Goal: Task Accomplishment & Management: Manage account settings

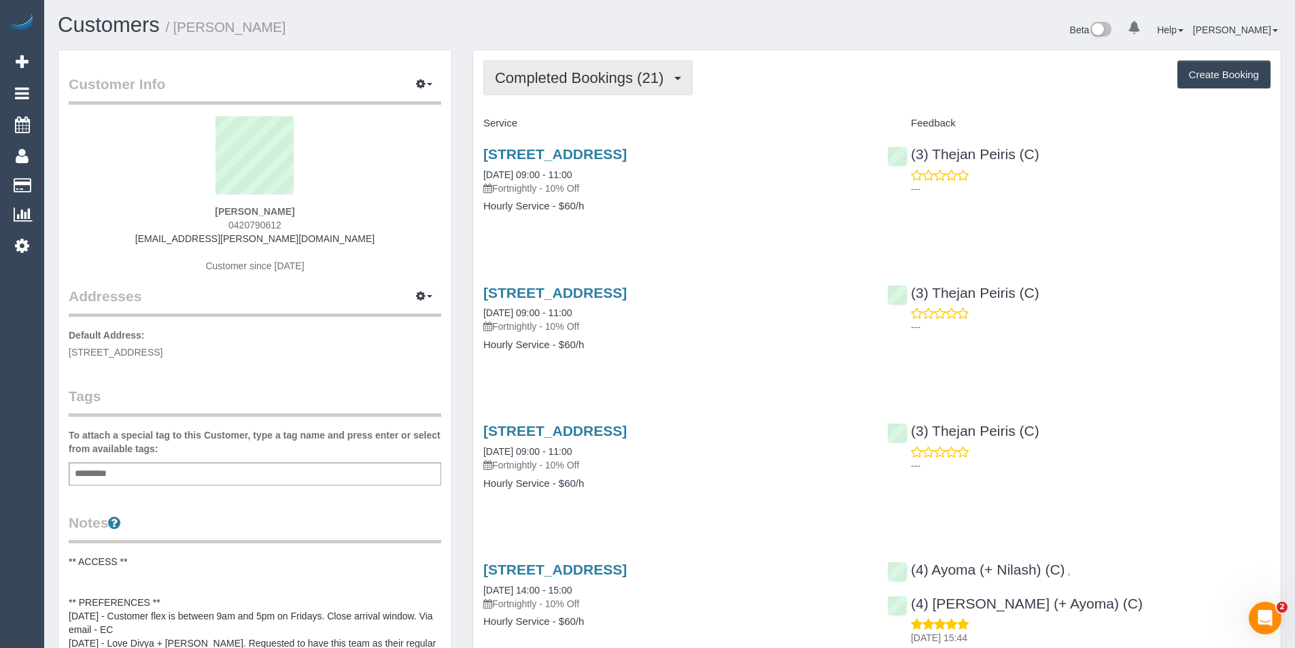
click at [572, 78] on span "Completed Bookings (21)" at bounding box center [582, 77] width 175 height 17
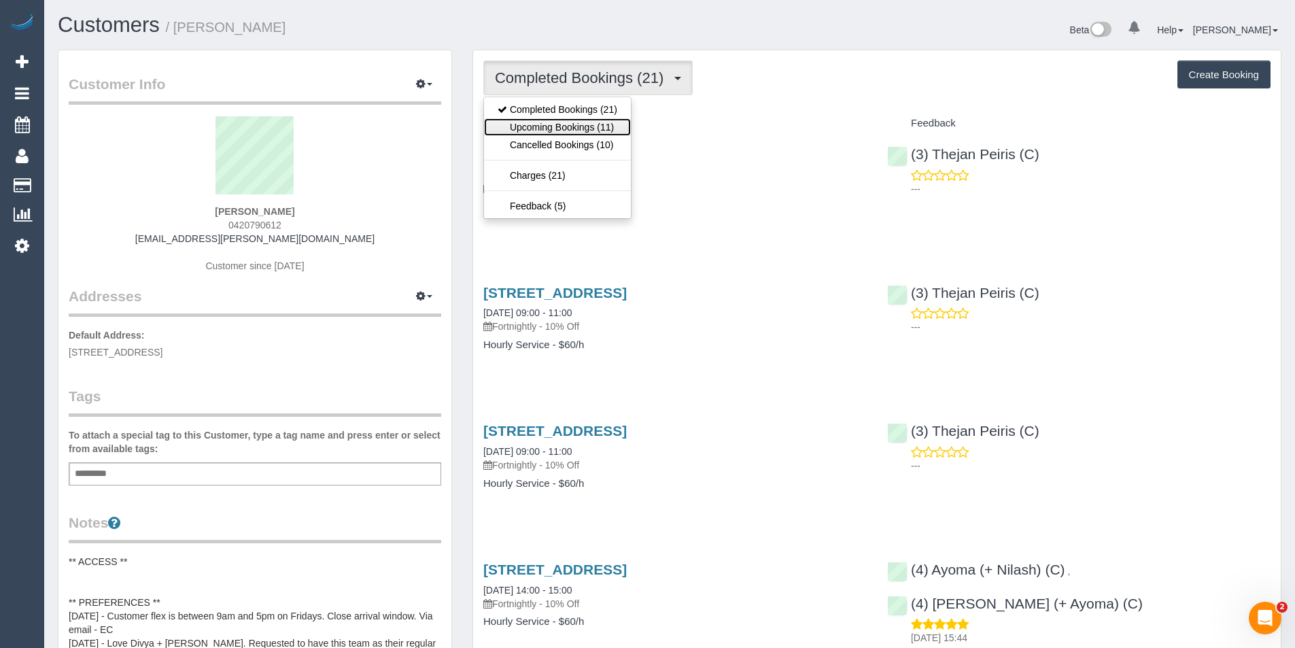
click at [558, 119] on link "Upcoming Bookings (11)" at bounding box center [557, 127] width 147 height 18
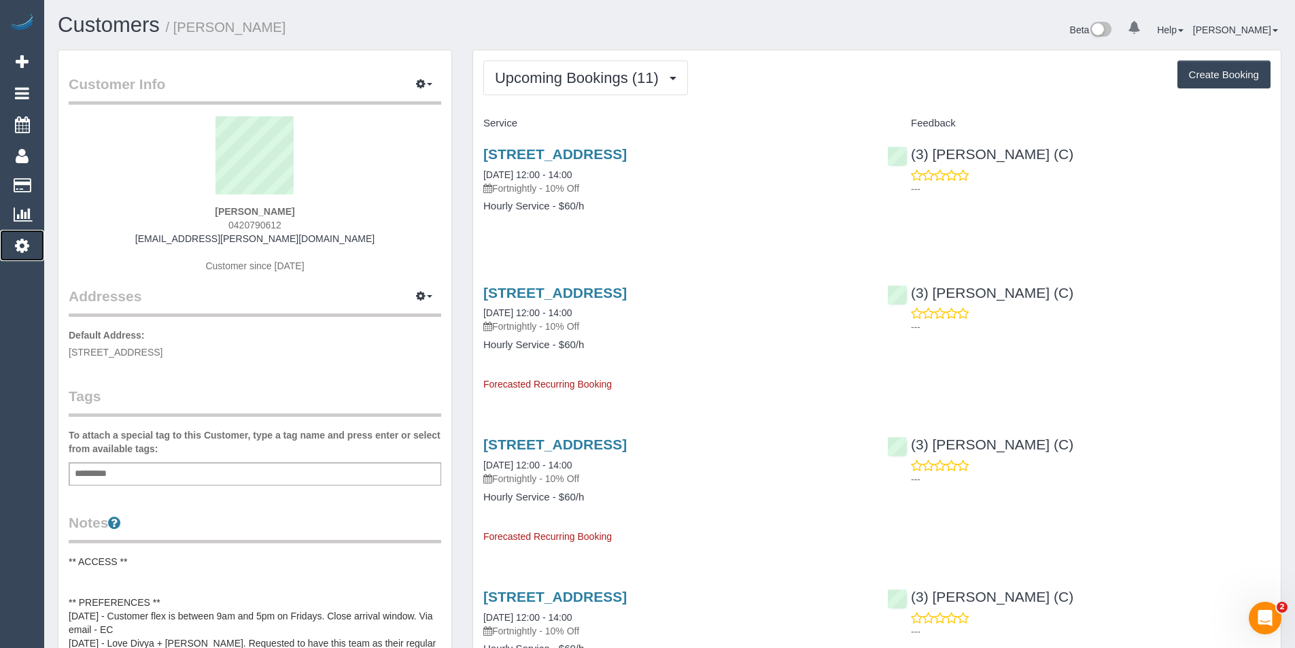
click at [25, 243] on icon at bounding box center [22, 245] width 14 height 16
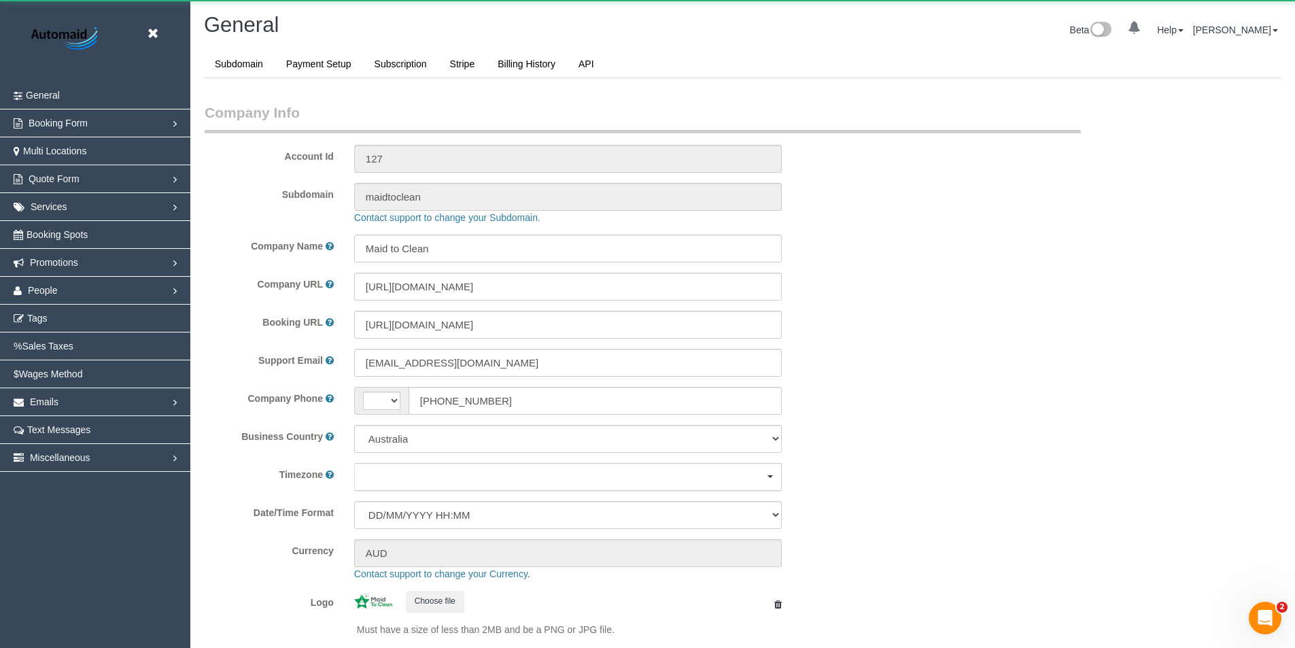
select select "string:AU"
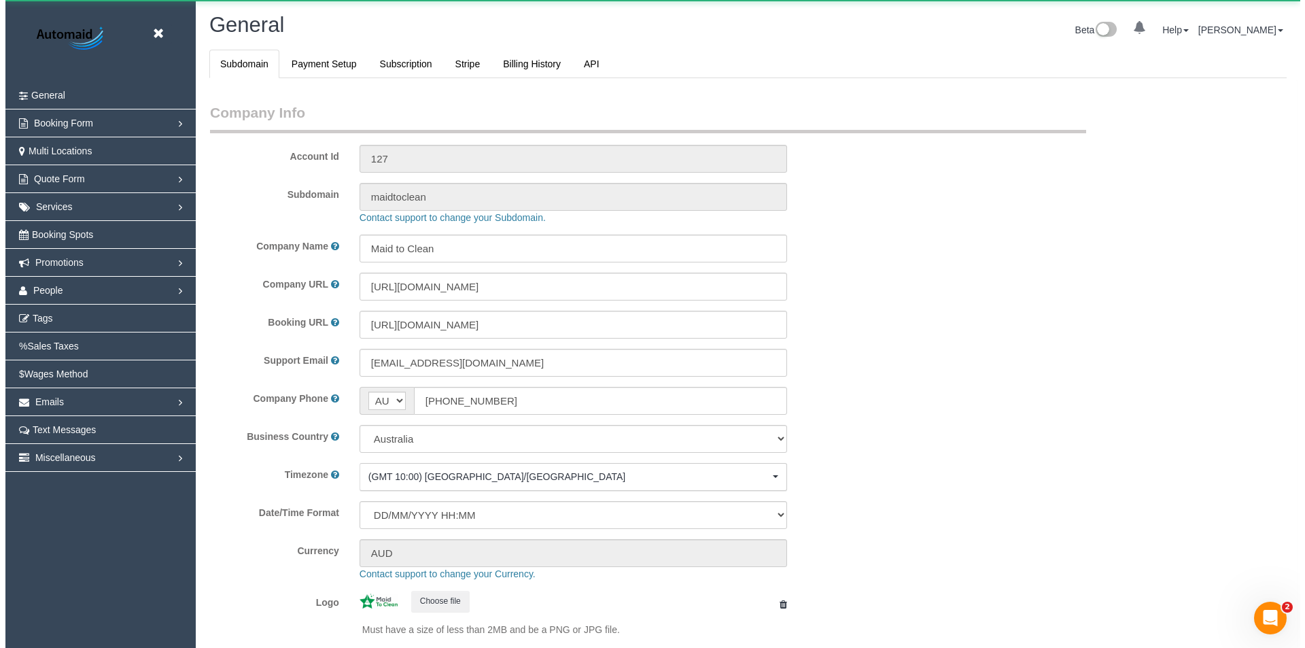
scroll to position [3080, 1295]
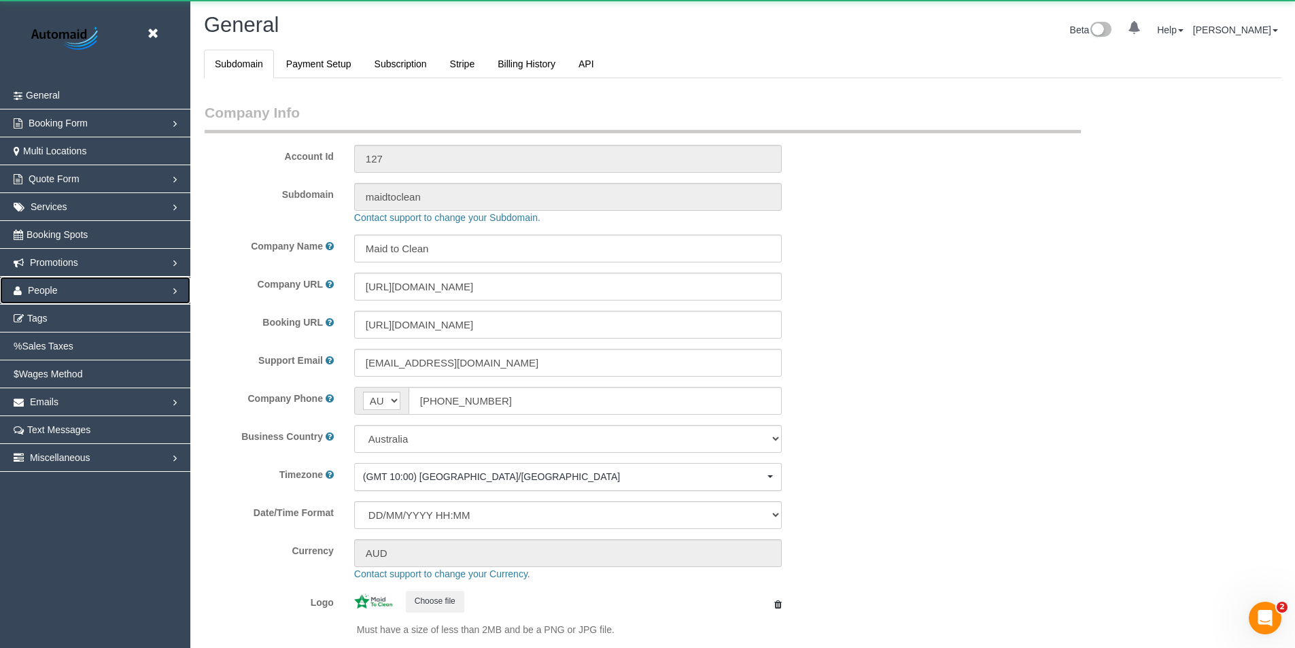
select select "1"
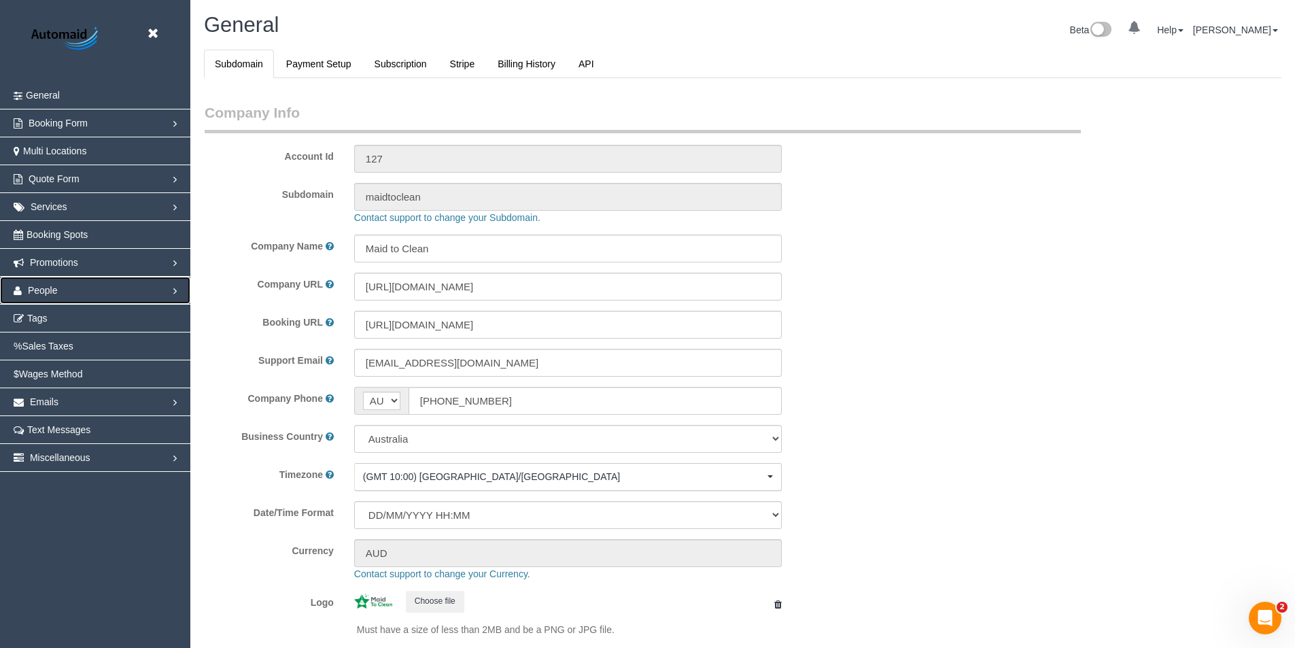
click at [88, 296] on link "People" at bounding box center [95, 290] width 190 height 27
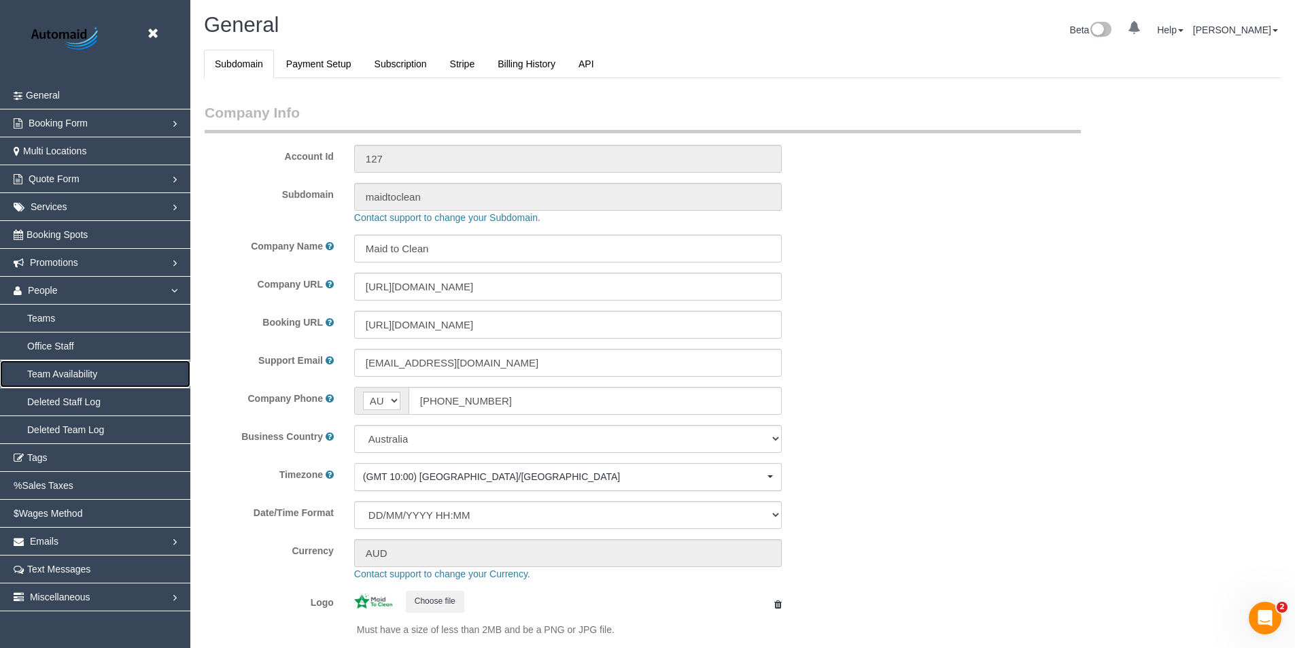
click at [80, 373] on link "Team Availability" at bounding box center [95, 373] width 190 height 27
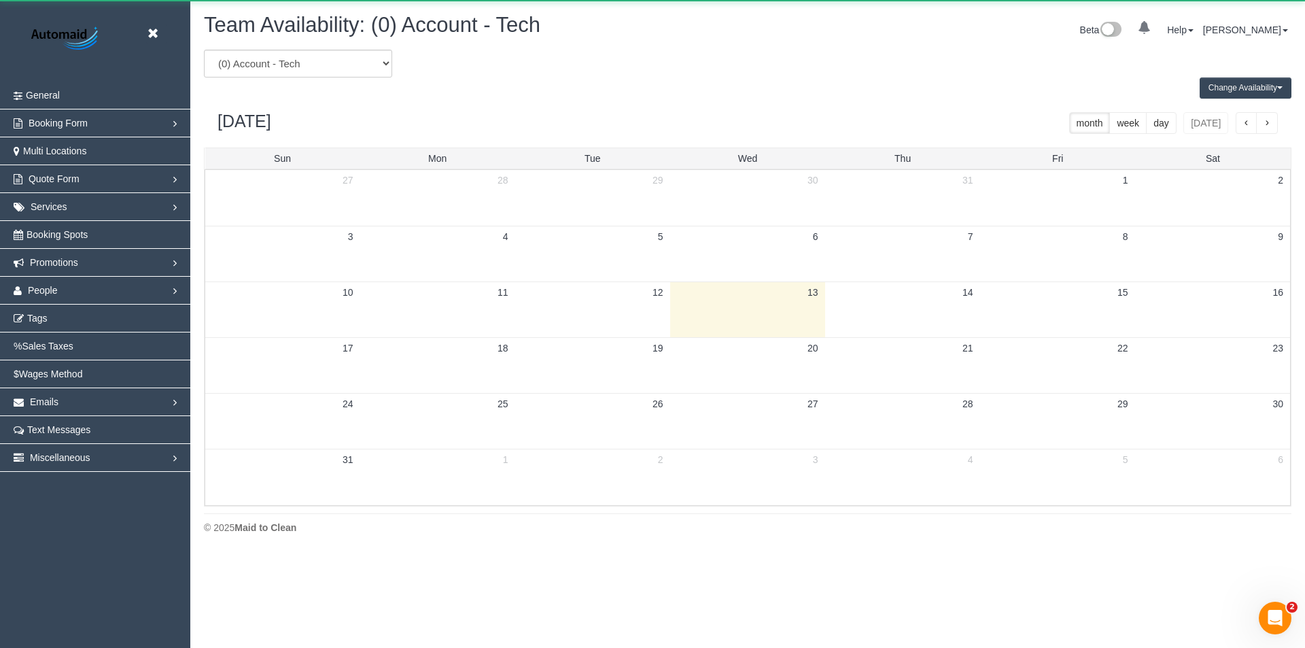
scroll to position [553, 1305]
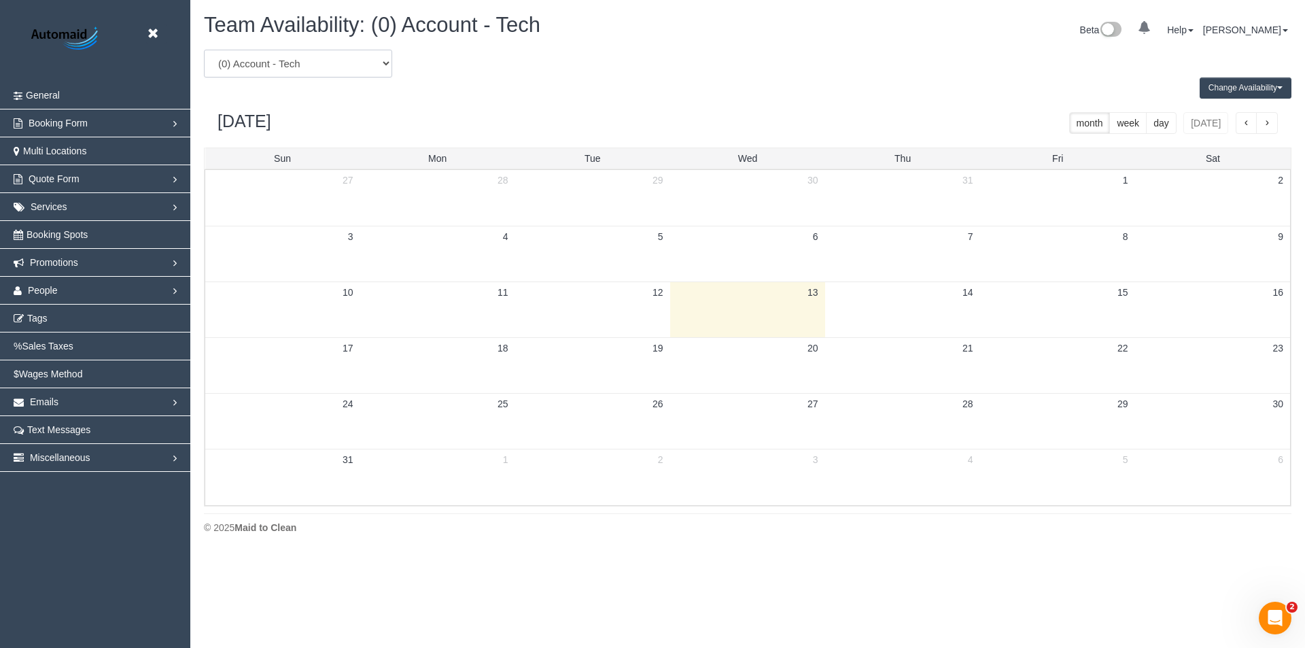
click at [311, 71] on select "(0) Account - Tech (0) Office (0) [PERSON_NAME] Test Account (1) [PERSON_NAME] …" at bounding box center [298, 64] width 188 height 28
select select "number:80370"
click at [204, 50] on select "(0) Account - Tech (0) Office (0) [PERSON_NAME] Test Account (1) [PERSON_NAME] …" at bounding box center [298, 64] width 188 height 28
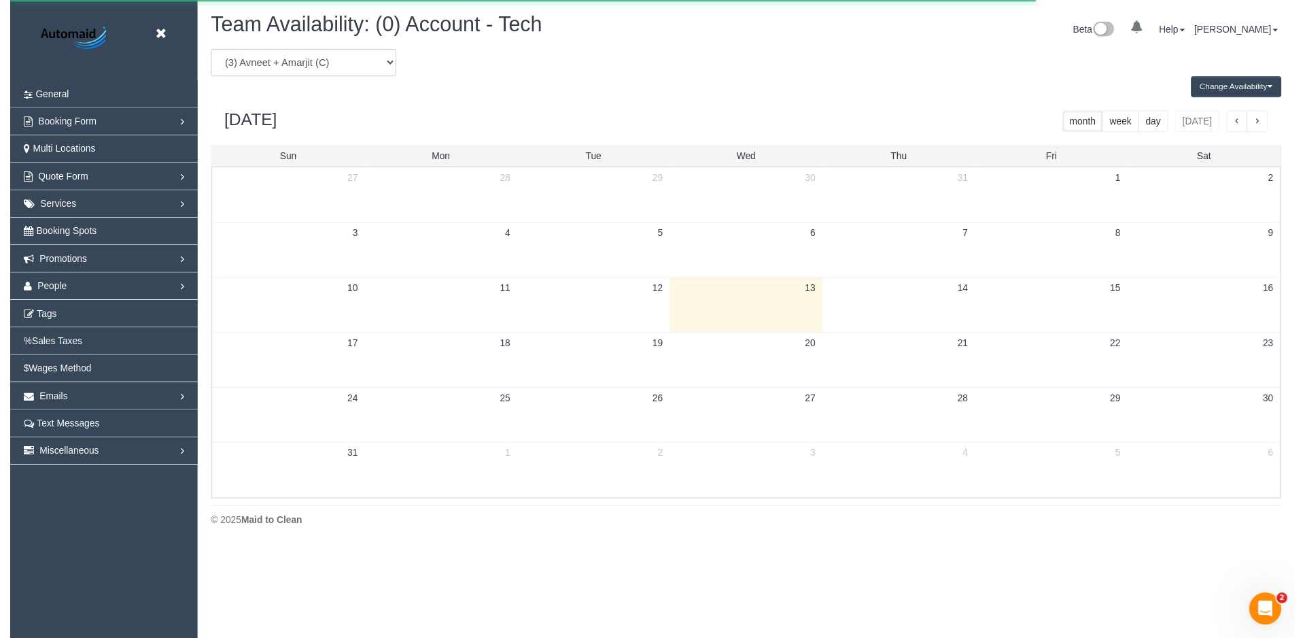
scroll to position [67431, 66680]
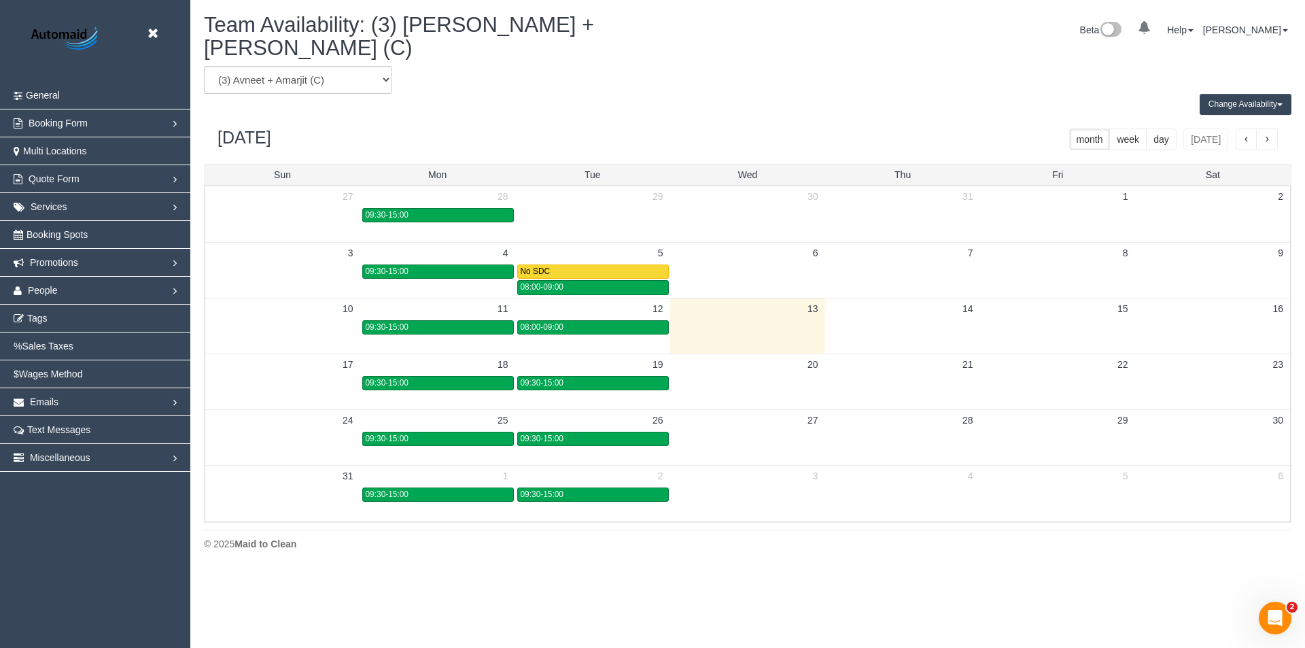
click at [1252, 94] on button "Change Availability" at bounding box center [1246, 104] width 92 height 21
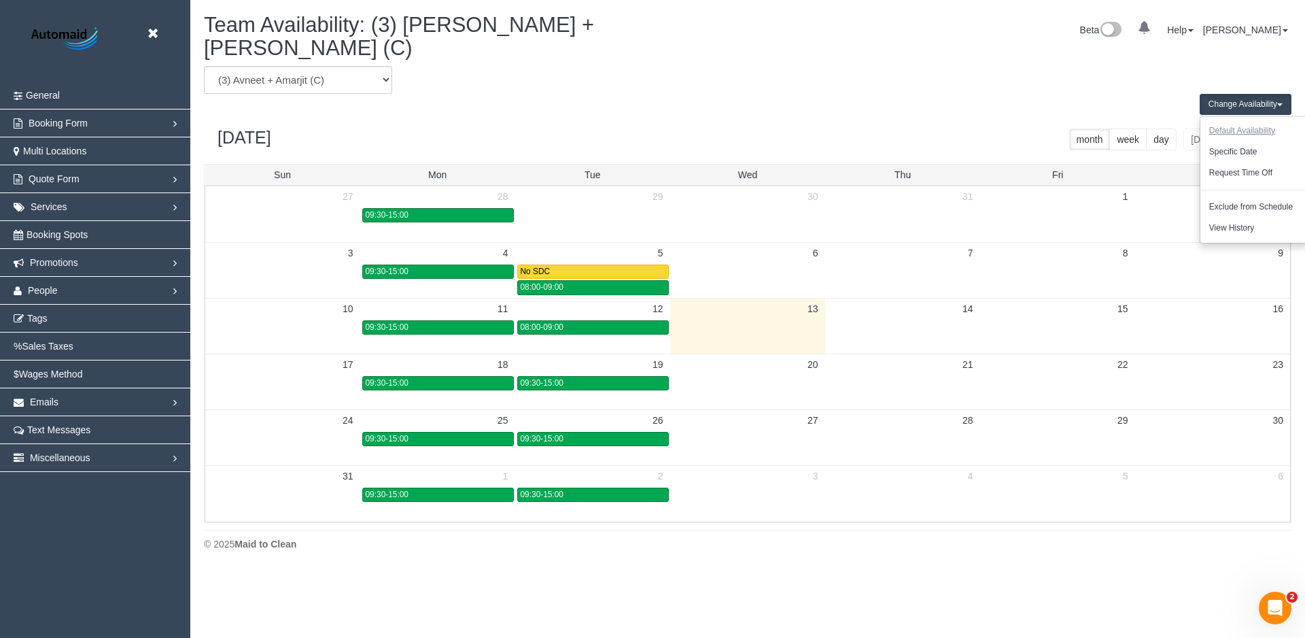
click at [1241, 120] on button "Default Availability" at bounding box center [1243, 130] width 84 height 21
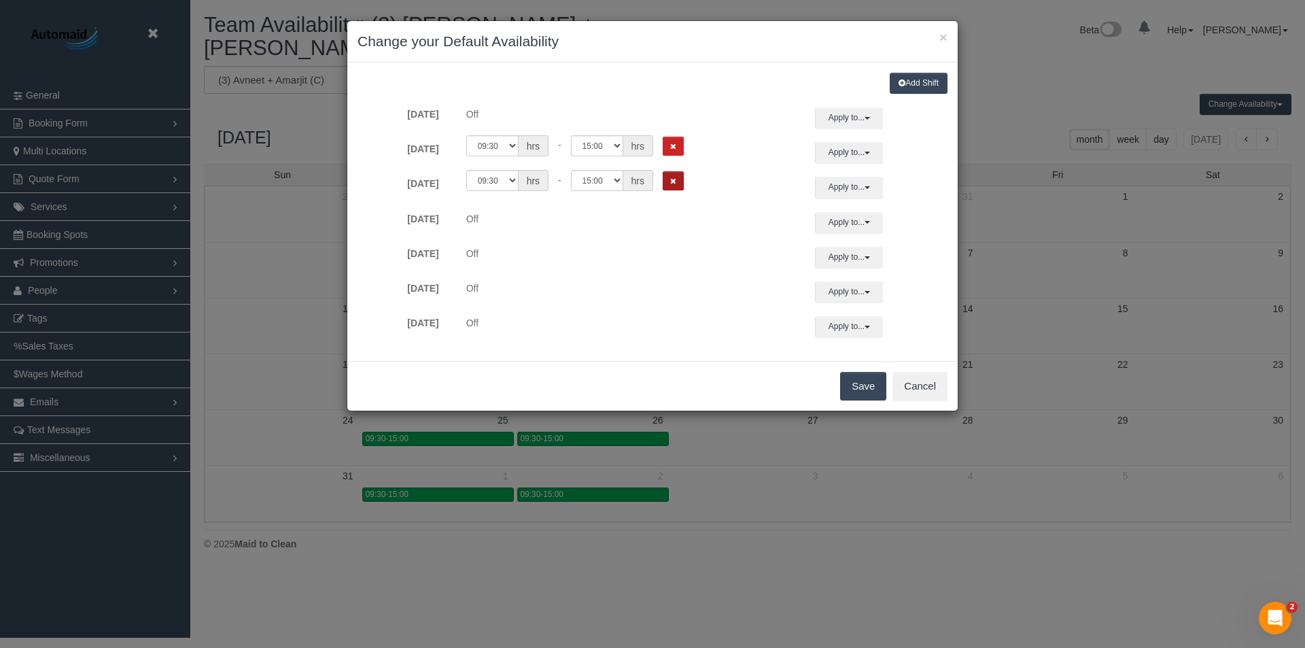
click at [671, 184] on icon "Remove Shift" at bounding box center [673, 180] width 6 height 7
click at [868, 396] on button "Save" at bounding box center [863, 386] width 46 height 29
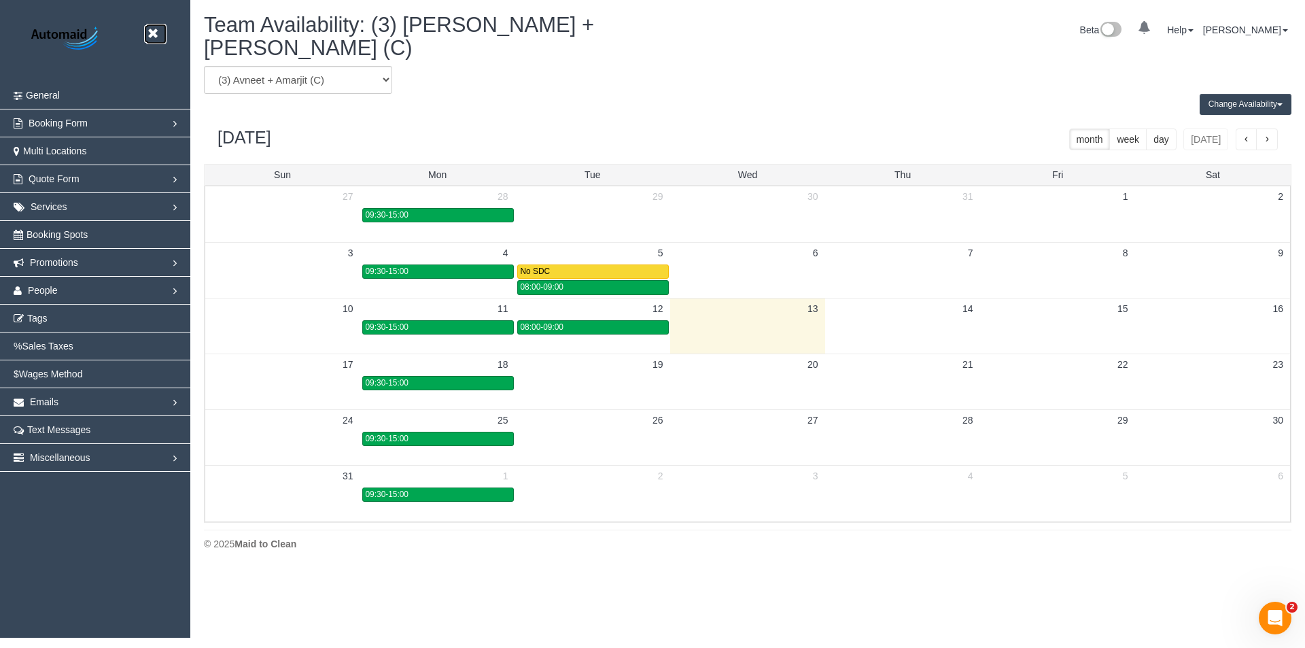
click at [157, 24] on link at bounding box center [156, 34] width 20 height 20
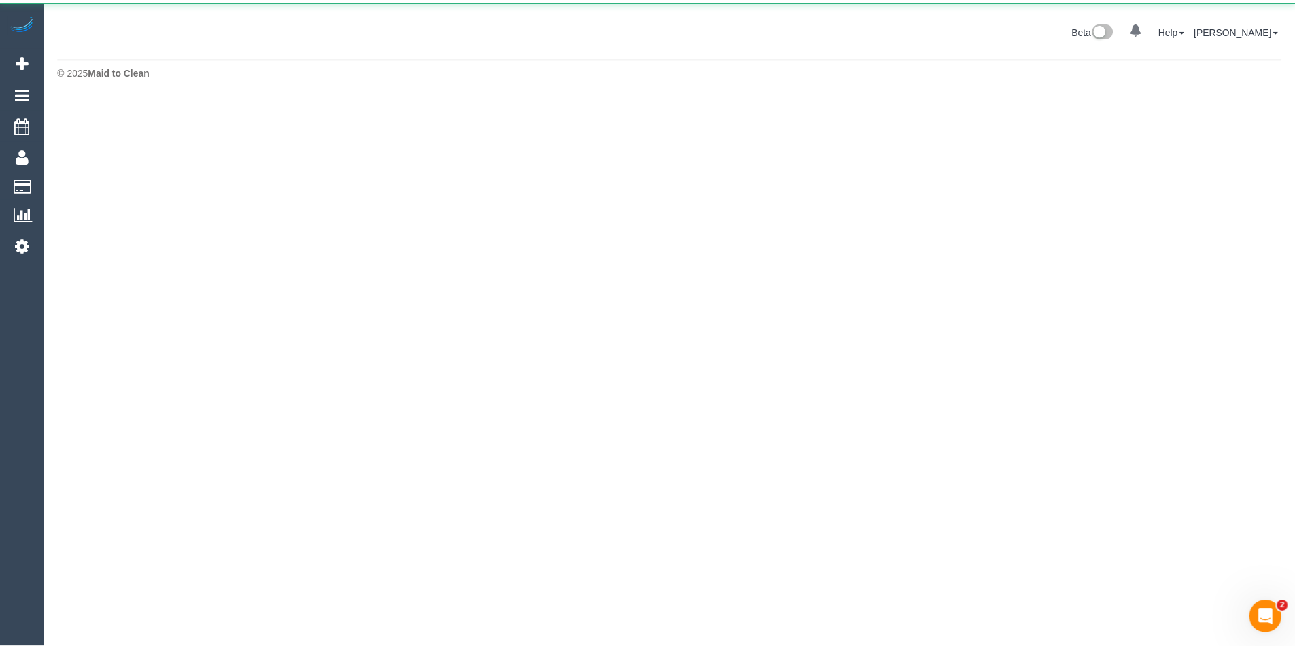
scroll to position [67888, 66680]
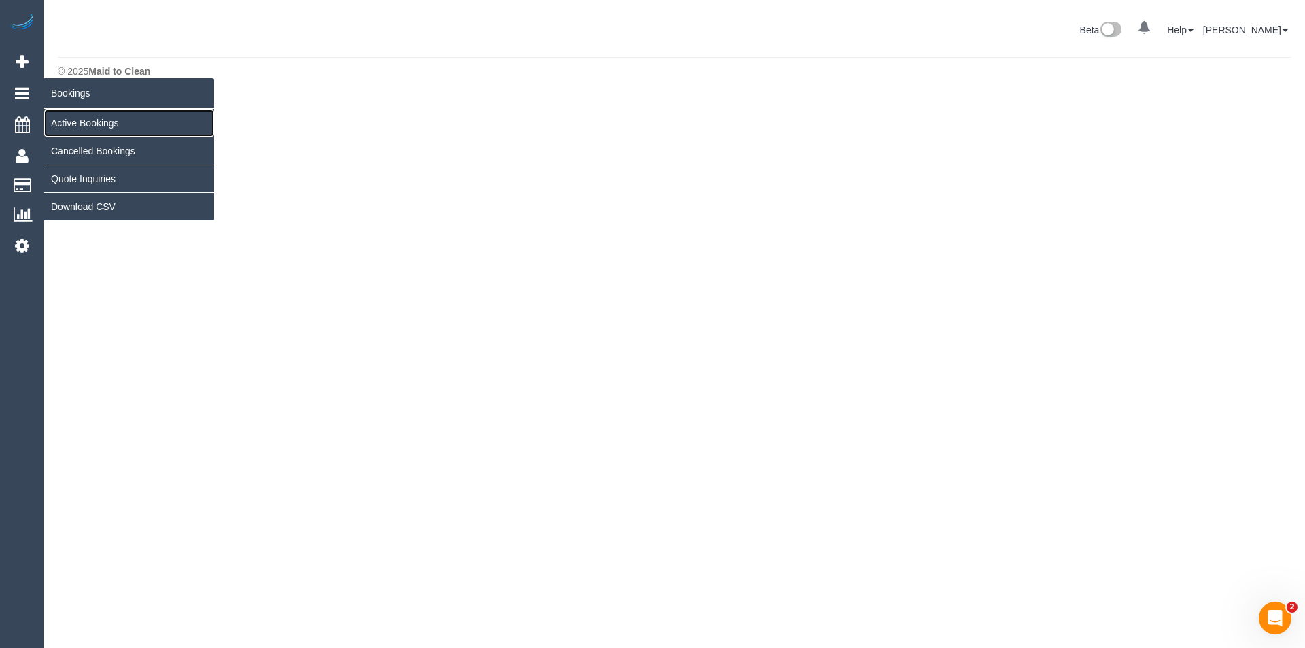
click at [81, 120] on link "Active Bookings" at bounding box center [129, 122] width 170 height 27
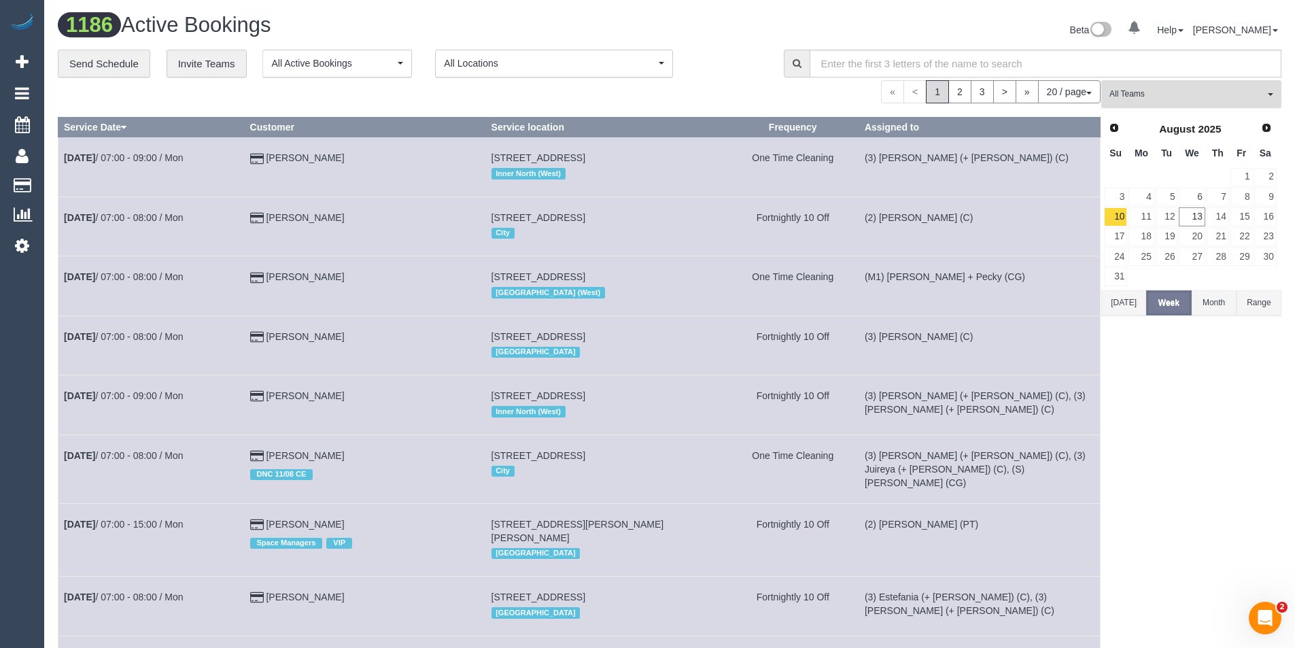
click at [1163, 103] on button "All Teams" at bounding box center [1191, 94] width 180 height 28
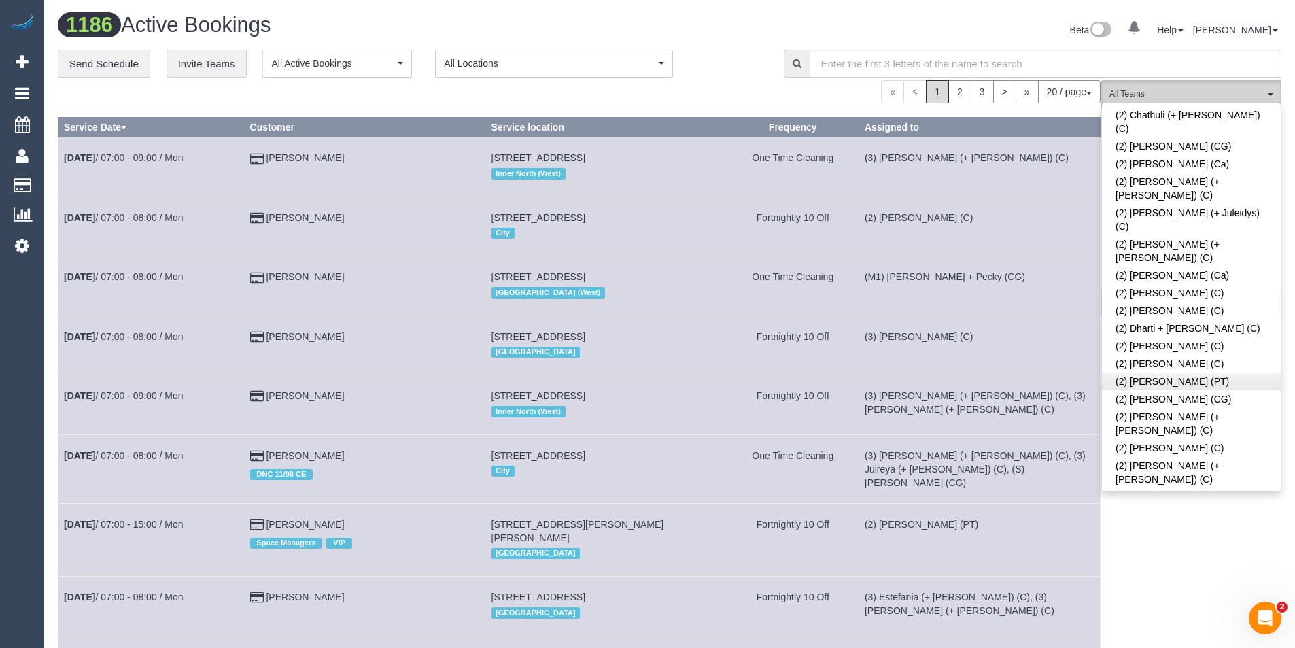
scroll to position [680, 0]
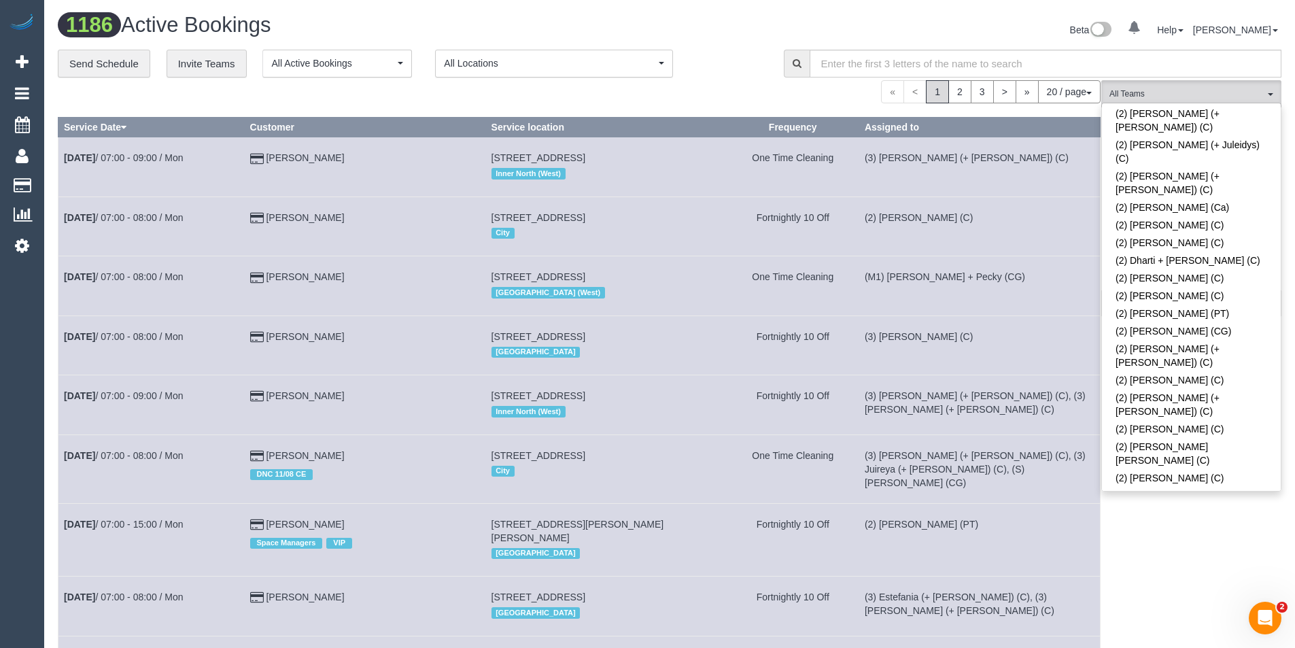
click at [1171, 553] on link "(2) [PERSON_NAME] (C)" at bounding box center [1191, 562] width 179 height 18
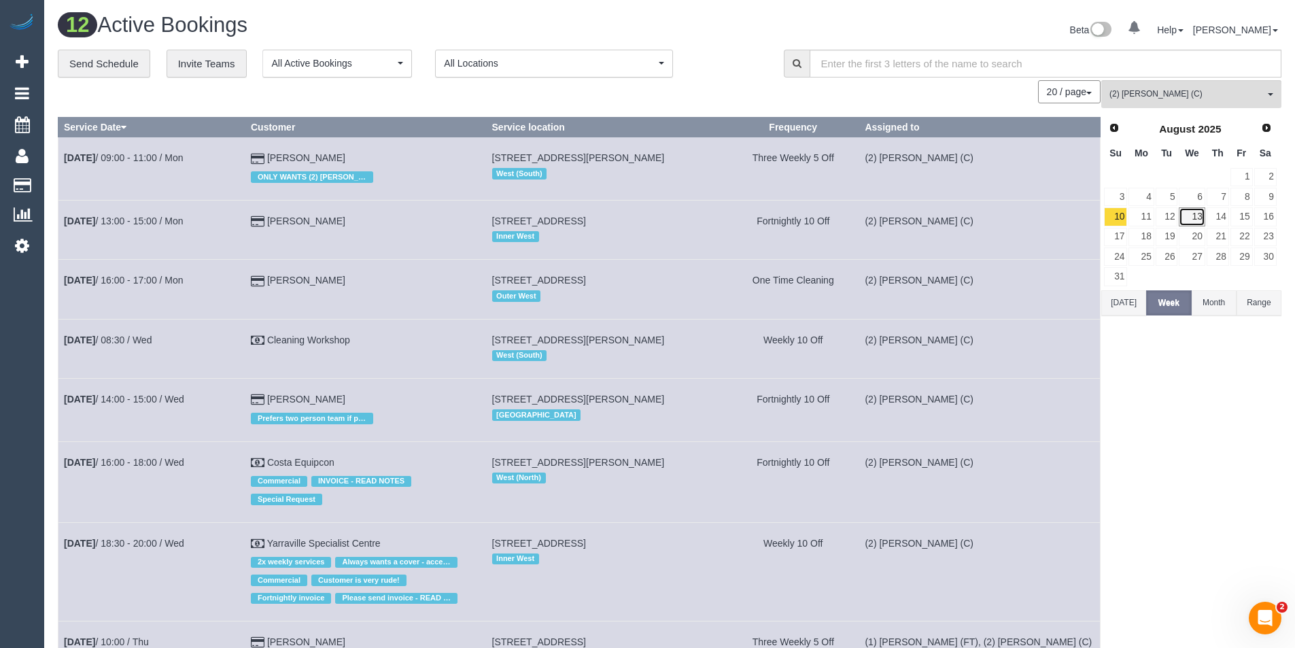
click at [1196, 213] on link "13" at bounding box center [1192, 216] width 26 height 18
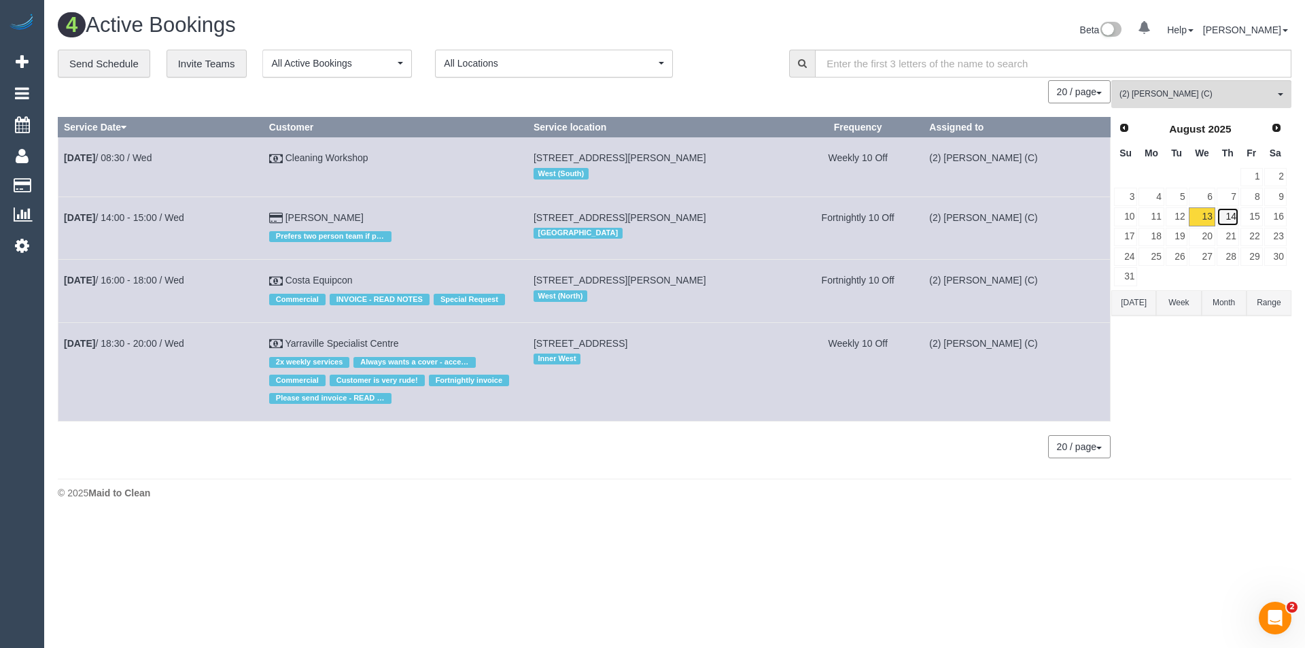
click at [1233, 219] on link "14" at bounding box center [1228, 216] width 22 height 18
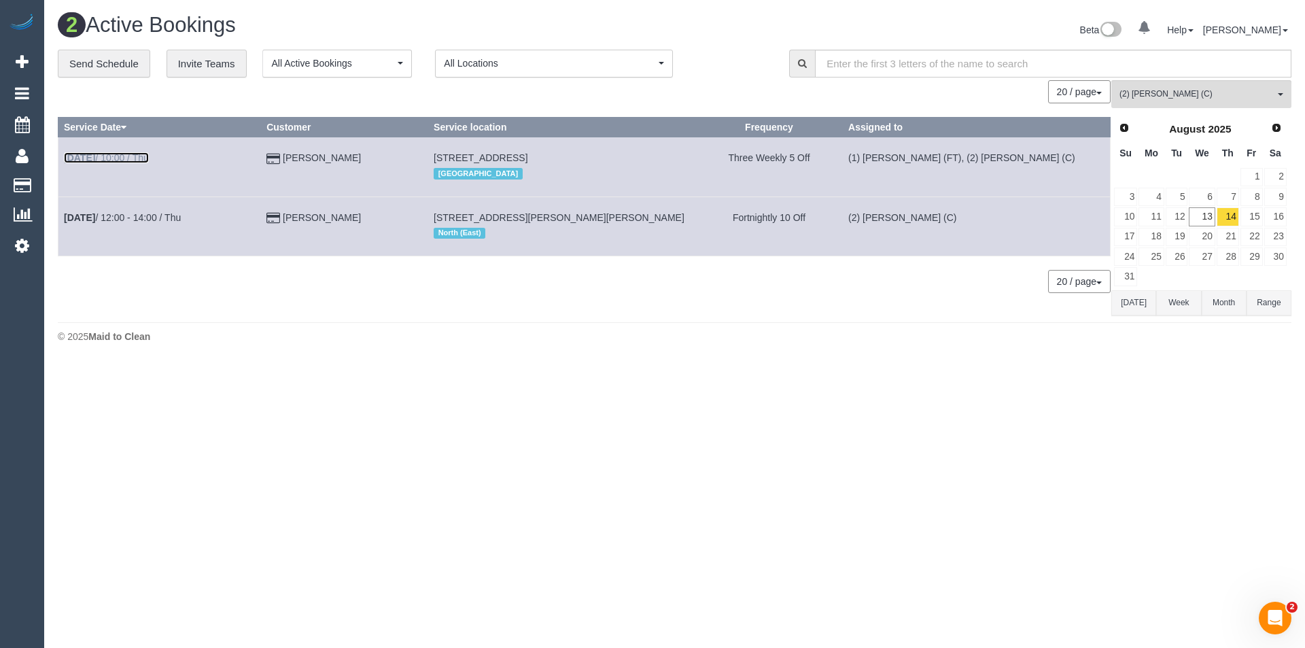
click at [133, 159] on link "Aug 14th / 10:00 / Thu" at bounding box center [106, 157] width 85 height 11
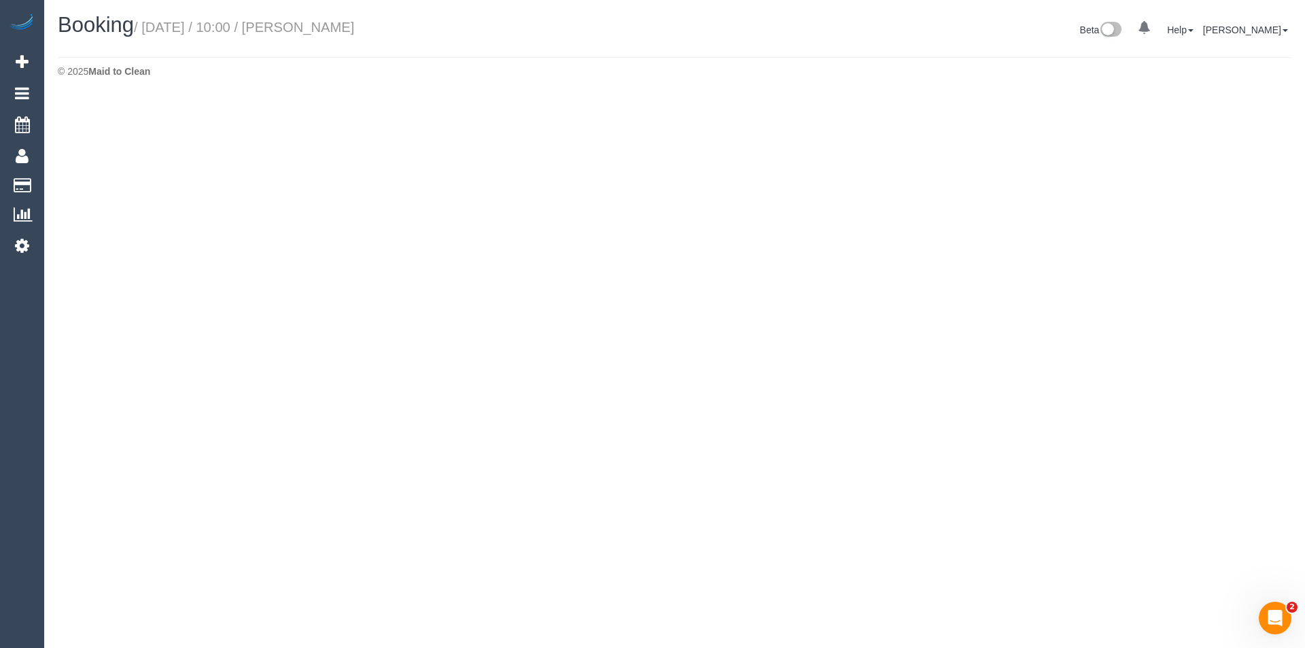
select select "VIC"
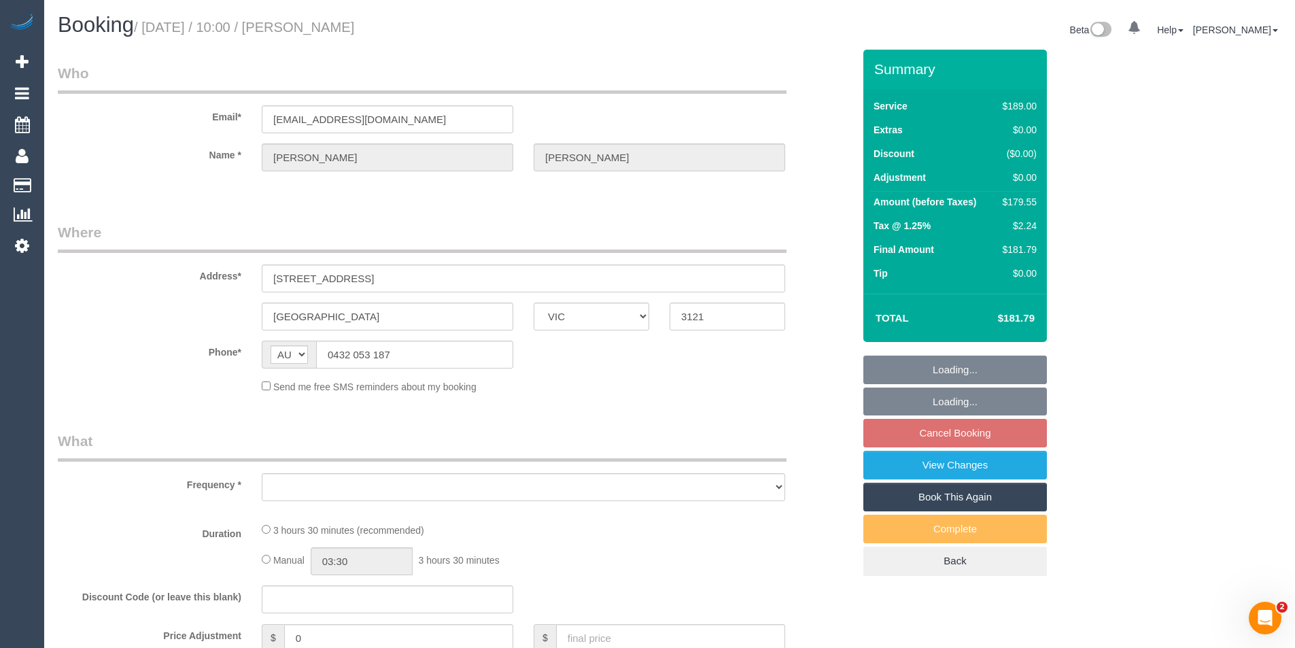
select select "object:5293"
select select "number:27"
select select "number:14"
select select "number:19"
select select "number:24"
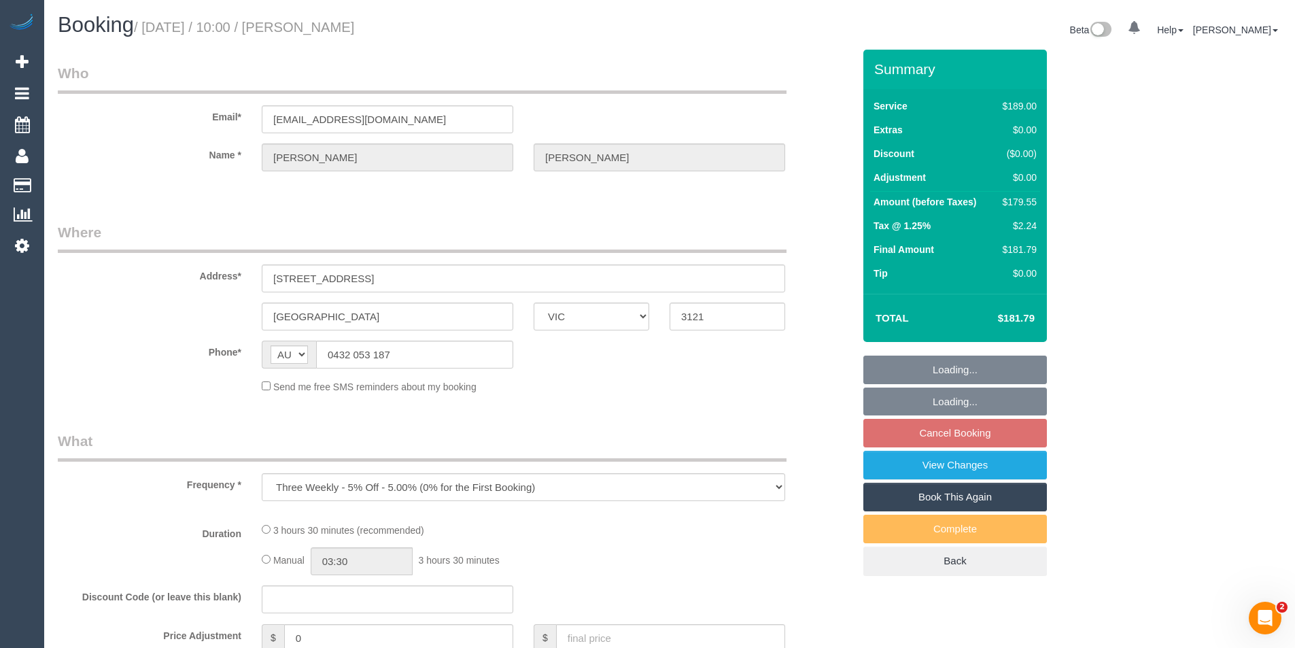
select select "number:33"
select select "number:12"
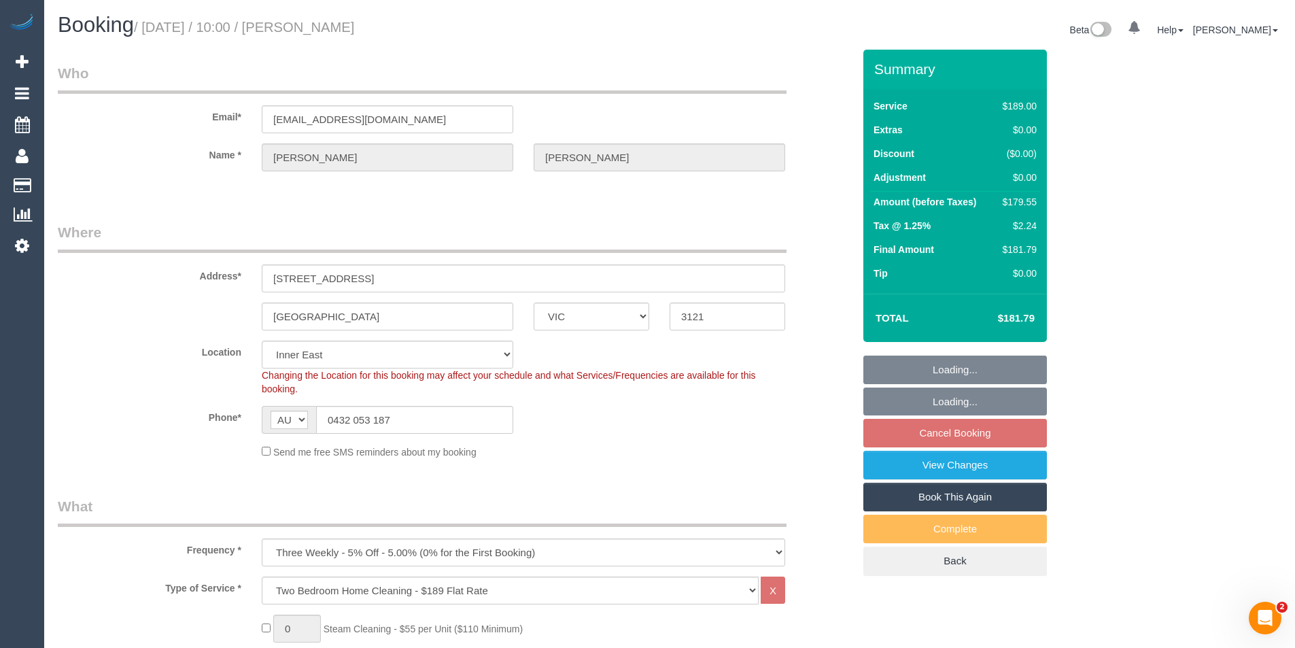
select select "string:stripe-pm_1Pnf6P2GScqysDRVzc5aGLVd"
select select "object:6156"
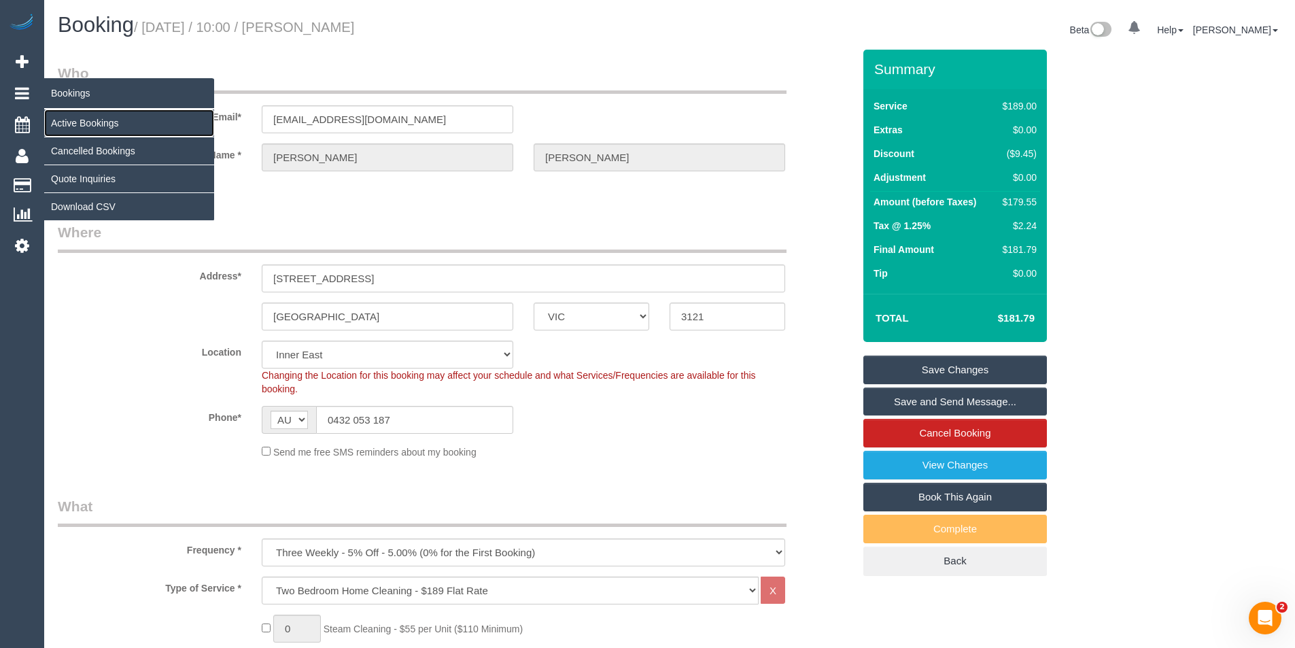
click at [79, 125] on link "Active Bookings" at bounding box center [129, 122] width 170 height 27
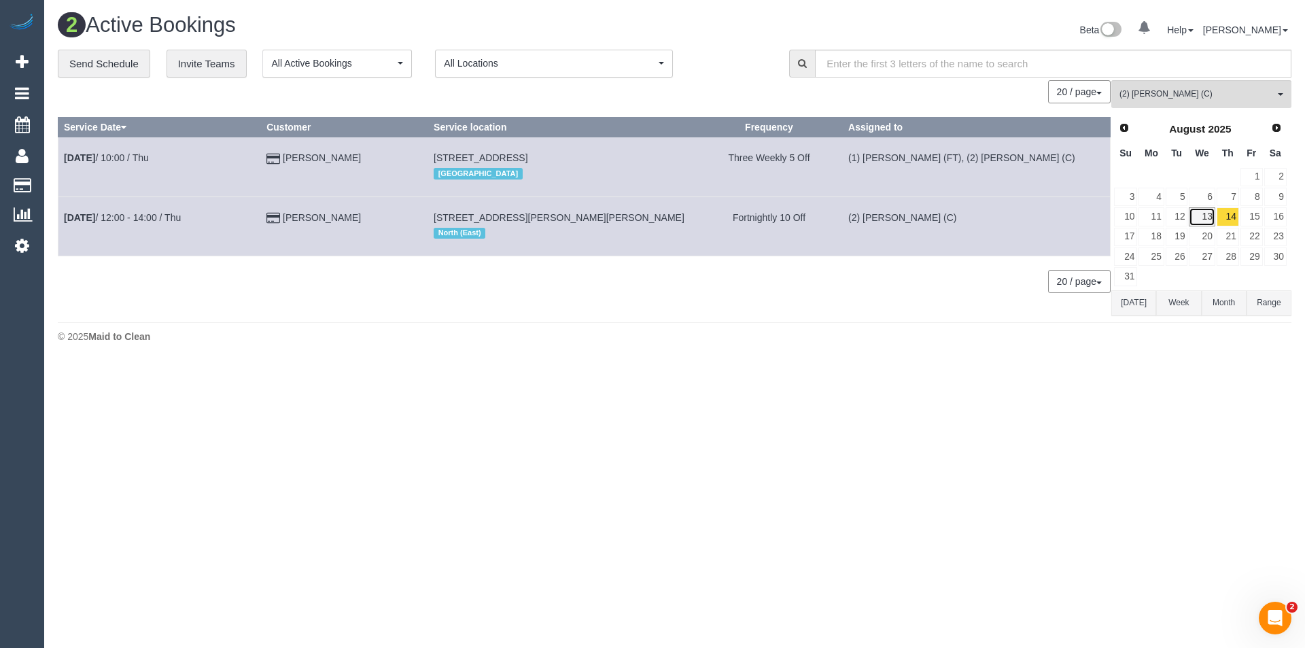
click at [1202, 220] on link "13" at bounding box center [1202, 216] width 26 height 18
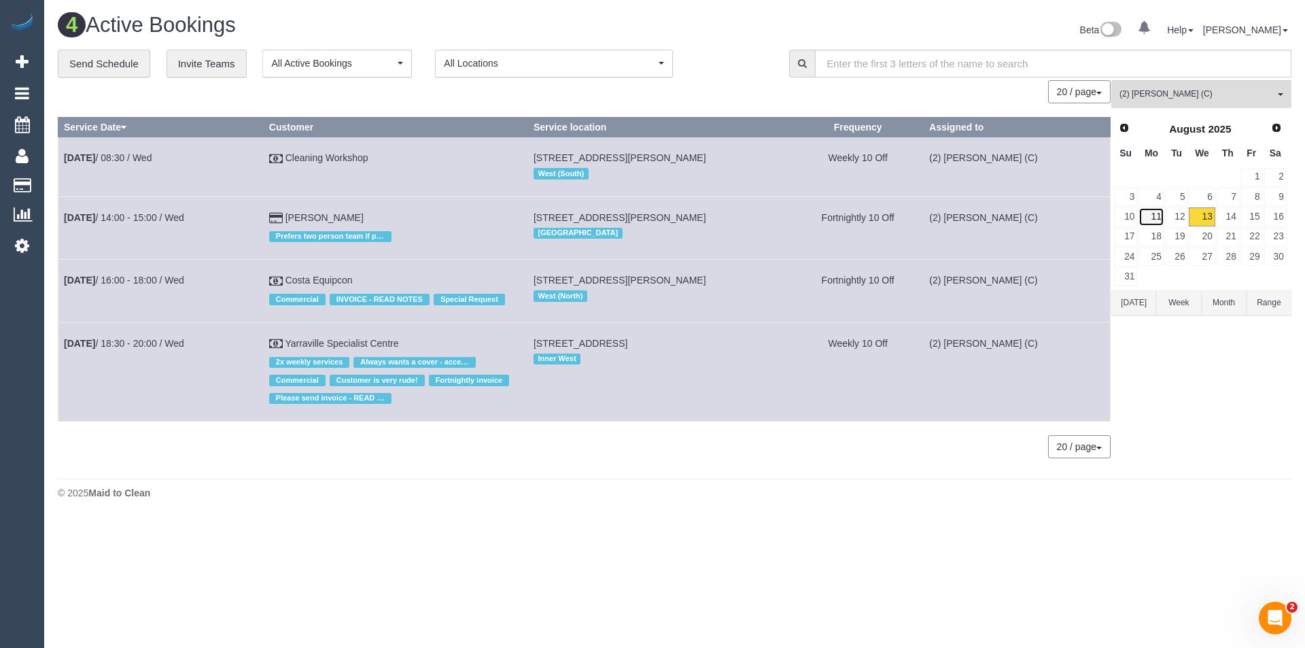
click at [1157, 223] on link "11" at bounding box center [1151, 216] width 25 height 18
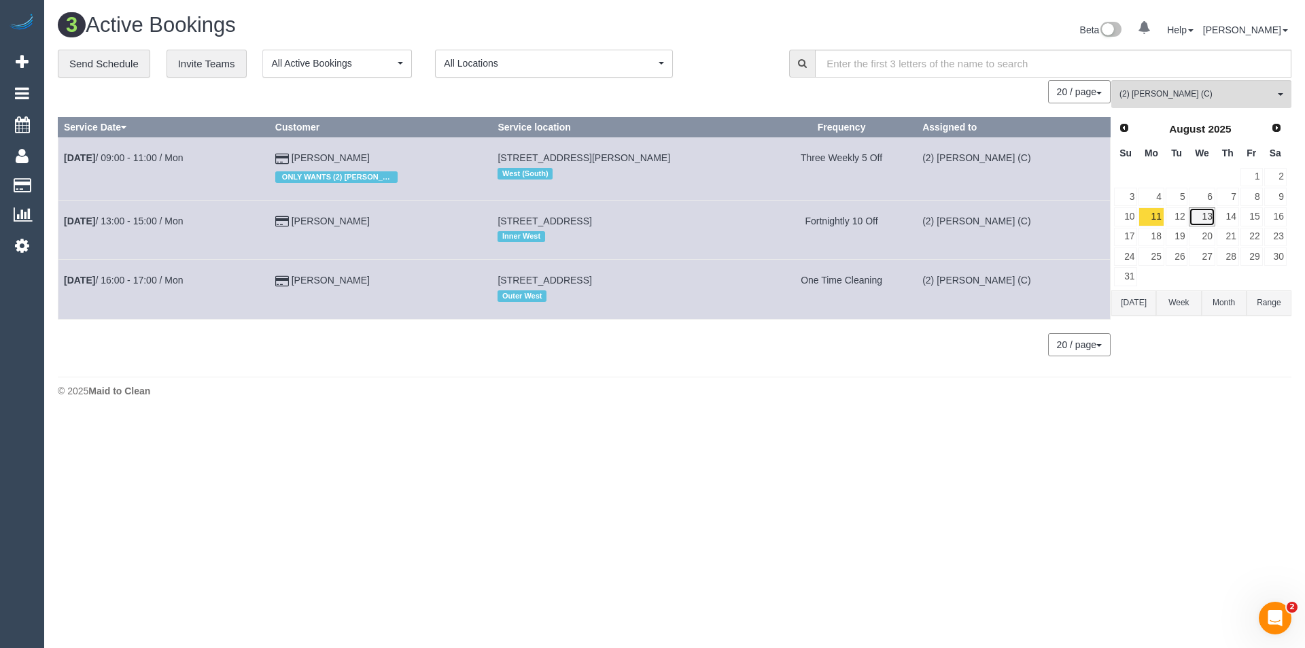
click at [1199, 216] on link "13" at bounding box center [1202, 216] width 26 height 18
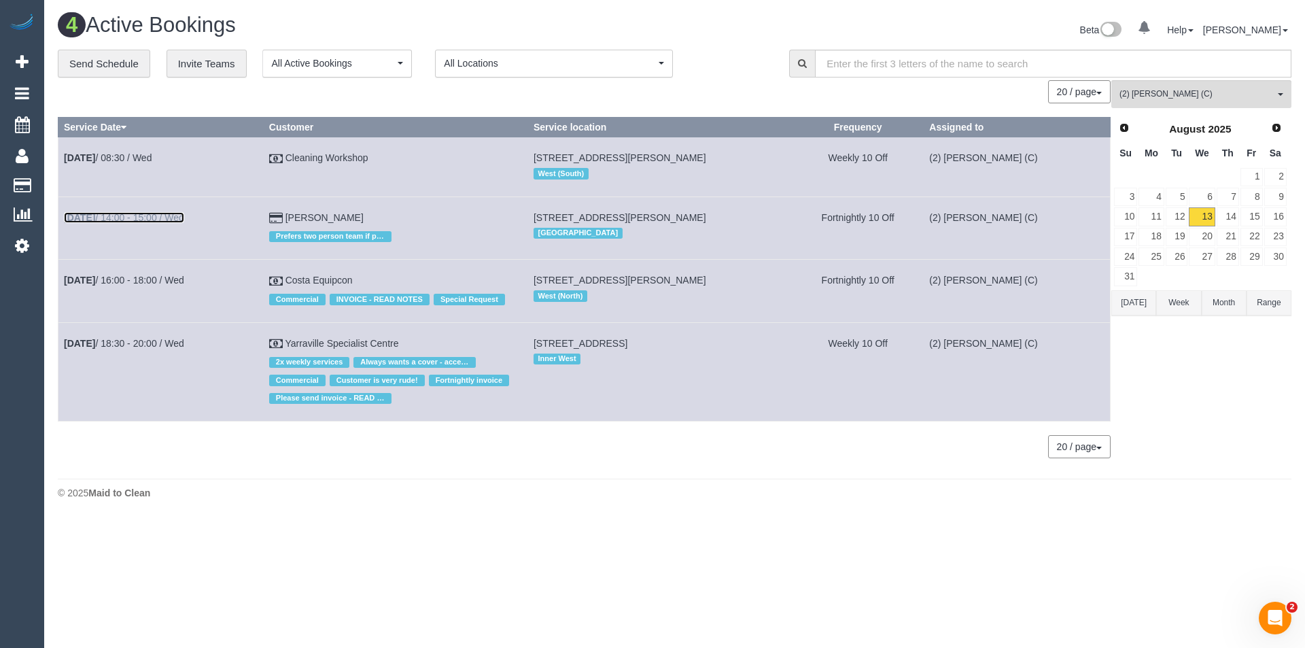
click at [160, 217] on link "Aug 13th / 14:00 - 15:00 / Wed" at bounding box center [124, 217] width 120 height 11
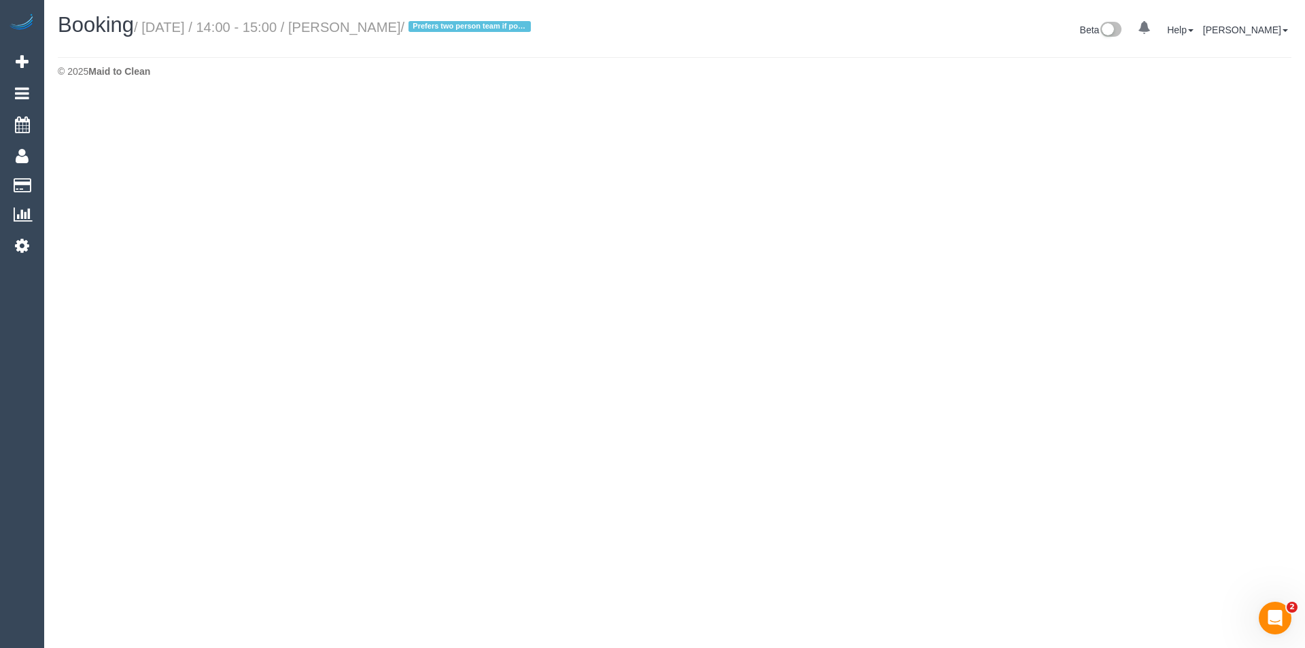
select select "VIC"
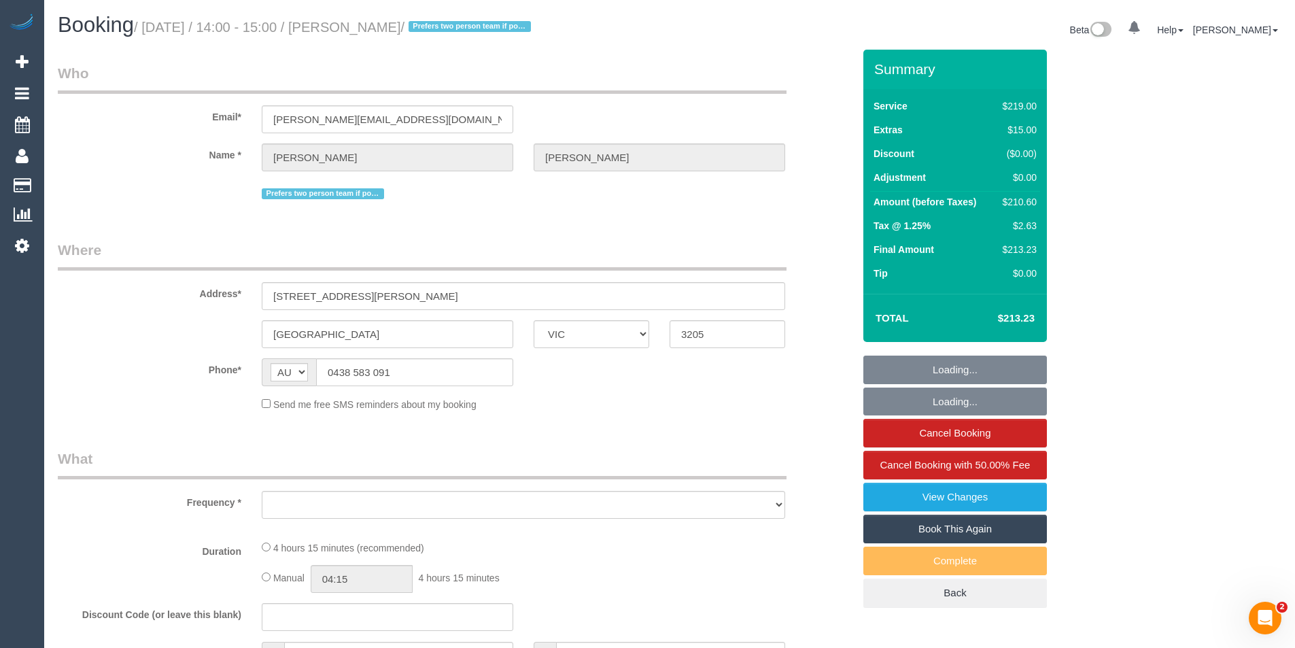
select select "object:8262"
select select "string:stripe-pm_1PumnH2GScqysDRVp3AX4uMm"
select select "number:28"
select select "number:14"
select select "number:20"
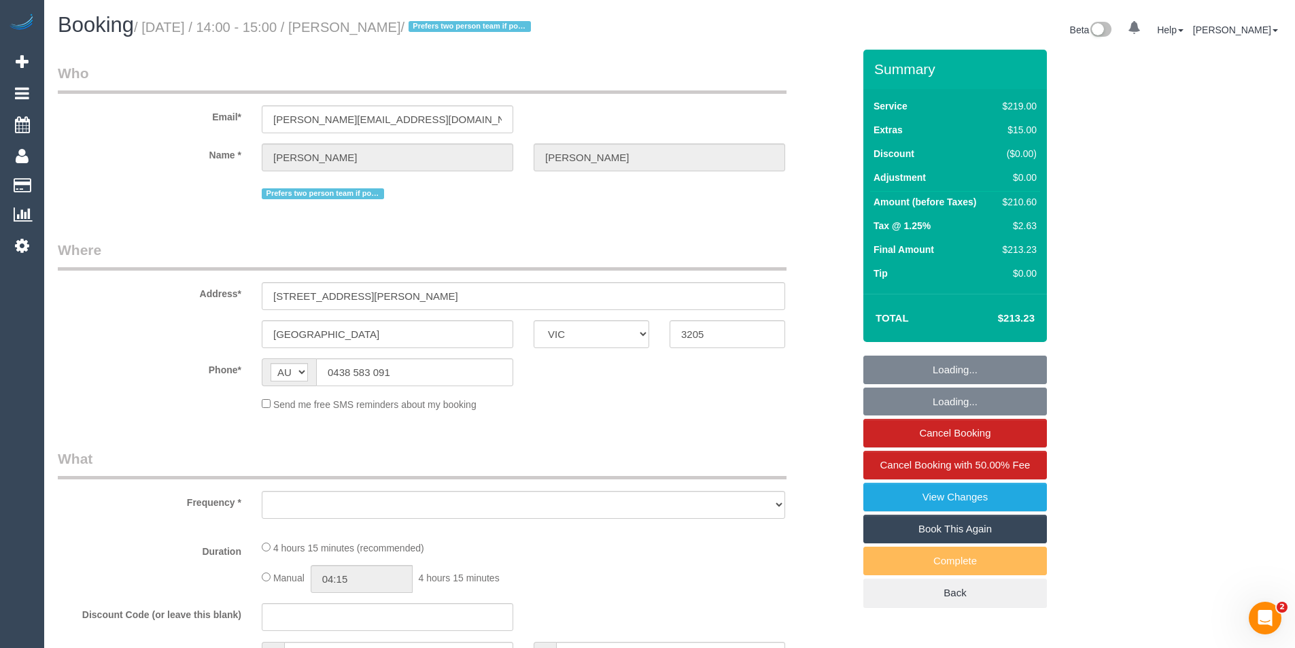
select select "number:22"
select select "number:34"
select select "number:12"
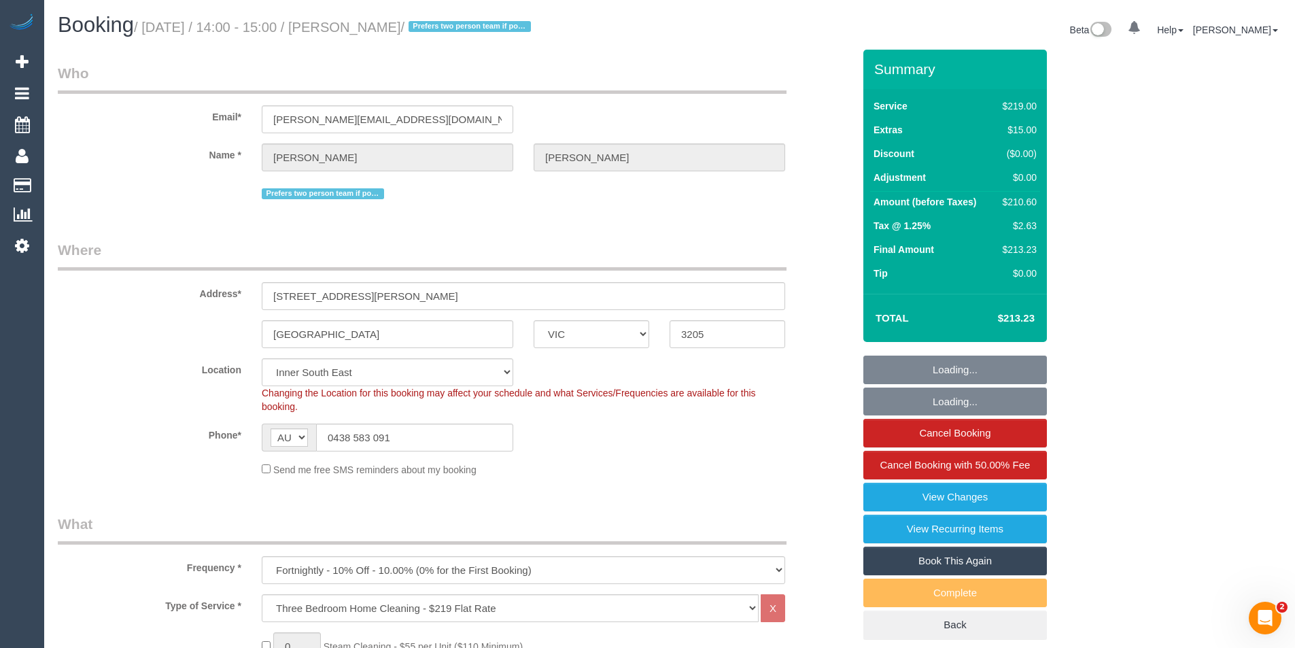
select select "object:8513"
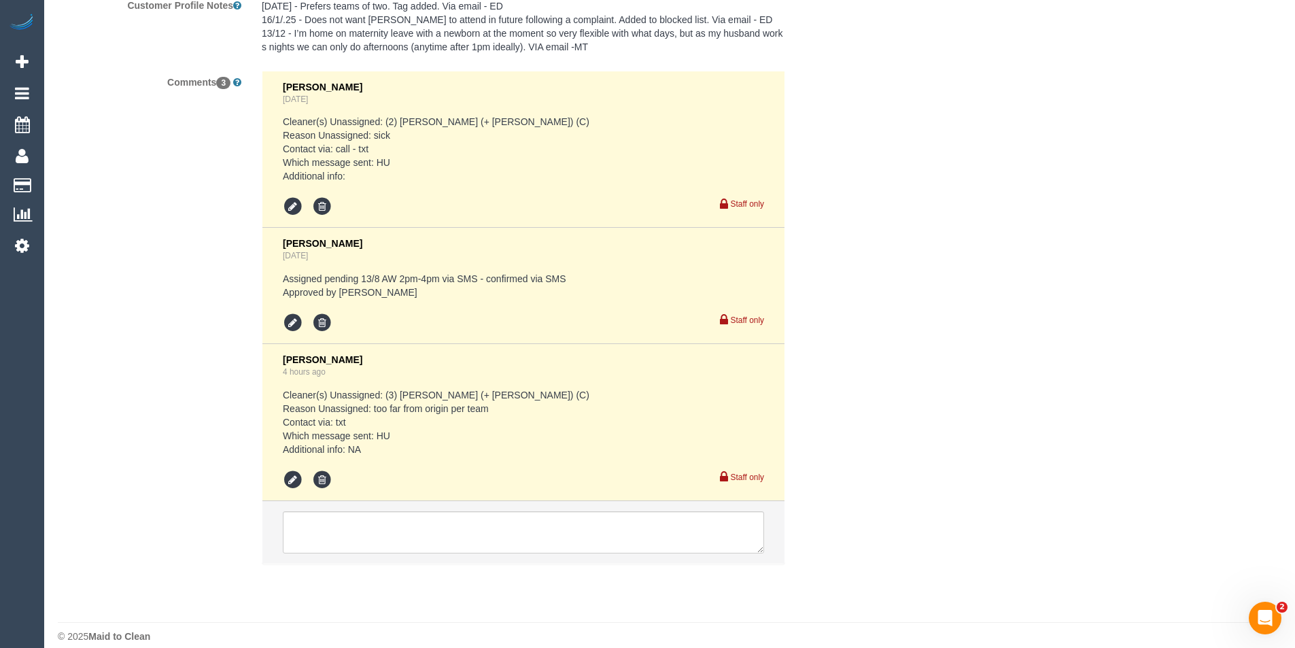
scroll to position [2557, 0]
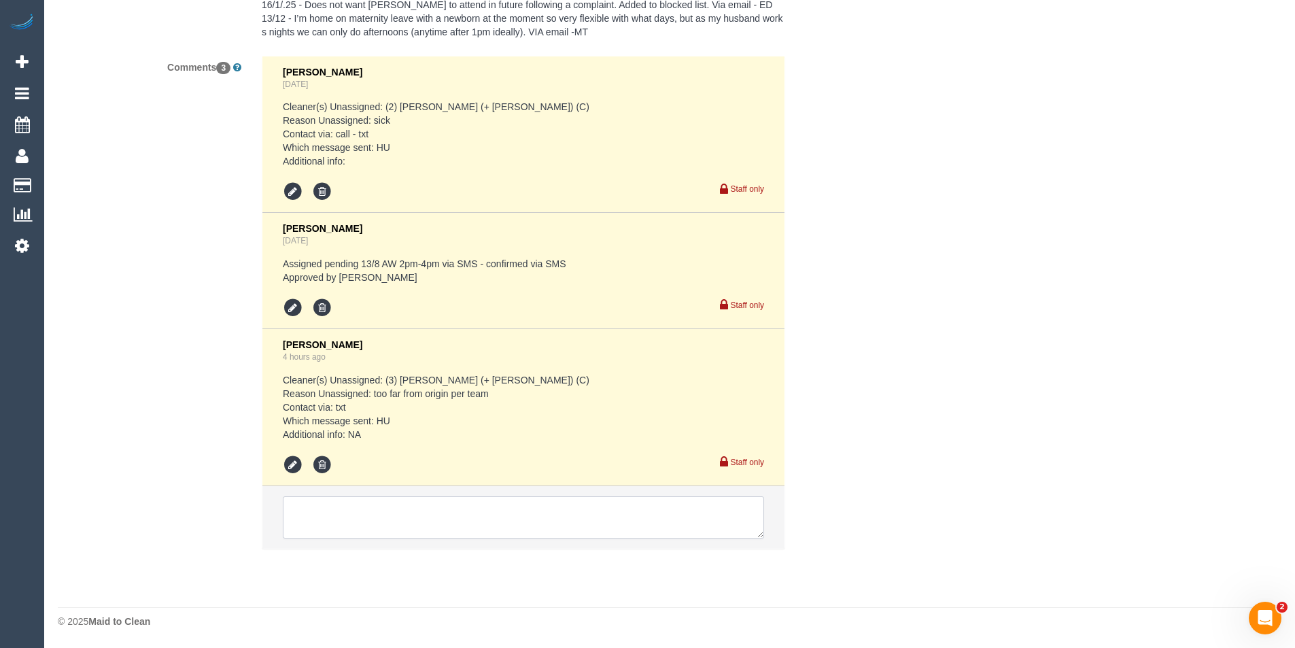
click at [432, 521] on textarea at bounding box center [523, 517] width 481 height 42
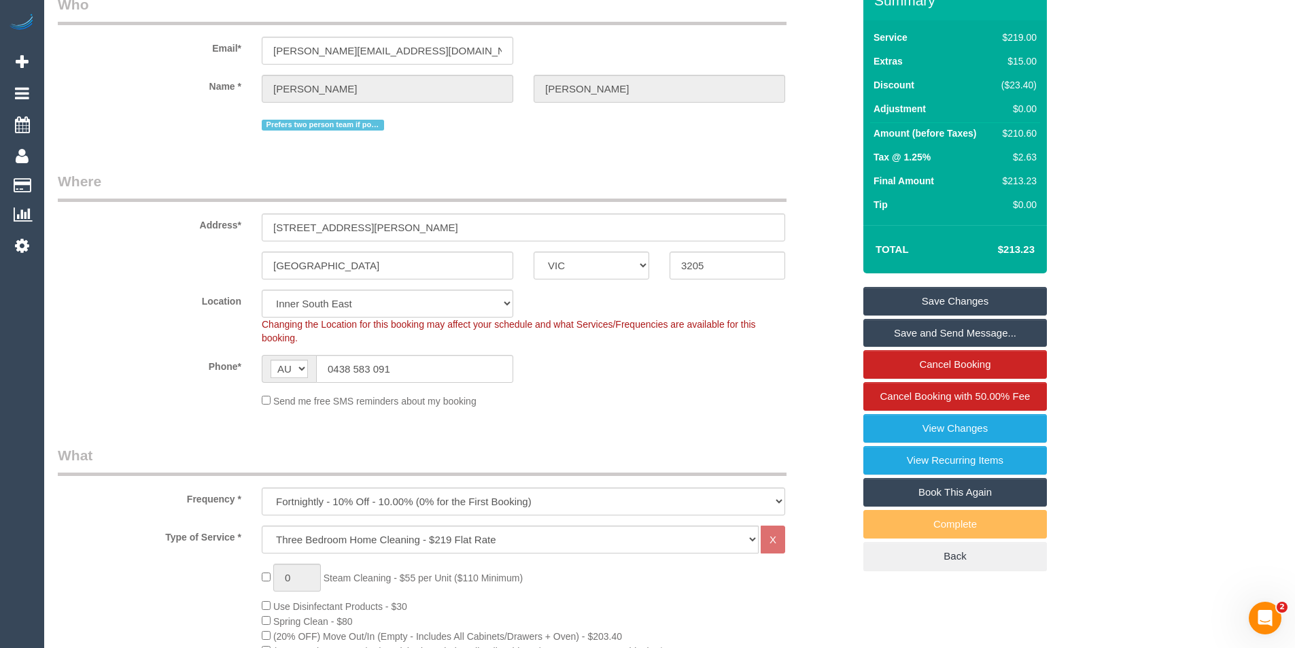
scroll to position [0, 0]
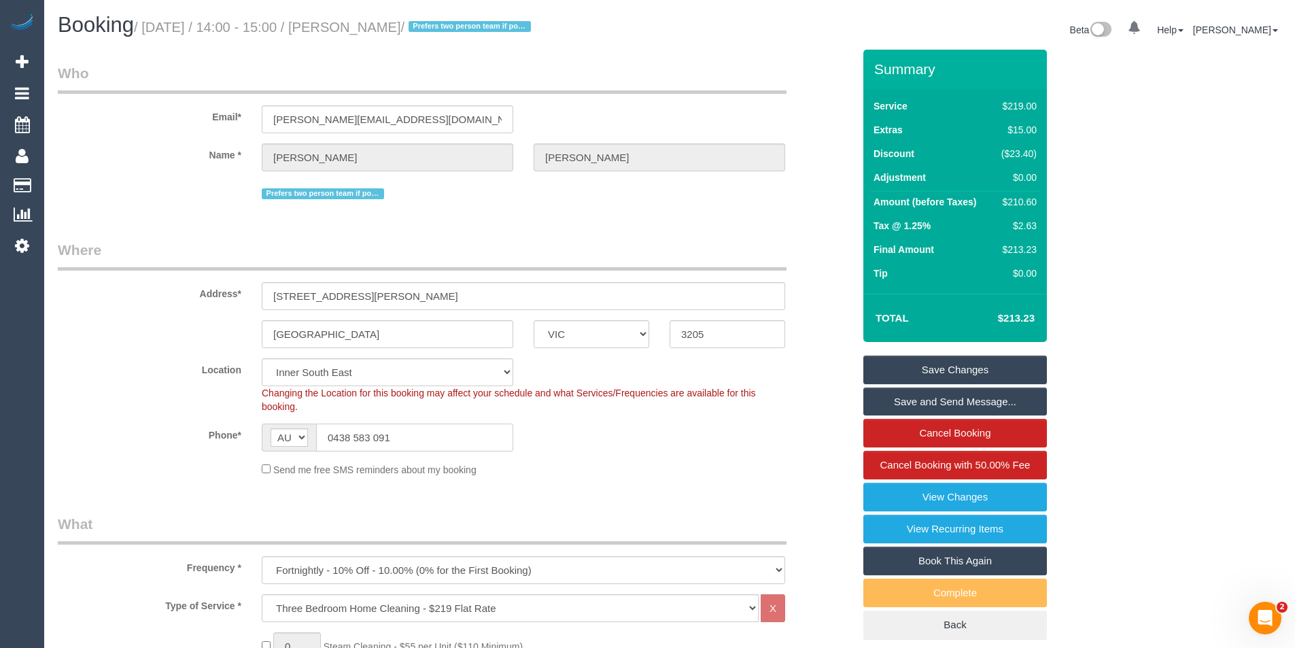
drag, startPoint x: 396, startPoint y: 437, endPoint x: 334, endPoint y: 435, distance: 61.9
click at [334, 435] on input "0438 583 091" at bounding box center [414, 438] width 197 height 28
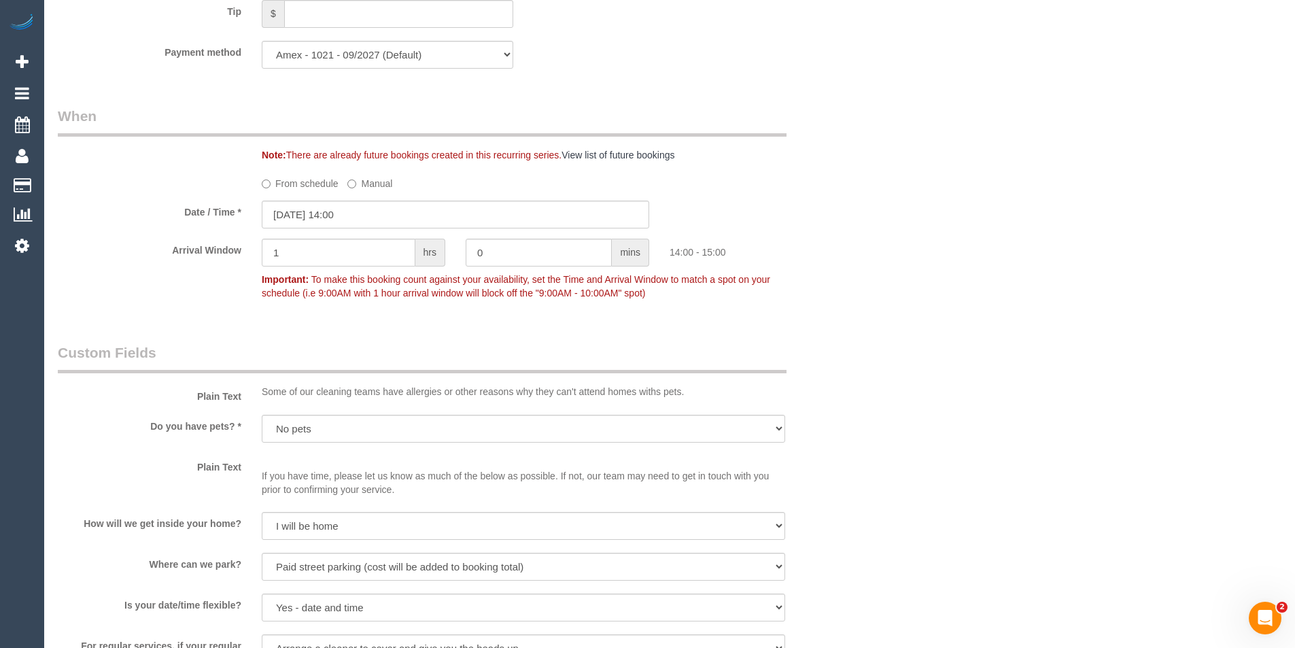
scroll to position [1292, 0]
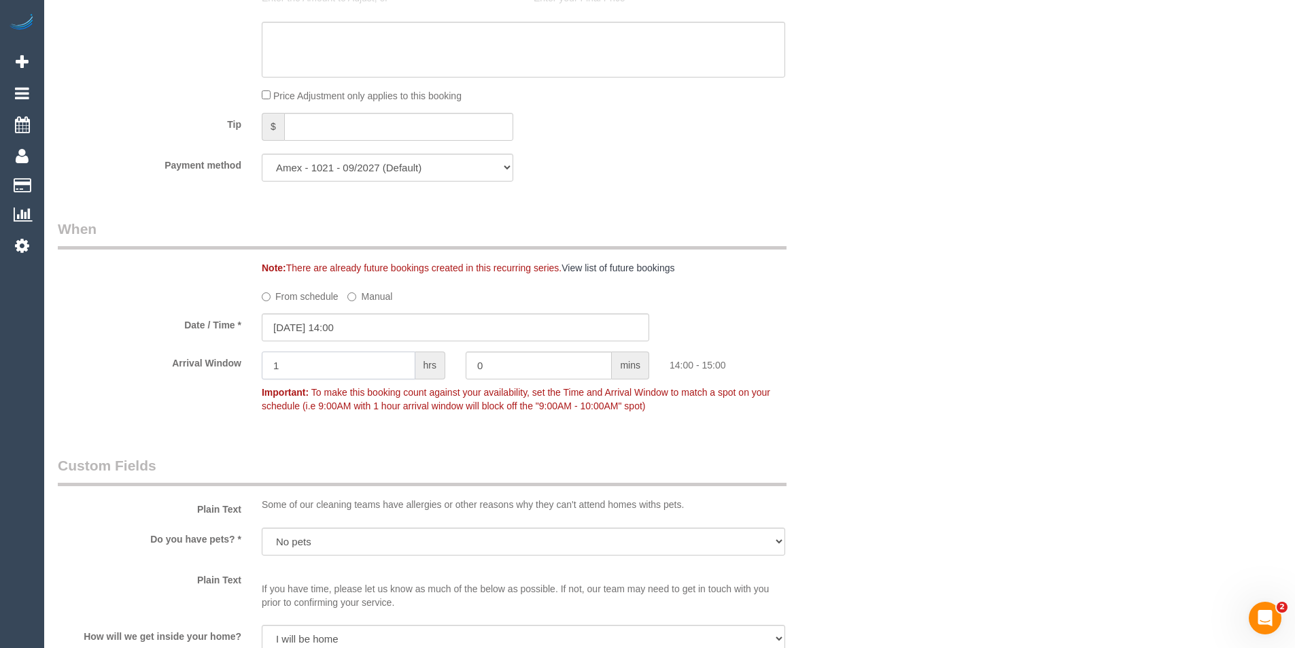
drag, startPoint x: 304, startPoint y: 360, endPoint x: 173, endPoint y: 383, distance: 132.6
click at [173, 383] on div "Arrival Window 1 hrs 0 mins 14:00 - 15:00 Important: To make this booking count…" at bounding box center [456, 384] width 816 height 67
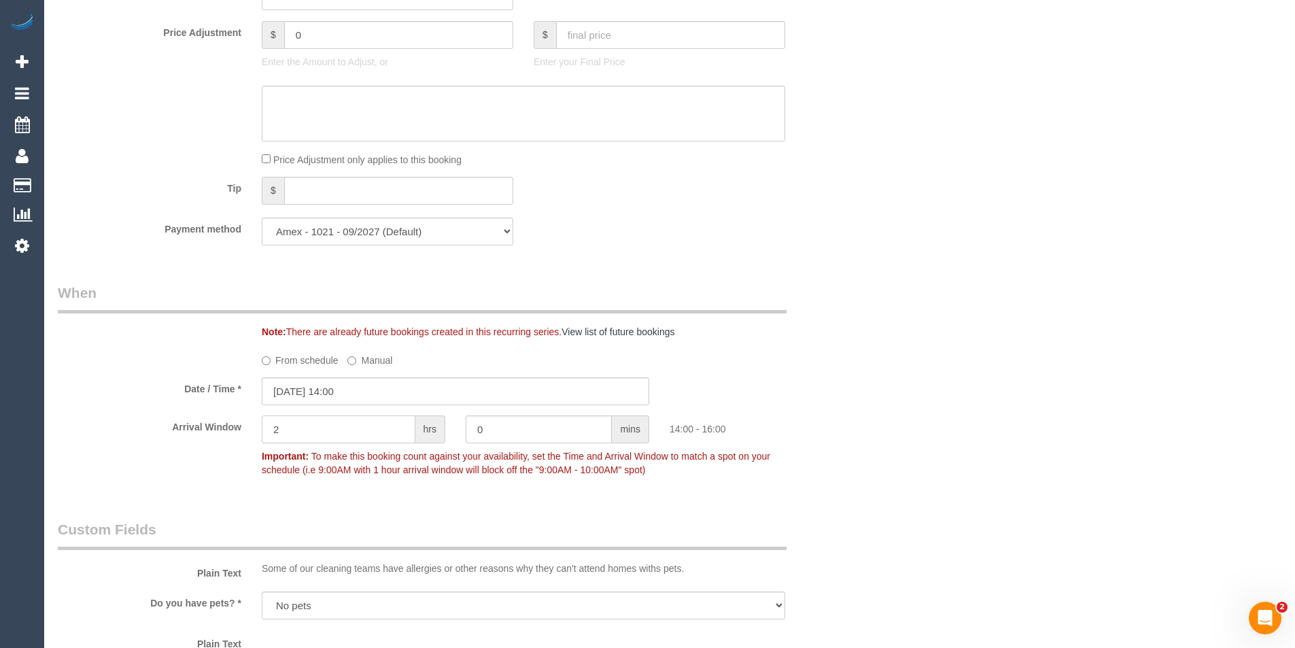
type input "2"
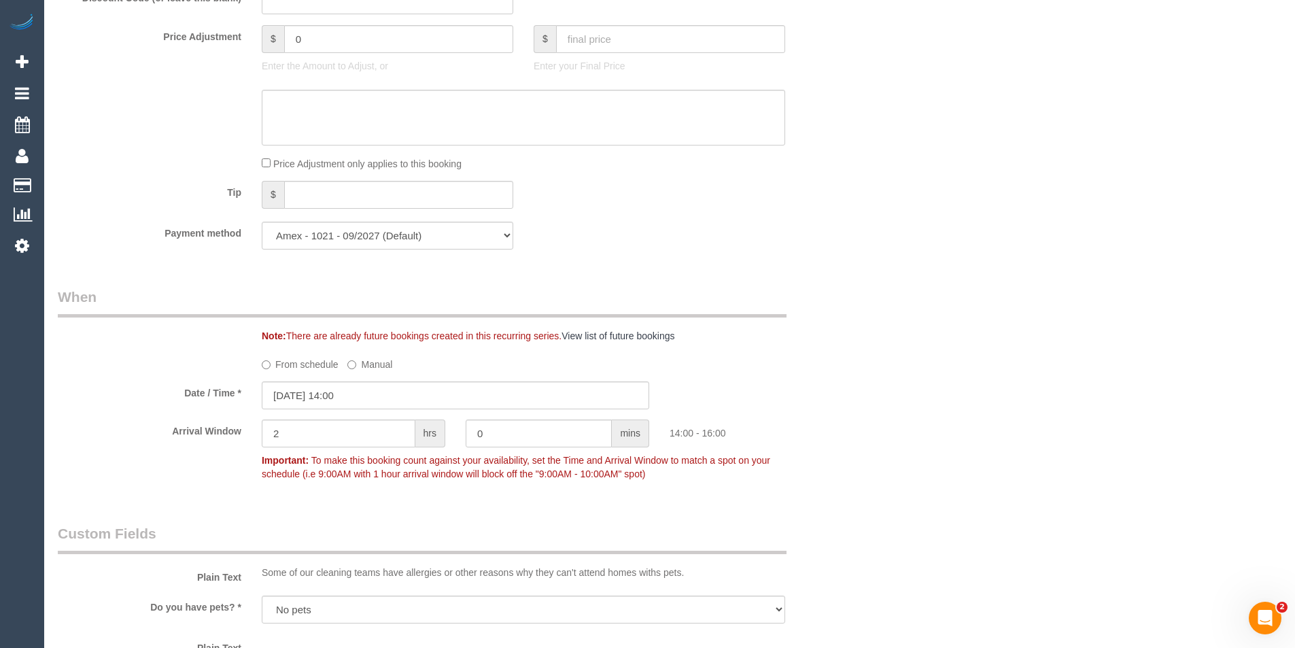
click at [1059, 410] on div "Who Email* olivia@byjoel.com.au Name * Olivia Braun Prefers two person team if …" at bounding box center [670, 407] width 1224 height 3163
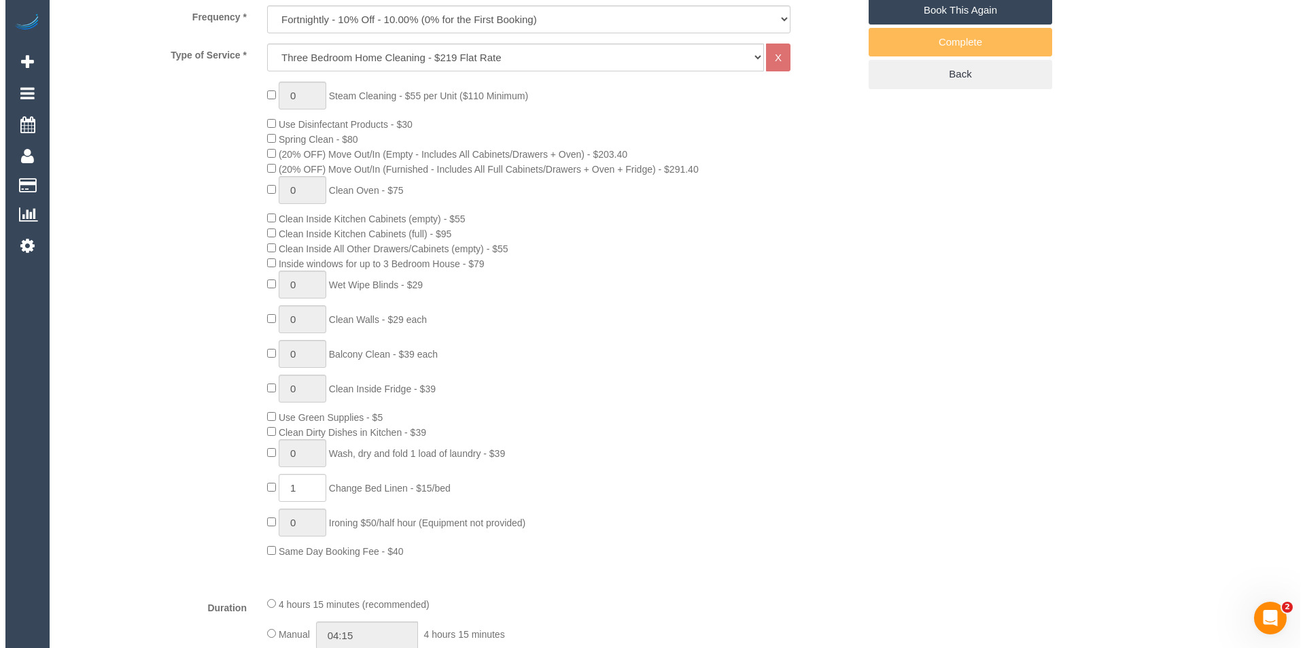
scroll to position [0, 0]
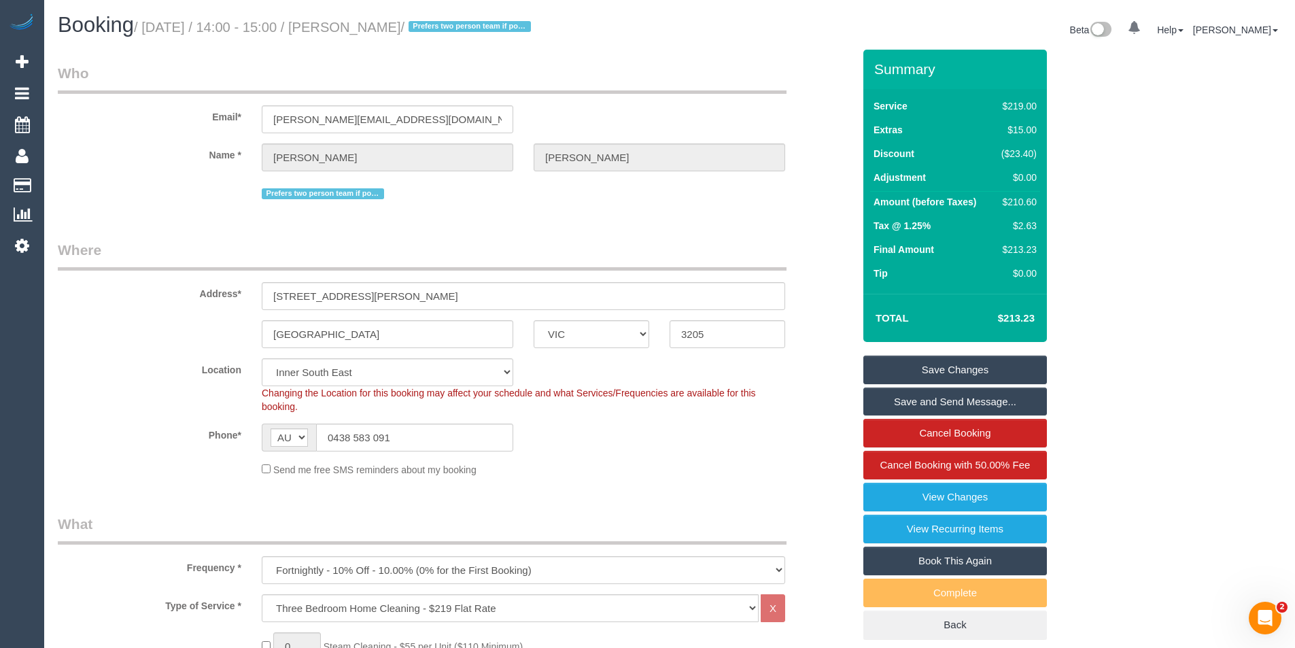
click at [967, 378] on link "Save Changes" at bounding box center [955, 370] width 184 height 29
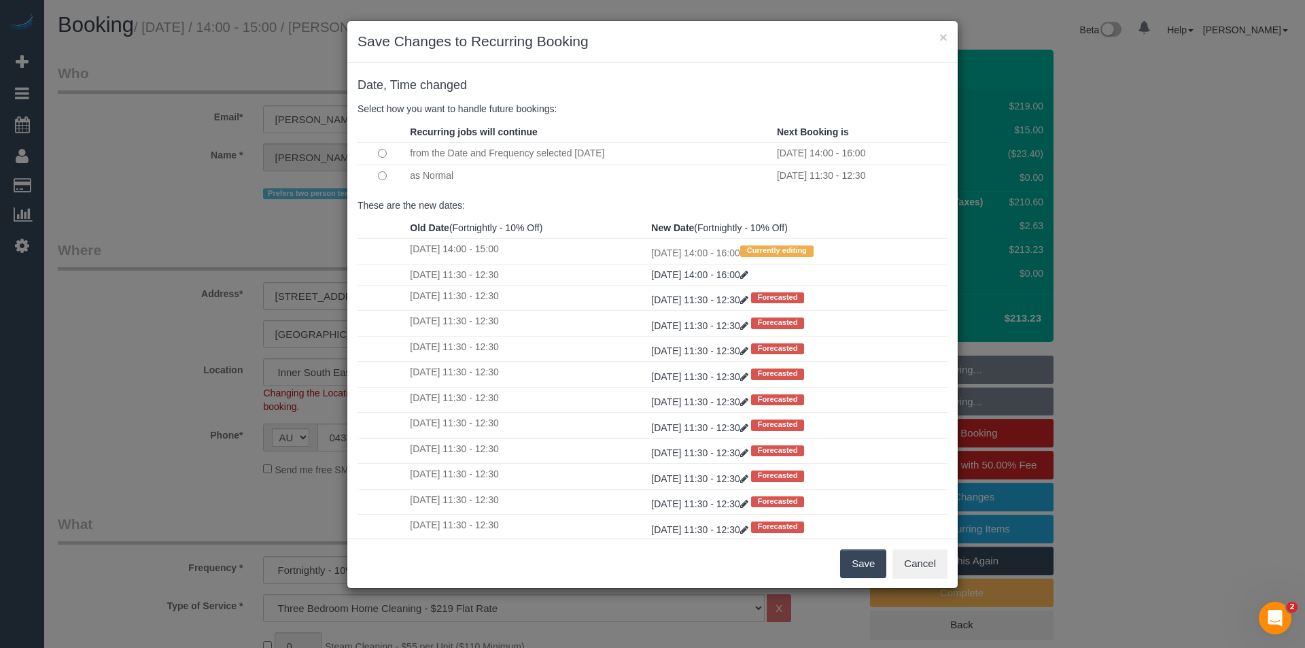
click at [376, 180] on td at bounding box center [382, 176] width 49 height 22
click at [874, 572] on button "Save" at bounding box center [863, 563] width 46 height 29
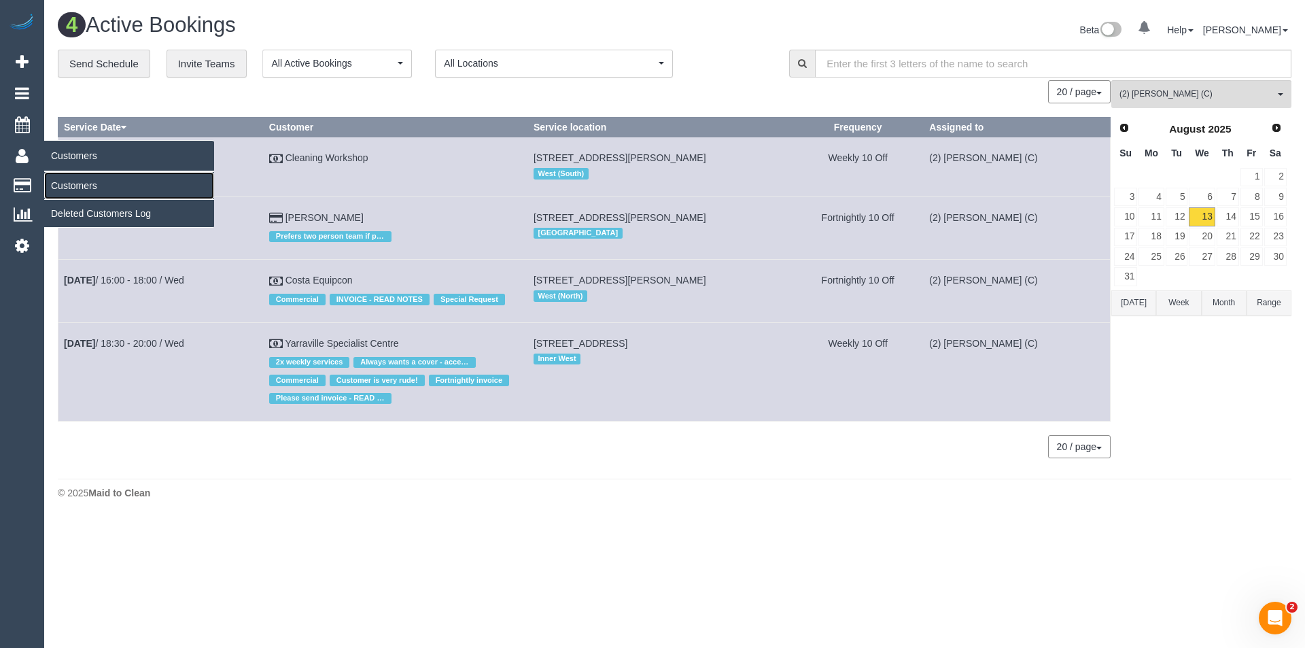
click at [78, 180] on link "Customers" at bounding box center [129, 185] width 170 height 27
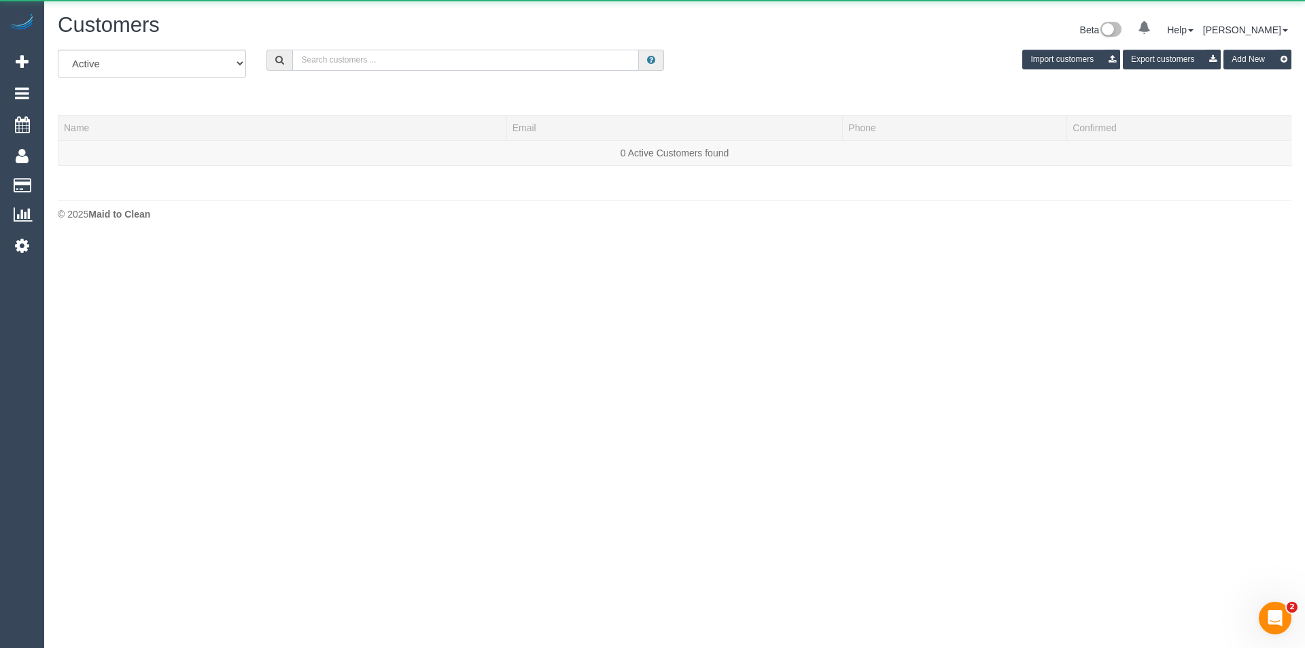
click at [403, 64] on input "text" at bounding box center [465, 60] width 347 height 21
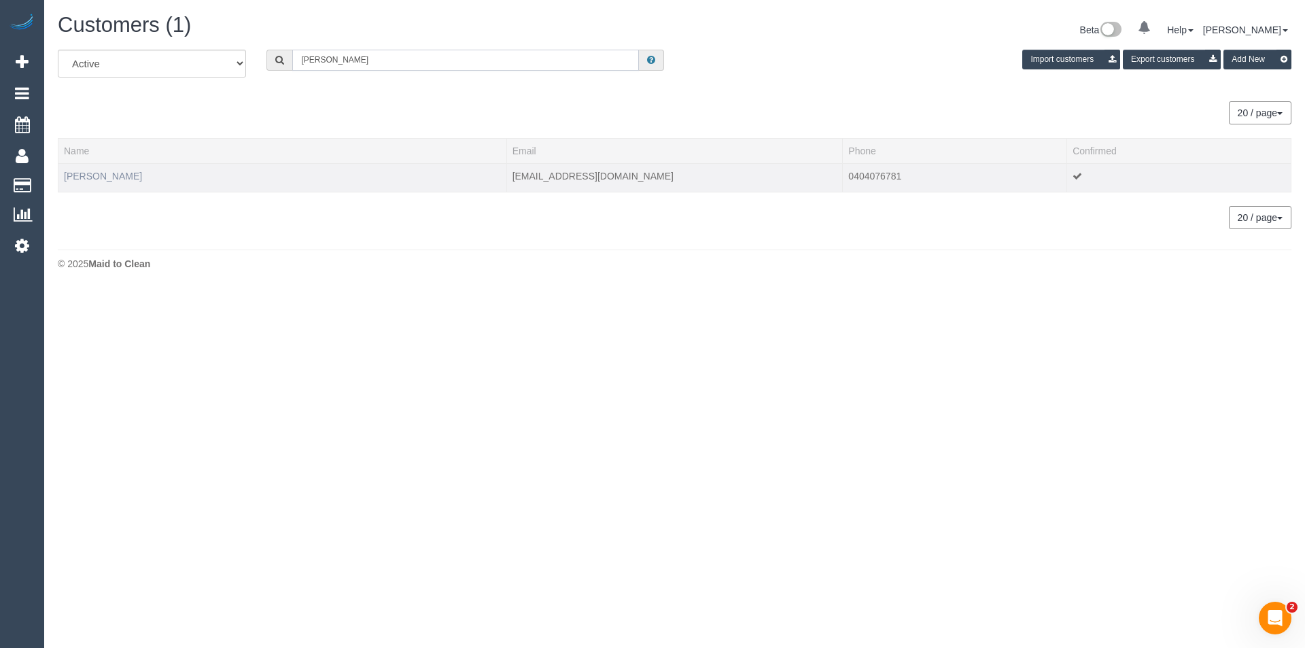
type input "Bianca har"
click at [105, 174] on link "Bianca Harris" at bounding box center [103, 176] width 78 height 11
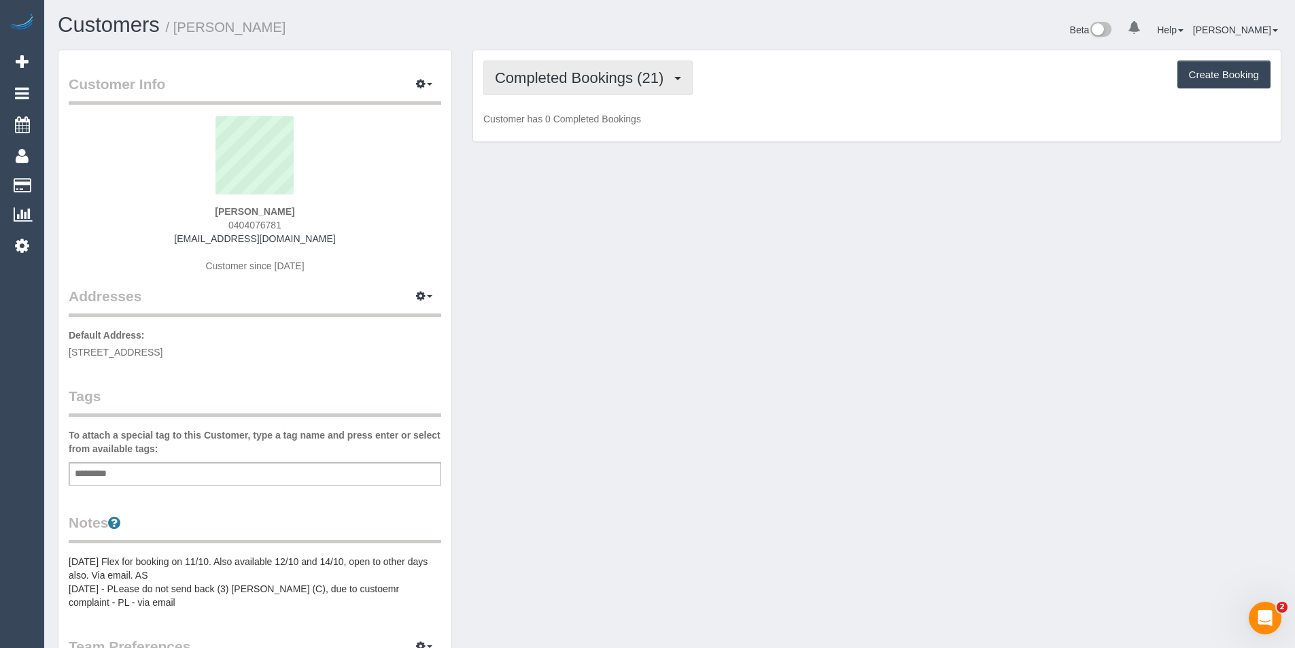
click at [654, 83] on span "Completed Bookings (21)" at bounding box center [582, 77] width 175 height 17
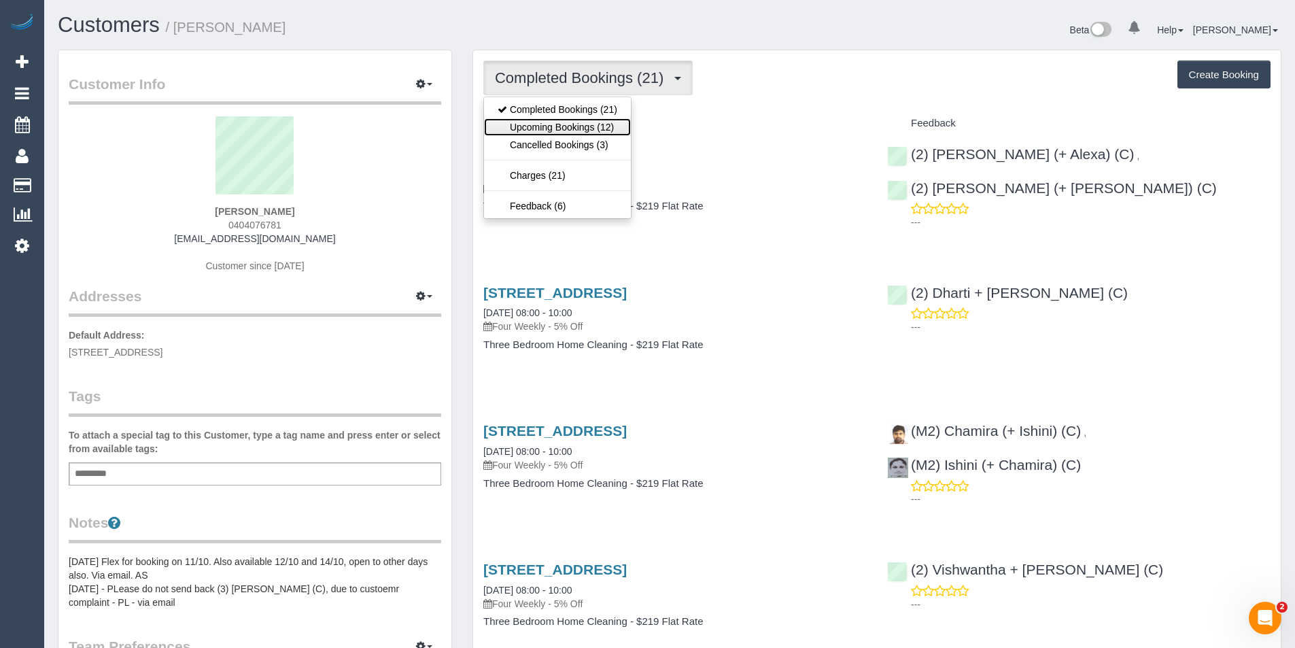
click at [589, 131] on link "Upcoming Bookings (12)" at bounding box center [557, 127] width 147 height 18
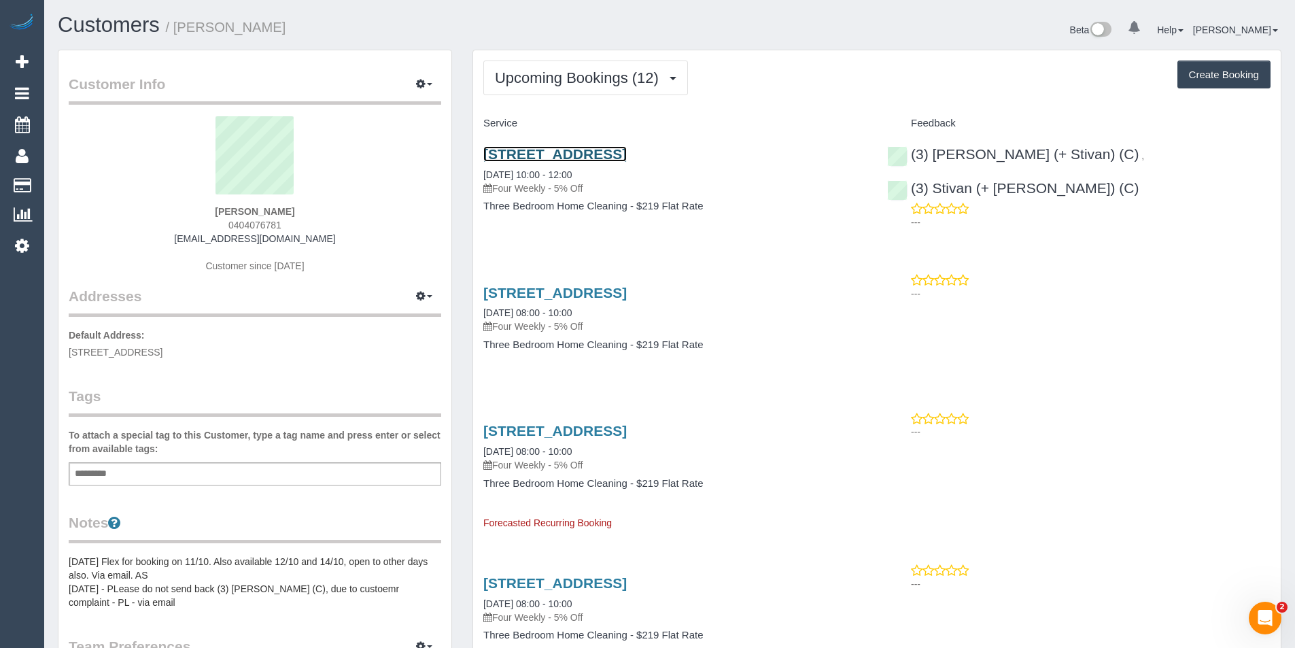
click at [627, 156] on link "24 Yarra Bank Court, Abbotsford, VIC 3067" at bounding box center [554, 154] width 143 height 16
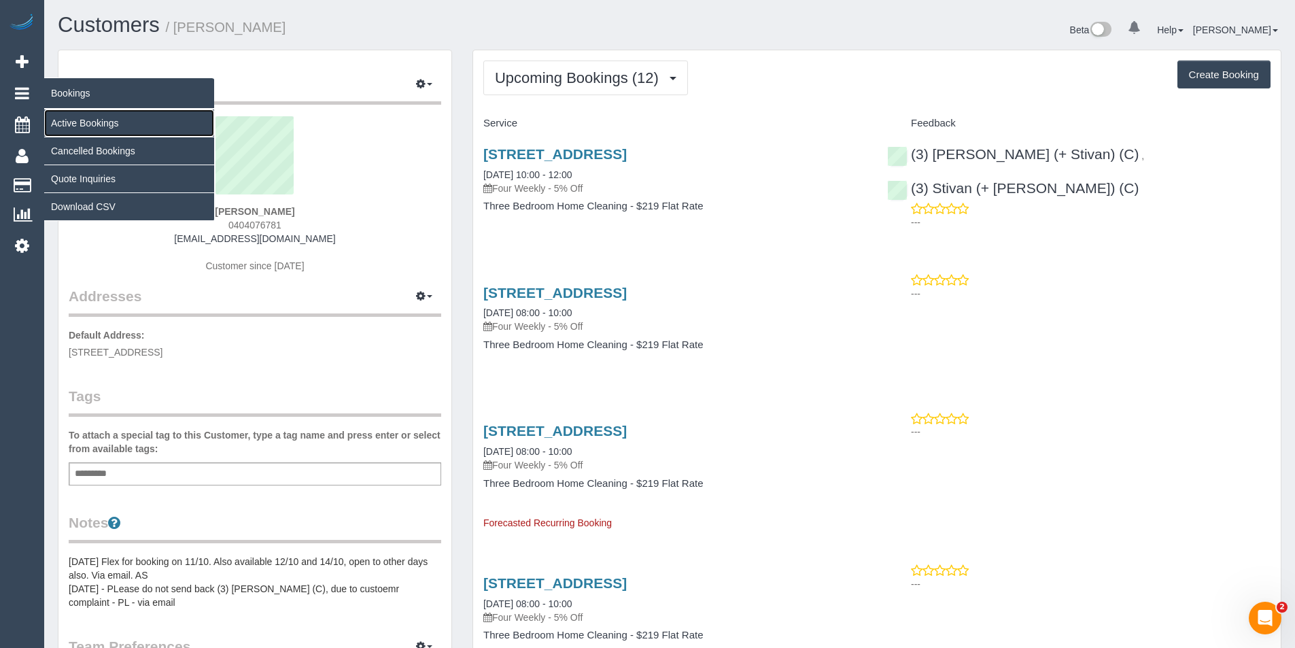
click at [86, 126] on link "Active Bookings" at bounding box center [129, 122] width 170 height 27
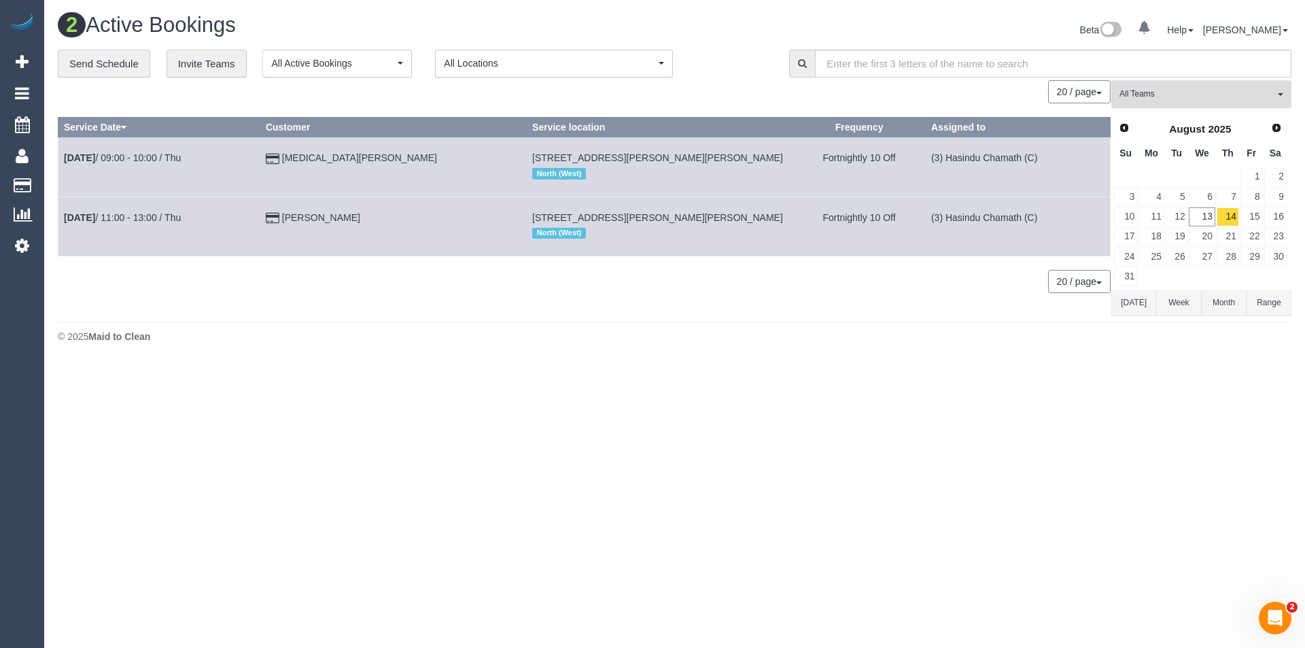
click at [1181, 90] on span "All Teams" at bounding box center [1197, 94] width 155 height 12
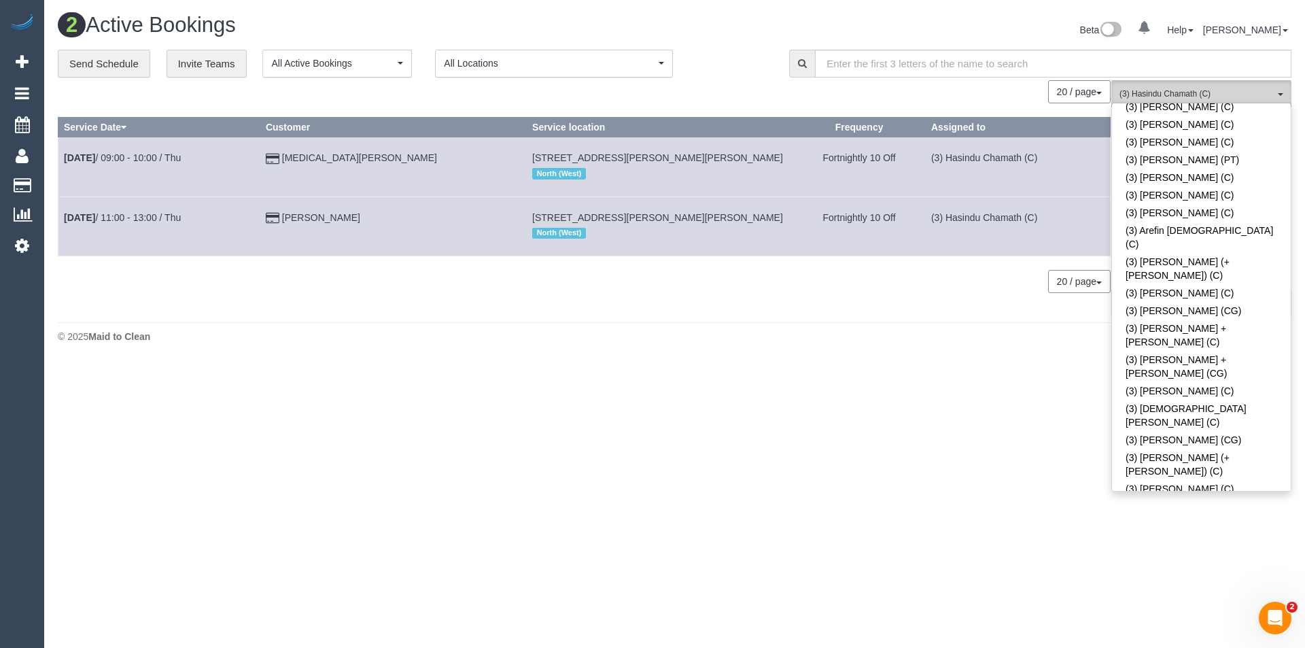
scroll to position [1904, 0]
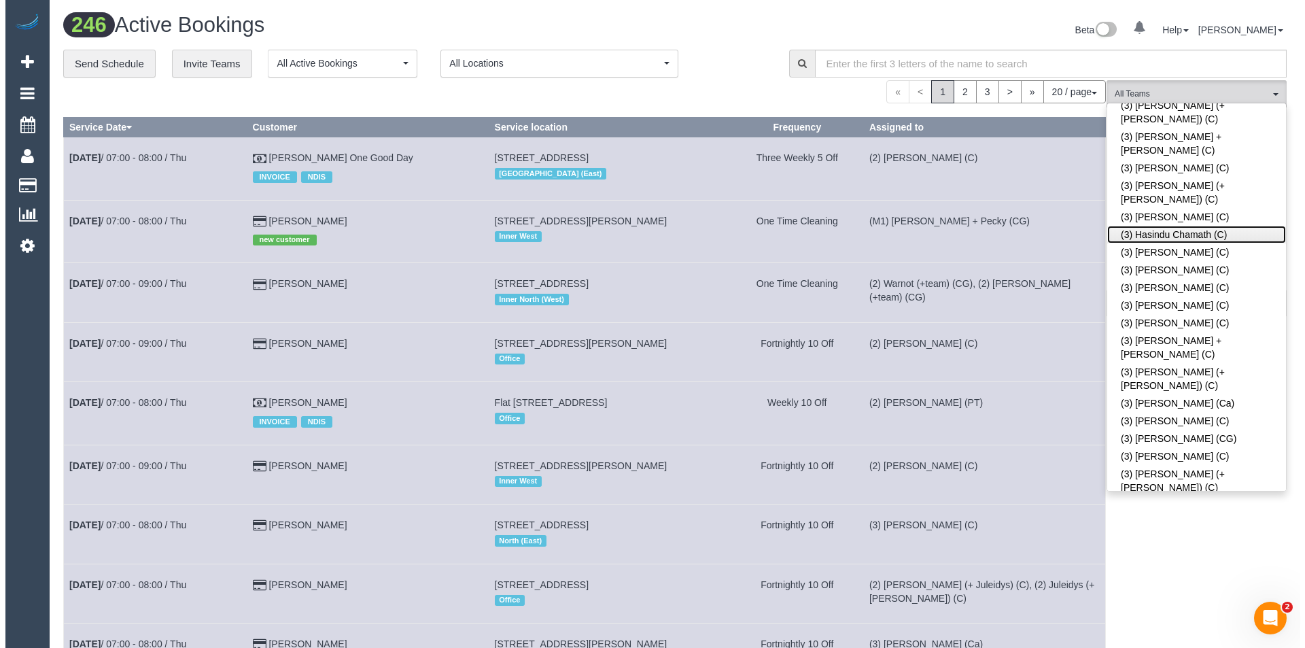
scroll to position [2651, 0]
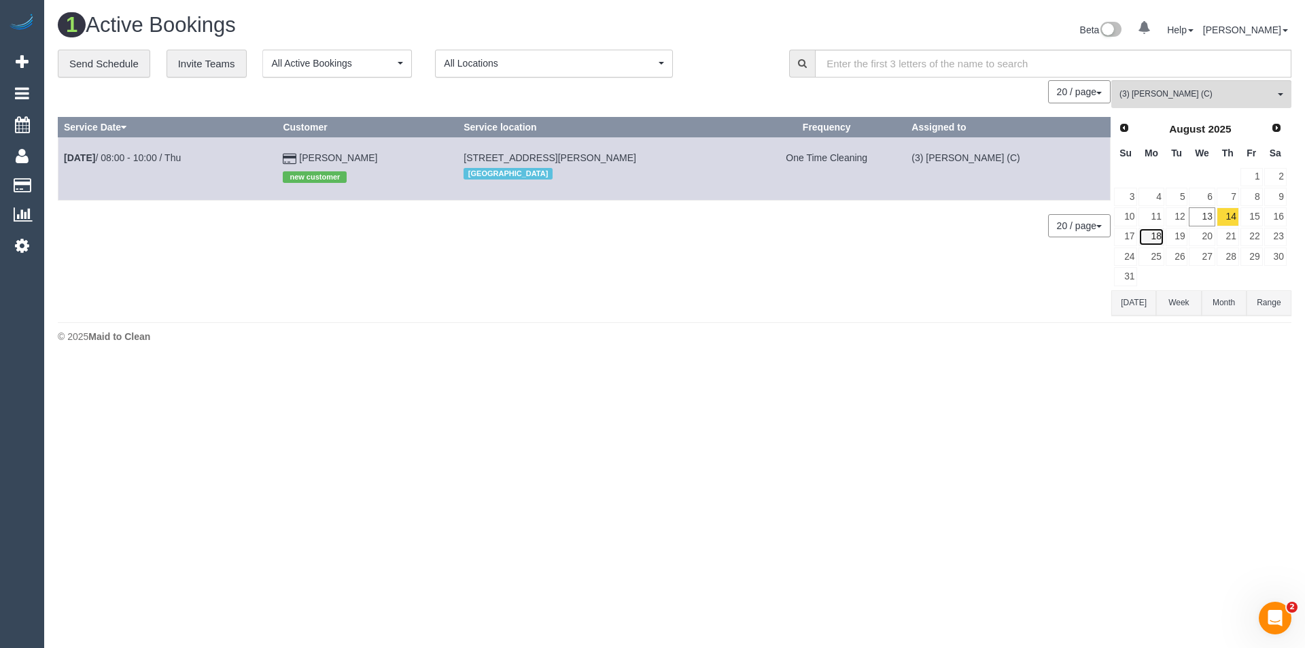
click at [1153, 235] on link "18" at bounding box center [1151, 237] width 25 height 18
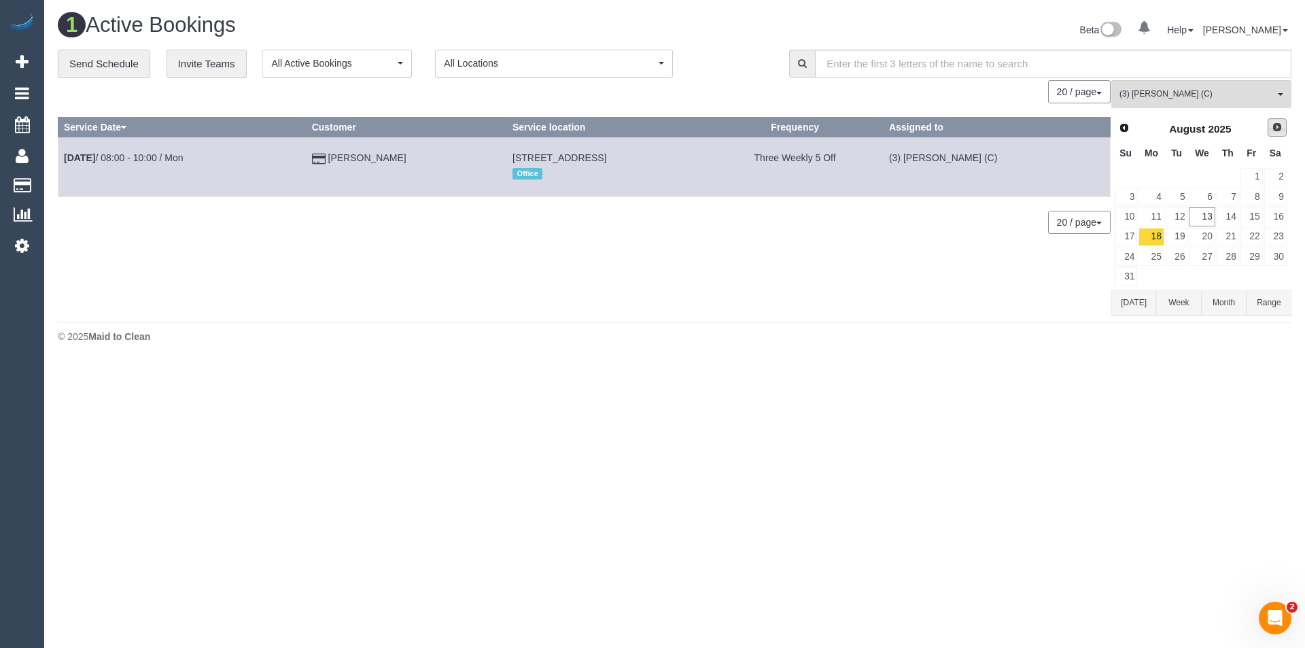
click at [1282, 131] on span "Next" at bounding box center [1277, 127] width 11 height 11
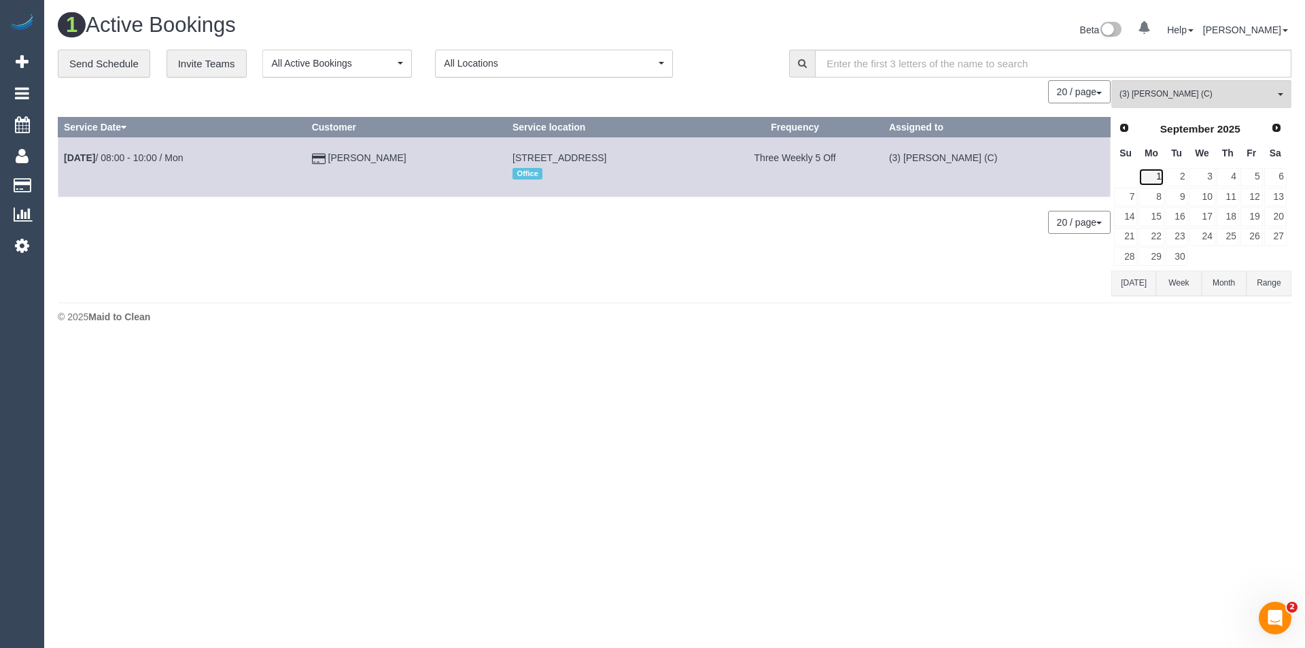
click at [1159, 179] on link "1" at bounding box center [1151, 177] width 25 height 18
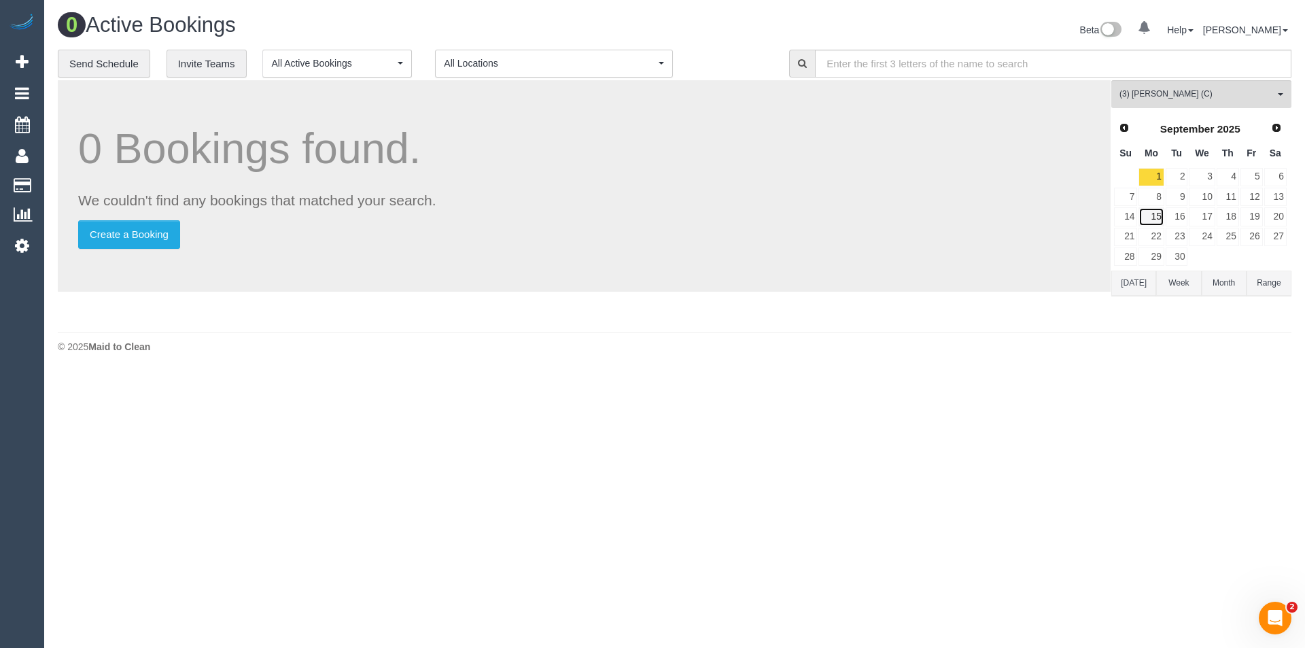
click at [1157, 215] on link "15" at bounding box center [1151, 216] width 25 height 18
click at [1158, 198] on link "8" at bounding box center [1151, 197] width 25 height 18
click at [1165, 213] on td "16" at bounding box center [1177, 217] width 24 height 20
click at [1152, 222] on link "15" at bounding box center [1151, 216] width 25 height 18
click at [1158, 235] on link "22" at bounding box center [1151, 237] width 25 height 18
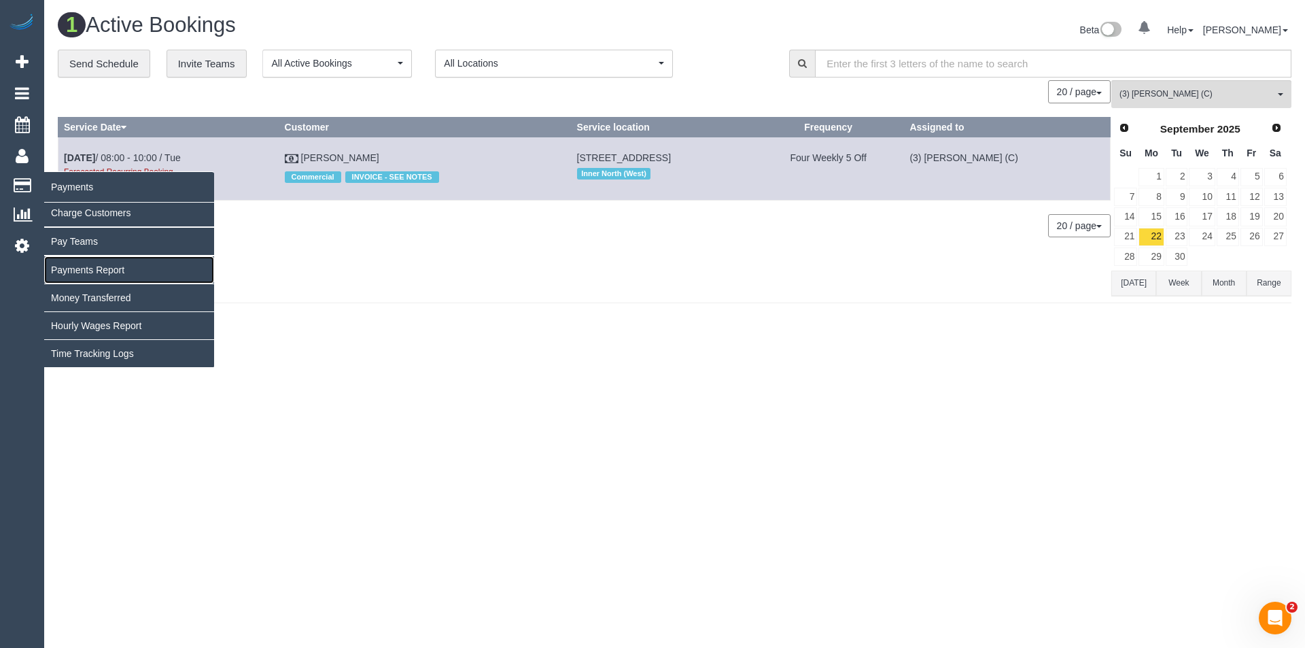
click at [105, 273] on link "Payments Report" at bounding box center [129, 269] width 170 height 27
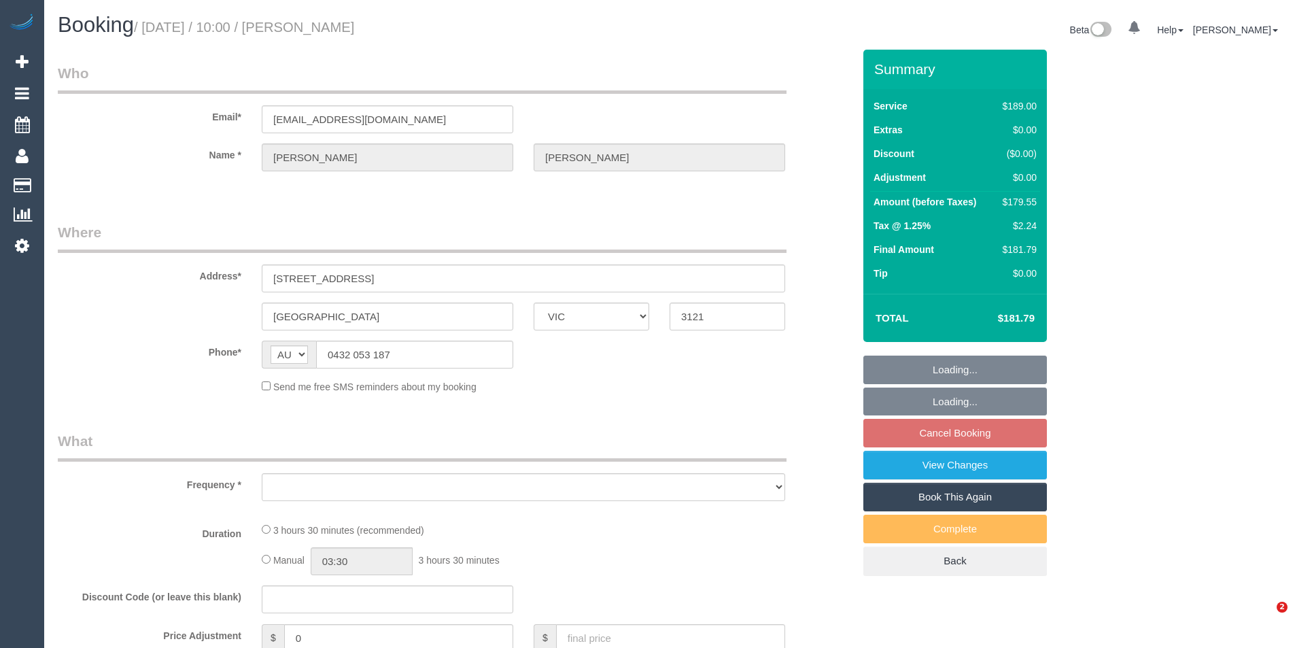
select select "VIC"
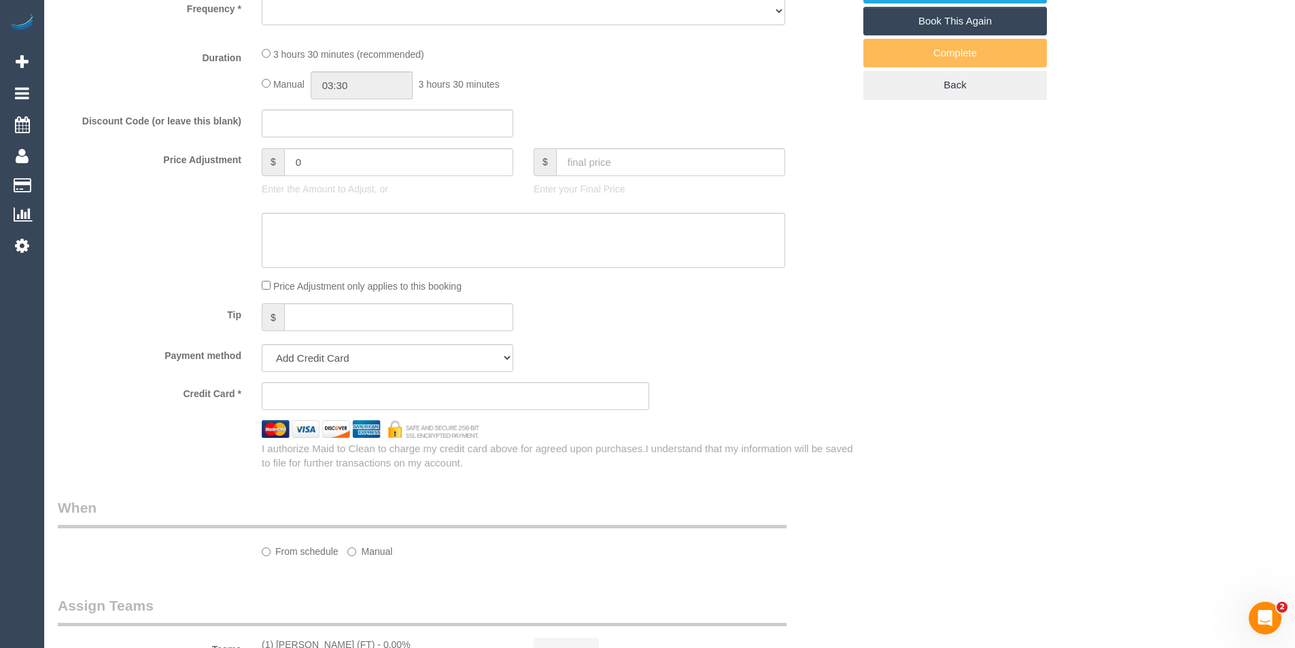
select select "string:stripe-pm_1Pnf6P2GScqysDRVzc5aGLVd"
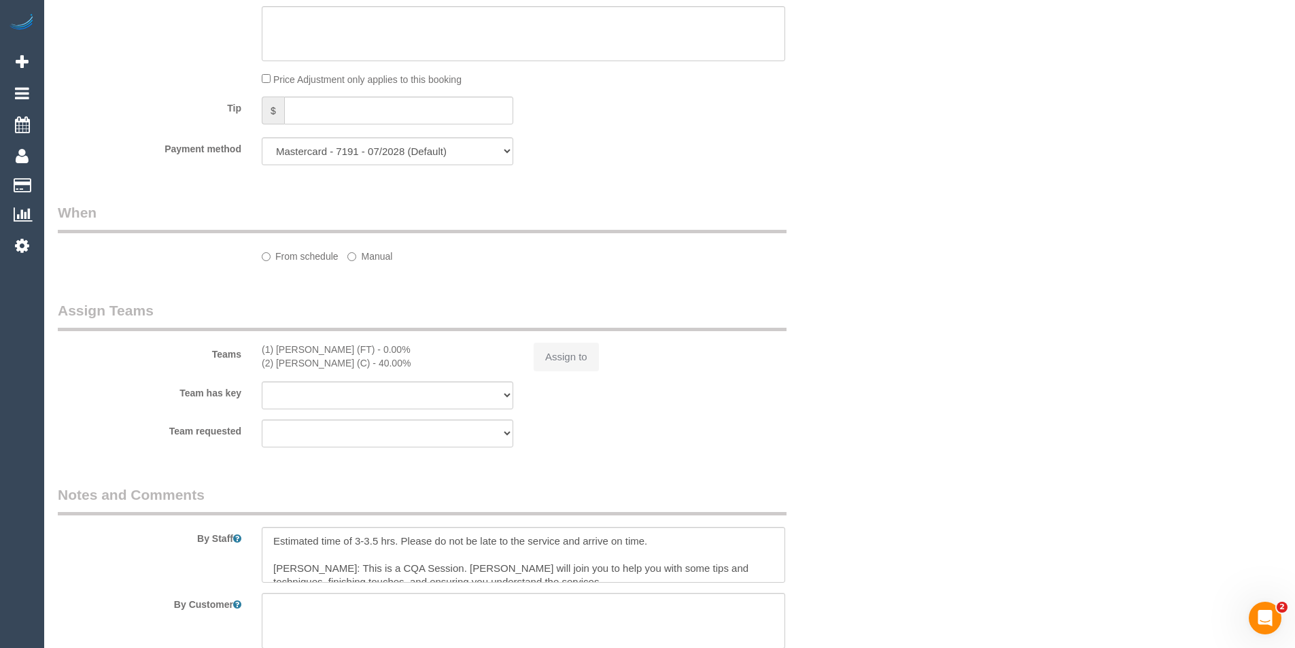
select select "object:1160"
select select "number:27"
select select "number:14"
select select "number:19"
select select "number:24"
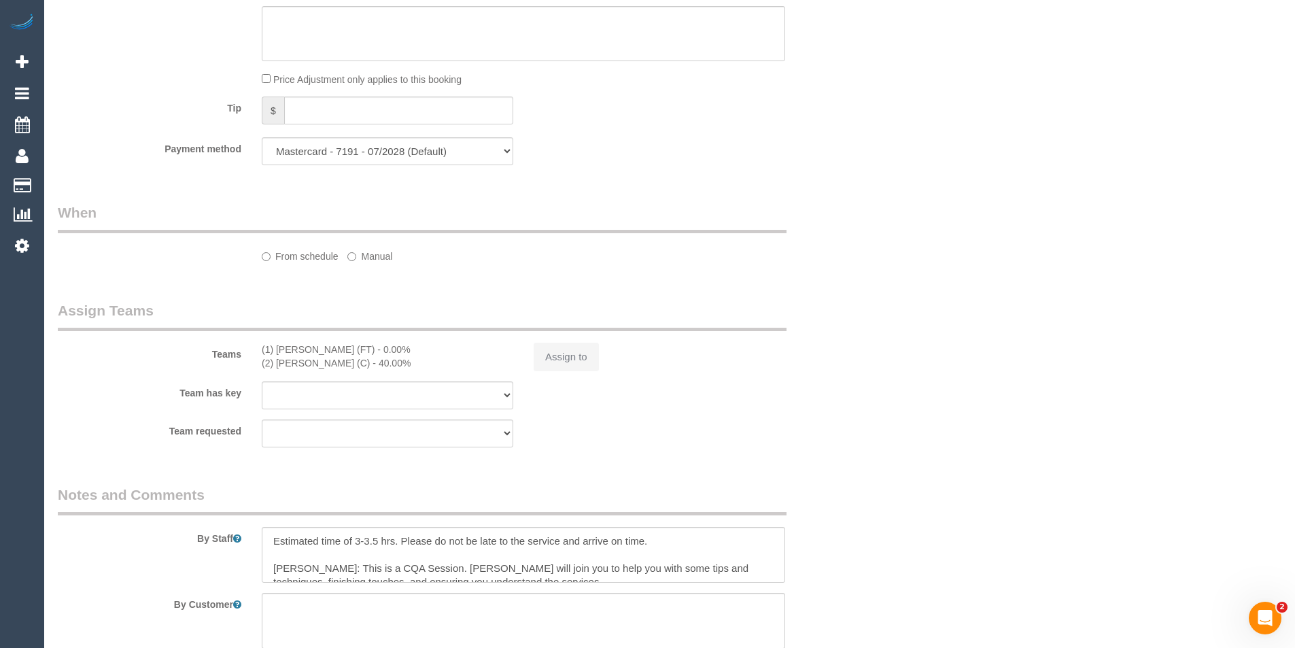
select select "number:33"
select select "number:12"
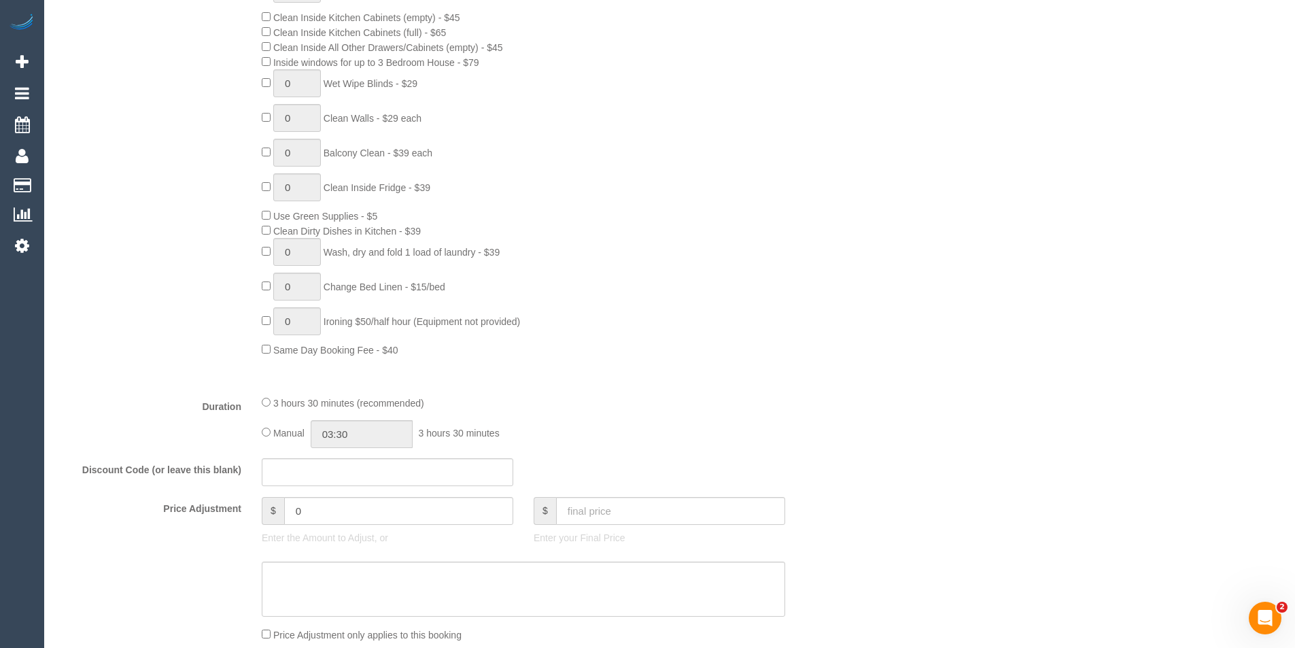
scroll to position [952, 0]
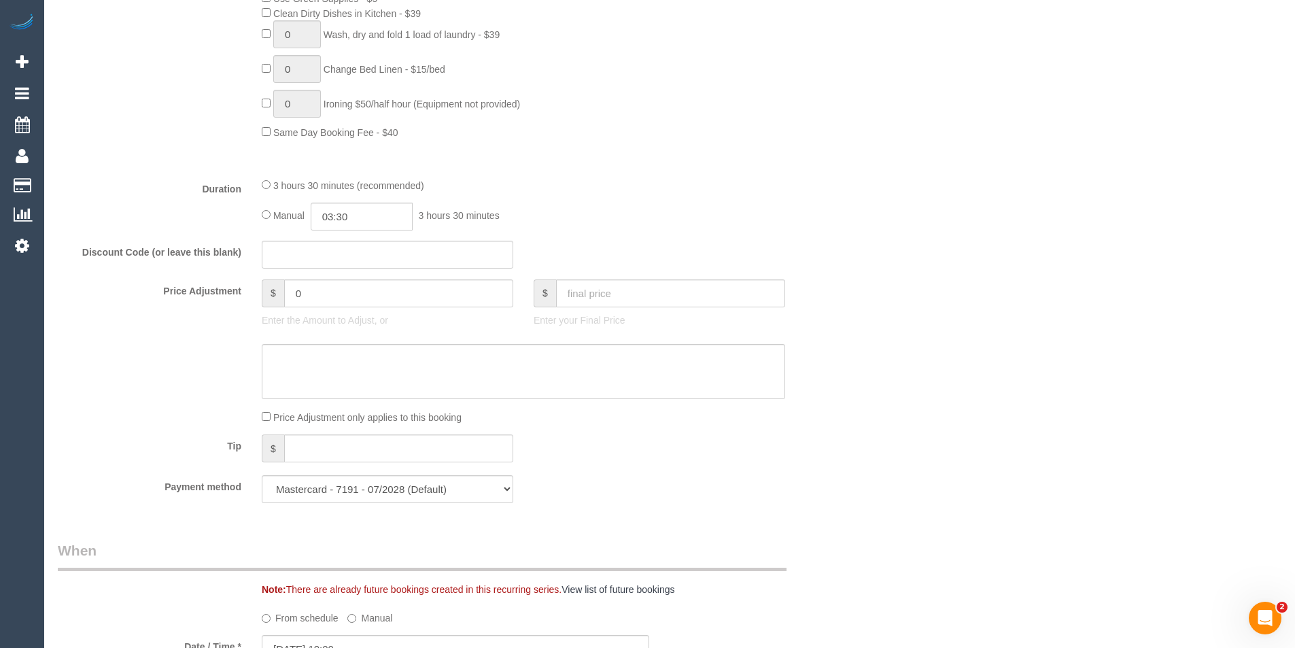
click at [418, 209] on div "Manual 03:30 3 hours 30 minutes" at bounding box center [523, 217] width 523 height 28
click at [379, 217] on input "03:30" at bounding box center [362, 217] width 102 height 28
type input "03:00"
click at [358, 242] on li "03:00" at bounding box center [346, 240] width 61 height 18
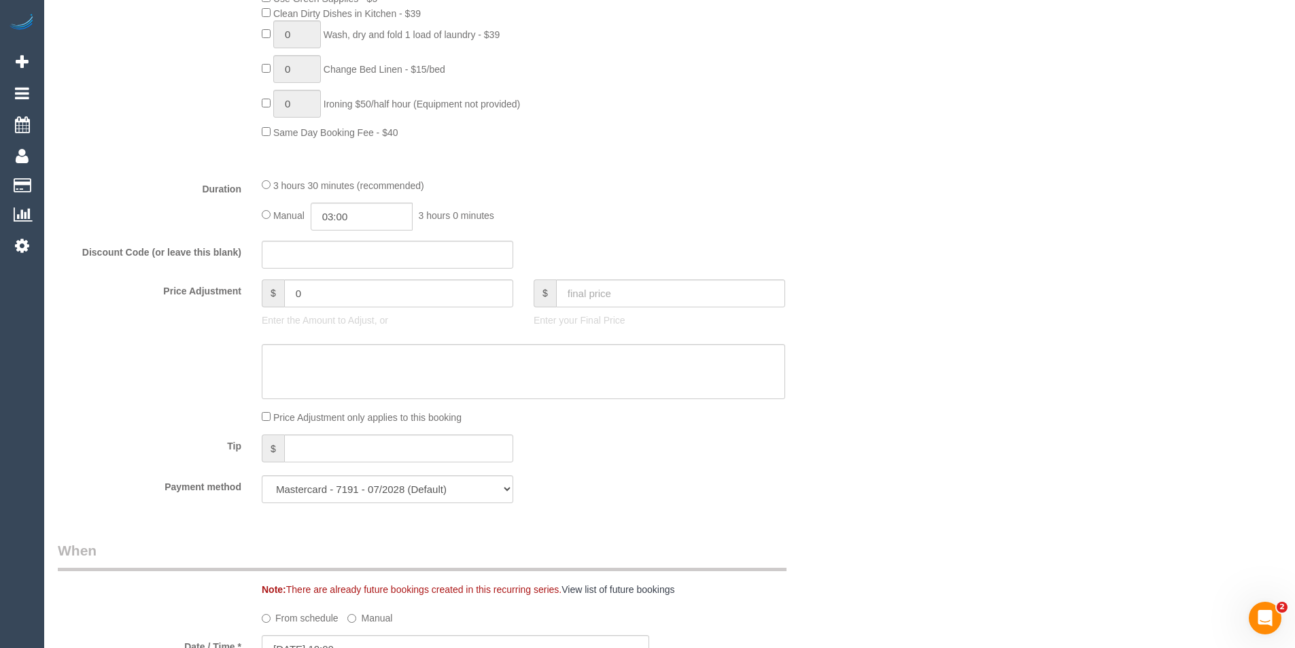
click at [552, 220] on div "Manual 03:00 3 hours 0 minutes" at bounding box center [523, 217] width 523 height 28
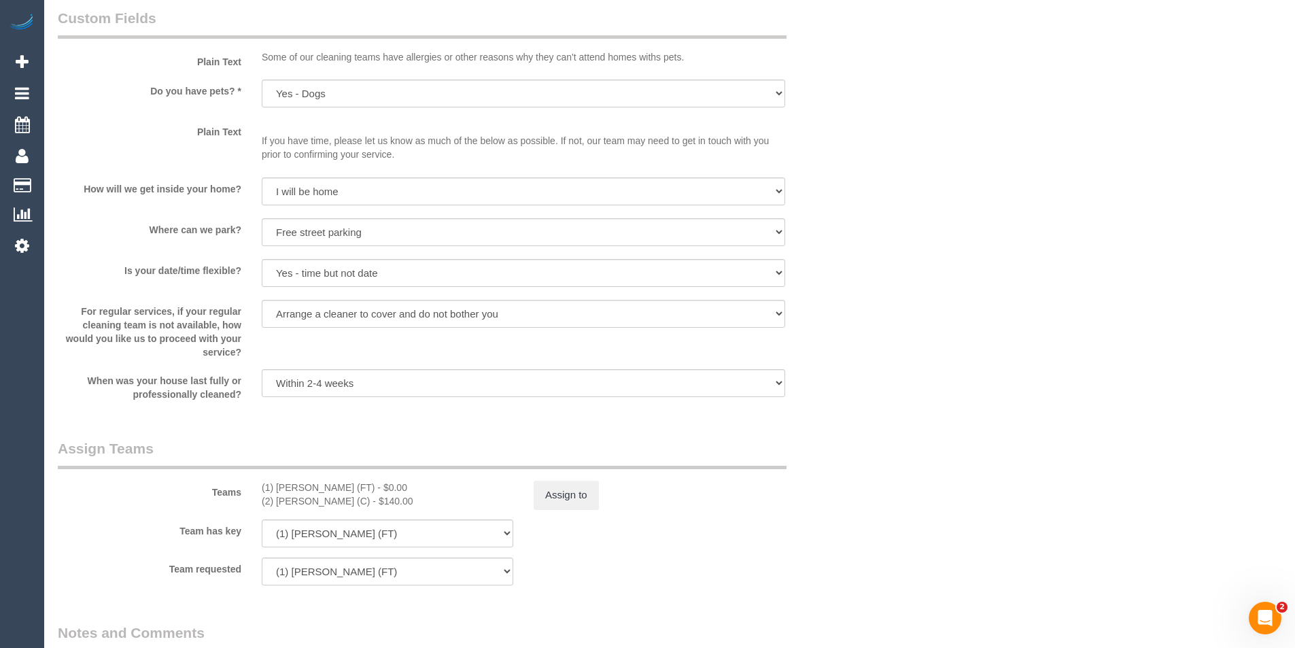
scroll to position [1904, 0]
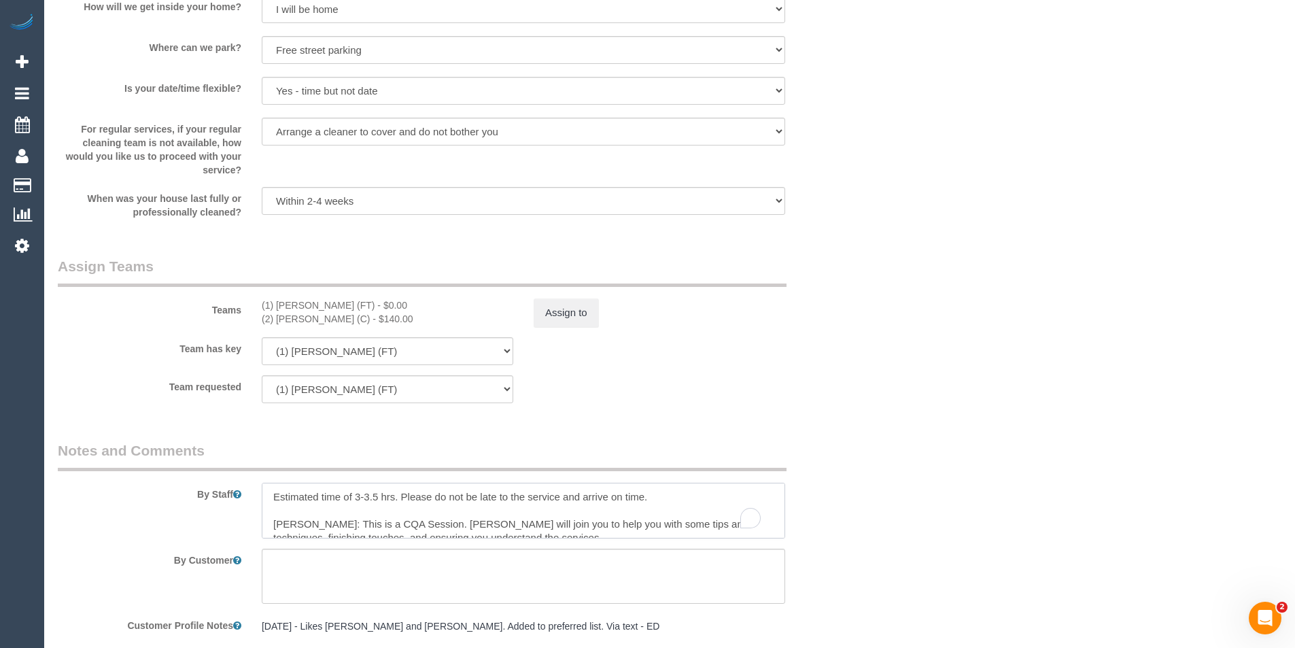
drag, startPoint x: 379, startPoint y: 494, endPoint x: 356, endPoint y: 494, distance: 23.1
click at [356, 494] on textarea "To enrich screen reader interactions, please activate Accessibility in Grammarl…" at bounding box center [523, 511] width 523 height 56
type textarea "Estimated time of 2.5-3 hrs. Please do not be late to the service and arrive on…"
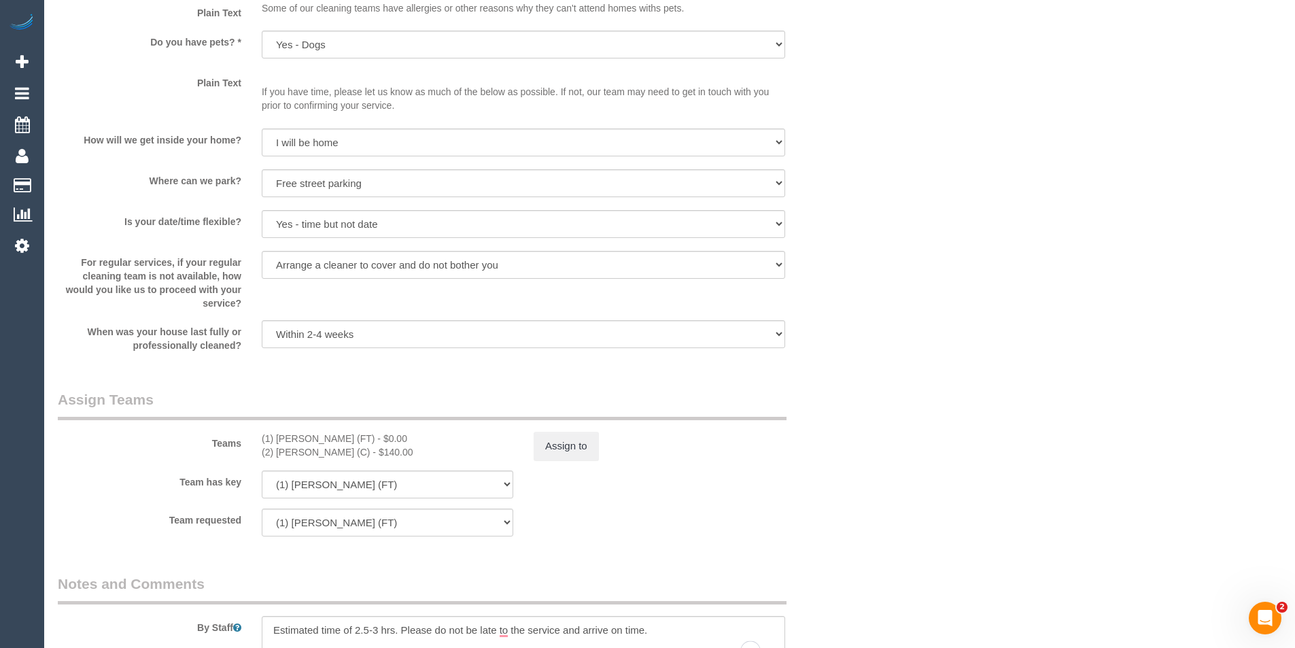
scroll to position [1768, 0]
click at [560, 460] on button "Assign to" at bounding box center [566, 448] width 65 height 29
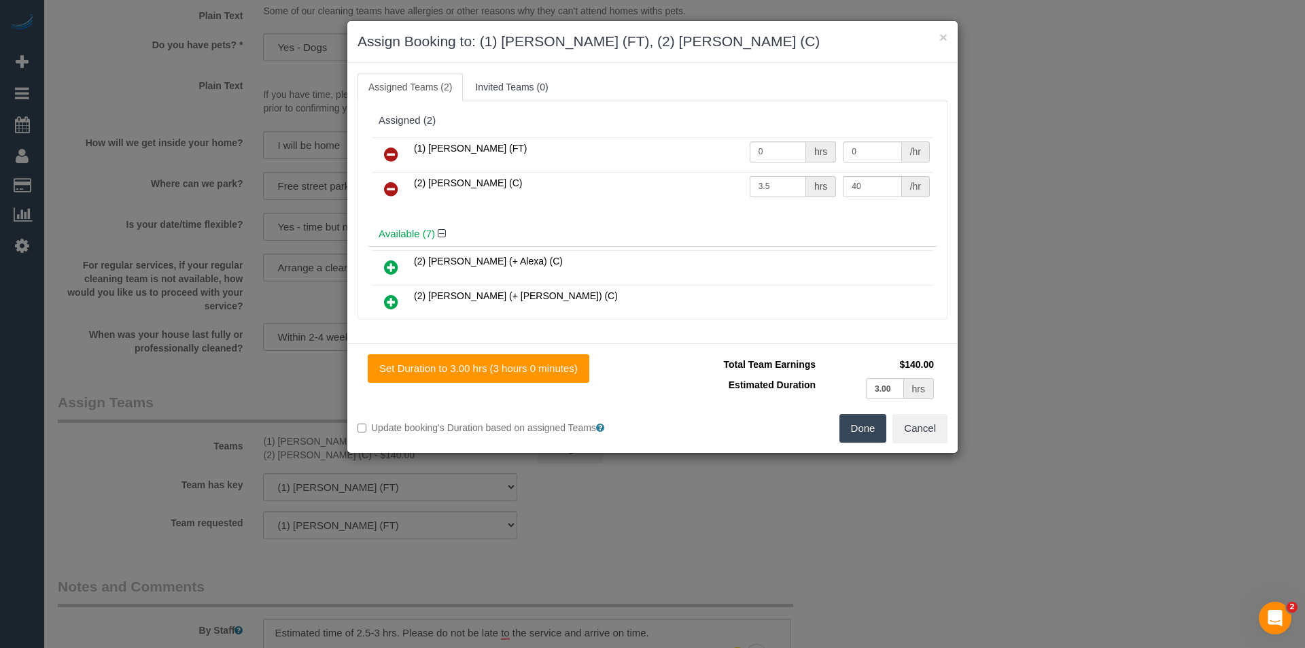
drag, startPoint x: 763, startPoint y: 186, endPoint x: 708, endPoint y: 194, distance: 56.4
click at [708, 194] on tr "(2) Kerry Welfare (C) 3.5 hrs 40 /hr" at bounding box center [653, 189] width 562 height 35
type input "3"
click at [858, 428] on button "Done" at bounding box center [864, 428] width 48 height 29
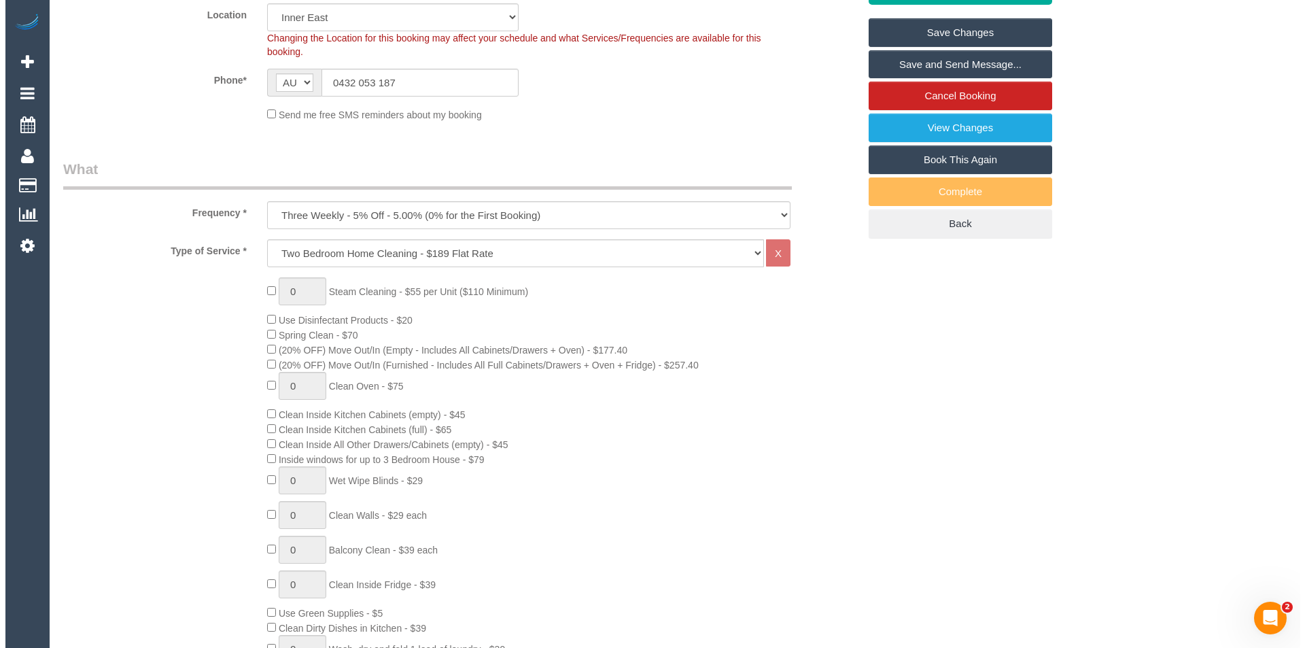
scroll to position [0, 0]
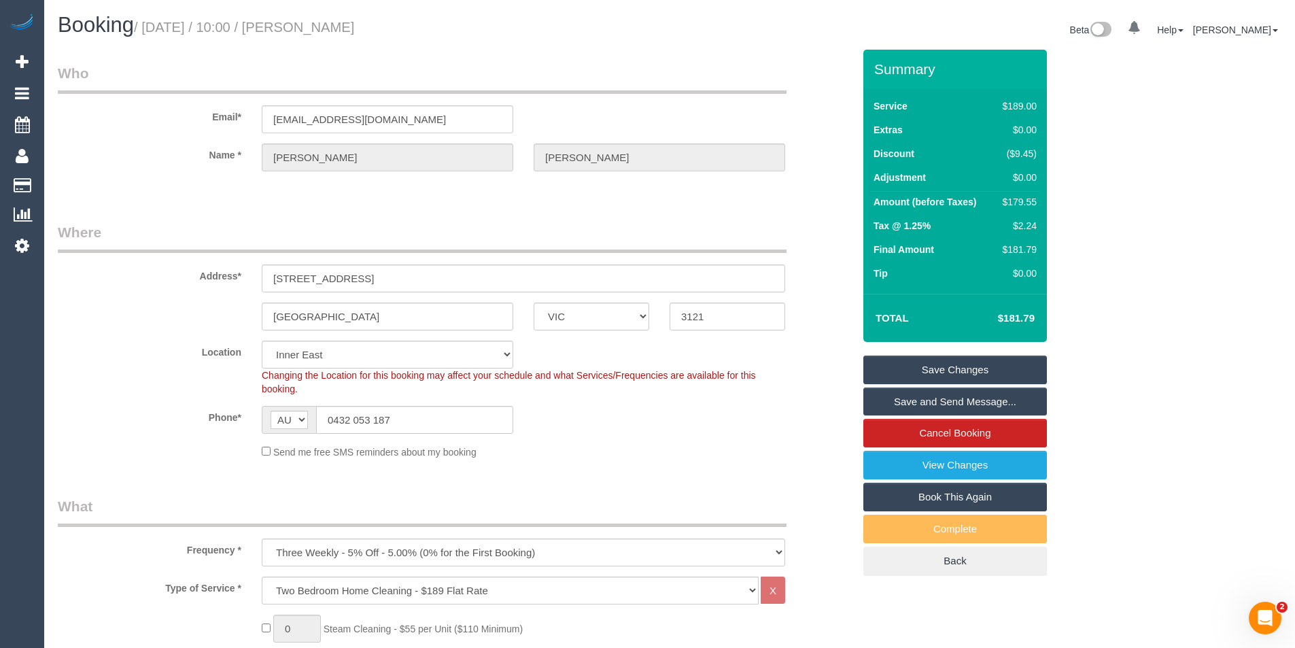
click at [987, 368] on link "Save Changes" at bounding box center [955, 370] width 184 height 29
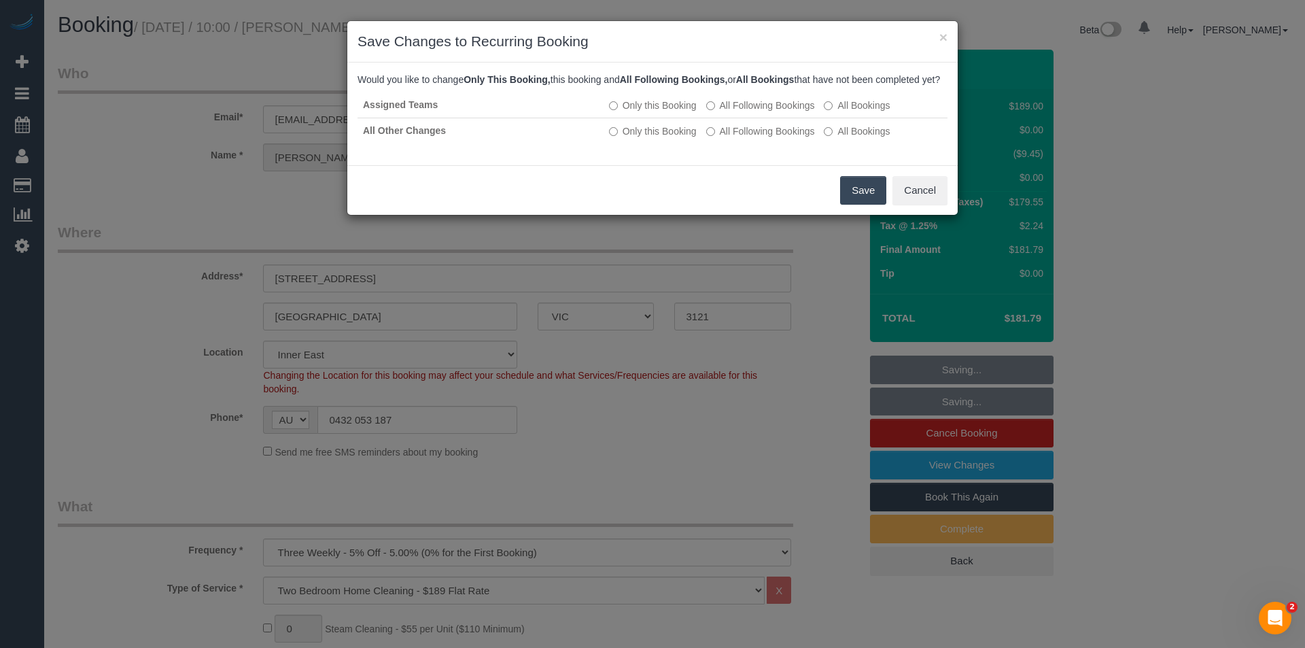
click at [862, 200] on button "Save" at bounding box center [863, 190] width 46 height 29
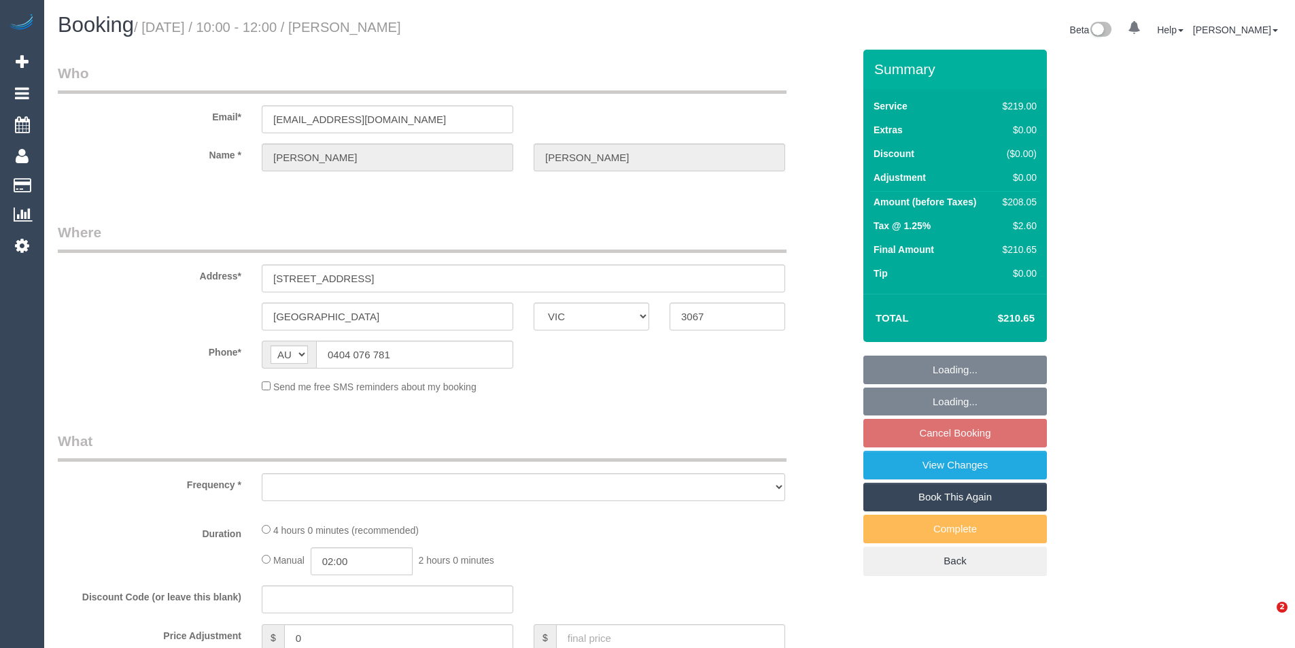
select select "VIC"
select select "string:stripe-pm_1NOYwq2GScqysDRVRjm2bxhj"
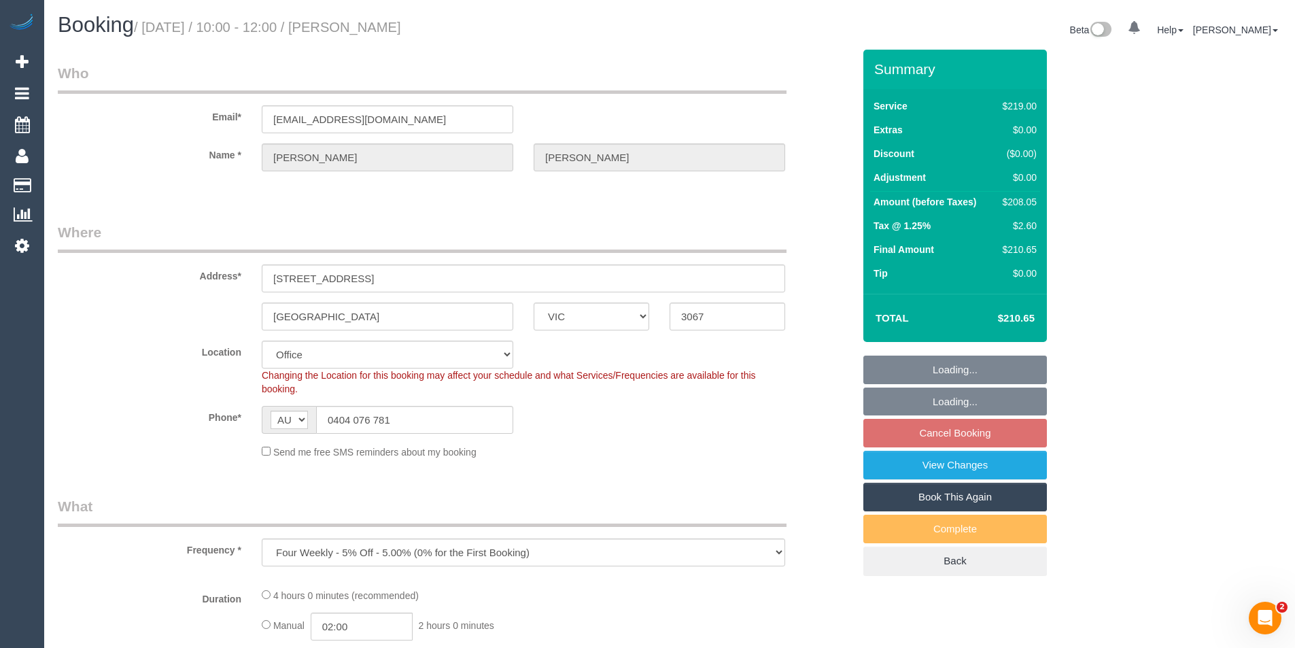
select select "object:720"
select select "number:29"
select select "number:14"
select select "number:21"
select select "number:22"
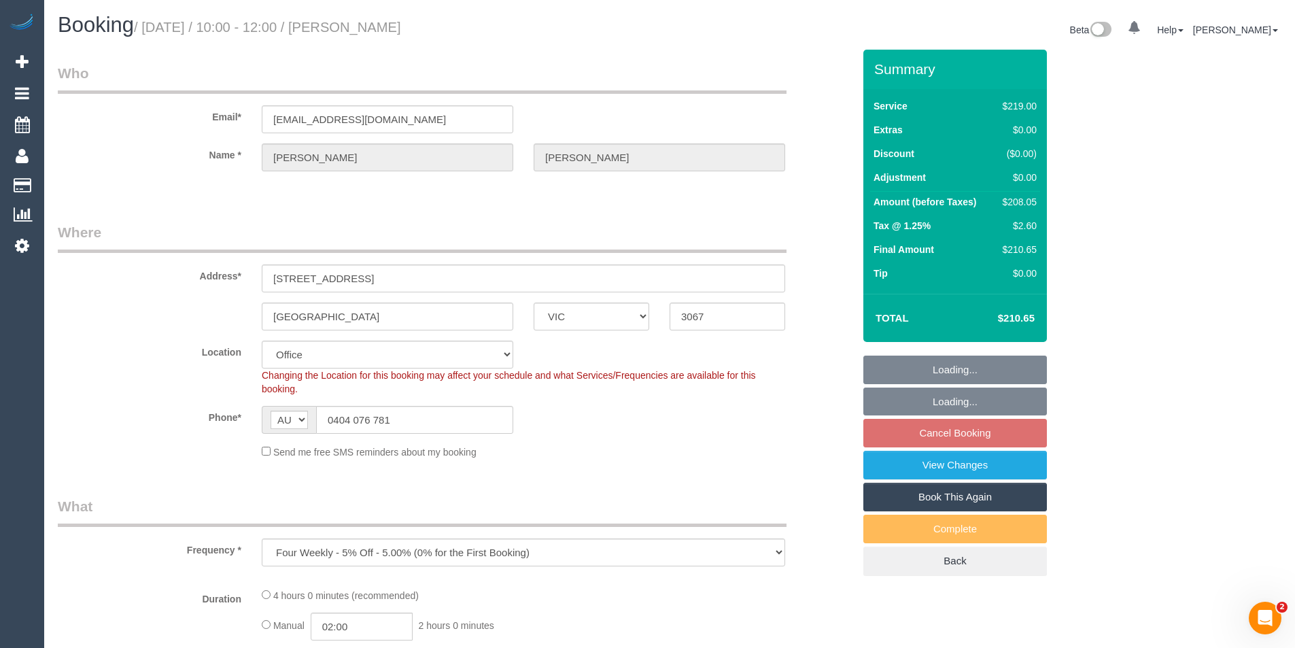
select select "number:34"
select select "number:11"
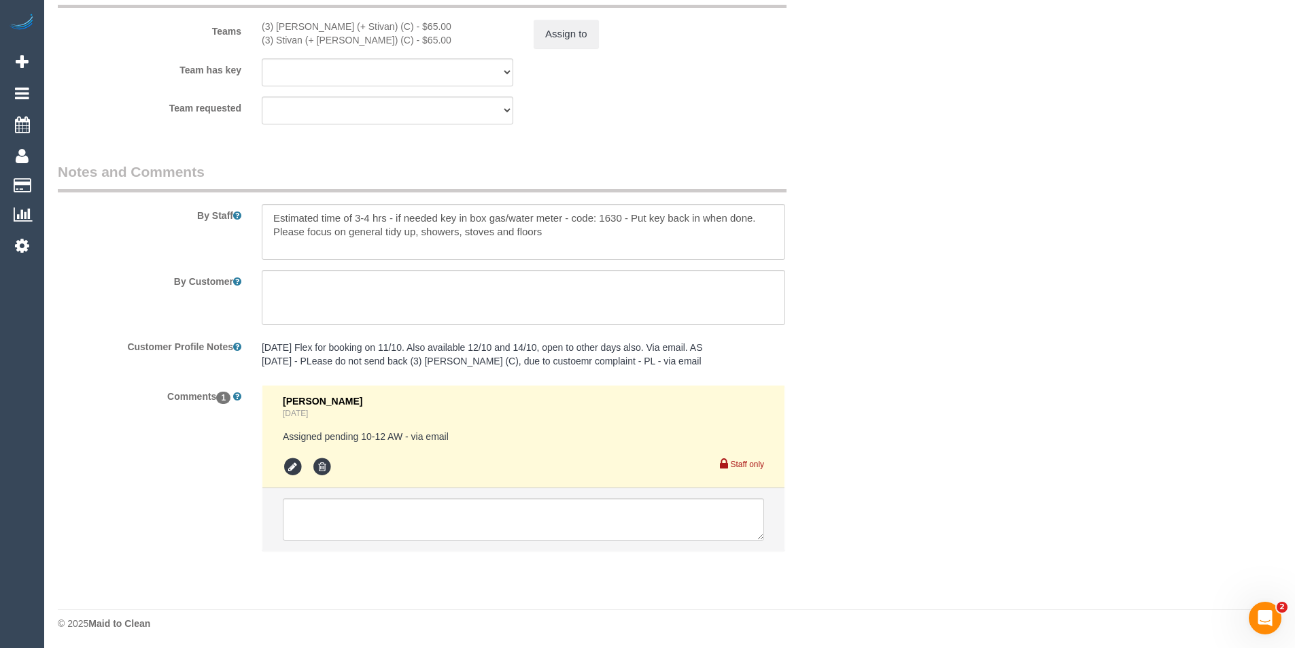
scroll to position [2184, 0]
click at [533, 516] on textarea at bounding box center [523, 517] width 481 height 42
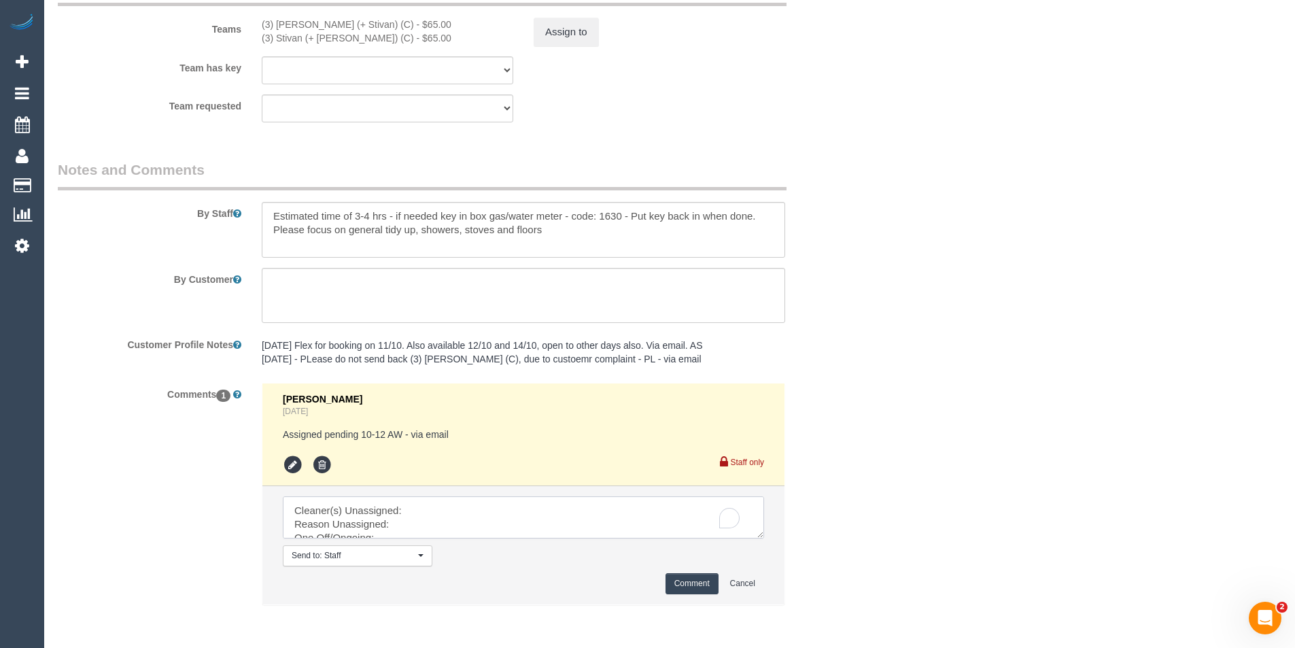
drag, startPoint x: 485, startPoint y: 530, endPoint x: 118, endPoint y: 393, distance: 392.6
click at [118, 393] on div "Comments 1 Bronie Bryant 2 days ago Assigned pending 10-12 AW - via email Staff…" at bounding box center [456, 501] width 816 height 236
type textarea "One Off/Ongoing: Flexibility: Close arrival: Yes/No/NA Cleaner: same/cover/any …"
click at [286, 462] on icon at bounding box center [293, 465] width 20 height 20
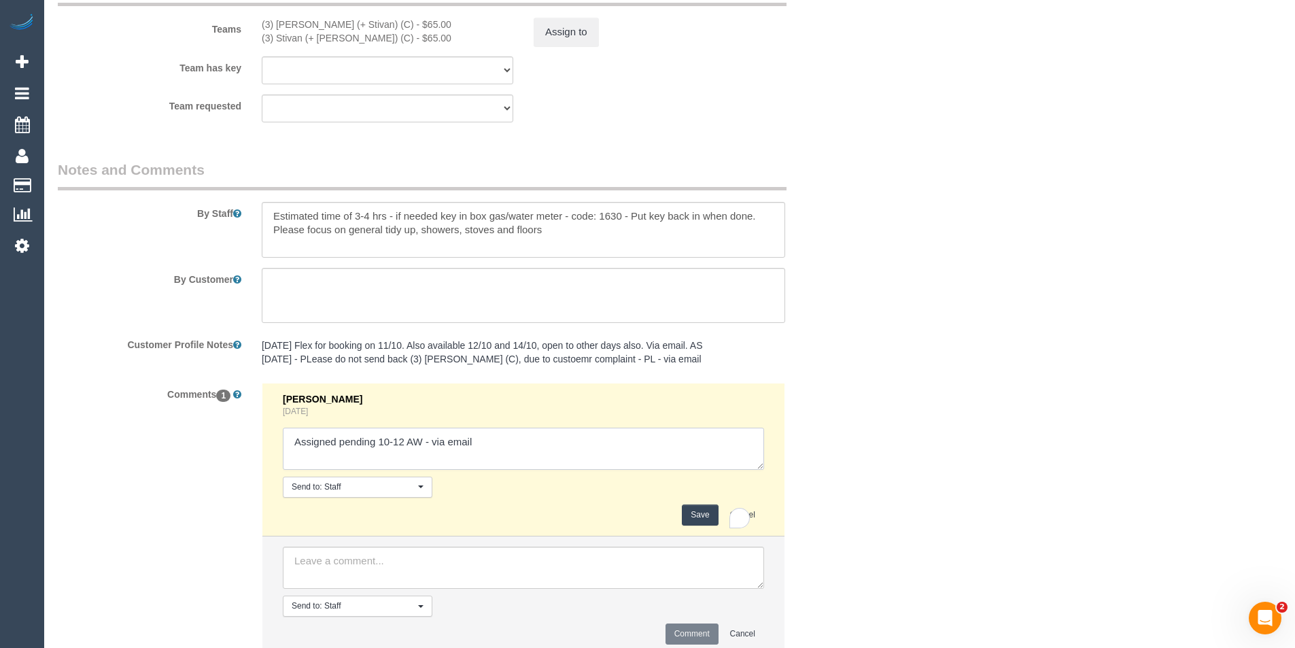
click at [547, 439] on textarea at bounding box center [523, 449] width 481 height 42
type textarea "Assigned pending 10-12 AW - via email // no good. requested to reschedule to 22…"
click at [700, 518] on button "Save" at bounding box center [700, 514] width 36 height 21
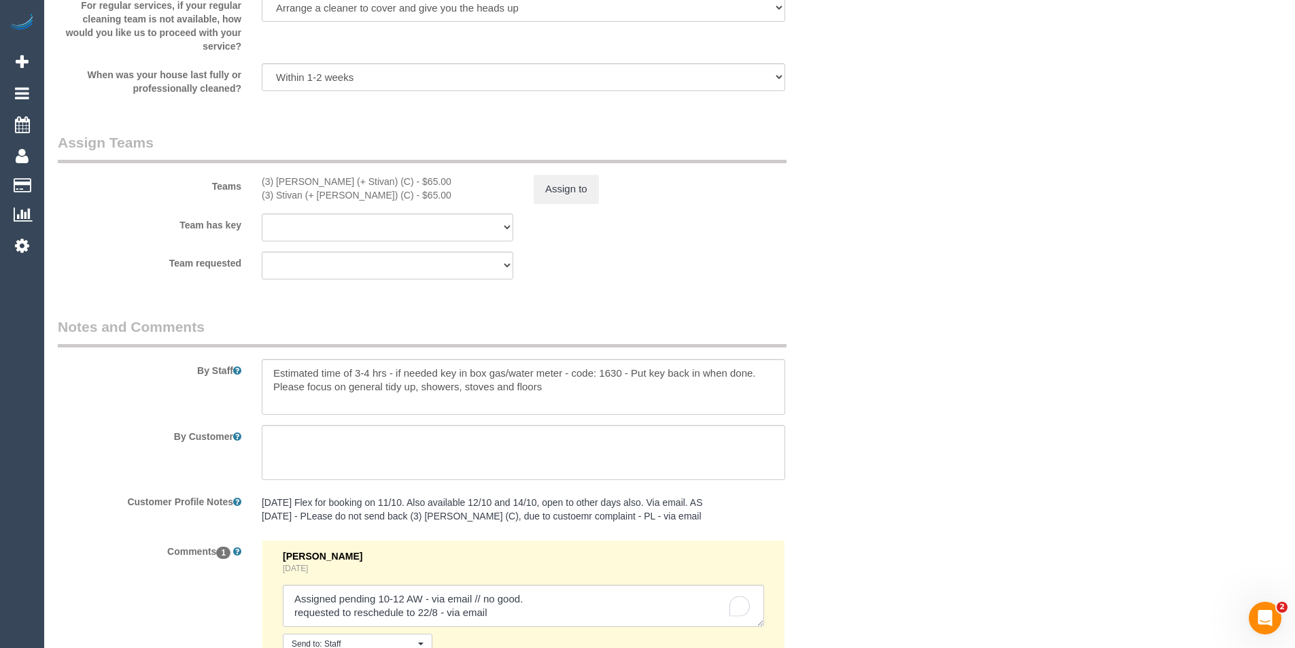
scroll to position [1912, 0]
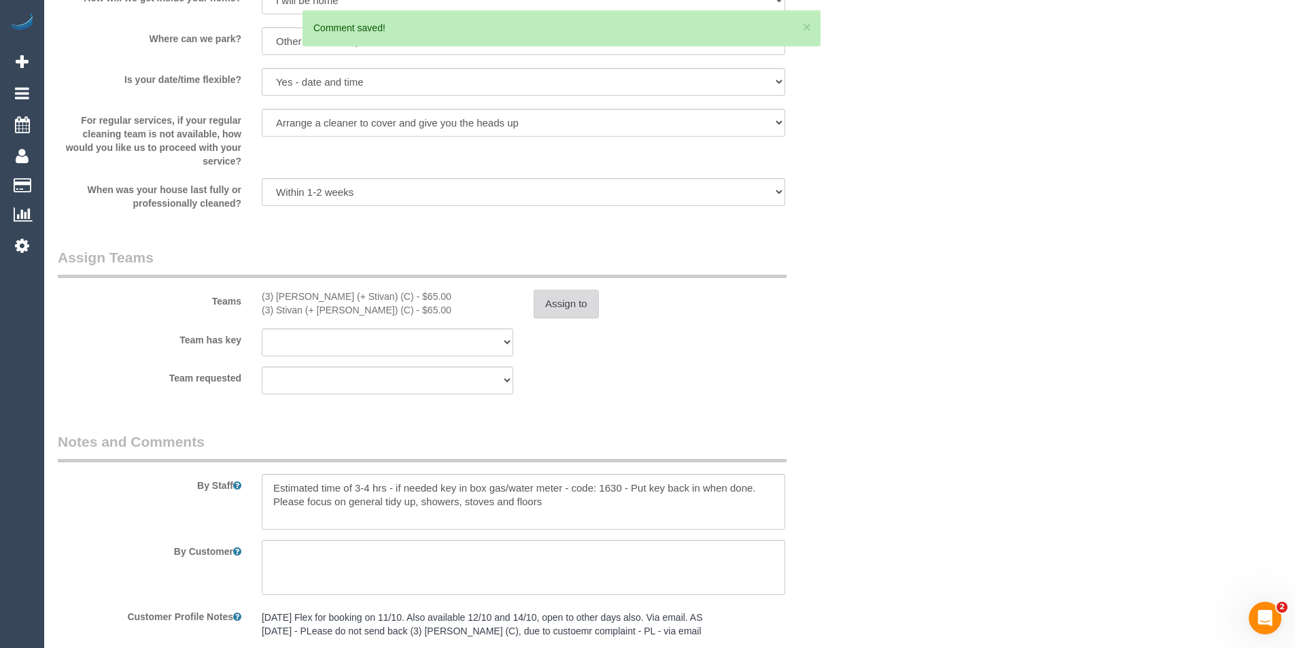
click at [581, 305] on button "Assign to" at bounding box center [566, 304] width 65 height 29
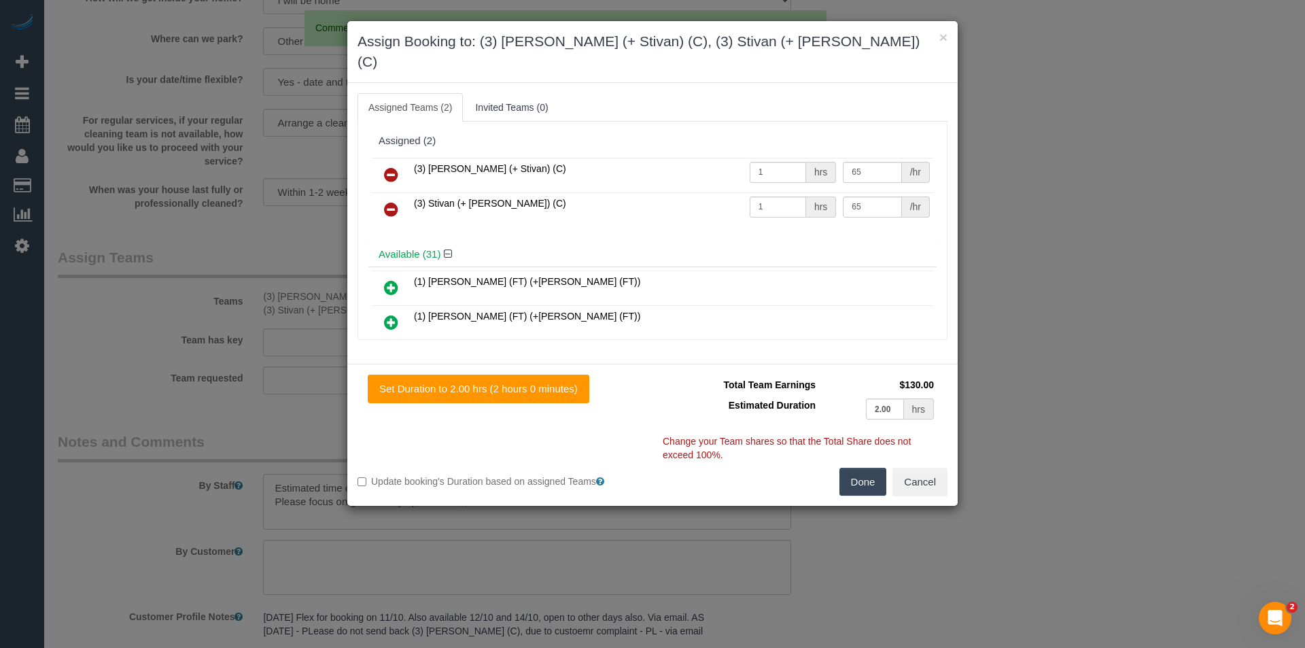
click at [394, 167] on icon at bounding box center [391, 175] width 14 height 16
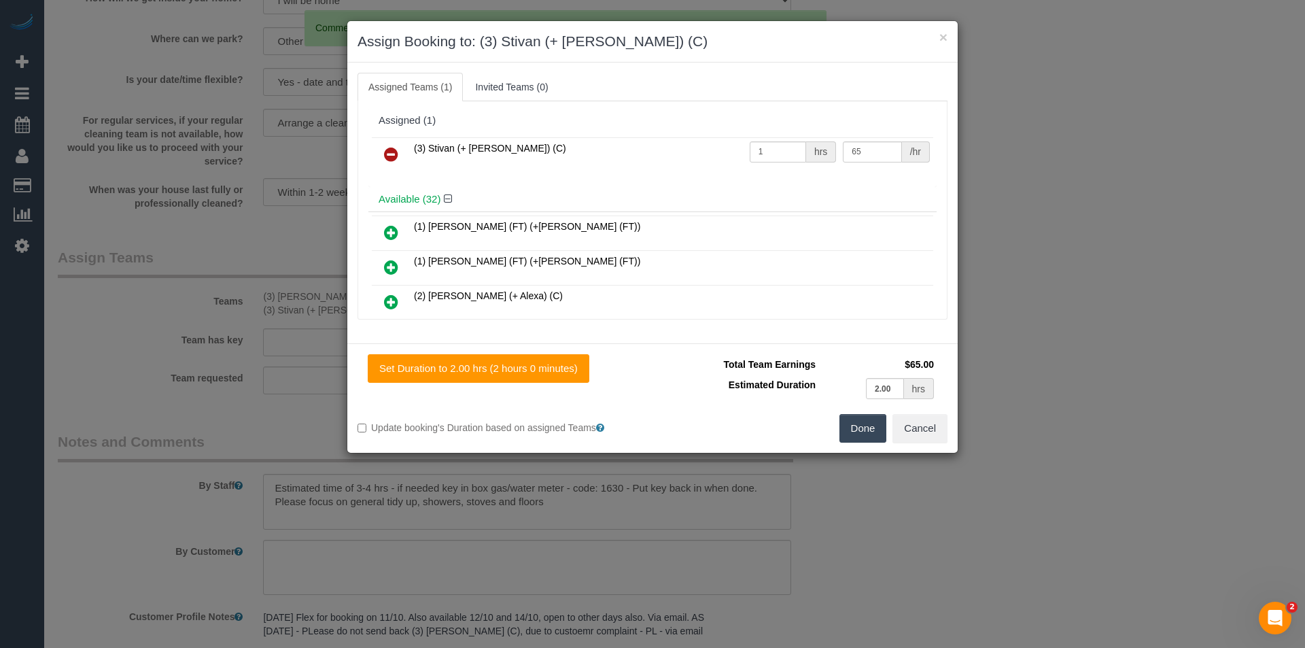
click at [394, 160] on icon at bounding box center [391, 154] width 14 height 16
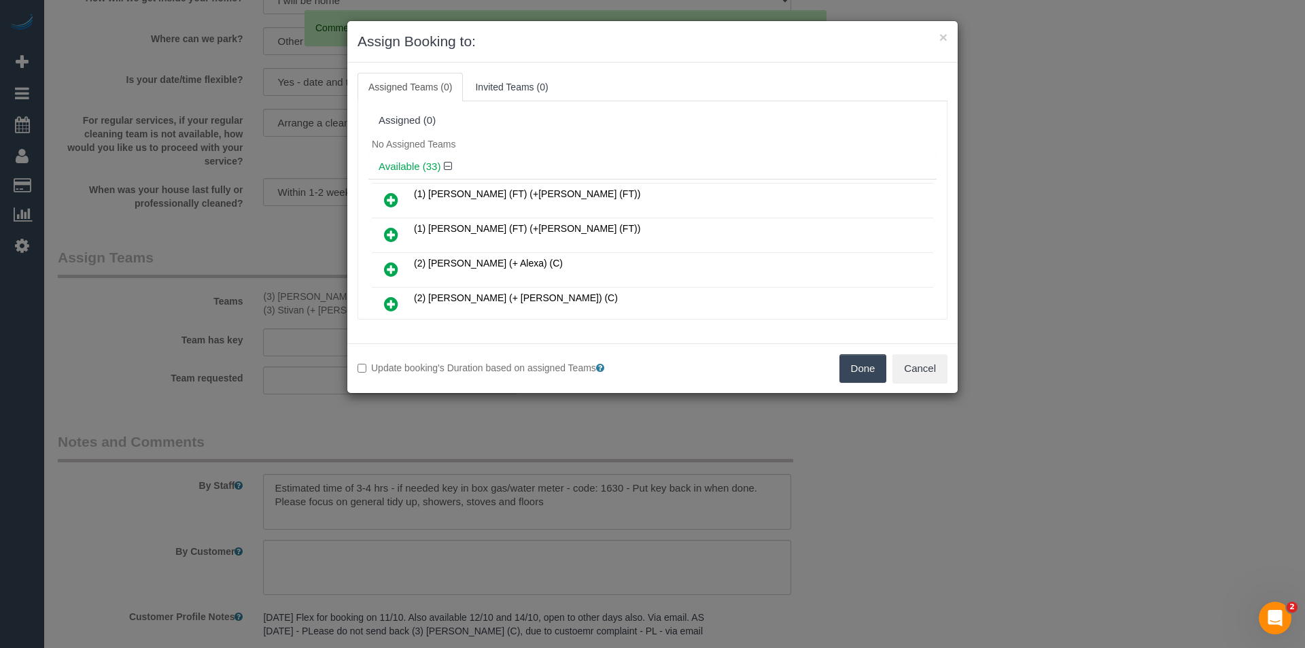
click at [856, 373] on button "Done" at bounding box center [864, 368] width 48 height 29
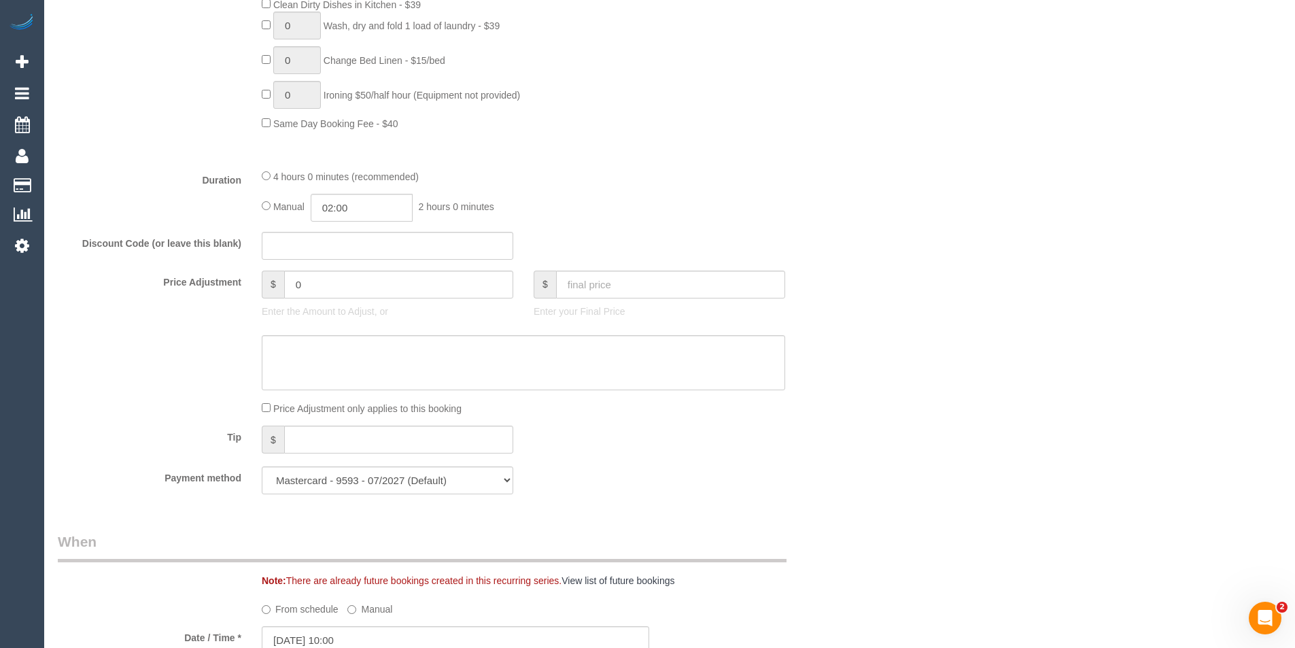
scroll to position [1301, 0]
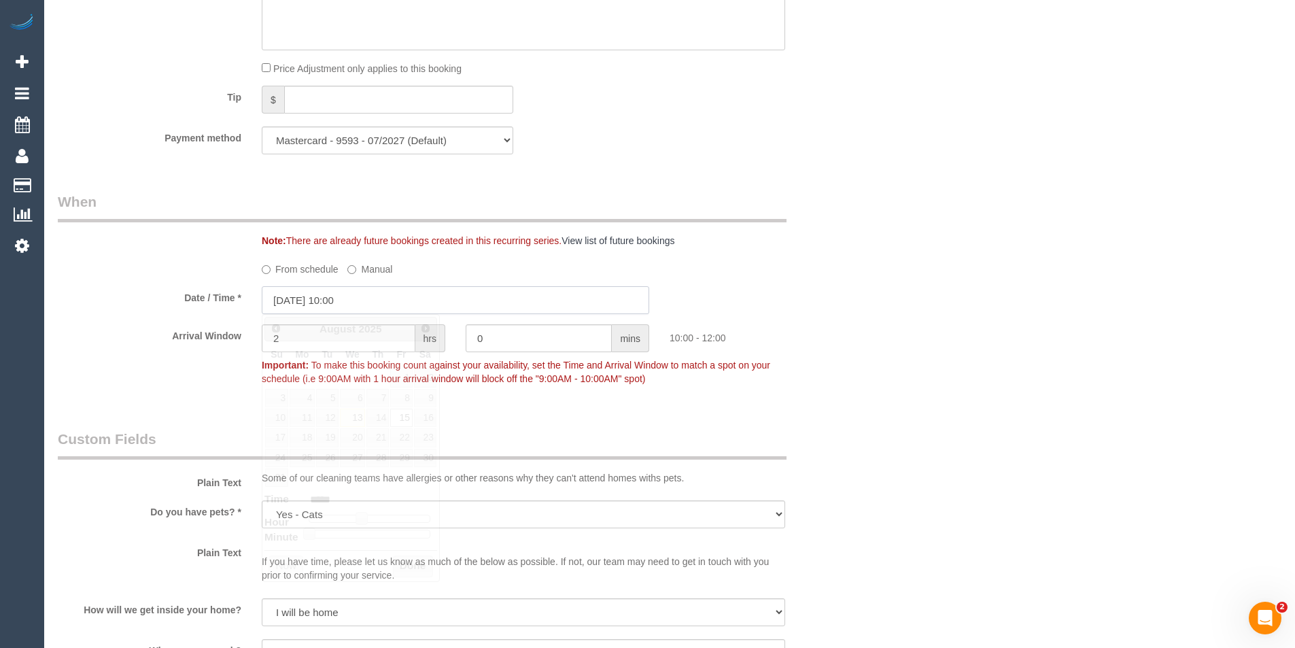
click at [368, 307] on input "15/08/2025 10:00" at bounding box center [456, 300] width 388 height 28
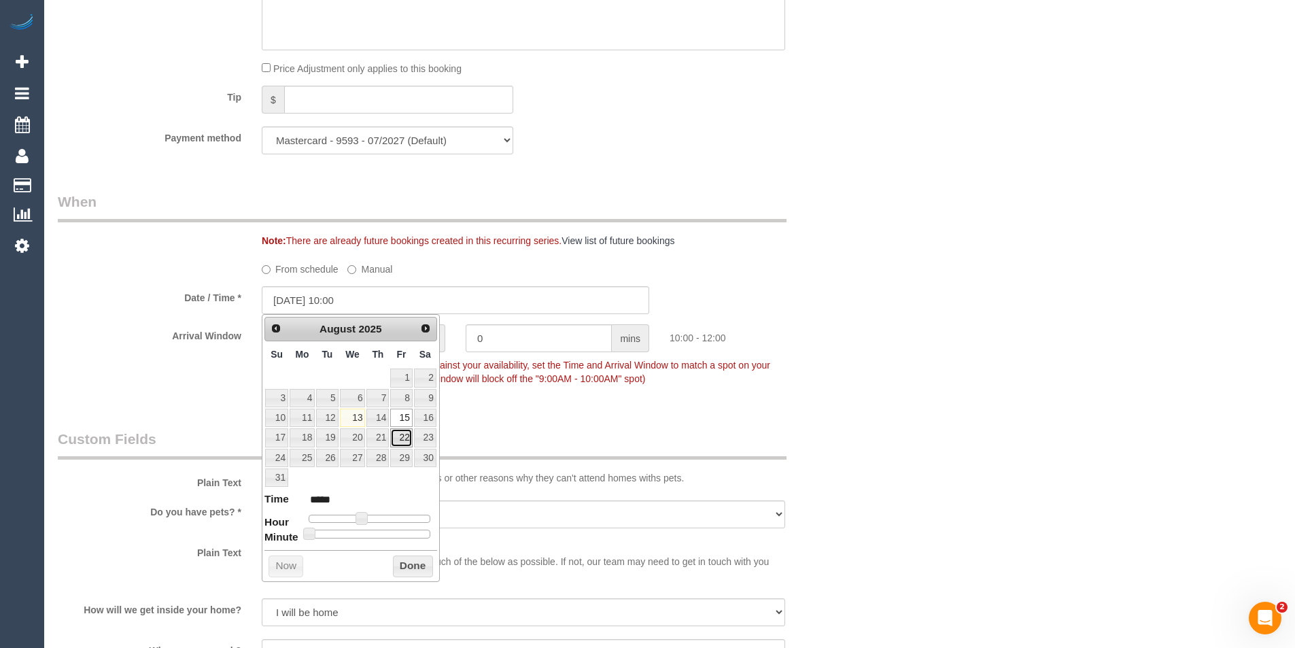
click at [405, 440] on link "22" at bounding box center [401, 437] width 22 height 18
type input "22/08/2025 10:00"
click at [416, 568] on button "Done" at bounding box center [413, 566] width 40 height 22
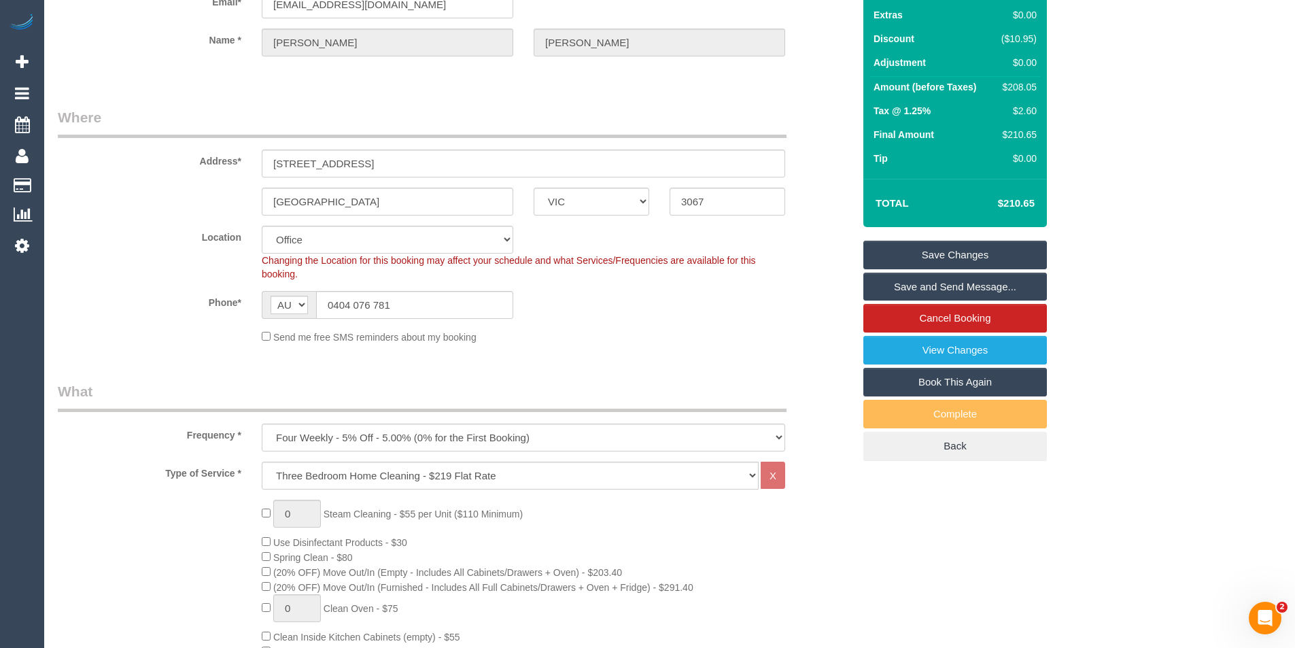
scroll to position [0, 0]
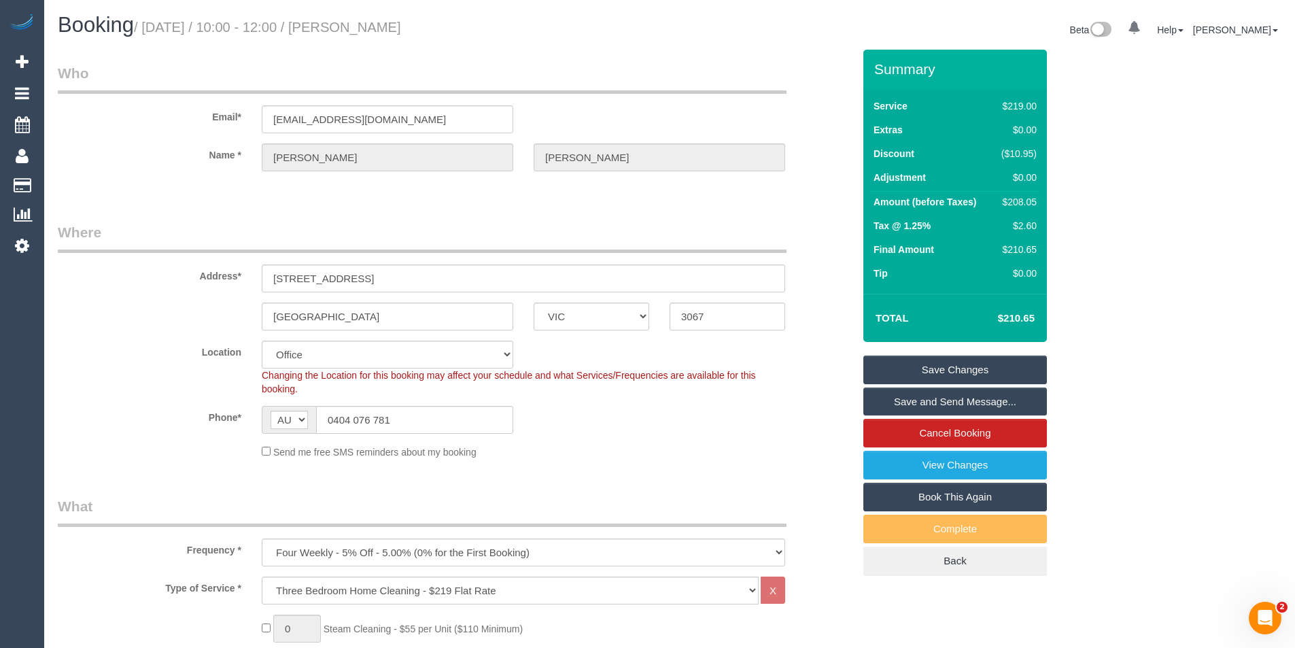
click at [929, 360] on link "Save Changes" at bounding box center [955, 370] width 184 height 29
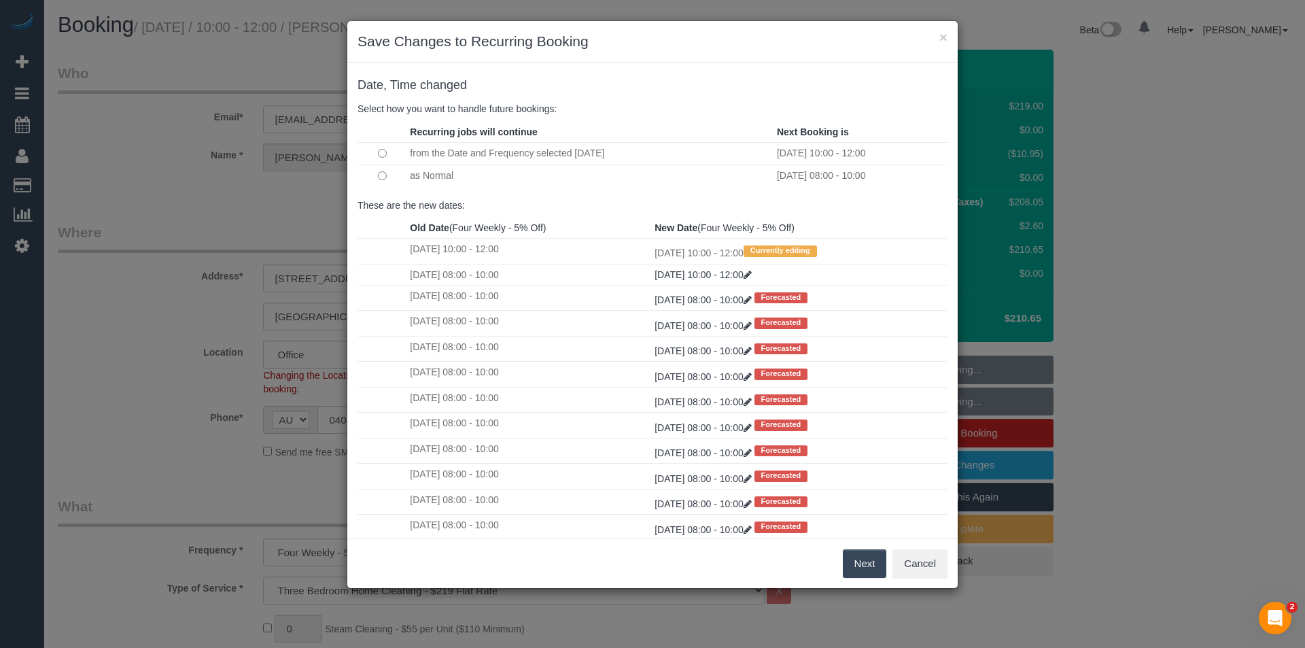
click at [855, 562] on button "Next" at bounding box center [865, 563] width 44 height 29
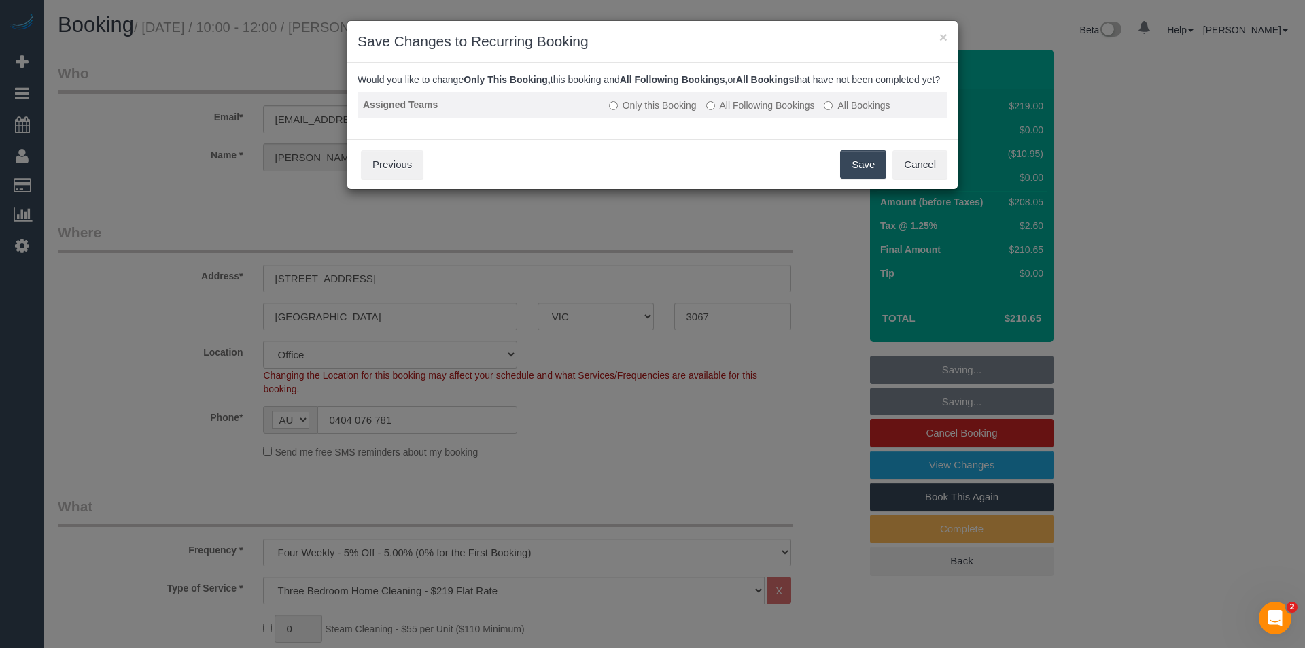
click at [740, 112] on label "All Following Bookings" at bounding box center [760, 106] width 109 height 14
click at [867, 175] on button "Save" at bounding box center [863, 164] width 46 height 29
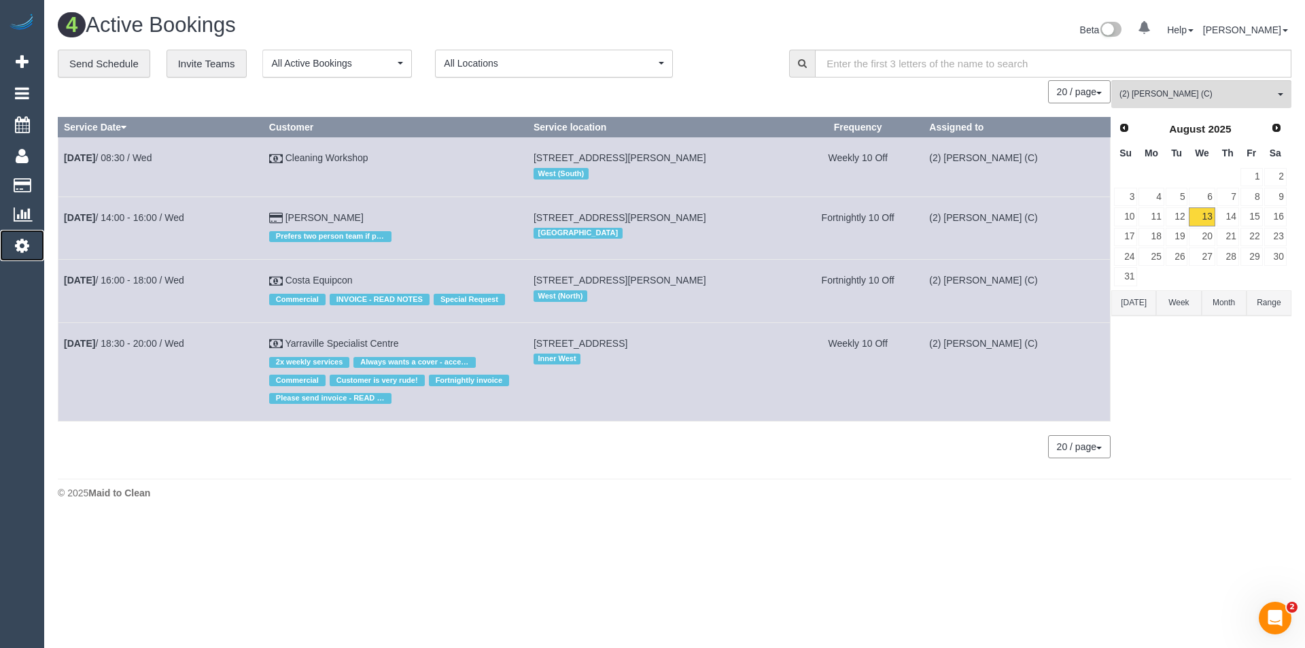
click at [27, 244] on icon at bounding box center [22, 245] width 14 height 16
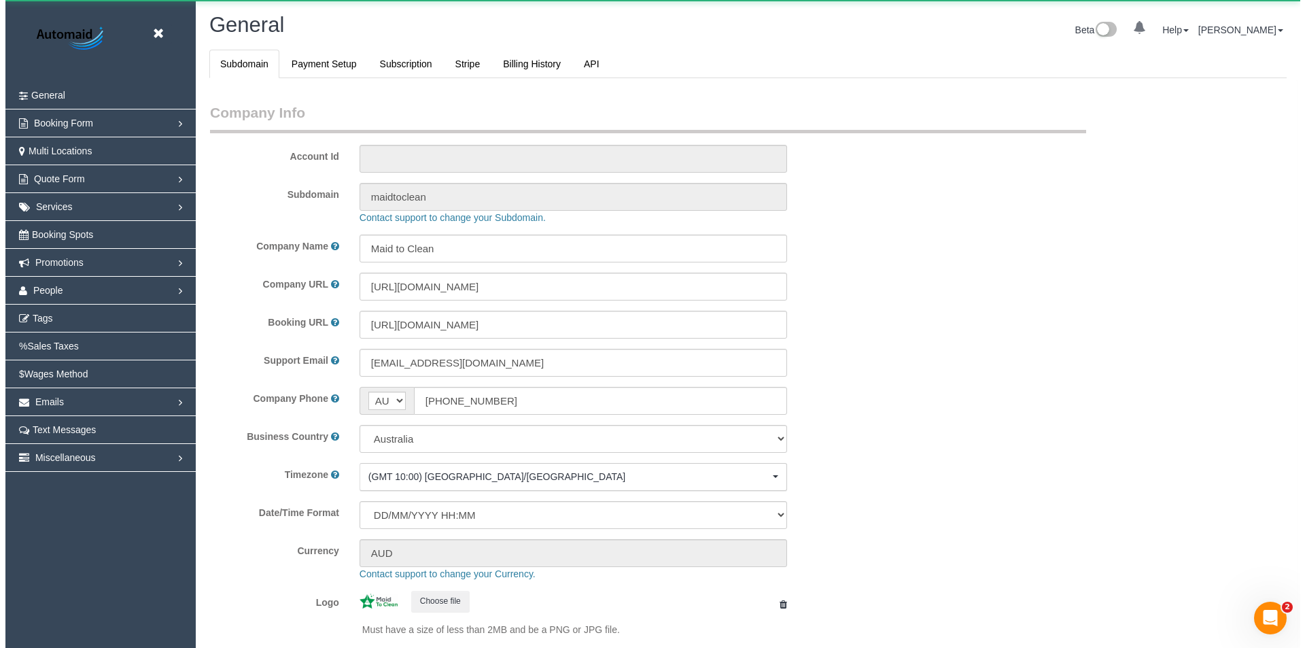
scroll to position [3080, 1295]
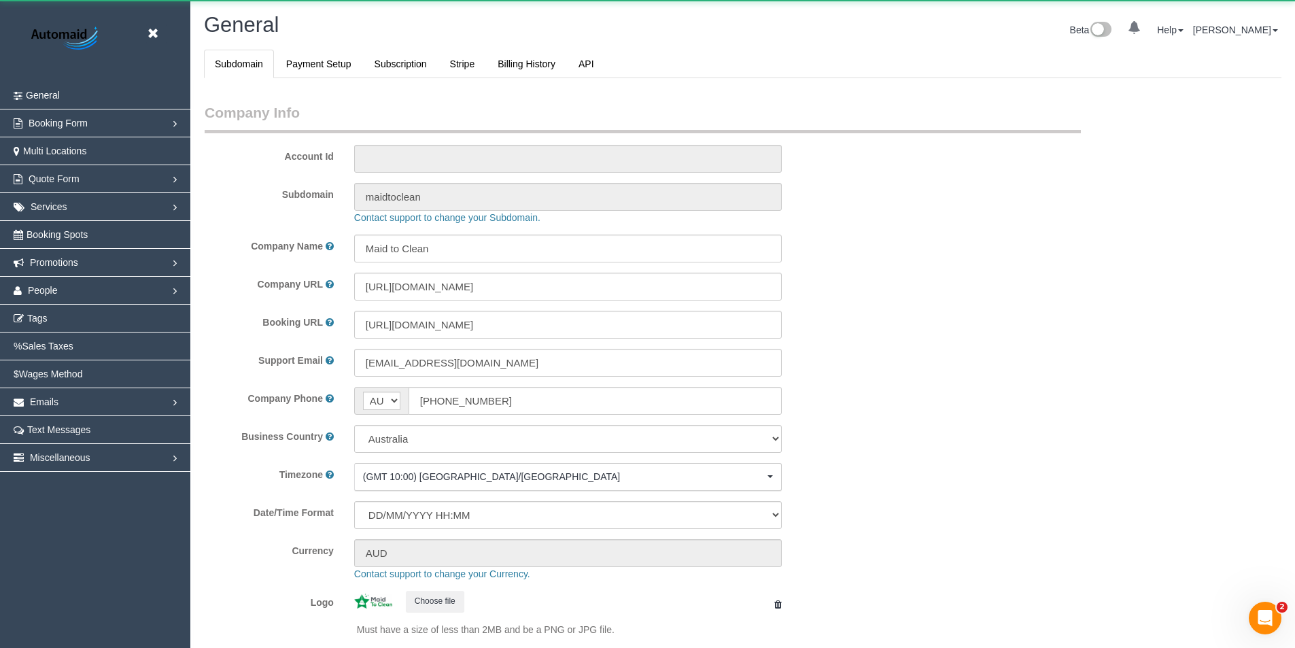
select select "1"
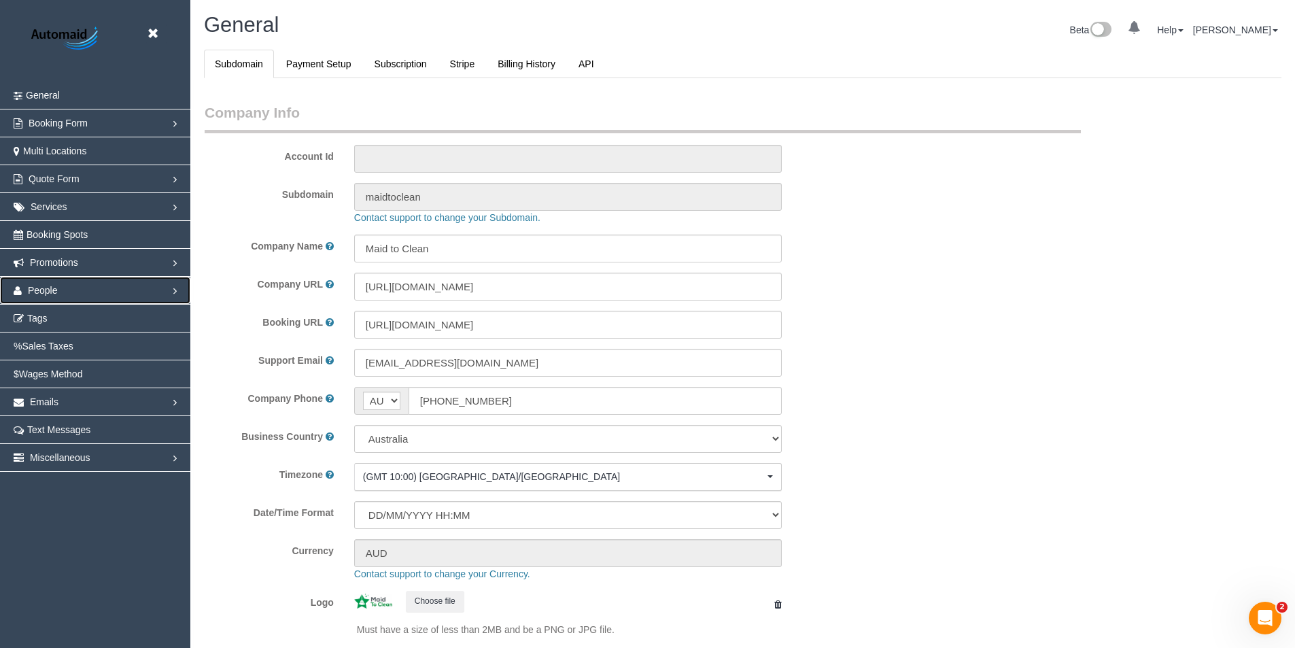
click at [50, 287] on span "People" at bounding box center [43, 290] width 30 height 11
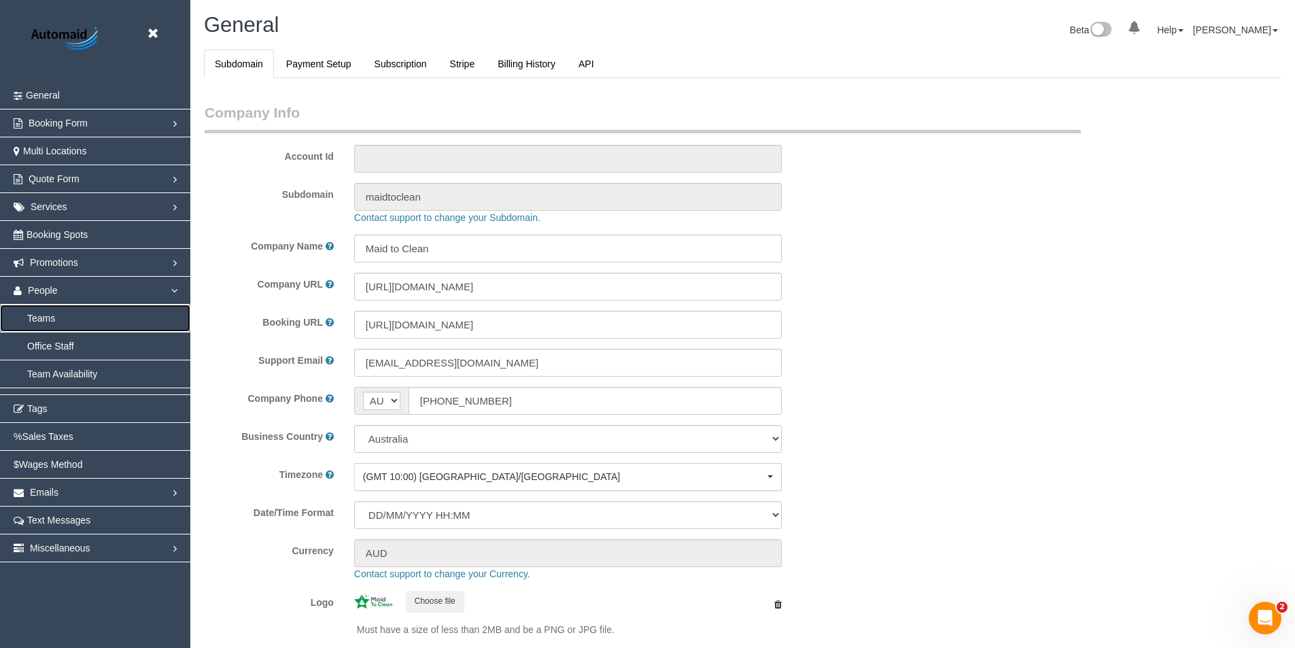
click at [44, 325] on link "Teams" at bounding box center [95, 318] width 190 height 27
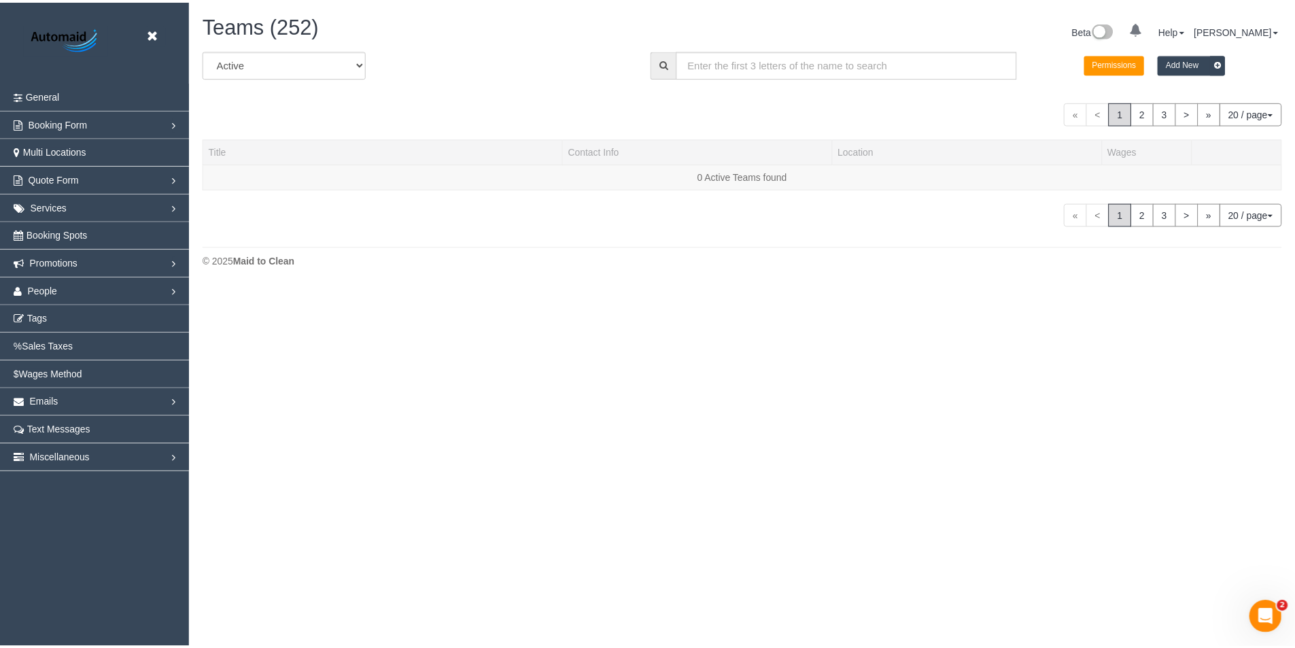
scroll to position [286, 1305]
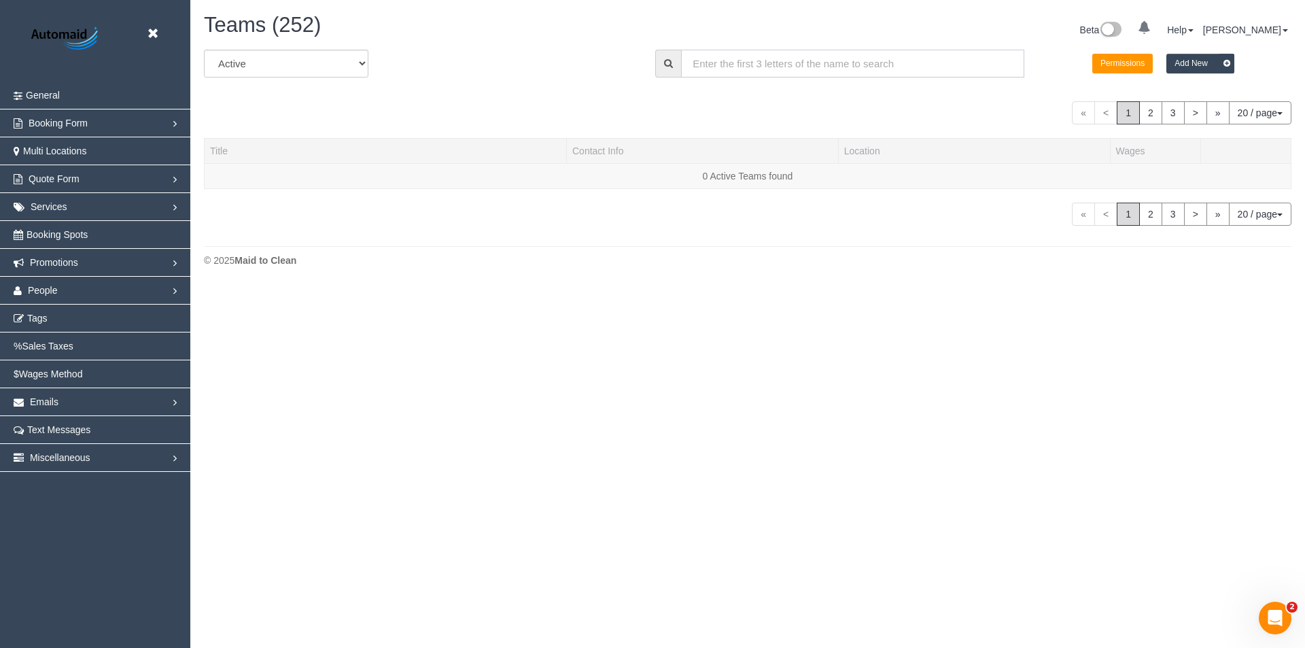
click at [748, 70] on input "text" at bounding box center [852, 64] width 343 height 28
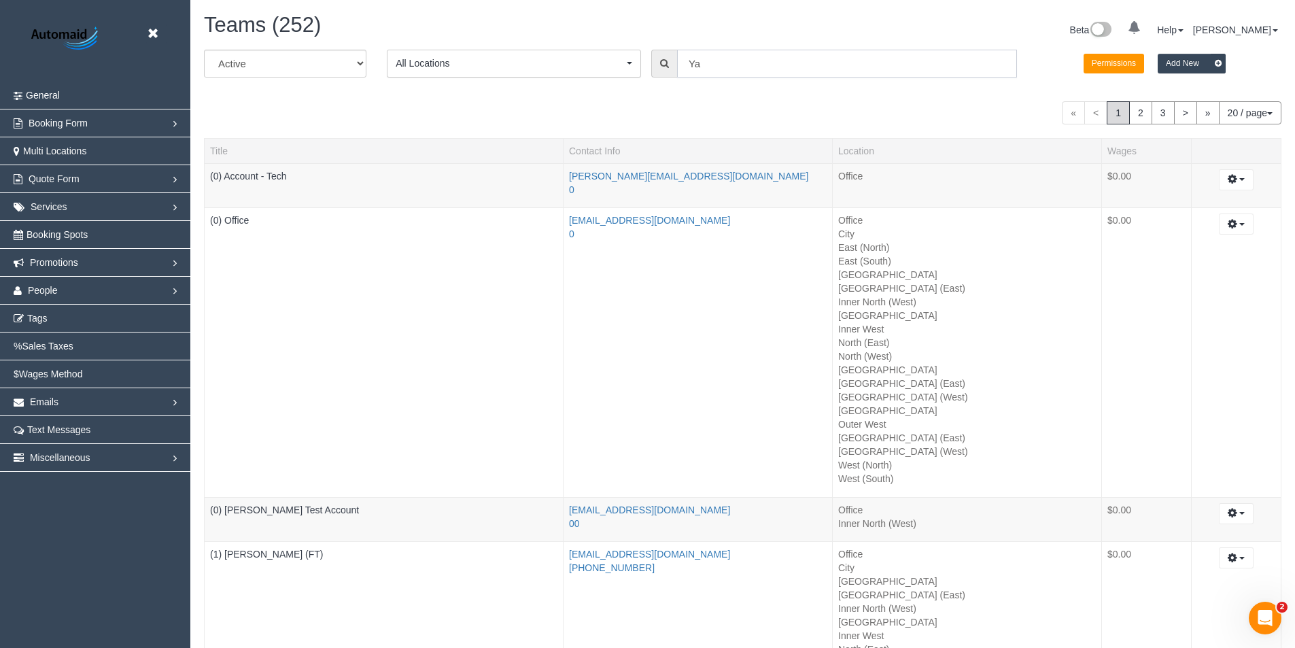
scroll to position [3110, 1295]
type input "Yann"
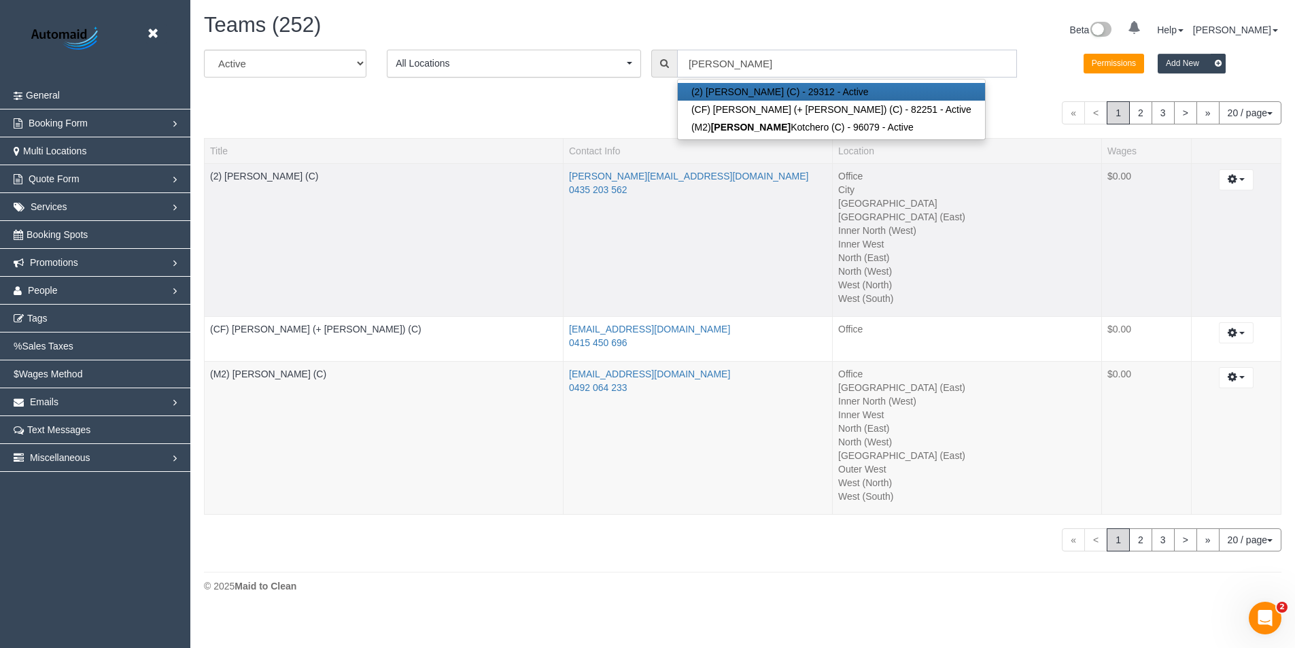
scroll to position [613, 1305]
click at [286, 379] on td "(M2) [PERSON_NAME] (C)" at bounding box center [386, 438] width 362 height 154
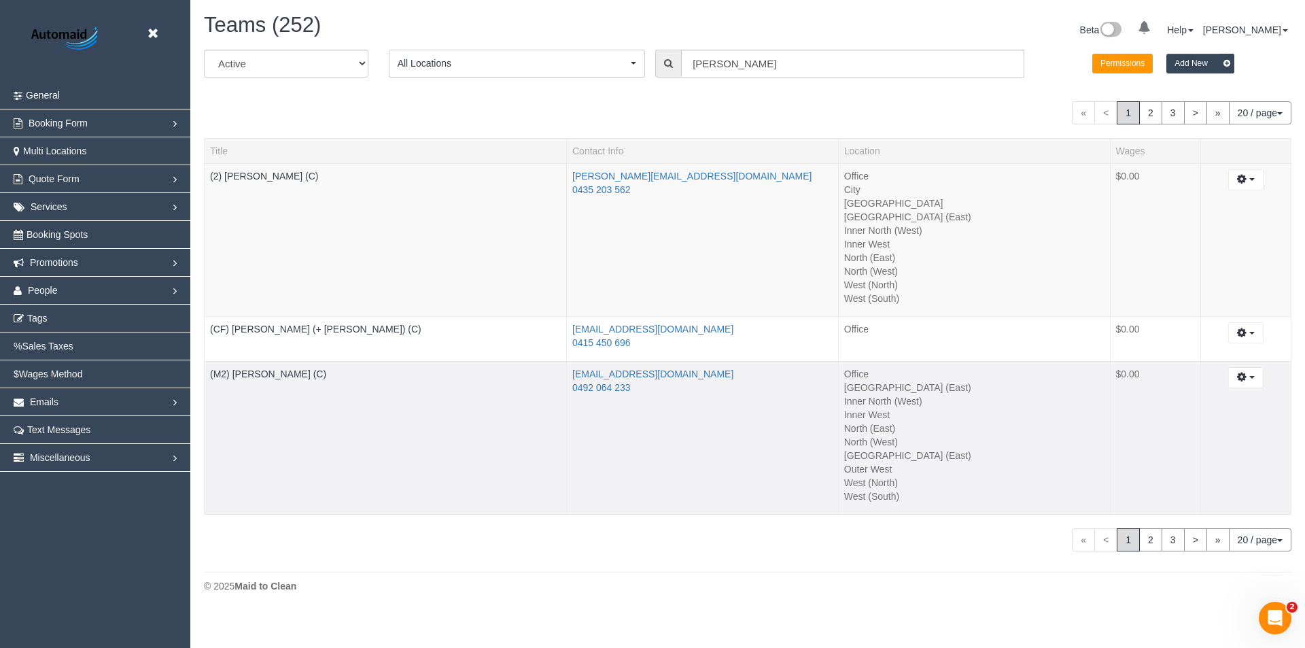
click at [283, 366] on td "(M2) [PERSON_NAME] (C)" at bounding box center [386, 438] width 362 height 154
click at [288, 373] on link "(M2) [PERSON_NAME] (C)" at bounding box center [268, 373] width 116 height 11
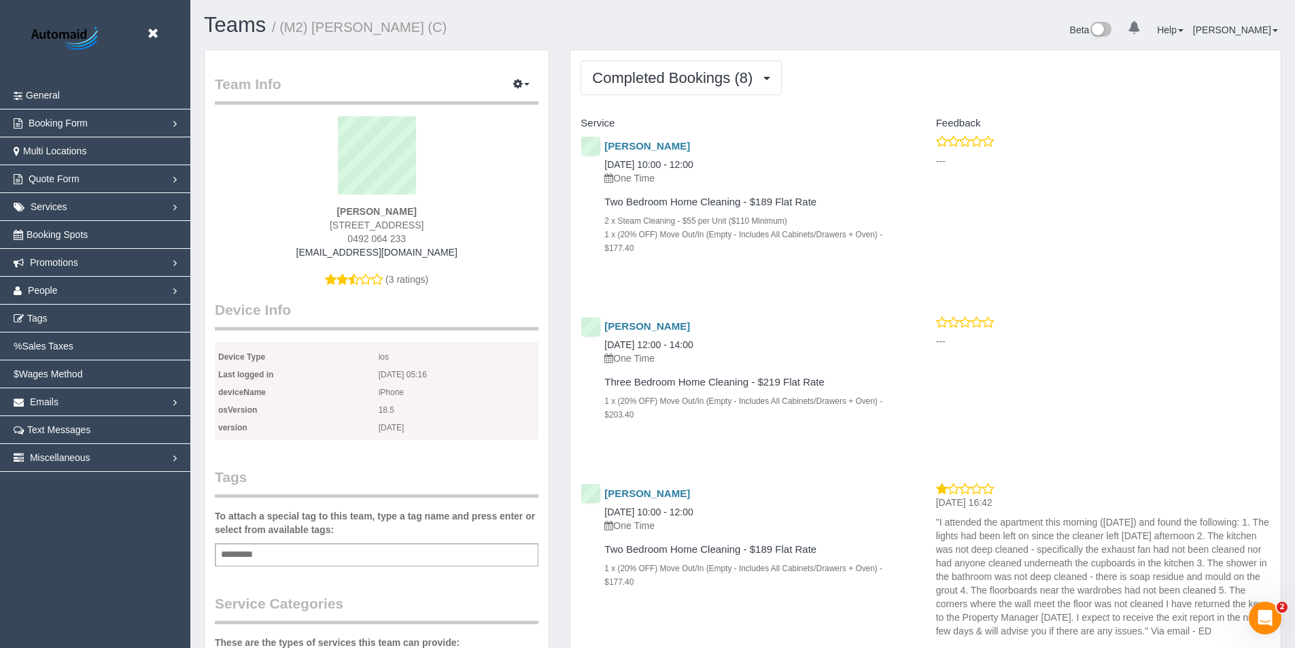
scroll to position [68, 0]
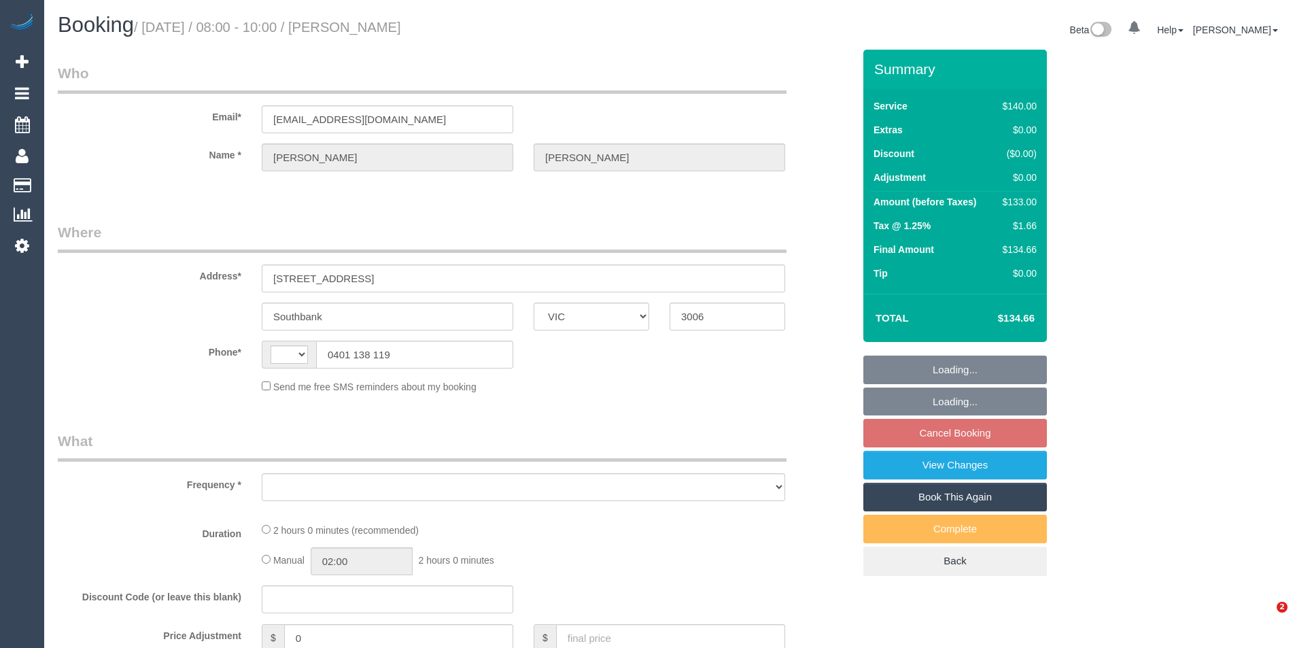
select select "VIC"
select select "string:AU"
select select "object:522"
select select "string:stripe-pm_1MKWMW2GScqysDRVc5rmOdac"
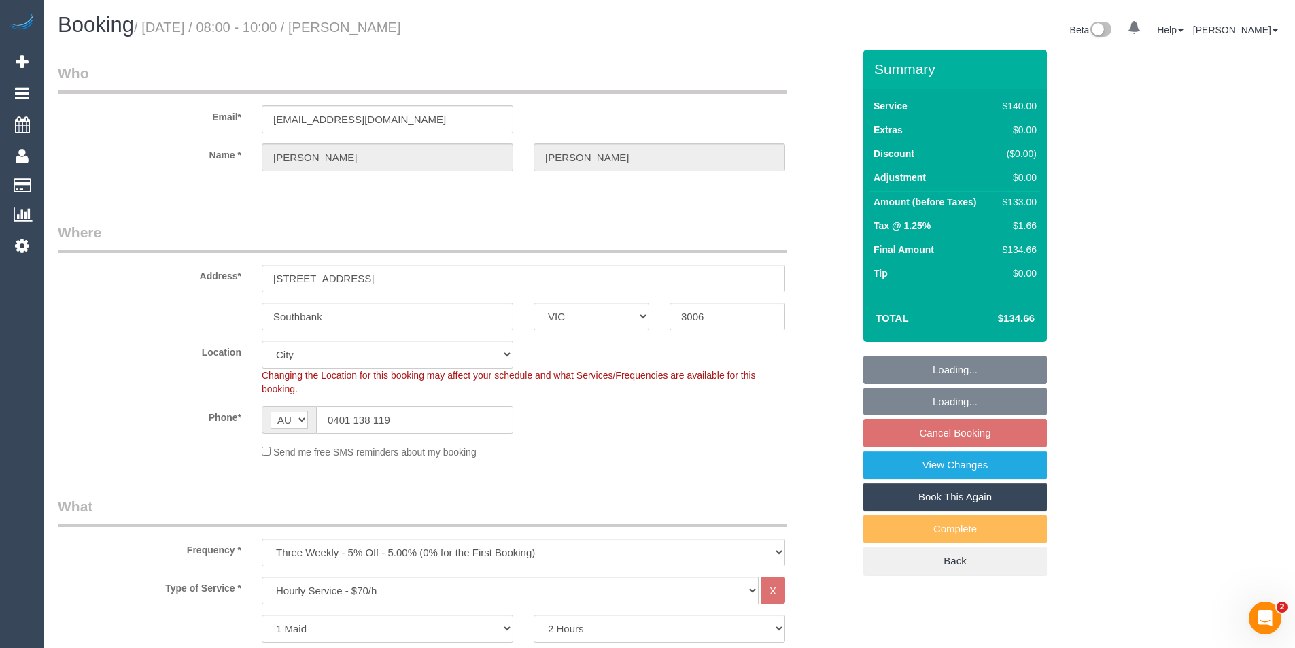
select select "object:860"
select select "number:28"
select select "number:14"
select select "number:20"
select select "number:24"
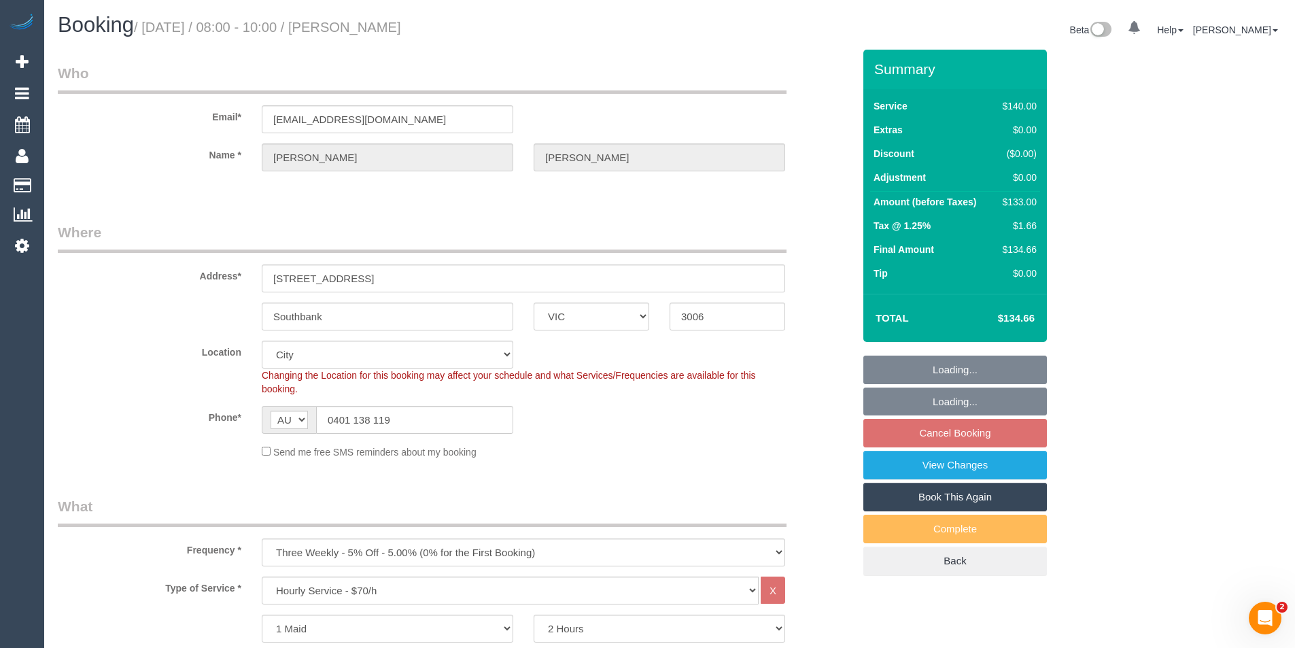
select select "number:35"
select select "number:12"
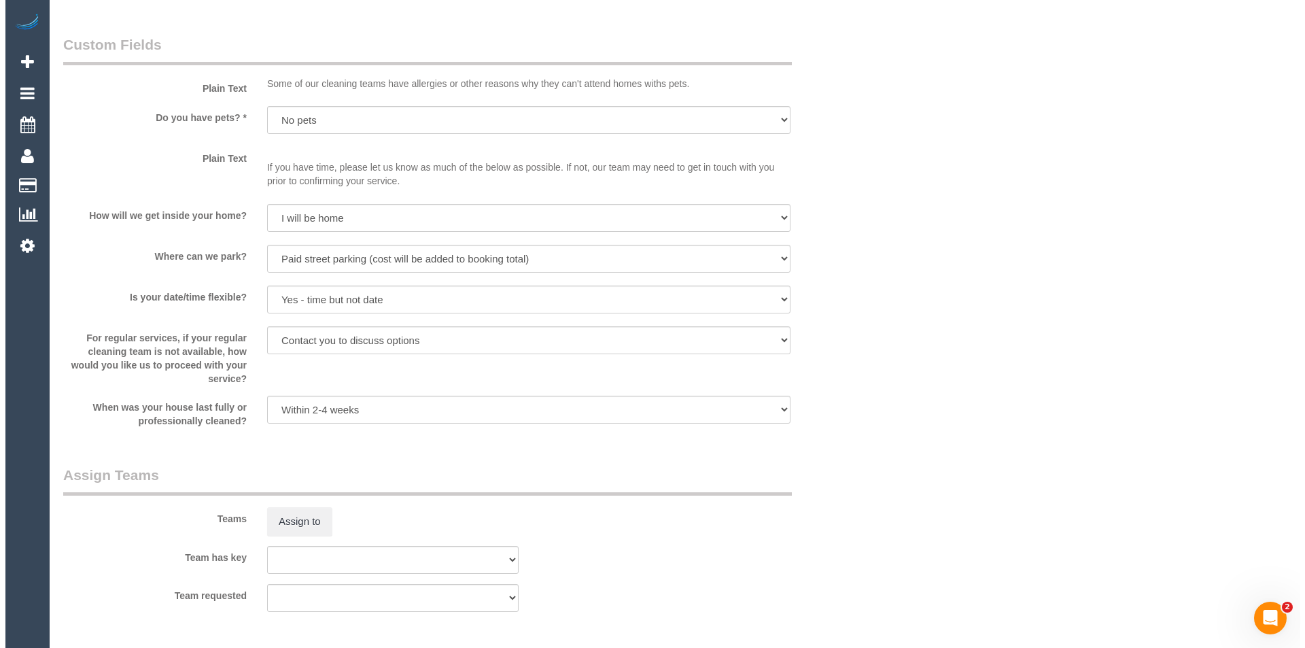
scroll to position [1700, 0]
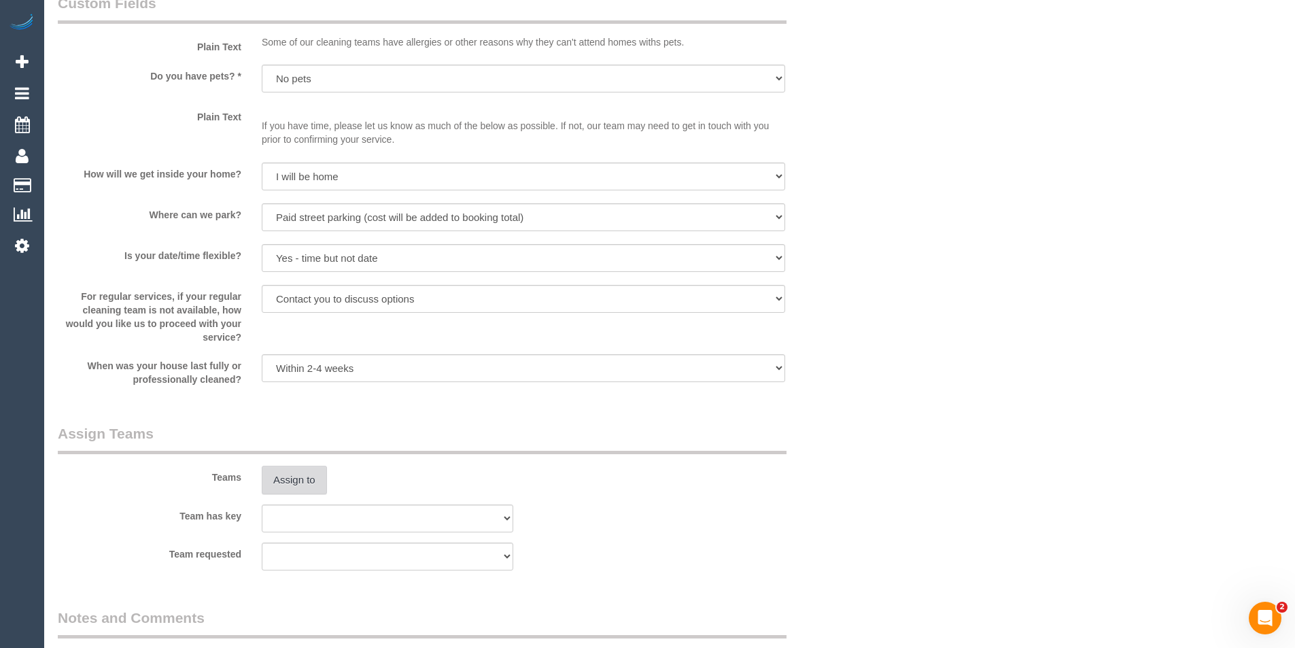
click at [291, 485] on button "Assign to" at bounding box center [294, 480] width 65 height 29
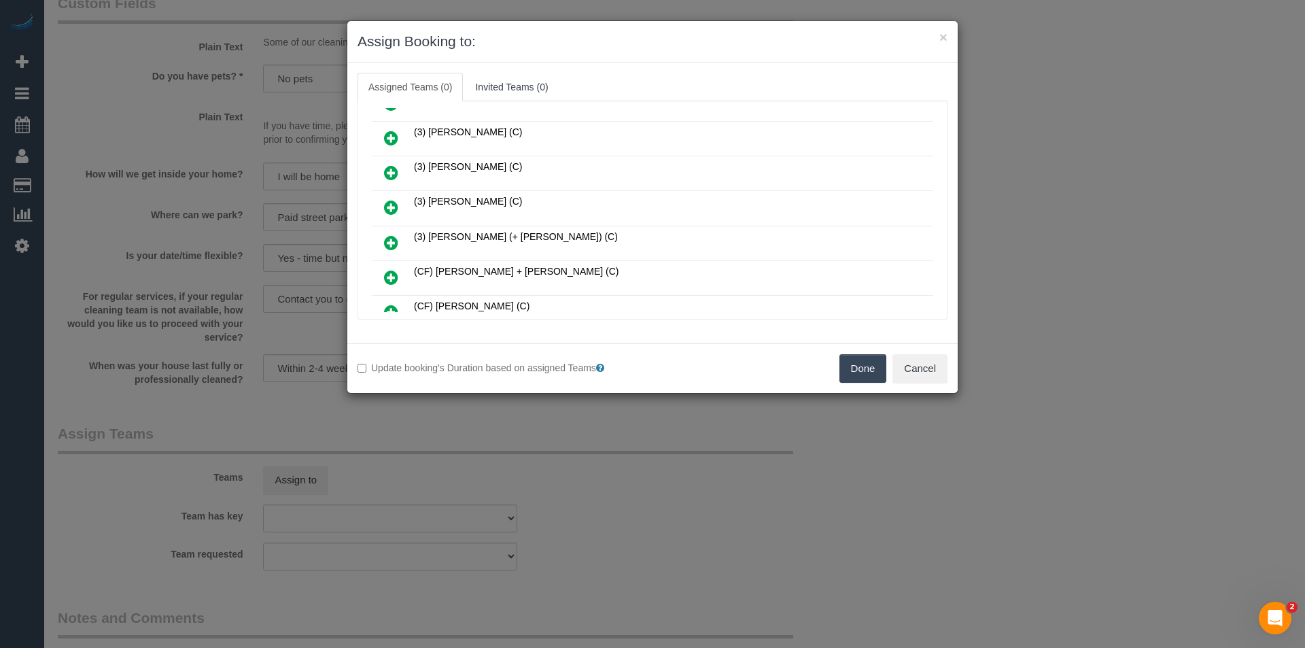
click at [388, 177] on icon at bounding box center [391, 173] width 14 height 16
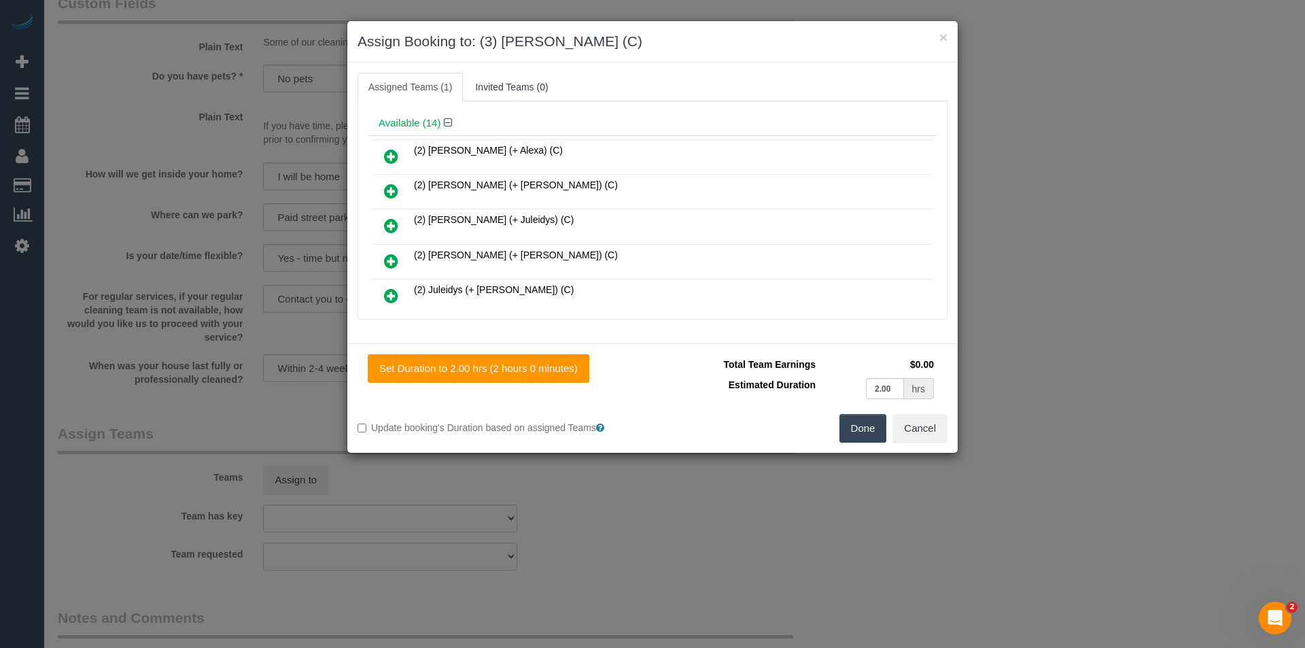
scroll to position [0, 0]
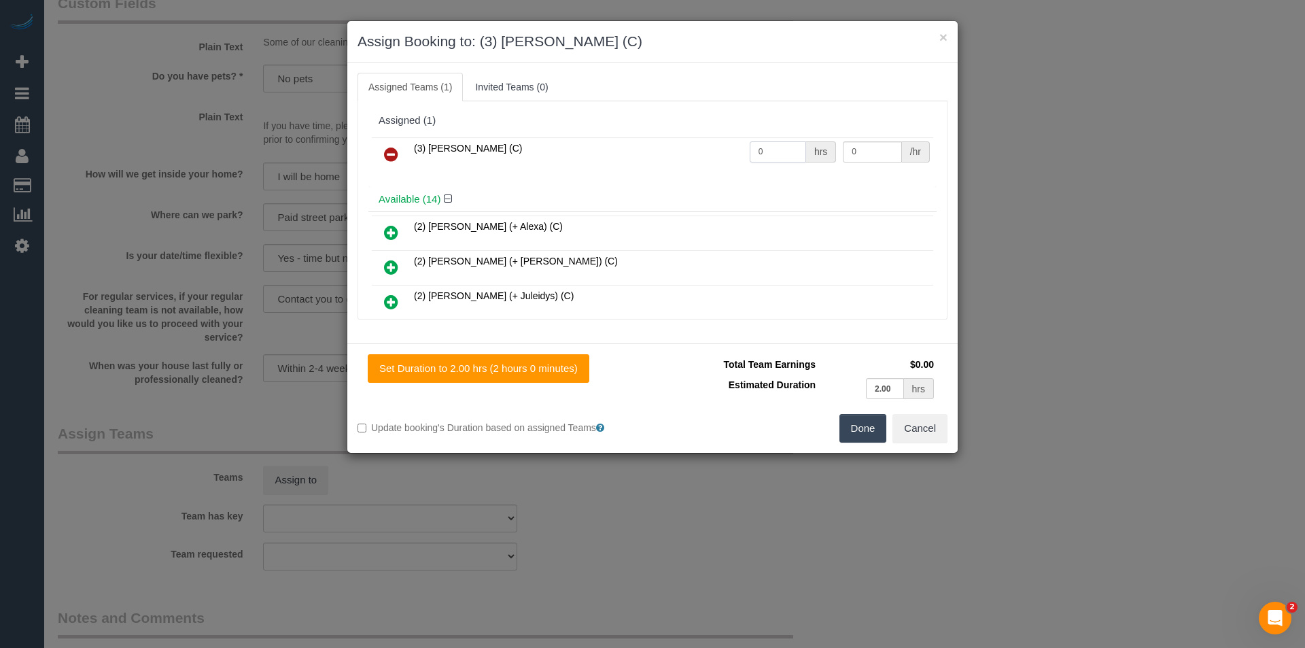
drag, startPoint x: 780, startPoint y: 152, endPoint x: 574, endPoint y: 150, distance: 206.7
click at [579, 150] on tr "(3) Juan Manuel (C) 0 hrs 0 /hr" at bounding box center [653, 154] width 562 height 35
type input "2"
type input "35"
click at [853, 432] on button "Done" at bounding box center [864, 428] width 48 height 29
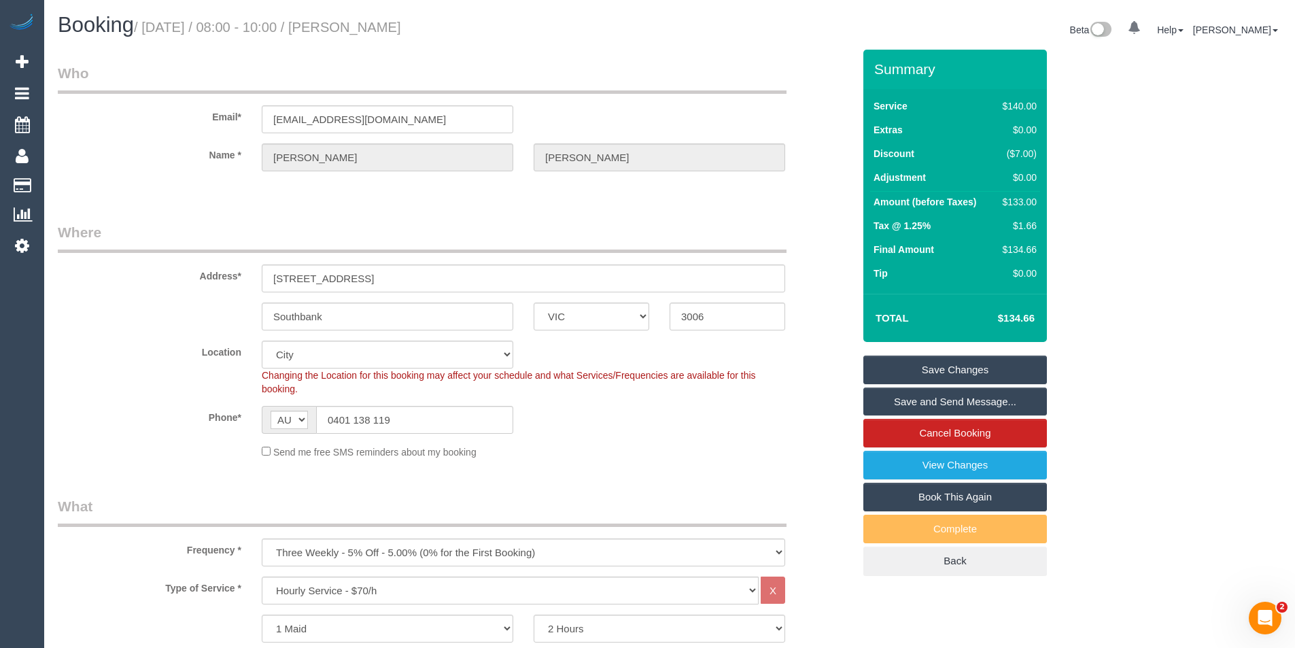
click at [912, 408] on link "Save and Send Message..." at bounding box center [955, 402] width 184 height 29
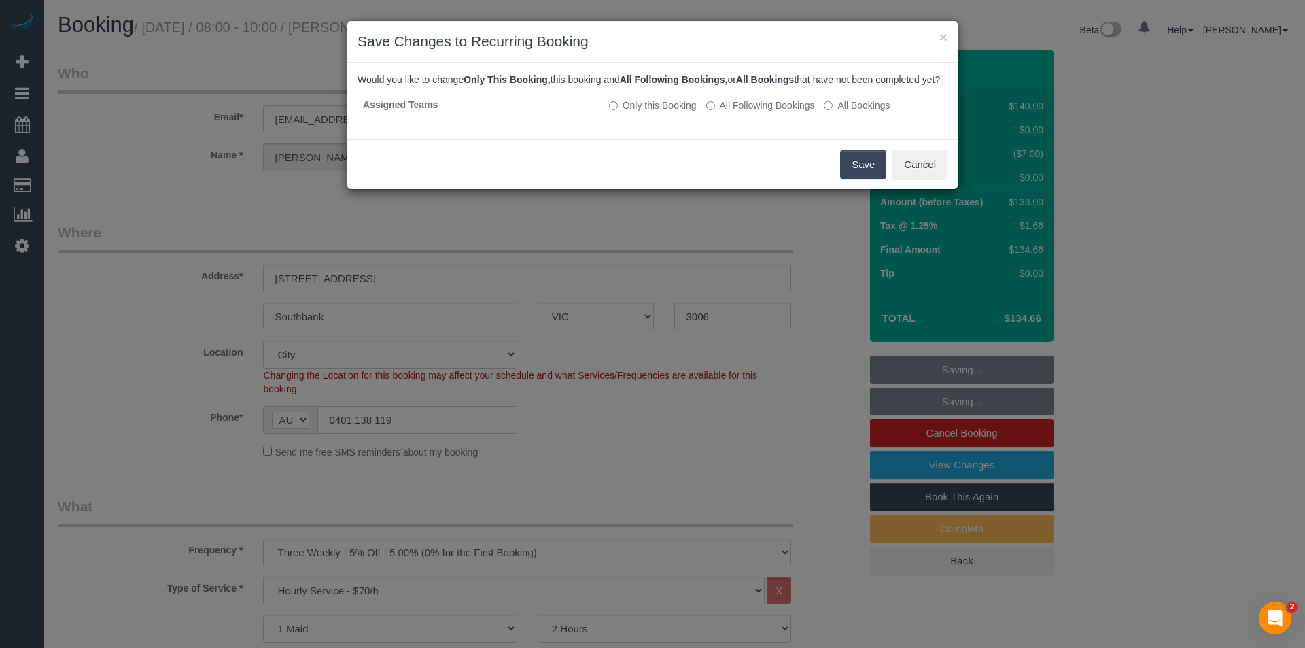
click at [865, 179] on button "Save" at bounding box center [863, 164] width 46 height 29
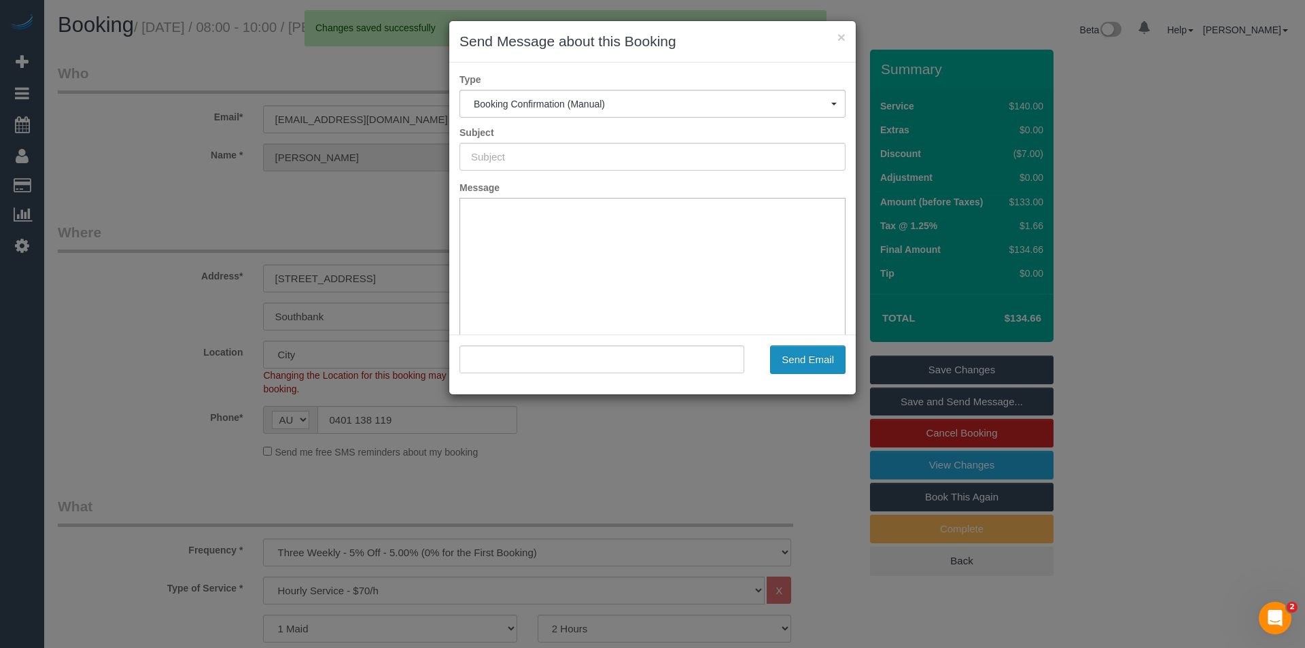
type input "Booking Confirmed"
type input ""Anna Lee" <annayklee@gmail.com>"
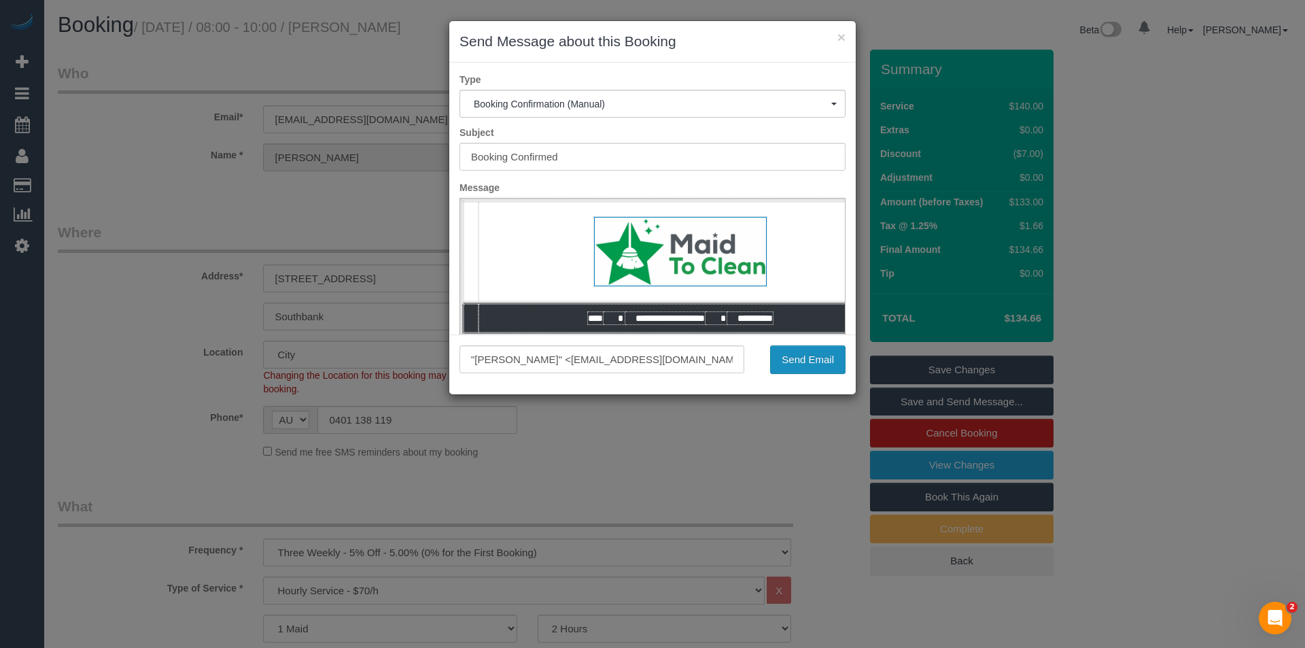
click at [815, 360] on button "Send Email" at bounding box center [807, 359] width 75 height 29
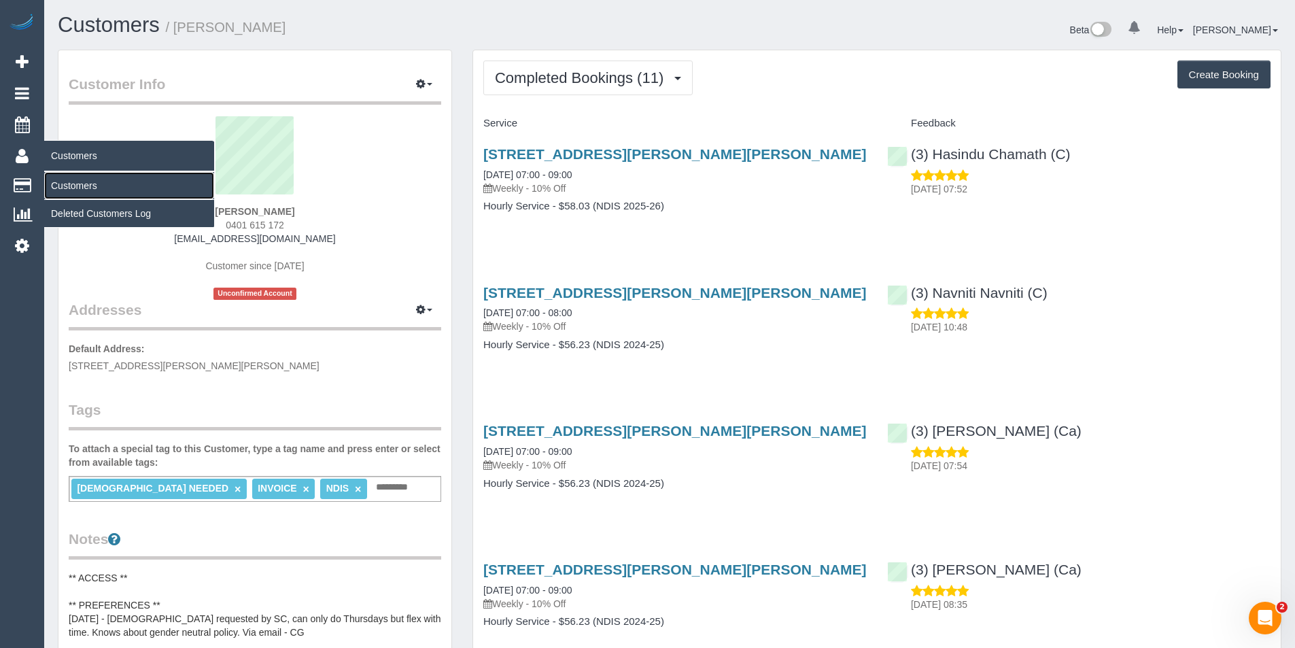
click at [84, 192] on link "Customers" at bounding box center [129, 185] width 170 height 27
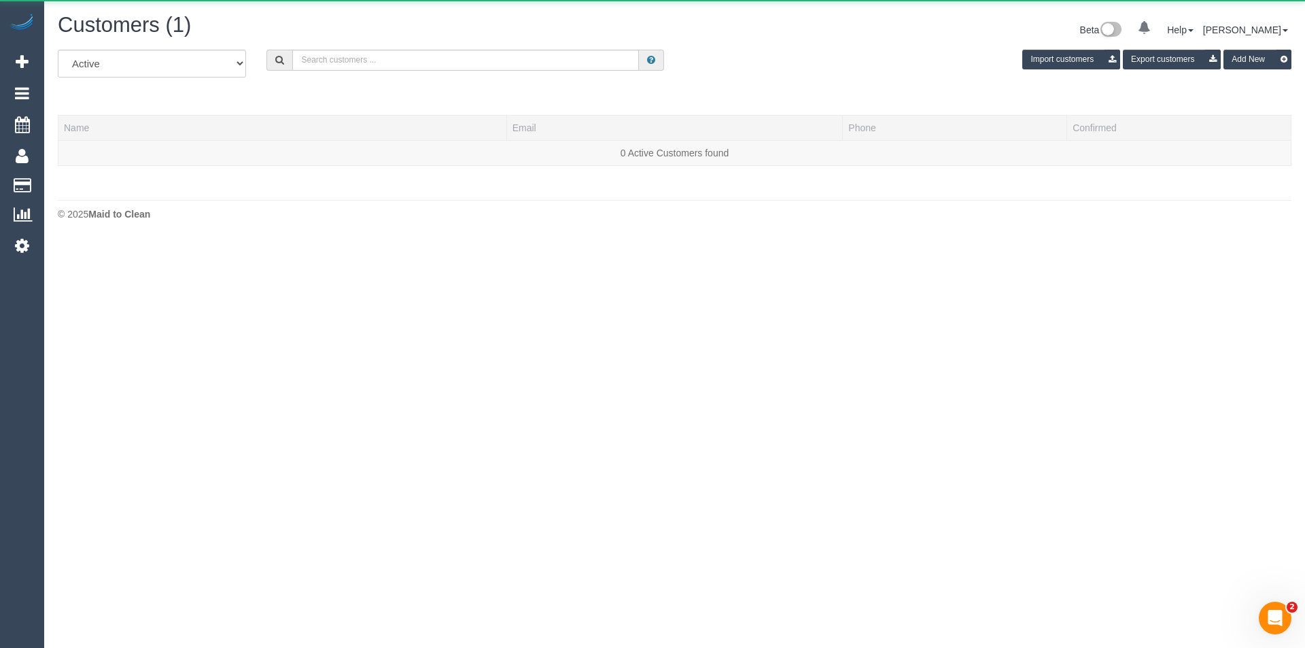
click at [320, 73] on div "All Active Archived Import customers Export customers Add New" at bounding box center [675, 69] width 1254 height 38
click at [326, 65] on input "text" at bounding box center [465, 60] width 347 height 21
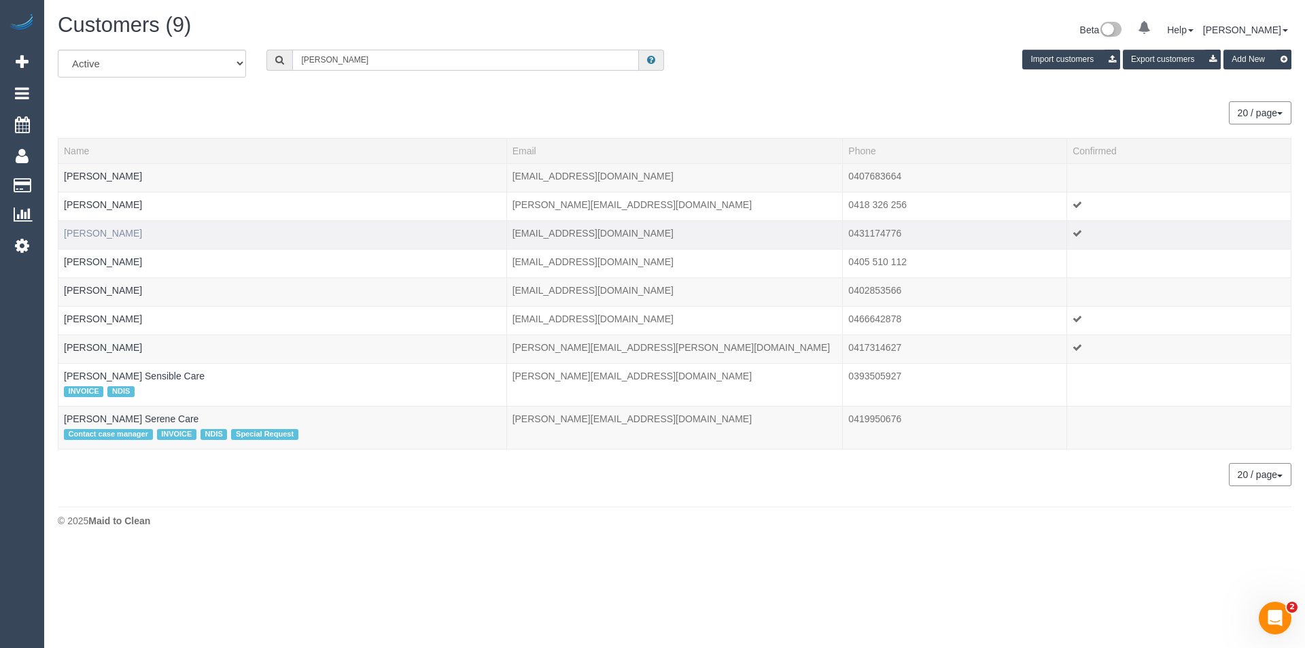
type input "Mary F"
click at [113, 228] on link "Mary Farquhar" at bounding box center [103, 233] width 78 height 11
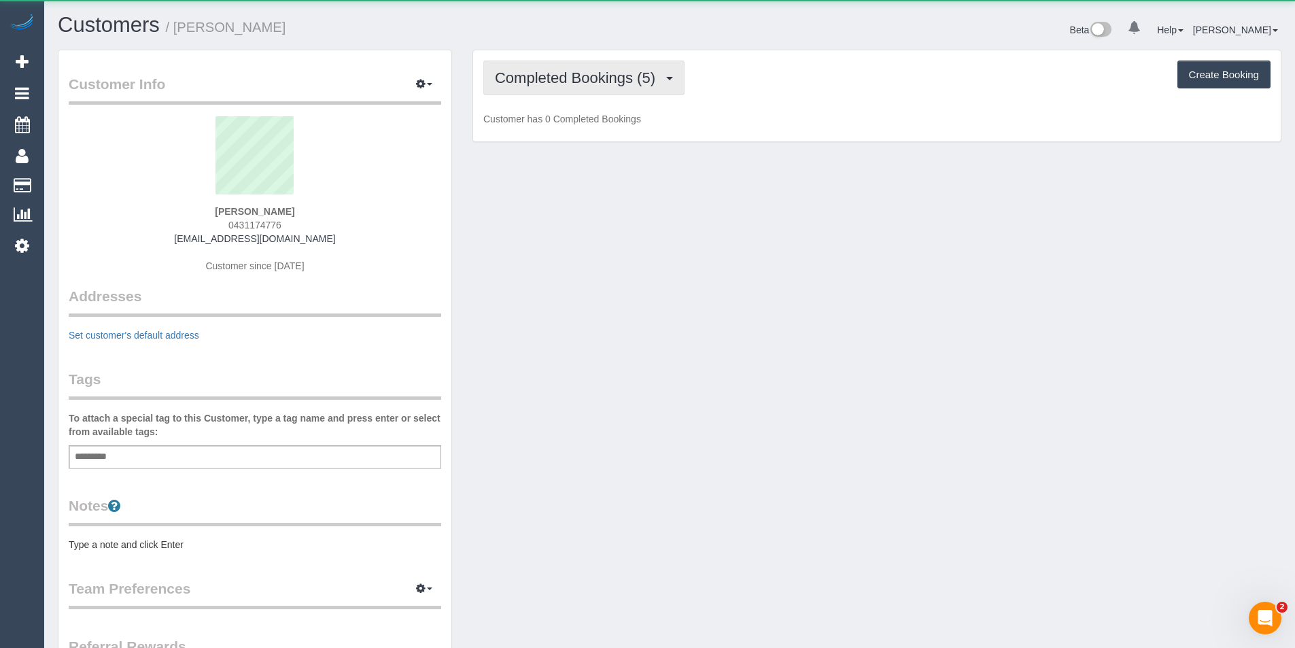
click at [585, 82] on span "Completed Bookings (5)" at bounding box center [578, 77] width 167 height 17
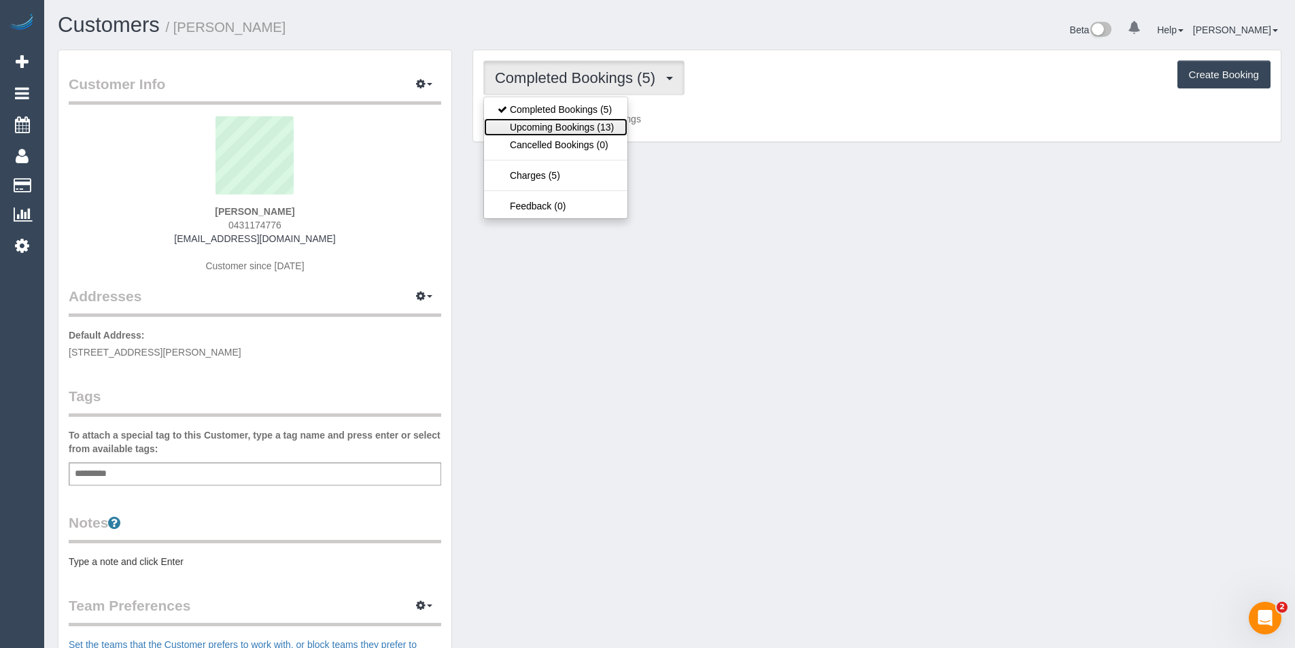
click at [589, 128] on link "Upcoming Bookings (13)" at bounding box center [555, 127] width 143 height 18
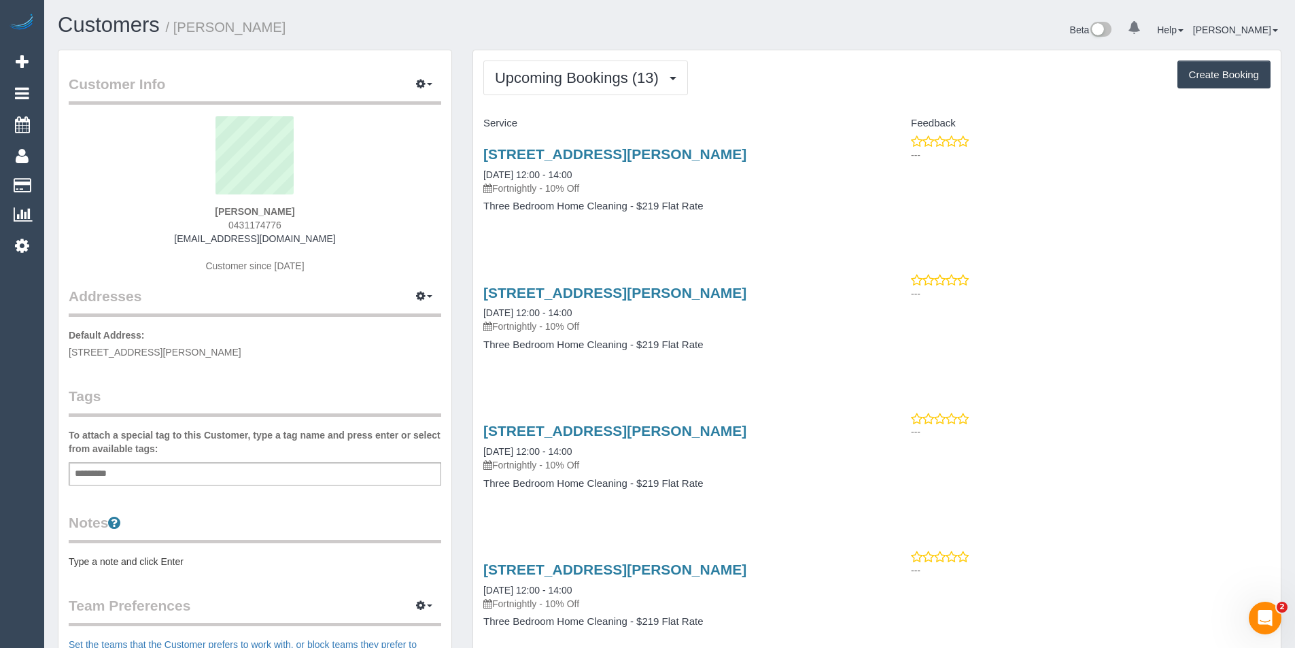
drag, startPoint x: 282, startPoint y: 226, endPoint x: 235, endPoint y: 226, distance: 47.6
click at [235, 226] on div "Mary Farquhar 0431174776 mpfarquhar@gmail.com Customer since 2025" at bounding box center [255, 201] width 373 height 170
copy span "431174776"
click at [623, 86] on button "Upcoming Bookings (13)" at bounding box center [585, 78] width 205 height 35
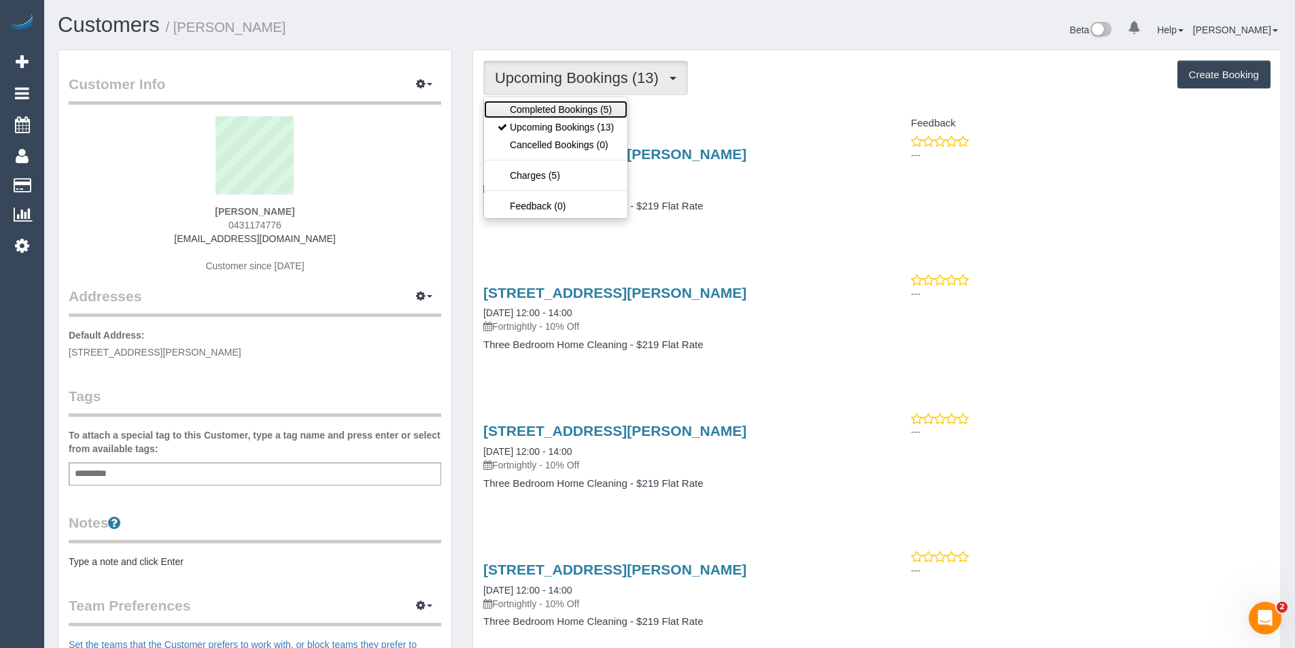
click at [598, 105] on link "Completed Bookings (5)" at bounding box center [555, 110] width 143 height 18
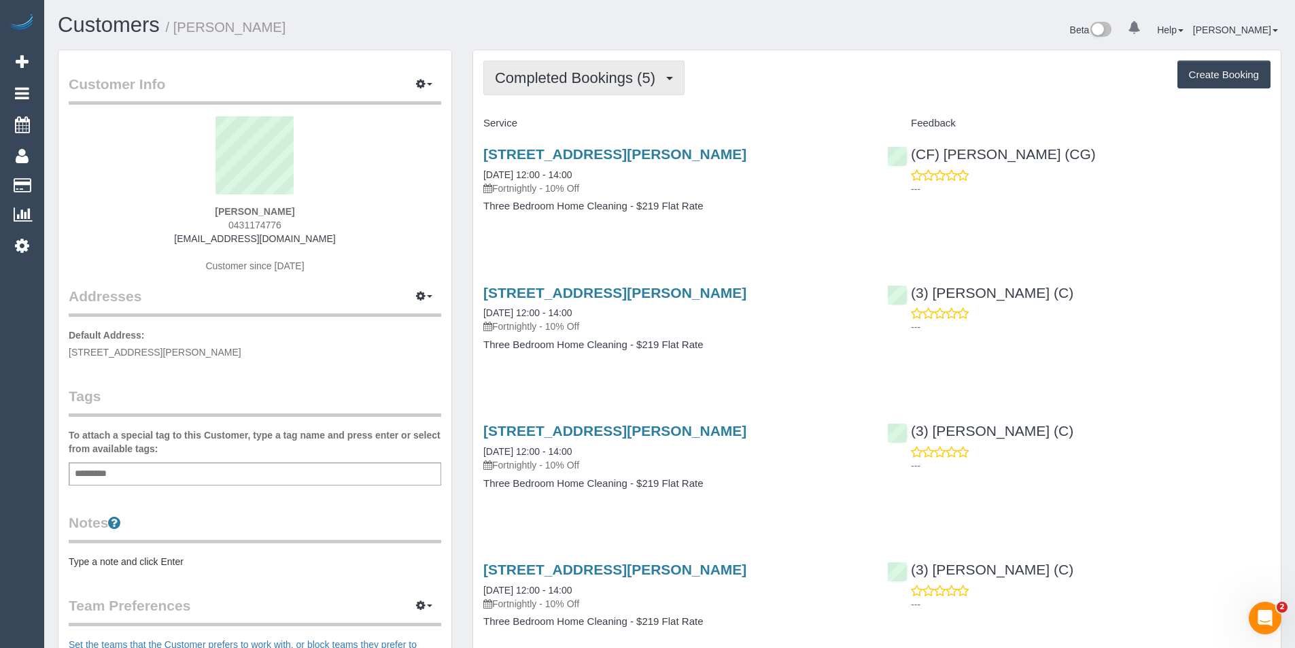
click at [583, 80] on span "Completed Bookings (5)" at bounding box center [578, 77] width 167 height 17
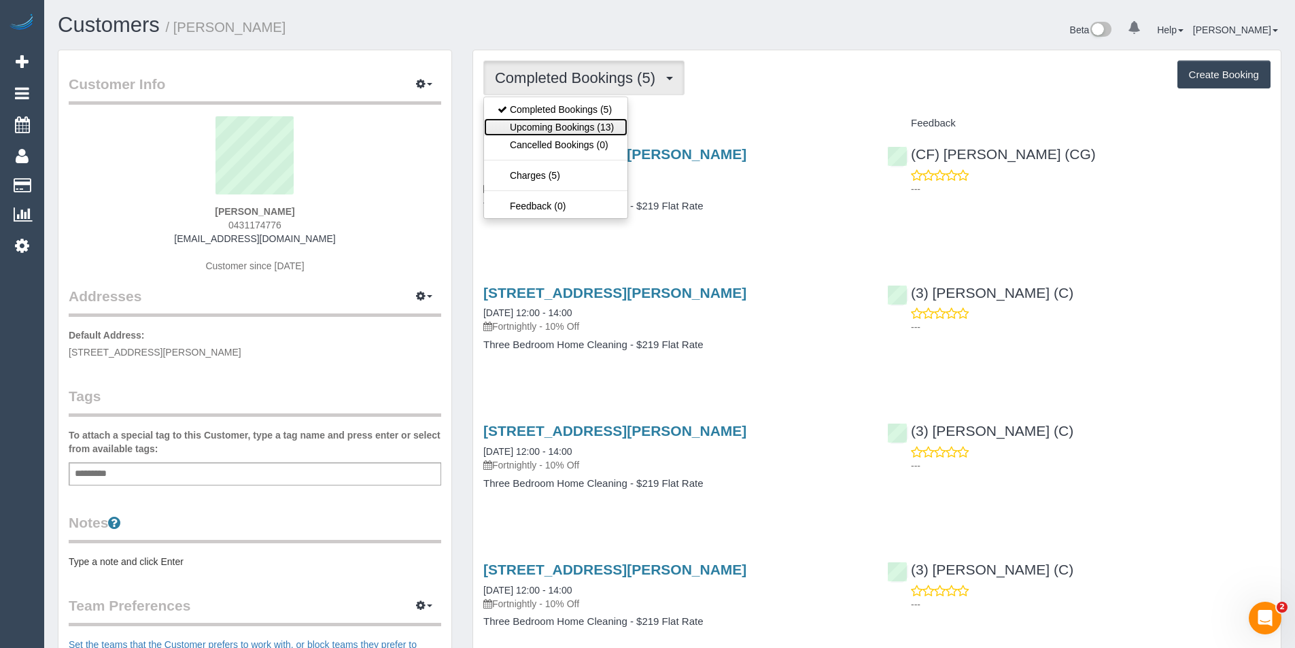
click at [585, 125] on link "Upcoming Bookings (13)" at bounding box center [555, 127] width 143 height 18
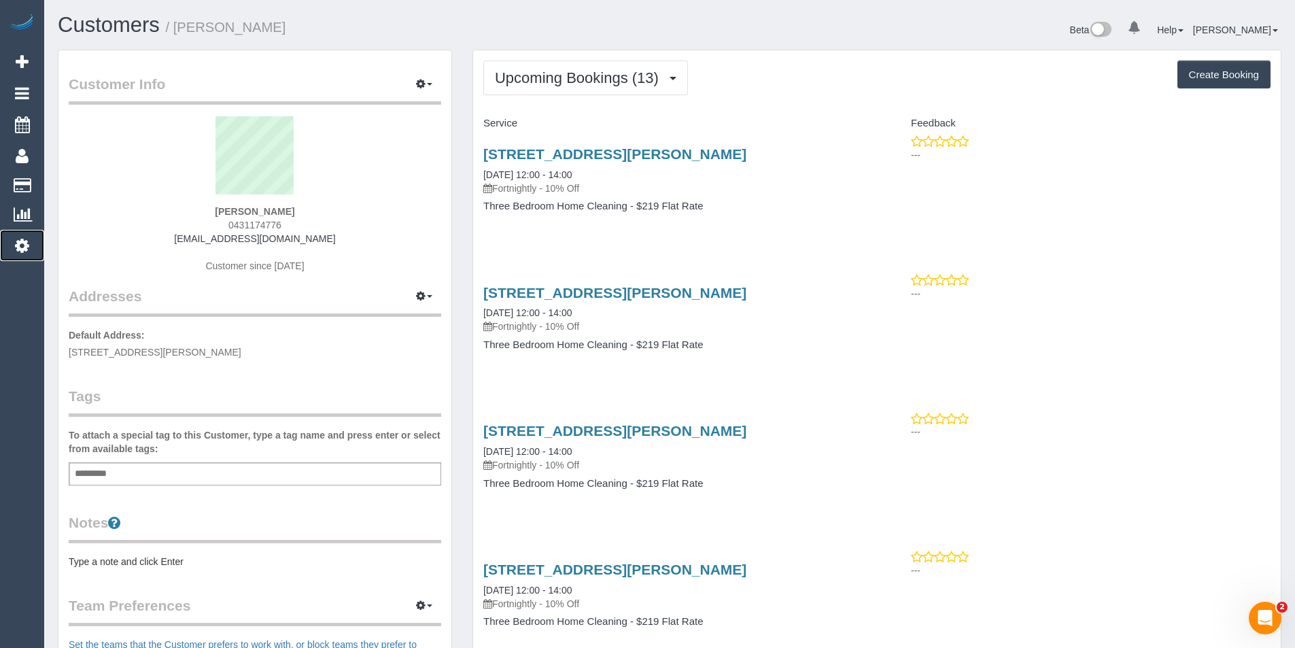
click at [27, 251] on icon at bounding box center [22, 245] width 14 height 16
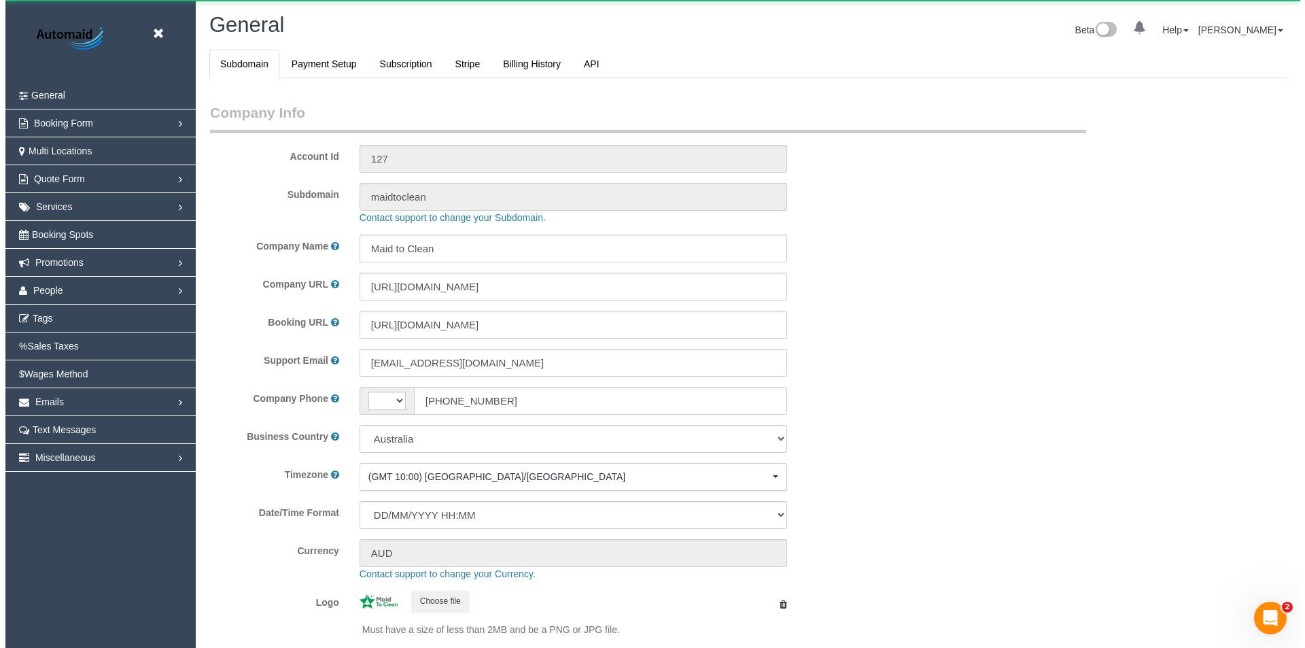
scroll to position [3080, 1295]
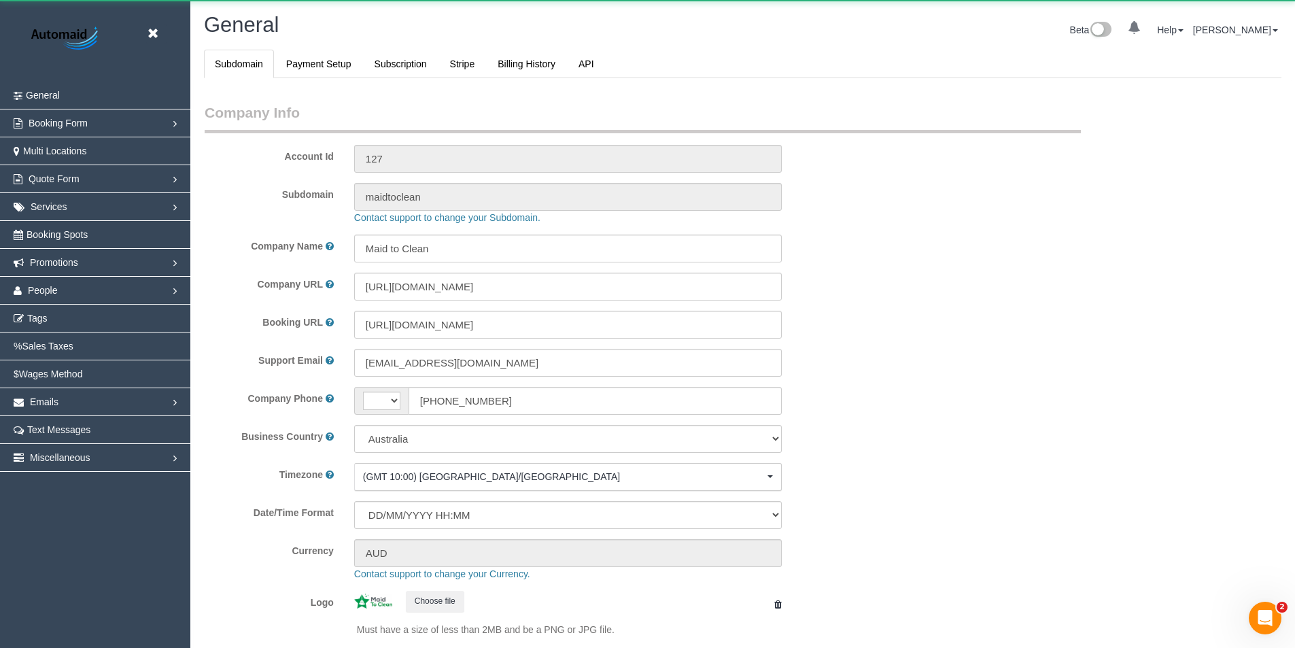
select select "string:AU"
click at [44, 296] on link "People" at bounding box center [95, 290] width 190 height 27
select select "1"
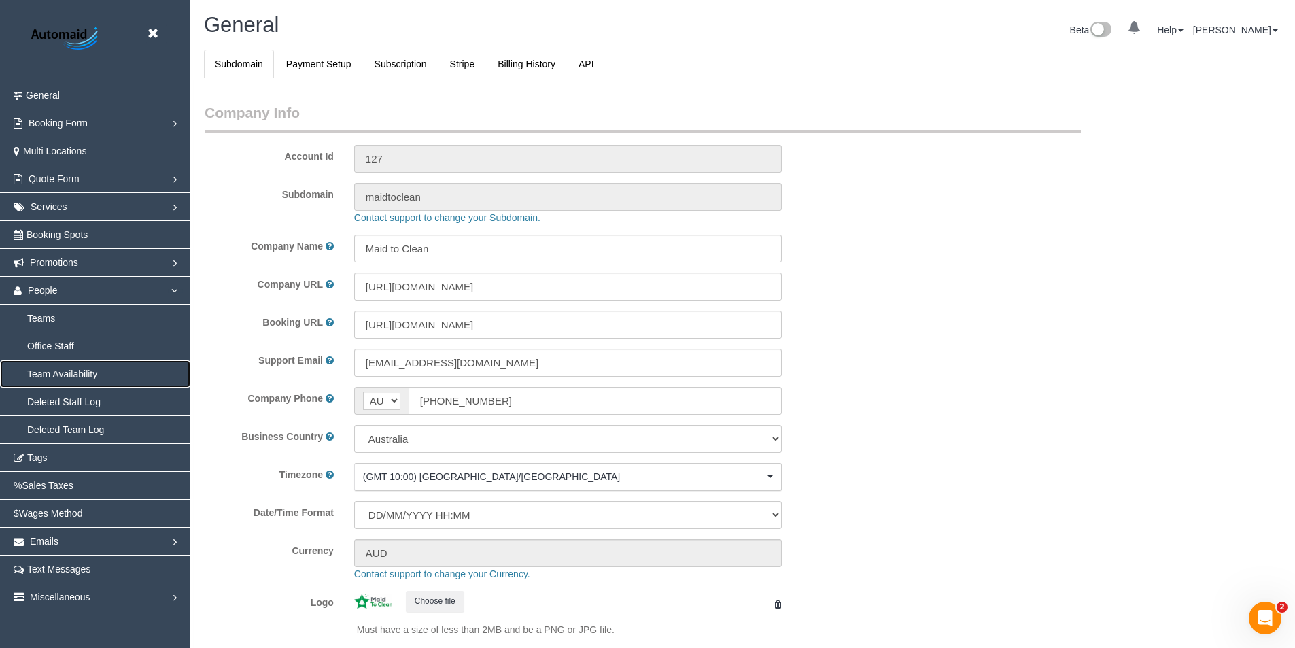
click at [52, 375] on link "Team Availability" at bounding box center [95, 373] width 190 height 27
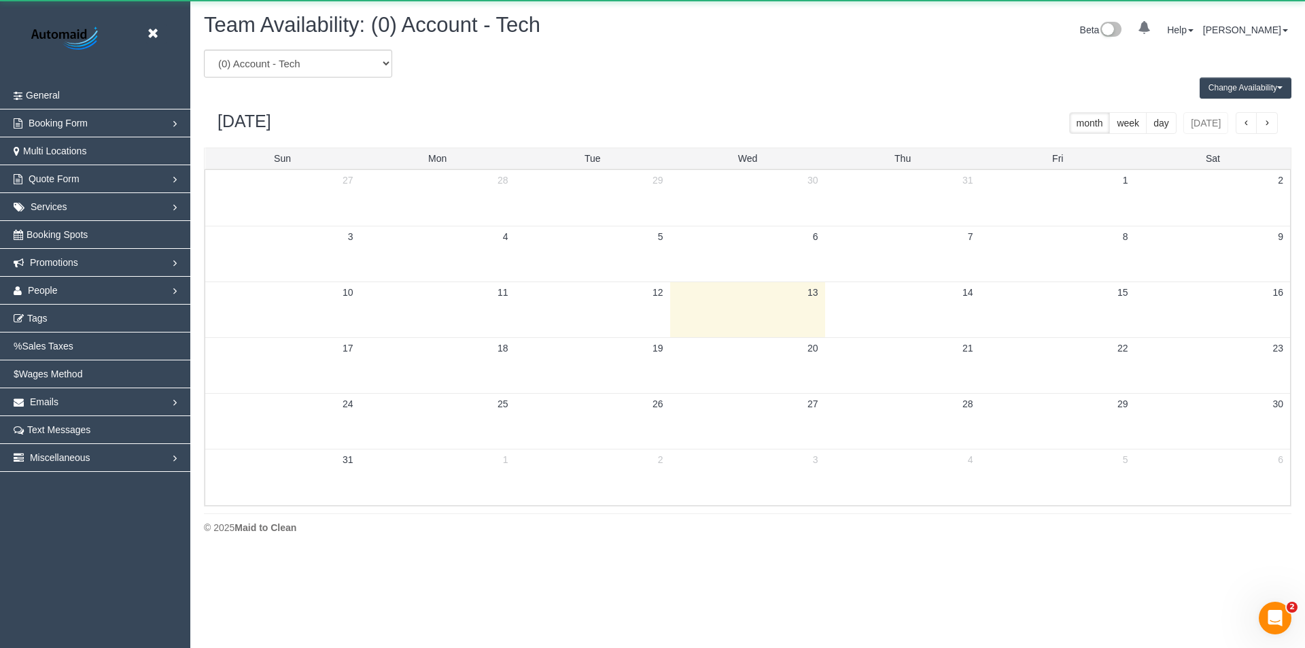
scroll to position [553, 1305]
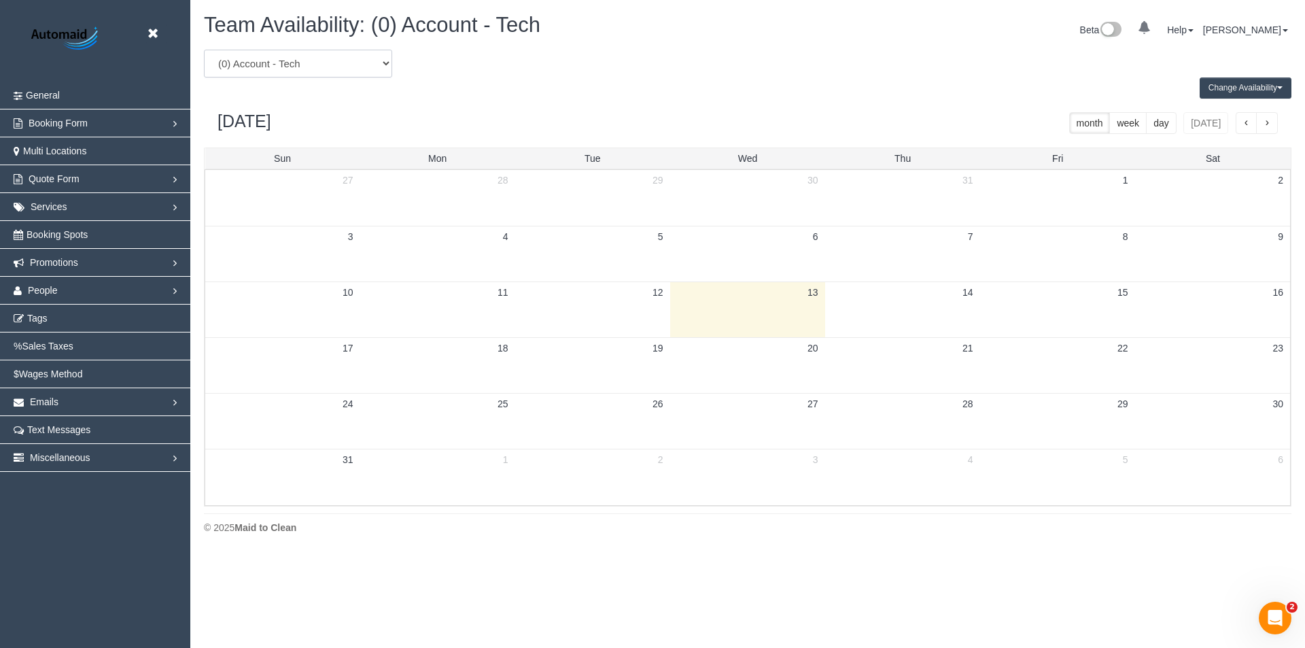
click at [247, 63] on select "(0) Account - Tech (0) Office (0) Raunak Test Account (1) Debbie Brodjanac (FT)…" at bounding box center [298, 64] width 188 height 28
select select "number:87337"
click at [204, 50] on select "(0) Account - Tech (0) Office (0) Raunak Test Account (1) Debbie Brodjanac (FT)…" at bounding box center [298, 64] width 188 height 28
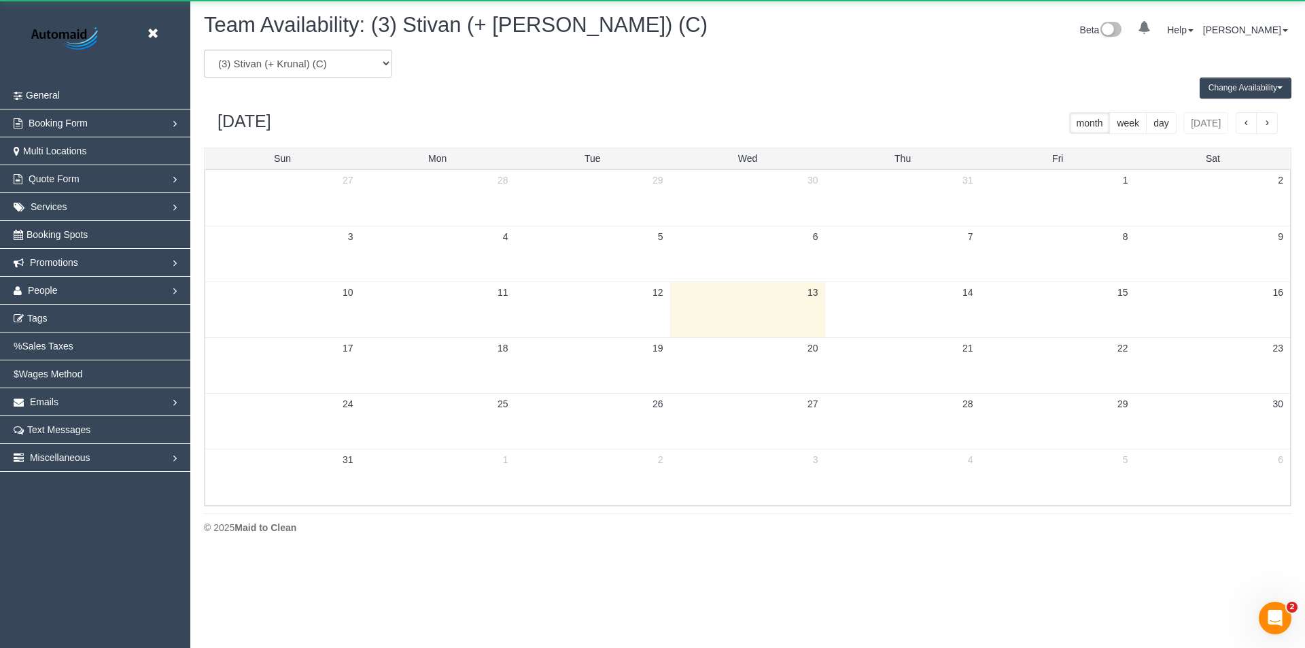
scroll to position [67431, 66680]
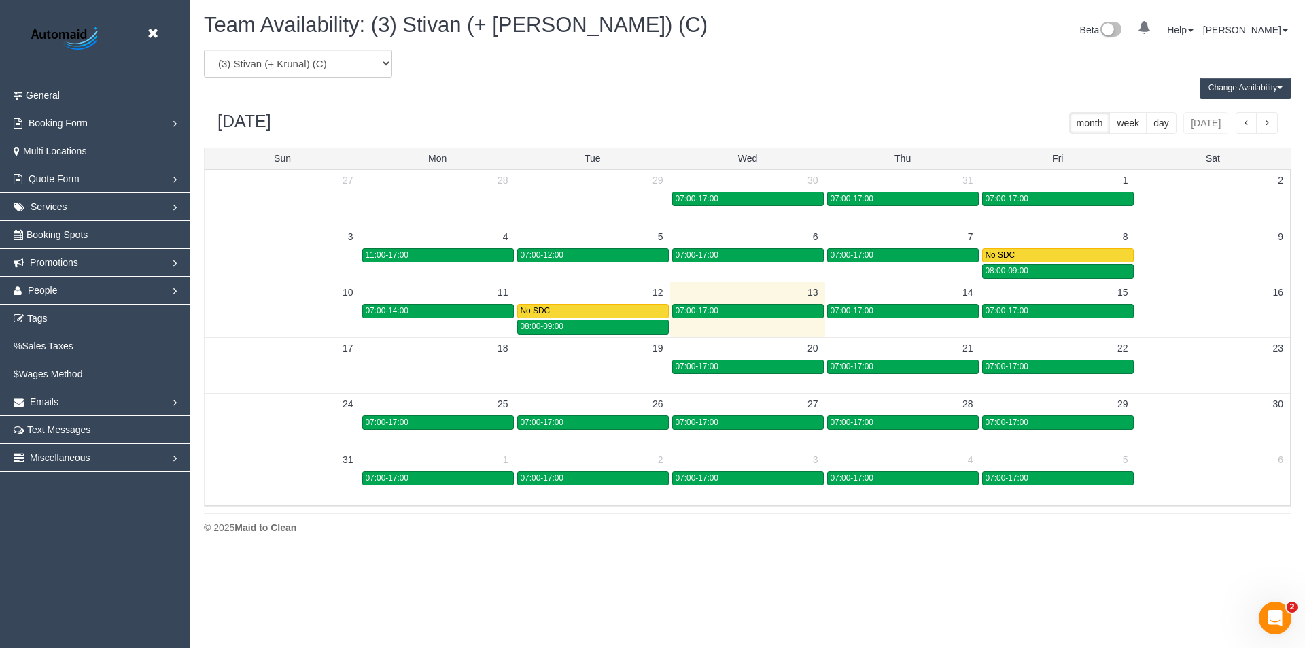
click at [452, 373] on td at bounding box center [437, 366] width 155 height 16
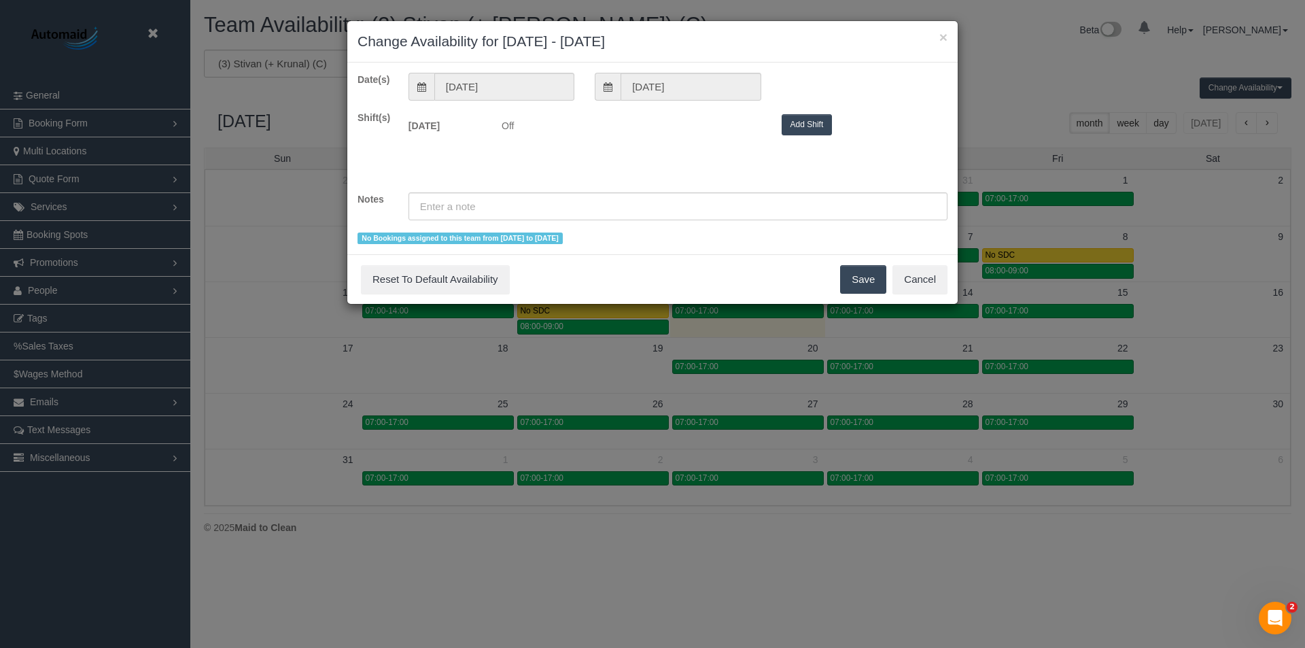
click at [801, 122] on button "Add Shift" at bounding box center [807, 124] width 51 height 21
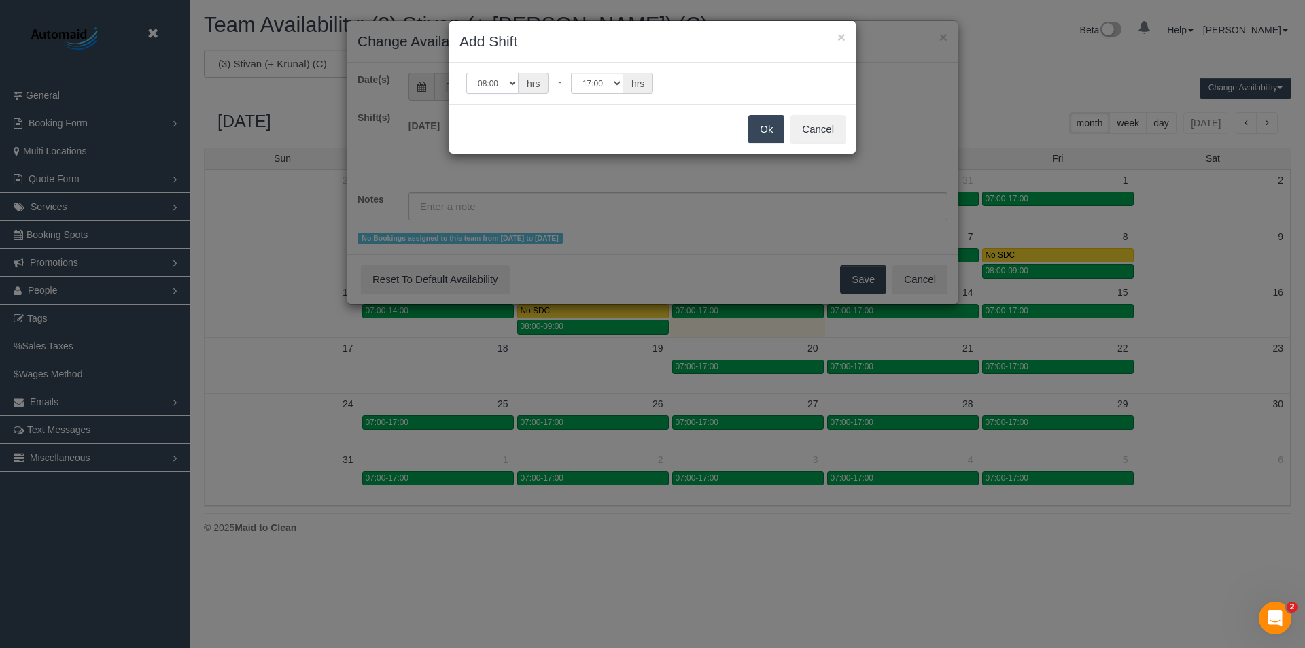
click at [485, 83] on select "00:00 00:05 00:10 00:15 00:20 00:25 00:30 00:35 00:40 00:45 00:50 00:55 01:00 0…" at bounding box center [492, 83] width 52 height 21
select select "string:11:00"
click at [466, 73] on select "00:00 00:05 00:10 00:15 00:20 00:25 00:30 00:35 00:40 00:45 00:50 00:55 01:00 0…" at bounding box center [492, 83] width 52 height 21
click at [766, 132] on button "Ok" at bounding box center [767, 129] width 36 height 29
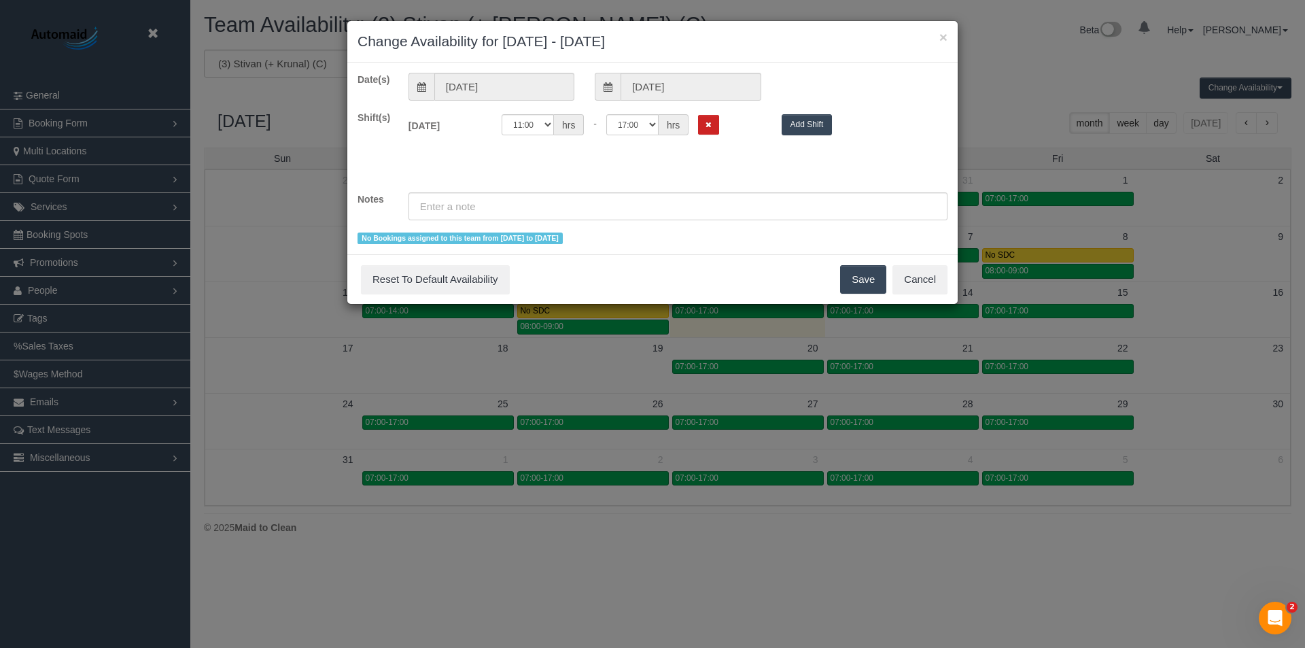
click at [875, 286] on button "Save" at bounding box center [863, 279] width 46 height 29
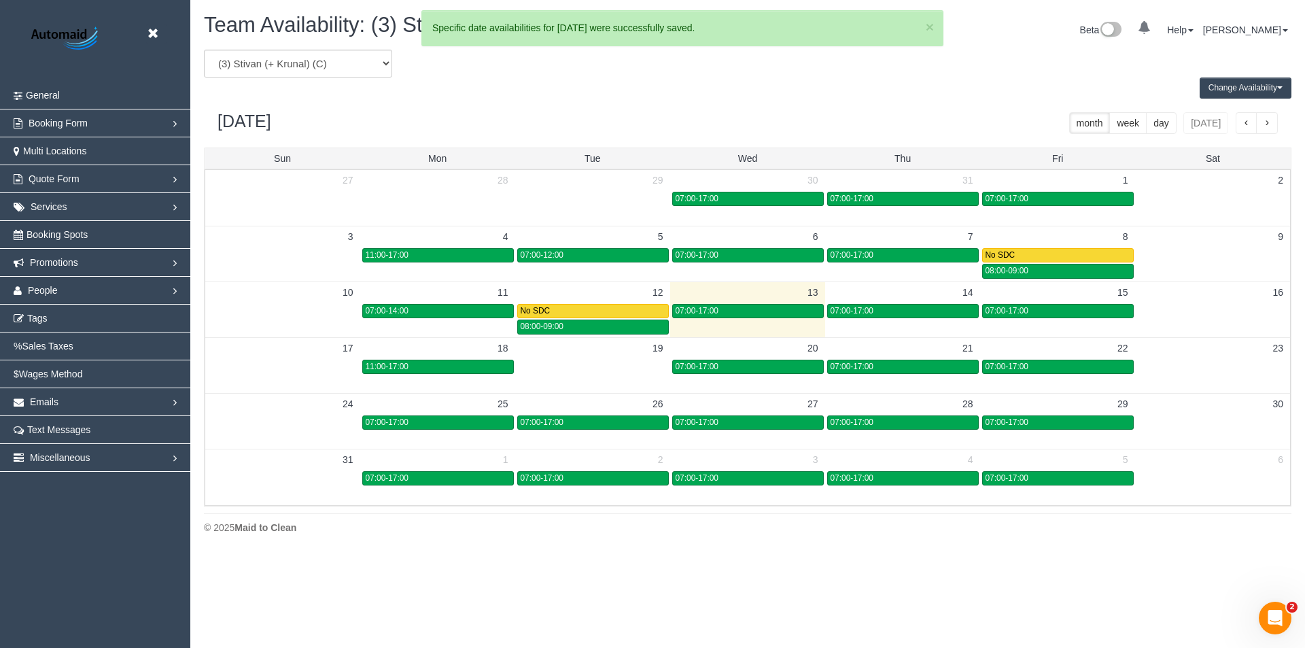
click at [545, 371] on td at bounding box center [592, 366] width 155 height 16
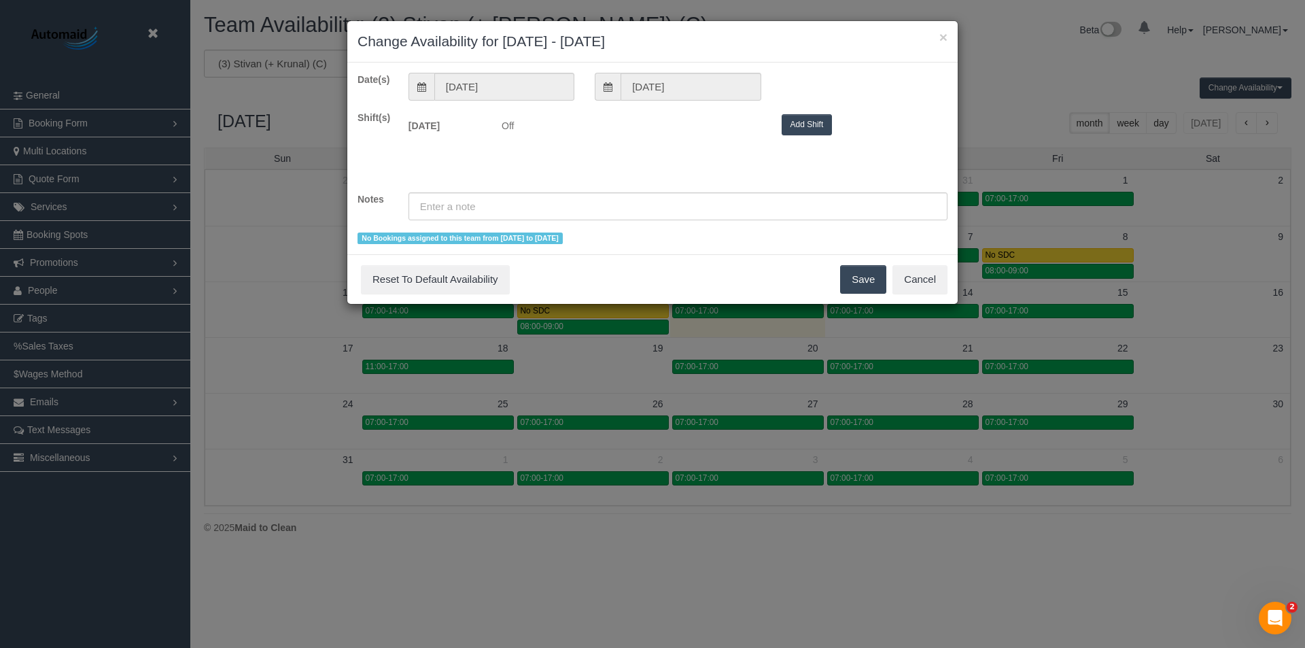
click at [796, 120] on button "Add Shift" at bounding box center [807, 124] width 51 height 21
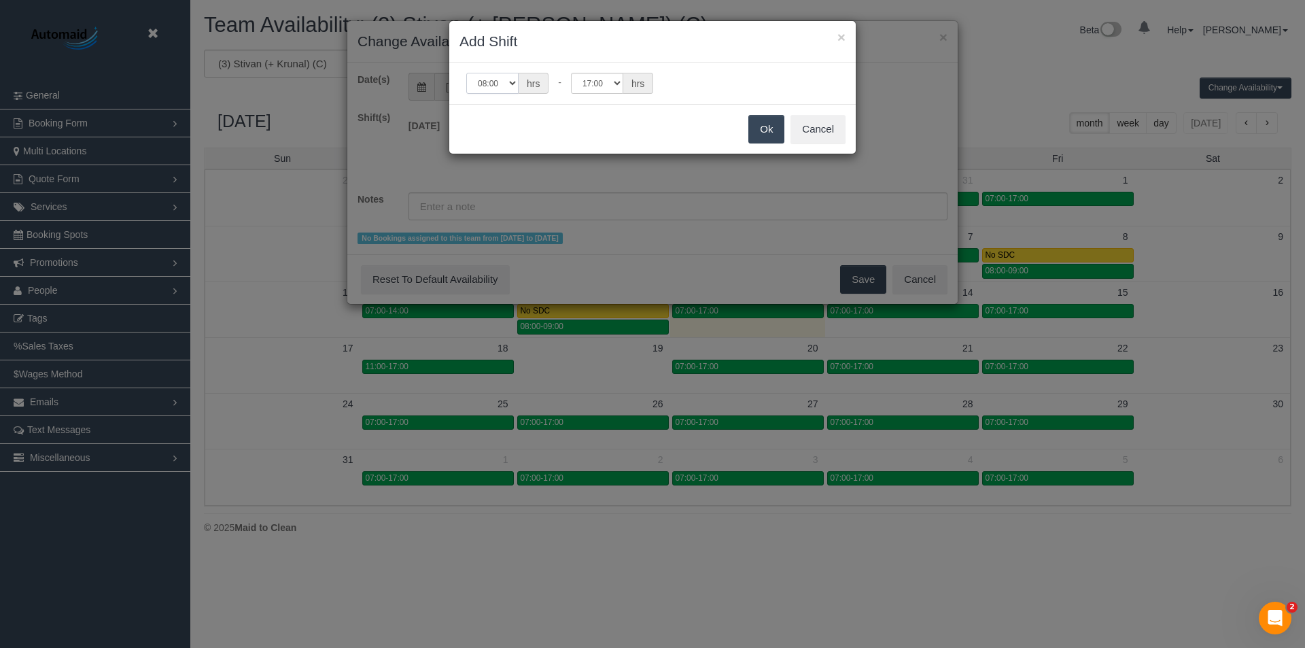
click at [486, 83] on select "00:00 00:05 00:10 00:15 00:20 00:25 00:30 00:35 00:40 00:45 00:50 00:55 01:00 0…" at bounding box center [492, 83] width 52 height 21
select select "string:07:00"
click at [466, 73] on select "00:00 00:05 00:10 00:15 00:20 00:25 00:30 00:35 00:40 00:45 00:50 00:55 01:00 0…" at bounding box center [492, 83] width 52 height 21
click at [598, 85] on select "00:00 00:05 00:10 00:15 00:20 00:25 00:30 00:35 00:40 00:45 00:50 00:55 01:00 0…" at bounding box center [597, 83] width 52 height 21
select select "string:11:30"
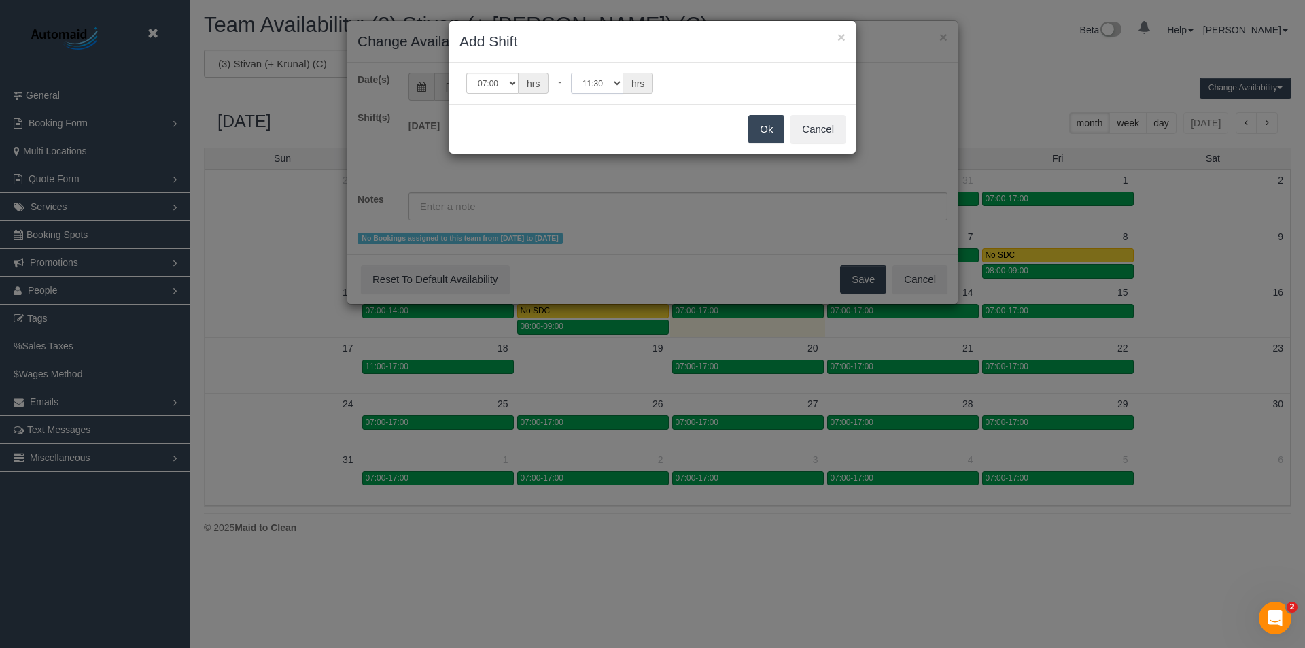
click at [571, 73] on select "00:00 00:05 00:10 00:15 00:20 00:25 00:30 00:35 00:40 00:45 00:50 00:55 01:00 0…" at bounding box center [597, 83] width 52 height 21
click at [755, 124] on button "Ok" at bounding box center [767, 129] width 36 height 29
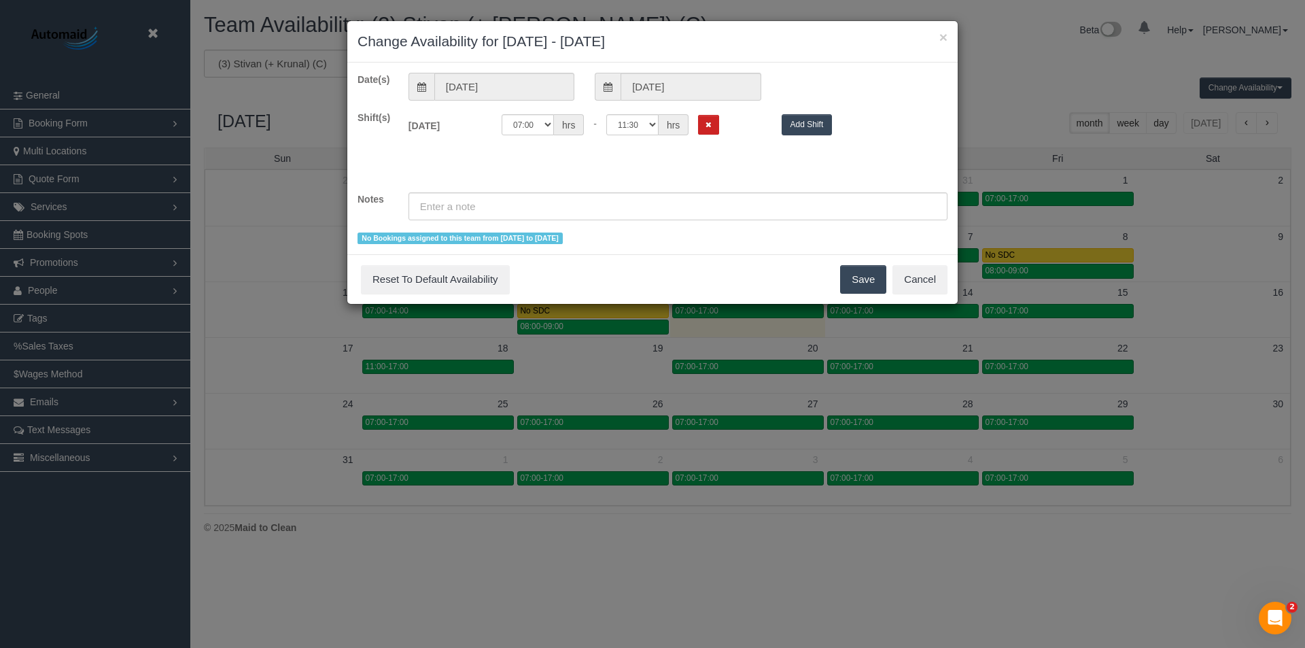
click at [850, 276] on button "Save" at bounding box center [863, 279] width 46 height 29
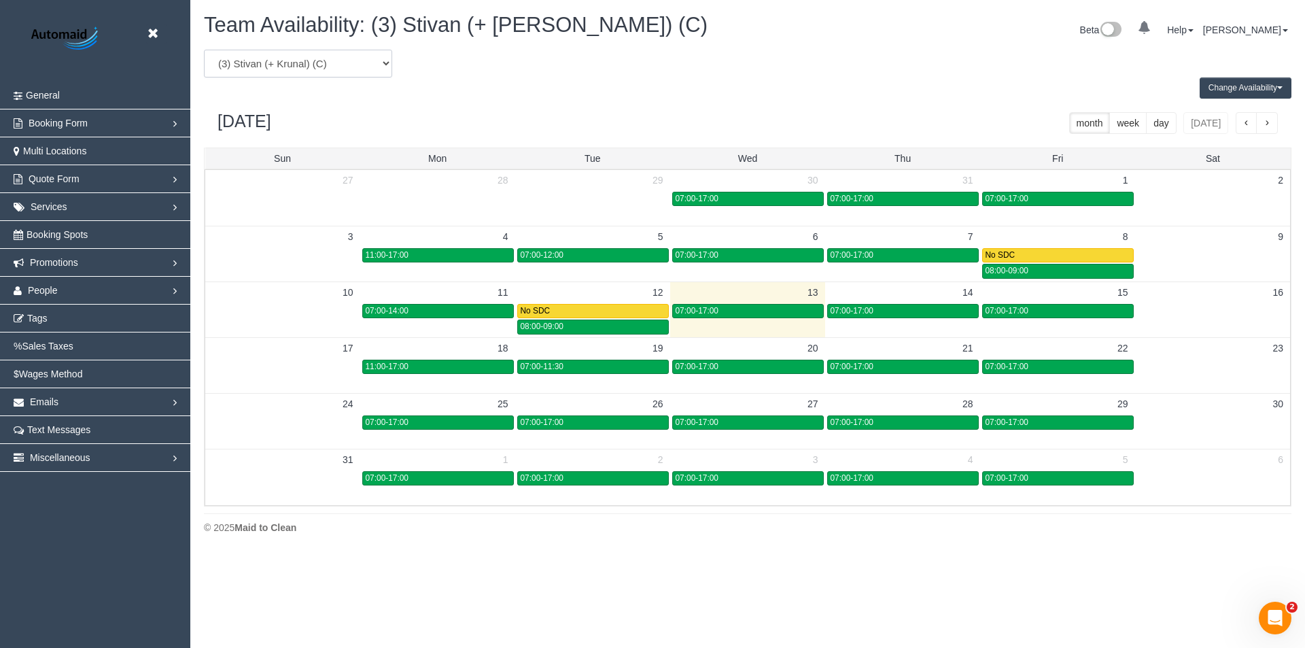
click at [322, 66] on select "(0) Account - Tech (0) Office (0) Raunak Test Account (1) Debbie Brodjanac (FT)…" at bounding box center [298, 64] width 188 height 28
select select "number:87338"
click at [204, 50] on select "(0) Account - Tech (0) Office (0) Raunak Test Account (1) Debbie Brodjanac (FT)…" at bounding box center [298, 64] width 188 height 28
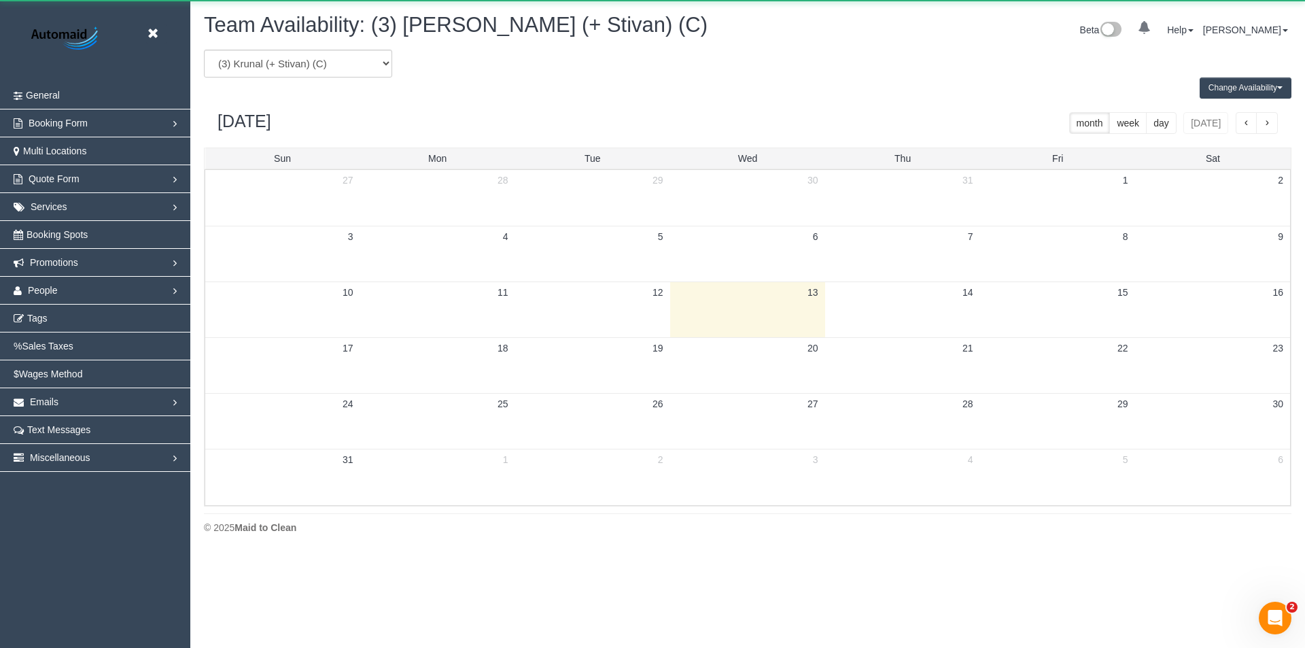
scroll to position [67431, 66680]
click at [326, 70] on select "(0) Account - Tech (0) Office (0) Raunak Test Account (1) Debbie Brodjanac (FT)…" at bounding box center [298, 64] width 188 height 28
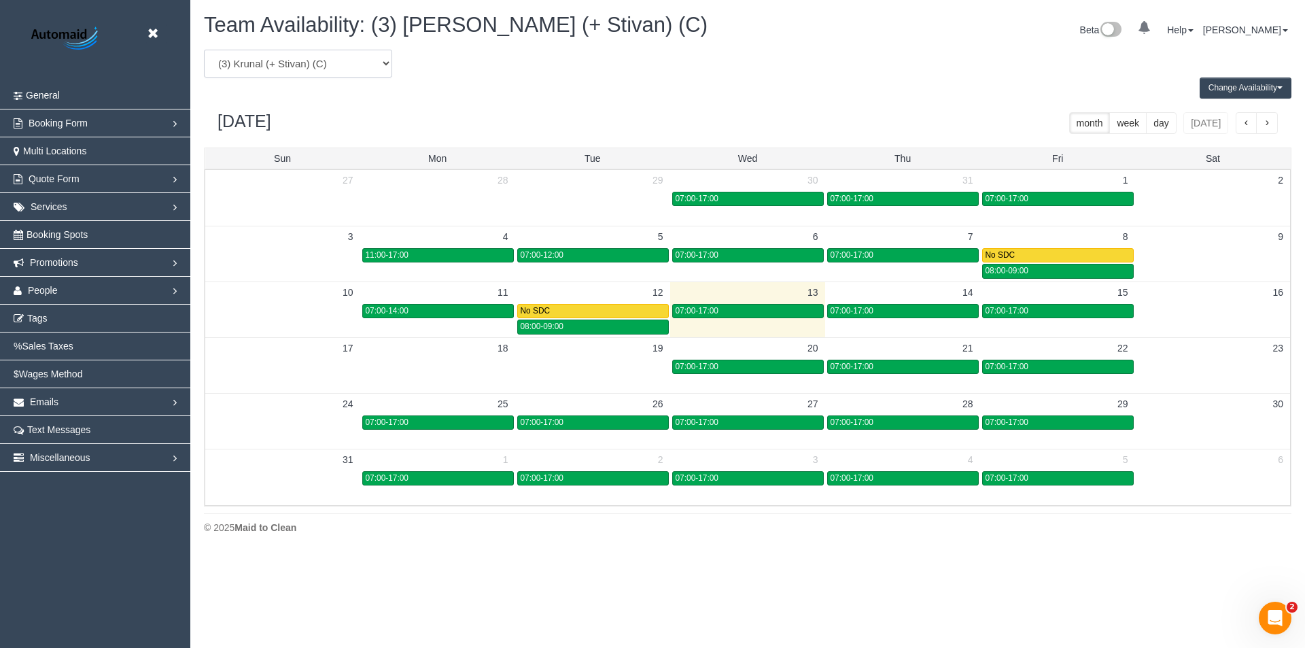
click at [520, 389] on td at bounding box center [592, 365] width 155 height 56
click at [432, 378] on td at bounding box center [437, 365] width 155 height 56
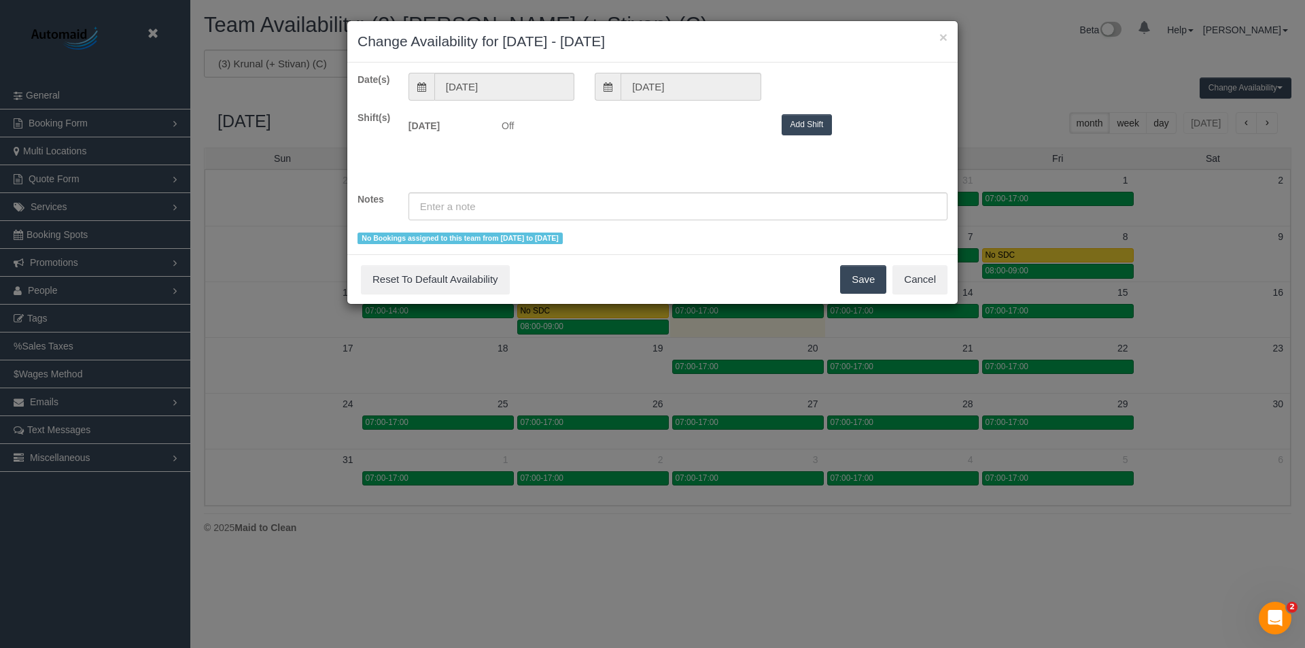
click at [820, 124] on button "Add Shift" at bounding box center [807, 124] width 51 height 21
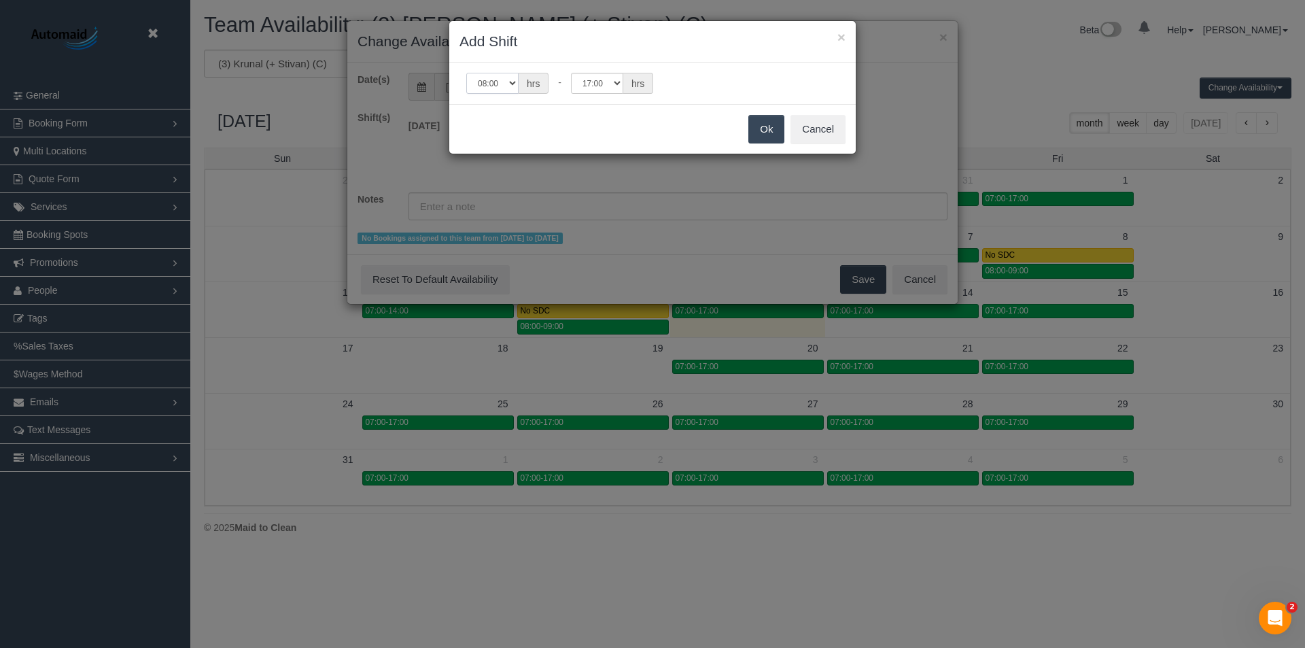
click at [508, 86] on select "00:00 00:05 00:10 00:15 00:20 00:25 00:30 00:35 00:40 00:45 00:50 00:55 01:00 0…" at bounding box center [492, 83] width 52 height 21
click at [466, 73] on select "00:00 00:05 00:10 00:15 00:20 00:25 00:30 00:35 00:40 00:45 00:50 00:55 01:00 0…" at bounding box center [492, 83] width 52 height 21
click at [601, 85] on select "00:00 00:05 00:10 00:15 00:20 00:25 00:30 00:35 00:40 00:45 00:50 00:55 01:00 0…" at bounding box center [597, 83] width 52 height 21
click at [503, 86] on select "00:00 00:05 00:10 00:15 00:20 00:25 00:30 00:35 00:40 00:45 00:50 00:55 01:00 0…" at bounding box center [492, 83] width 52 height 21
select select "string:11:00"
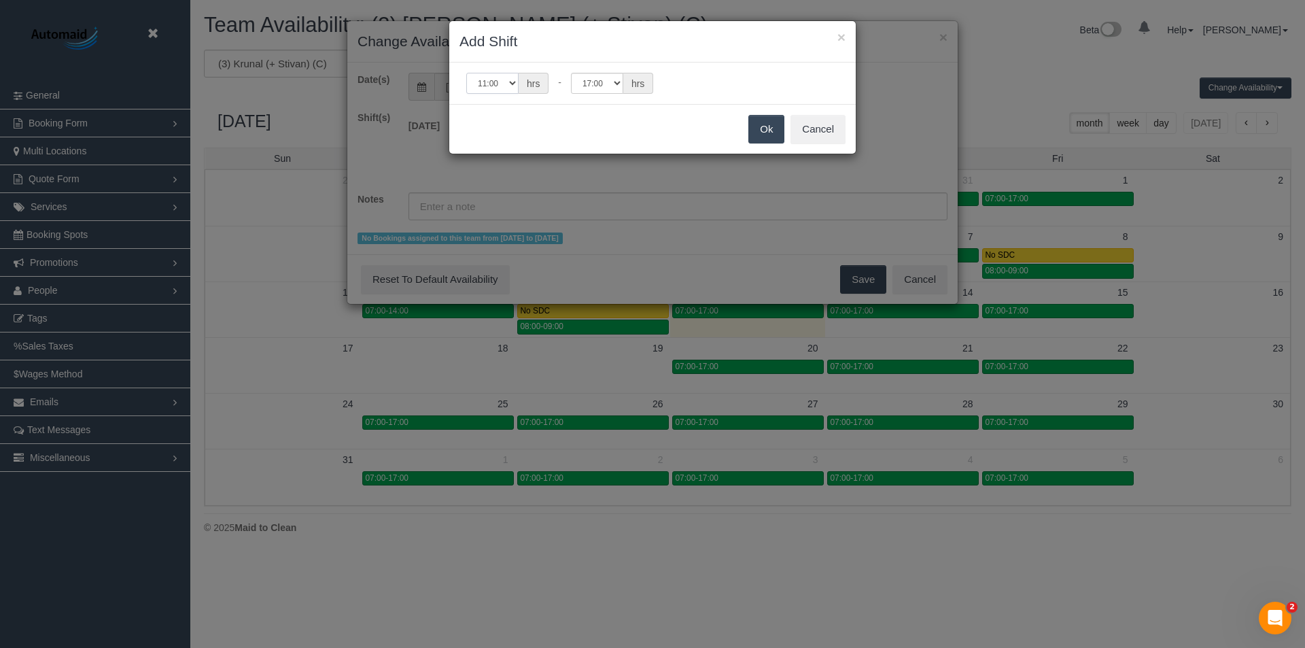
click at [466, 73] on select "00:00 00:05 00:10 00:15 00:20 00:25 00:30 00:35 00:40 00:45 00:50 00:55 01:00 0…" at bounding box center [492, 83] width 52 height 21
click at [755, 122] on button "Ok" at bounding box center [767, 129] width 36 height 29
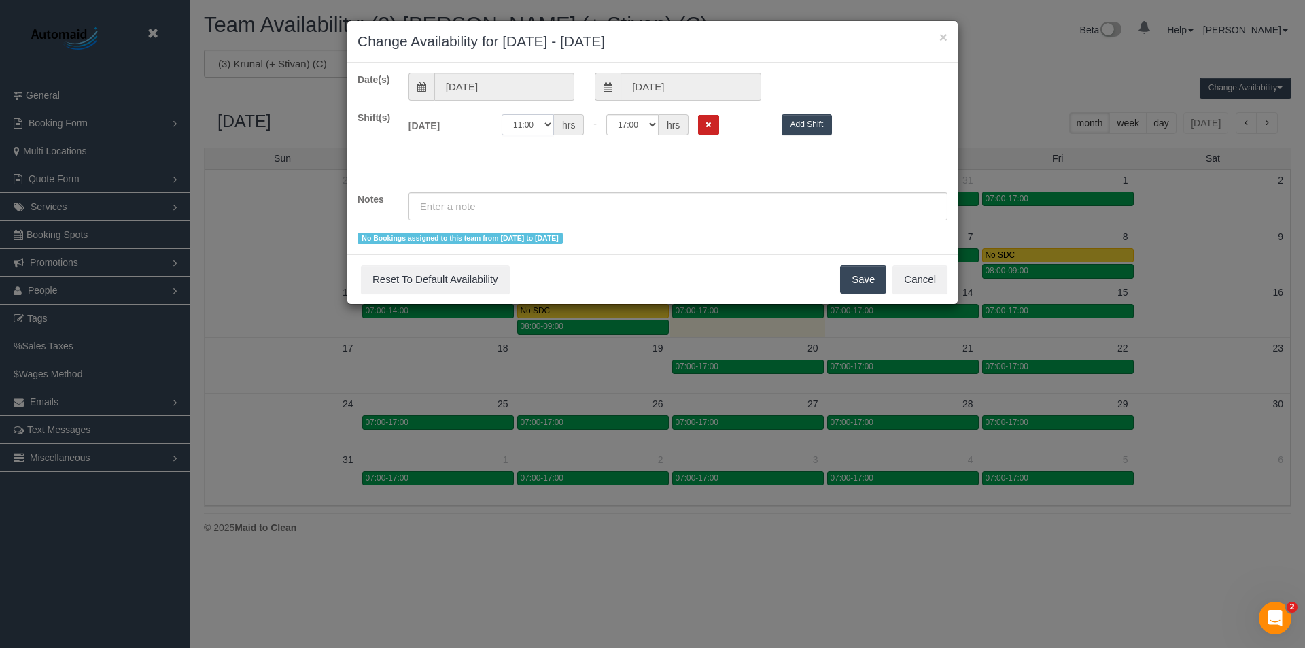
click at [526, 127] on select "00:00 00:05 00:10 00:15 00:20 00:25 00:30 00:35 00:40 00:45 00:50 00:55 01:00 0…" at bounding box center [528, 124] width 52 height 21
select select "string:07:00"
click at [502, 114] on select "00:00 00:05 00:10 00:15 00:20 00:25 00:30 00:35 00:40 00:45 00:50 00:55 01:00 0…" at bounding box center [528, 124] width 52 height 21
click at [625, 126] on select "00:00 00:05 00:10 00:15 00:20 00:25 00:30 00:35 00:40 00:45 00:50 00:55 01:00 0…" at bounding box center [632, 124] width 52 height 21
select select "string:11:30"
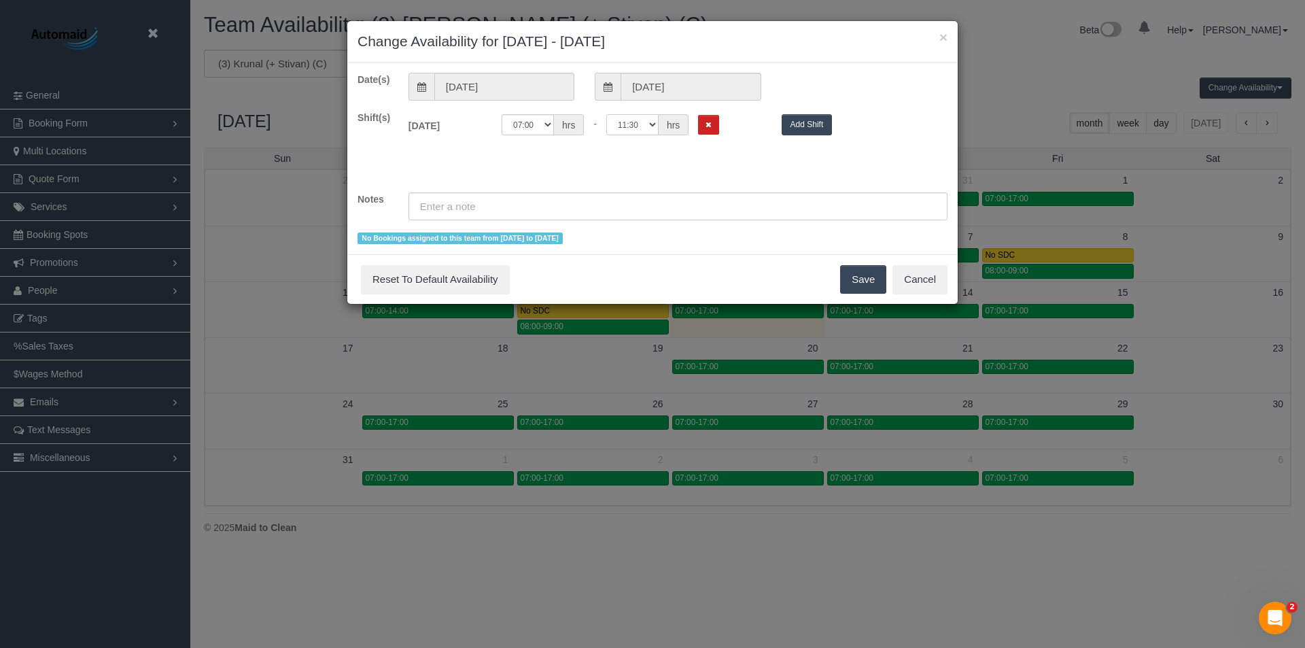
click at [606, 114] on select "00:00 00:05 00:10 00:15 00:20 00:25 00:30 00:35 00:40 00:45 00:50 00:55 01:00 0…" at bounding box center [632, 124] width 52 height 21
click at [865, 282] on button "Save" at bounding box center [863, 279] width 46 height 29
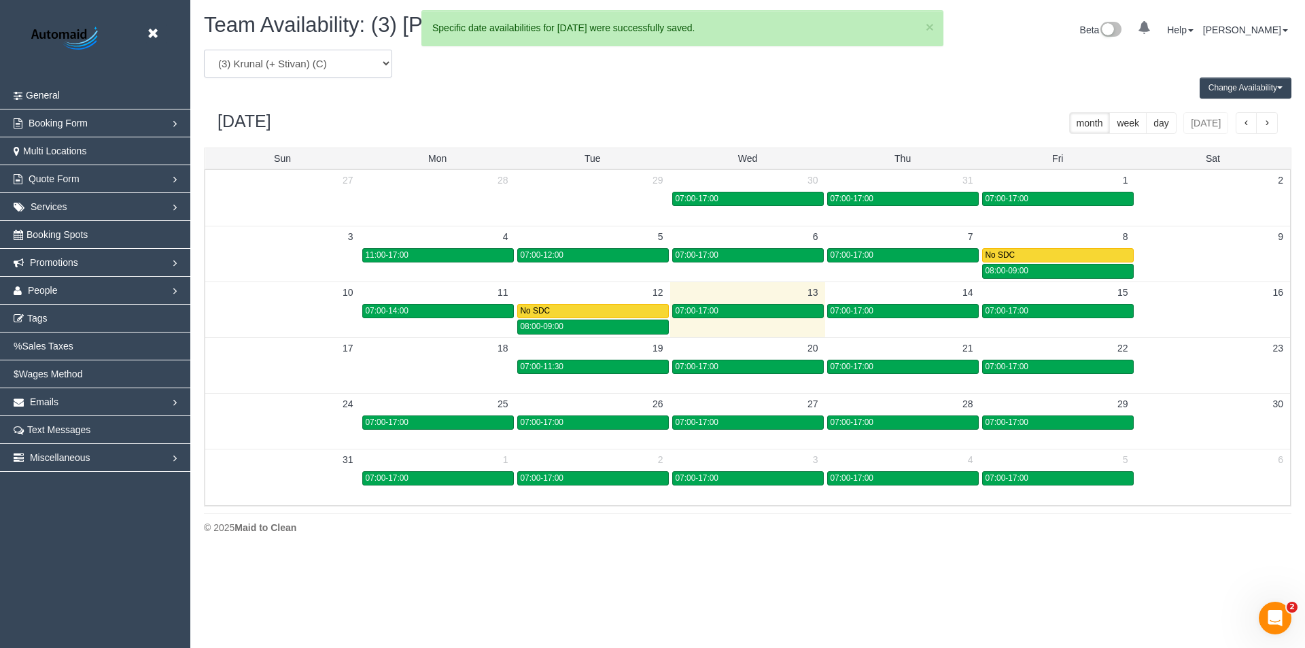
click at [413, 366] on td at bounding box center [437, 366] width 155 height 16
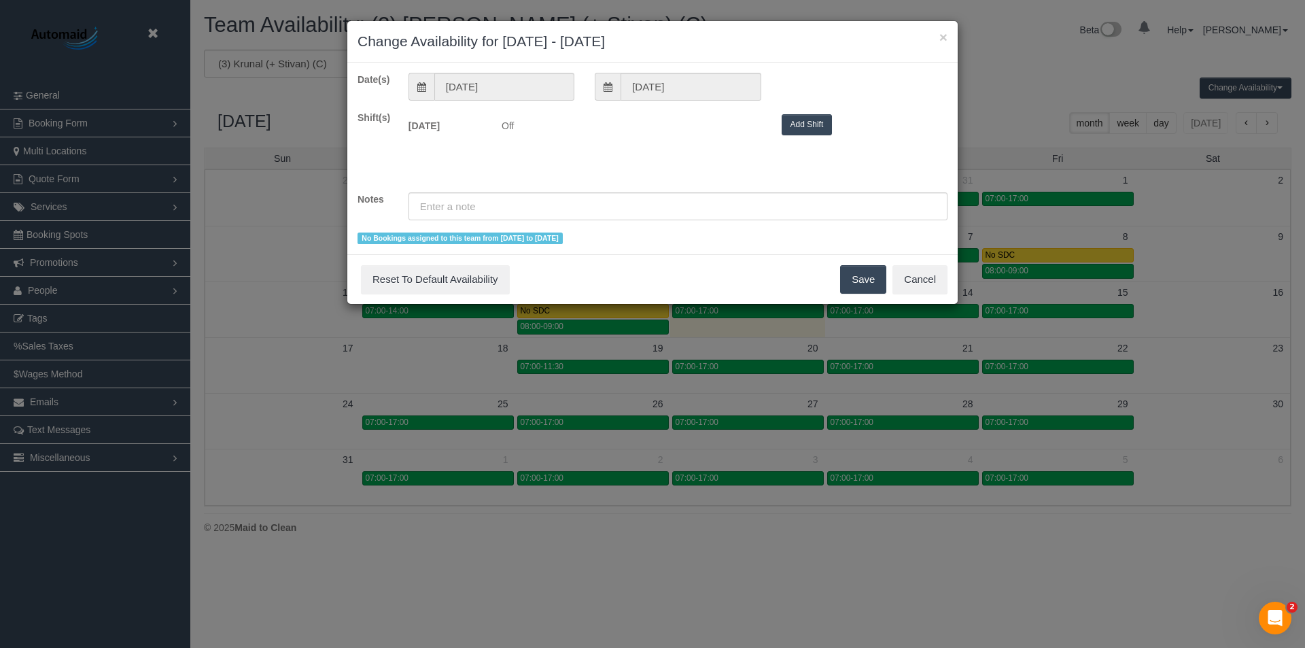
click at [808, 125] on button "Add Shift" at bounding box center [807, 124] width 51 height 21
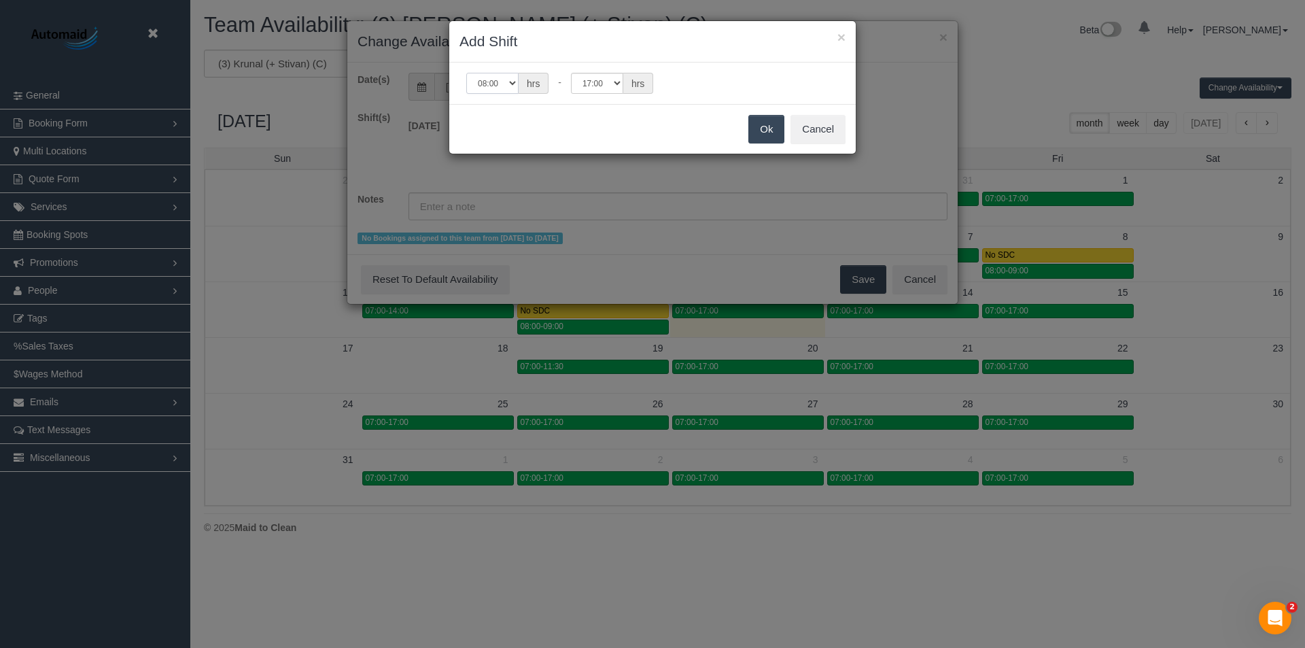
click at [491, 80] on select "00:00 00:05 00:10 00:15 00:20 00:25 00:30 00:35 00:40 00:45 00:50 00:55 01:00 0…" at bounding box center [492, 83] width 52 height 21
select select "string:11:00"
click at [466, 73] on select "00:00 00:05 00:10 00:15 00:20 00:25 00:30 00:35 00:40 00:45 00:50 00:55 01:00 0…" at bounding box center [492, 83] width 52 height 21
click at [757, 133] on button "Ok" at bounding box center [767, 129] width 36 height 29
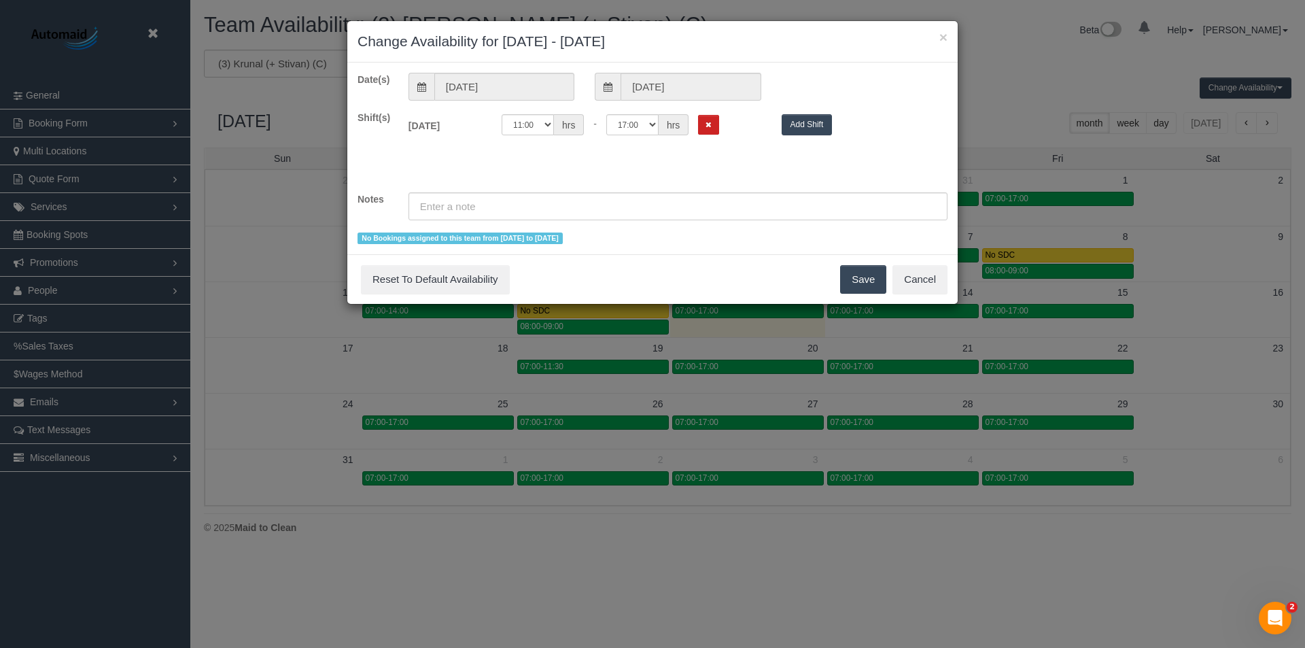
click at [859, 280] on button "Save" at bounding box center [863, 279] width 46 height 29
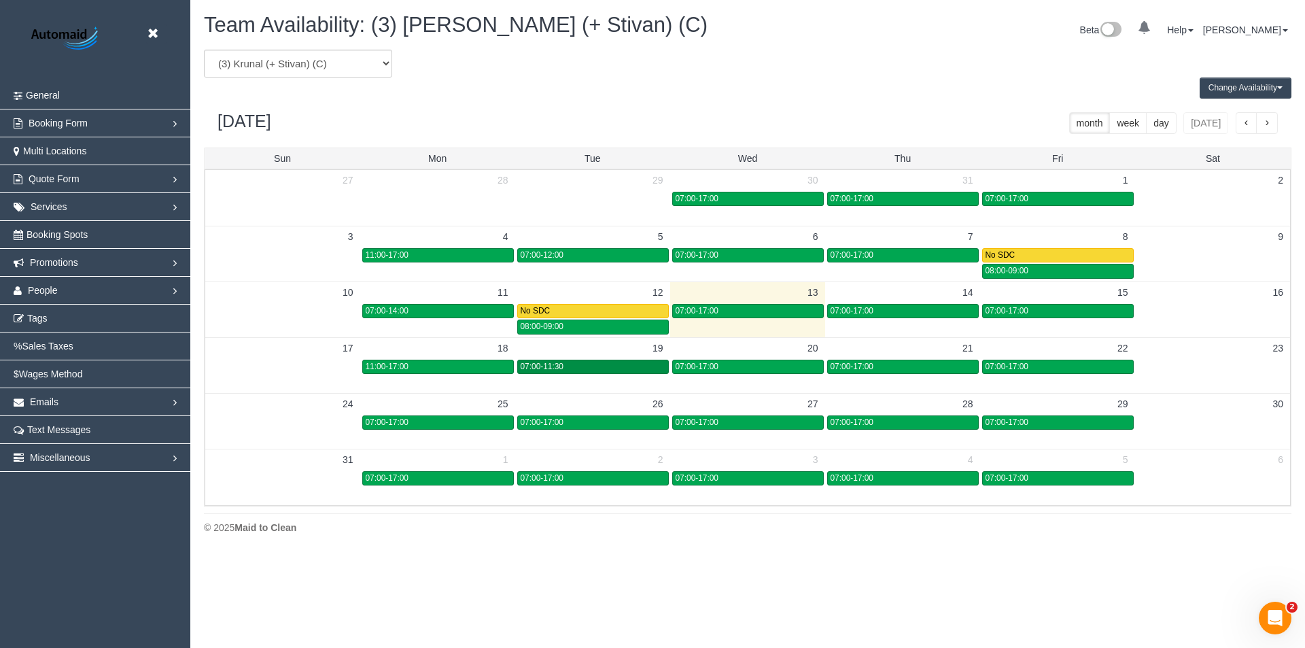
click at [577, 371] on div "07:00-11:30" at bounding box center [593, 367] width 145 height 10
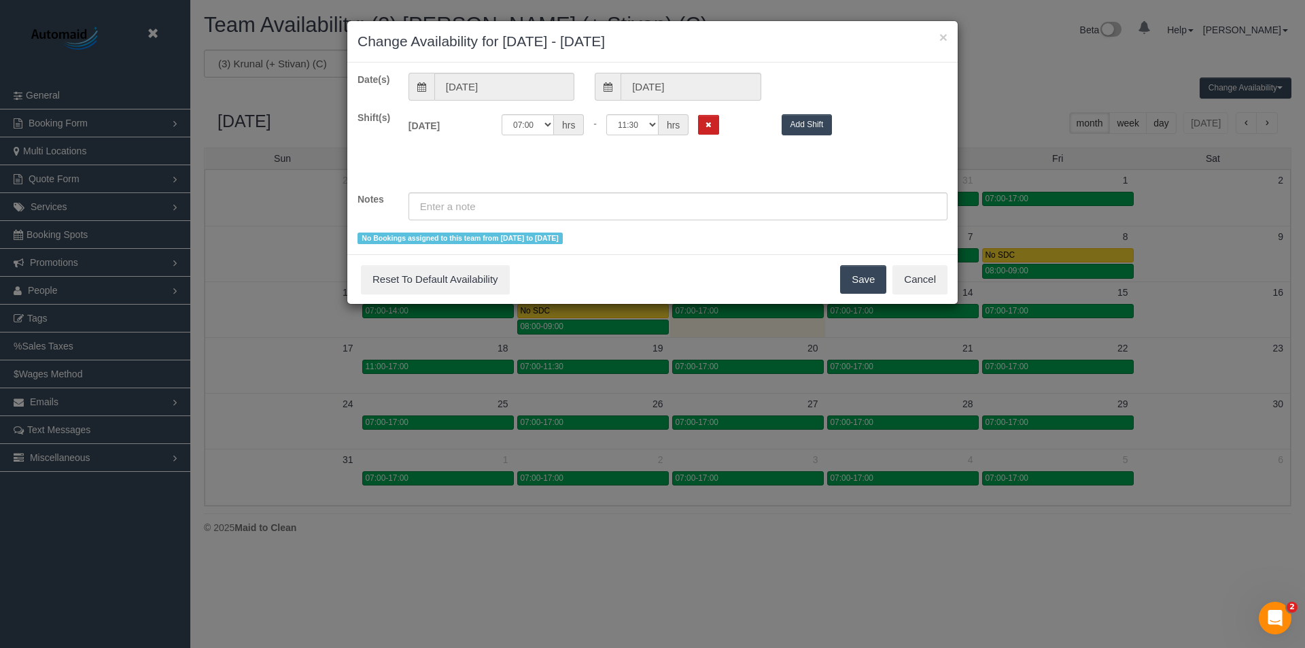
click at [578, 562] on div "× Change Availability for 19/08/2025 - 19/08/2025 Date(s) 19/08/2025 19/08/2025…" at bounding box center [652, 324] width 1305 height 648
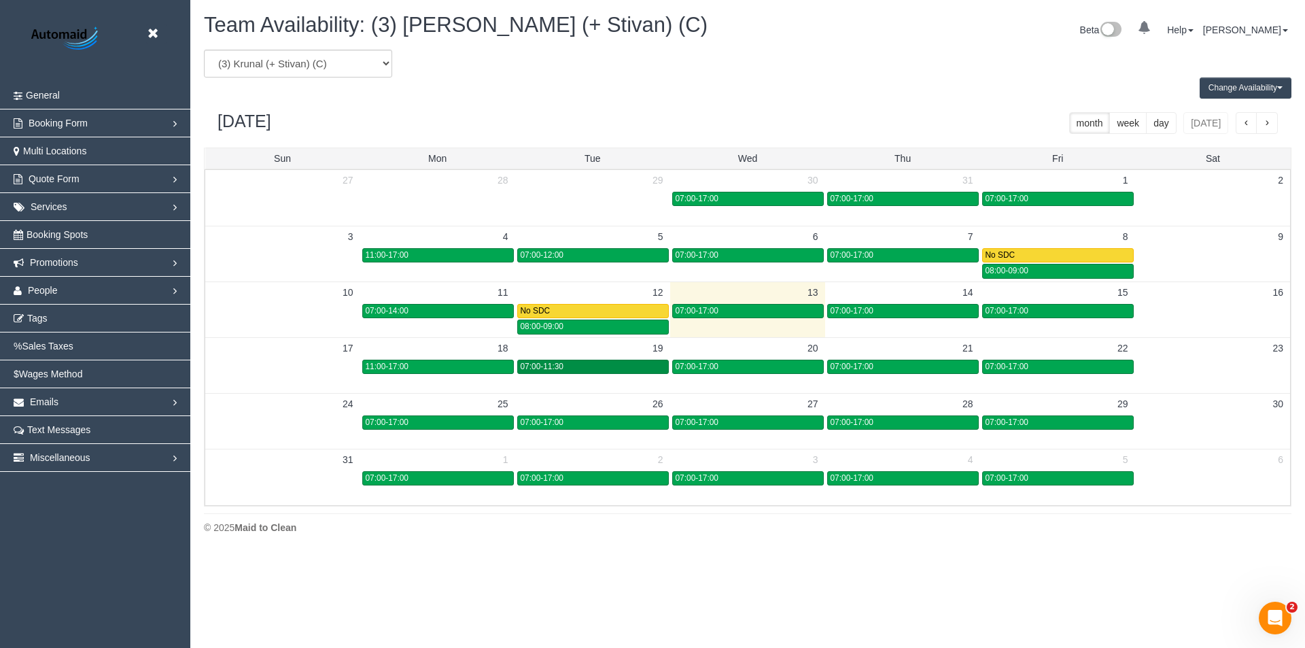
click at [615, 366] on div "07:00-11:30" at bounding box center [593, 367] width 145 height 10
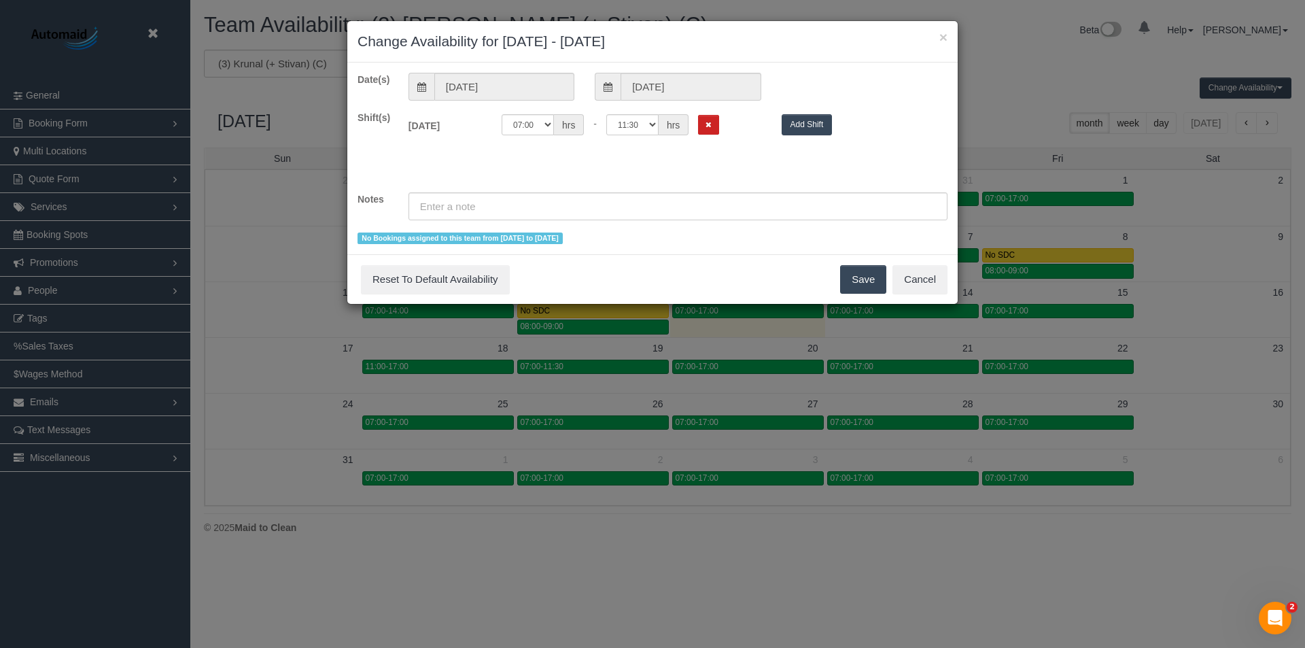
click at [679, 570] on div "× Change Availability for 19/08/2025 - 19/08/2025 Date(s) 19/08/2025 19/08/2025…" at bounding box center [652, 324] width 1305 height 648
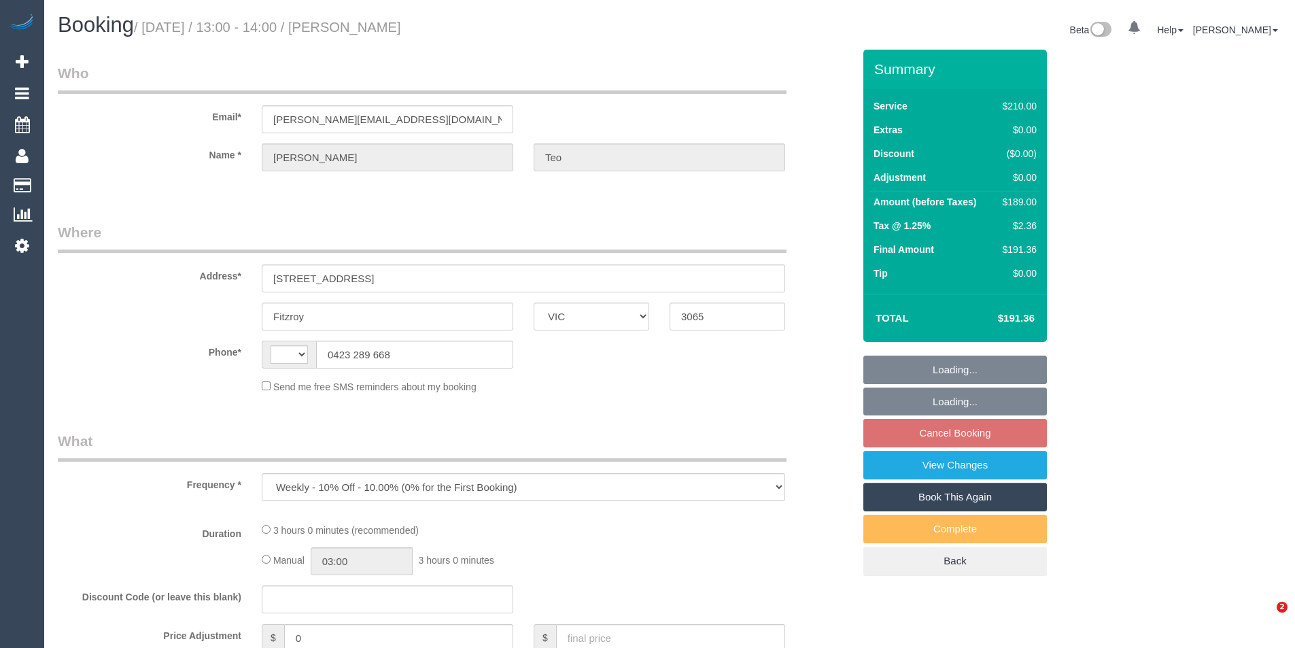
select select "VIC"
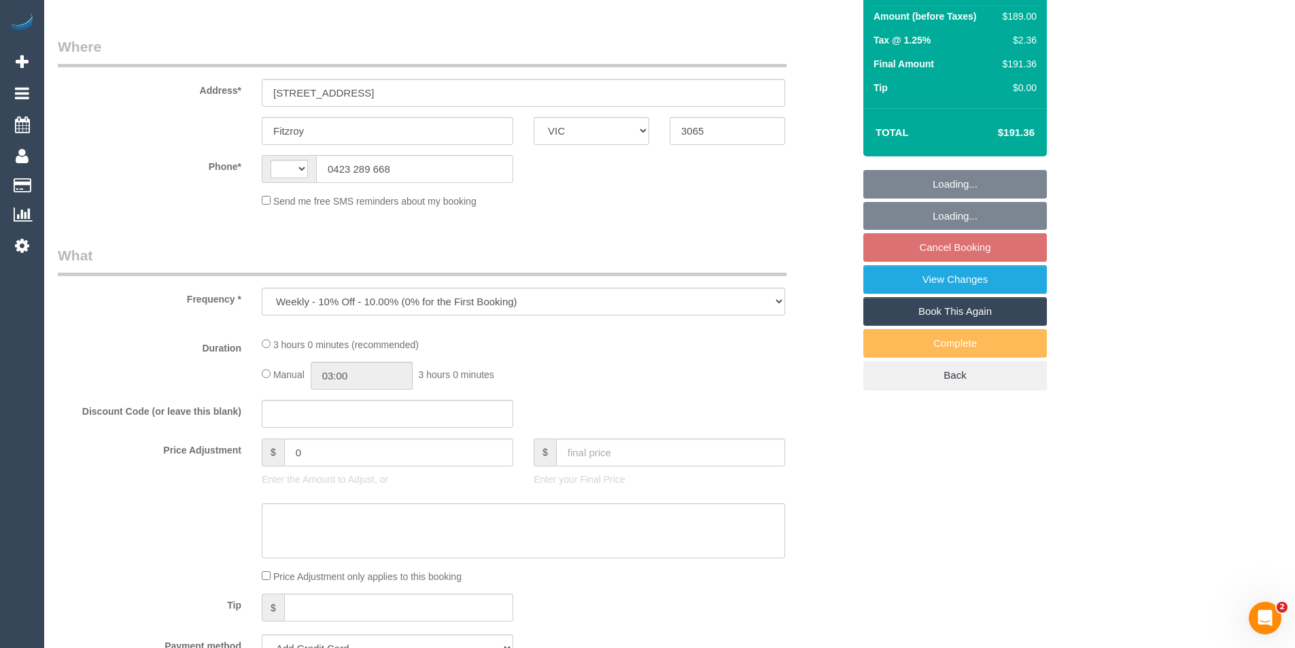
select select "string:AU"
select select "string:stripe-pm_1LypE42GScqysDRVH98j8Dvv"
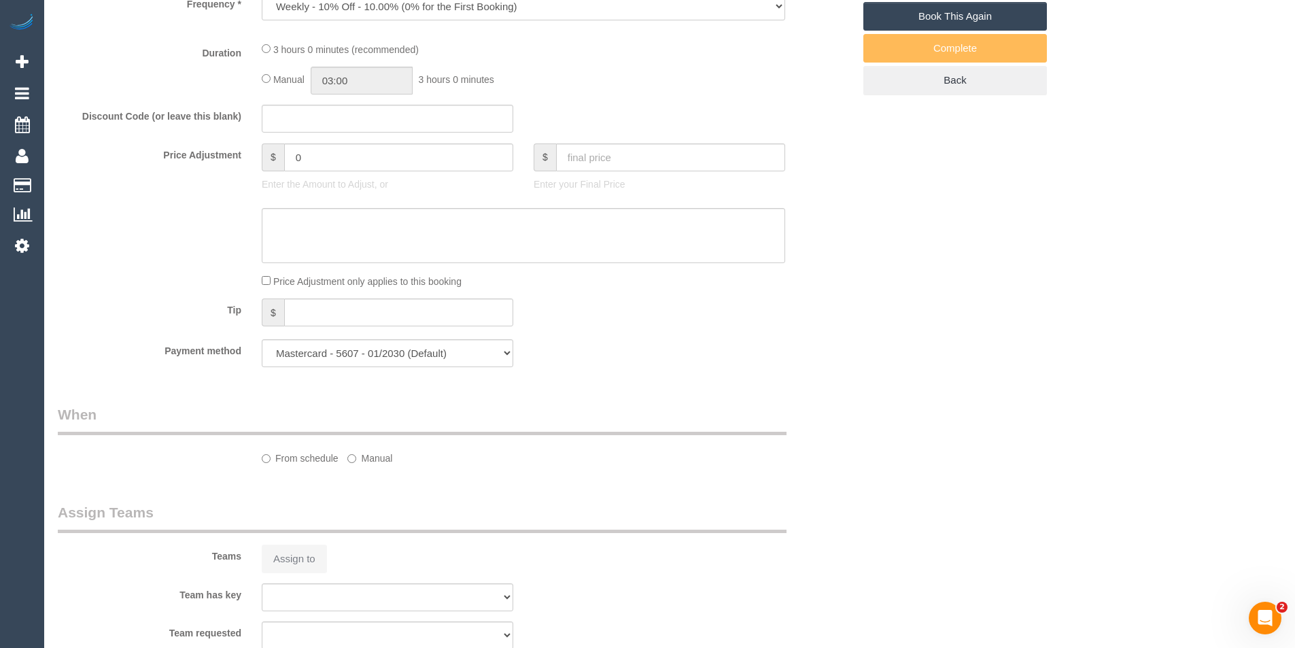
scroll to position [541, 0]
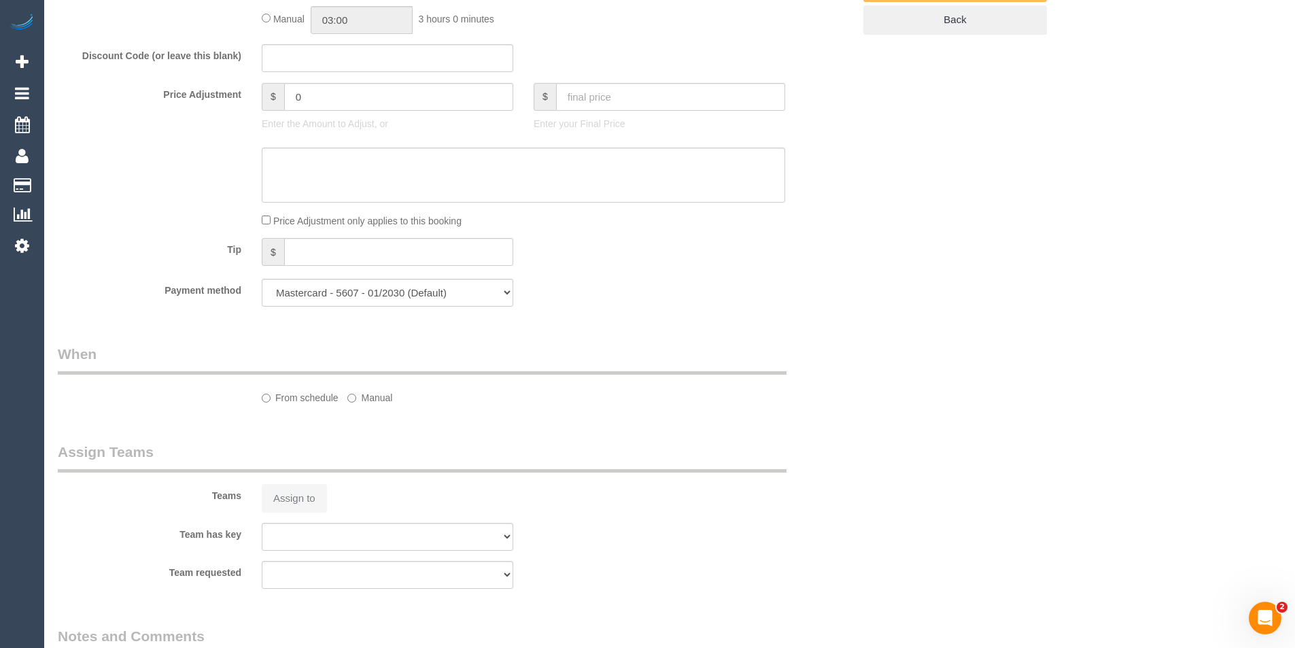
select select "180"
select select "number:28"
select select "number:15"
select select "number:19"
select select "number:22"
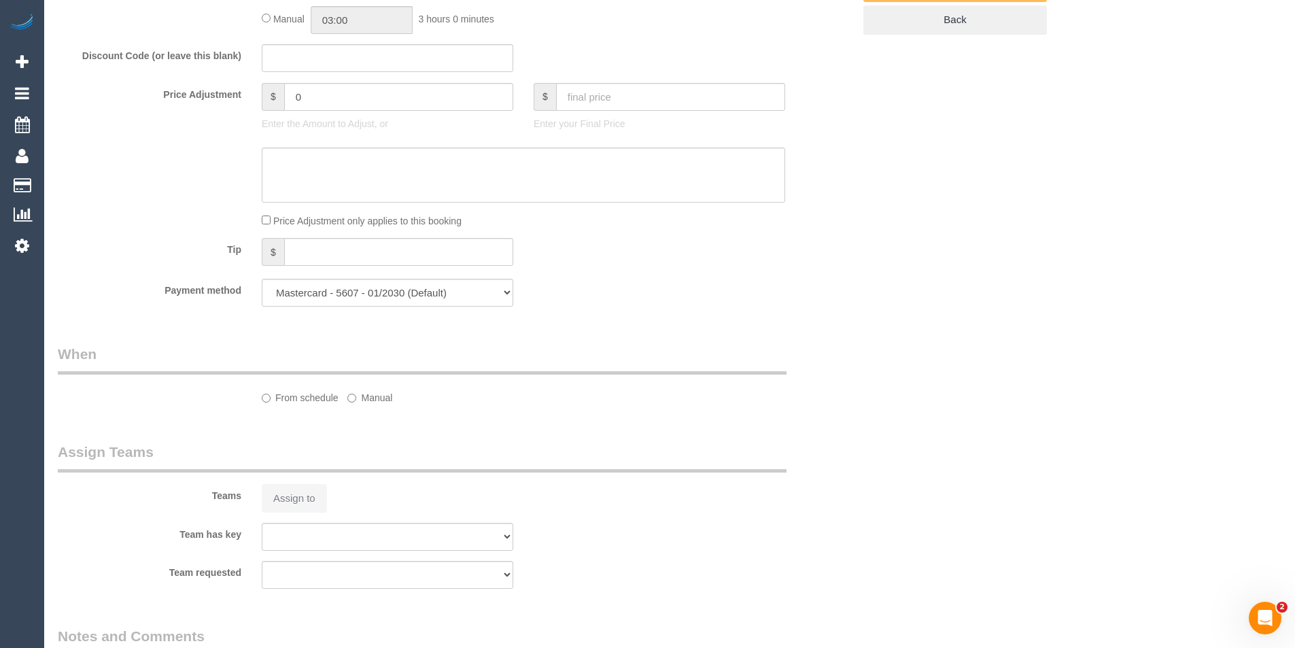
select select "number:34"
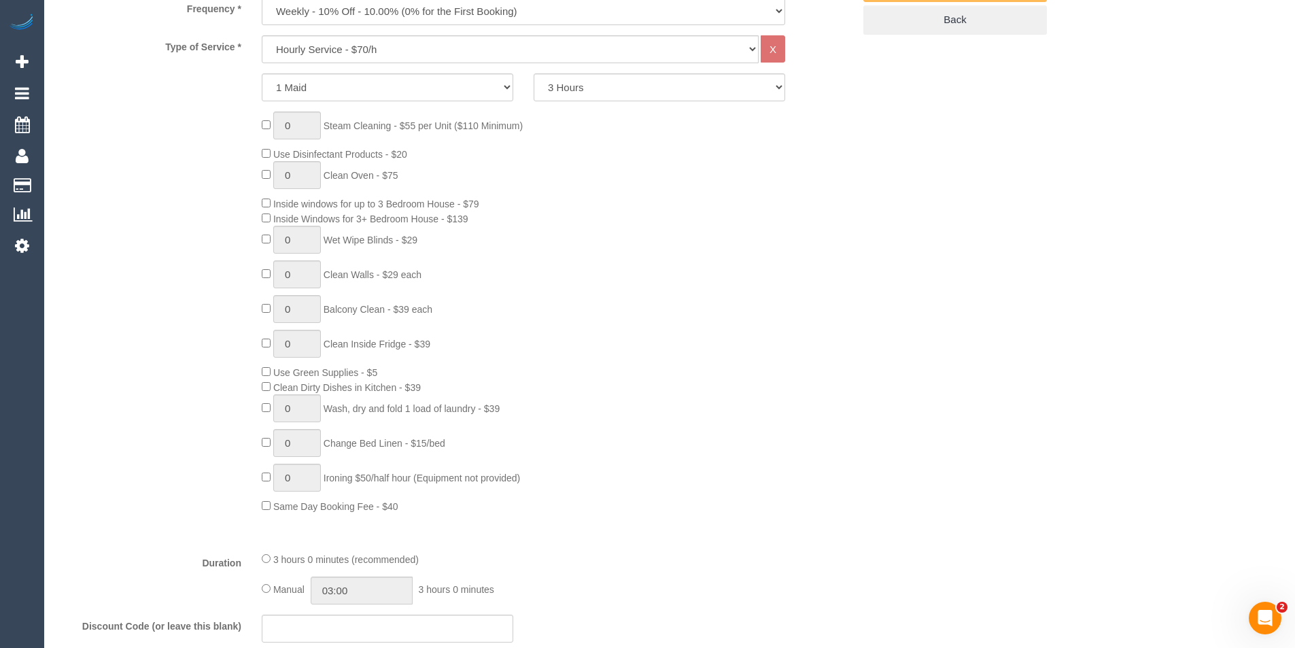
select select "object:1721"
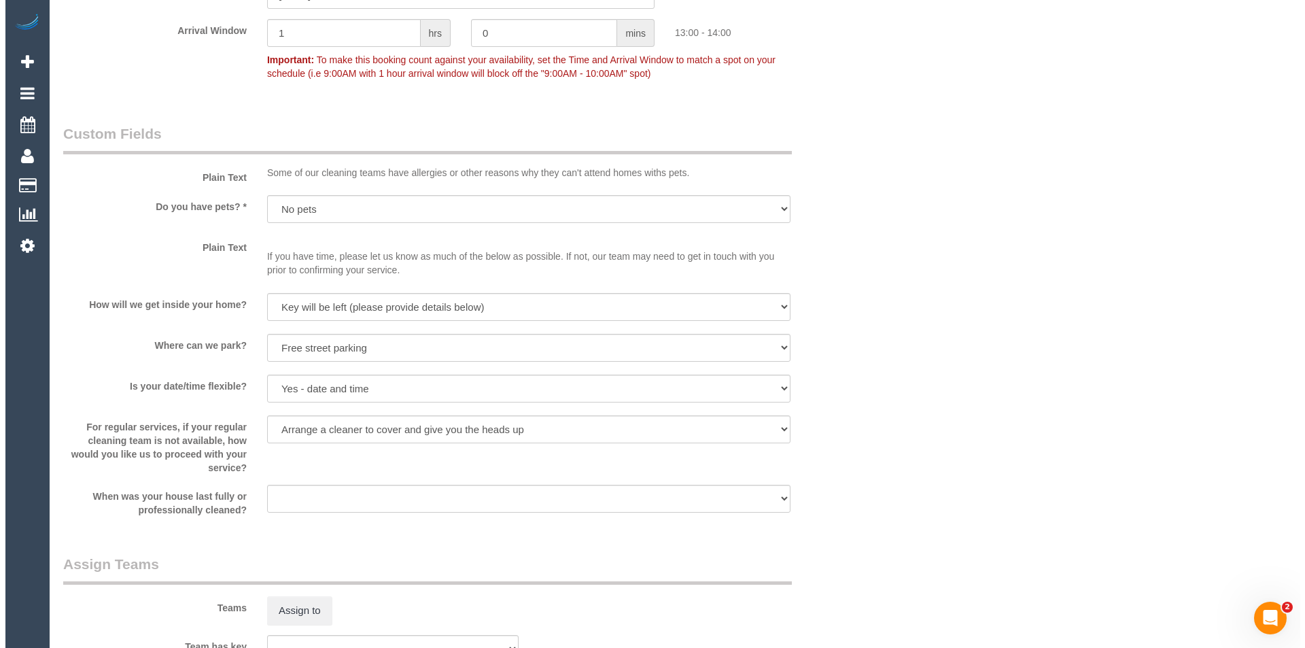
scroll to position [1697, 0]
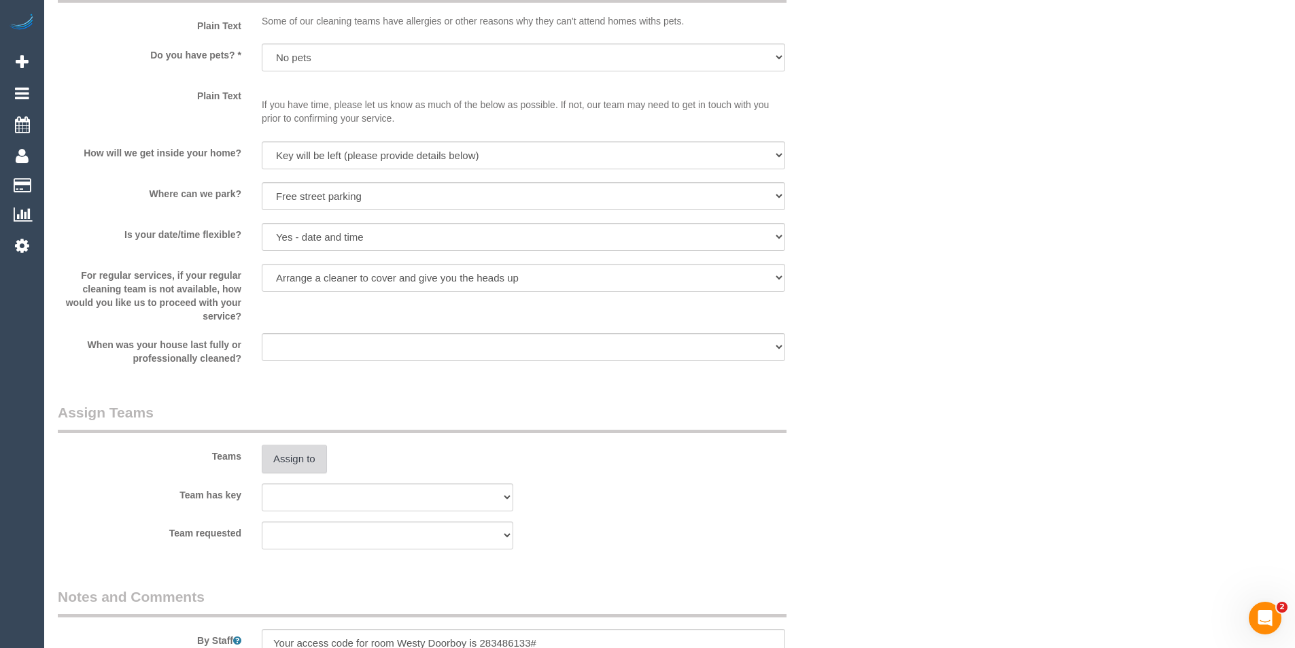
click at [290, 445] on button "Assign to" at bounding box center [294, 459] width 65 height 29
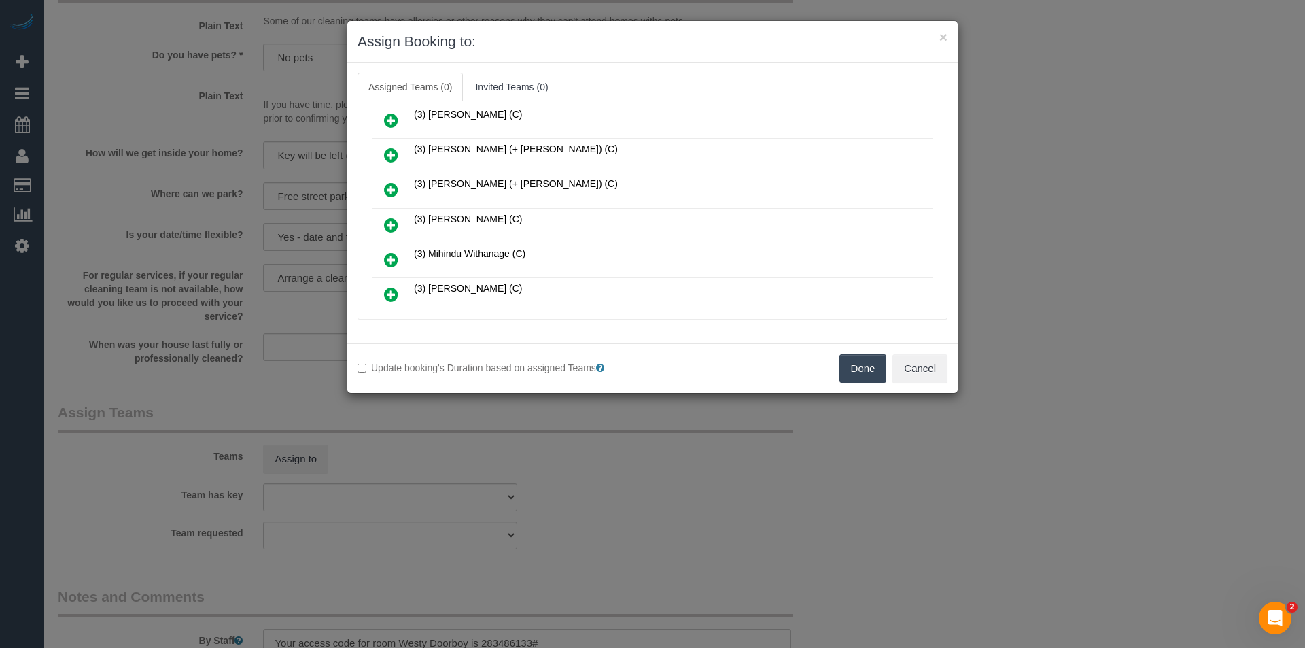
scroll to position [1156, 0]
click at [387, 222] on icon at bounding box center [391, 226] width 14 height 16
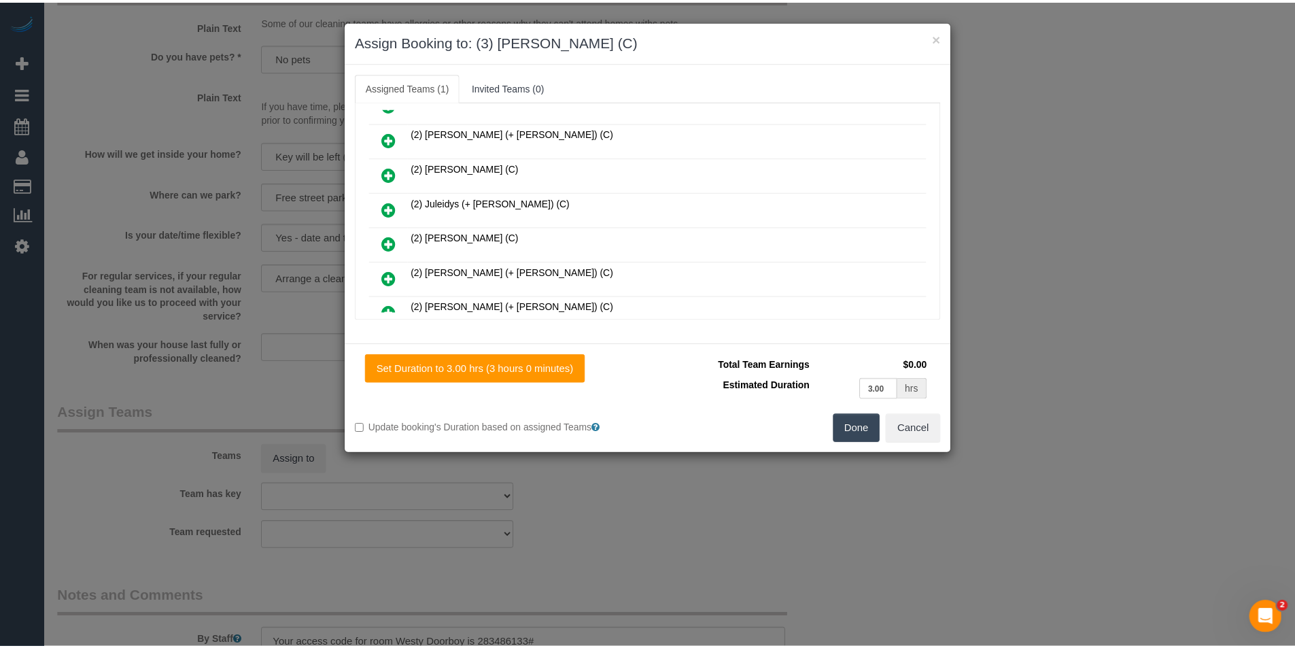
scroll to position [0, 0]
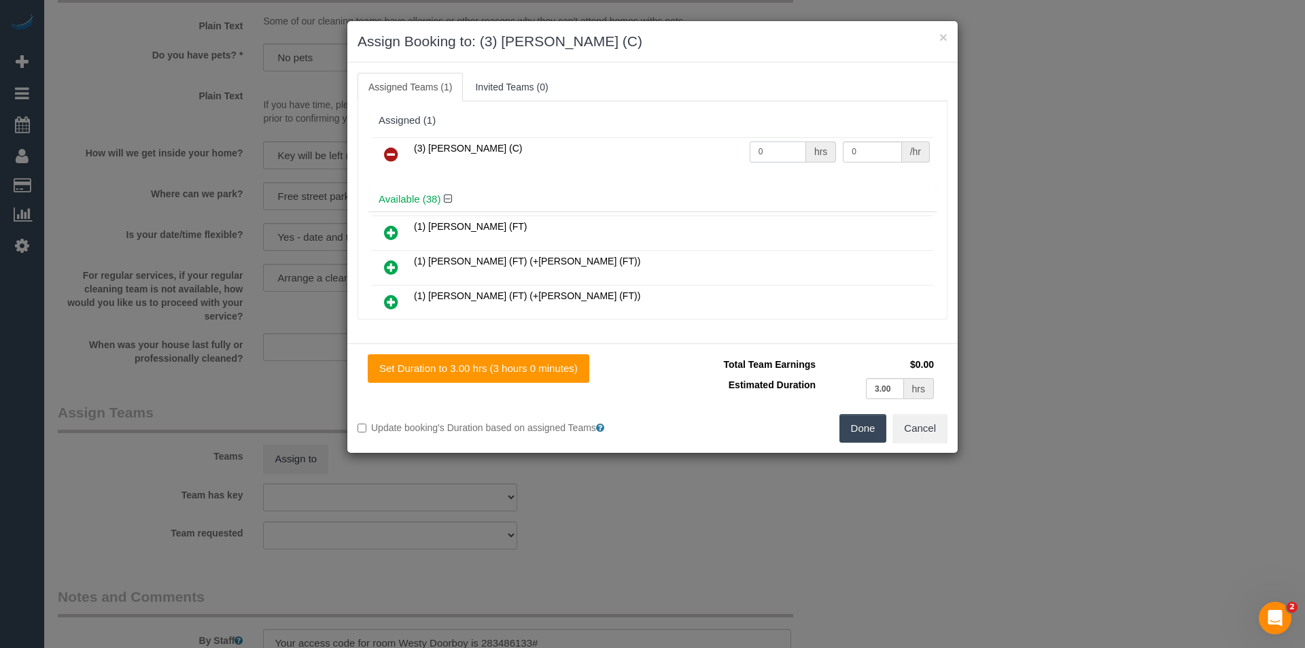
drag, startPoint x: 596, startPoint y: 173, endPoint x: 474, endPoint y: 173, distance: 122.4
click at [475, 173] on div "(3) Sam Sango (C) 0 hrs 0 /hr" at bounding box center [652, 160] width 568 height 53
type input "3"
type input "35"
click at [869, 429] on button "Done" at bounding box center [864, 428] width 48 height 29
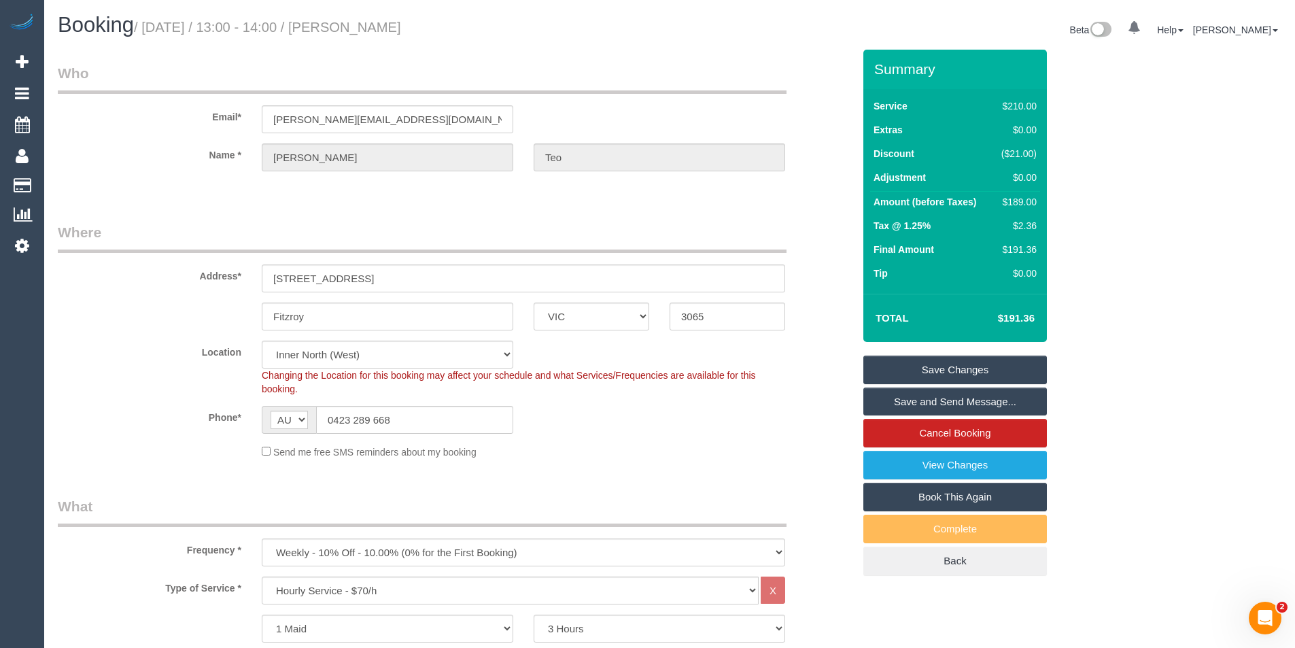
click at [944, 405] on link "Save and Send Message..." at bounding box center [955, 402] width 184 height 29
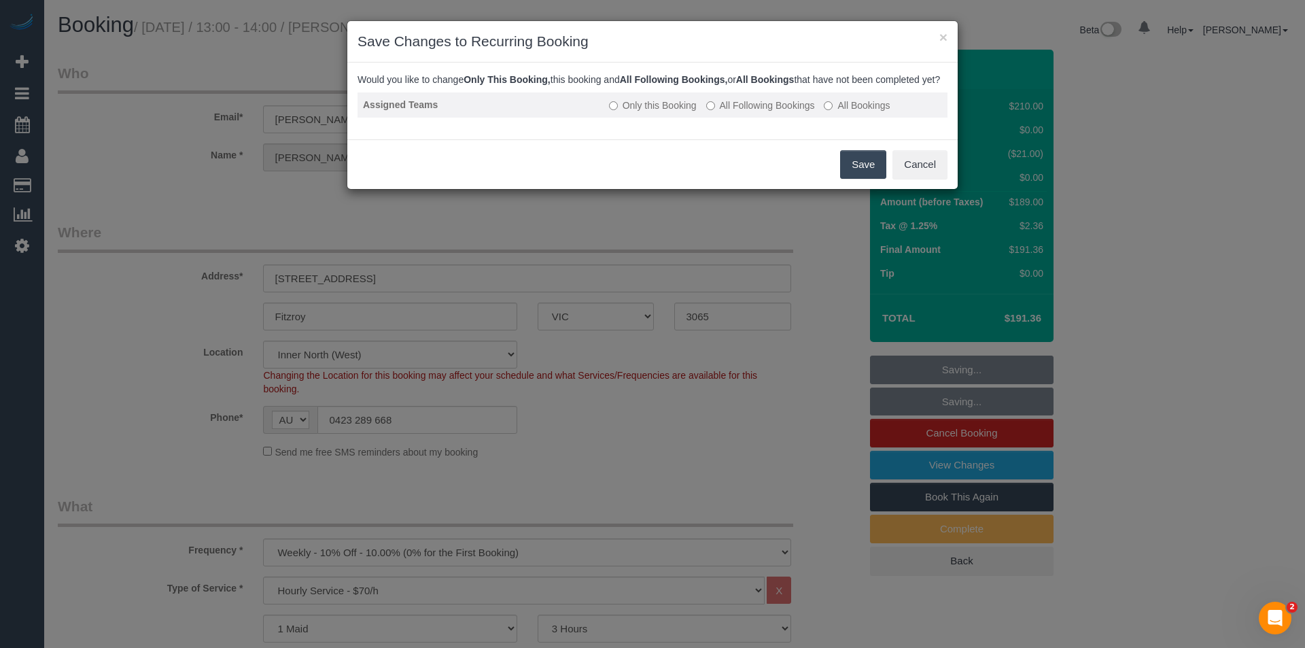
click at [718, 112] on label "All Following Bookings" at bounding box center [760, 106] width 109 height 14
click at [860, 170] on button "Save" at bounding box center [863, 164] width 46 height 29
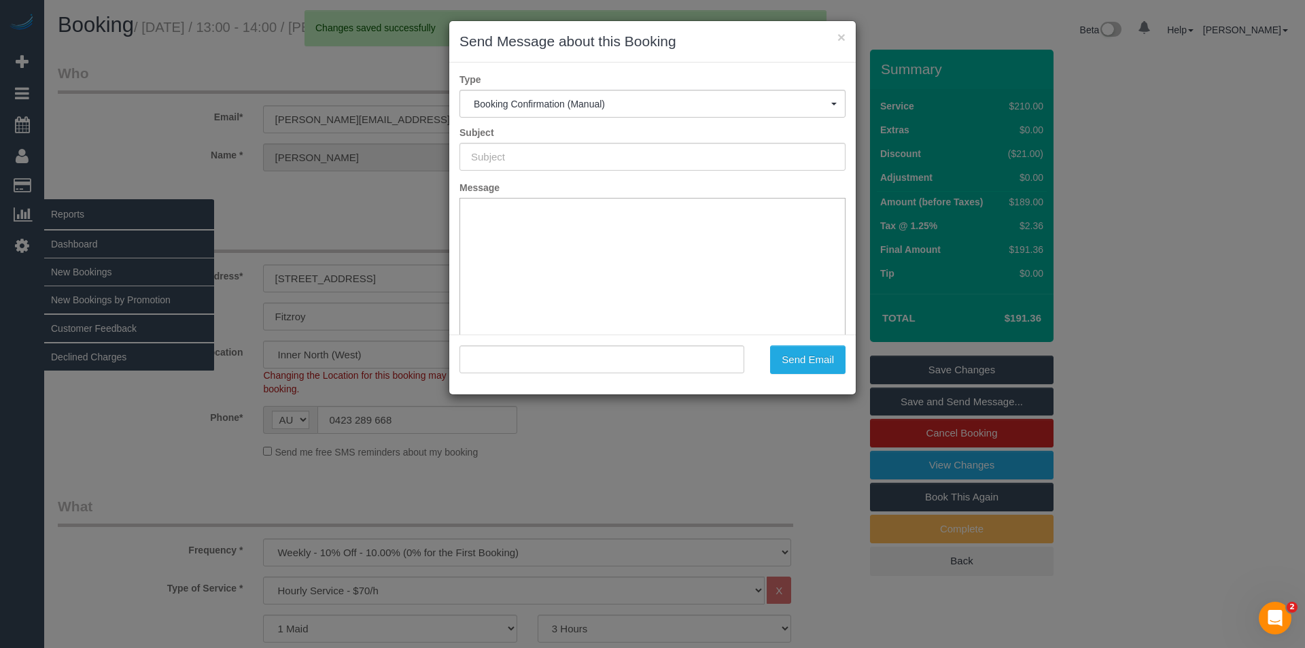
type input "Booking Confirmed"
type input ""Kim Teo" <kim@mryum.com>"
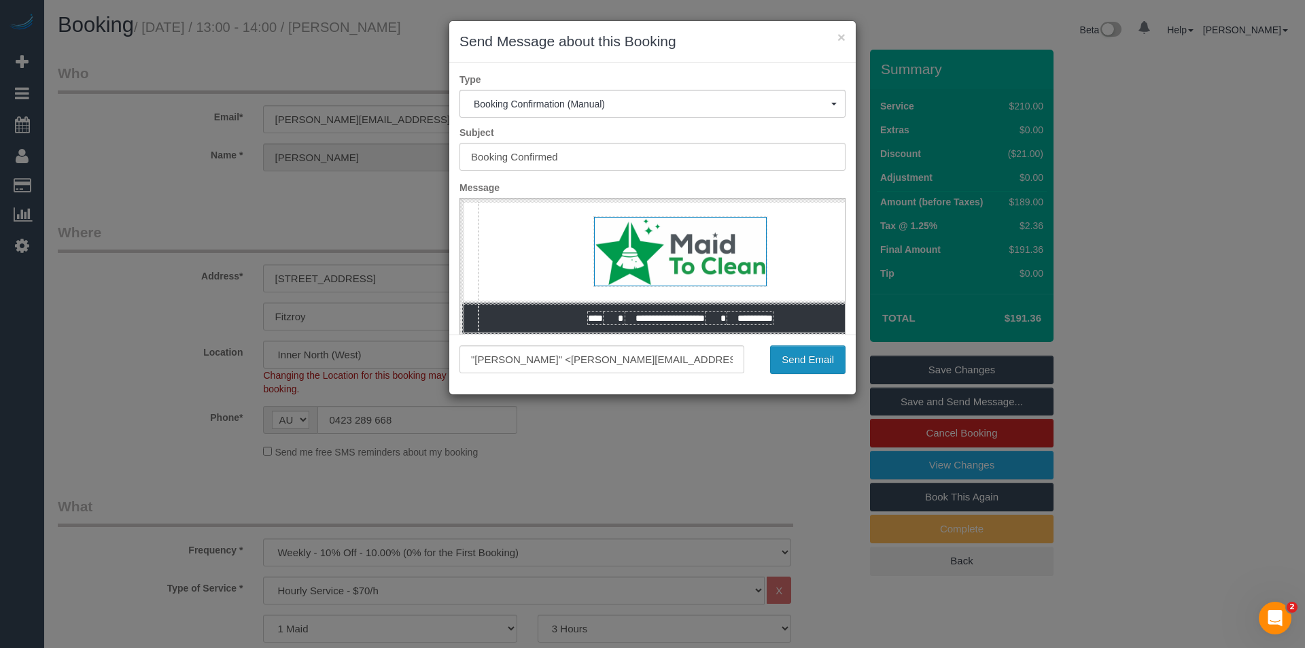
click at [797, 360] on button "Send Email" at bounding box center [807, 359] width 75 height 29
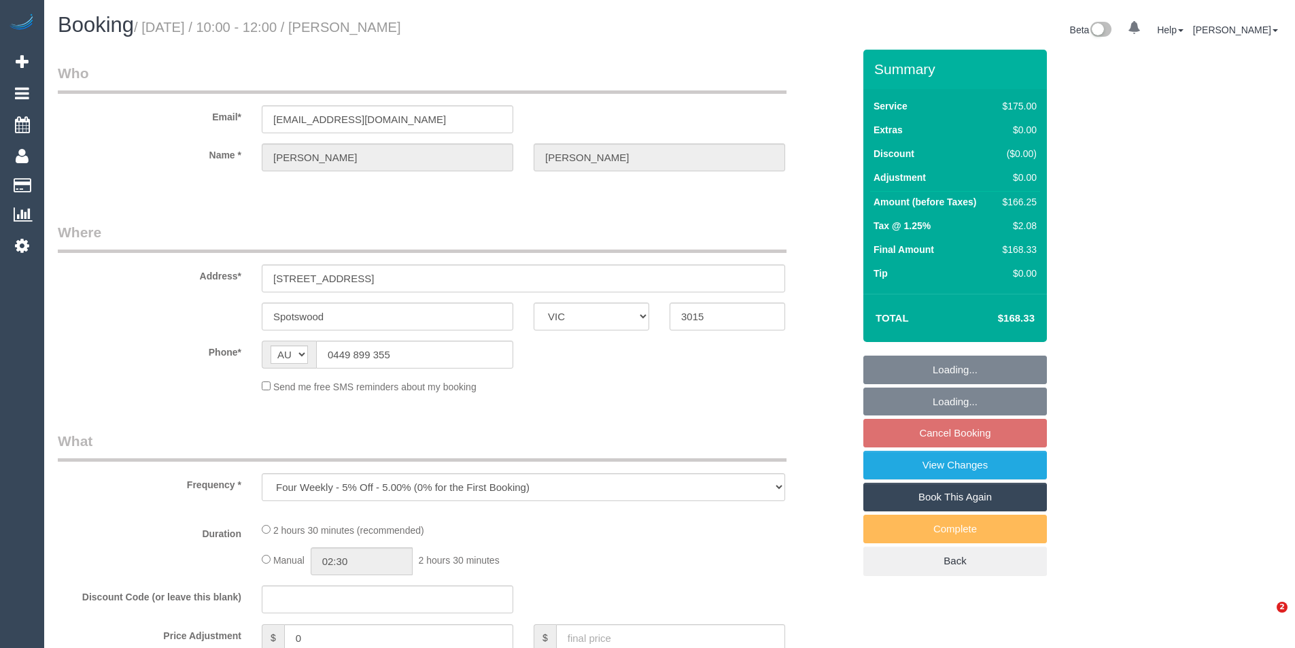
select select "VIC"
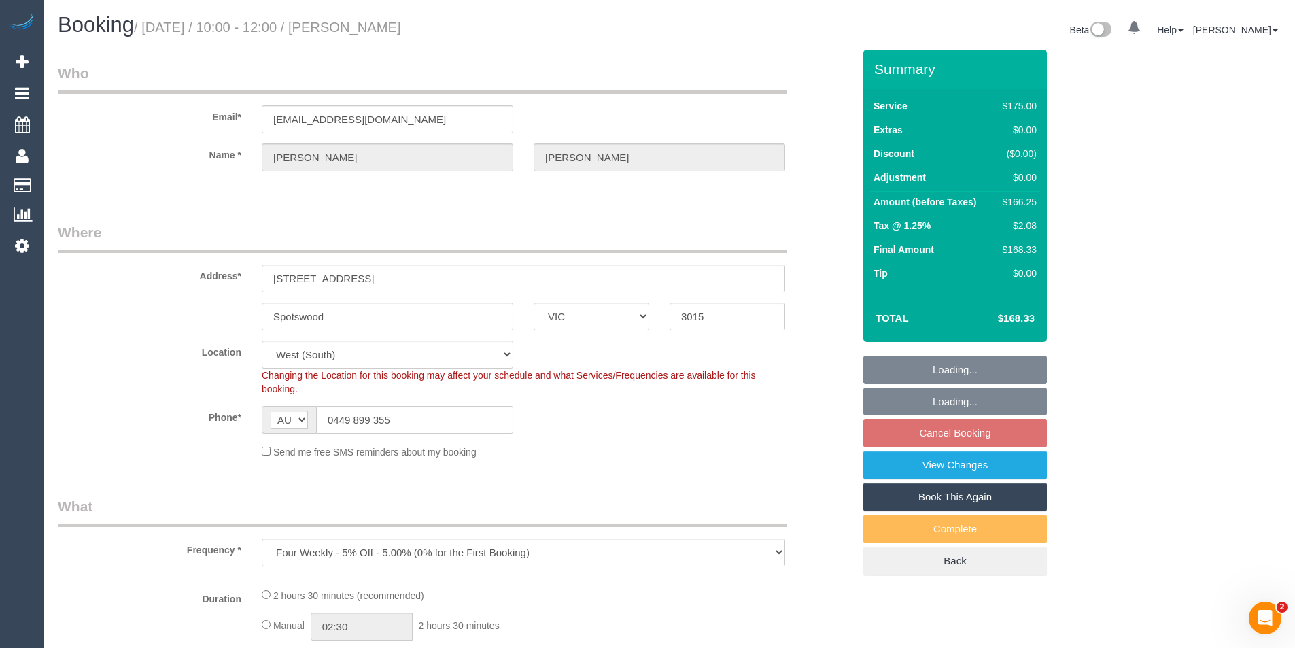
select select "object:839"
select select "string:stripe-pm_1QWq5x2GScqysDRVc5cXjjBE"
select select "150"
select select "number:27"
select select "number:14"
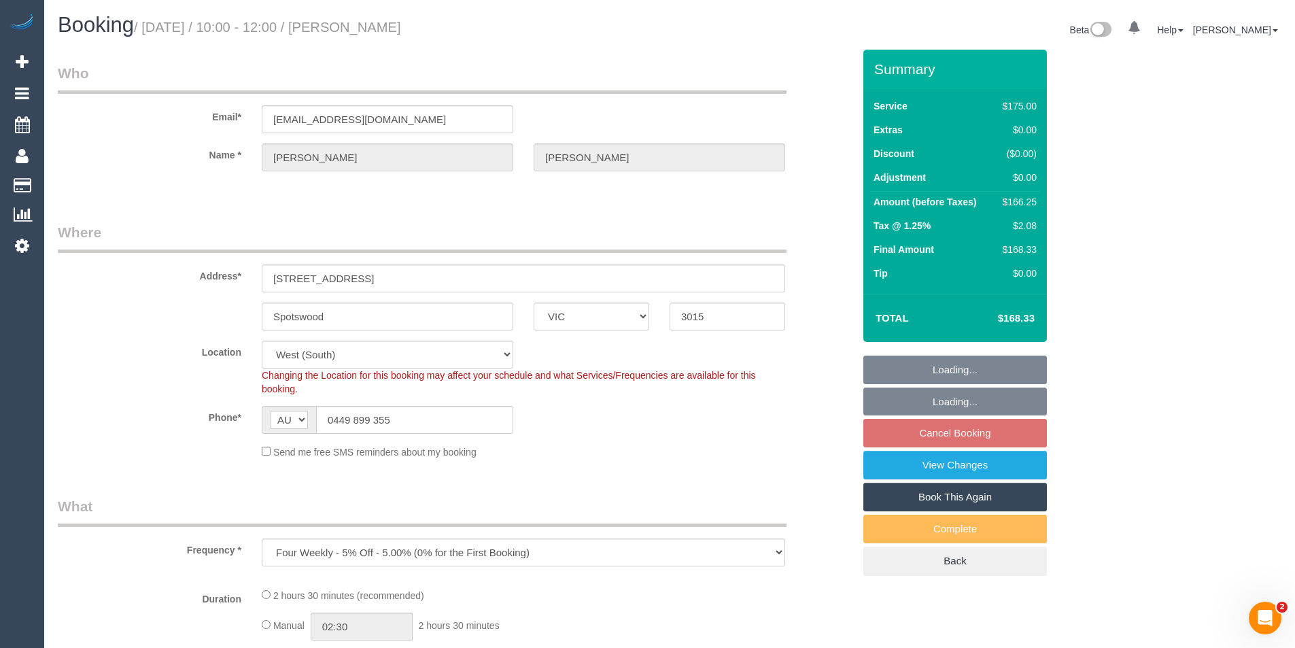
select select "number:19"
select select "number:36"
select select "number:35"
select select "number:11"
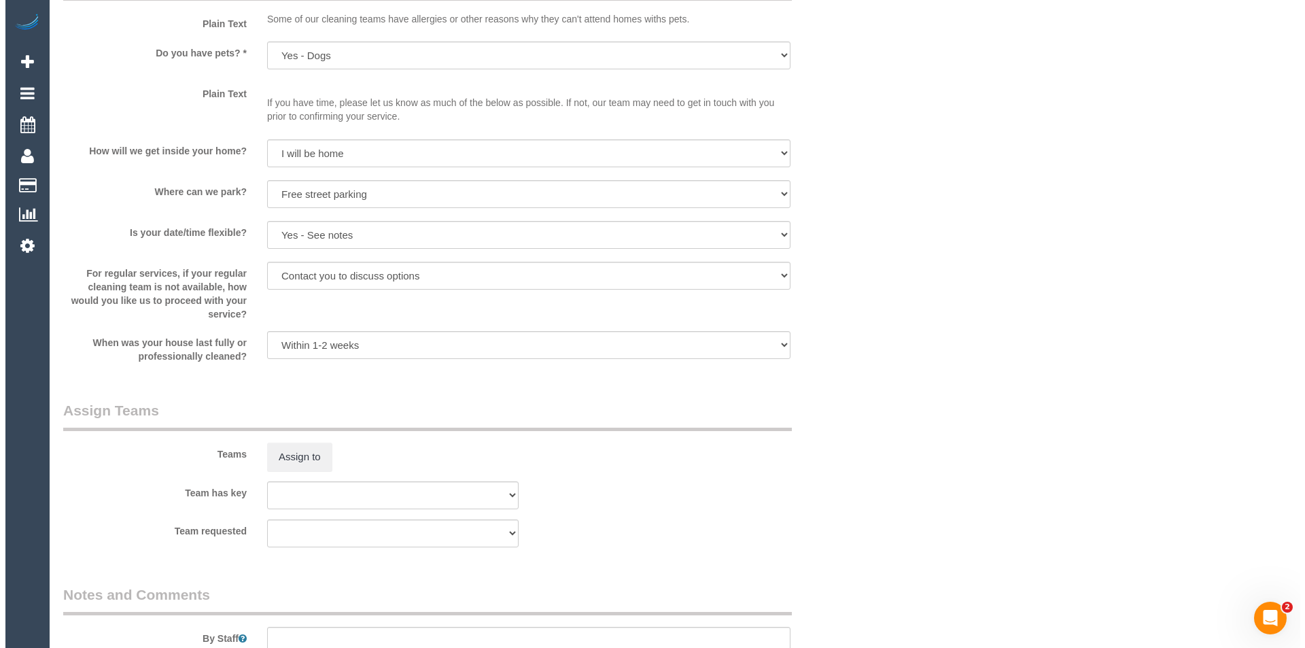
scroll to position [1768, 0]
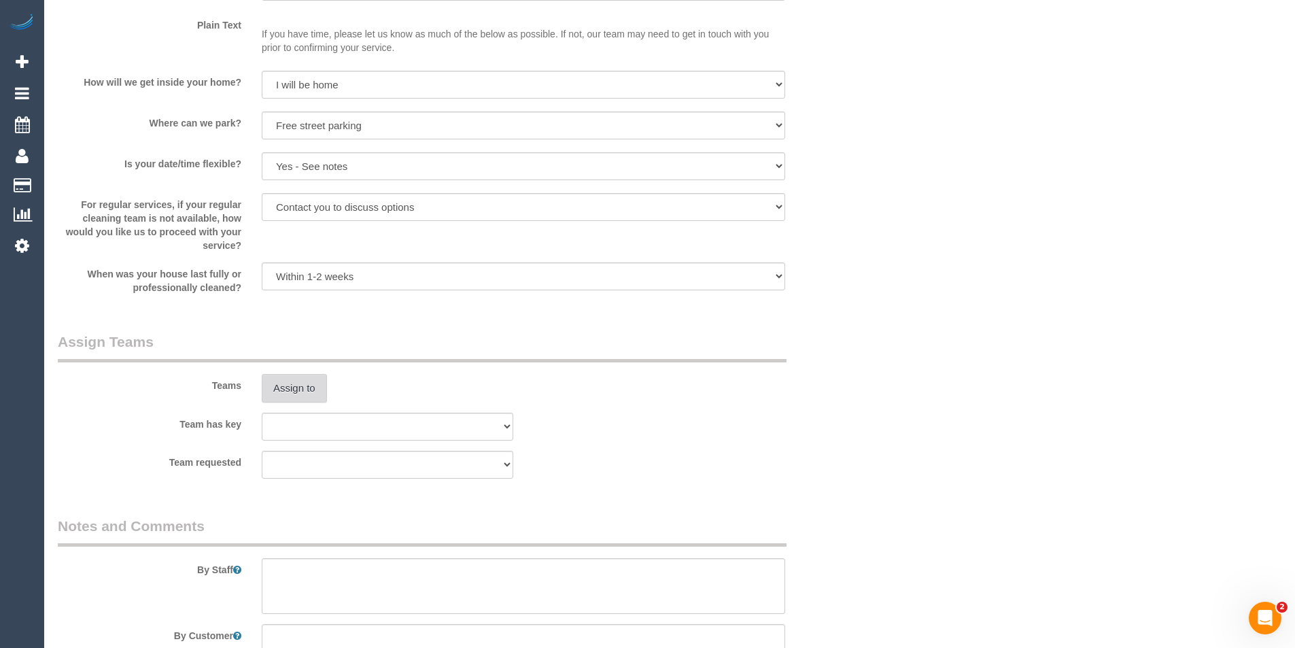
click at [282, 390] on button "Assign to" at bounding box center [294, 388] width 65 height 29
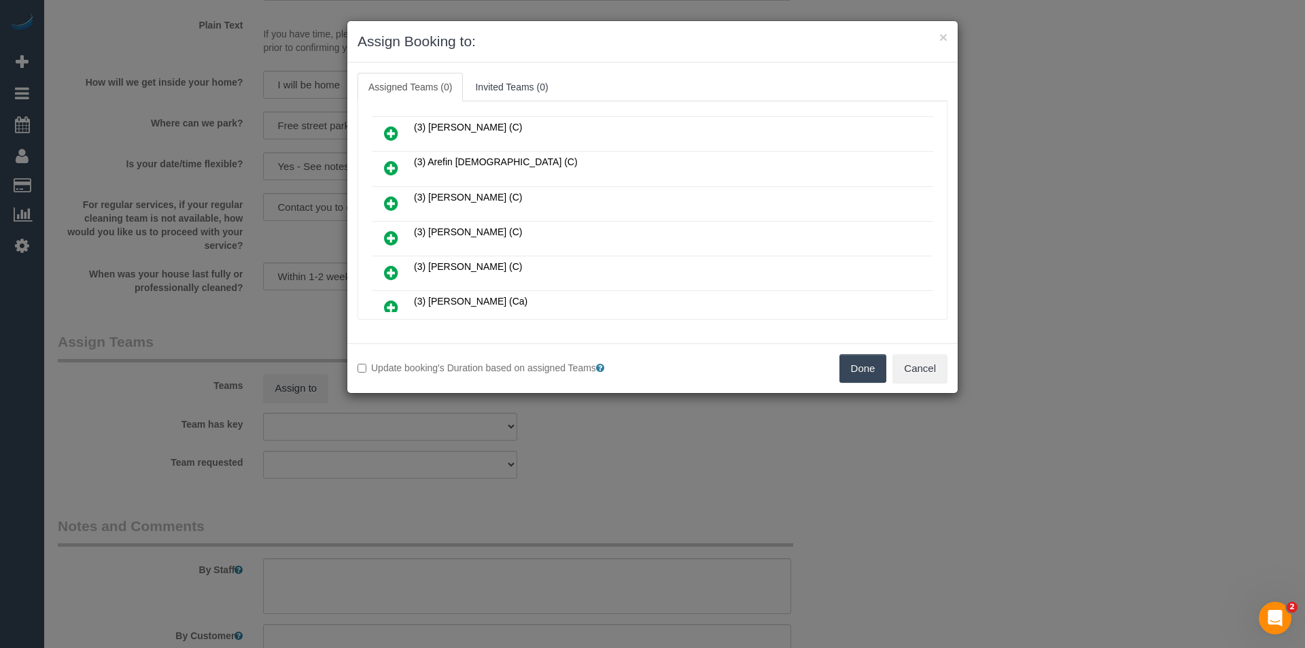
click at [390, 265] on icon at bounding box center [391, 272] width 14 height 16
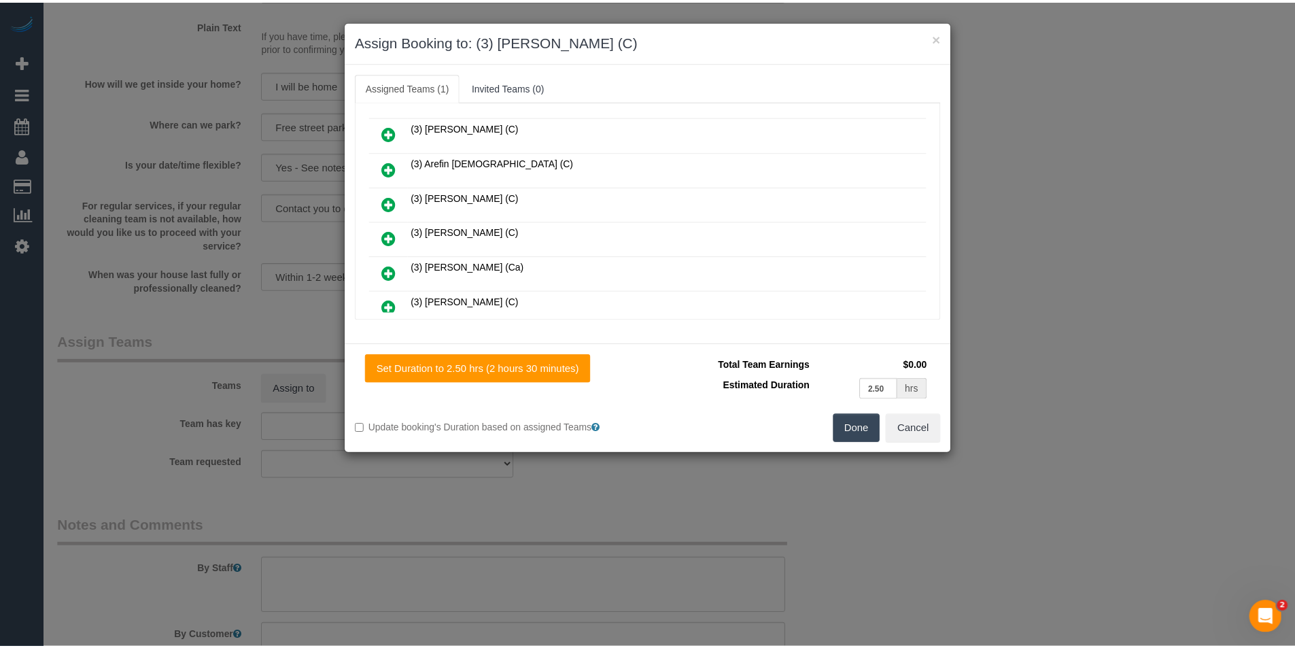
scroll to position [0, 0]
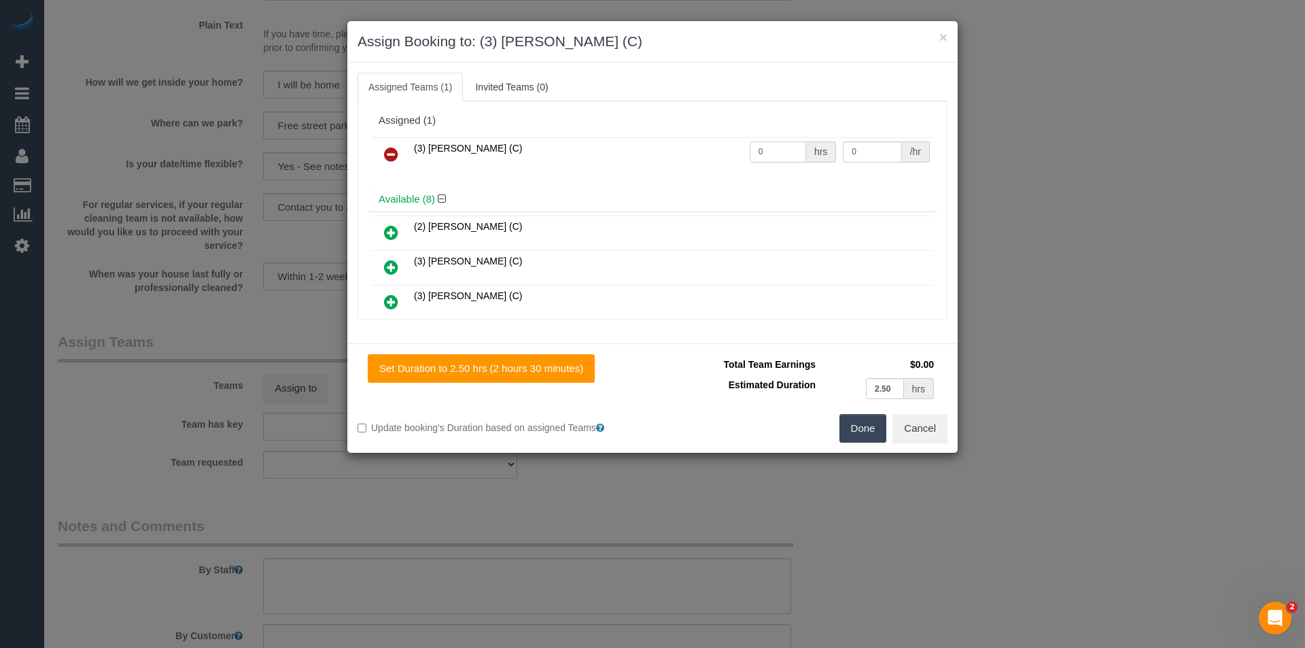
drag, startPoint x: 763, startPoint y: 157, endPoint x: 601, endPoint y: 143, distance: 162.4
click at [606, 146] on tr "(3) [PERSON_NAME] (C) 0 hrs 0 /hr" at bounding box center [653, 154] width 562 height 35
type input "2.5"
type input "35"
click at [867, 423] on button "Done" at bounding box center [864, 428] width 48 height 29
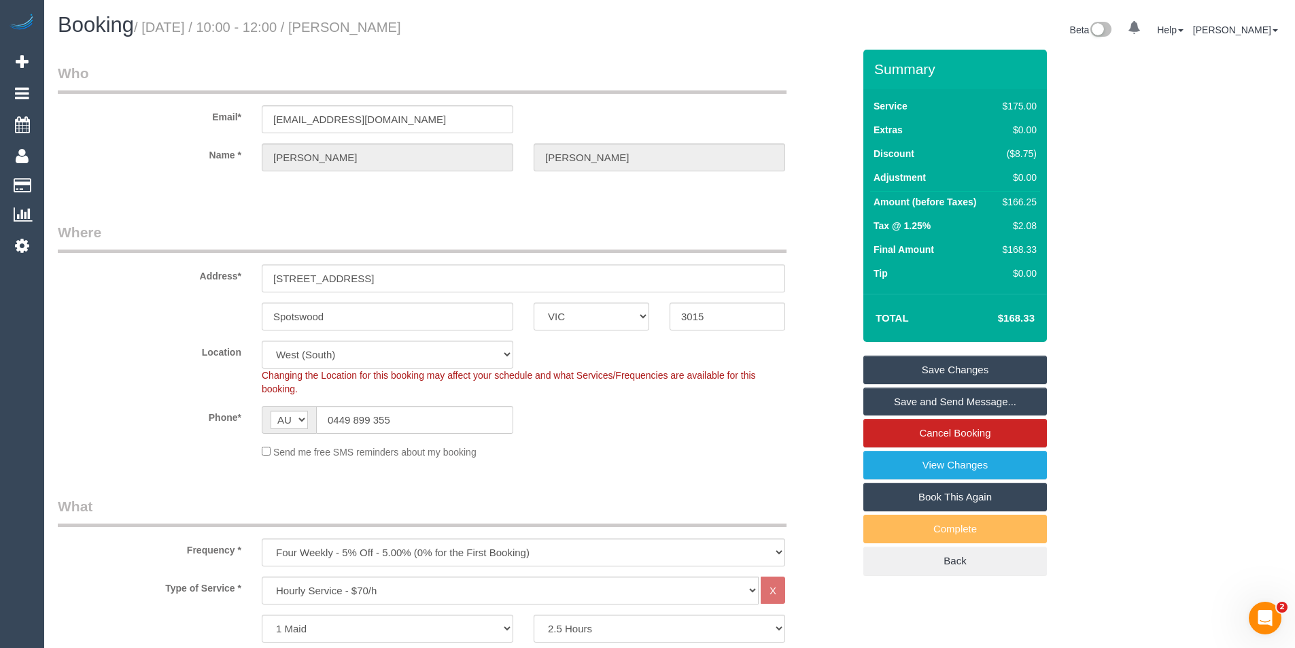
click at [916, 405] on link "Save and Send Message..." at bounding box center [955, 402] width 184 height 29
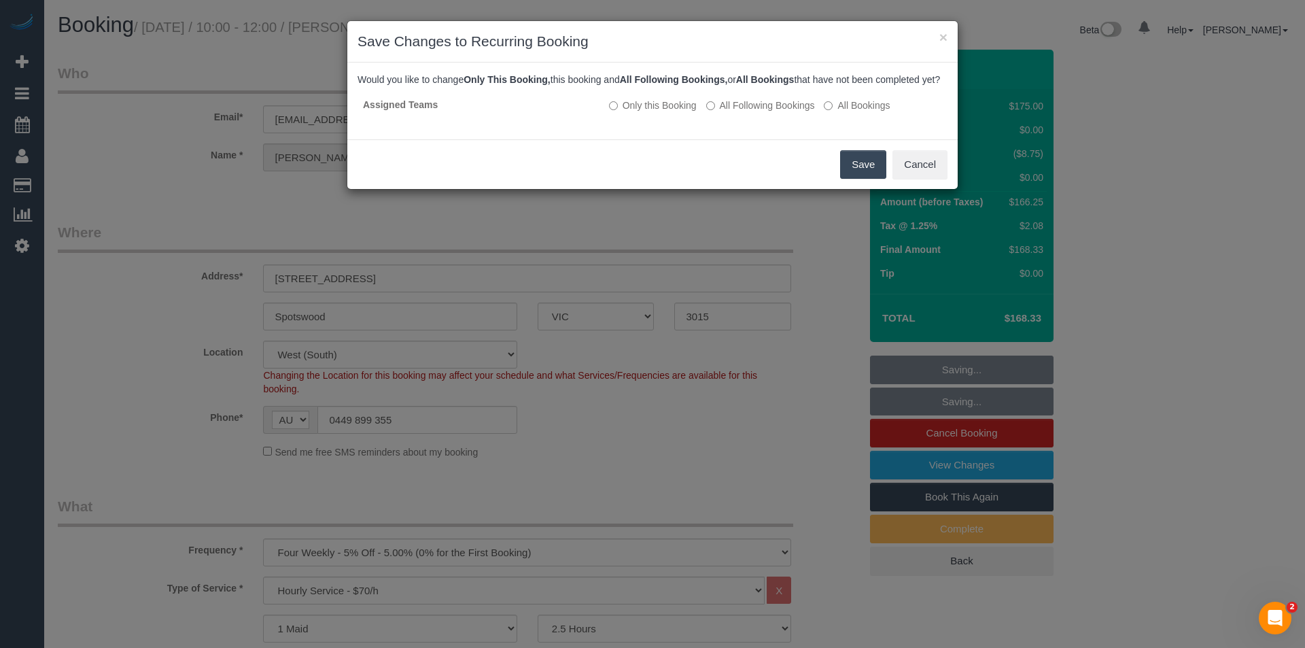
click at [860, 174] on button "Save" at bounding box center [863, 164] width 46 height 29
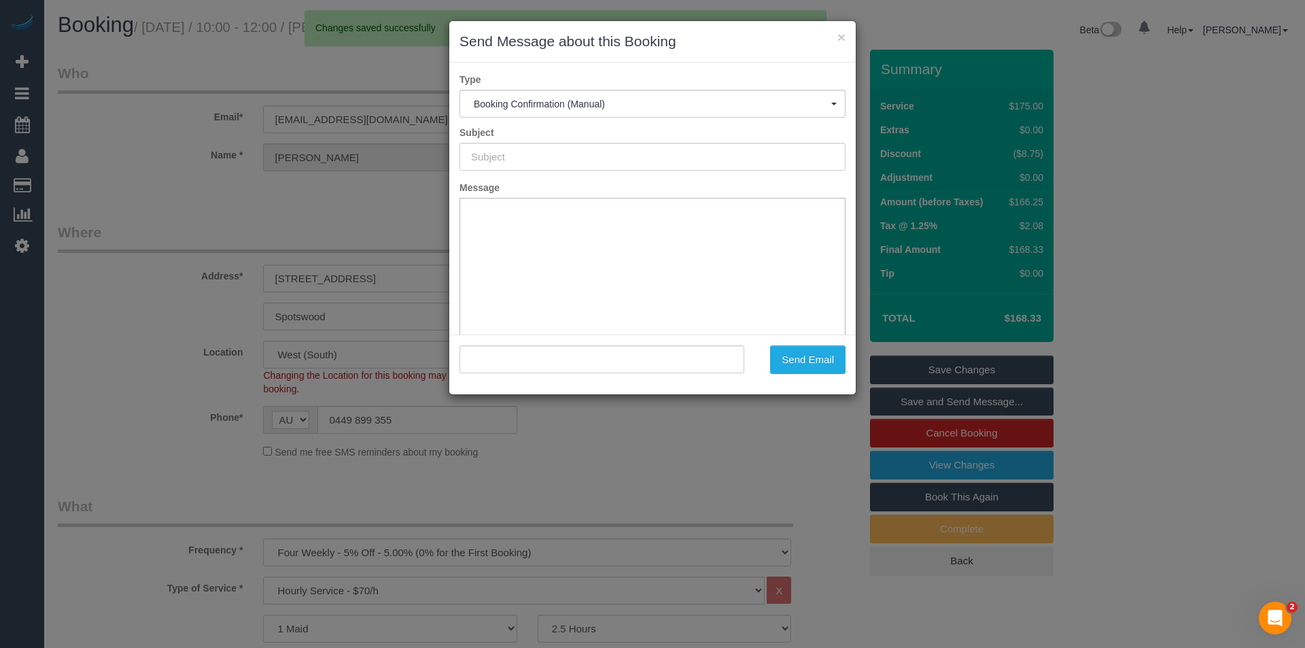
type input "Booking Confirmed"
type input ""Kate Macumber" <katemacumber@gmail.com>"
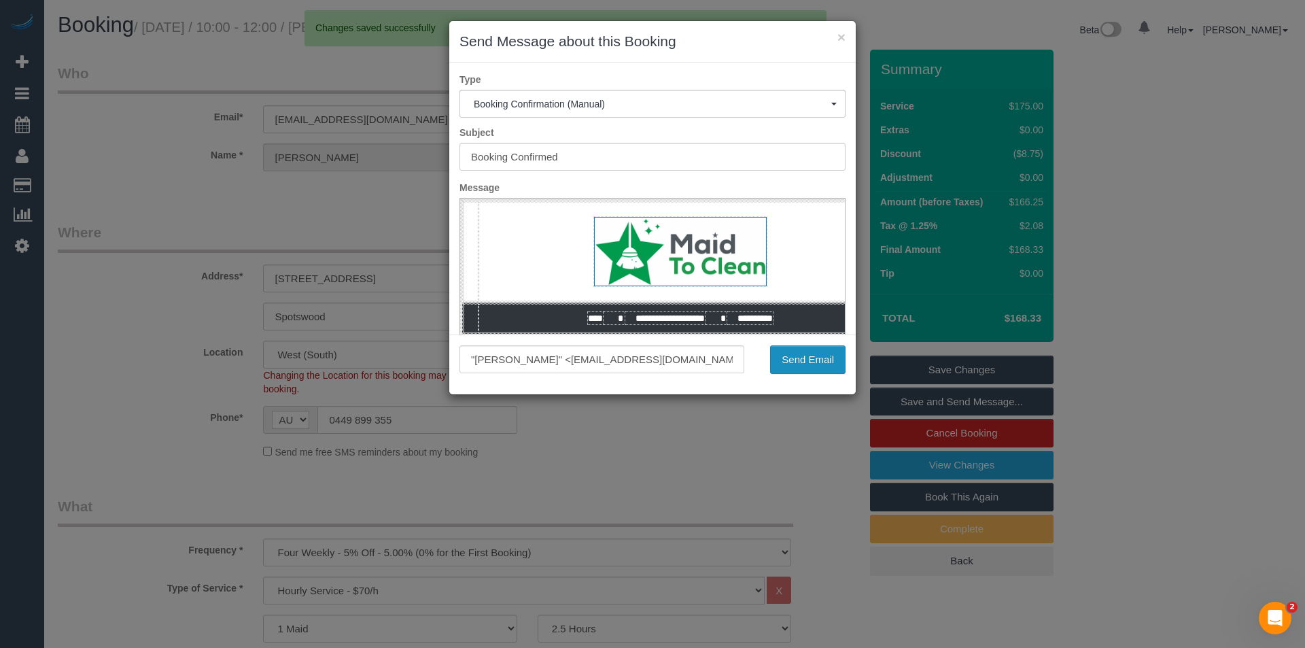
click at [814, 360] on button "Send Email" at bounding box center [807, 359] width 75 height 29
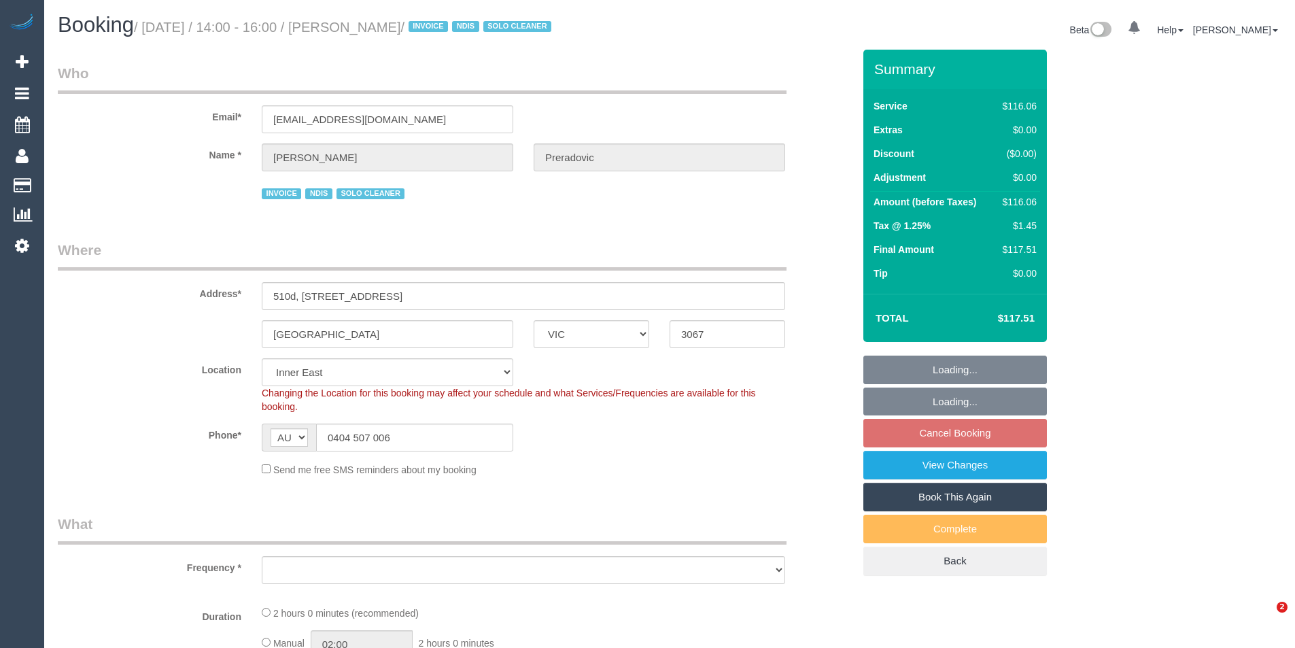
select select "VIC"
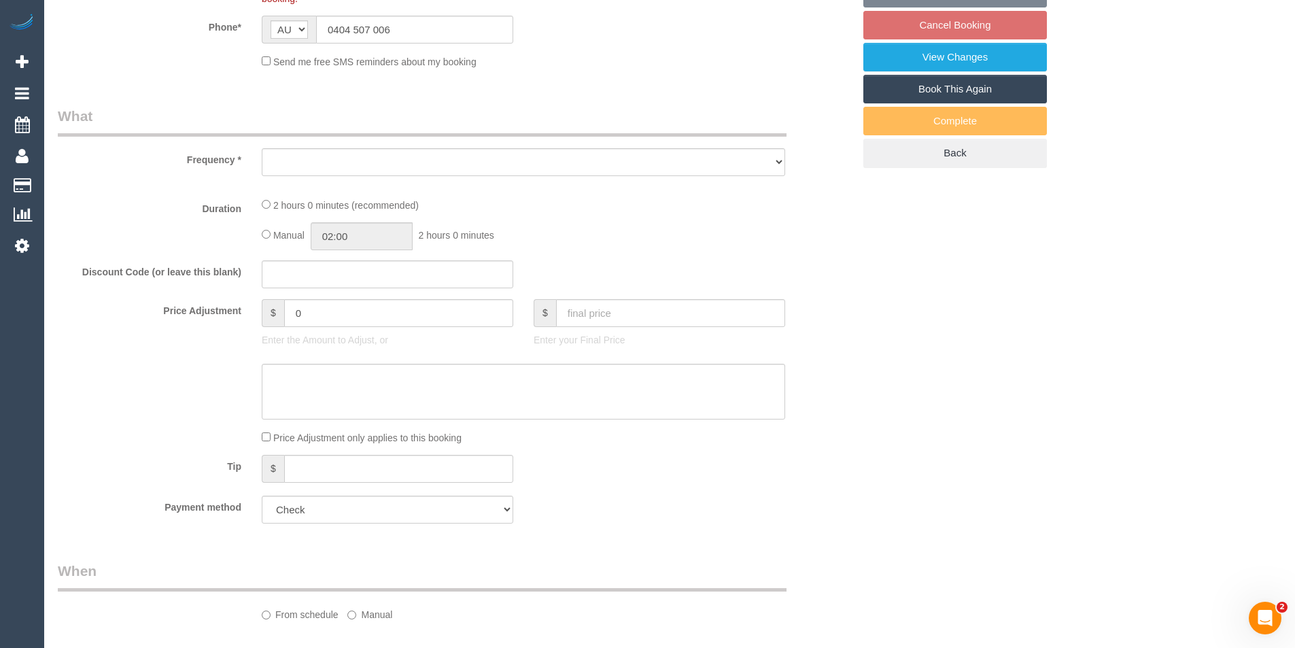
select select "object:751"
select select "number:28"
select select "number:14"
select select "number:19"
select select "number:23"
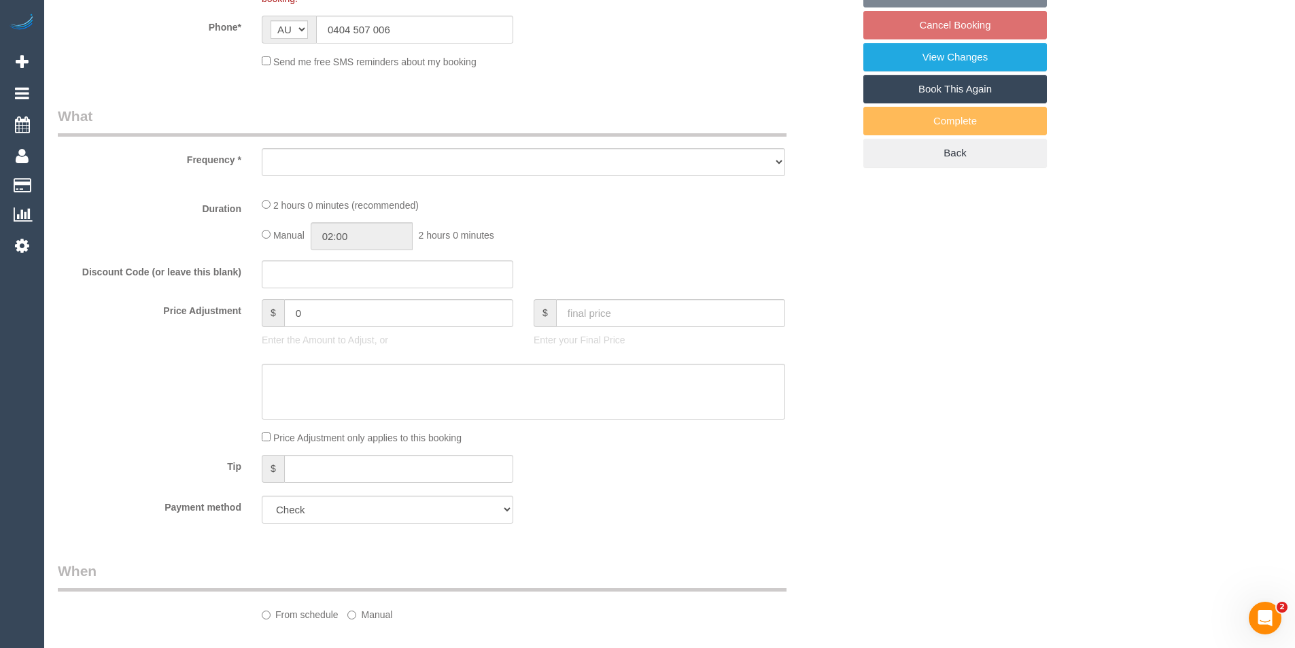
select select "number:34"
select select "number:11"
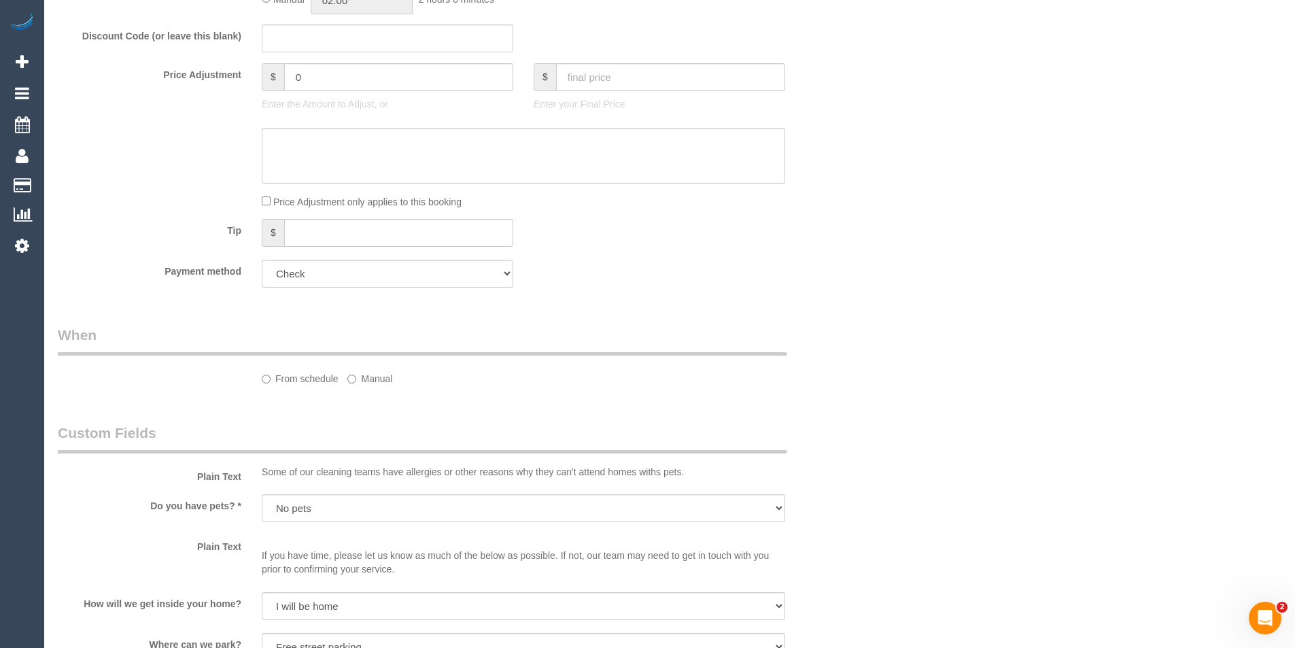
select select "object:773"
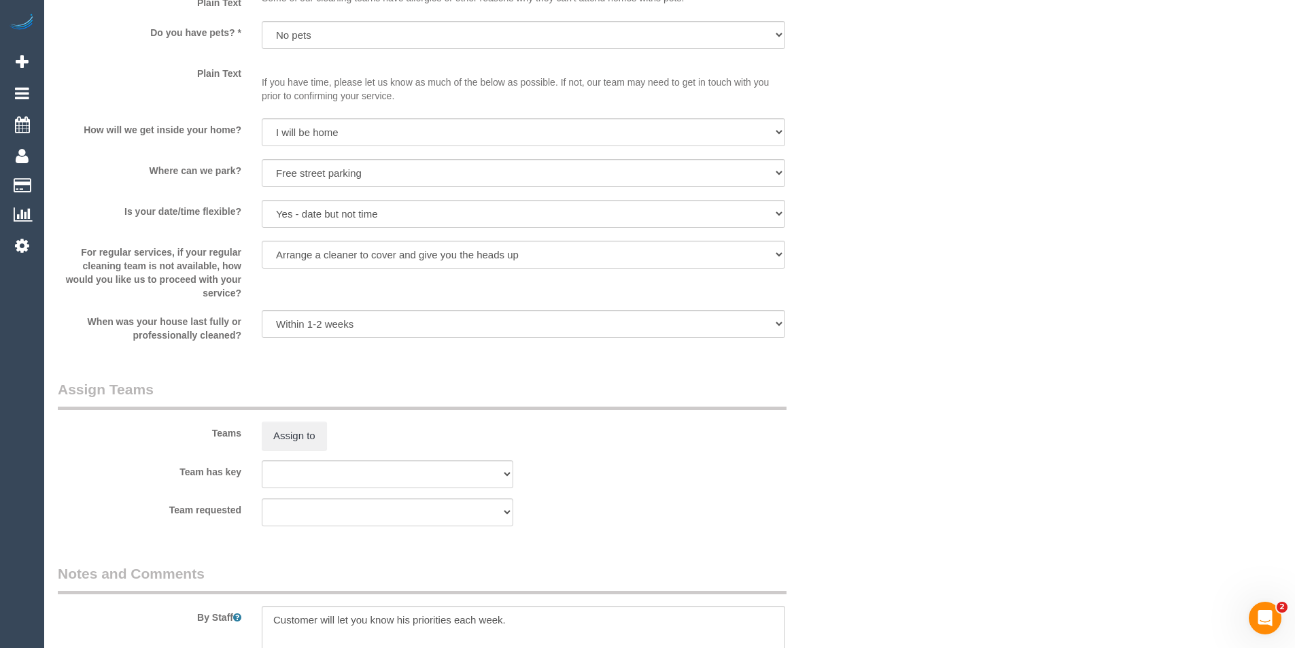
scroll to position [1428, 0]
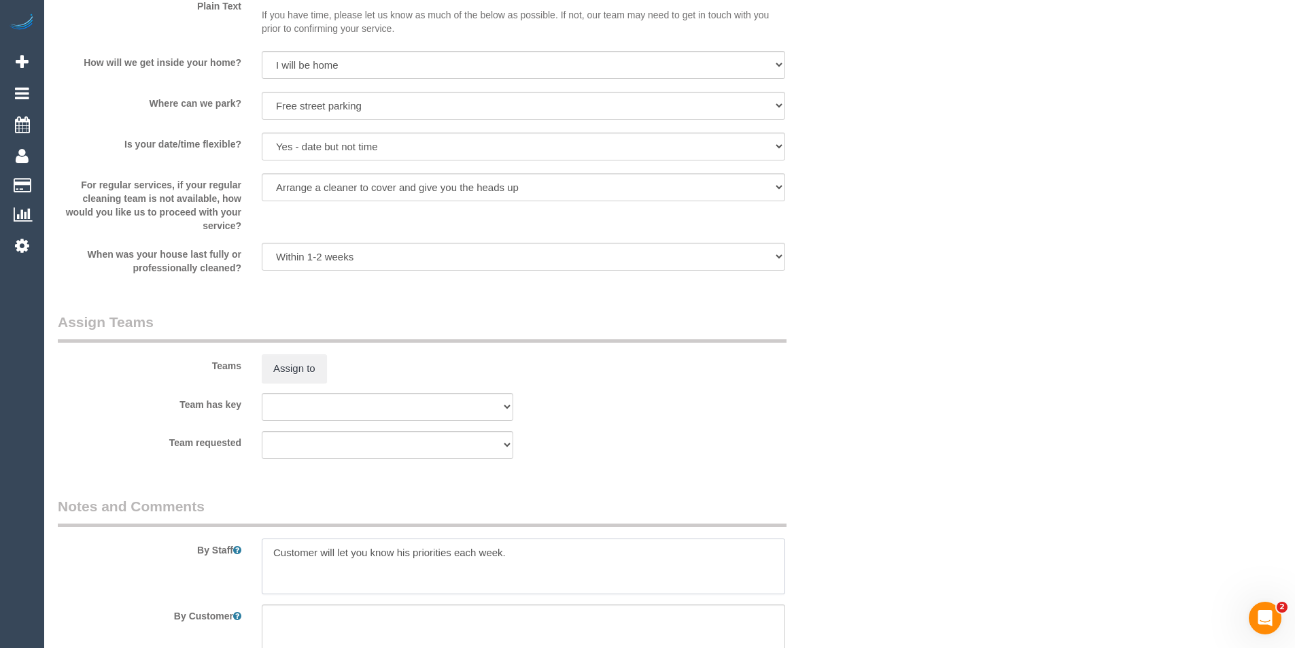
click at [273, 556] on textarea at bounding box center [523, 566] width 523 height 56
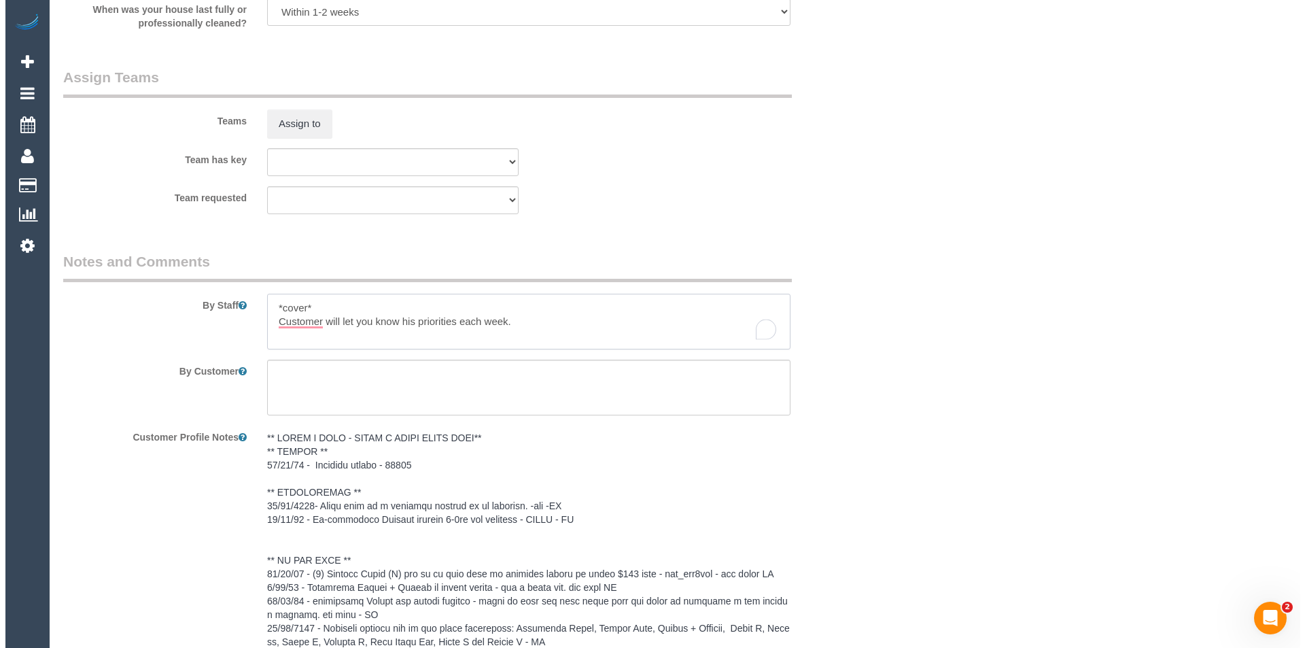
scroll to position [1564, 0]
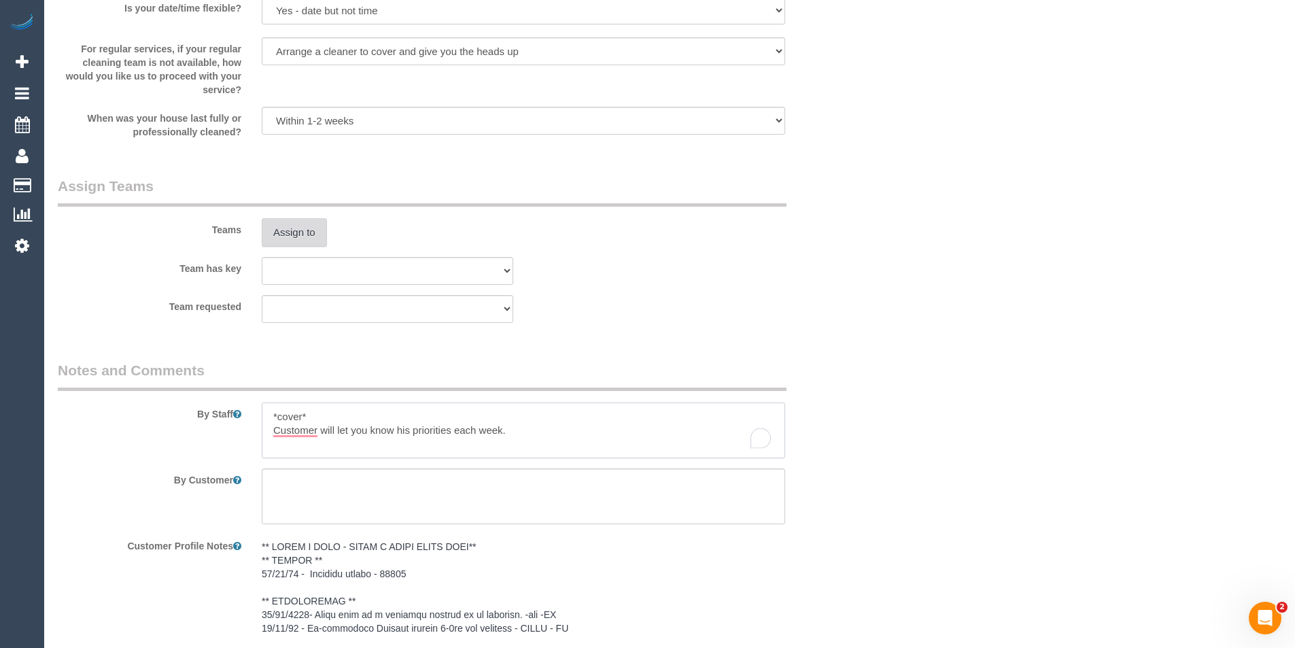
type textarea "*cover* Customer will let you know his priorities each week."
click at [296, 233] on button "Assign to" at bounding box center [294, 232] width 65 height 29
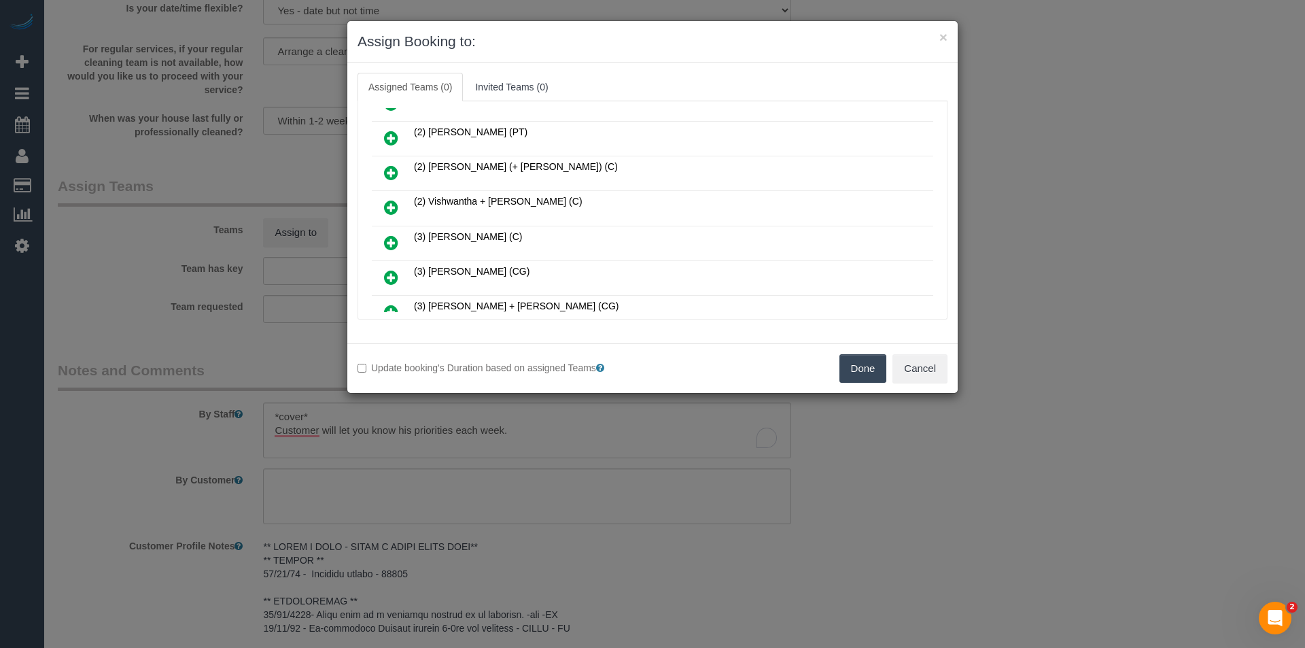
click at [390, 246] on icon at bounding box center [391, 243] width 14 height 16
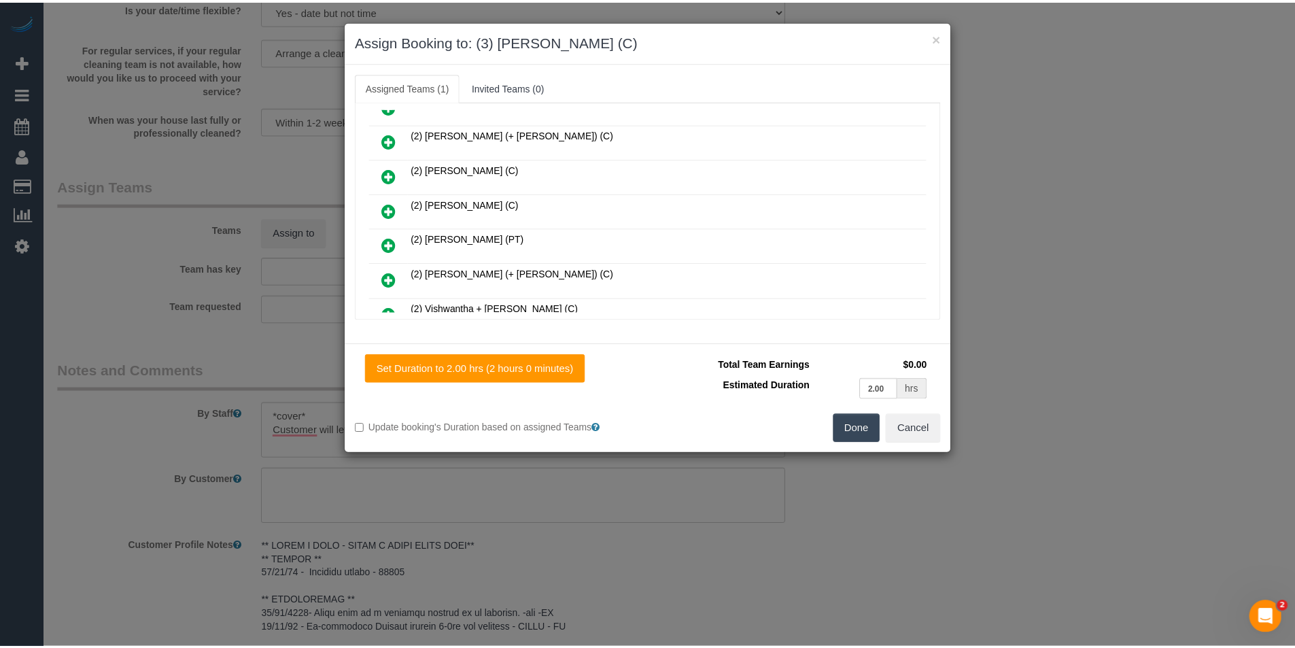
scroll to position [0, 0]
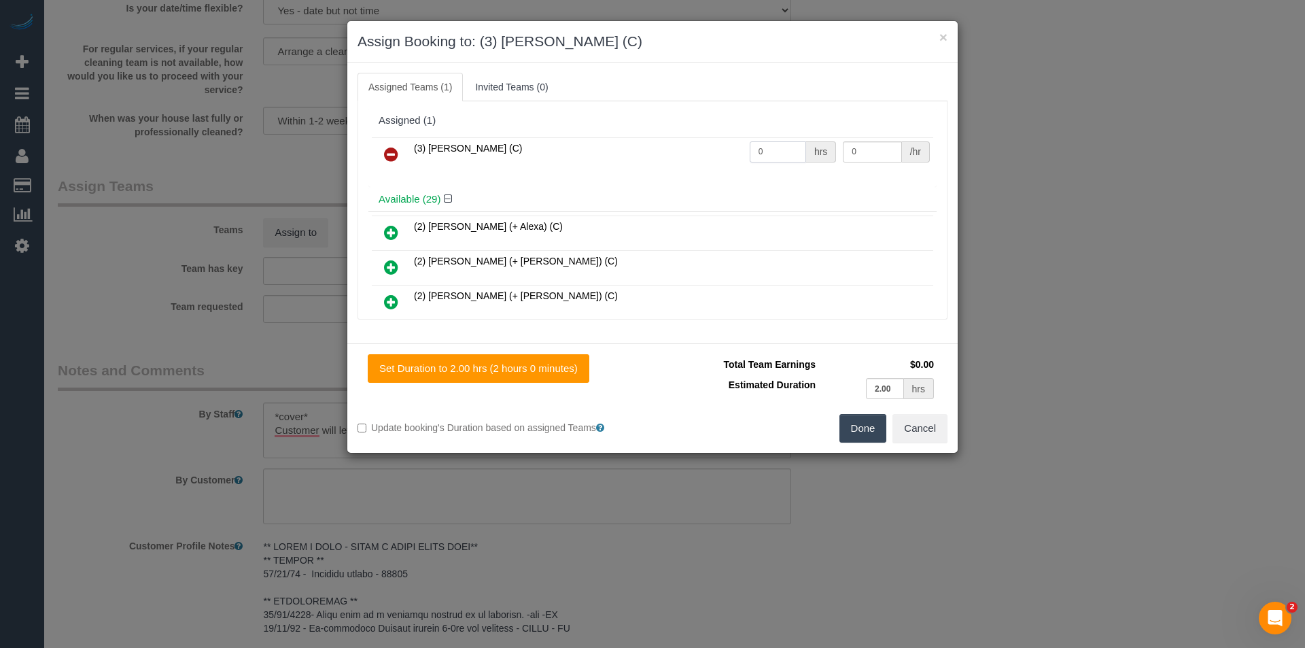
drag, startPoint x: 786, startPoint y: 150, endPoint x: 456, endPoint y: 138, distance: 329.9
click at [527, 143] on tr "(3) [PERSON_NAME] (C) 0 hrs 0 /hr" at bounding box center [653, 154] width 562 height 35
type input "2"
type input "35"
click at [456, 138] on td "(3) [PERSON_NAME] (C)" at bounding box center [579, 154] width 336 height 35
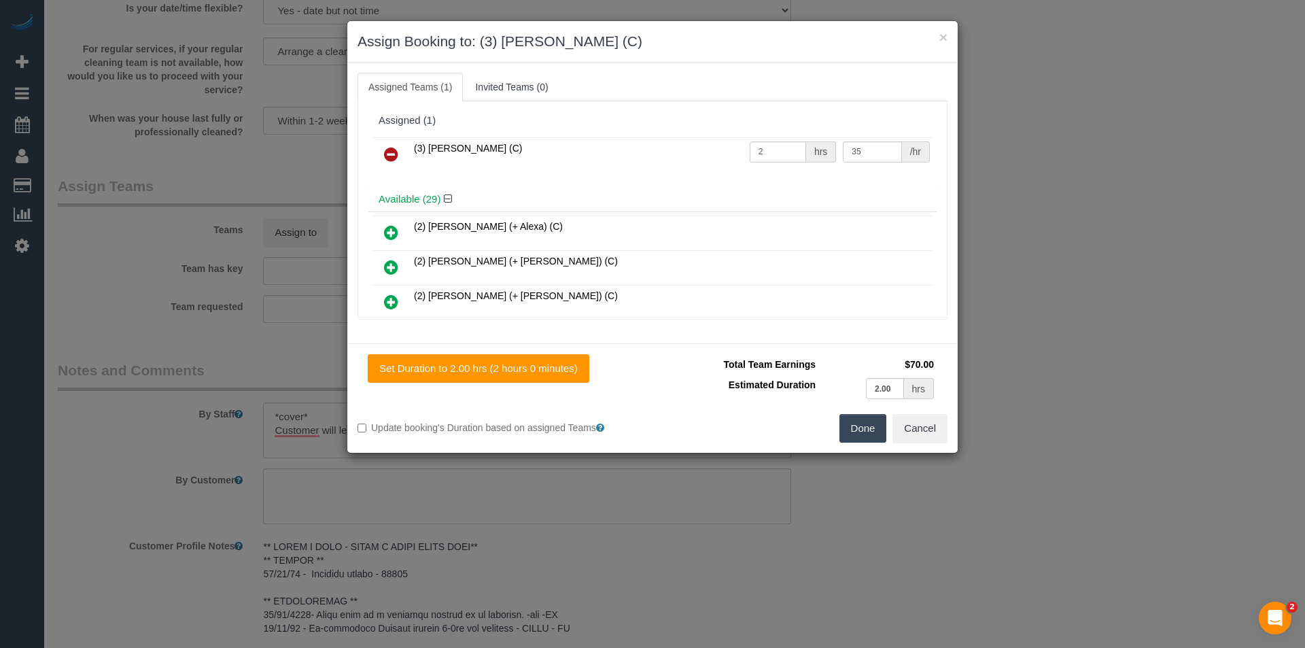
click at [872, 438] on button "Done" at bounding box center [864, 428] width 48 height 29
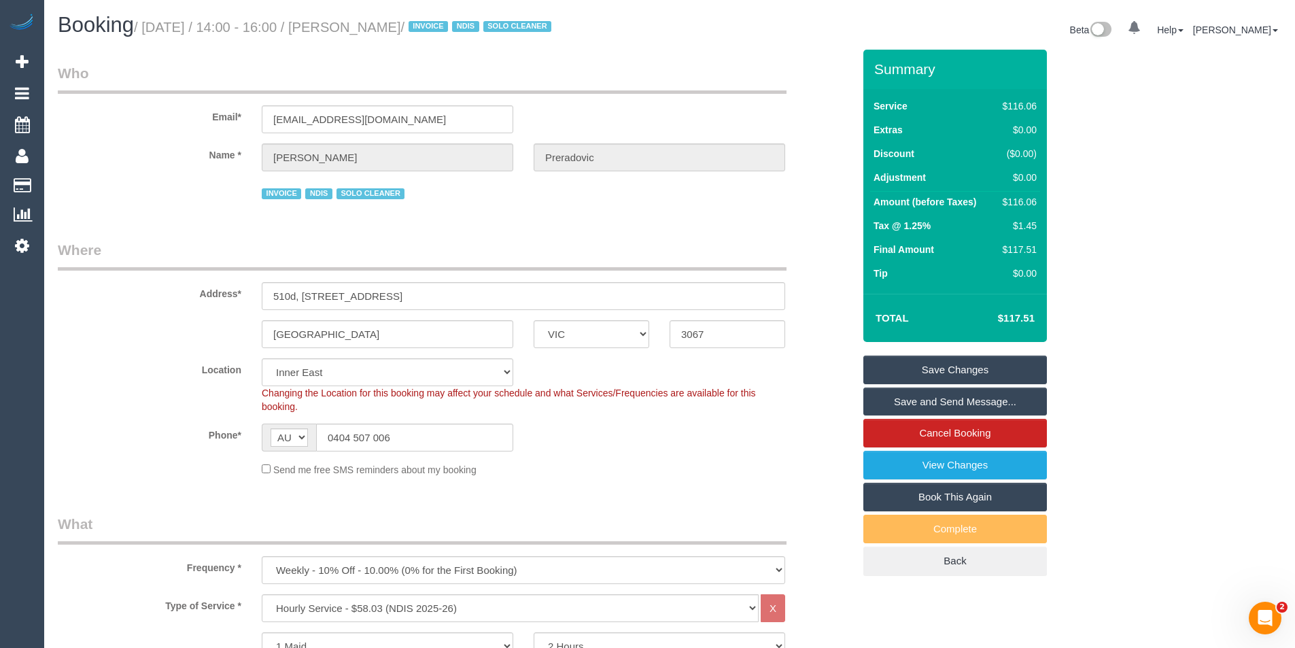
click at [927, 409] on link "Save and Send Message..." at bounding box center [955, 402] width 184 height 29
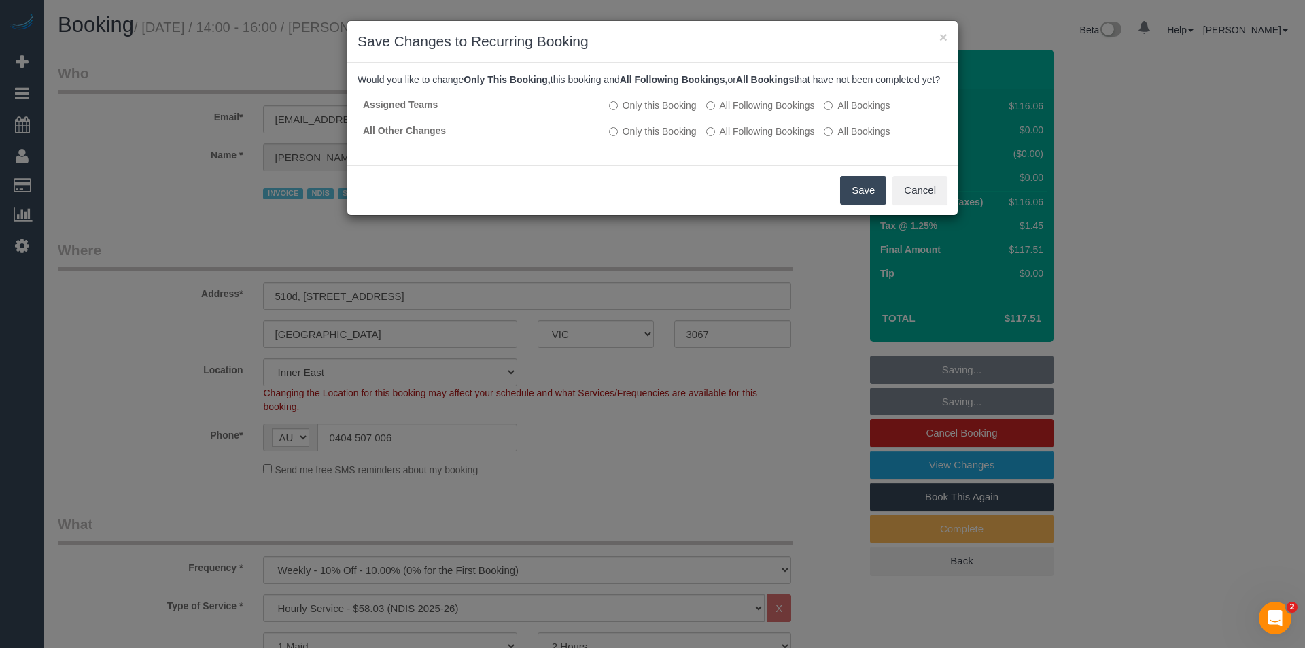
click at [857, 205] on button "Save" at bounding box center [863, 190] width 46 height 29
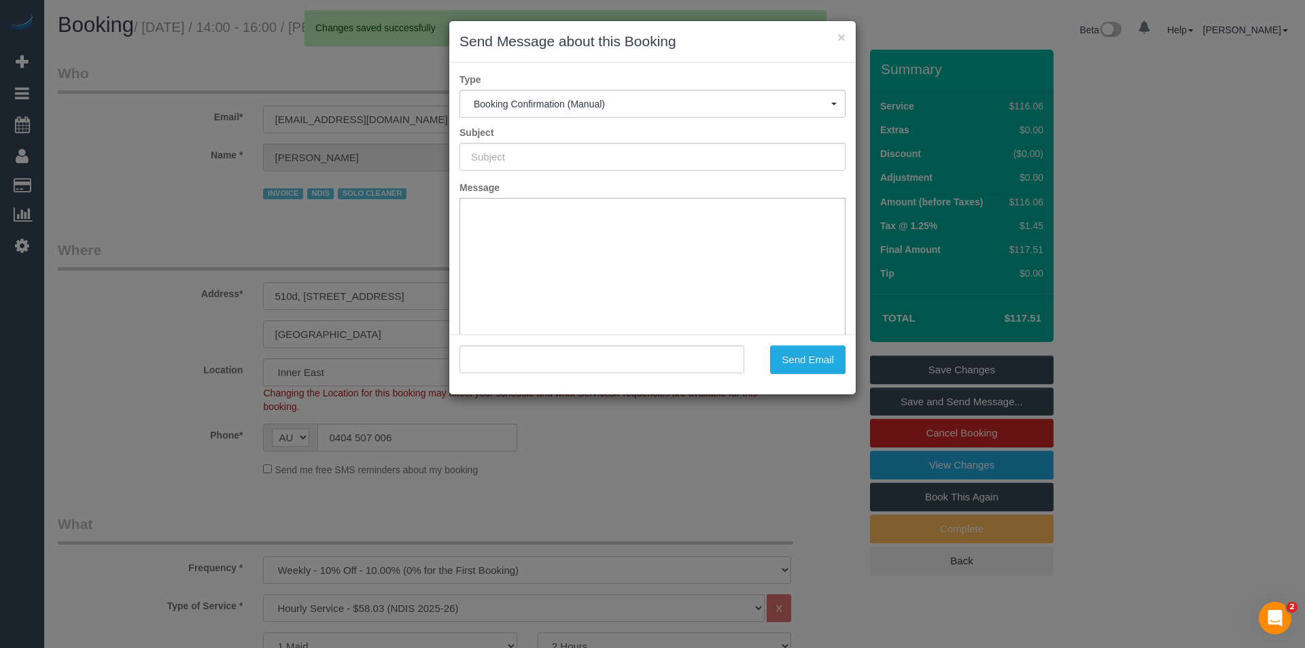
type input "Booking Confirmed"
type input ""Damian Preradovic" <dprerad@yahoo.com.au>"
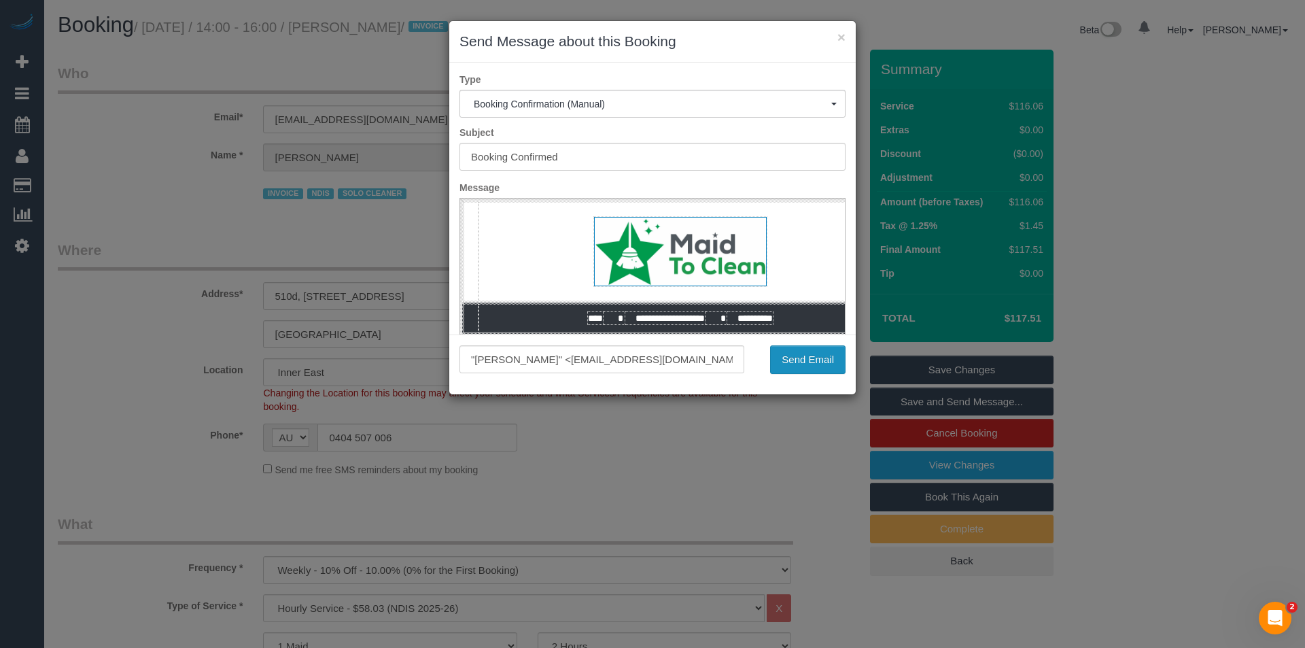
click at [796, 367] on button "Send Email" at bounding box center [807, 359] width 75 height 29
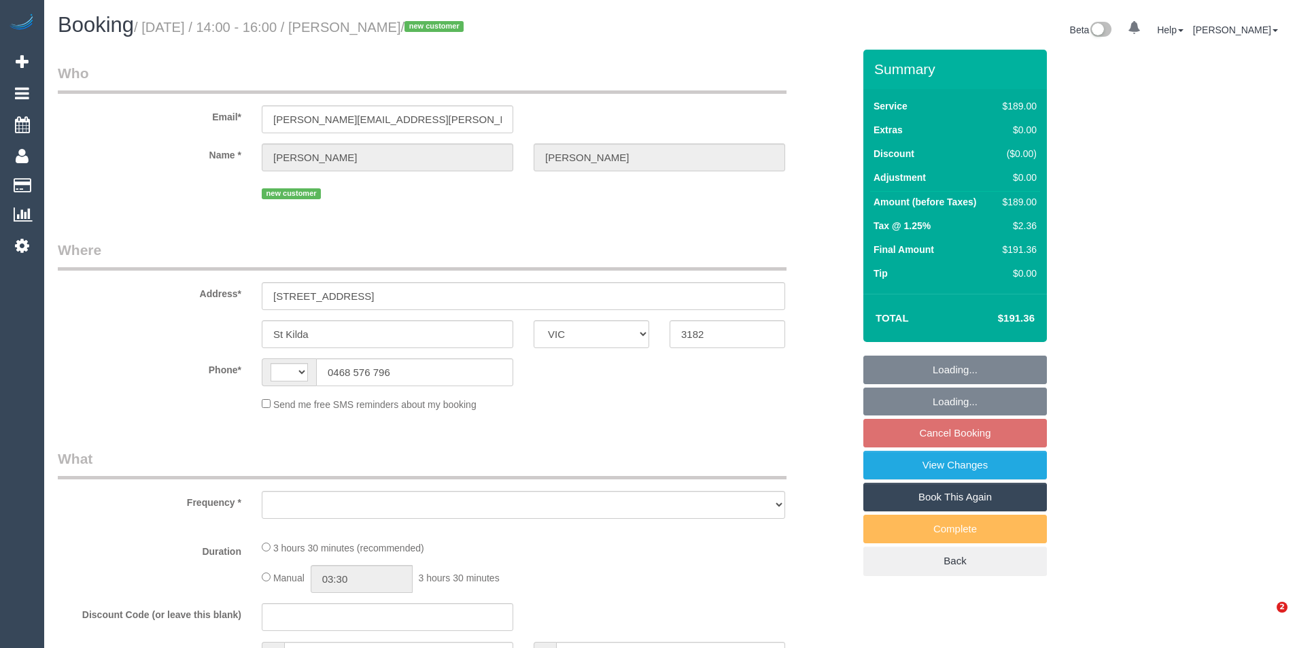
select select "VIC"
select select "string:stripe-pm_1RtSGn2GScqysDRVfZiyLE9q"
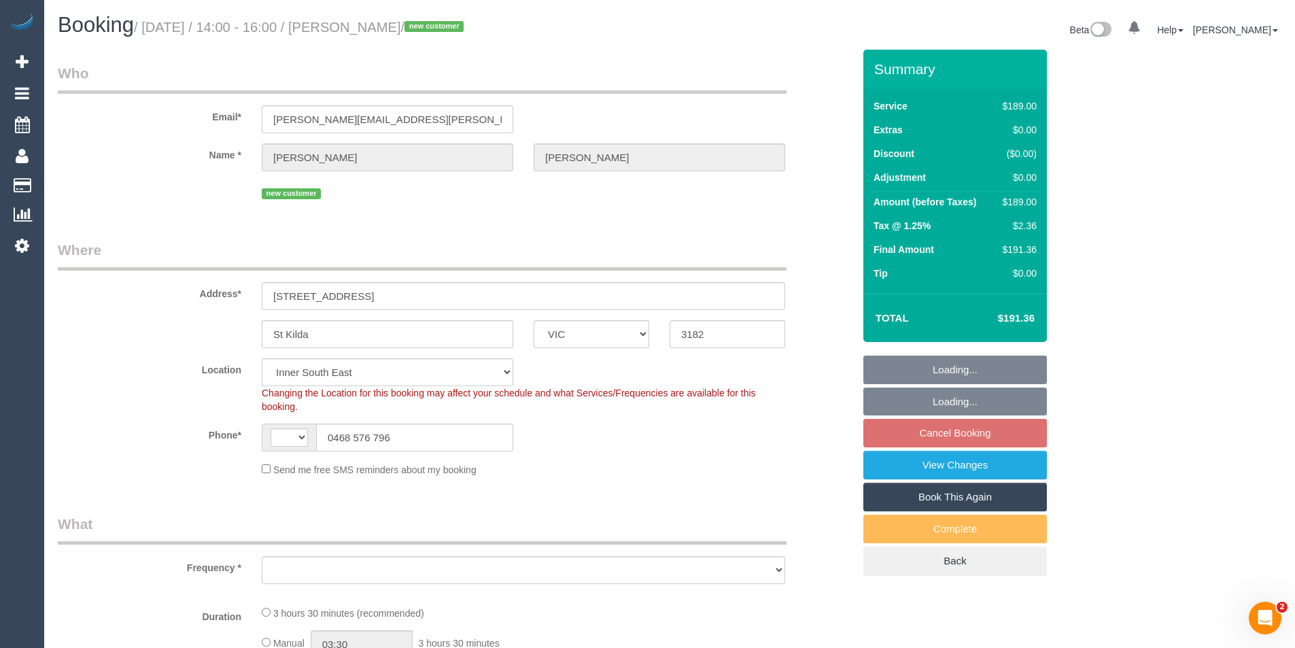
select select "string:AU"
select select "object:629"
select select "number:28"
select select "number:14"
select select "number:18"
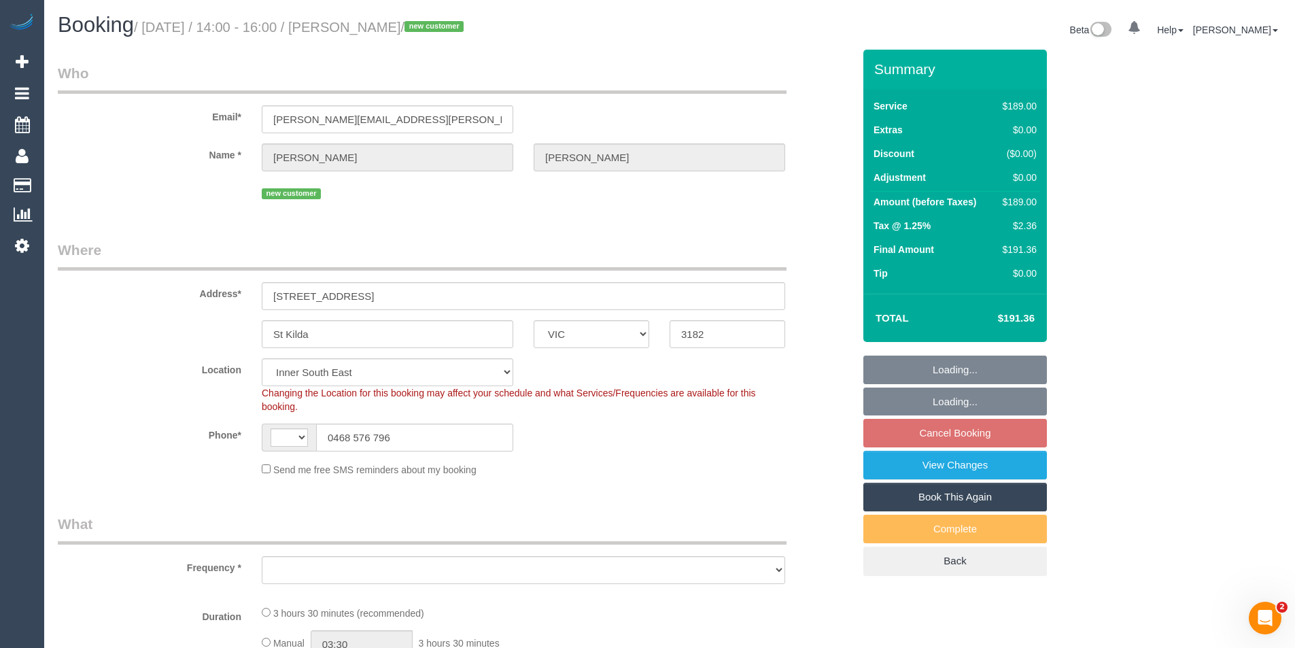
select select "number:24"
select select "number:26"
select select "object:780"
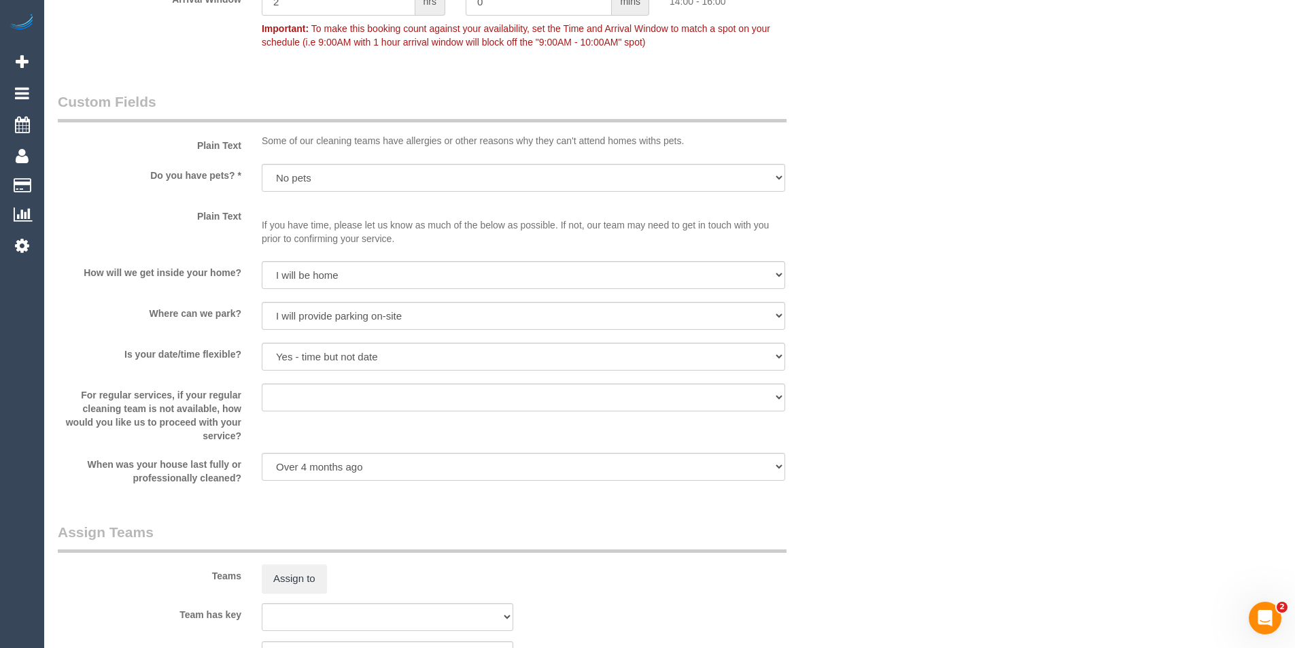
scroll to position [1972, 0]
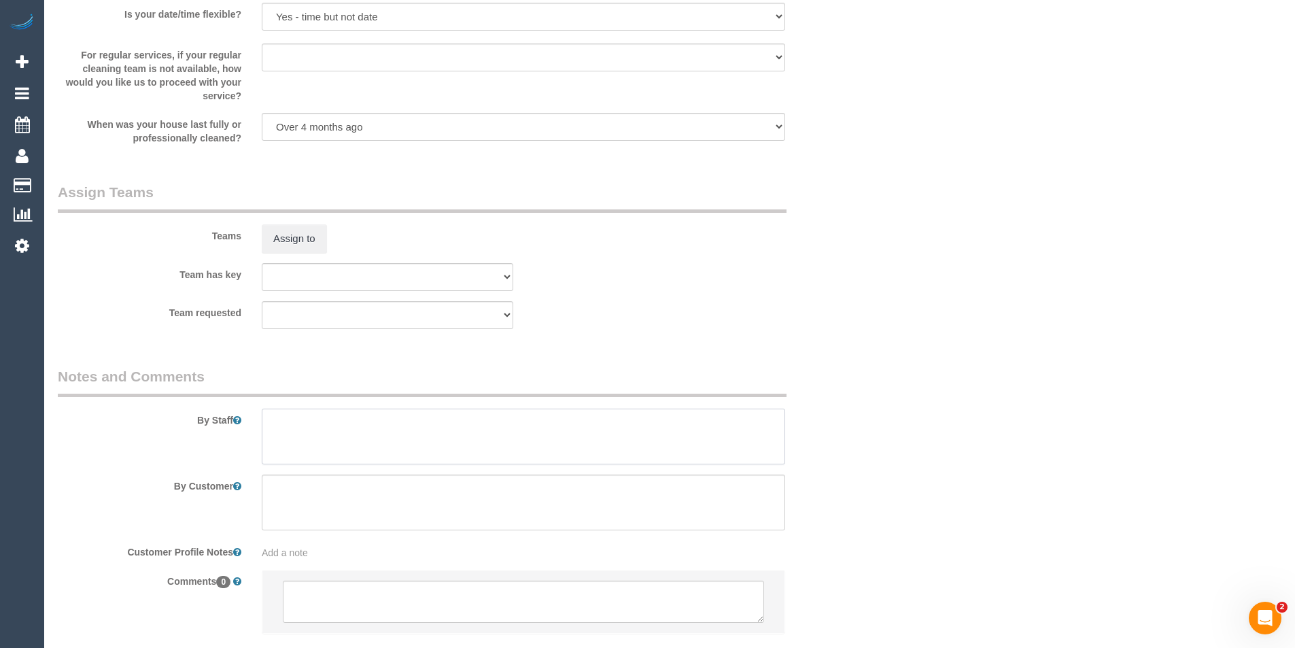
click at [358, 455] on textarea at bounding box center [523, 437] width 523 height 56
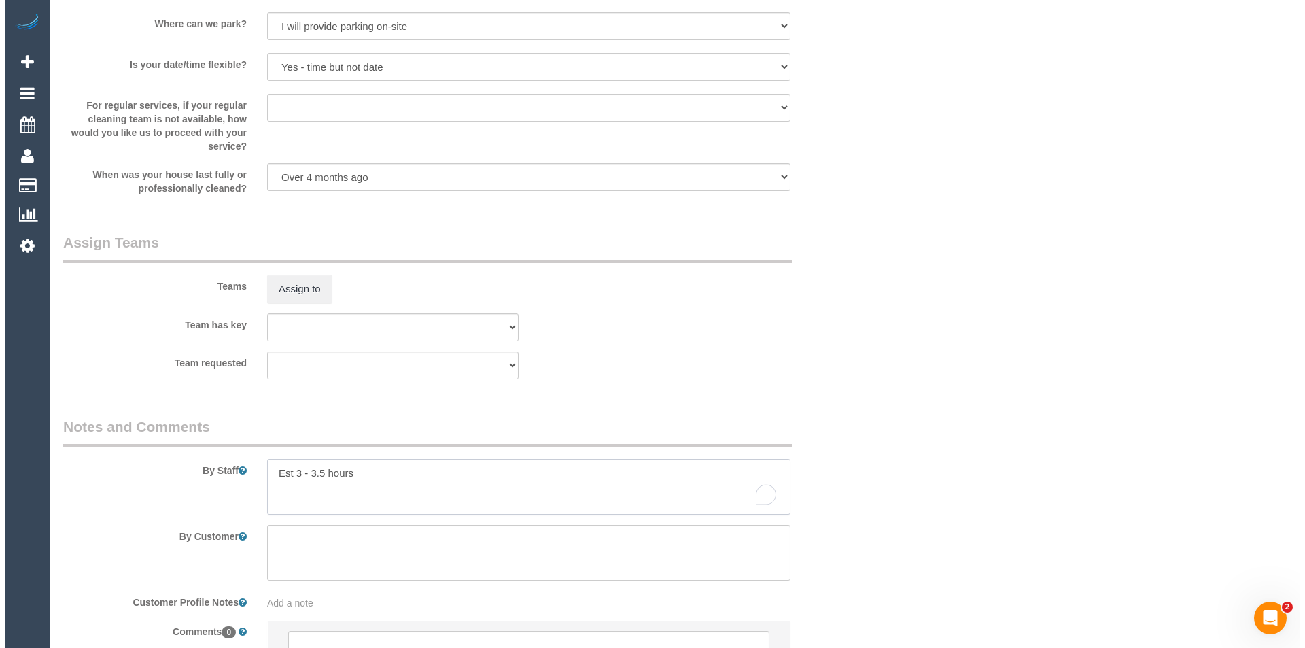
scroll to position [1784, 0]
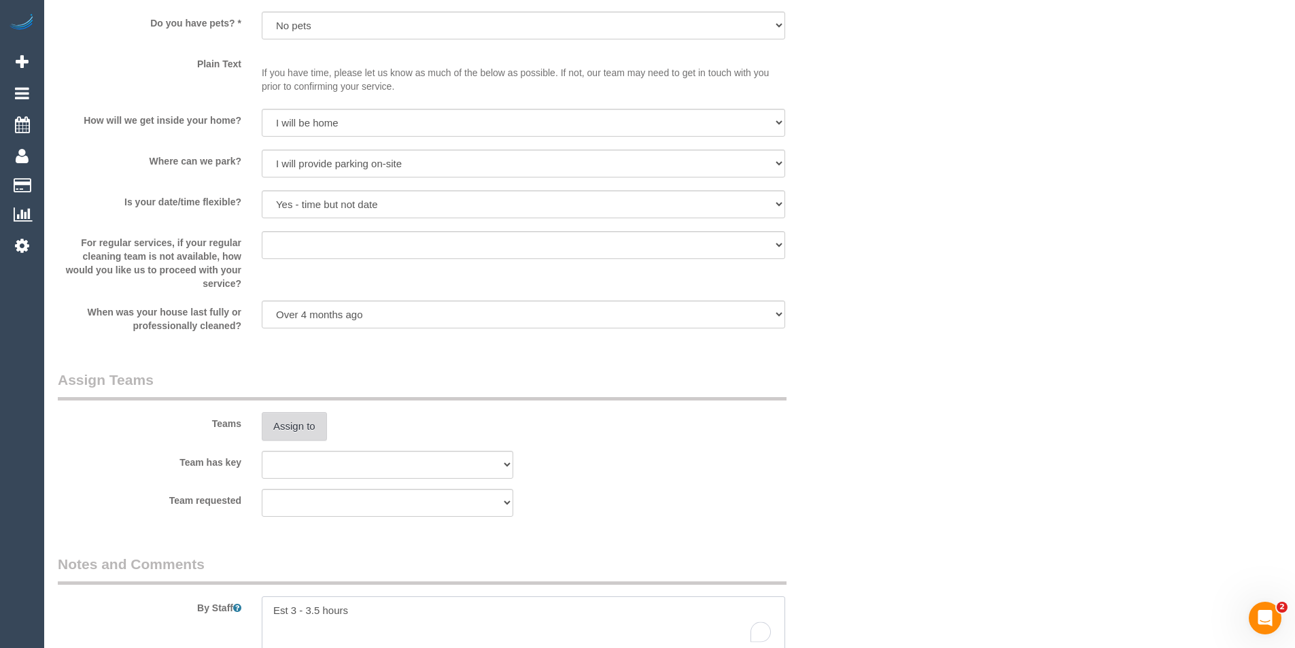
type textarea "Est 3 - 3.5 hours"
click at [285, 426] on button "Assign to" at bounding box center [294, 426] width 65 height 29
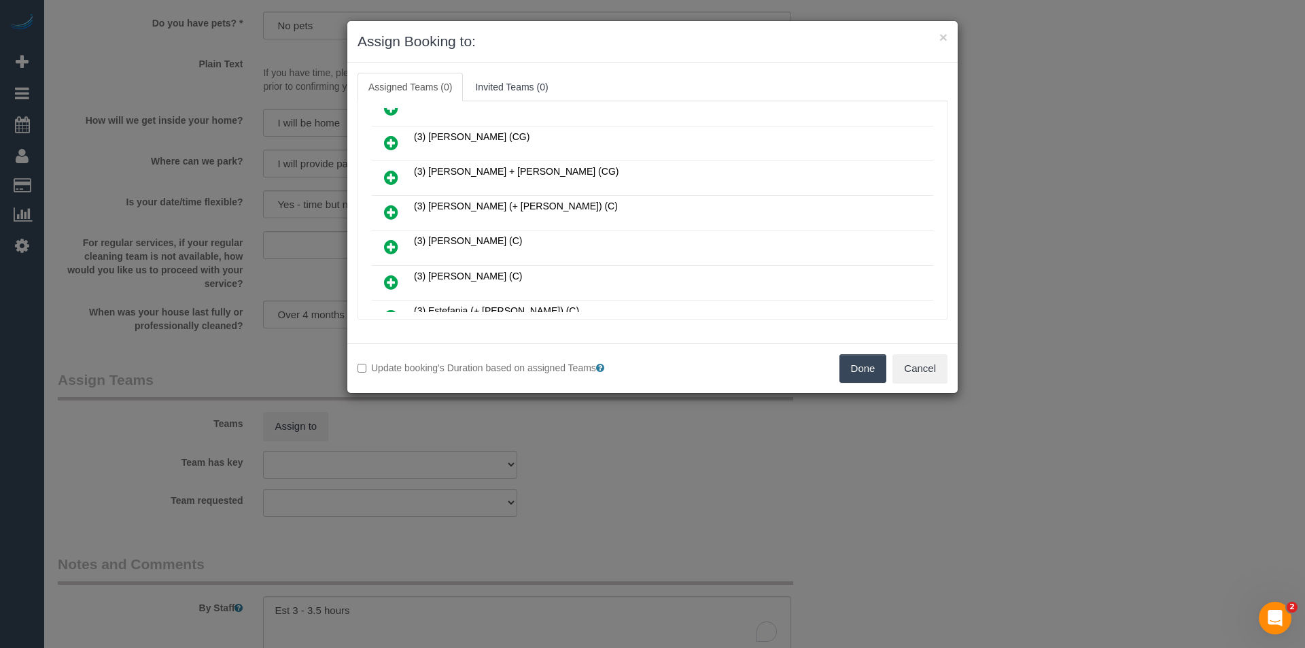
click at [394, 212] on icon at bounding box center [391, 212] width 14 height 16
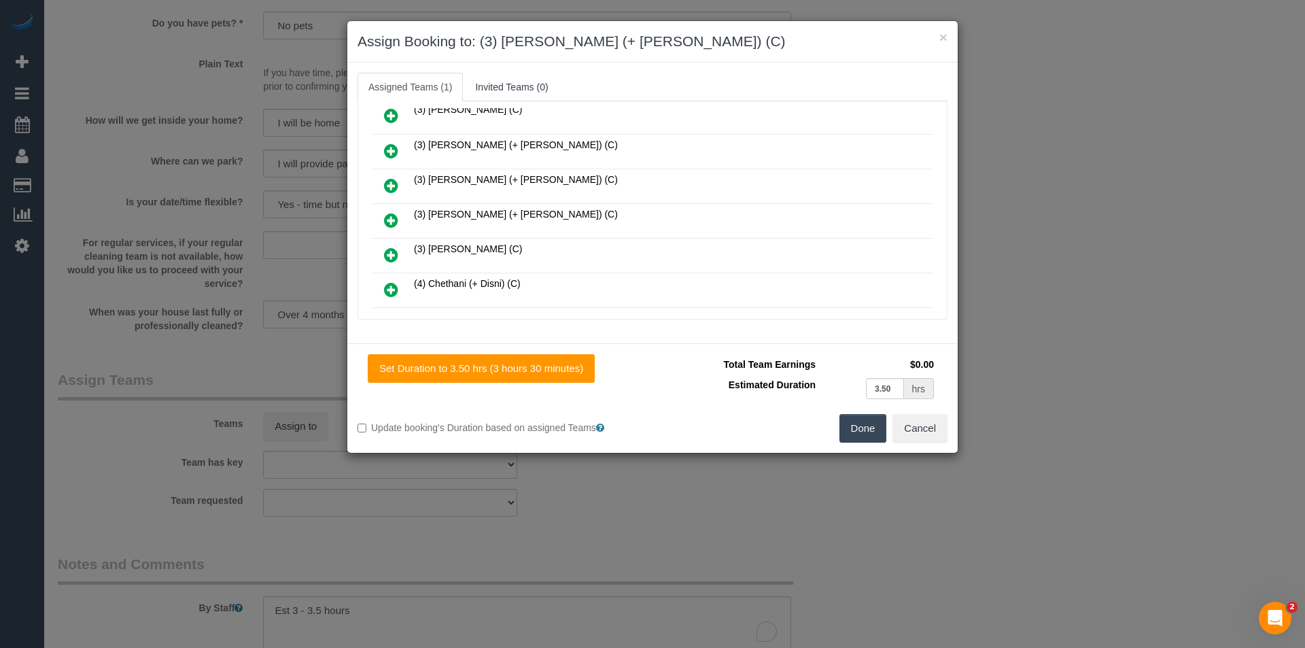
click at [394, 187] on icon at bounding box center [391, 185] width 14 height 16
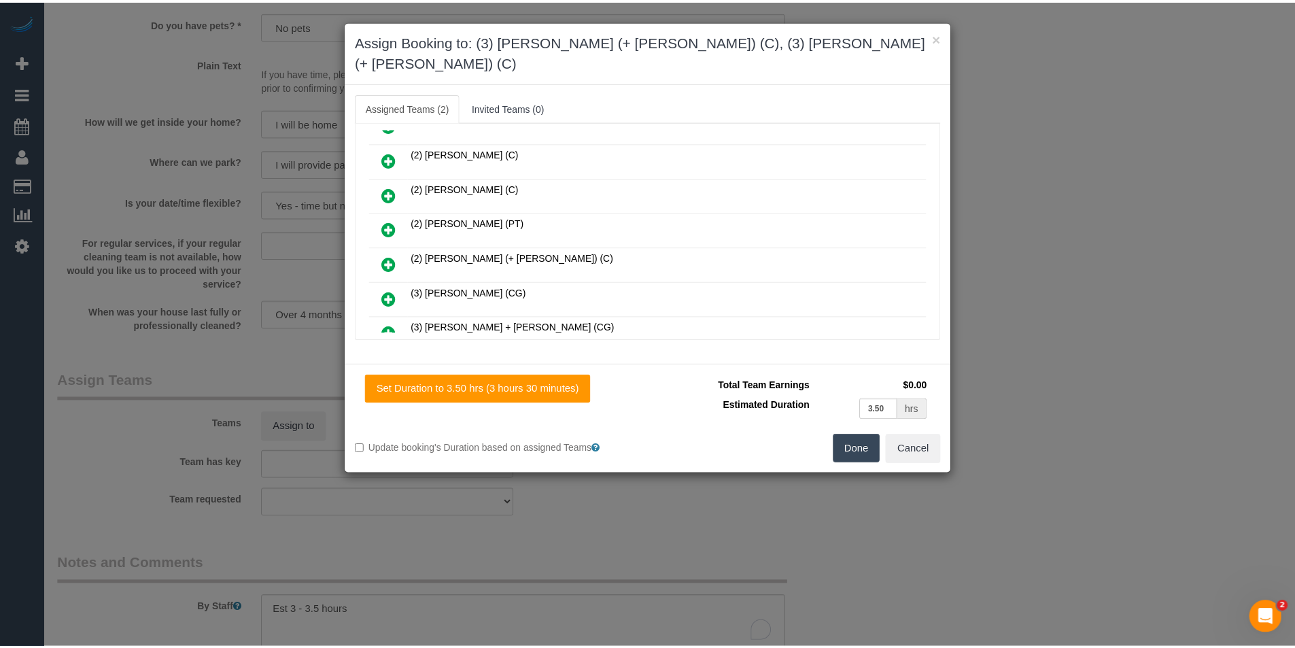
scroll to position [0, 0]
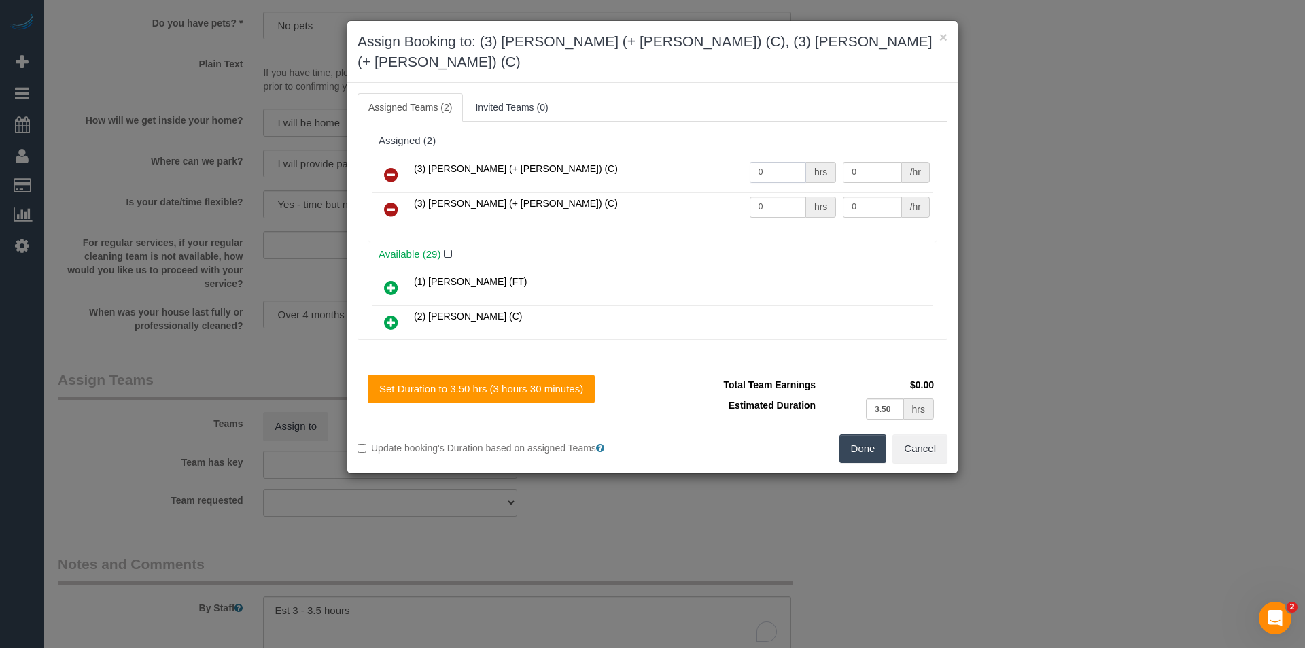
drag, startPoint x: 734, startPoint y: 156, endPoint x: 591, endPoint y: 139, distance: 143.8
click at [682, 158] on tr "(3) Cristian (+ Tania) (C) 0 hrs 0 /hr" at bounding box center [653, 175] width 562 height 35
type input "1"
type input "60"
drag, startPoint x: 766, startPoint y: 184, endPoint x: 640, endPoint y: 172, distance: 127.0
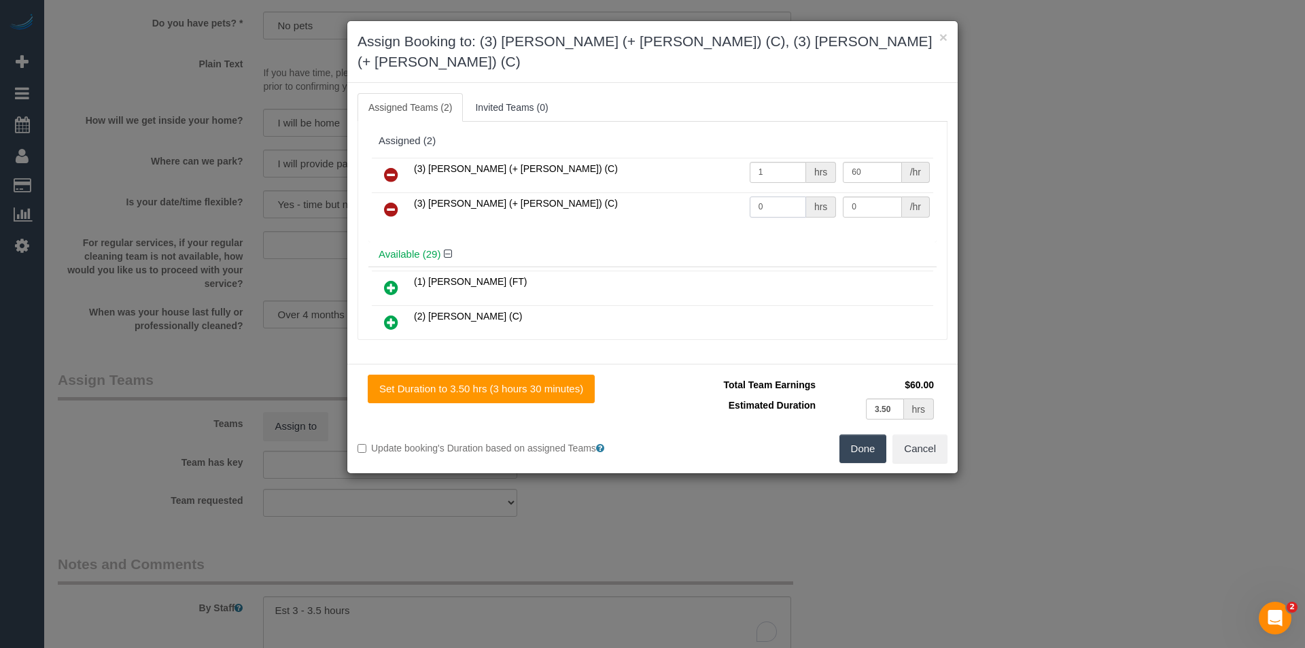
click at [657, 192] on tr "(3) Tania (+ Cristian) (C) 0 hrs 0 /hr" at bounding box center [653, 209] width 562 height 35
type input "1"
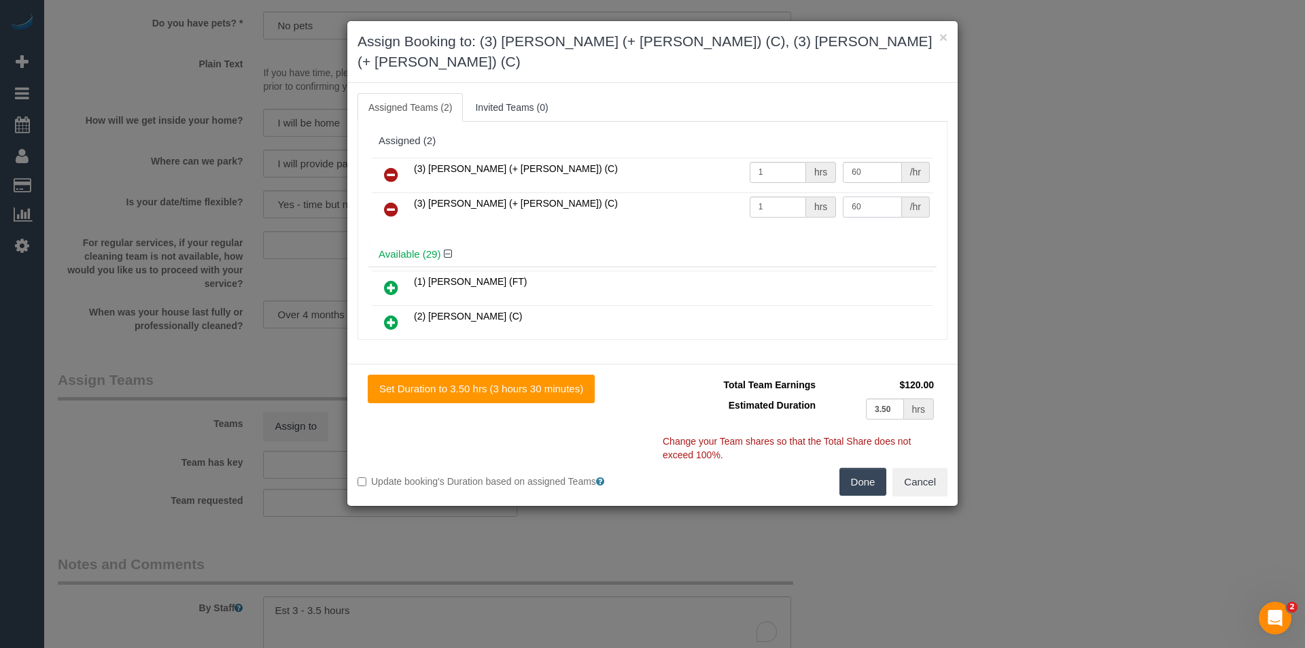
type input "60"
click at [874, 468] on button "Done" at bounding box center [864, 482] width 48 height 29
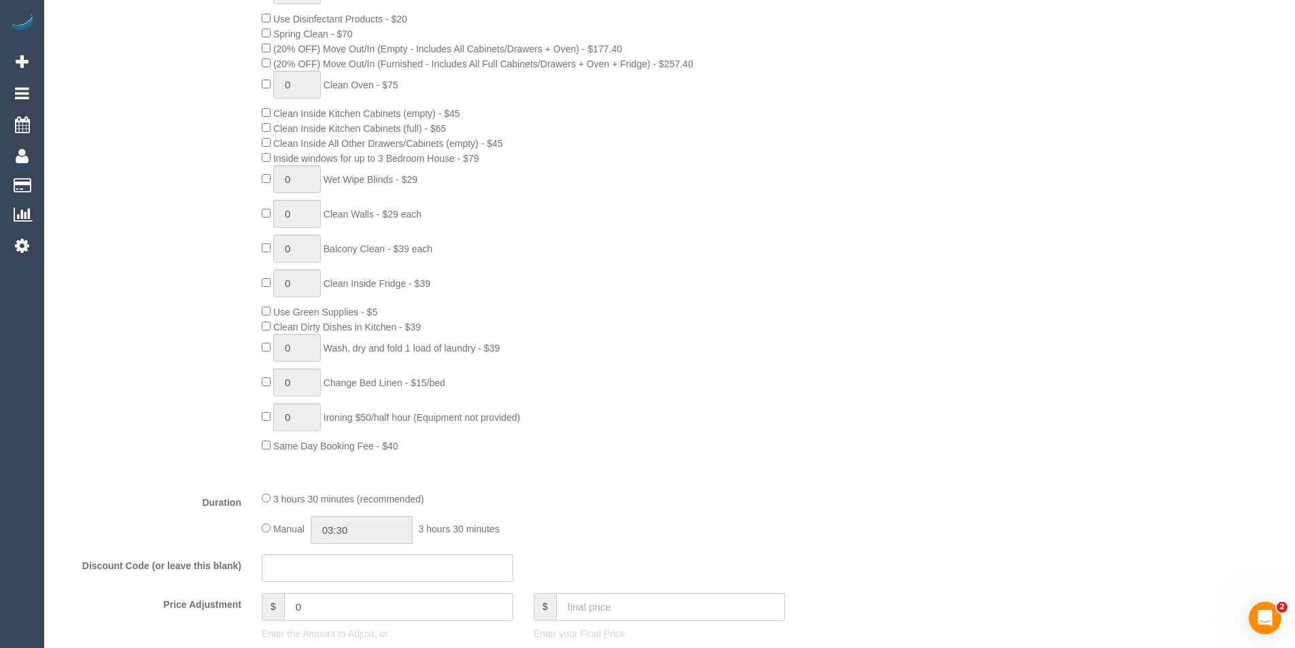
scroll to position [832, 0]
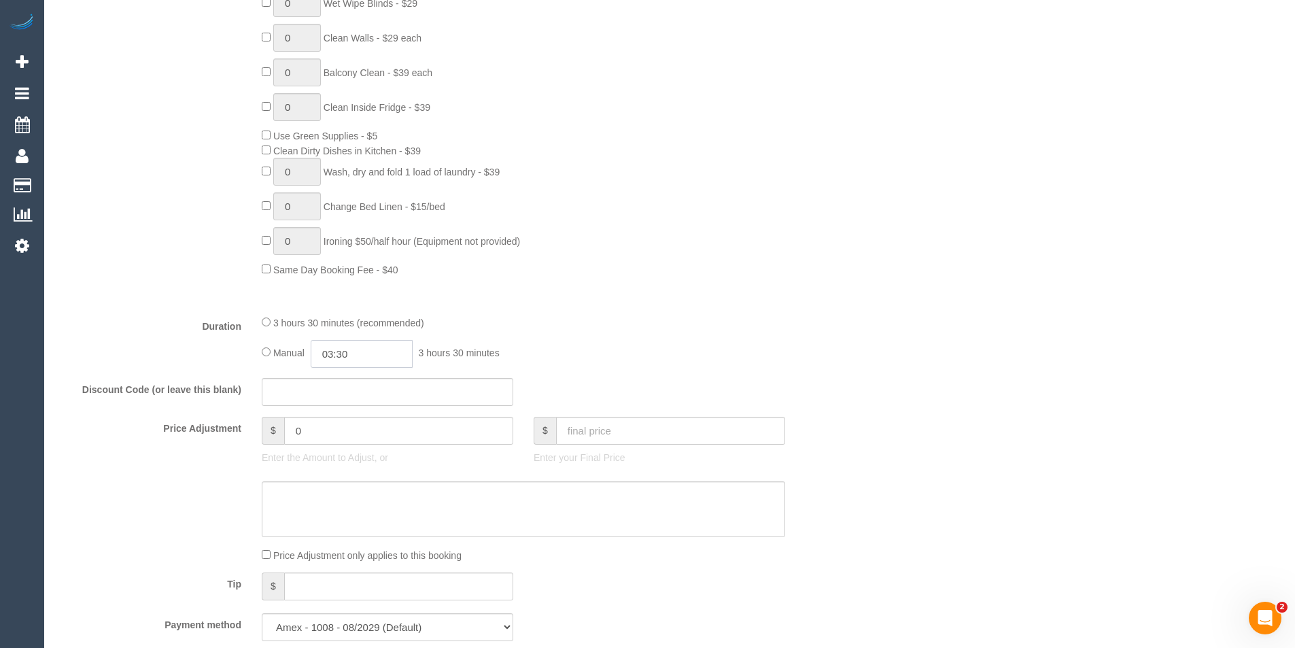
click at [385, 352] on input "03:30" at bounding box center [362, 354] width 102 height 28
click at [354, 403] on li "01:30" at bounding box center [346, 406] width 61 height 18
click at [364, 363] on input "01:30" at bounding box center [362, 354] width 102 height 28
type input "01:45"
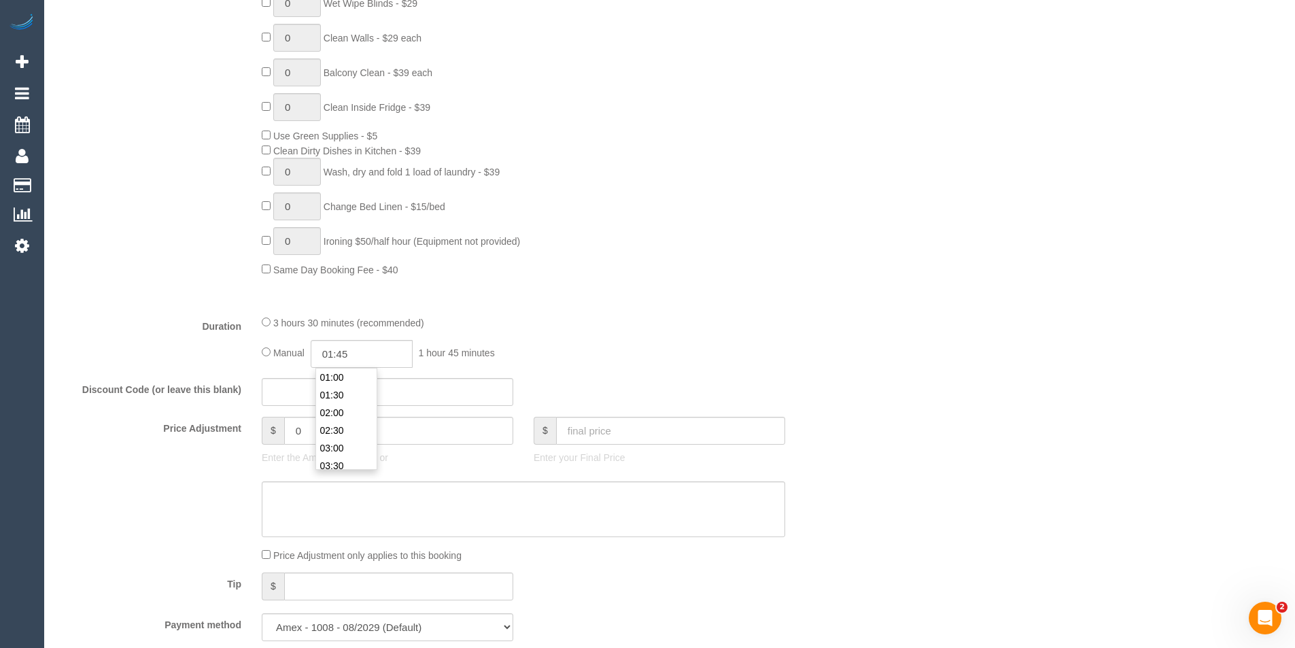
click at [870, 334] on div "Who Email* marianna.johnson@gehealthcare.com Name * Marianna Johnson new custom…" at bounding box center [670, 520] width 1224 height 2607
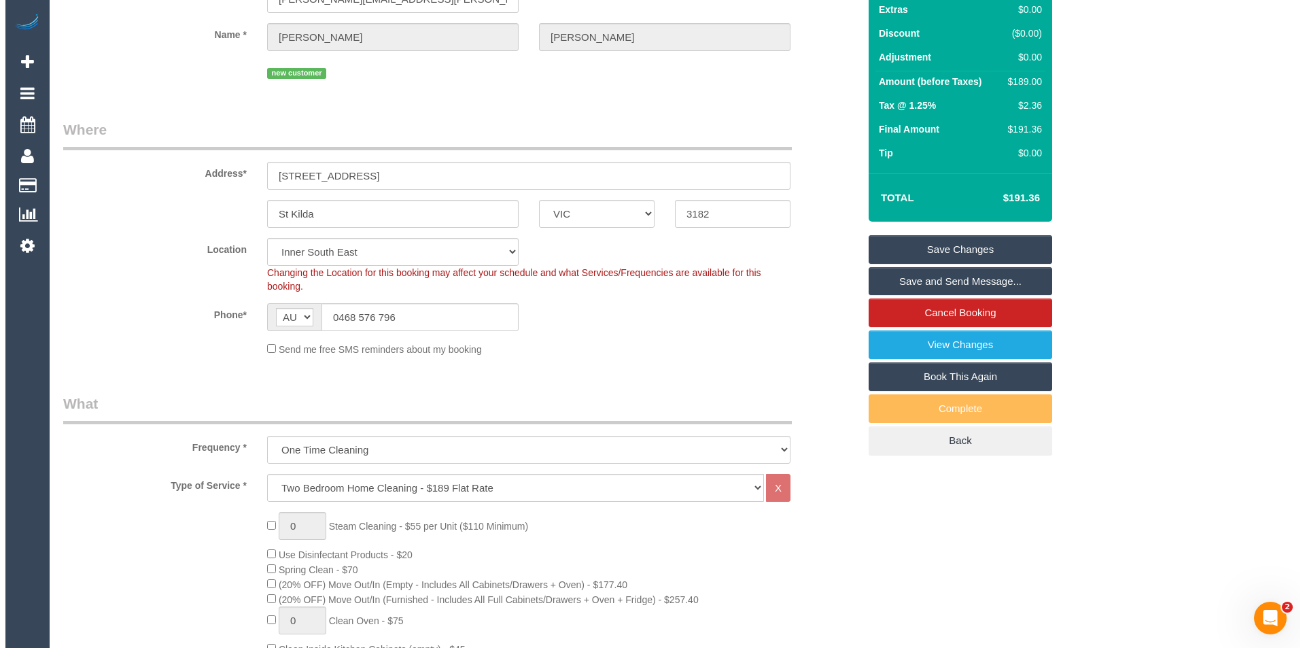
scroll to position [0, 0]
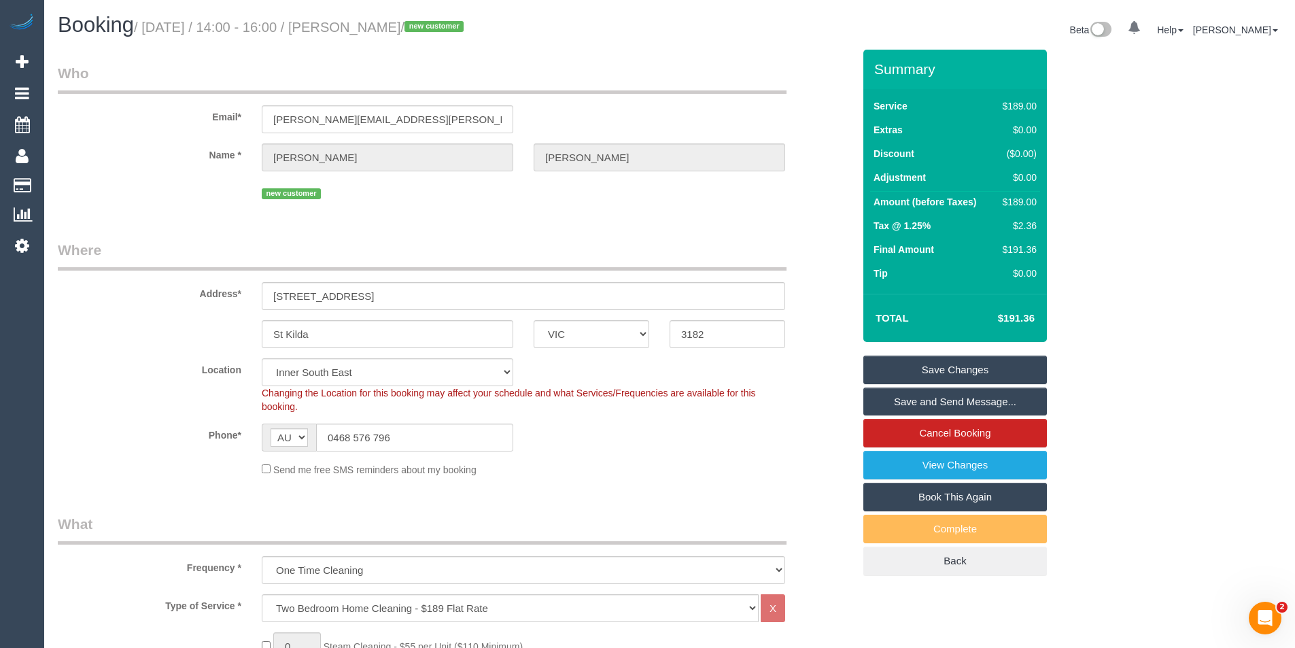
click at [950, 411] on link "Save and Send Message..." at bounding box center [955, 402] width 184 height 29
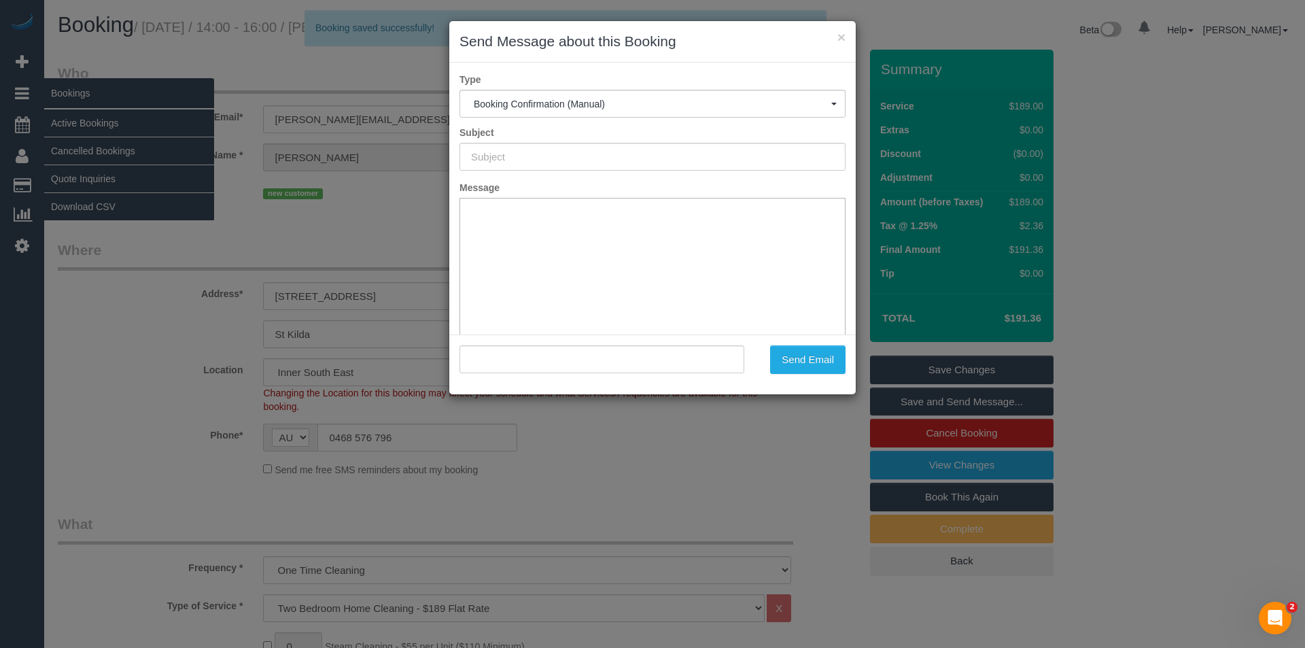
type input "Booking Confirmed"
type input ""Marianna Johnson" <marianna.johnson@gehealthcare.com>"
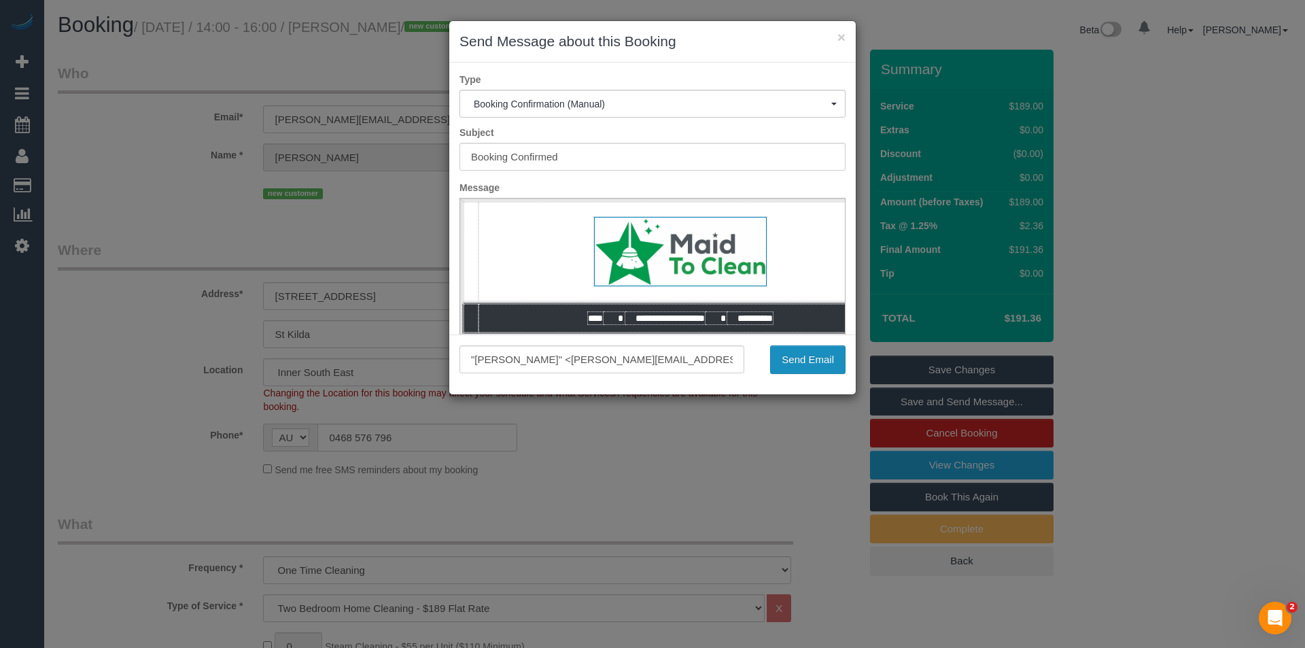
click at [800, 363] on button "Send Email" at bounding box center [807, 359] width 75 height 29
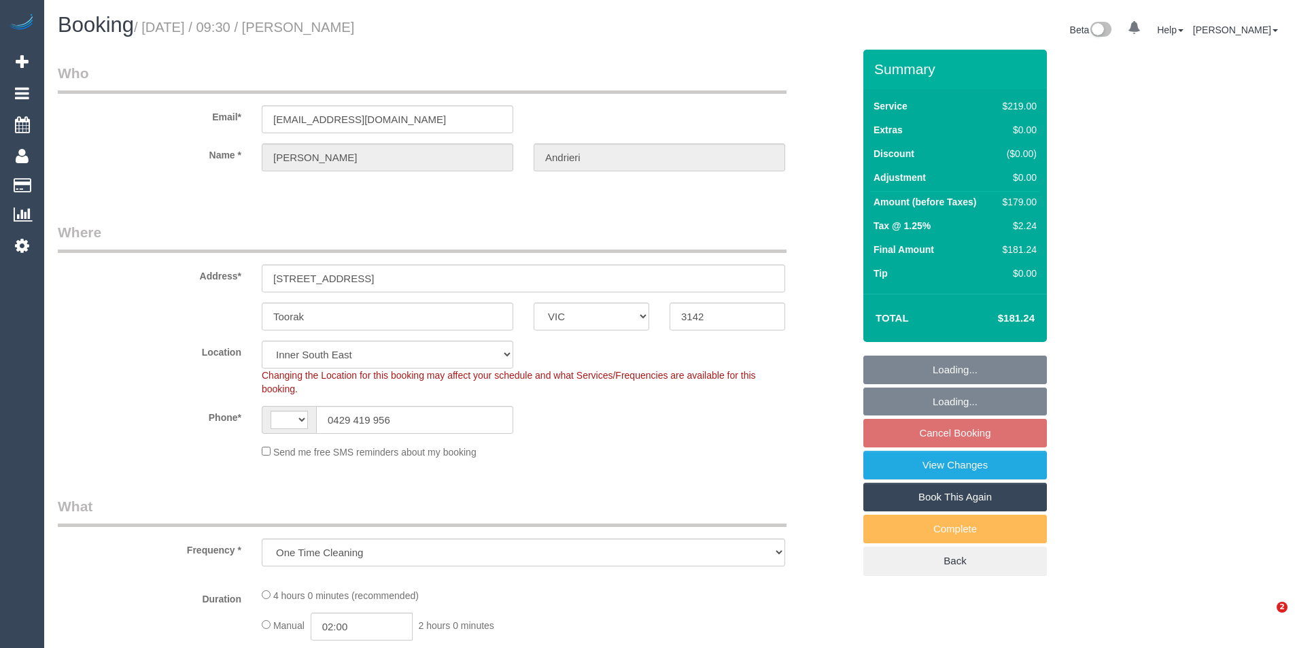
select select "VIC"
select select "object:378"
select select "string:AU"
select select "string:stripe-pm_1RtNwm2GScqysDRVqV6t5jHu"
select select "number:27"
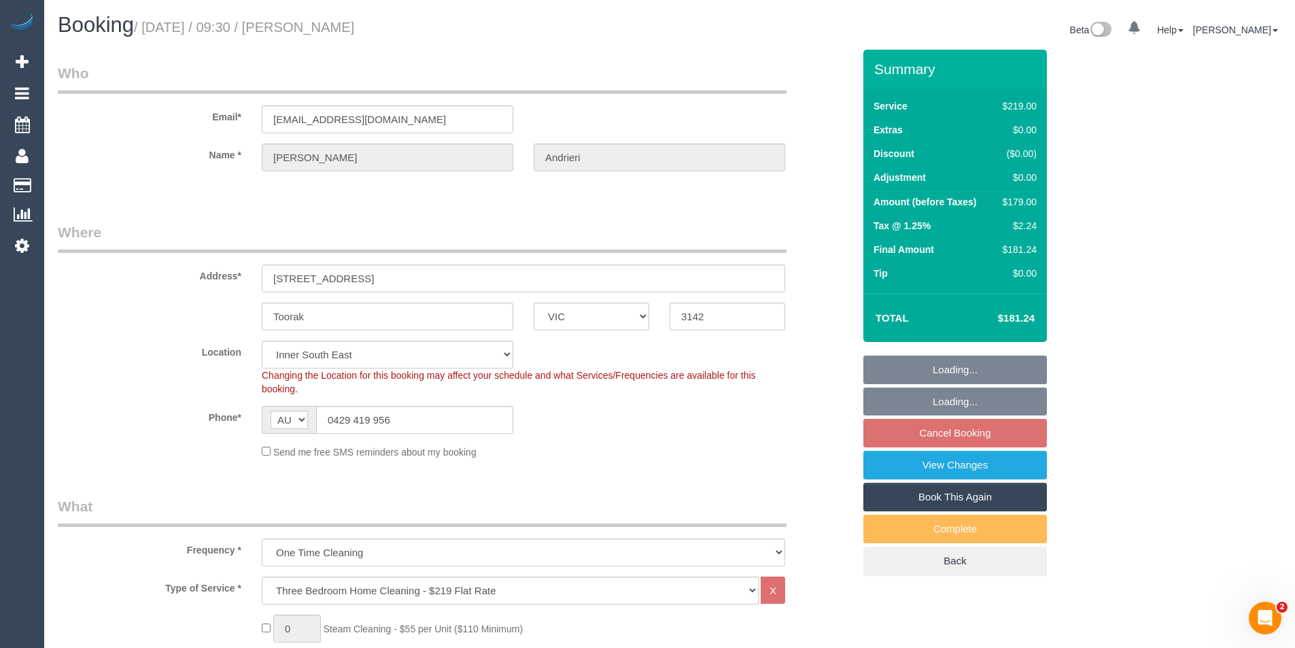
select select "number:14"
select select "number:19"
select select "number:25"
select select "number:26"
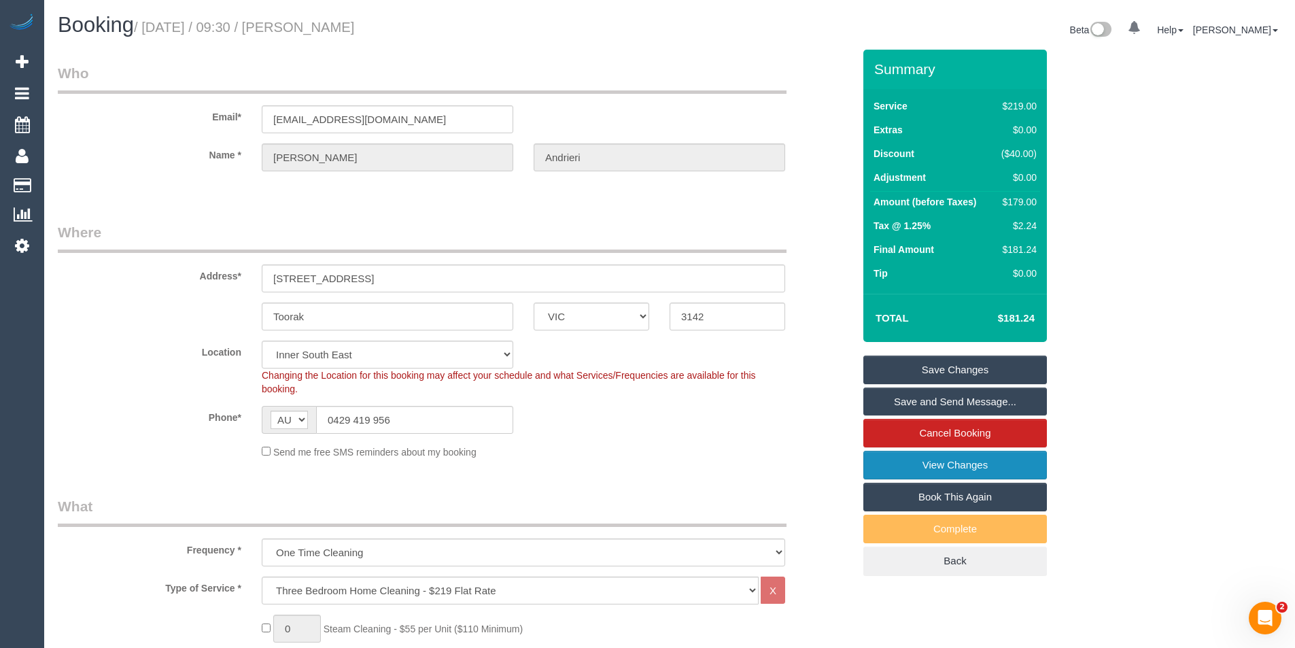
click at [906, 464] on link "View Changes" at bounding box center [955, 465] width 184 height 29
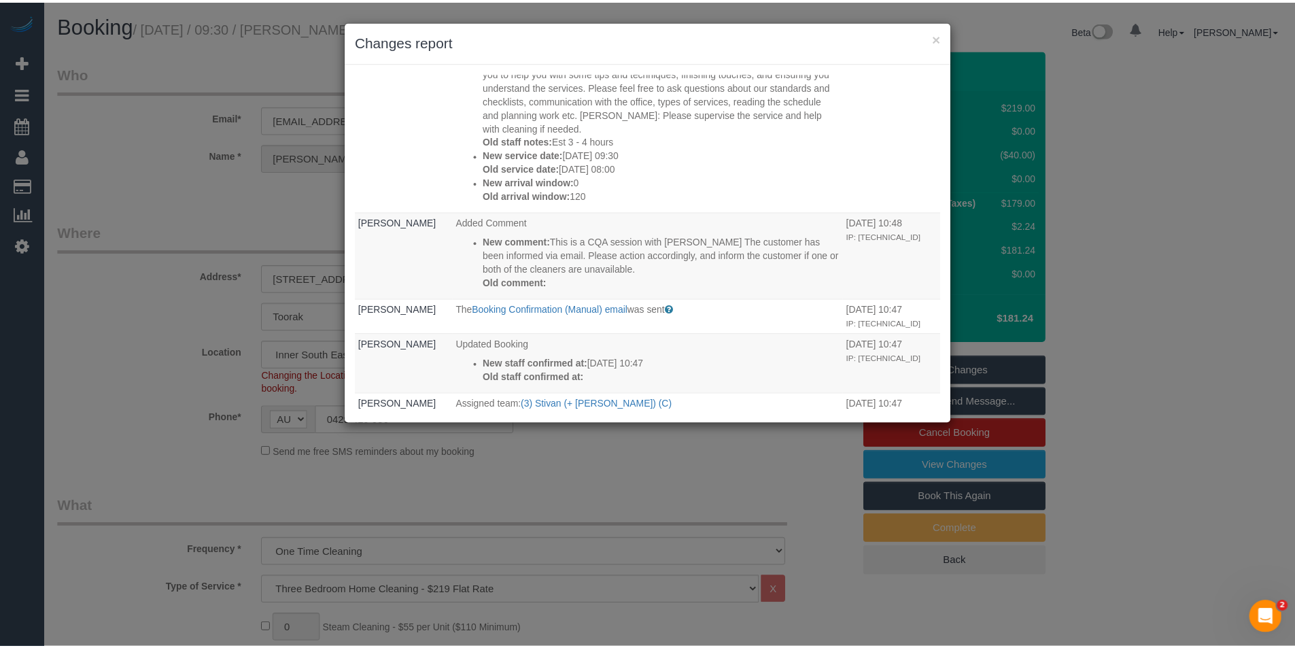
scroll to position [408, 0]
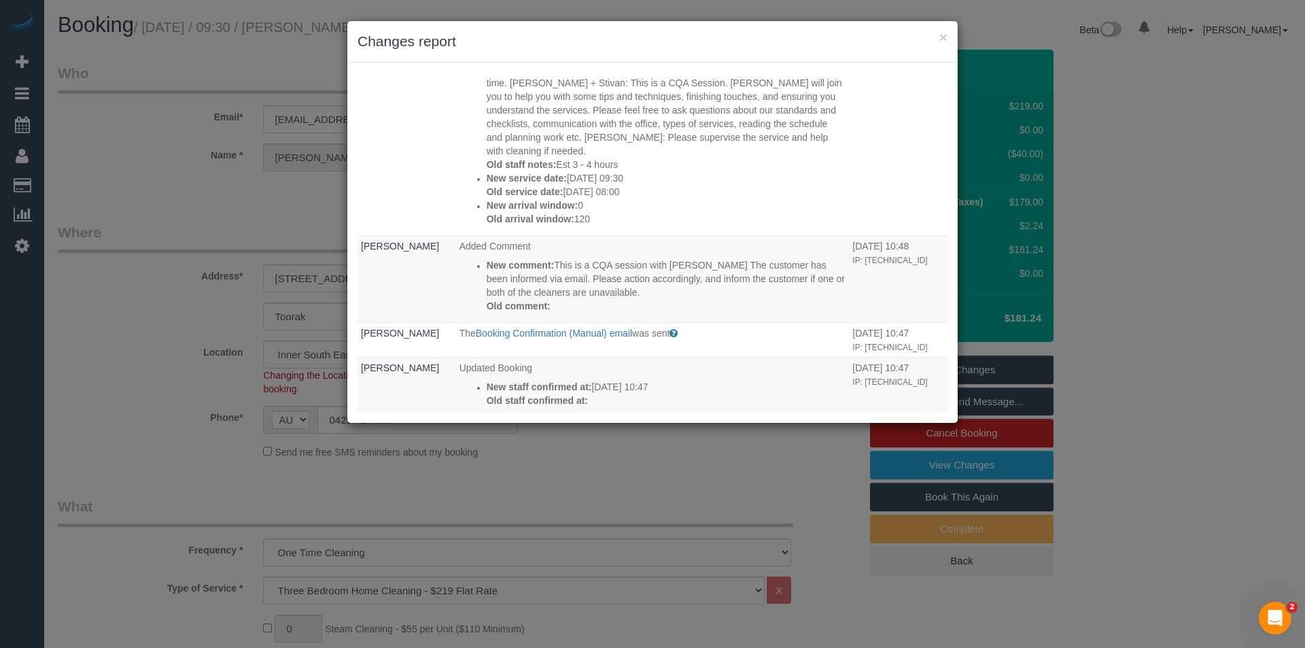
click at [562, 487] on div "× Changes report Who What When Bronie Bryant Unassigned team: (3) Krunal (+ Sti…" at bounding box center [652, 324] width 1305 height 648
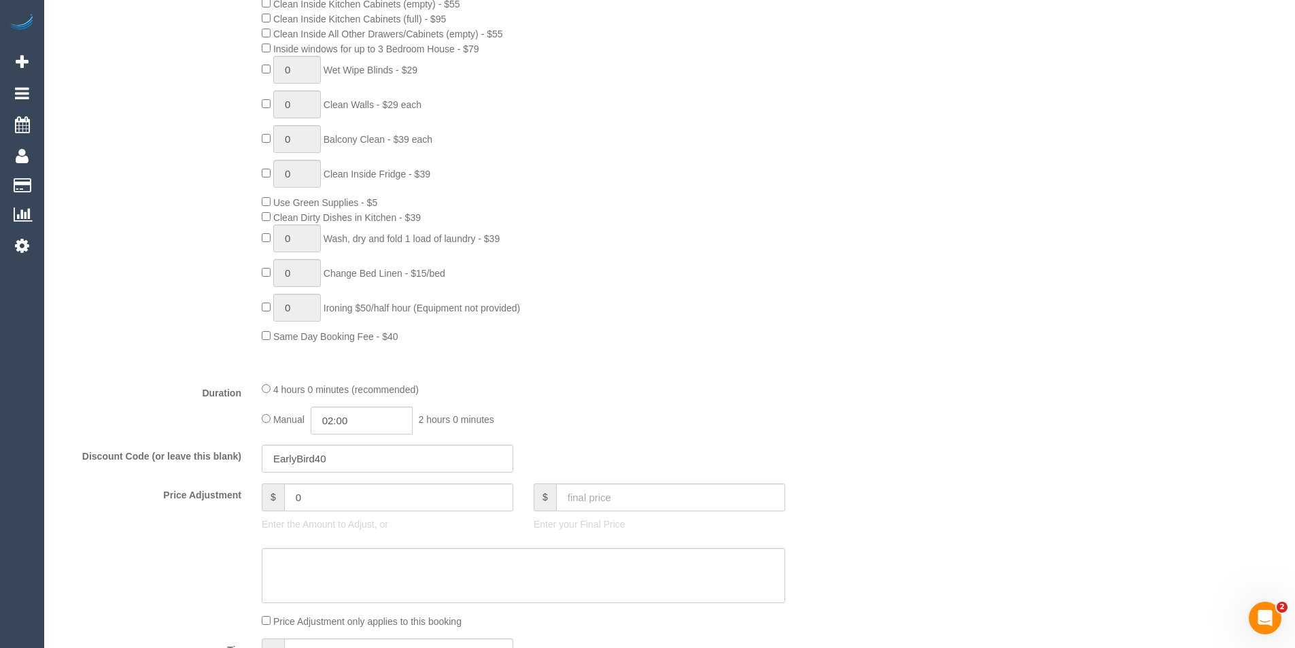
scroll to position [1088, 0]
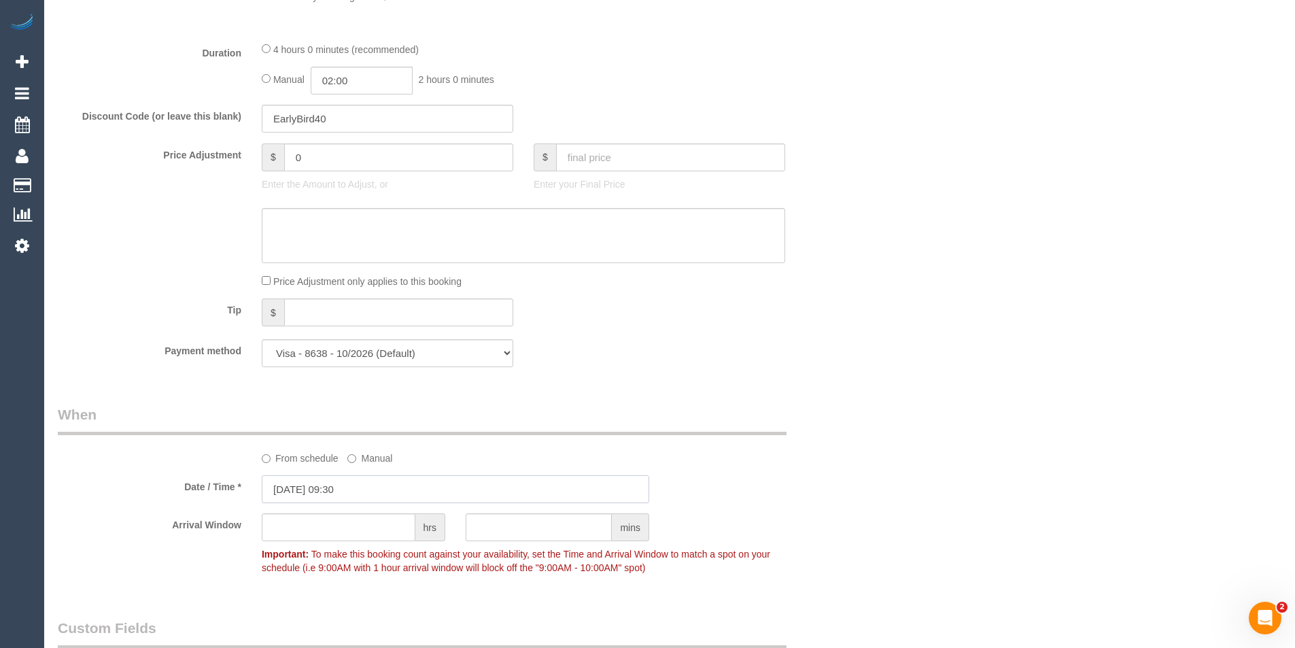
click at [379, 487] on input "18/08/2025 09:30" at bounding box center [456, 489] width 388 height 28
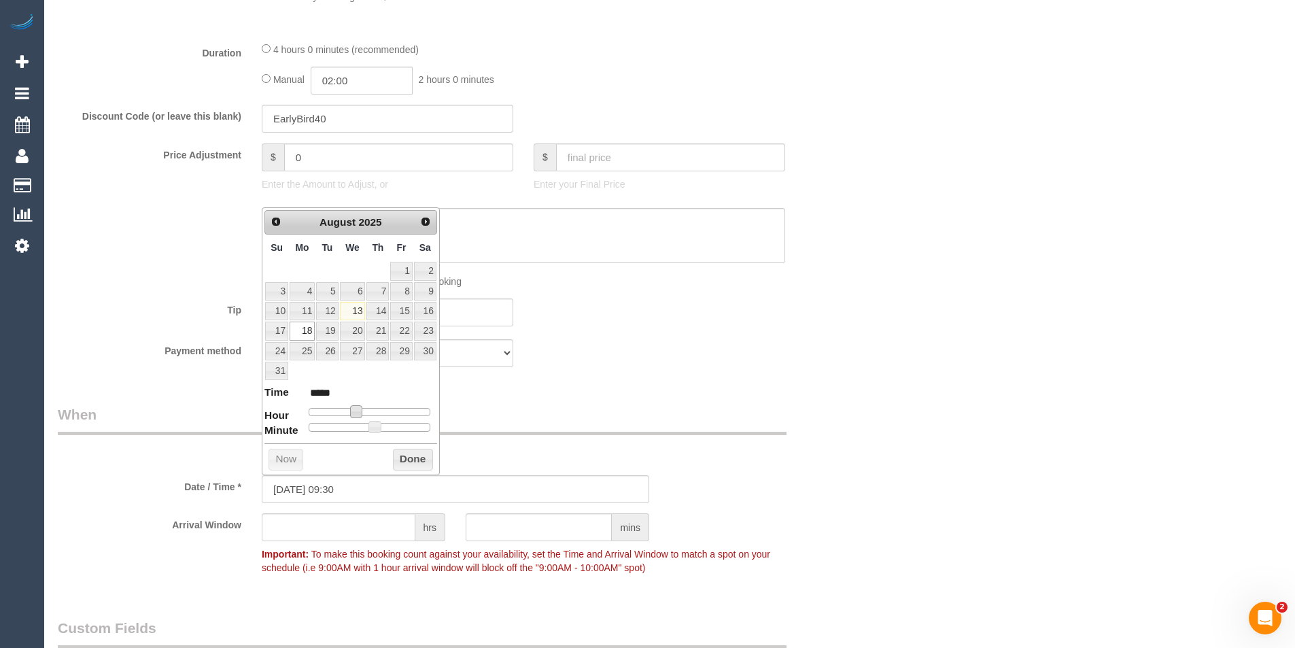
type input "18/08/2025 08:30"
type input "*****"
click at [351, 410] on span at bounding box center [351, 411] width 12 height 12
type input "18/08/2025 08:25"
type input "*****"
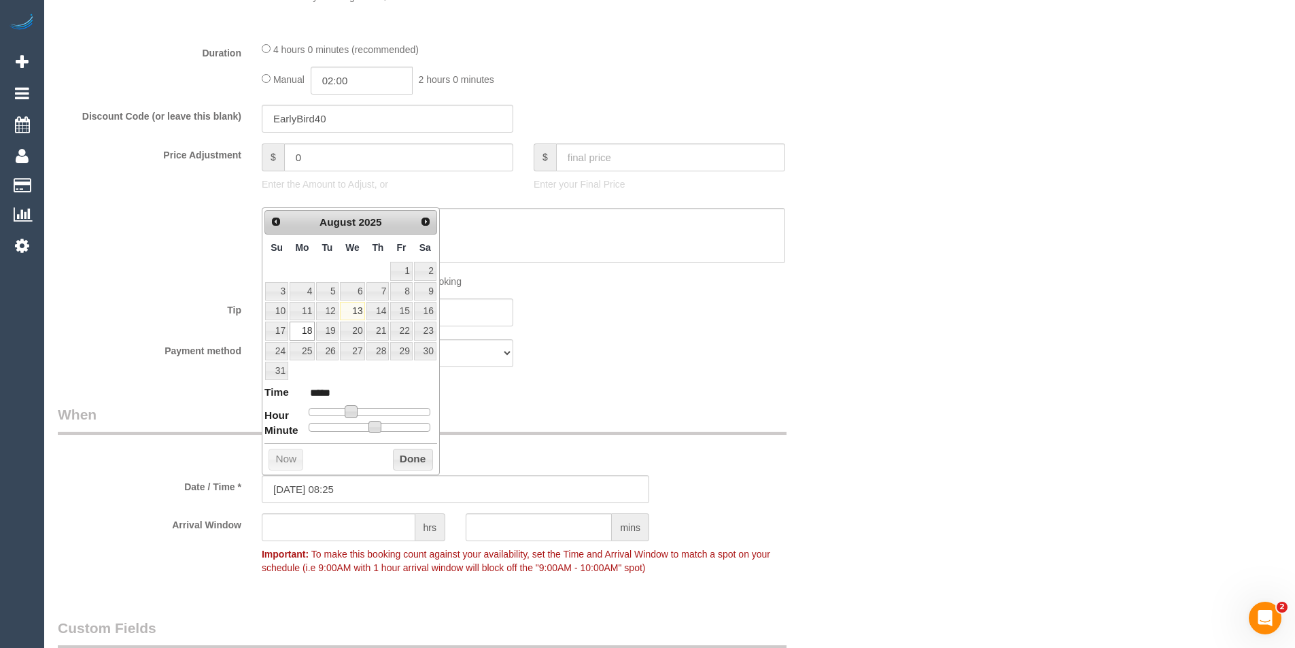
type input "18/08/2025 08:20"
type input "*****"
type input "18/08/2025 08:15"
type input "*****"
type input "18/08/2025 08:10"
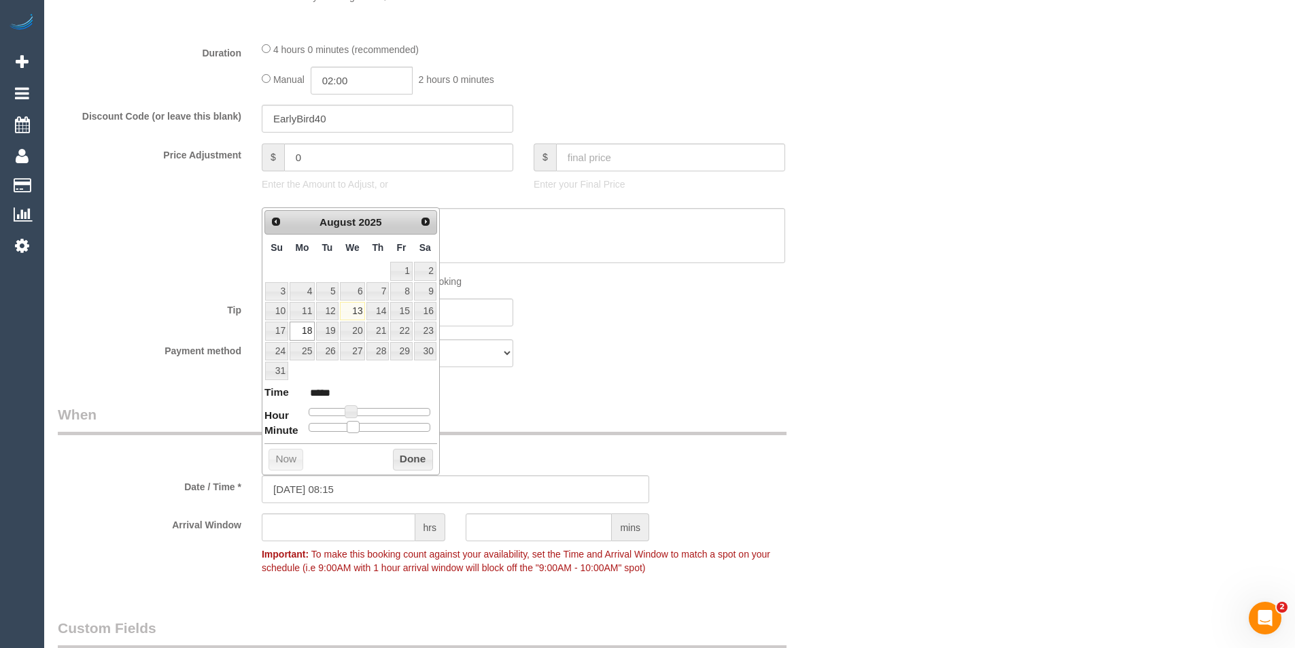
type input "*****"
type input "18/08/2025 08:05"
type input "*****"
type input "[DATE] 08:00"
type input "*****"
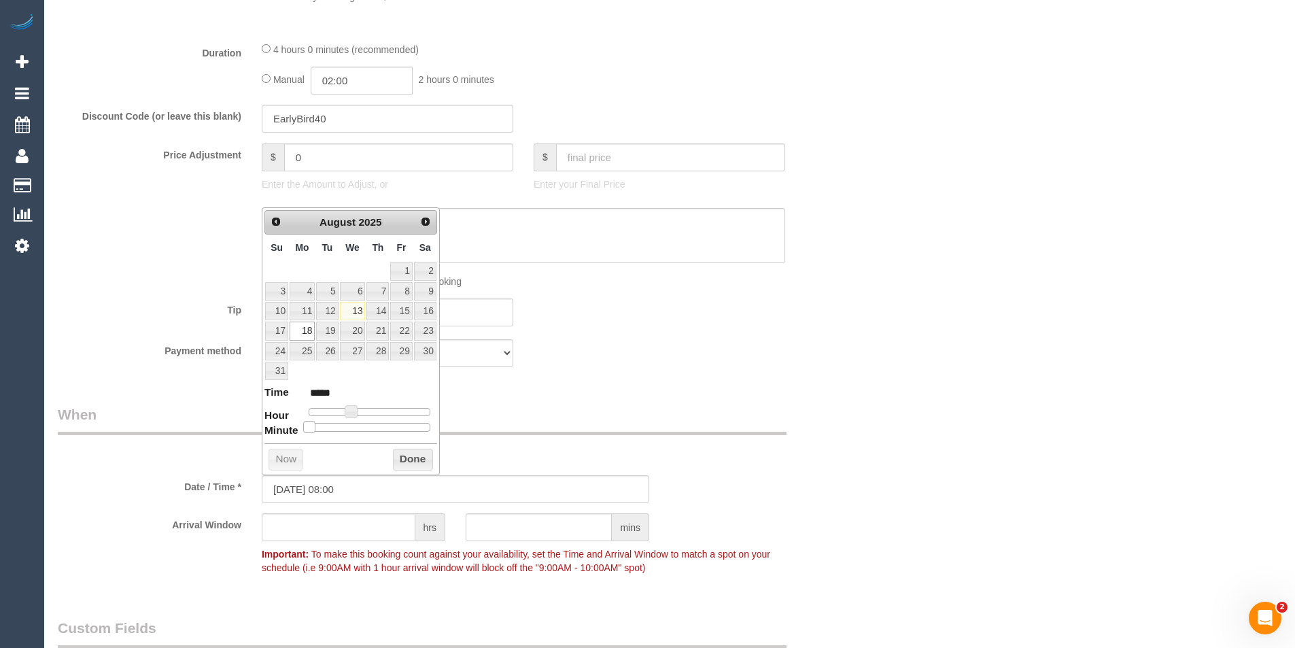
drag, startPoint x: 354, startPoint y: 424, endPoint x: 307, endPoint y: 424, distance: 46.9
click at [307, 424] on span at bounding box center [309, 427] width 12 height 12
click at [401, 458] on button "Done" at bounding box center [413, 460] width 40 height 22
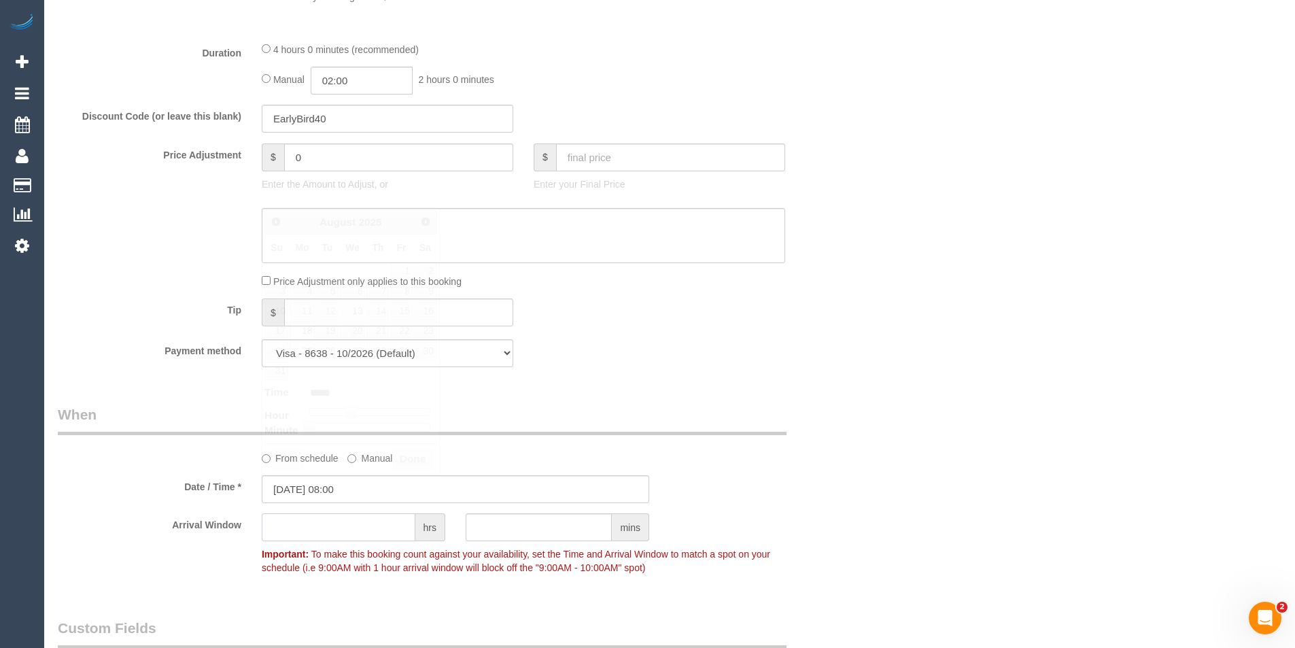
click at [337, 533] on input "text" at bounding box center [339, 527] width 154 height 28
type input "2"
click at [948, 560] on div "Who Email* gandrieri@gmail.com Name * Gino Andrieri Where Address* 623 Malvern …" at bounding box center [670, 386] width 1224 height 2848
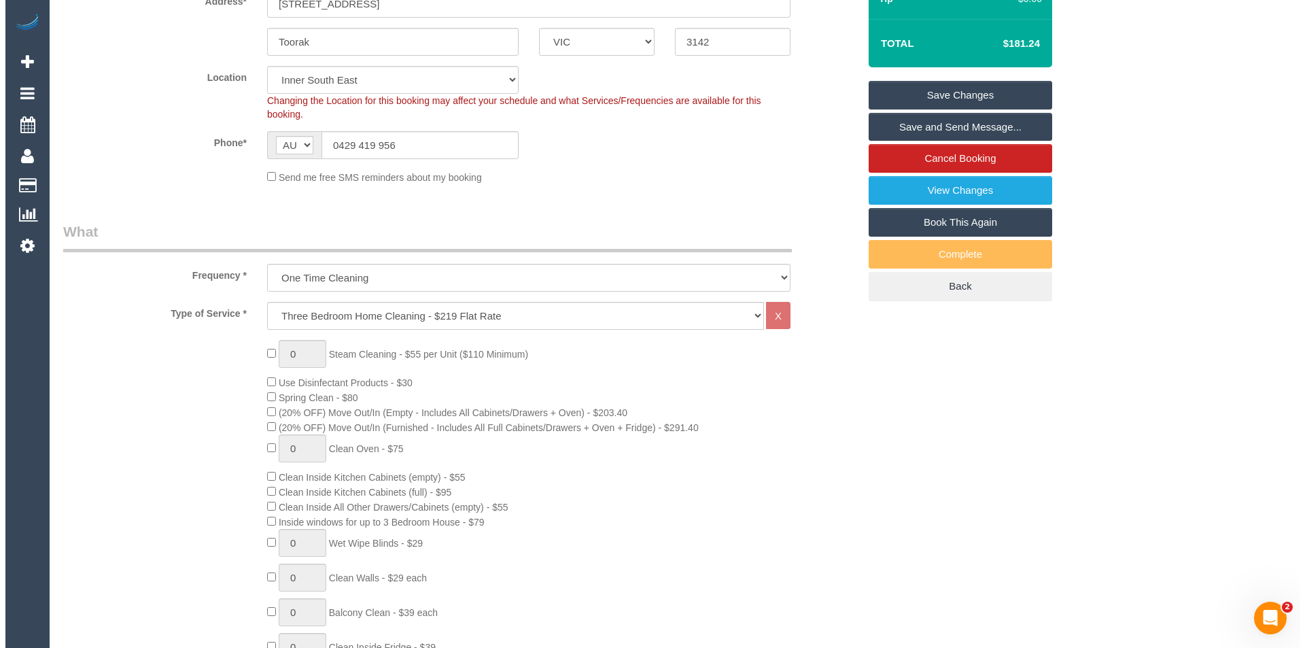
scroll to position [0, 0]
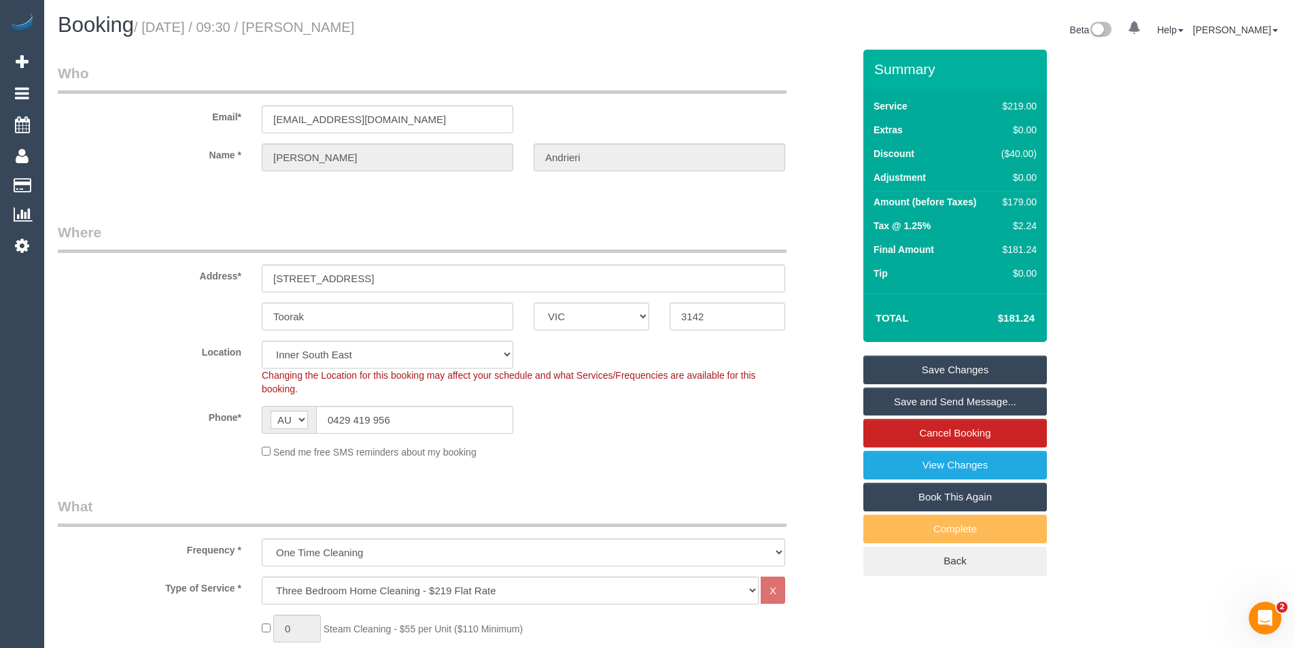
click at [959, 375] on link "Save Changes" at bounding box center [955, 370] width 184 height 29
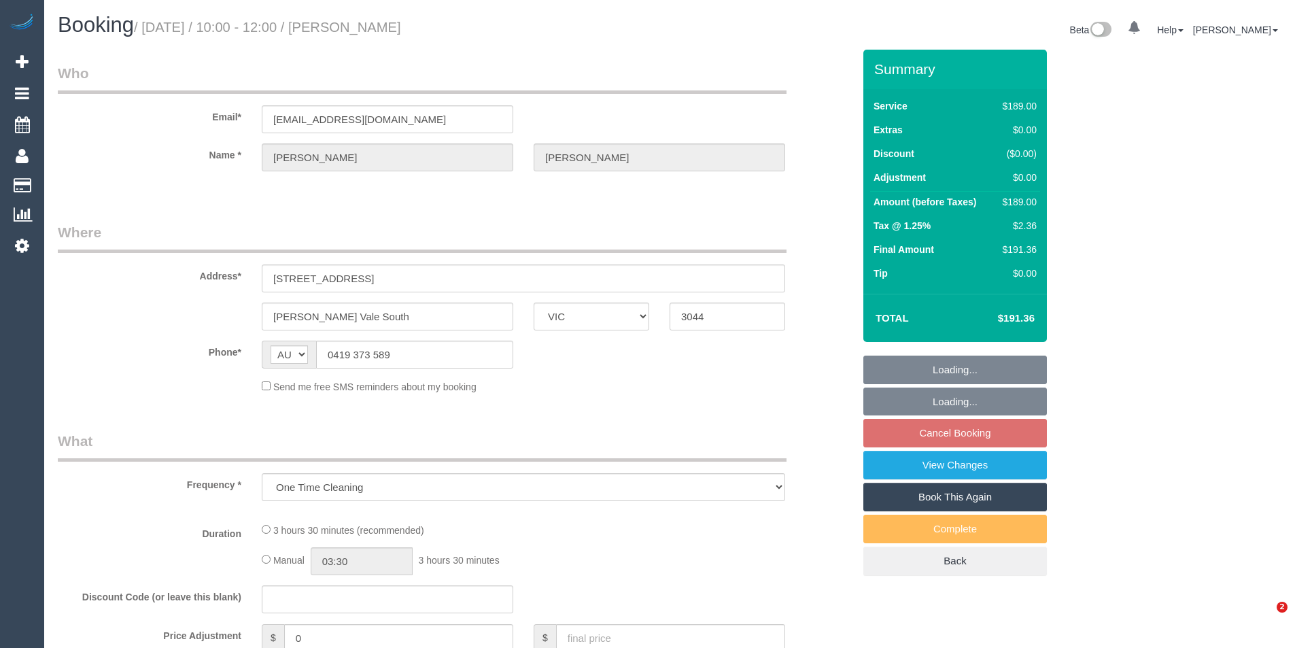
select select "VIC"
select select "string:stripe-pm_1RvK4b2GScqysDRVCkT9wGaY"
select select "number:28"
select select "number:15"
select select "number:19"
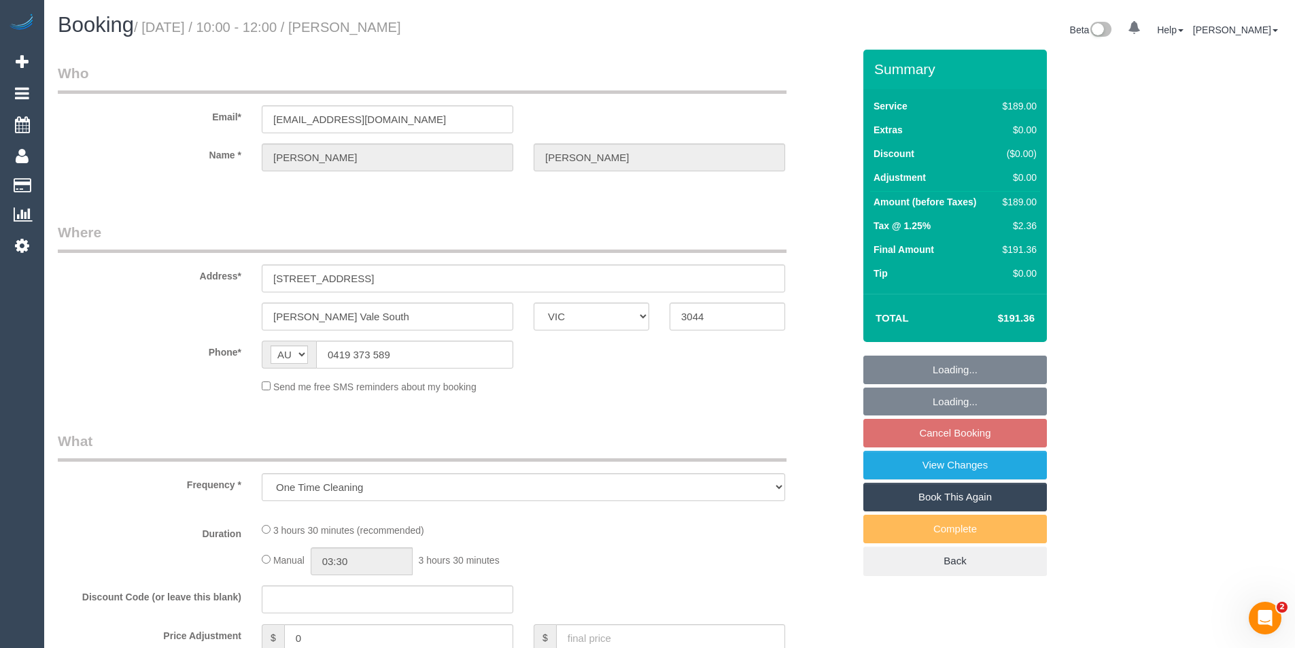
select select "number:22"
select select "number:33"
select select "number:26"
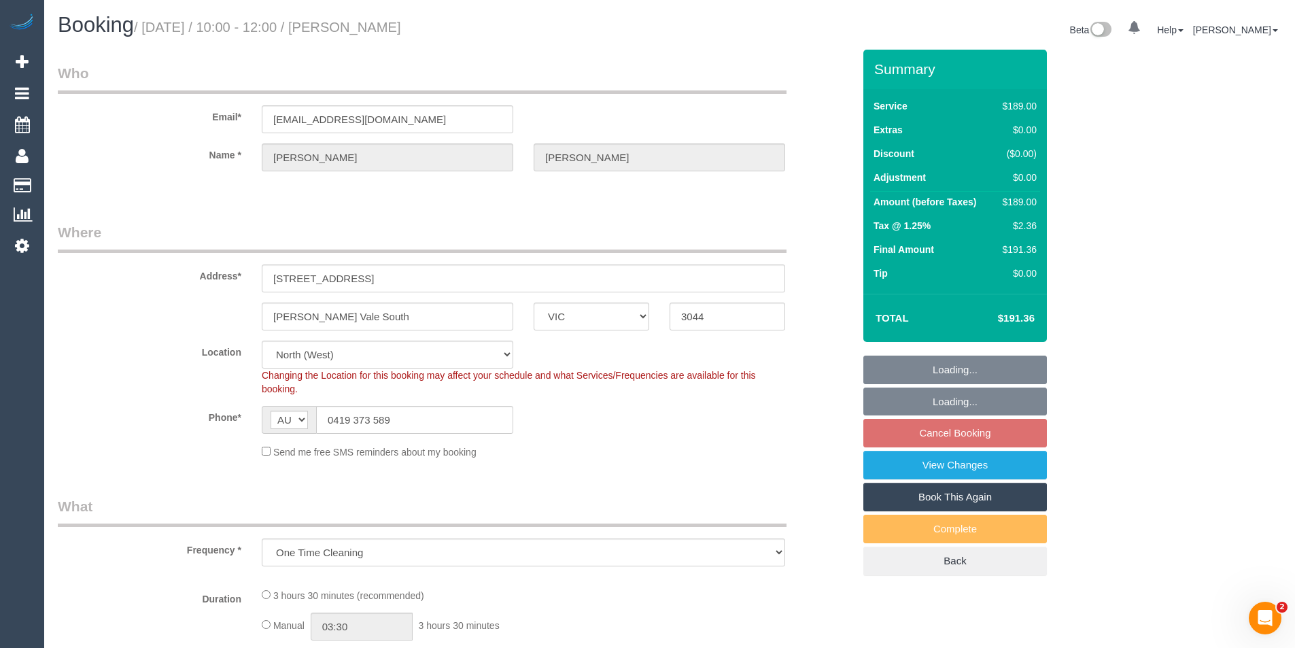
select select "object:675"
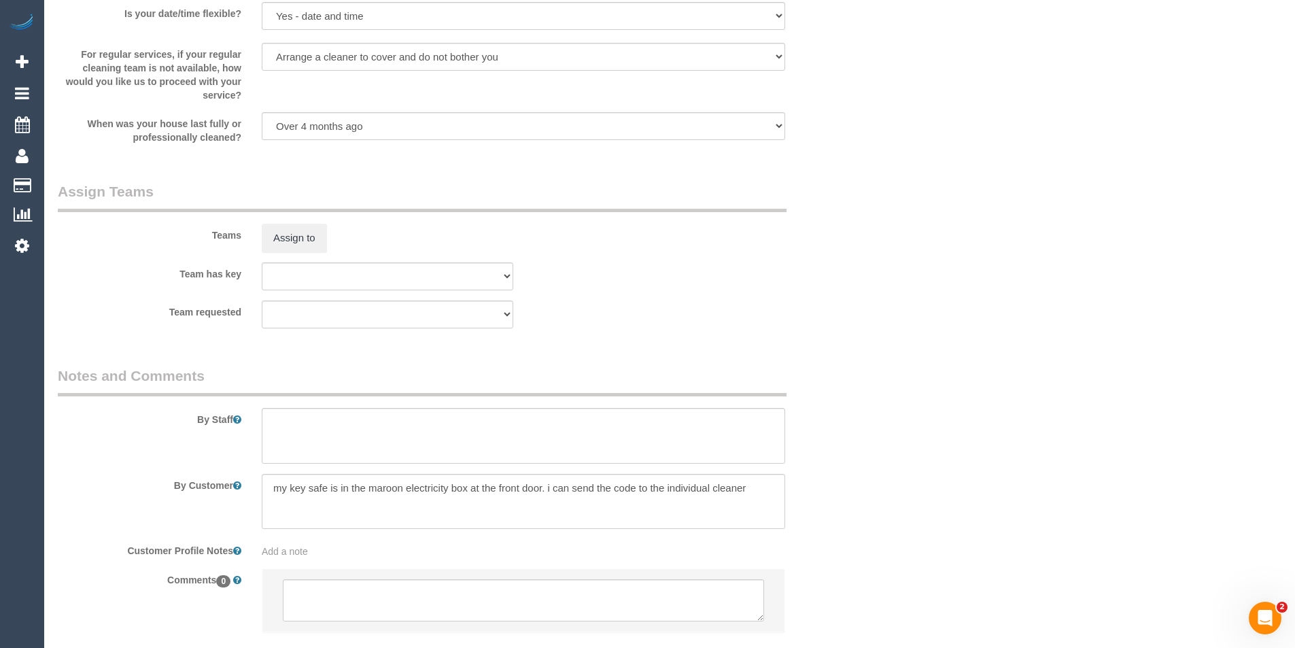
scroll to position [2038, 0]
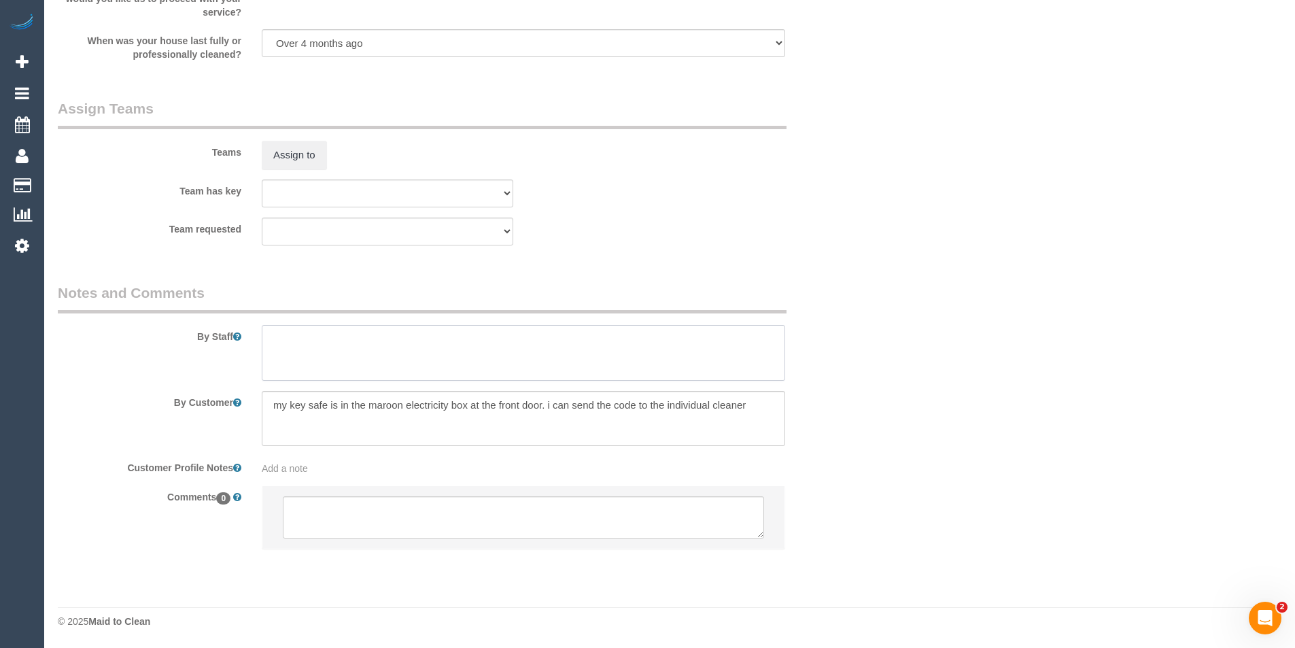
click at [345, 360] on textarea at bounding box center [523, 353] width 523 height 56
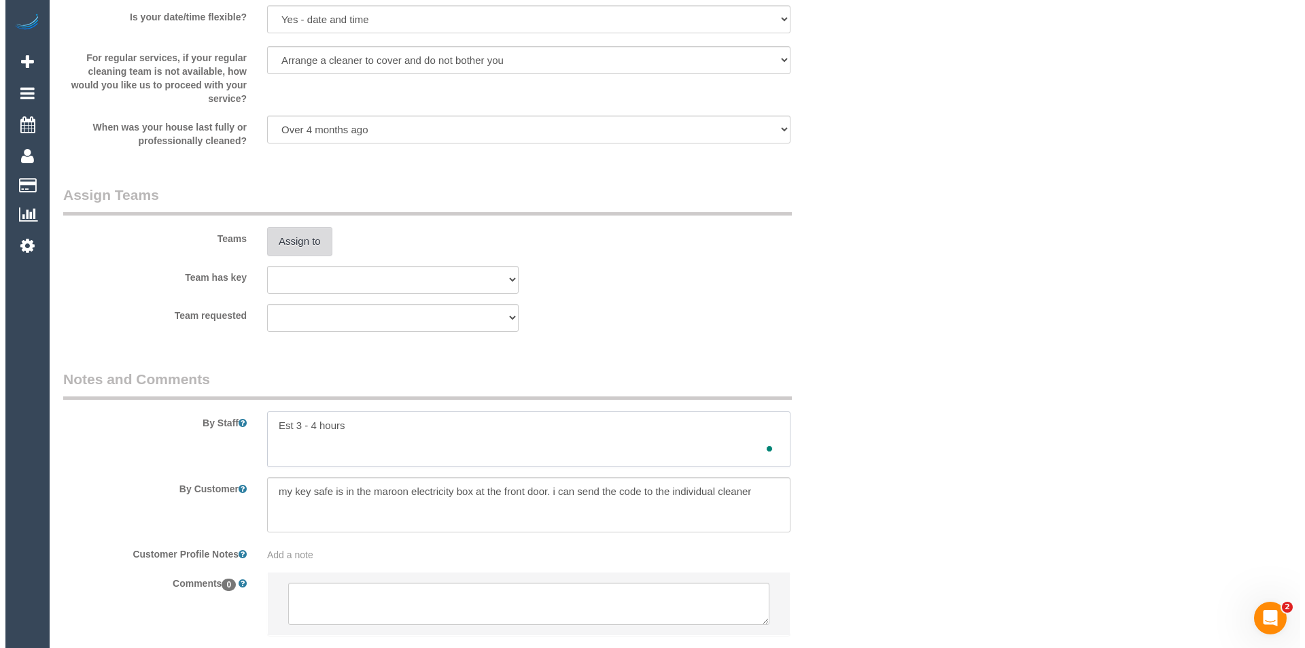
scroll to position [1902, 0]
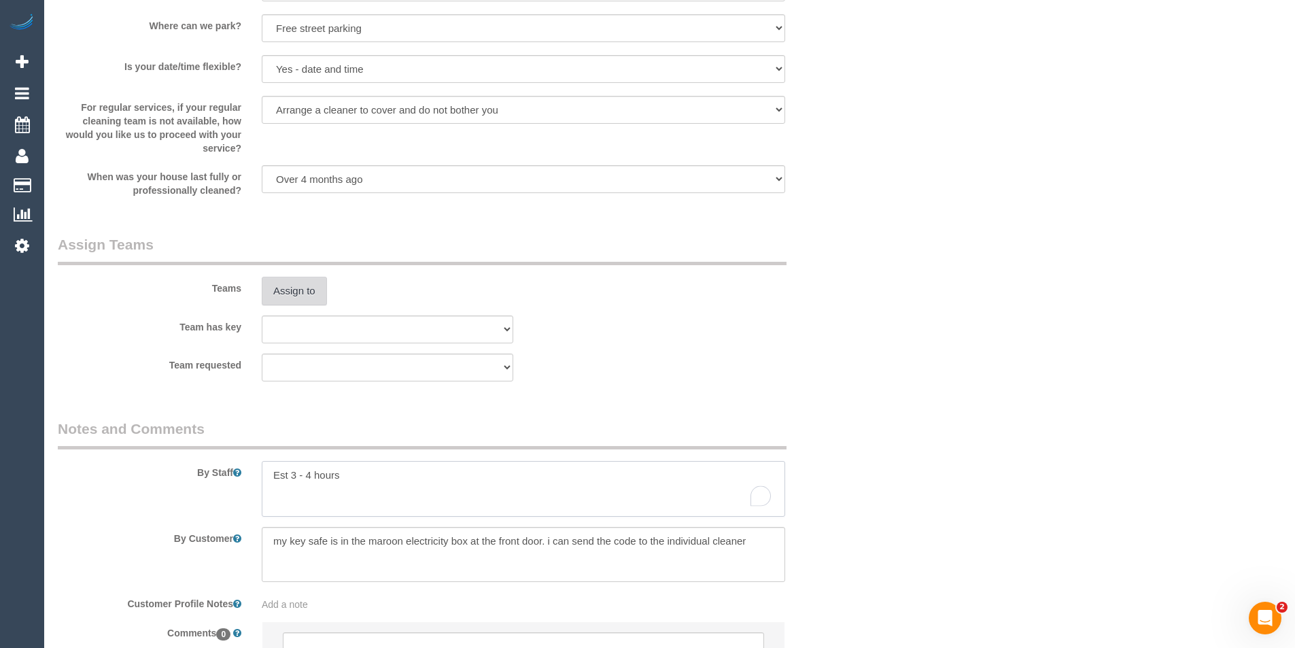
type textarea "Est 3 - 4 hours"
click at [317, 294] on button "Assign to" at bounding box center [294, 291] width 65 height 29
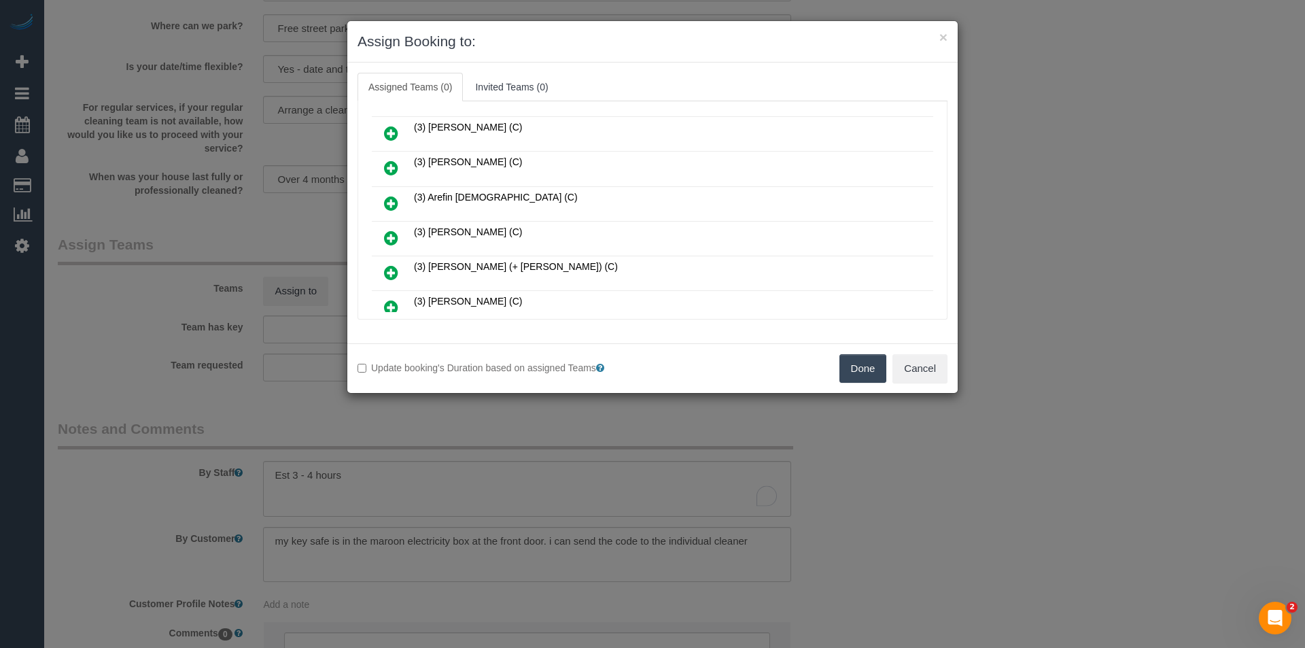
click at [387, 133] on icon at bounding box center [391, 133] width 14 height 16
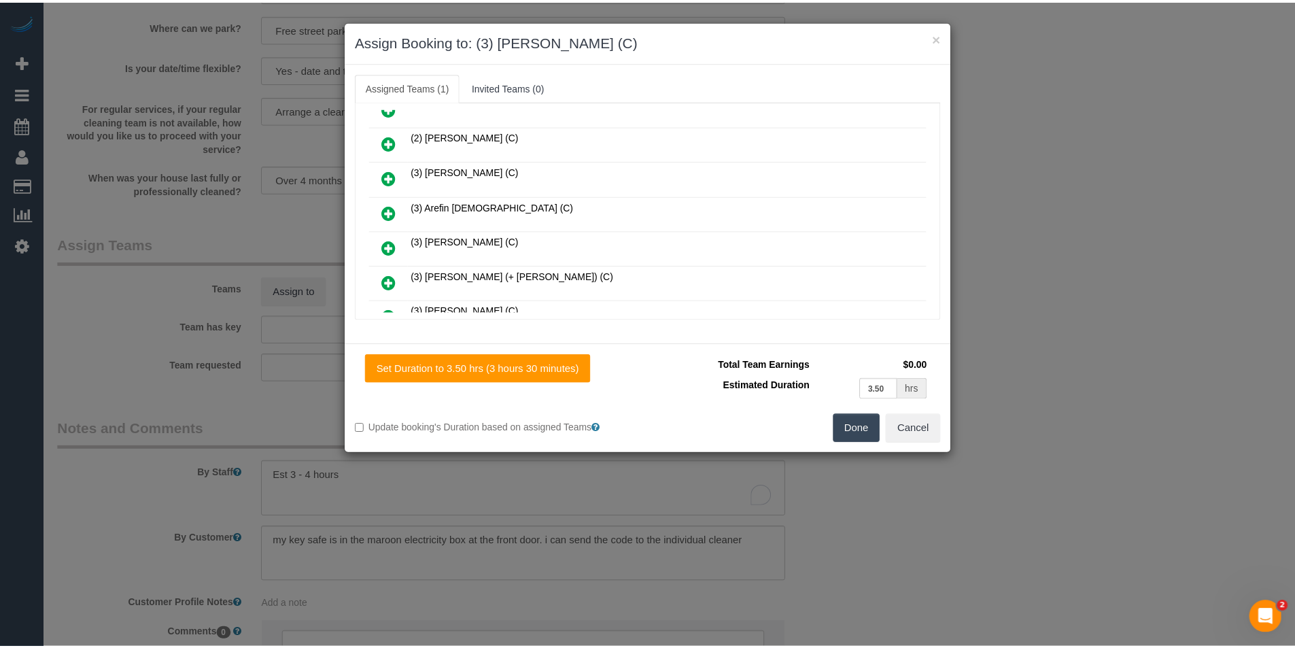
scroll to position [0, 0]
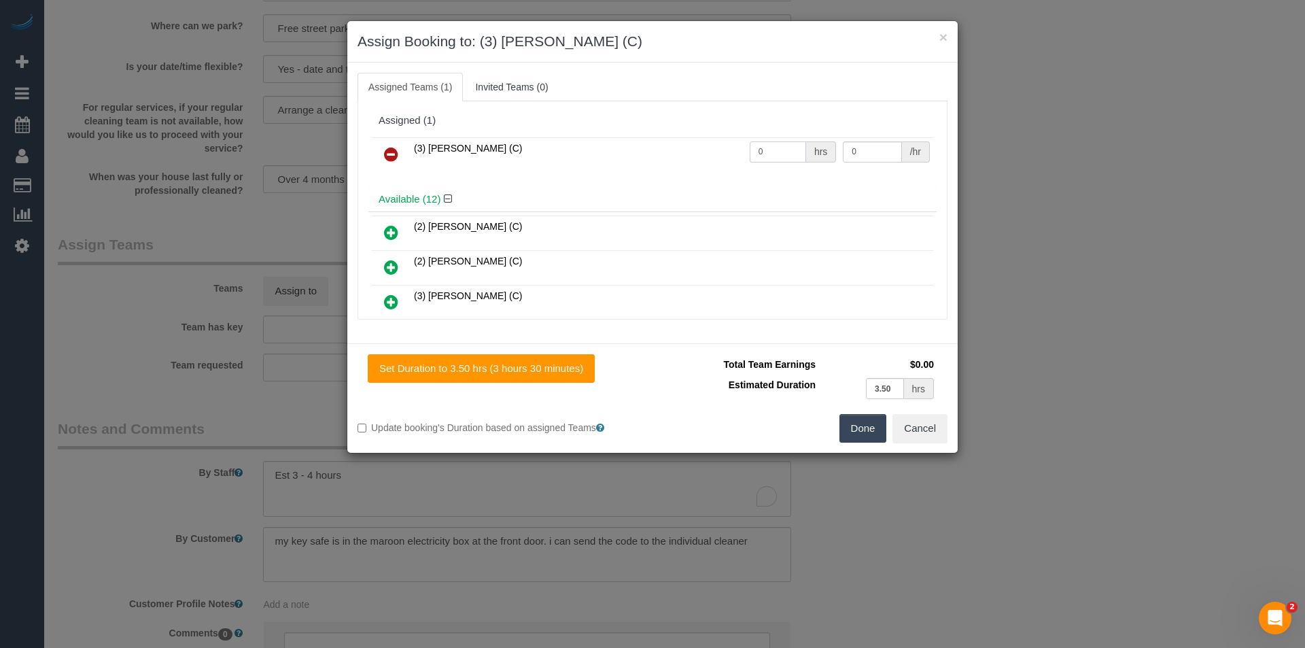
drag, startPoint x: 776, startPoint y: 147, endPoint x: 636, endPoint y: 144, distance: 140.1
click at [640, 145] on tr "(3) [PERSON_NAME] (C) 0 hrs 0 /hr" at bounding box center [653, 154] width 562 height 35
type input "1"
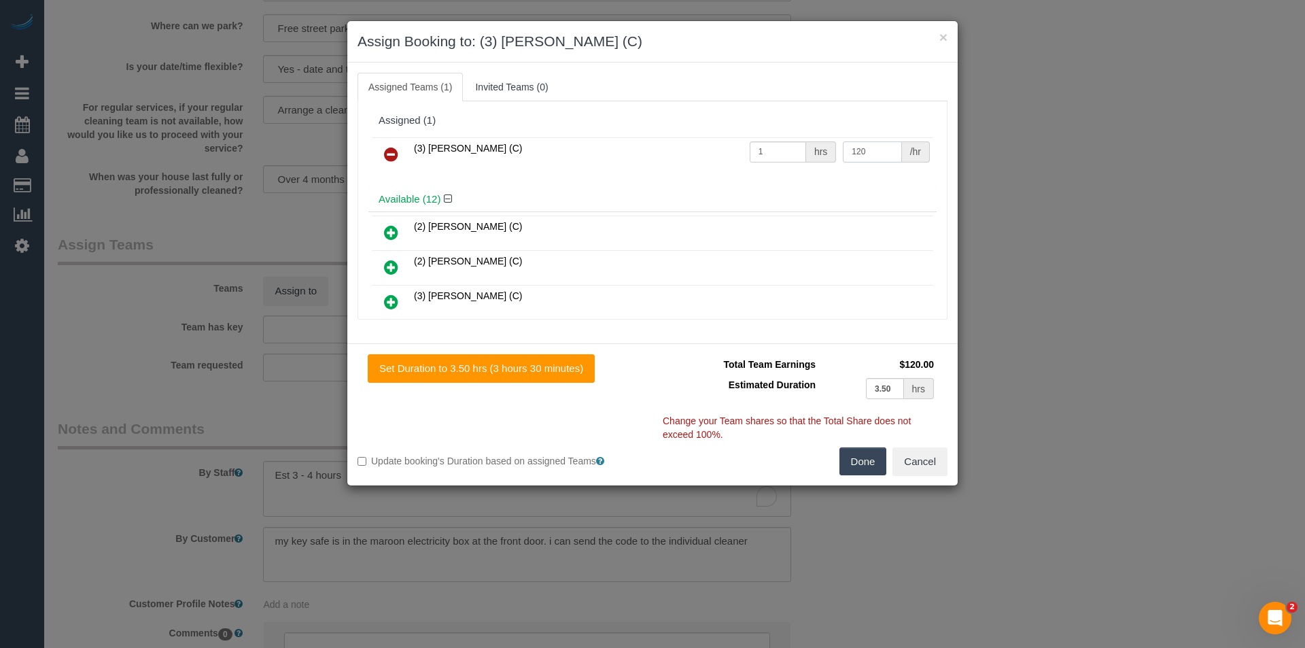
type input "120"
click at [869, 461] on button "Done" at bounding box center [864, 461] width 48 height 29
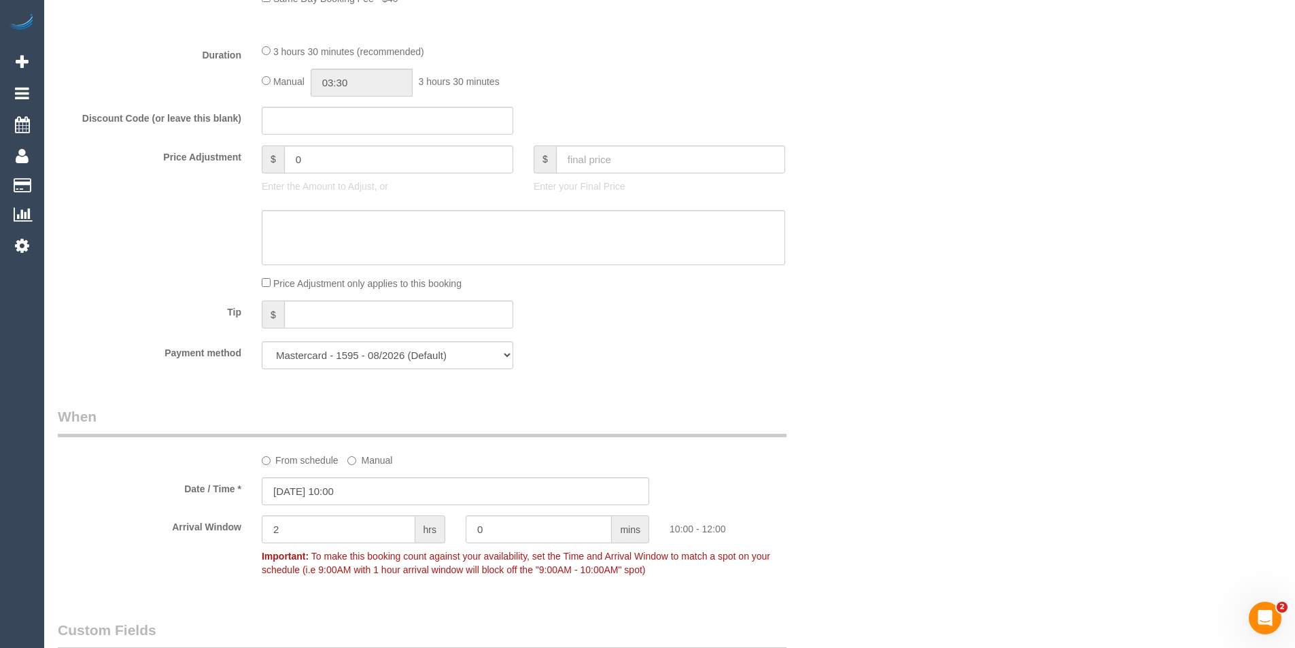
scroll to position [746, 0]
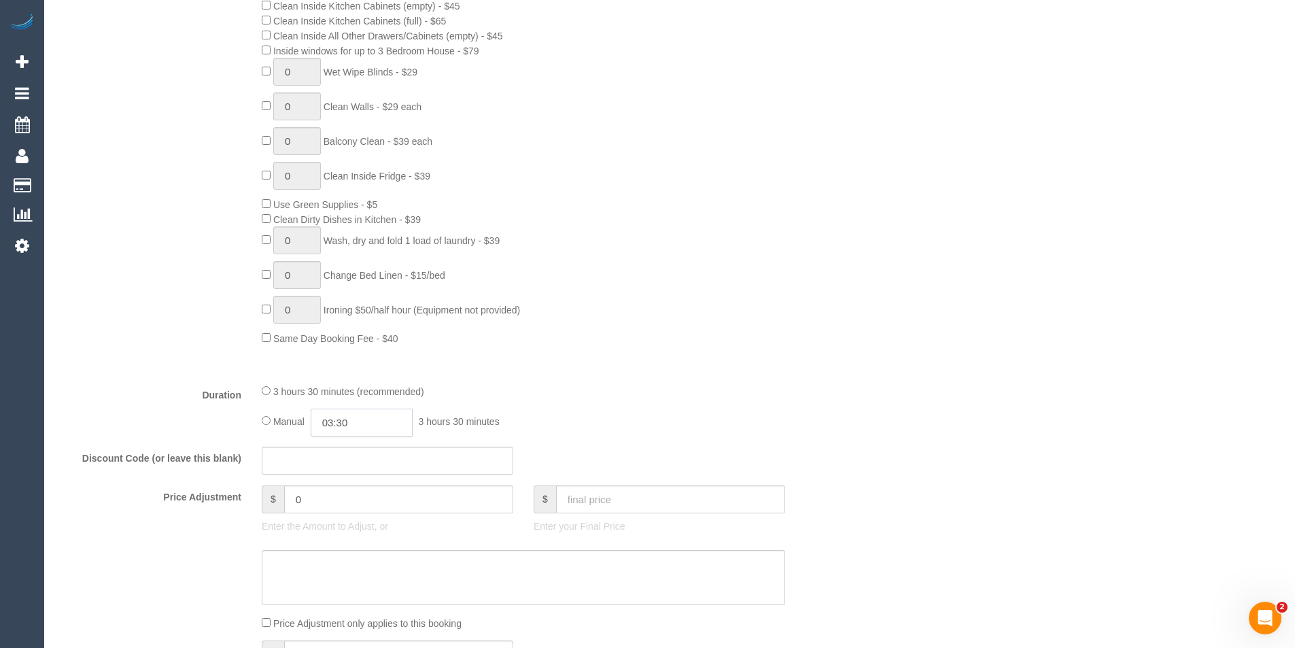
click at [365, 420] on input "03:30" at bounding box center [362, 423] width 102 height 28
type input "04:00"
click at [345, 479] on li "04:00" at bounding box center [346, 481] width 61 height 18
click at [619, 402] on div "3 hours 30 minutes (recommended) Manual 04:00 4 hours 0 minutes" at bounding box center [524, 409] width 544 height 53
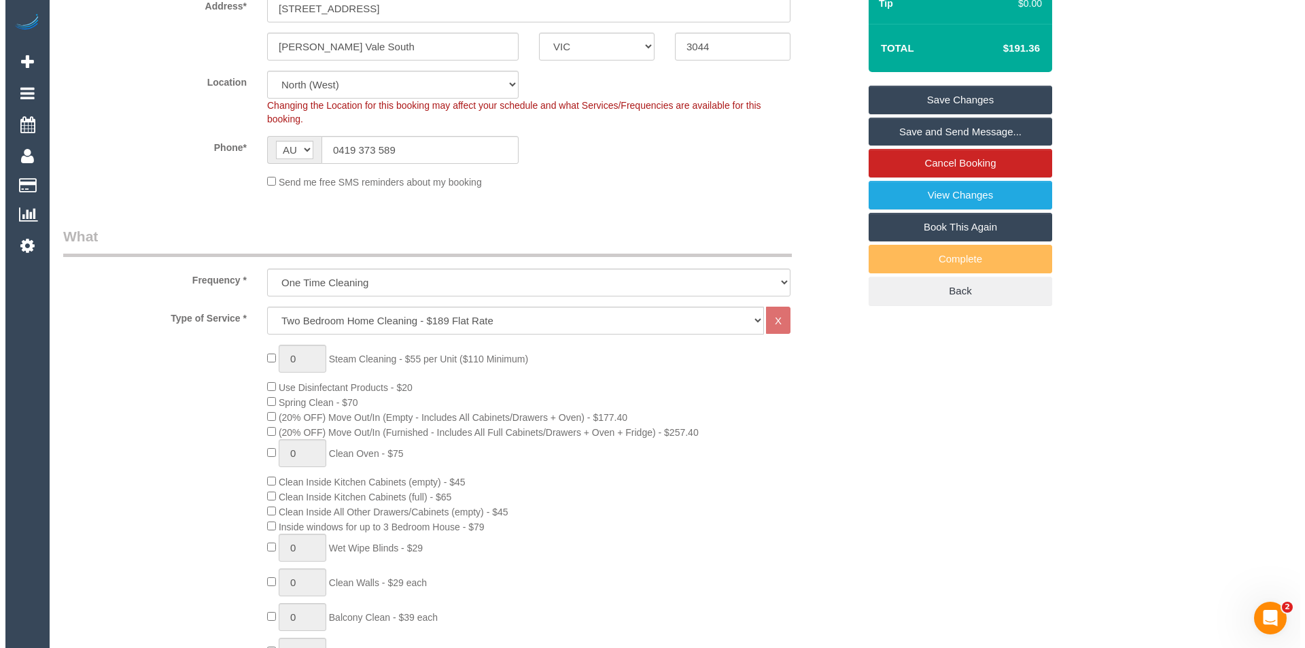
scroll to position [0, 0]
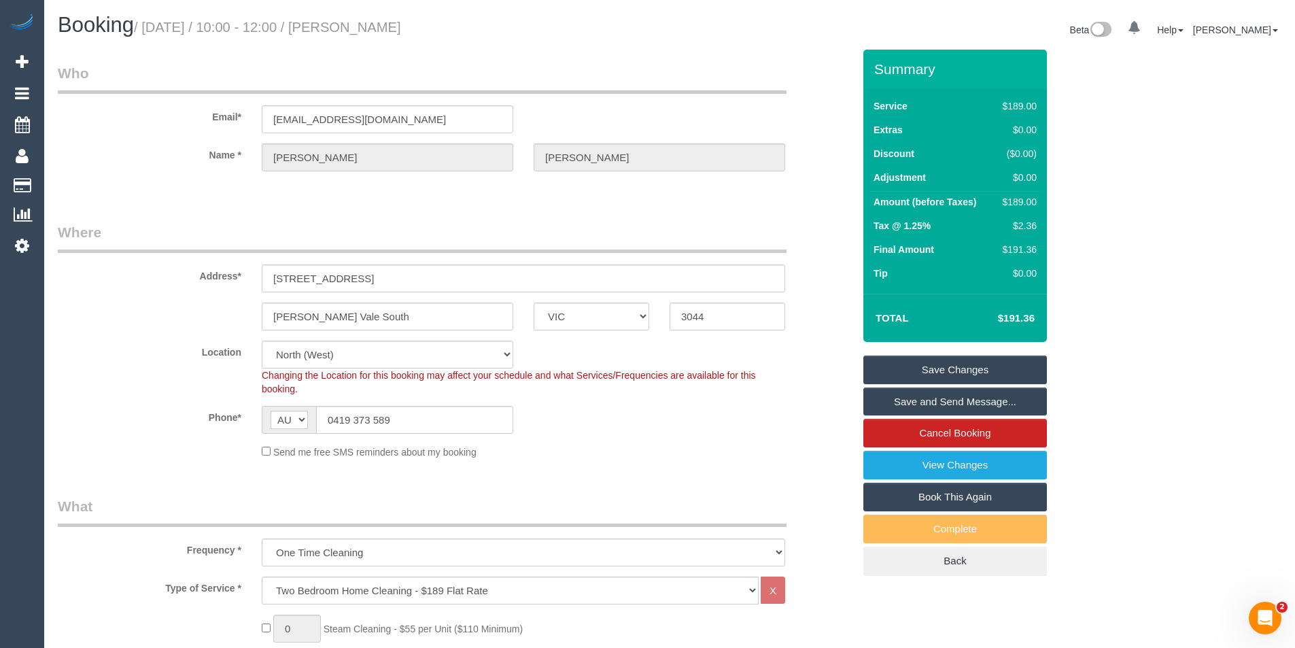
click at [978, 402] on link "Save and Send Message..." at bounding box center [955, 402] width 184 height 29
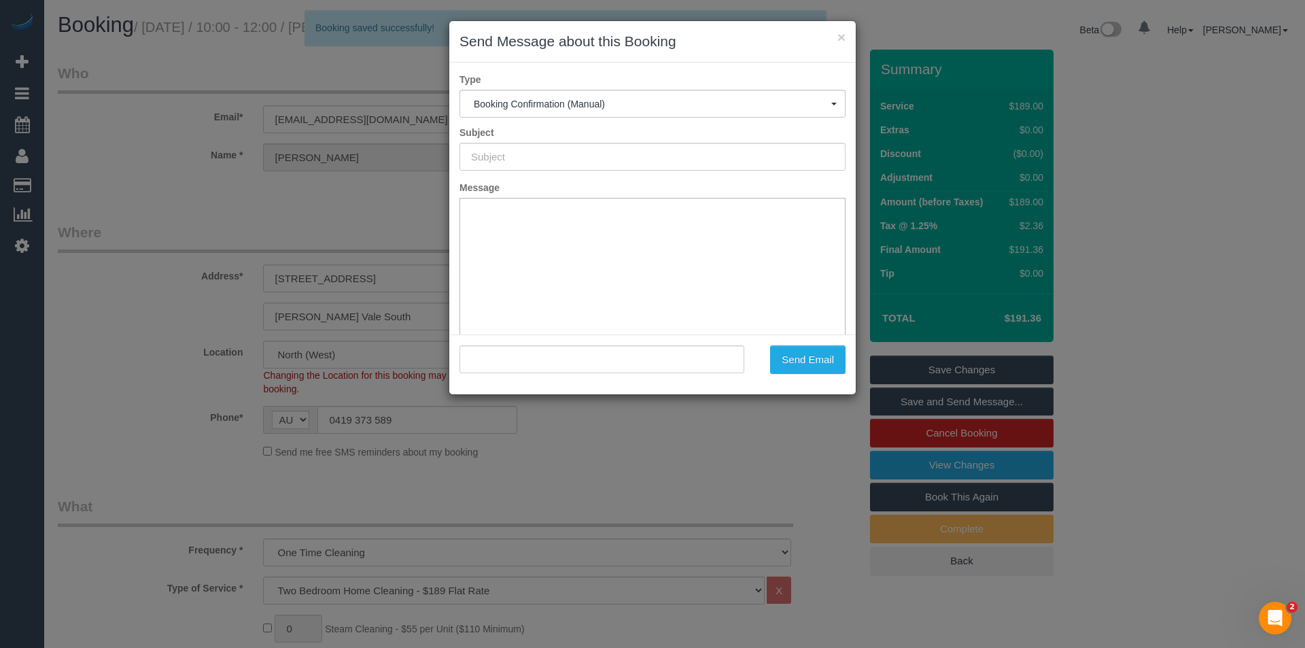
type input "Booking Confirmed"
type input ""[PERSON_NAME]" <[EMAIL_ADDRESS][DOMAIN_NAME]>"
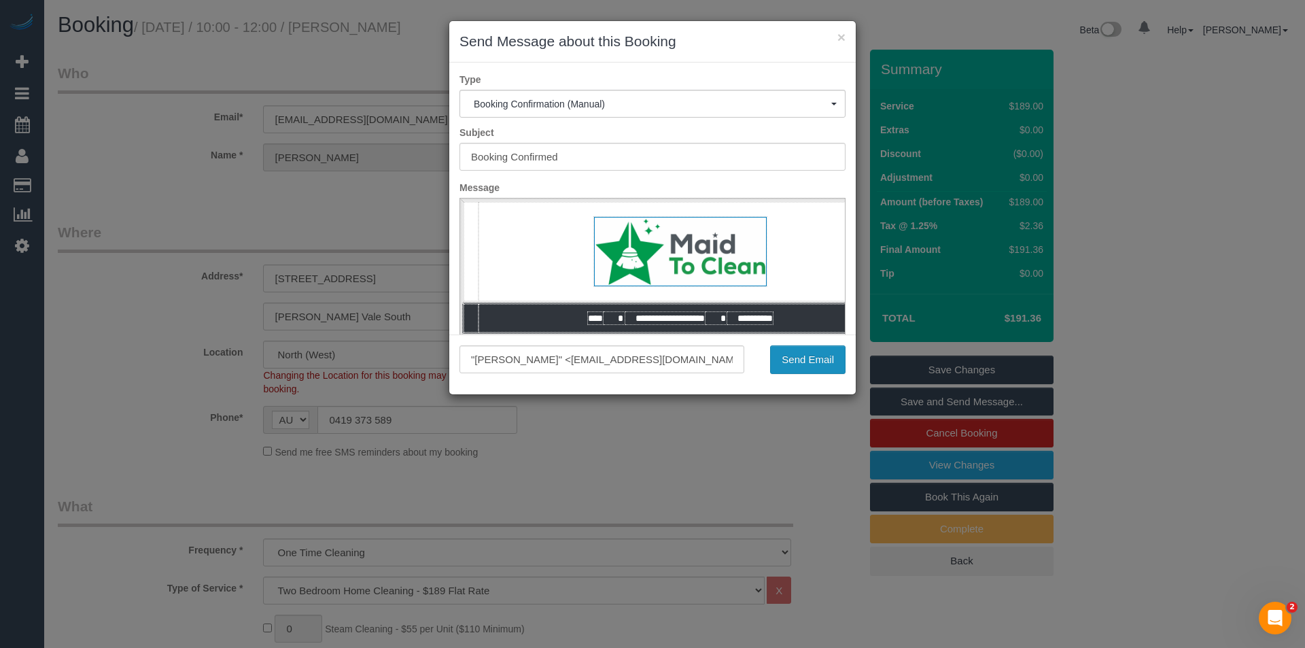
click at [785, 355] on button "Send Email" at bounding box center [807, 359] width 75 height 29
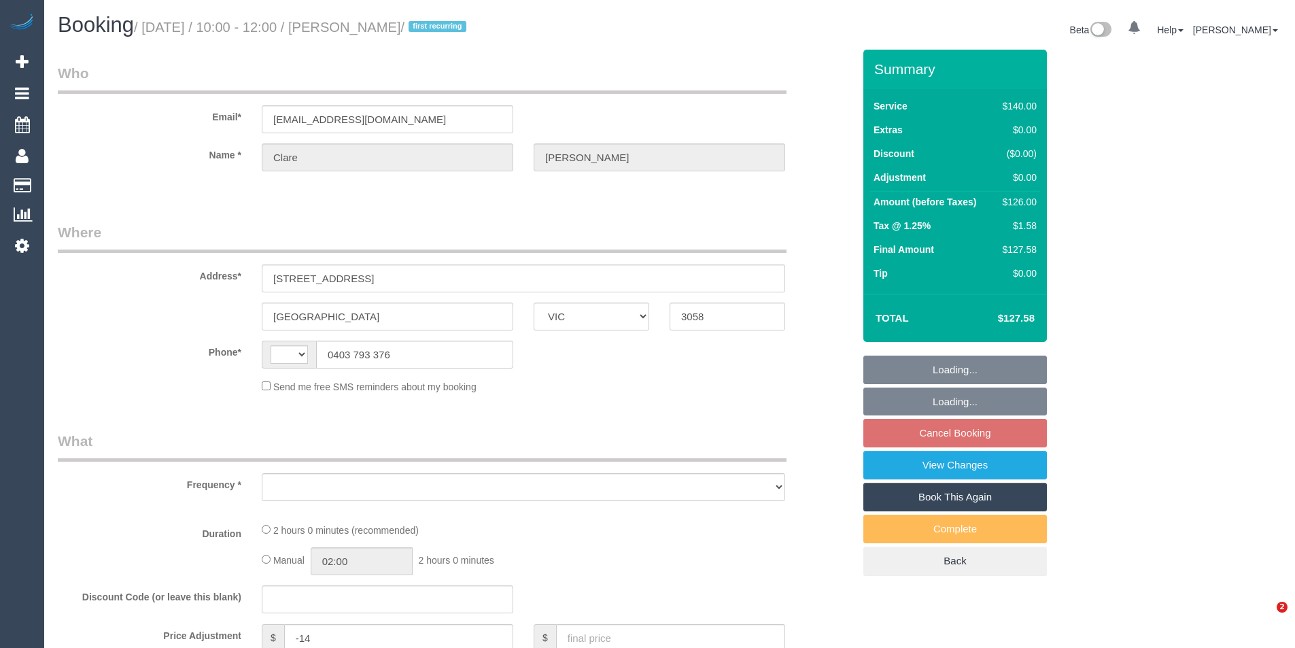
select select "VIC"
select select "string:stripe-pm_1RNlHv2GScqysDRVfSAFFgDN"
select select "number:28"
select select "number:14"
select select "number:19"
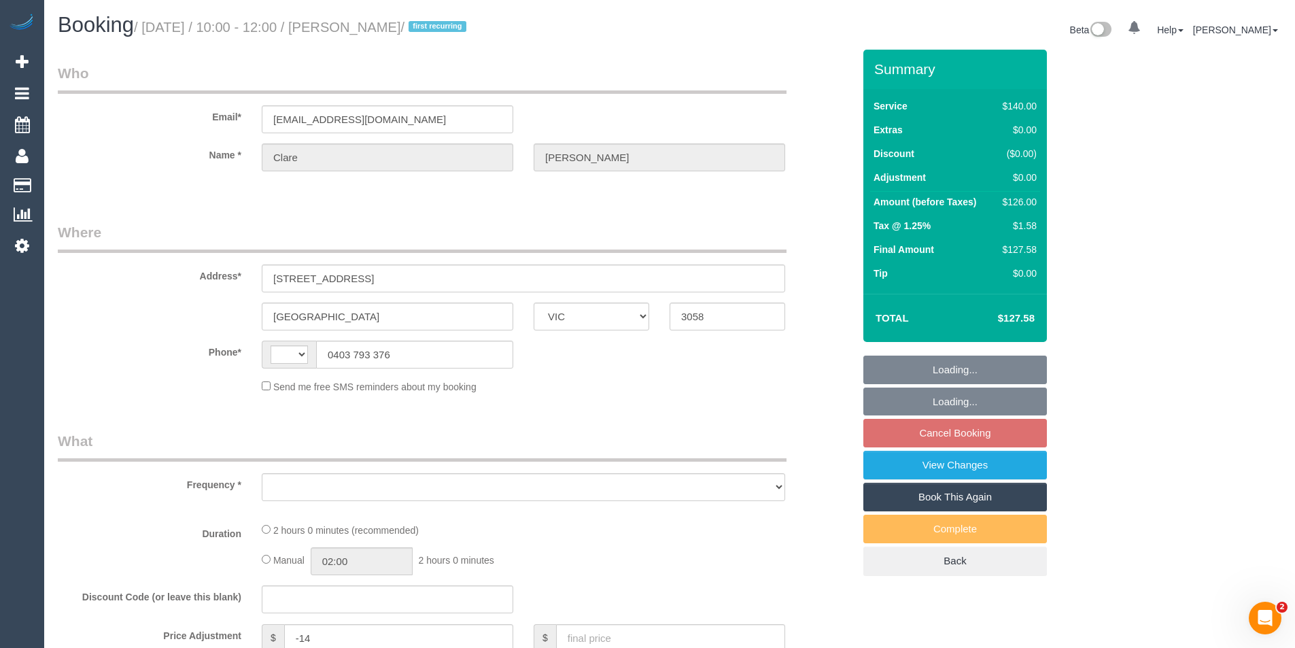
select select "number:36"
select select "number:34"
select select "number:11"
select select "string:AU"
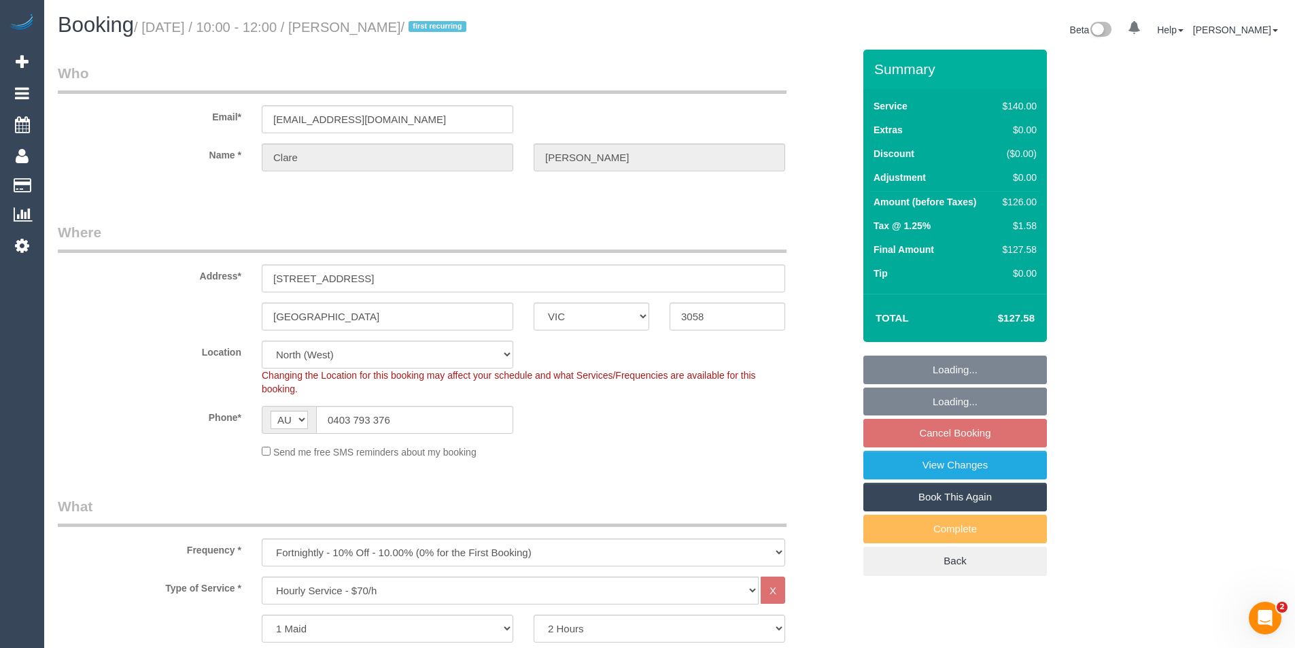
select select "object:1595"
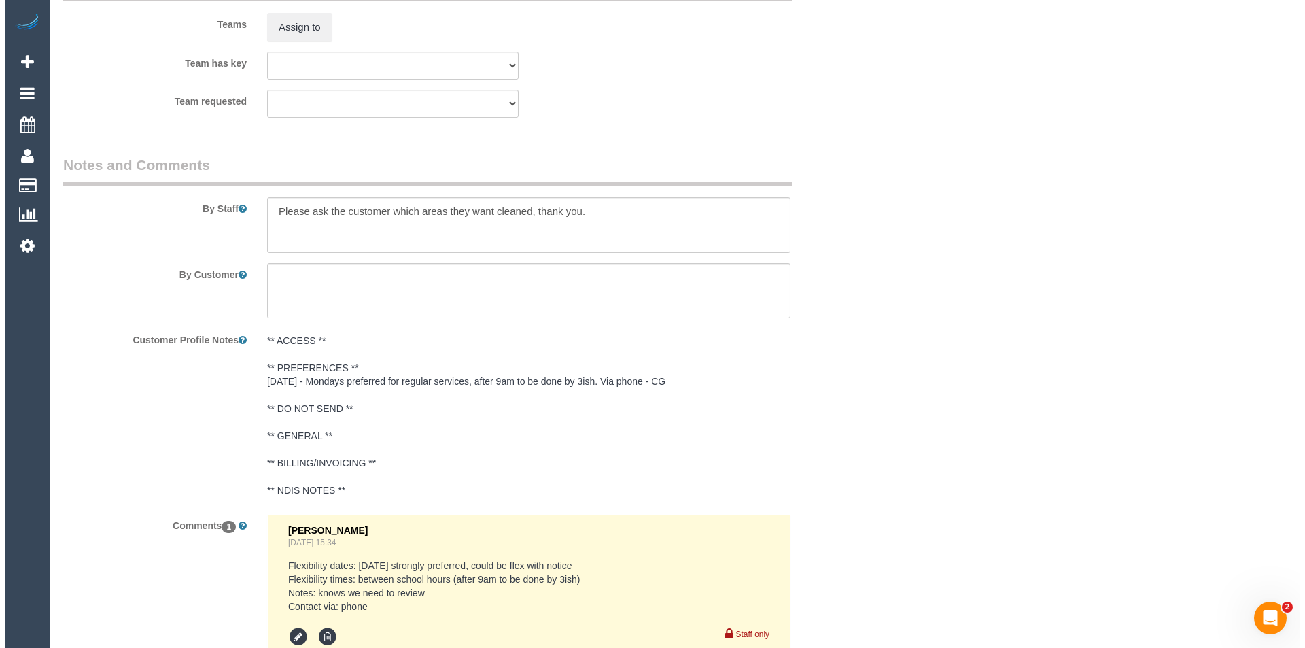
scroll to position [2040, 0]
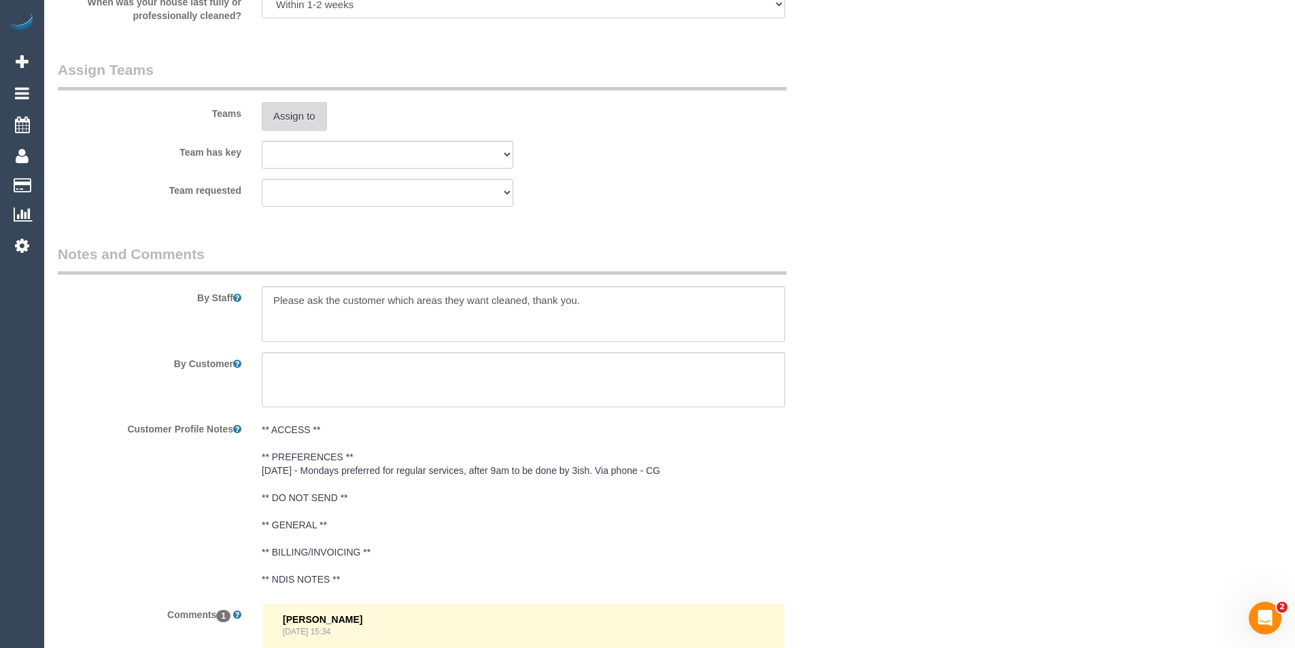
click at [316, 122] on button "Assign to" at bounding box center [294, 116] width 65 height 29
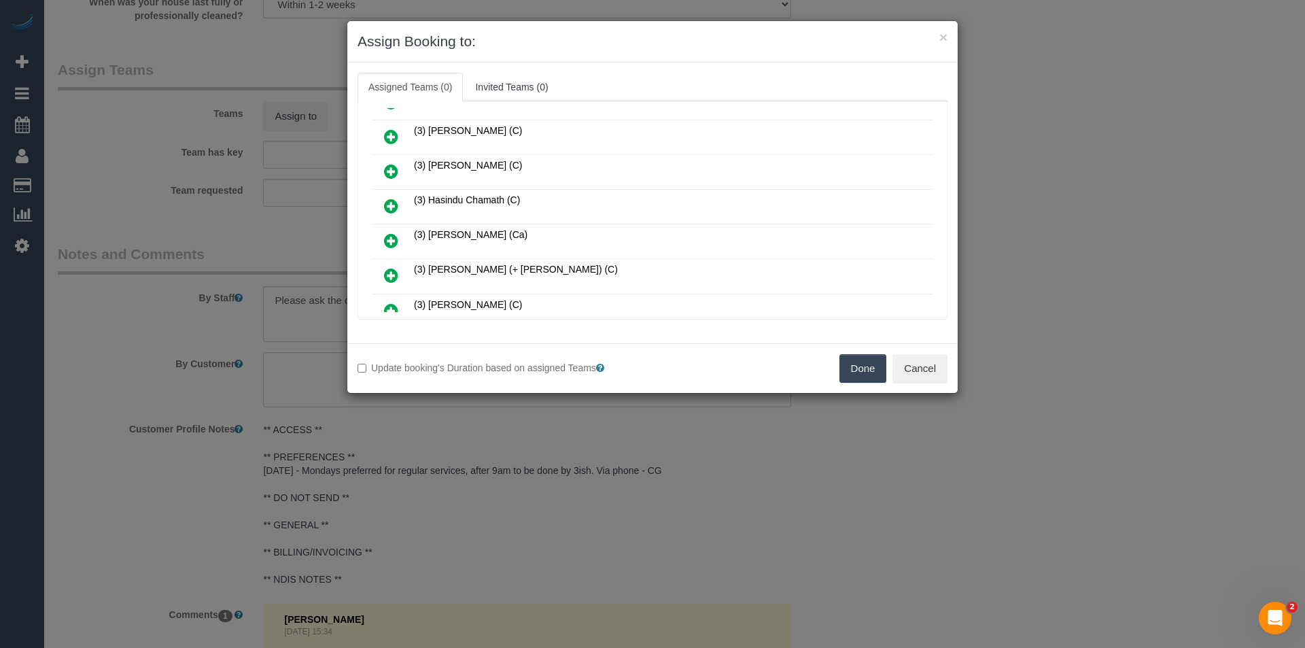
click at [396, 235] on icon at bounding box center [391, 241] width 14 height 16
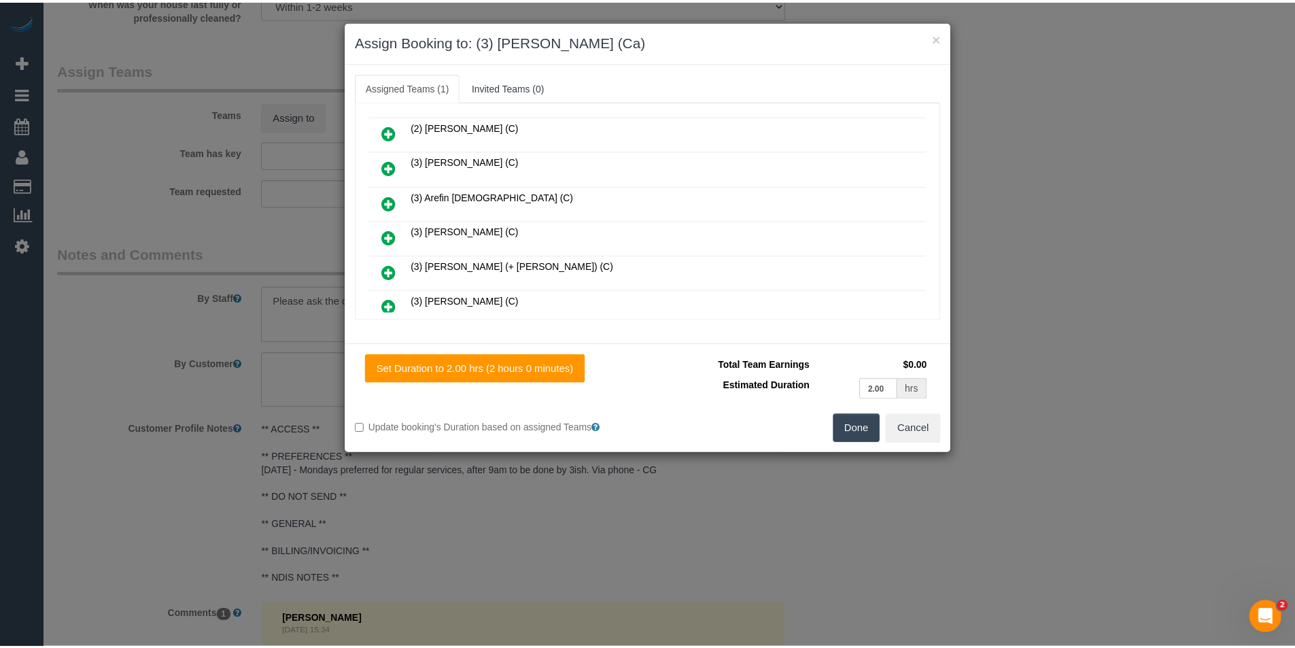
scroll to position [0, 0]
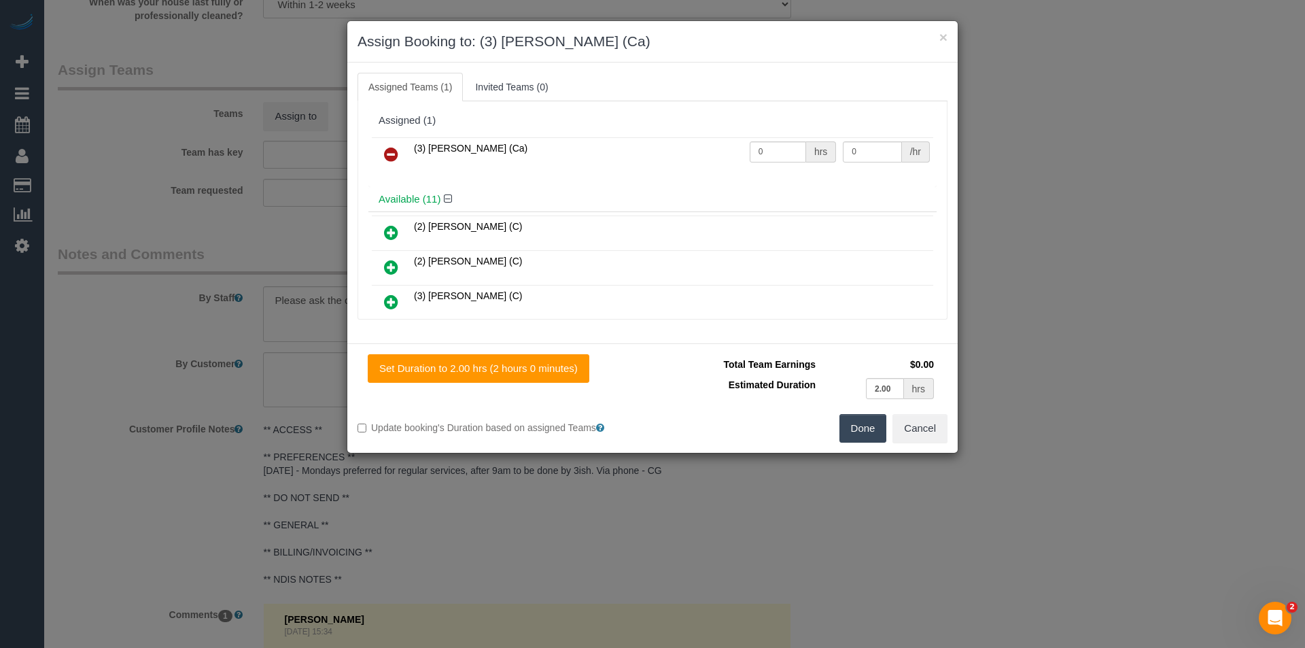
click at [861, 433] on button "Done" at bounding box center [864, 428] width 48 height 29
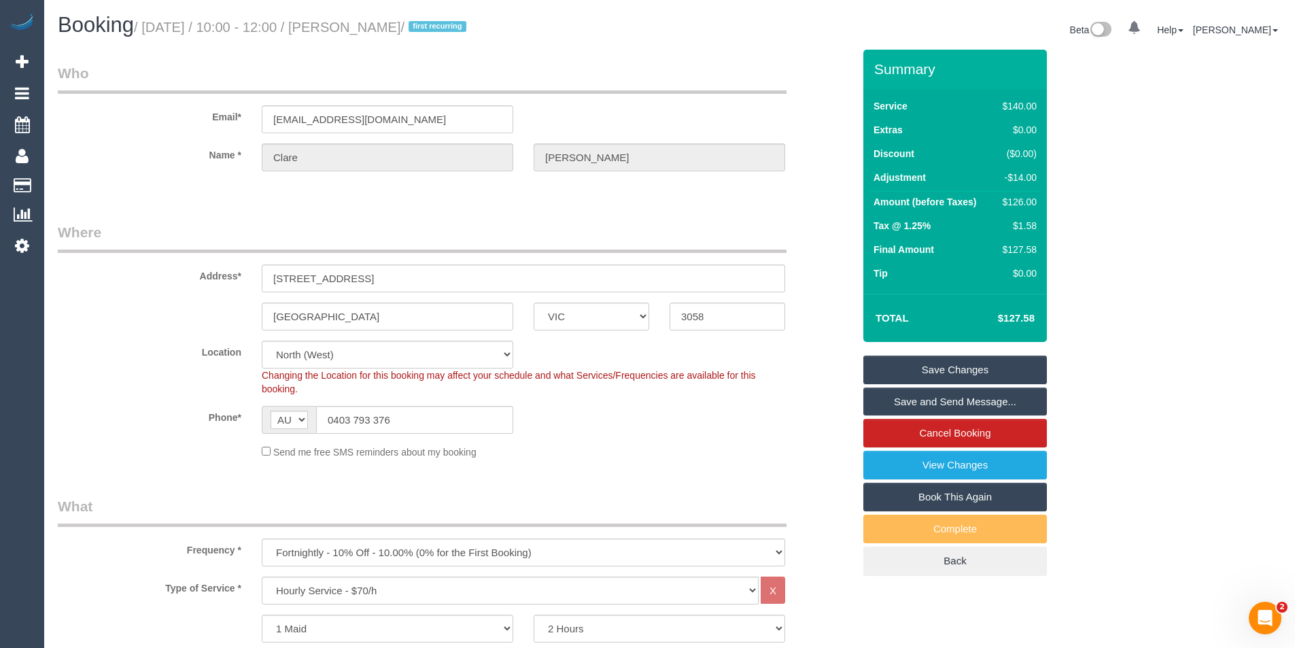
click at [938, 401] on link "Save and Send Message..." at bounding box center [955, 402] width 184 height 29
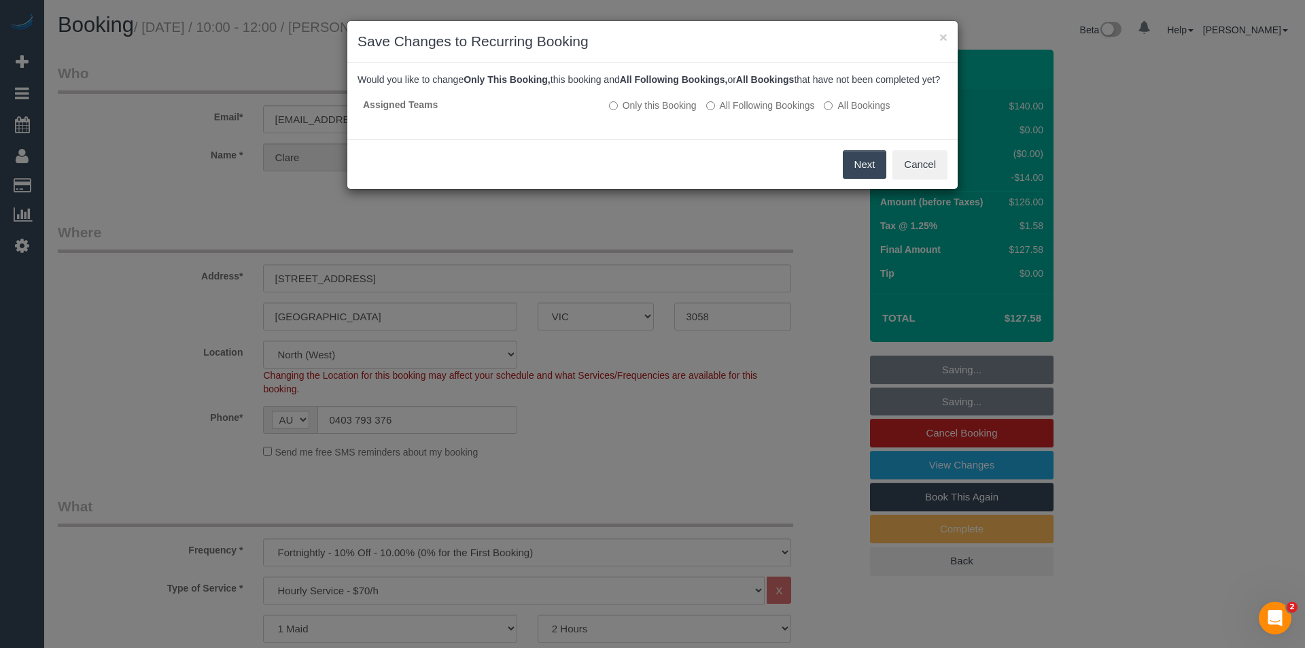
drag, startPoint x: 749, startPoint y: 120, endPoint x: 766, endPoint y: 142, distance: 27.7
click at [749, 112] on label "All Following Bookings" at bounding box center [760, 106] width 109 height 14
click at [867, 169] on button "Save" at bounding box center [863, 164] width 46 height 29
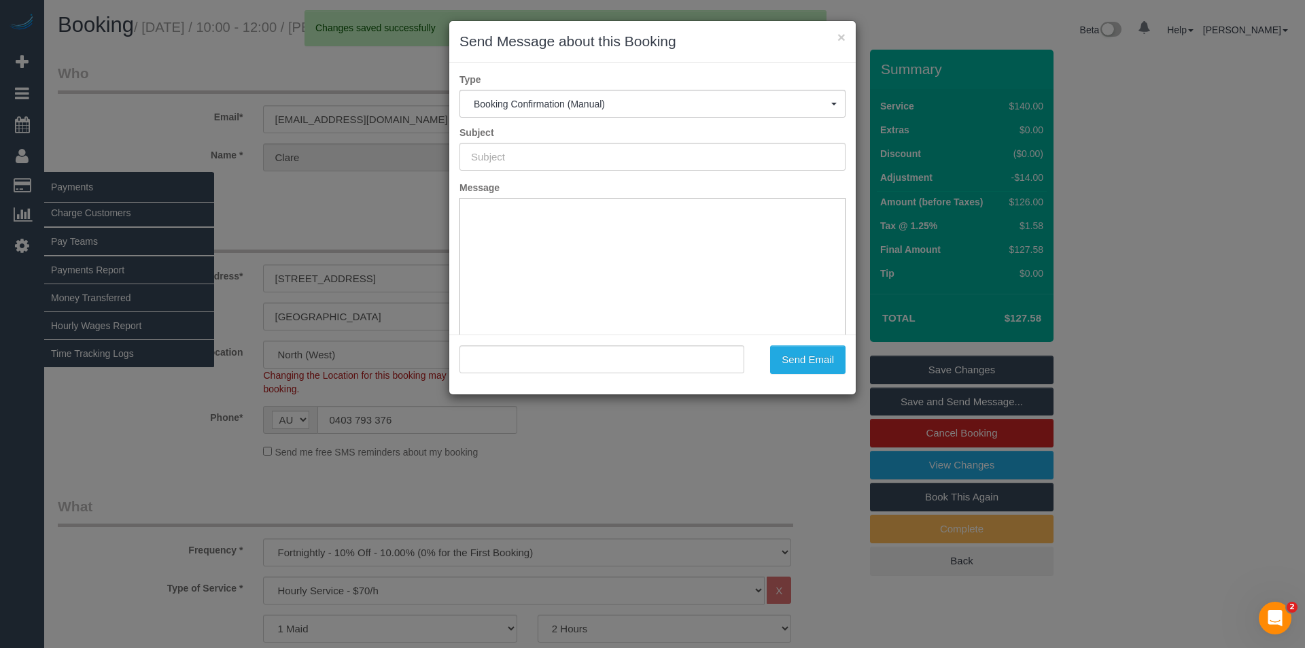
type input "Booking Confirmed"
type input ""[PERSON_NAME]" <[EMAIL_ADDRESS][DOMAIN_NAME]>"
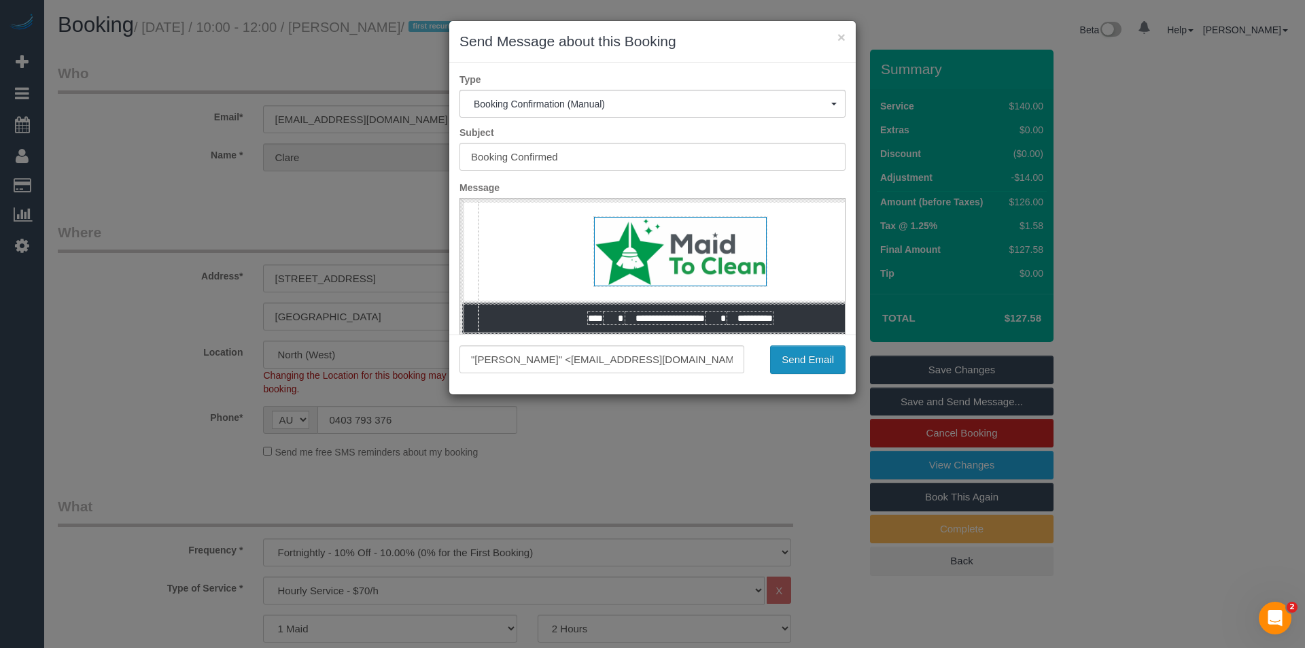
drag, startPoint x: 795, startPoint y: 363, endPoint x: 794, endPoint y: 347, distance: 16.4
click at [795, 363] on button "Send Email" at bounding box center [807, 359] width 75 height 29
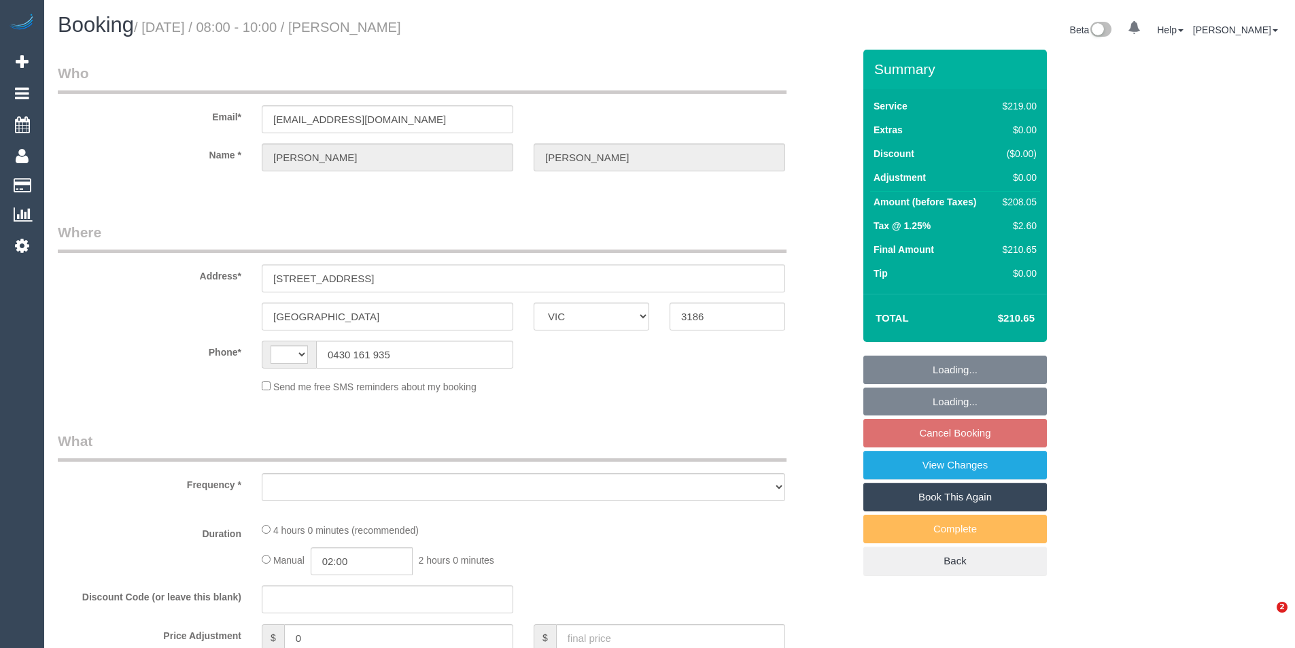
select select "VIC"
select select "string:AU"
select select "object:543"
select select "string:stripe-pm_1KZv9Q2GScqysDRVeFVTnnpe"
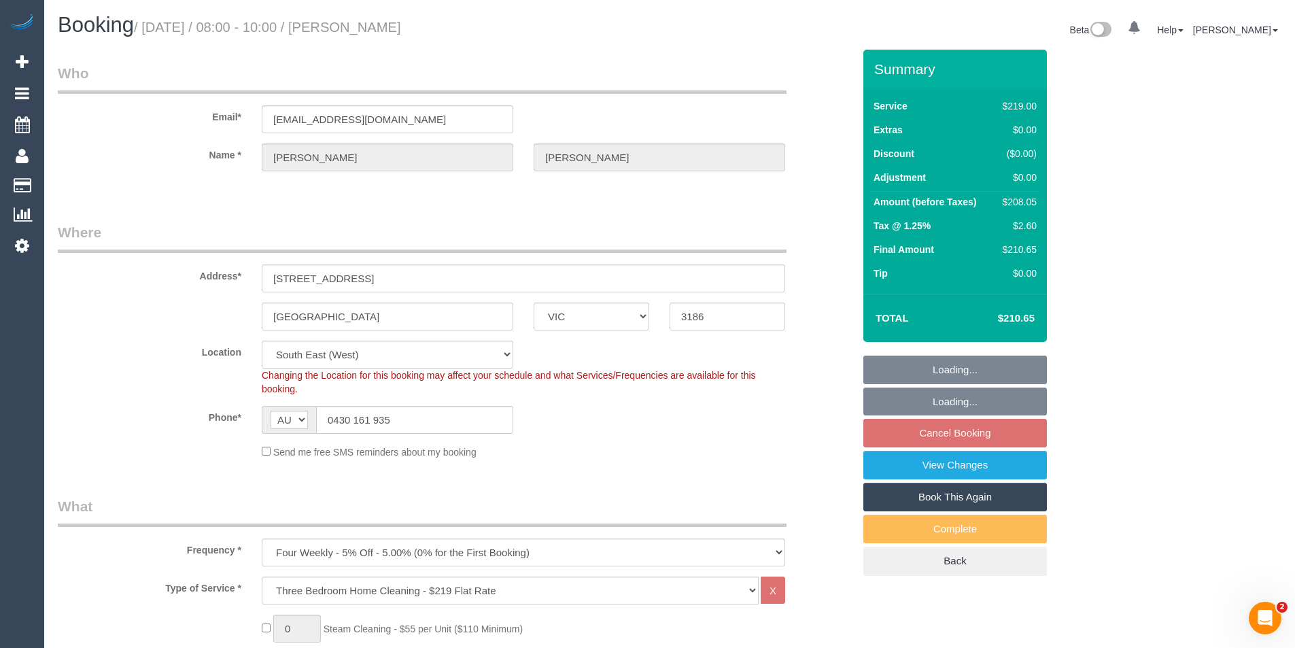
select select "object:646"
select select "number:29"
select select "number:15"
select select "number:19"
select select "number:22"
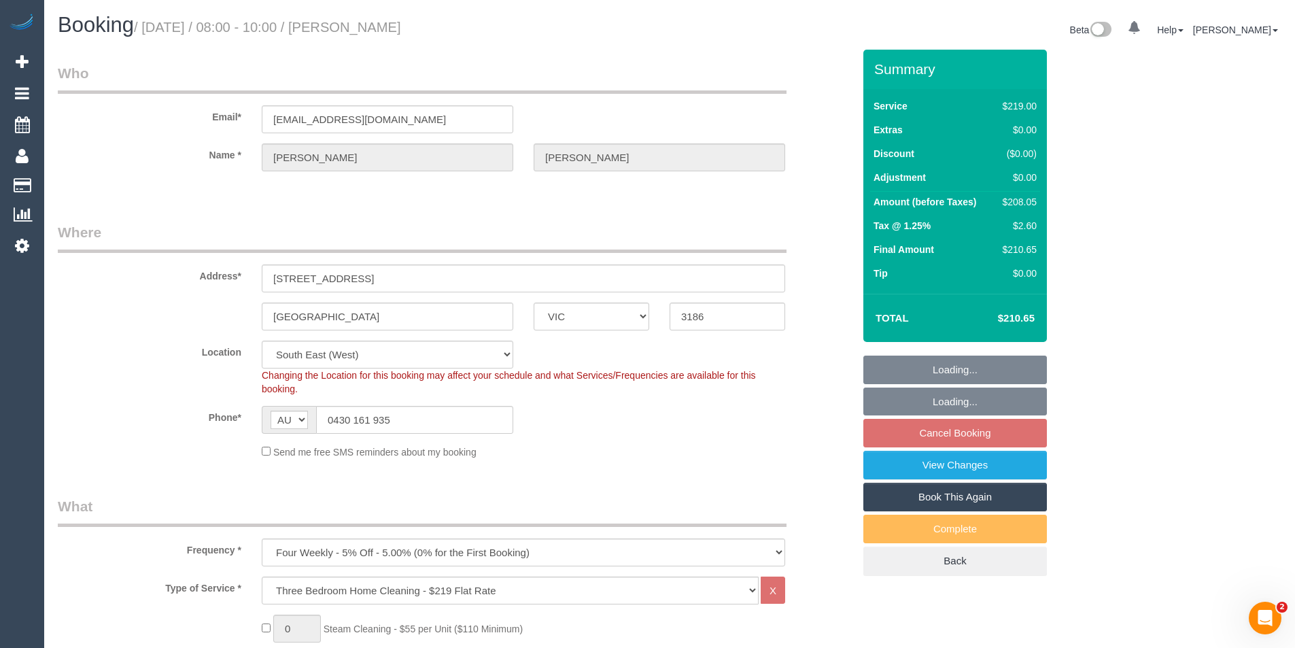
select select "number:26"
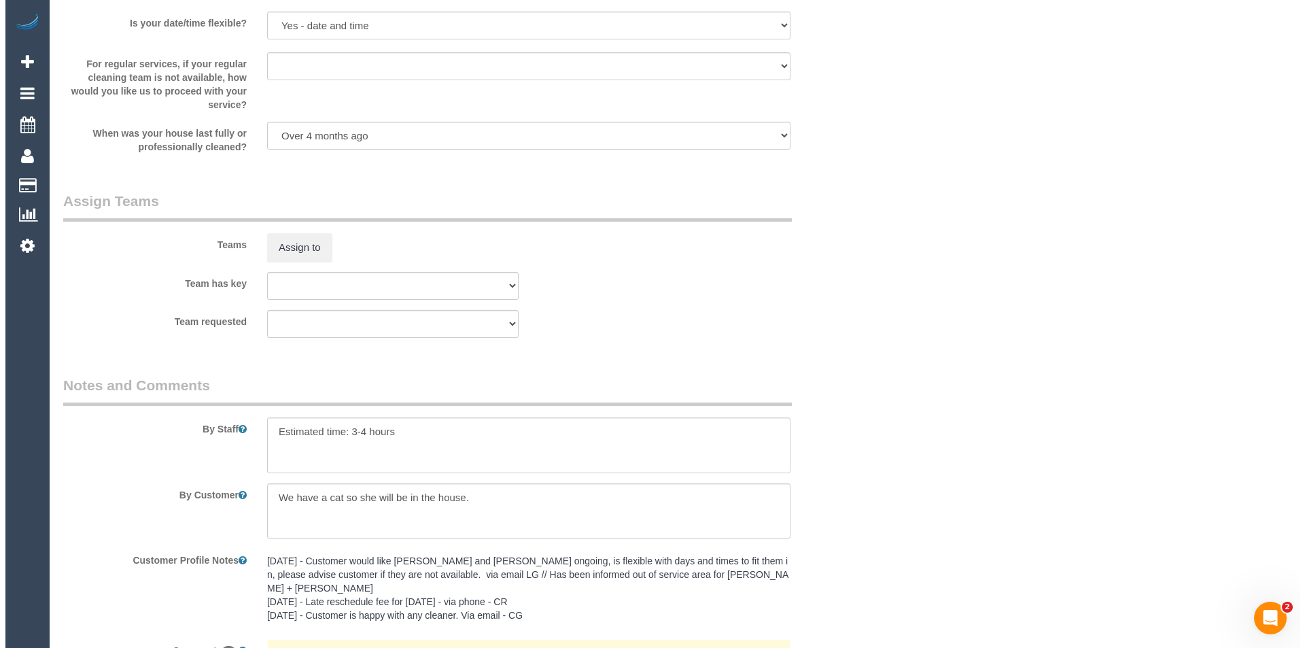
scroll to position [1916, 0]
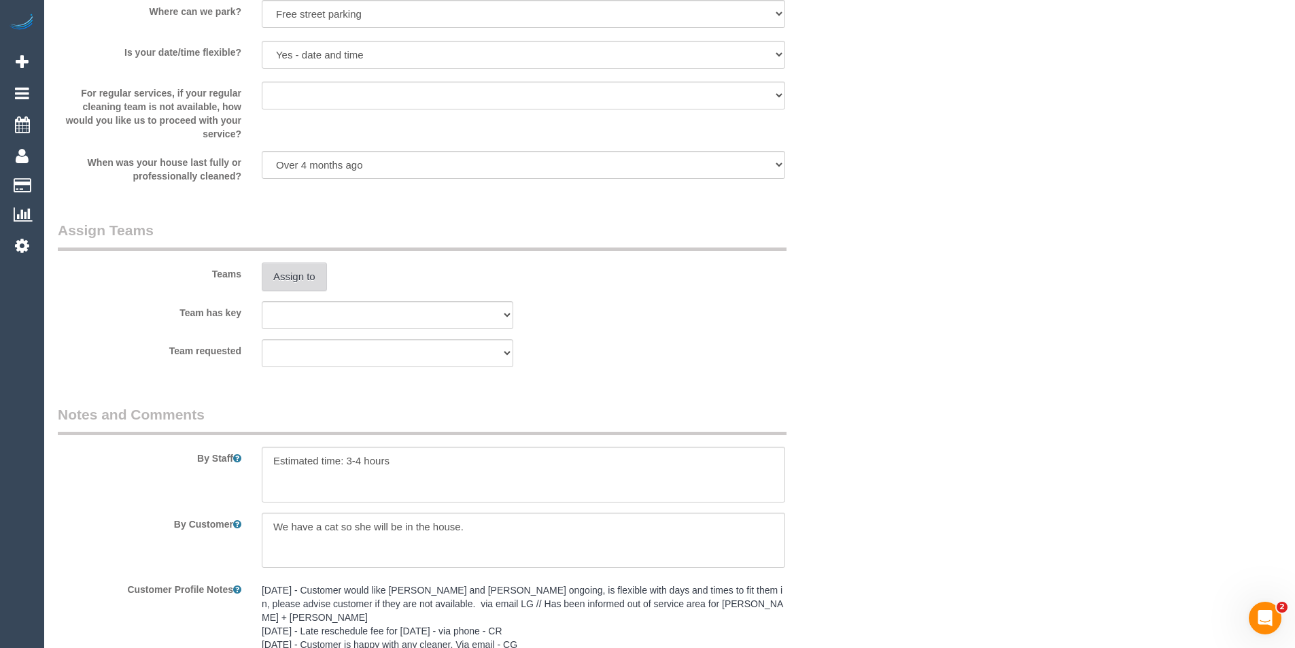
click at [301, 286] on button "Assign to" at bounding box center [294, 276] width 65 height 29
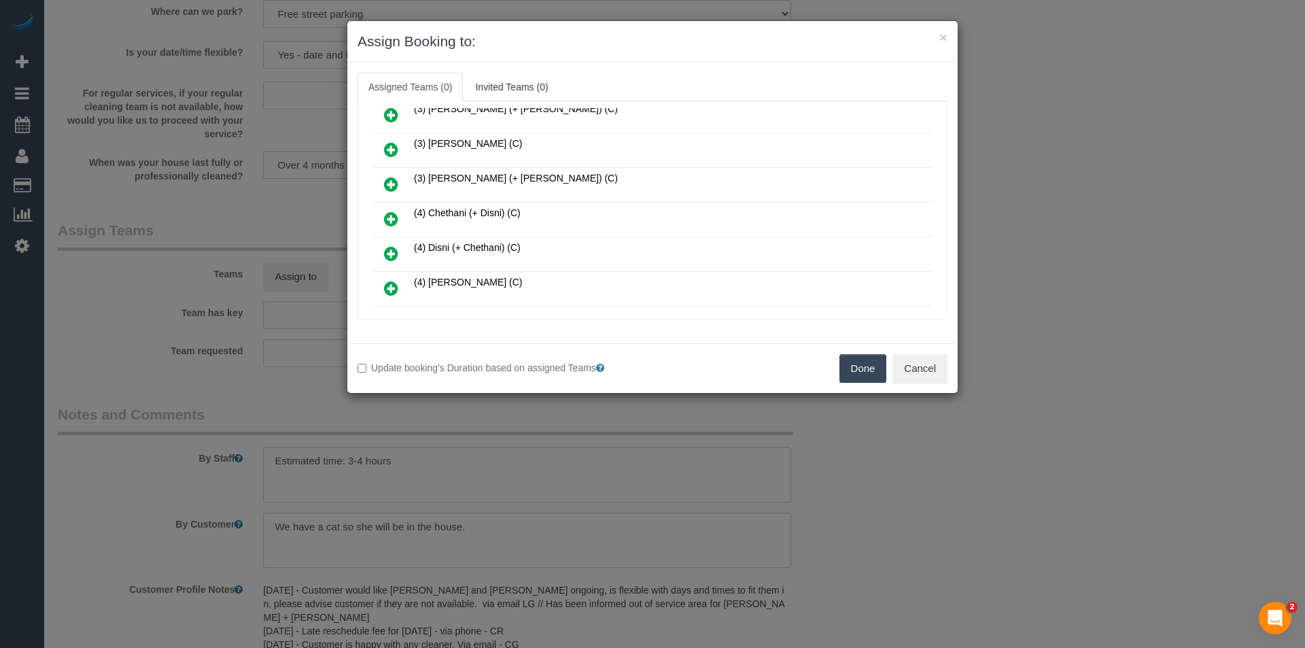
scroll to position [476, 0]
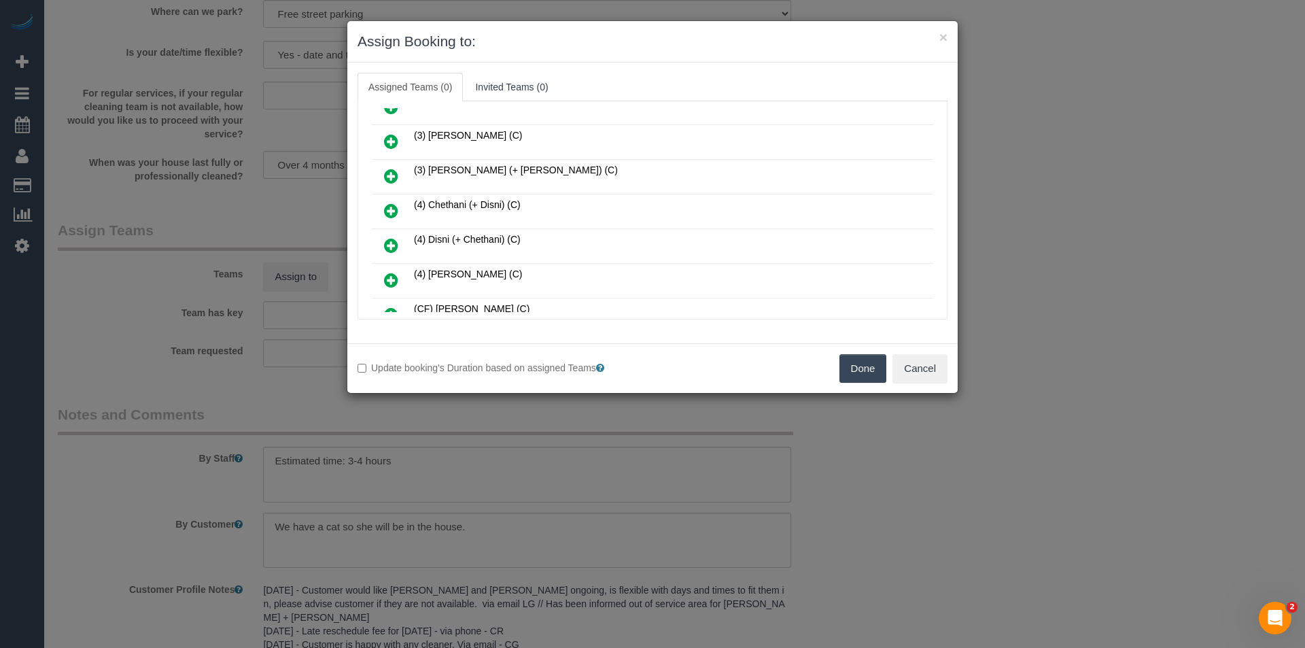
click at [396, 208] on icon at bounding box center [391, 211] width 14 height 16
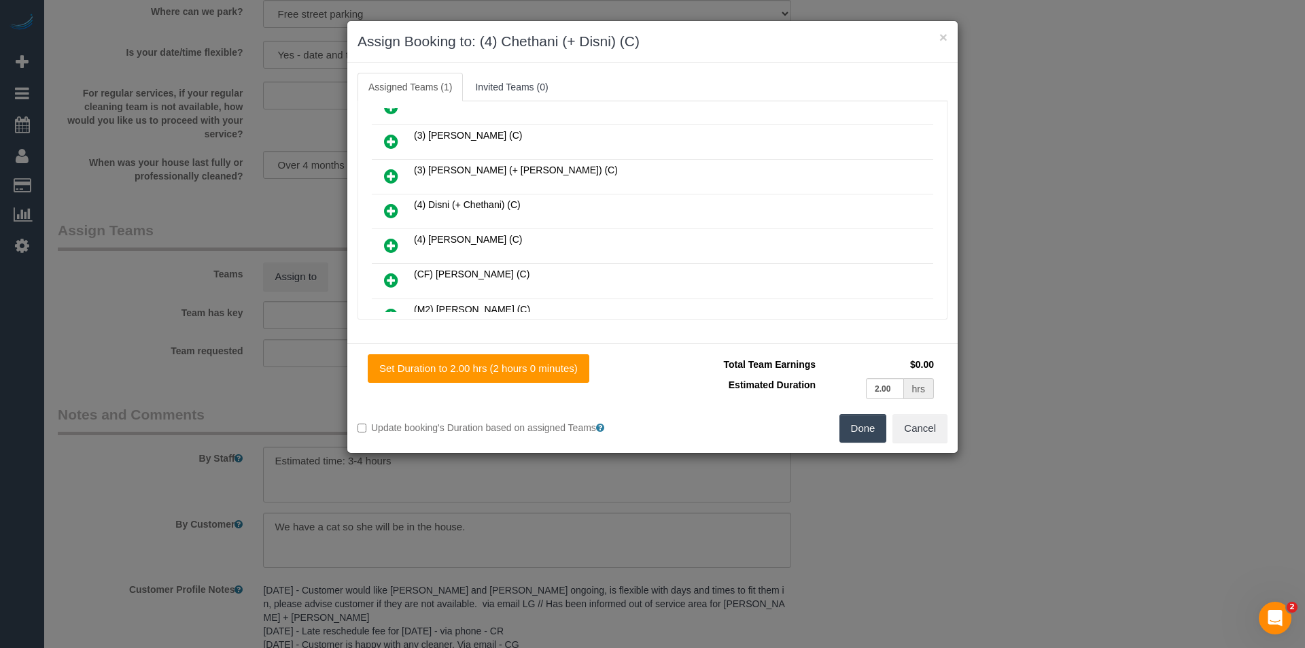
click at [396, 208] on icon at bounding box center [391, 211] width 14 height 16
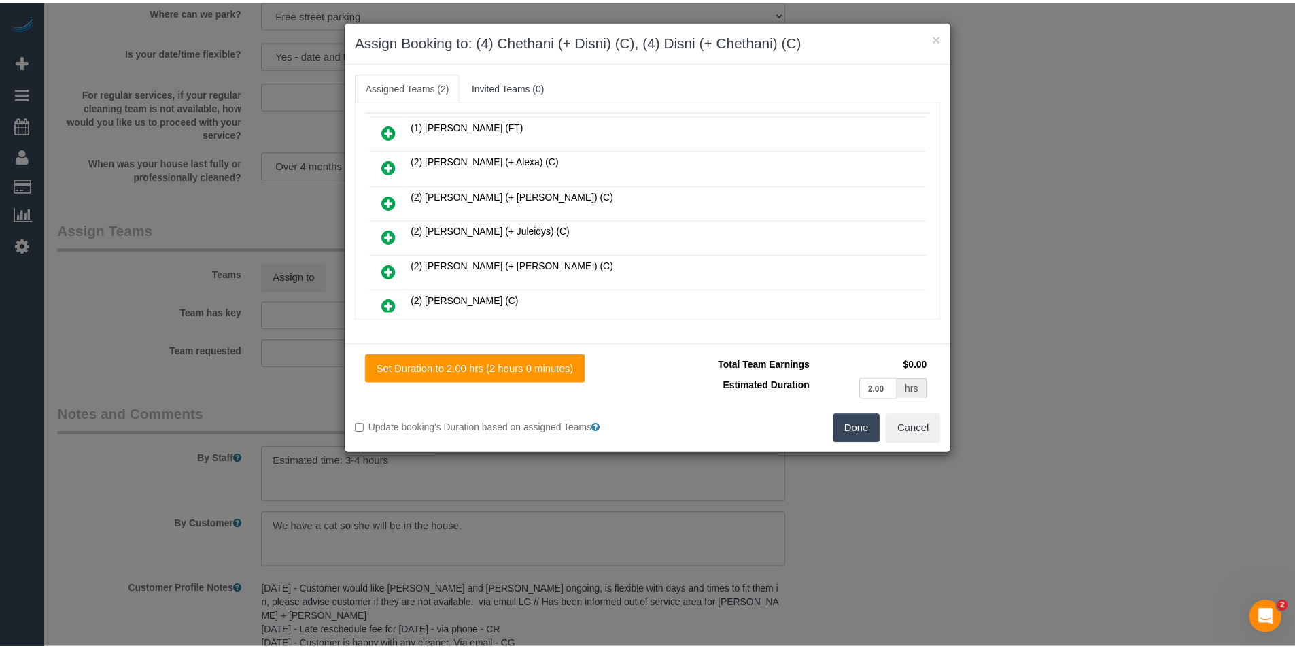
scroll to position [0, 0]
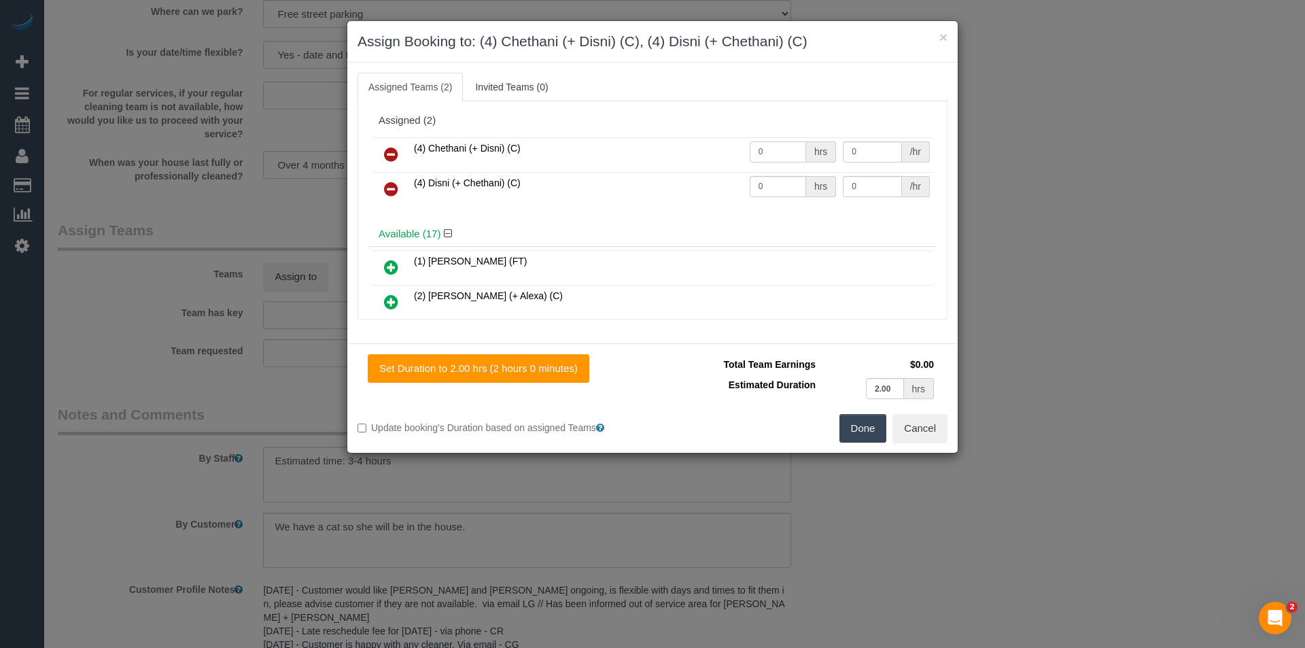
drag, startPoint x: 761, startPoint y: 150, endPoint x: 720, endPoint y: 150, distance: 40.8
click at [720, 150] on tr "(4) Chethani (+ Disni) (C) 0 hrs 0 /hr" at bounding box center [653, 154] width 562 height 35
type input "1"
type input "65"
drag, startPoint x: 768, startPoint y: 191, endPoint x: 700, endPoint y: 191, distance: 68.7
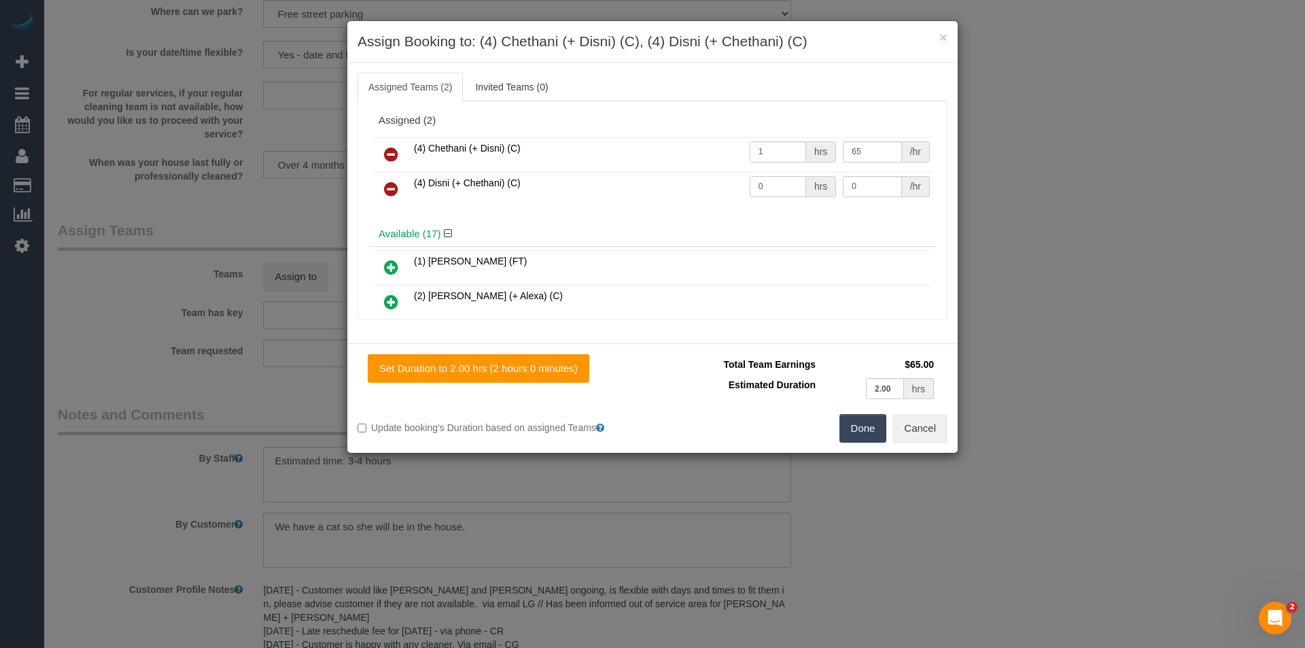
click at [700, 191] on tr "(4) Disni (+ Chethani) (C) 0 hrs 0 /hr" at bounding box center [653, 189] width 562 height 35
type input "1"
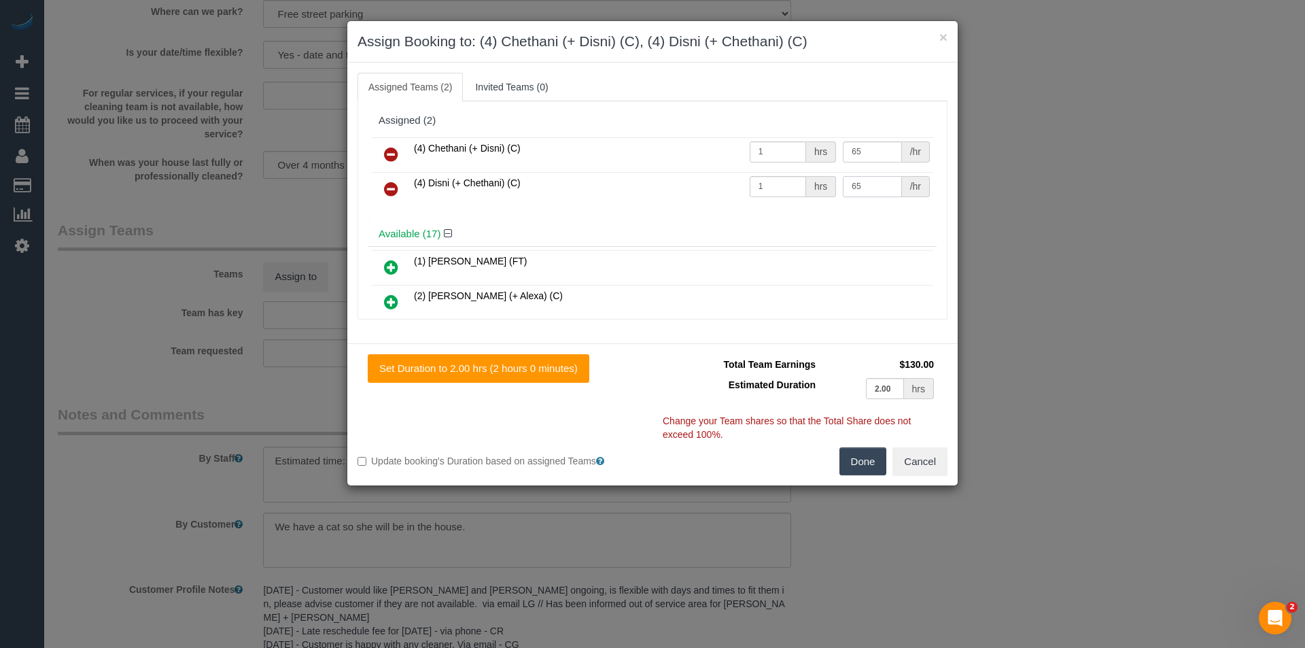
type input "65"
click at [865, 458] on button "Done" at bounding box center [864, 461] width 48 height 29
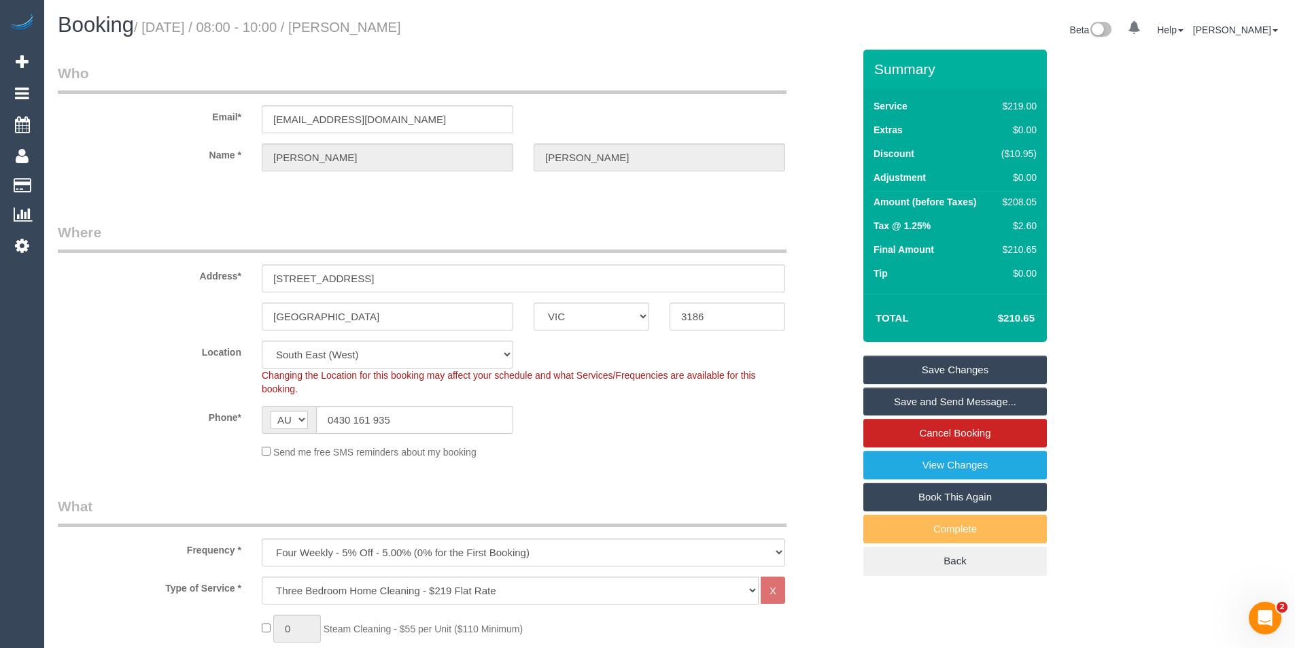
click at [931, 399] on link "Save and Send Message..." at bounding box center [955, 402] width 184 height 29
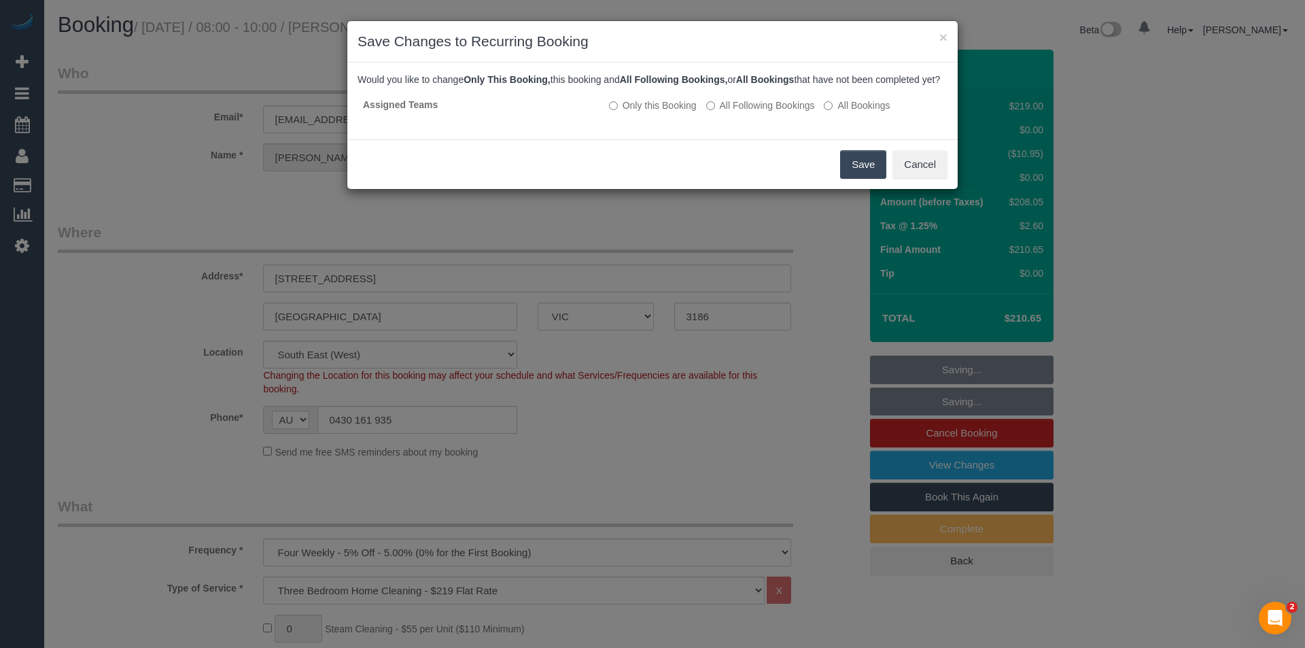
drag, startPoint x: 865, startPoint y: 175, endPoint x: 793, endPoint y: 162, distance: 73.2
click at [865, 175] on button "Save" at bounding box center [863, 164] width 46 height 29
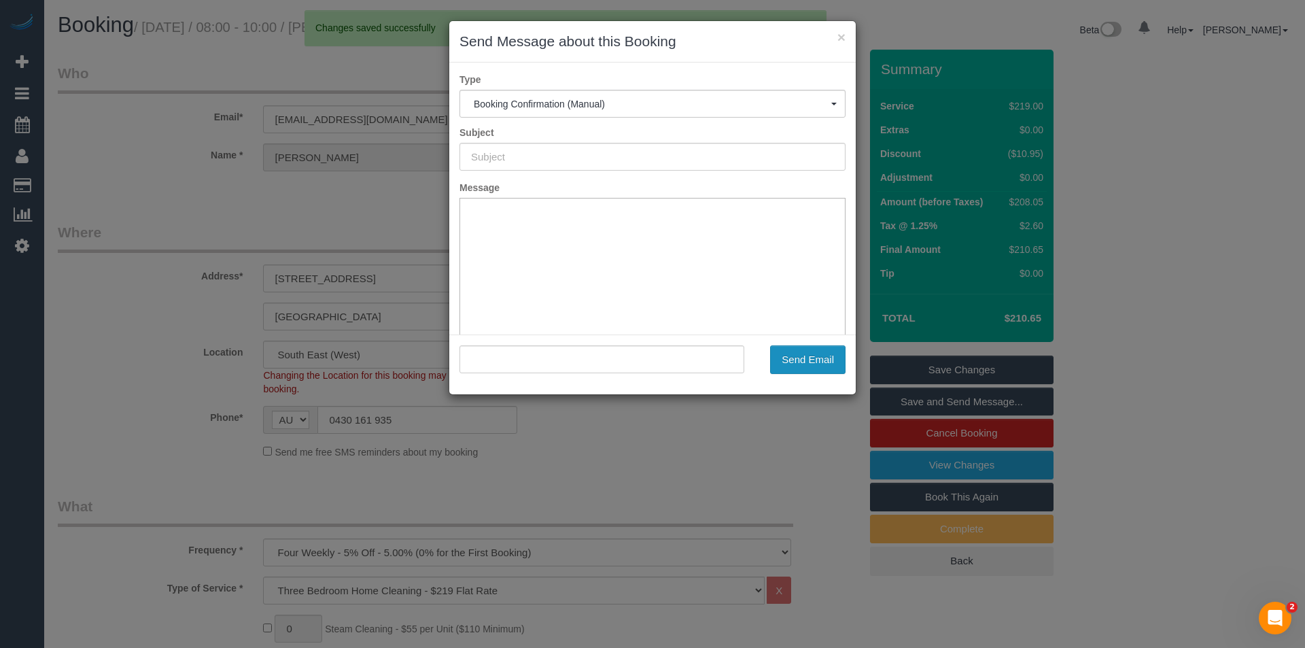
type input "Booking Confirmed"
type input ""James Beauchamp" <jsbeauchamp@hotmail.com>"
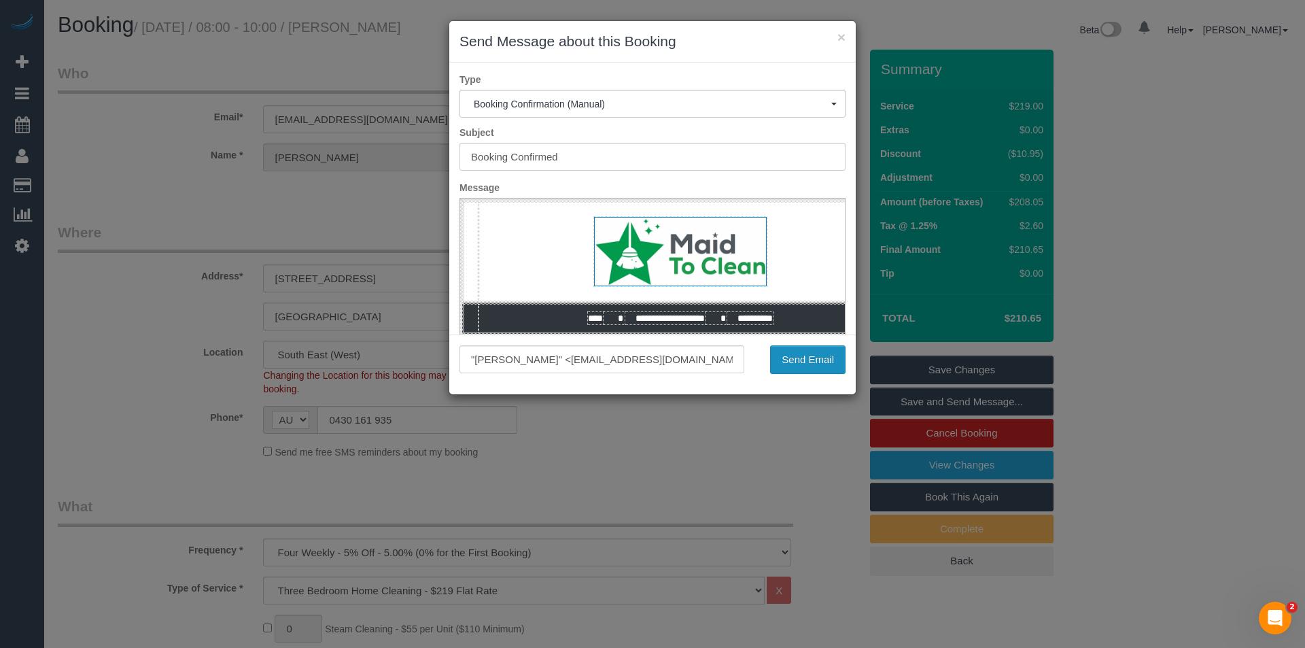
click at [818, 361] on button "Send Email" at bounding box center [807, 359] width 75 height 29
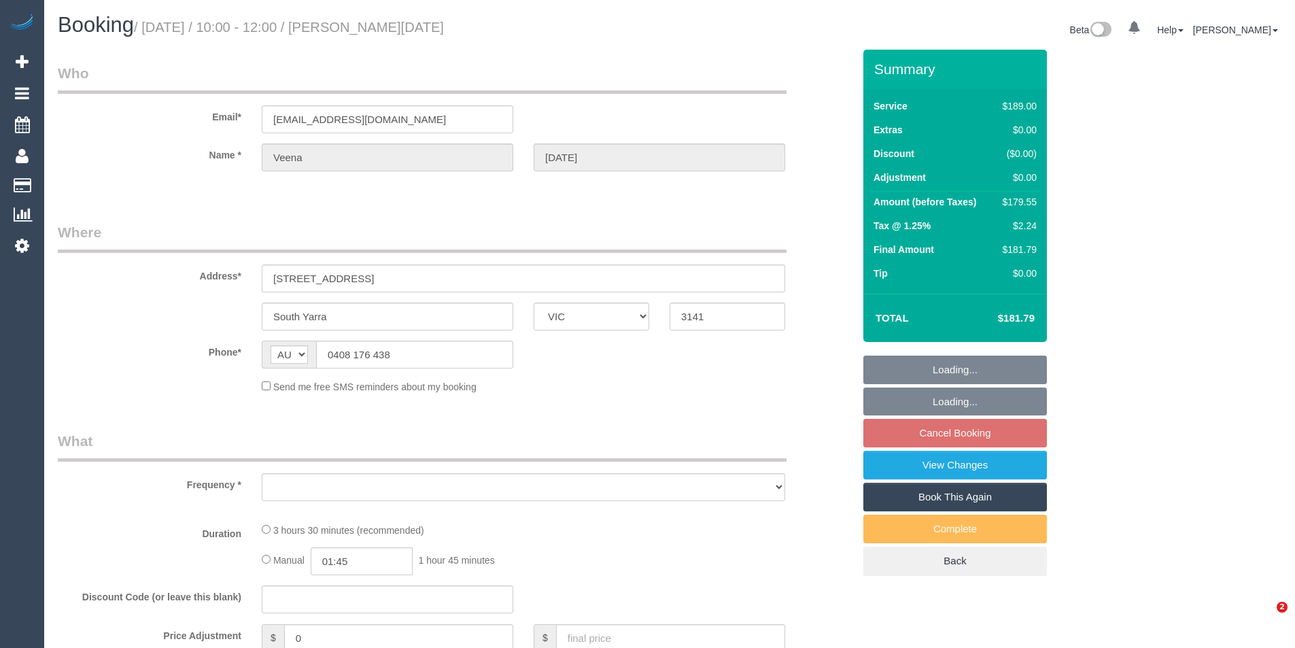
select select "VIC"
select select "object:803"
select select "number:28"
select select "number:14"
select select "number:19"
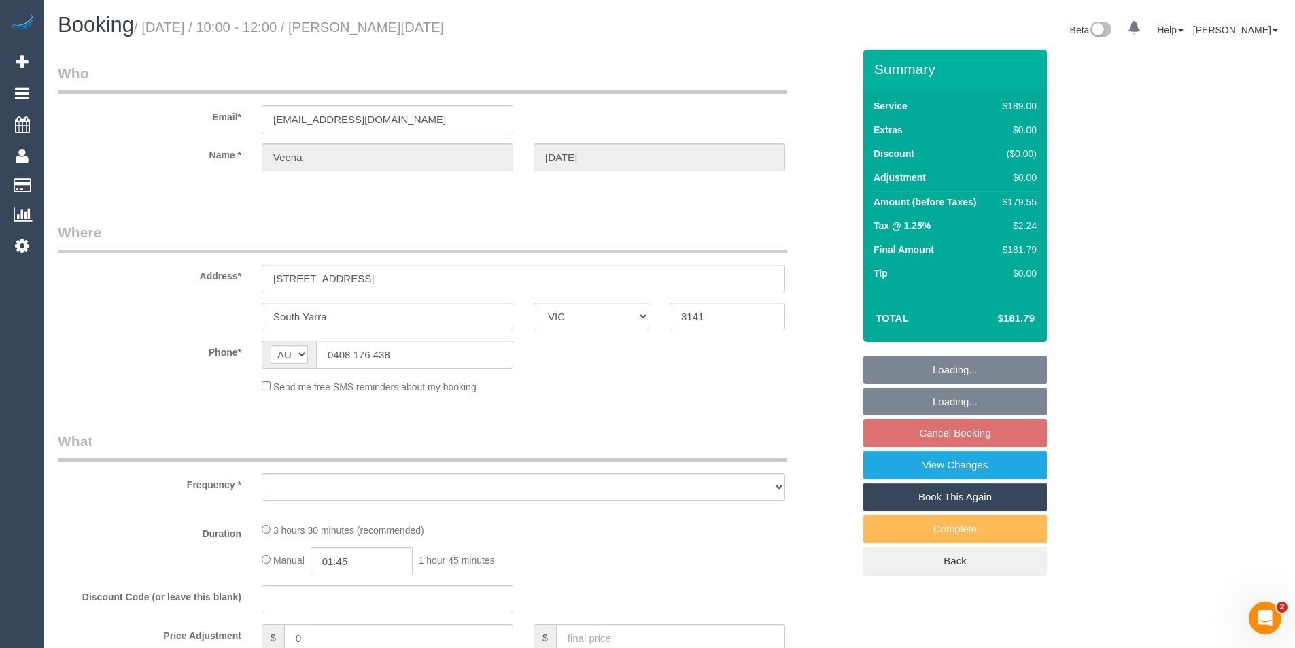
select select "number:24"
select select "number:34"
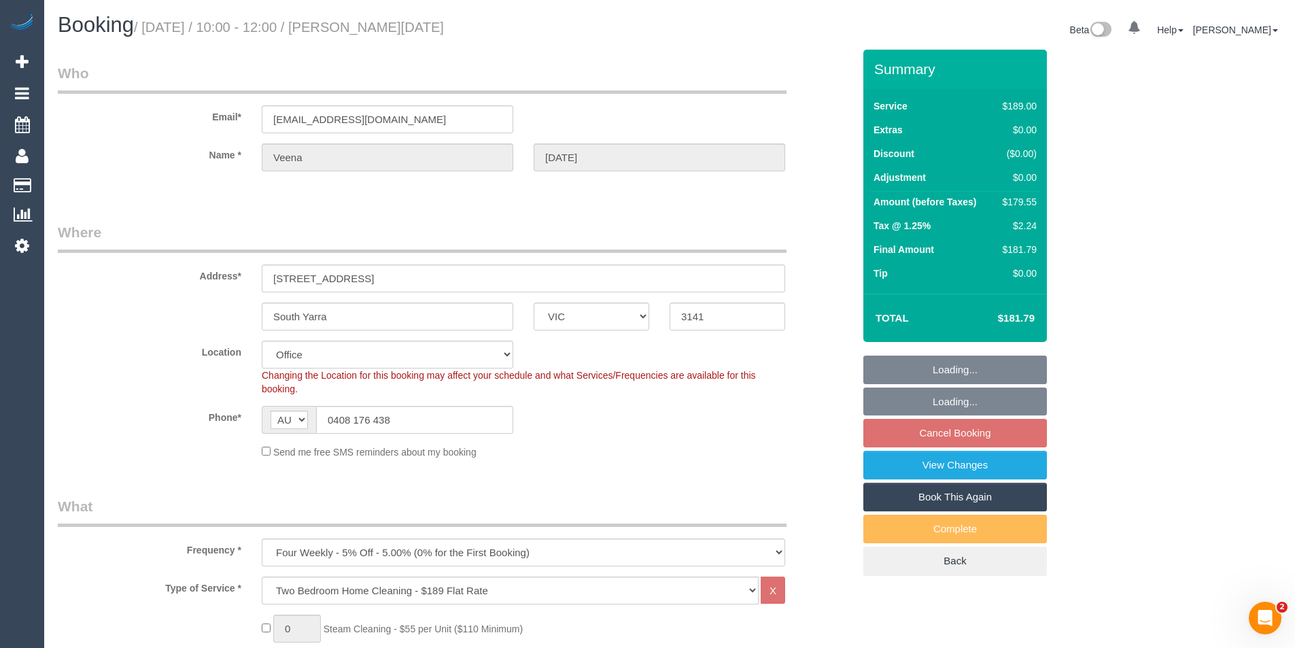
select select "string:stripe-pm_1Pyl1t2GScqysDRVOfVRwhV9"
select select "object:2090"
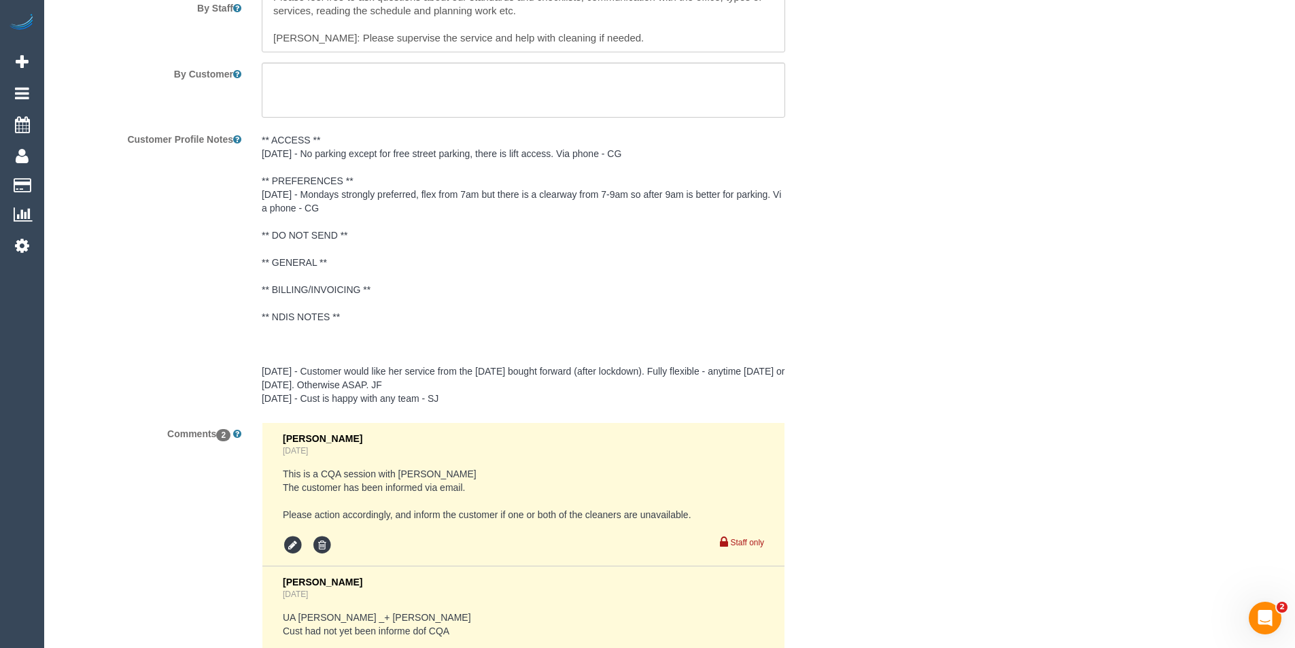
scroll to position [2515, 0]
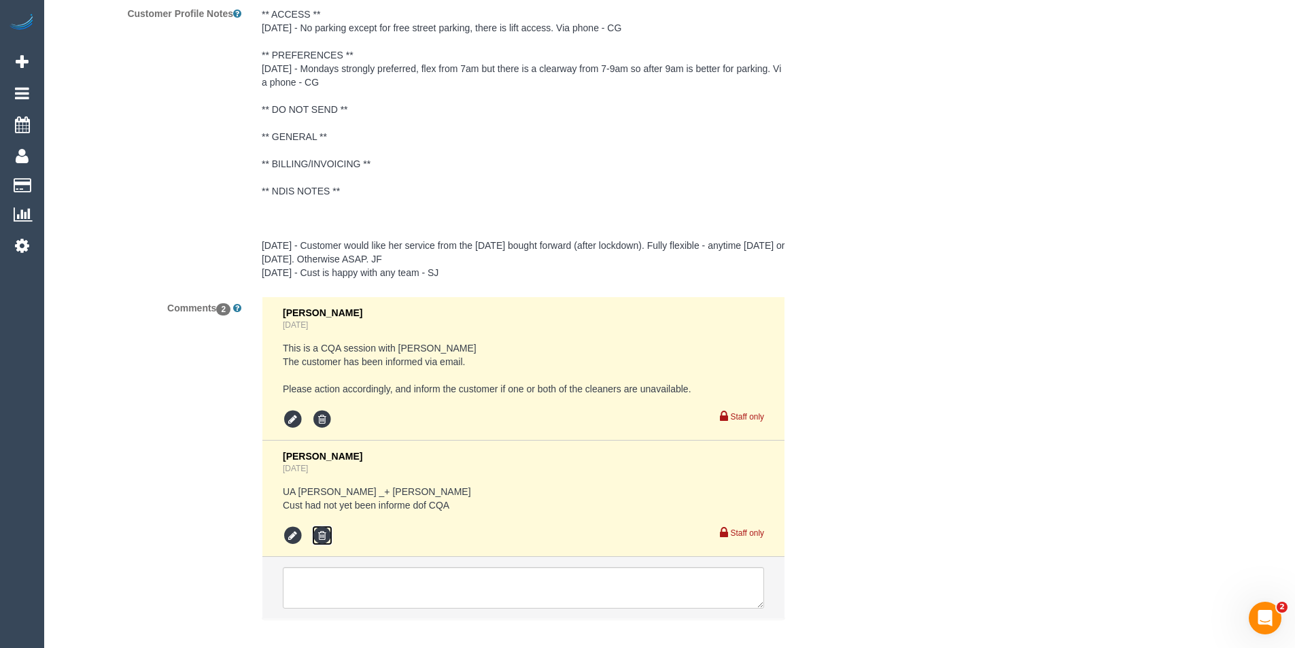
click at [326, 538] on icon at bounding box center [322, 536] width 20 height 20
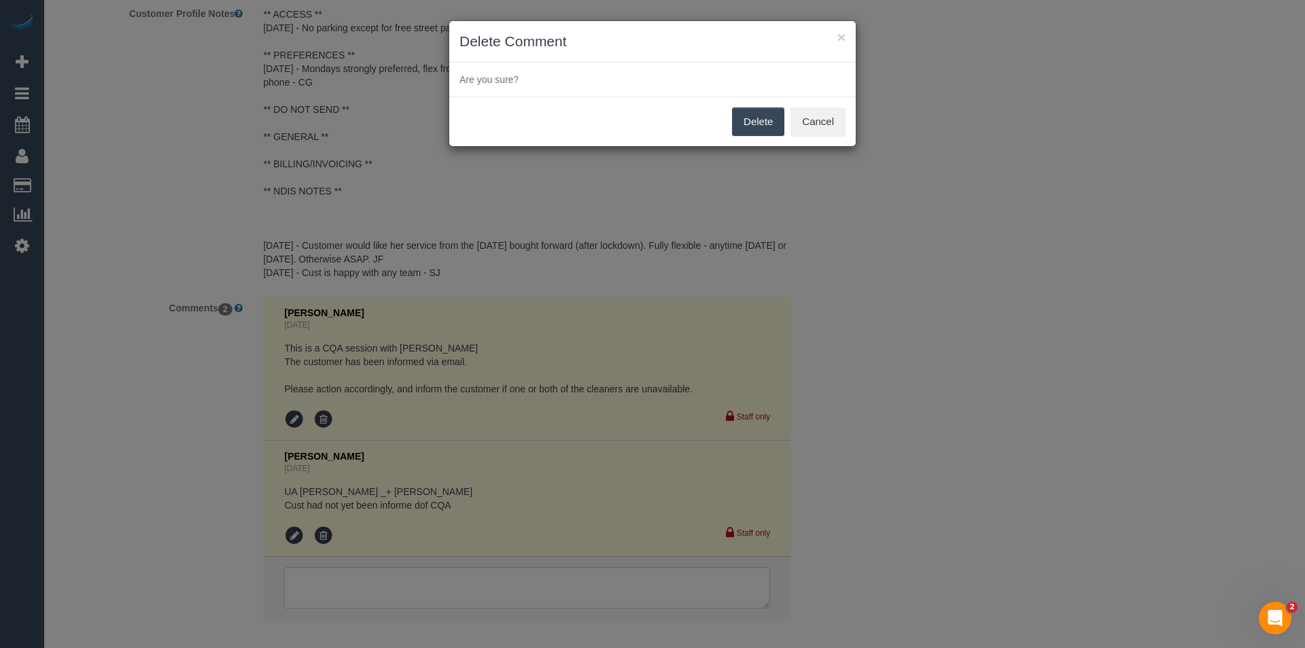
click at [746, 120] on button "Delete" at bounding box center [758, 121] width 52 height 29
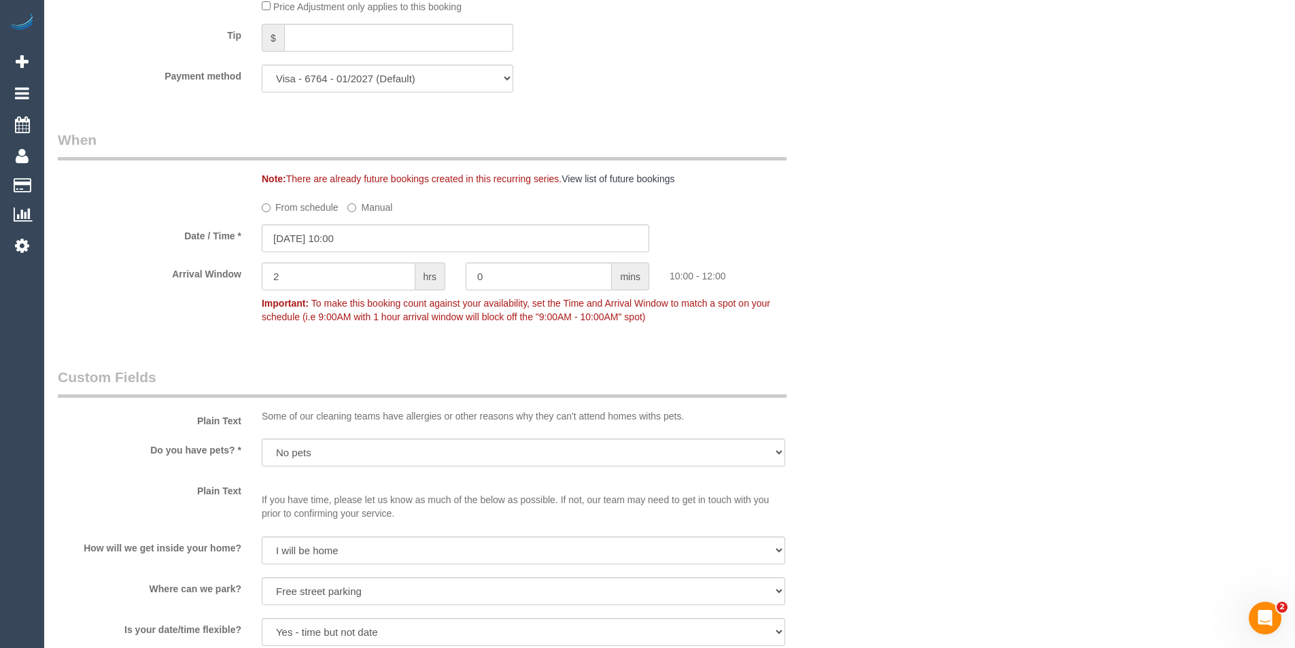
scroll to position [1360, 0]
click at [383, 241] on input "[DATE] 10:00" at bounding box center [456, 241] width 388 height 28
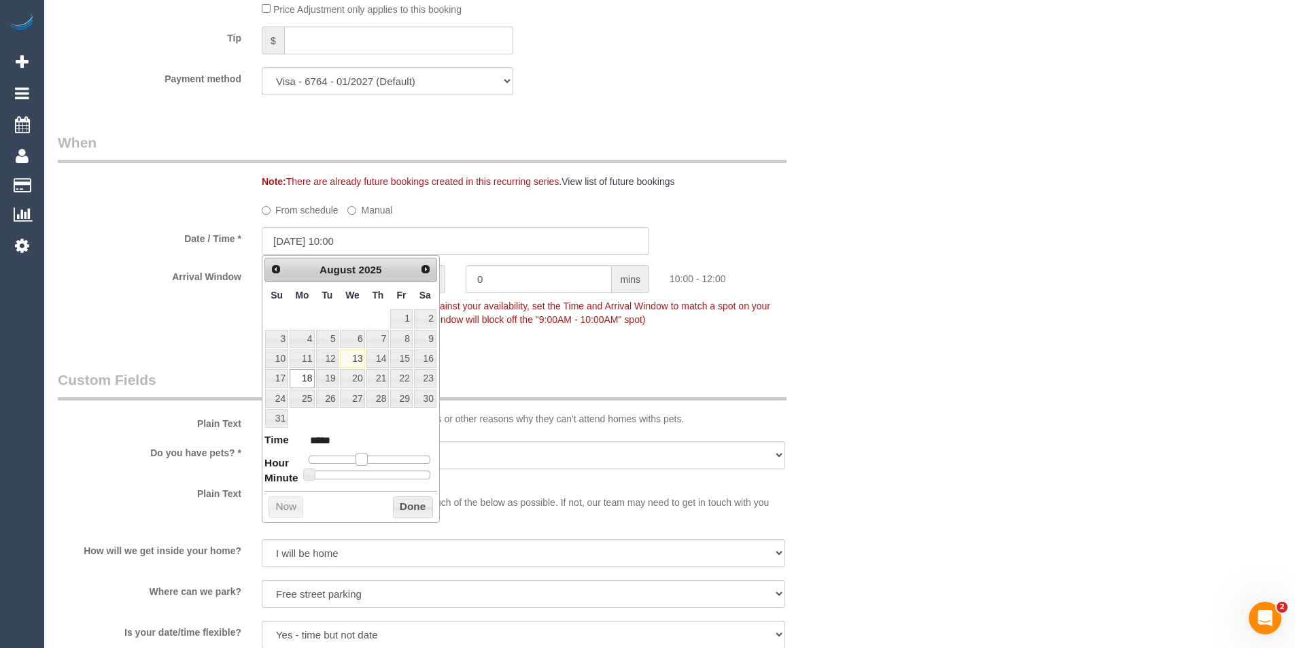
type input "18/08/2025 11:00"
type input "*****"
click at [369, 465] on span at bounding box center [366, 459] width 12 height 12
type input "18/08/2025 11:05"
type input "*****"
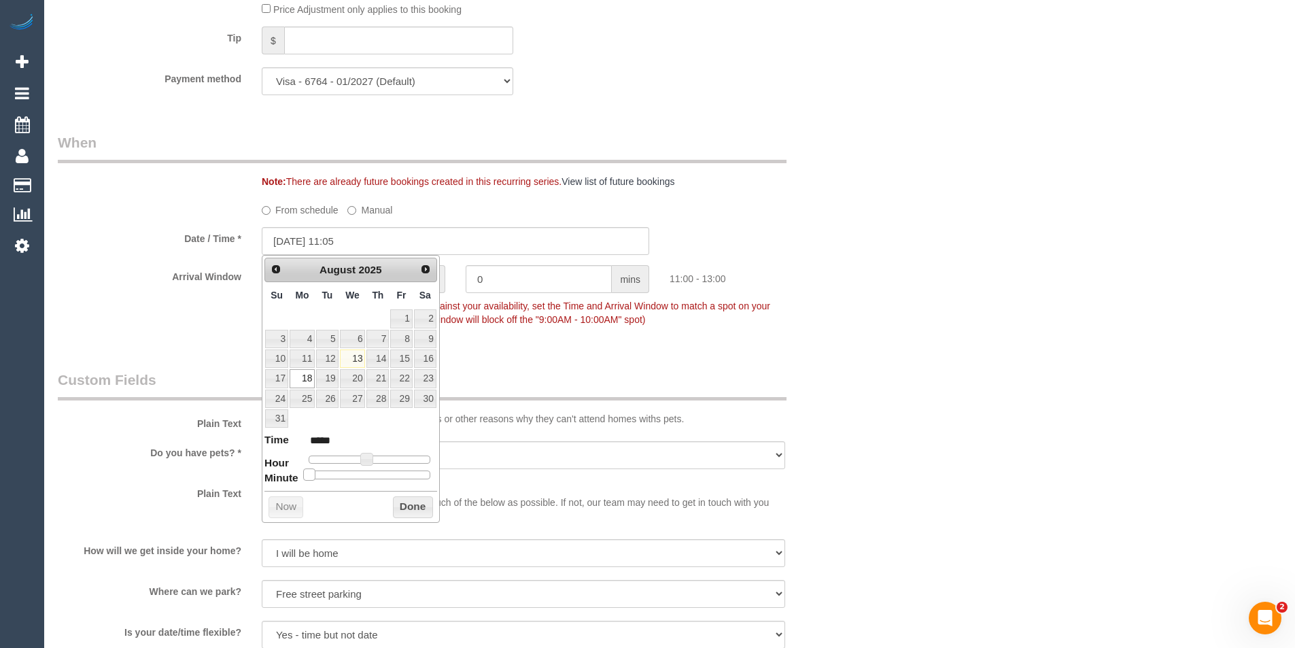
type input "18/08/2025 11:15"
type input "*****"
type input "18/08/2025 11:20"
type input "*****"
type input "18/08/2025 11:25"
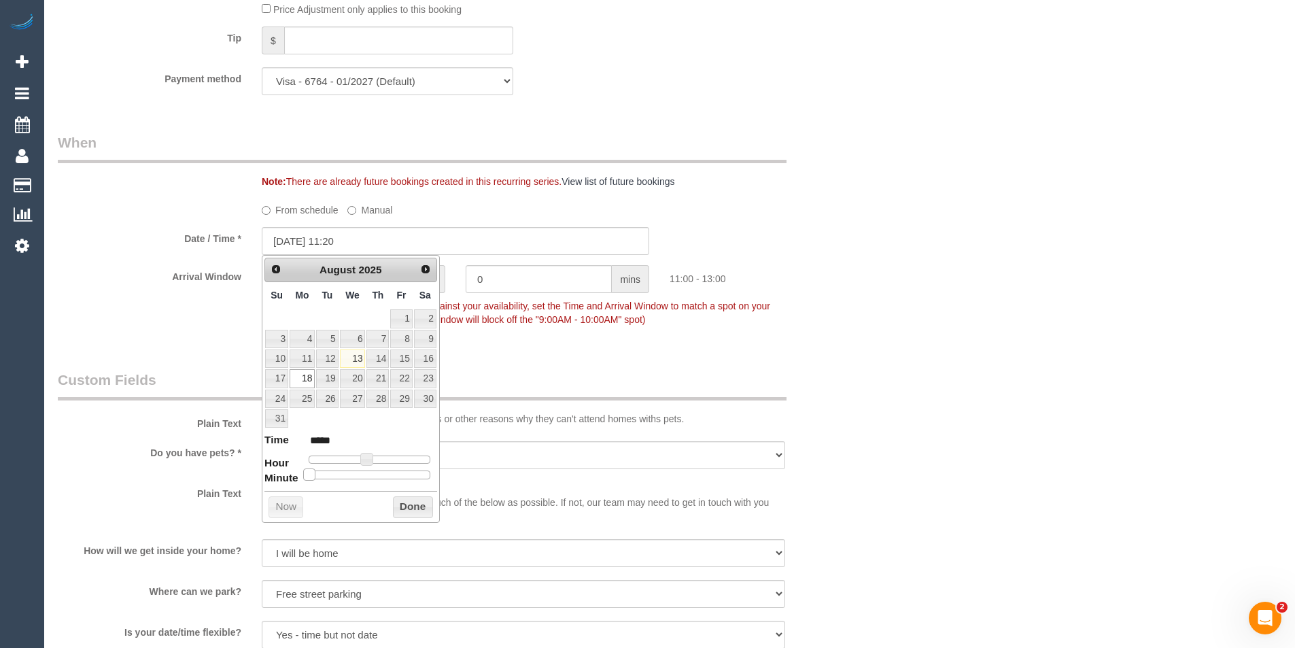
type input "*****"
type input "18/08/2025 11:30"
type input "*****"
drag, startPoint x: 310, startPoint y: 475, endPoint x: 376, endPoint y: 477, distance: 66.0
click at [376, 477] on span at bounding box center [374, 474] width 12 height 12
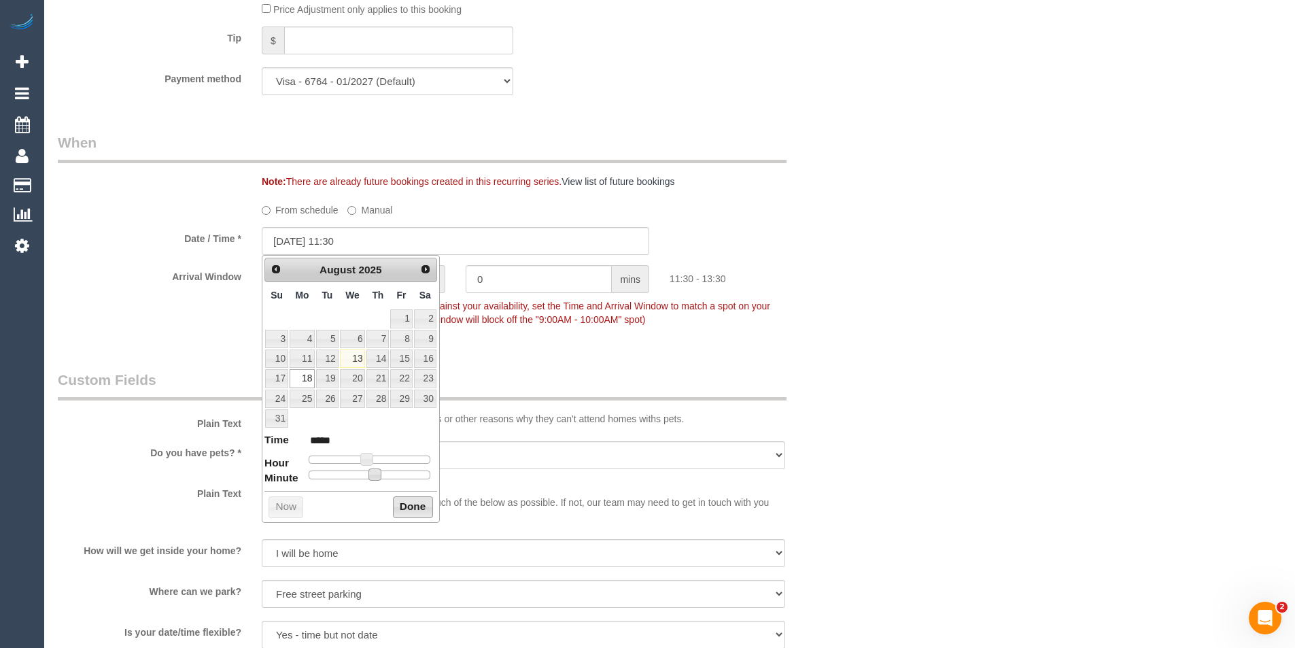
click at [411, 511] on button "Done" at bounding box center [413, 507] width 40 height 22
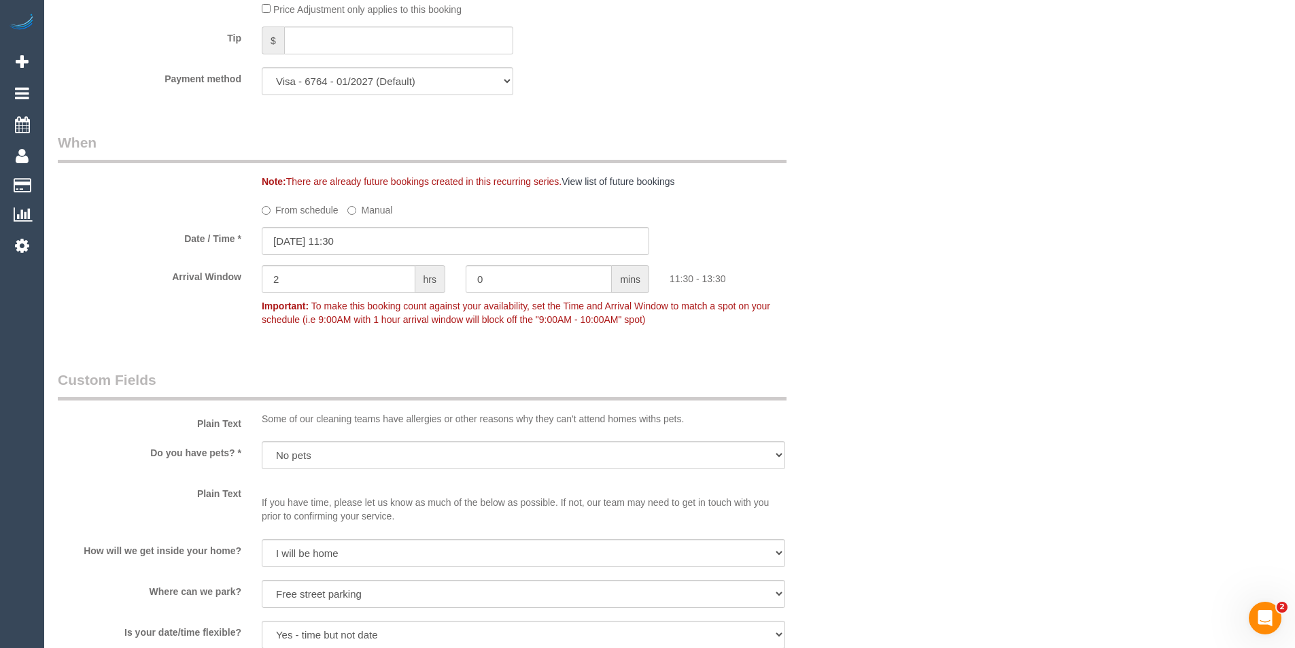
click at [413, 511] on p "If you have time, please let us know as much of the below as possible. If not, …" at bounding box center [523, 502] width 523 height 41
drag, startPoint x: 324, startPoint y: 283, endPoint x: 207, endPoint y: 290, distance: 116.5
click at [173, 286] on div "Arrival Window 2 hrs 0 mins 11:30 - 13:30 Important: To make this booking count…" at bounding box center [456, 298] width 816 height 67
type input "0"
click at [972, 345] on div "Who Email* veenarajaratinam@gmail.com Name * Veena Raja Where Address* 681 Chap…" at bounding box center [670, 258] width 1224 height 3137
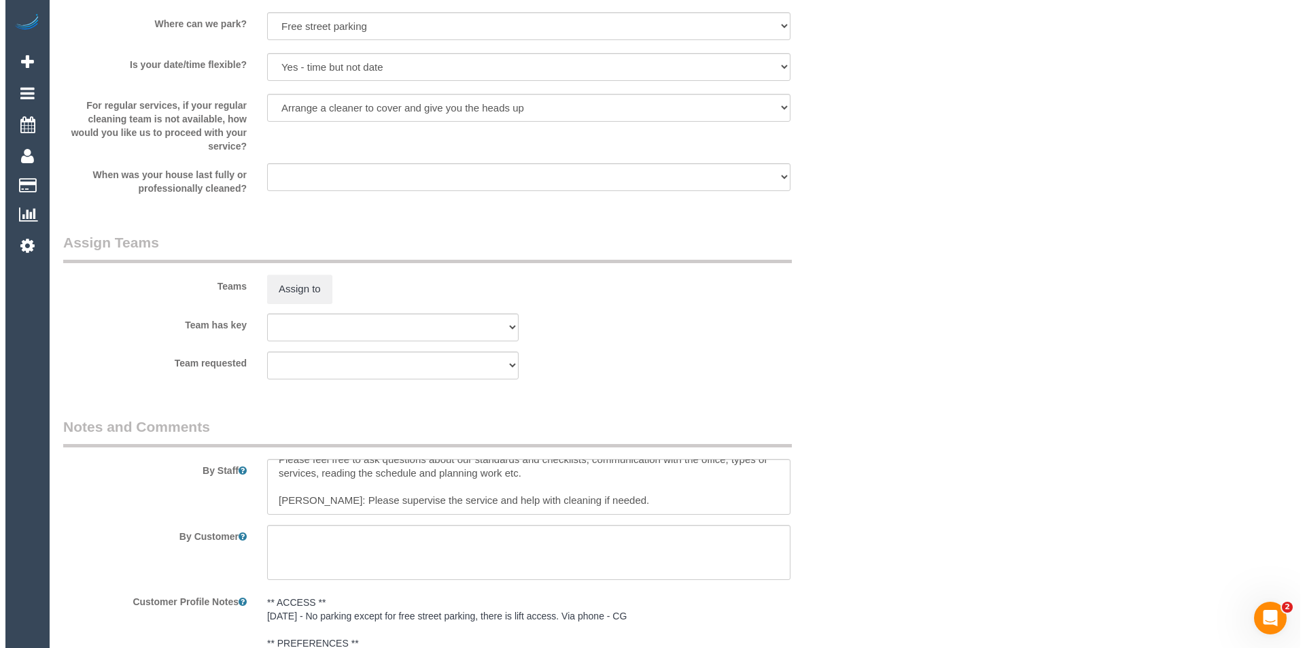
scroll to position [2040, 0]
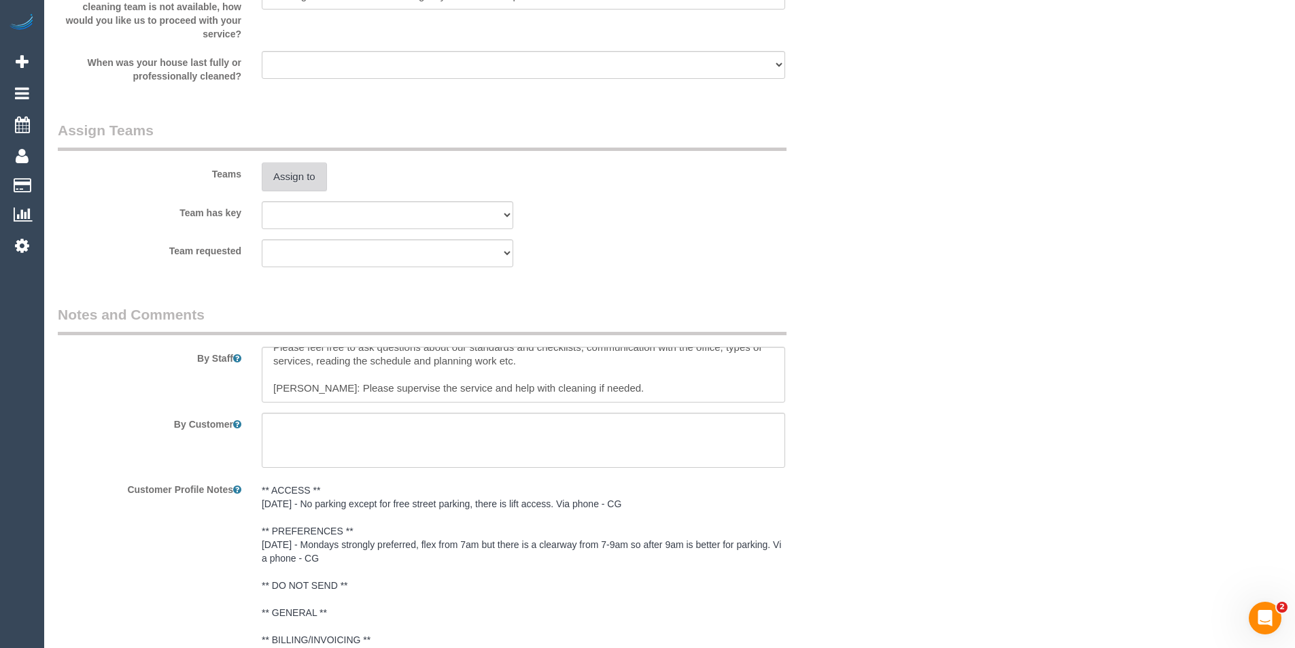
click at [300, 170] on button "Assign to" at bounding box center [294, 176] width 65 height 29
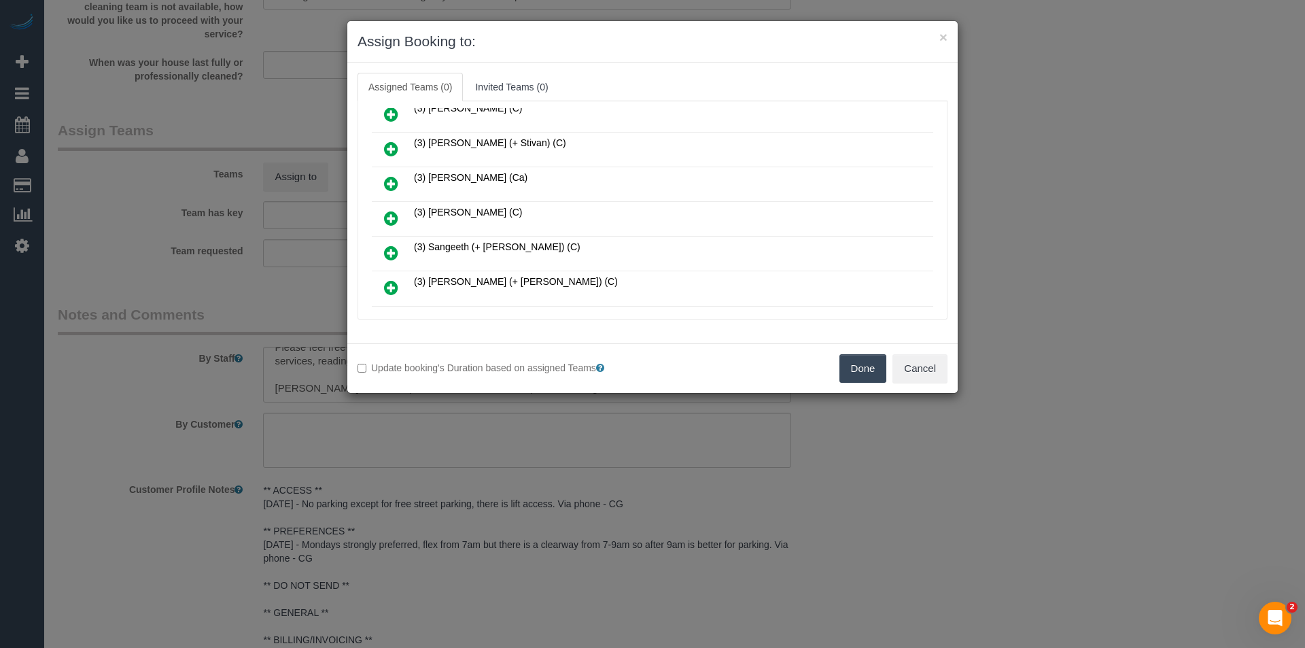
scroll to position [1292, 0]
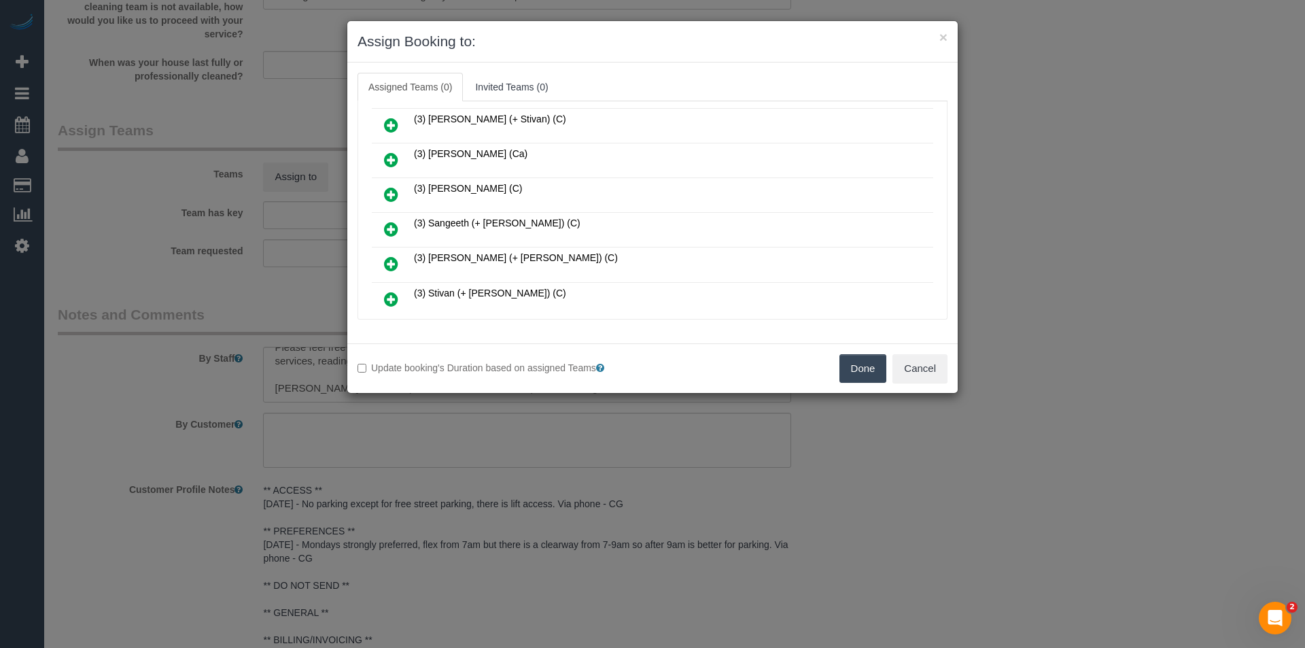
click at [390, 294] on icon at bounding box center [391, 299] width 14 height 16
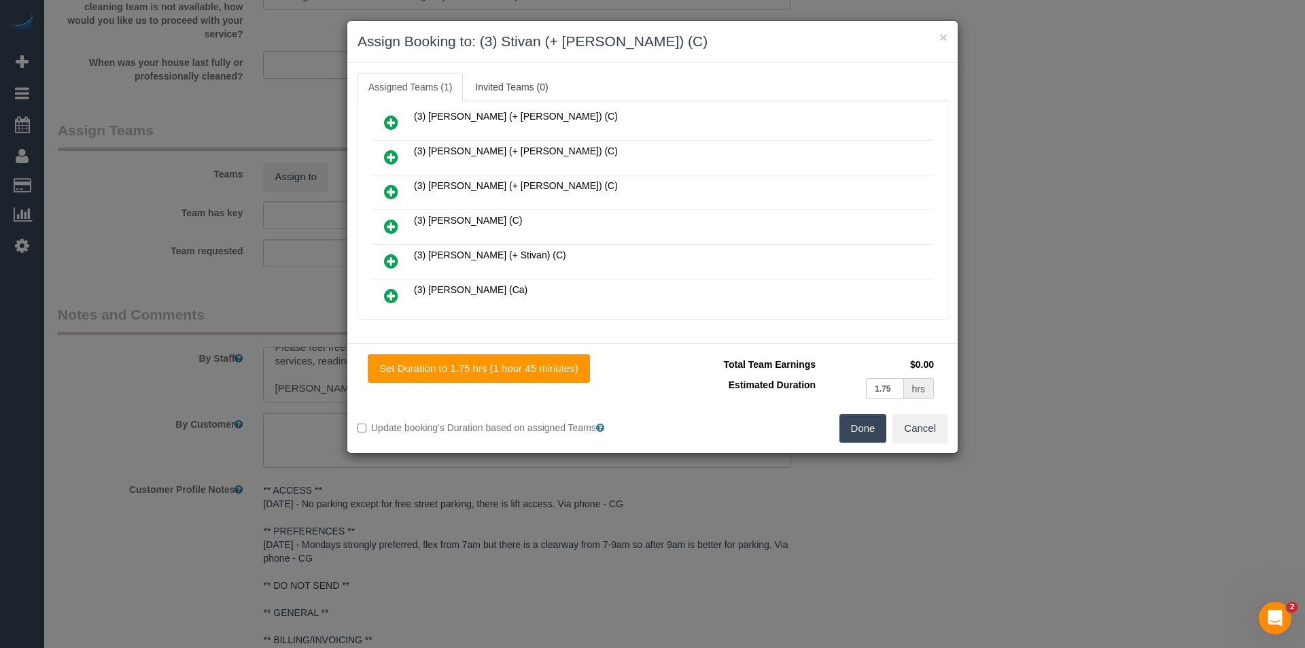
click at [394, 258] on icon at bounding box center [391, 261] width 14 height 16
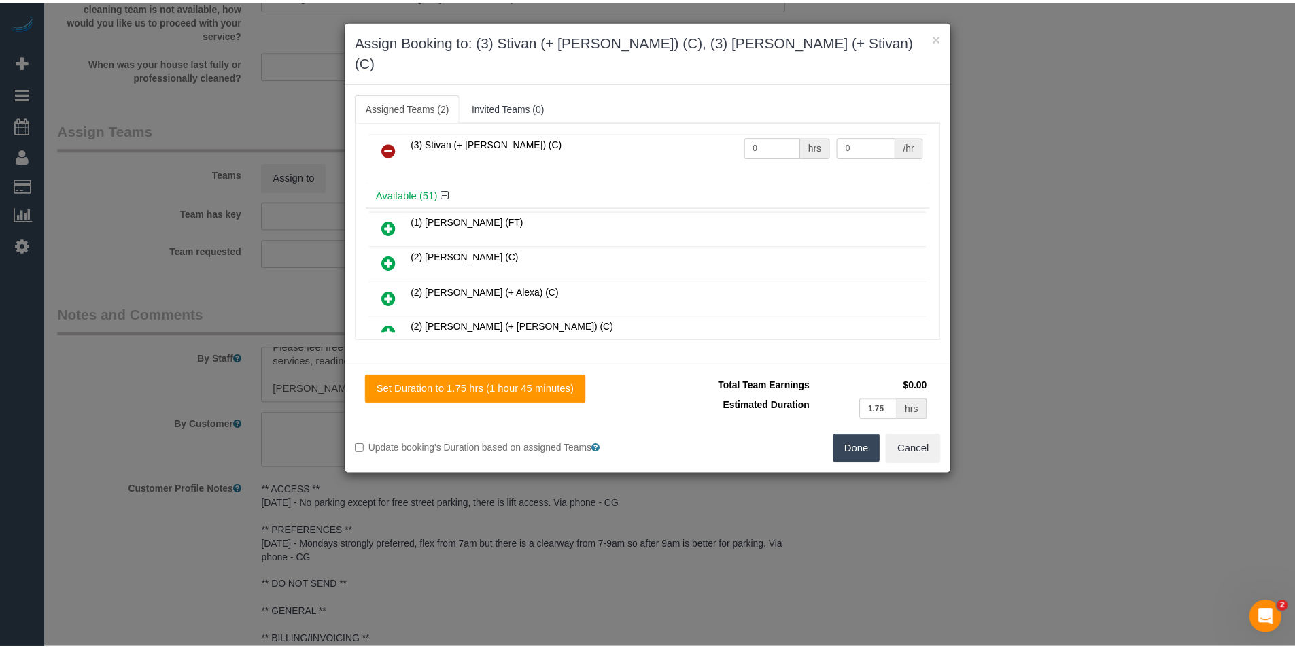
scroll to position [0, 0]
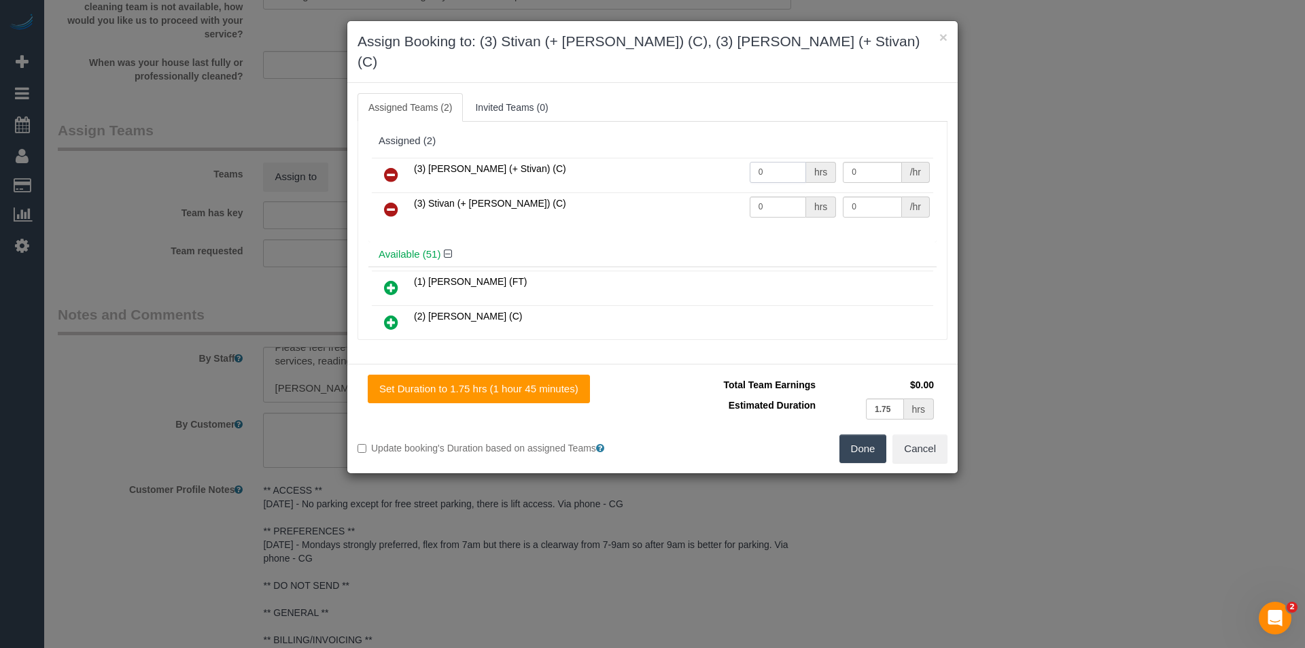
drag, startPoint x: 646, startPoint y: 142, endPoint x: 629, endPoint y: 141, distance: 17.1
click at [629, 158] on tr "(3) Krunal (+ Stivan) (C) 0 hrs 0 /hr" at bounding box center [653, 175] width 562 height 35
type input "1"
type input "57.5"
drag, startPoint x: 766, startPoint y: 186, endPoint x: 715, endPoint y: 187, distance: 51.7
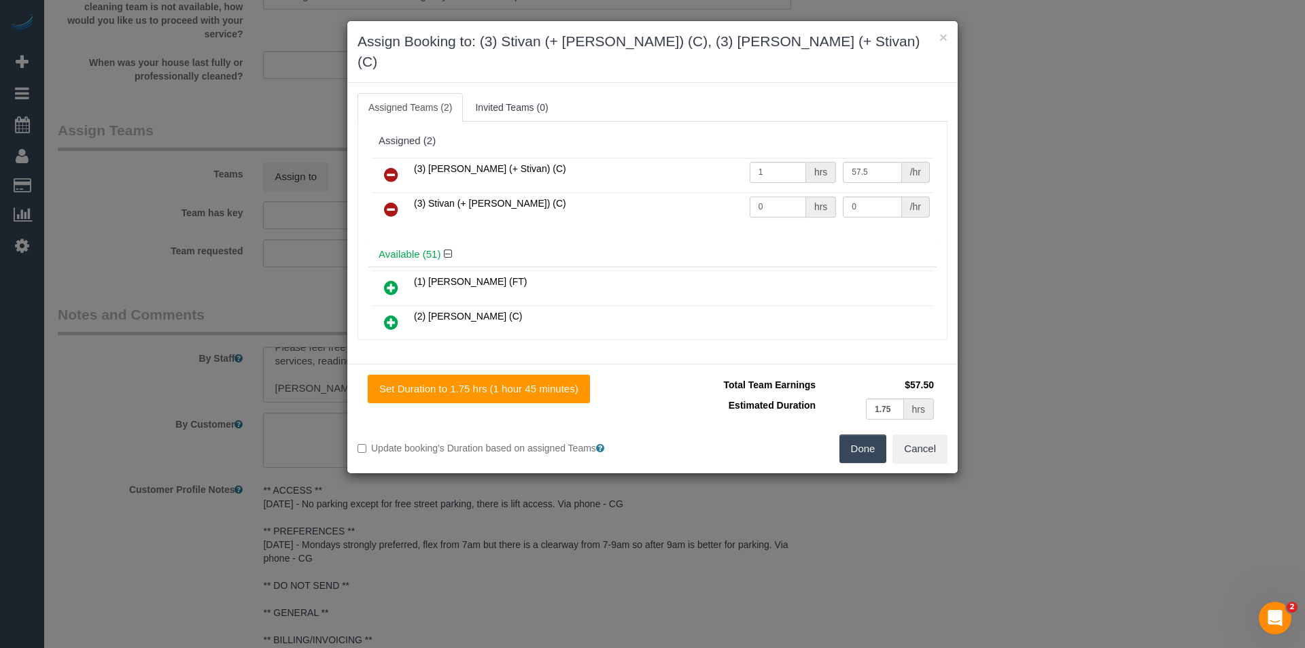
click at [715, 192] on tr "(3) Stivan (+ Krunal) (C) 0 hrs 0 /hr" at bounding box center [653, 209] width 562 height 35
type input "1"
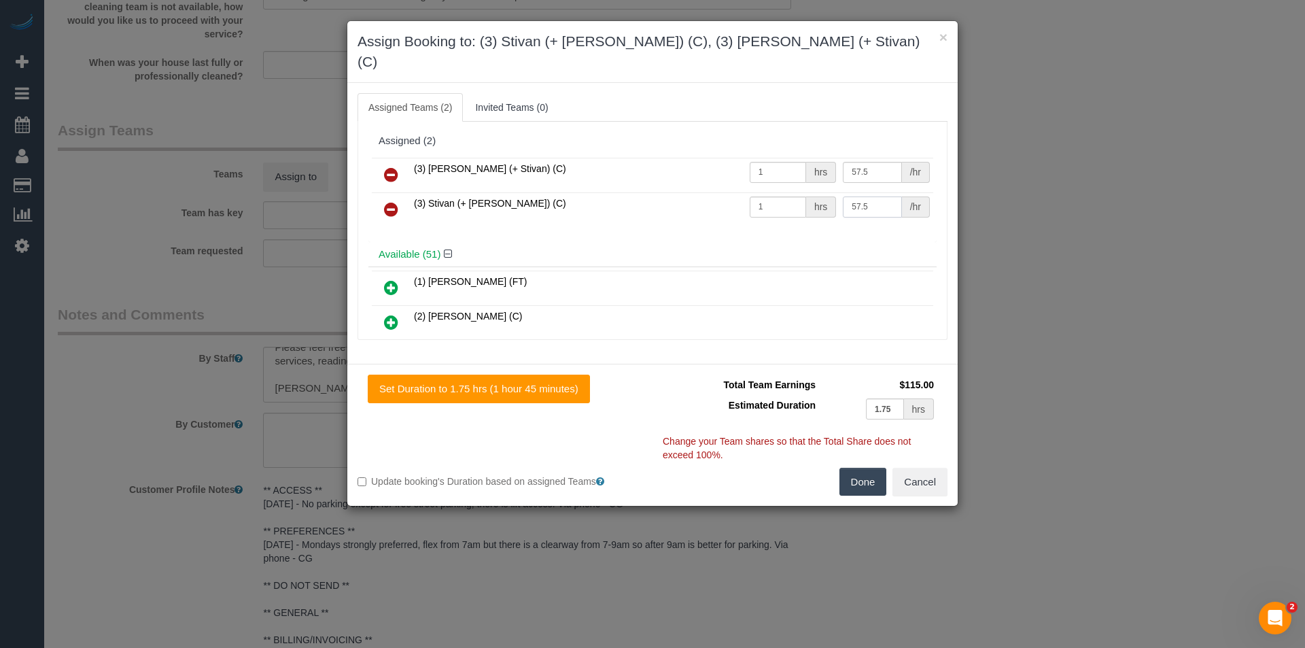
type input "57.5"
click at [878, 468] on button "Done" at bounding box center [864, 482] width 48 height 29
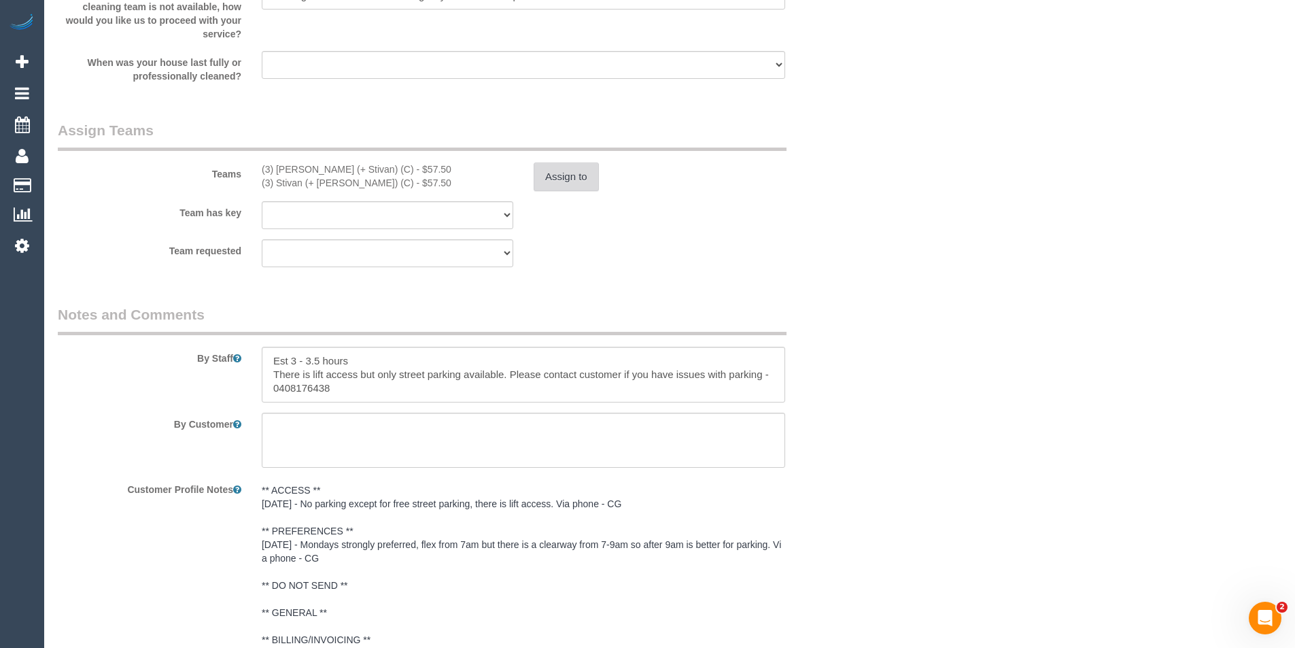
click at [562, 186] on button "Assign to" at bounding box center [566, 176] width 65 height 29
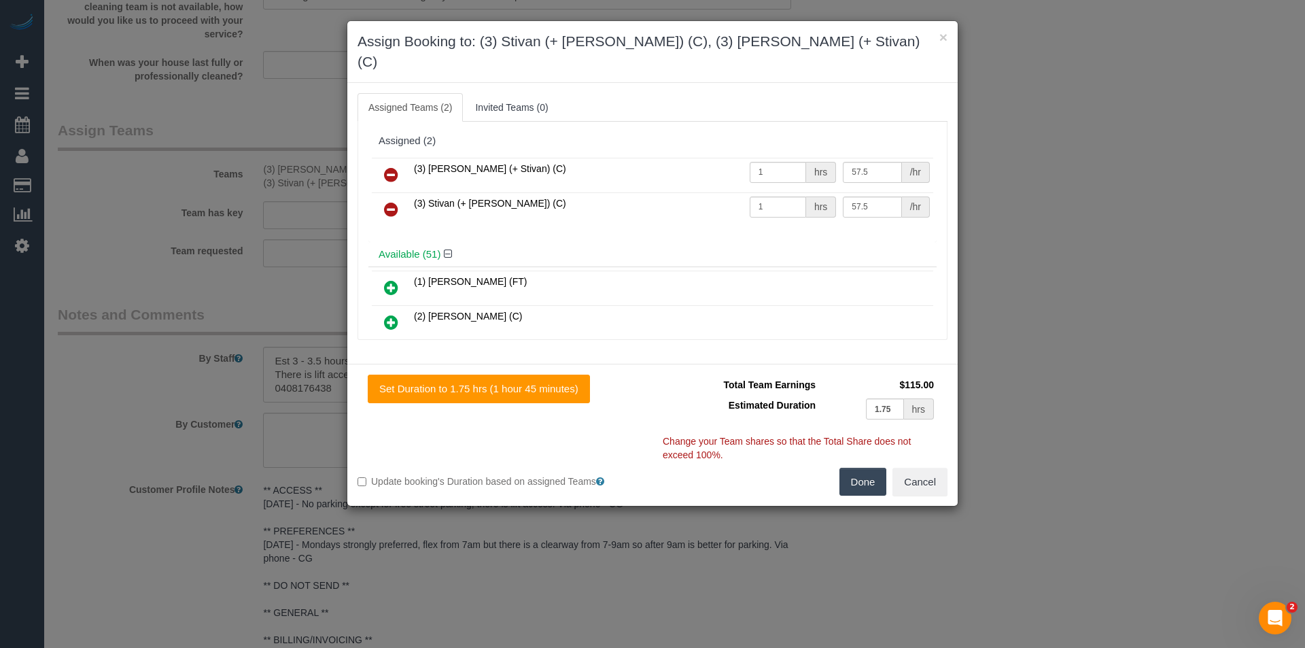
scroll to position [573, 0]
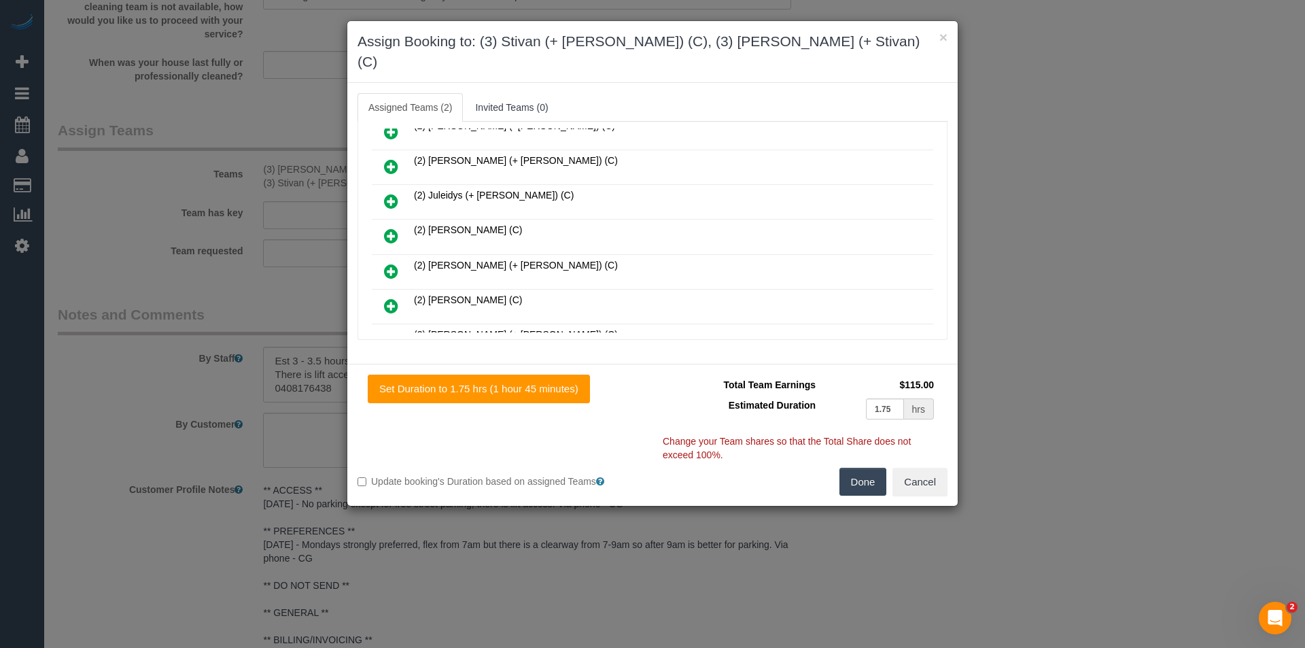
click at [390, 228] on icon at bounding box center [391, 236] width 14 height 16
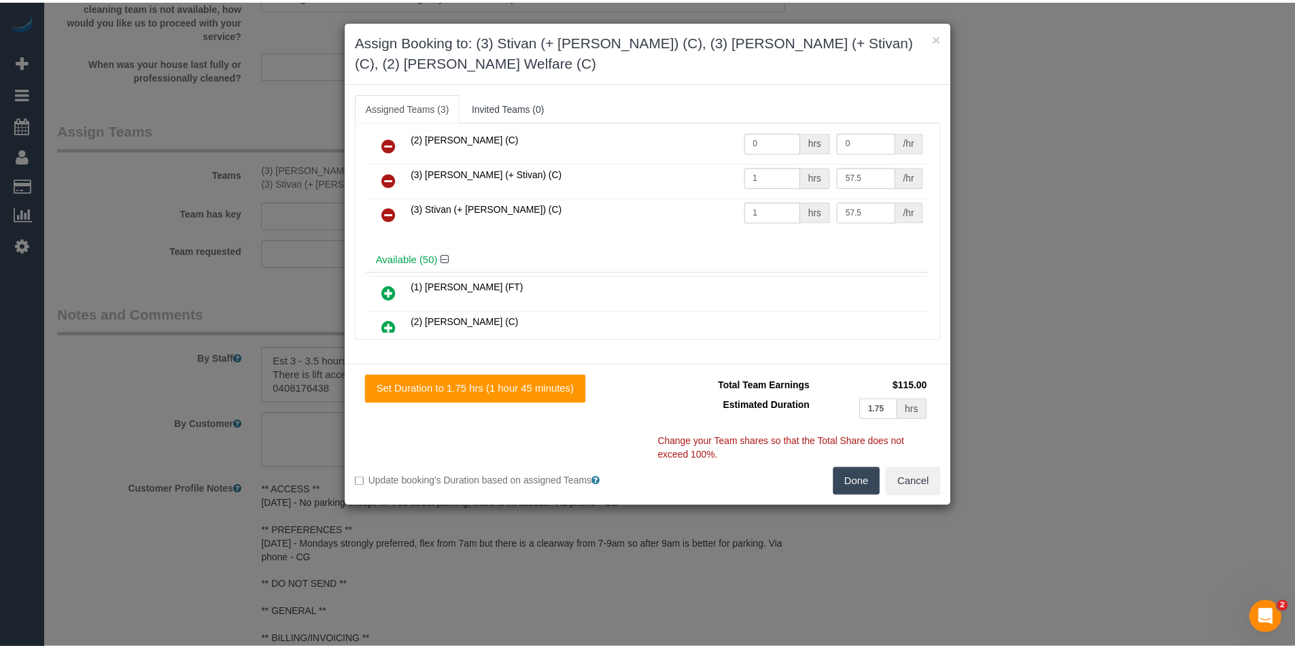
scroll to position [0, 0]
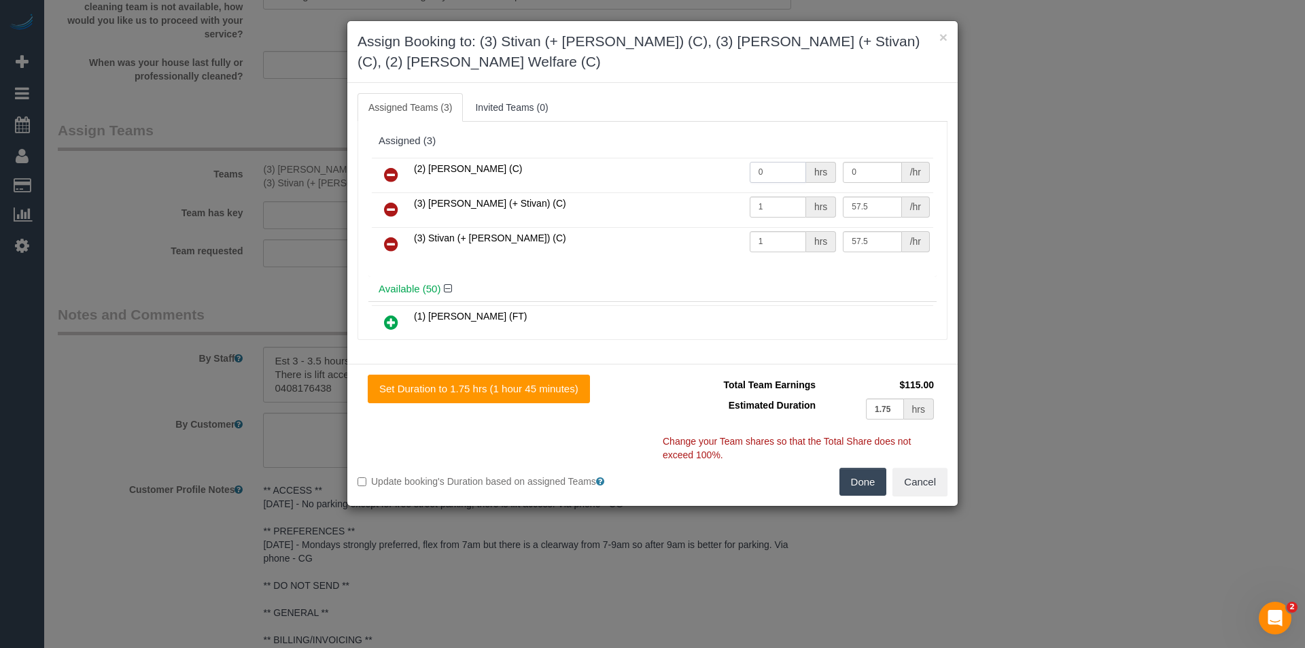
drag, startPoint x: 742, startPoint y: 148, endPoint x: 657, endPoint y: 152, distance: 85.8
click at [659, 158] on tr "(2) Kerry Welfare (C) 0 hrs 0 /hr" at bounding box center [653, 175] width 562 height 35
type input "1.75"
type input "40"
click at [862, 468] on button "Done" at bounding box center [864, 482] width 48 height 29
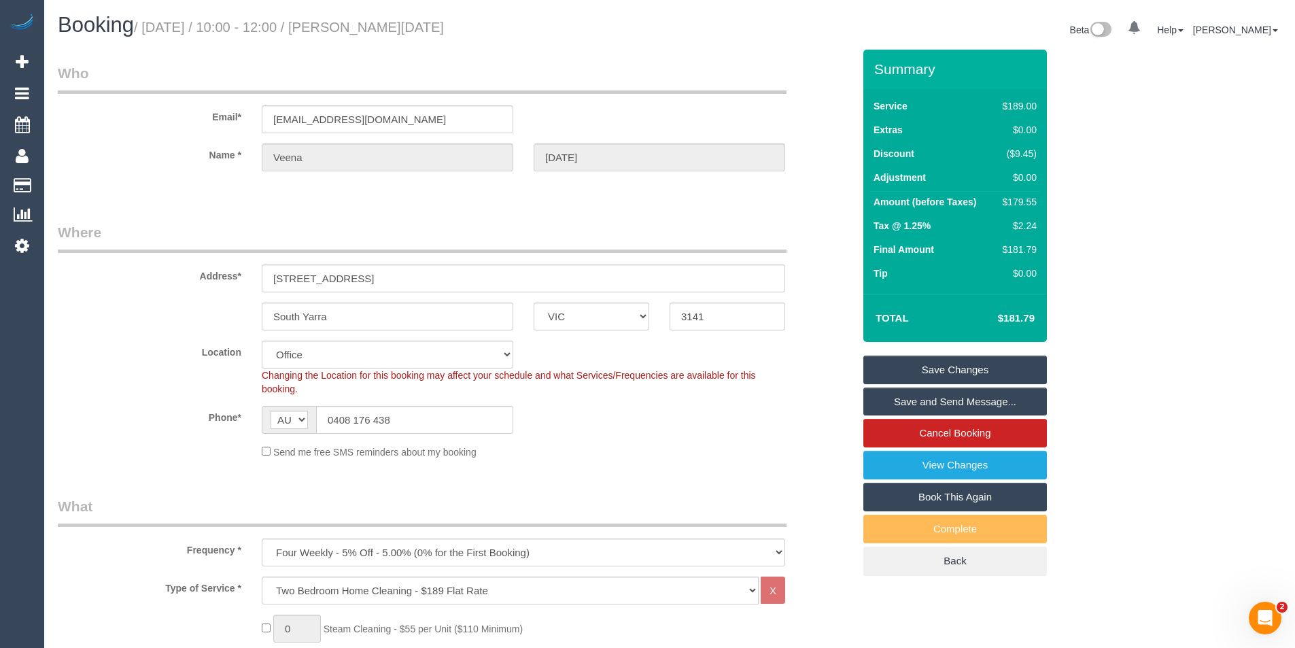
click at [923, 363] on link "Save Changes" at bounding box center [955, 370] width 184 height 29
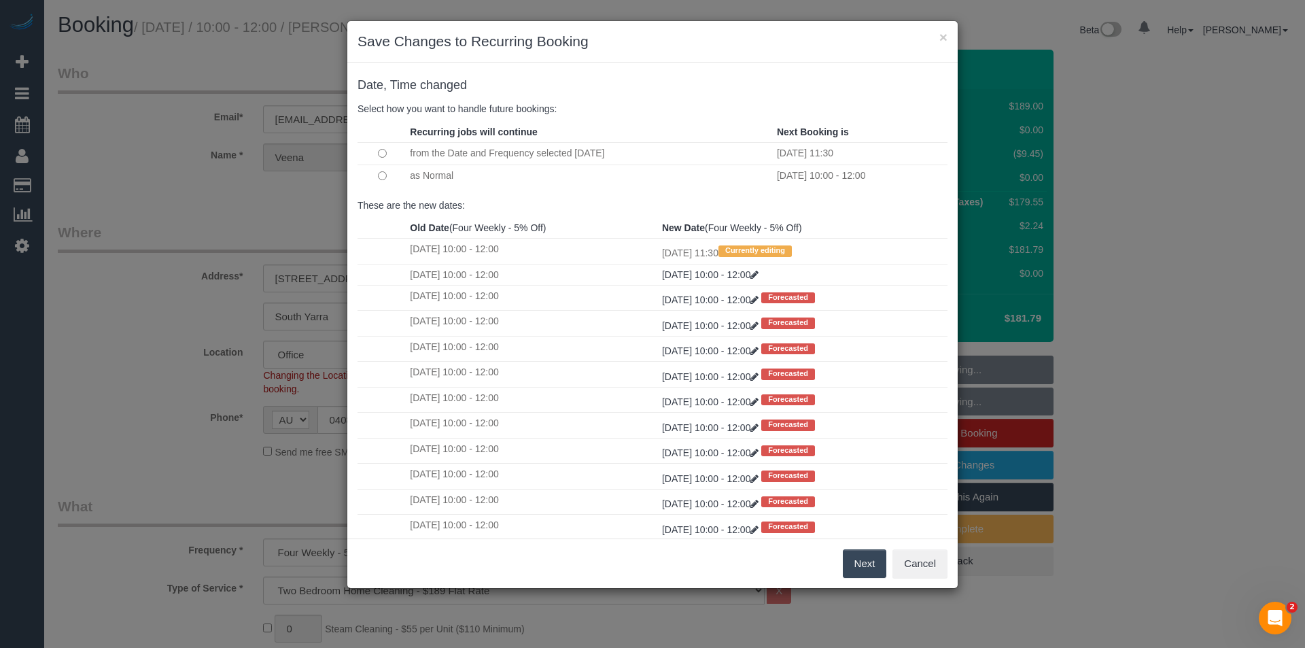
click at [857, 572] on button "Next" at bounding box center [865, 563] width 44 height 29
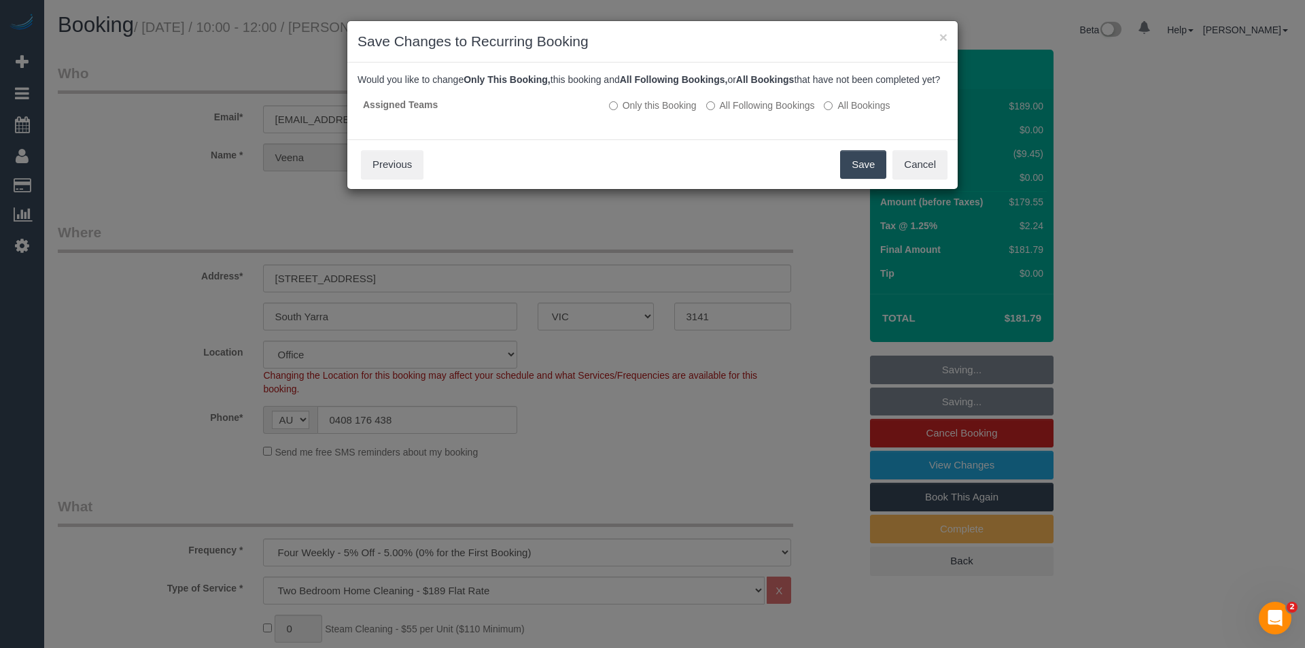
click at [860, 179] on button "Save" at bounding box center [863, 164] width 46 height 29
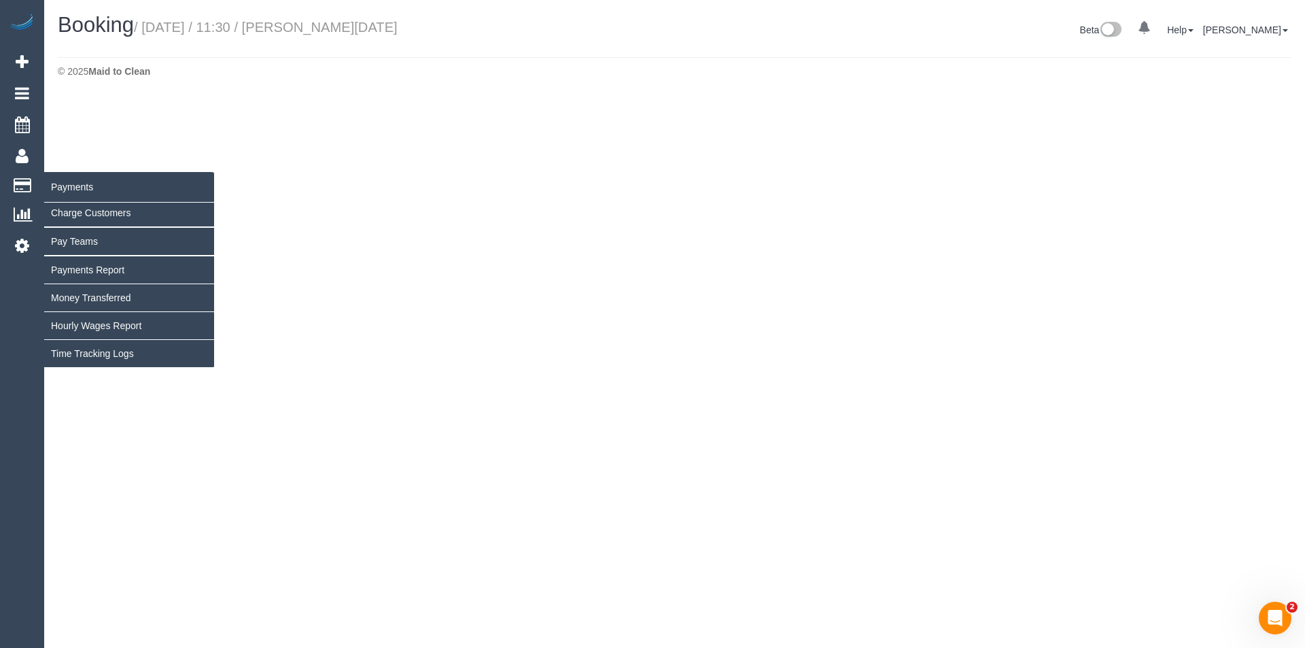
select select "VIC"
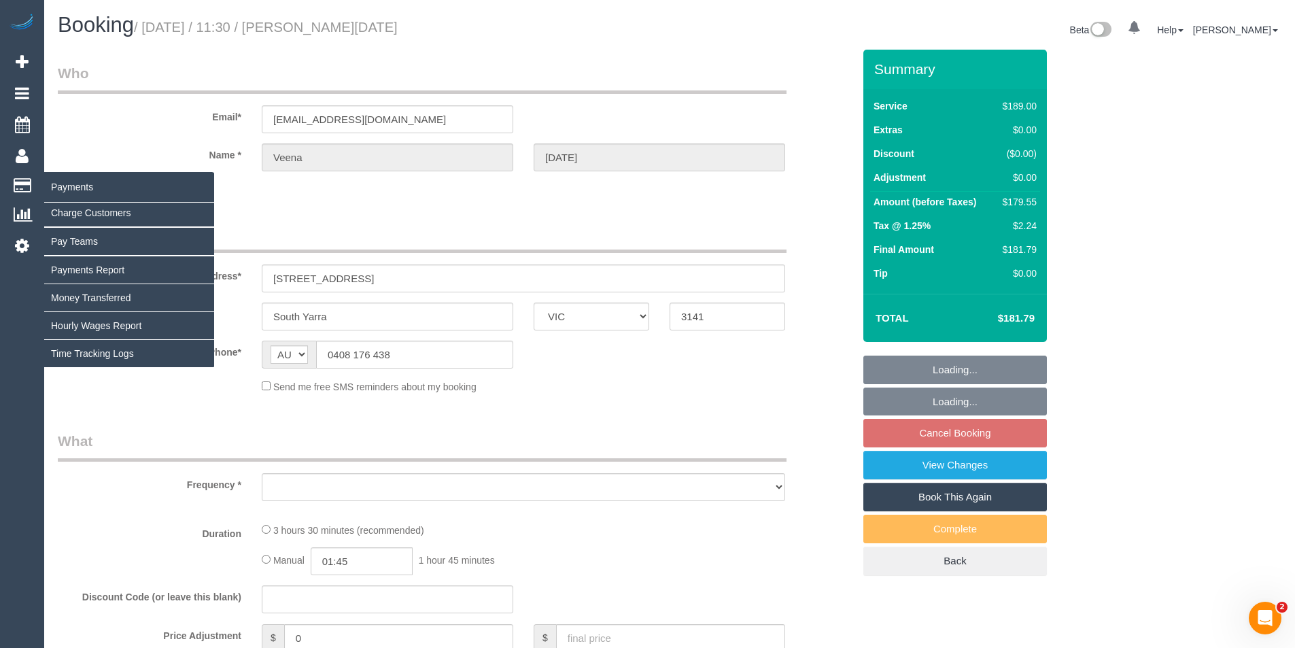
select select "object:16860"
select select "string:stripe-pm_1Pyl1t2GScqysDRVOfVRwhV9"
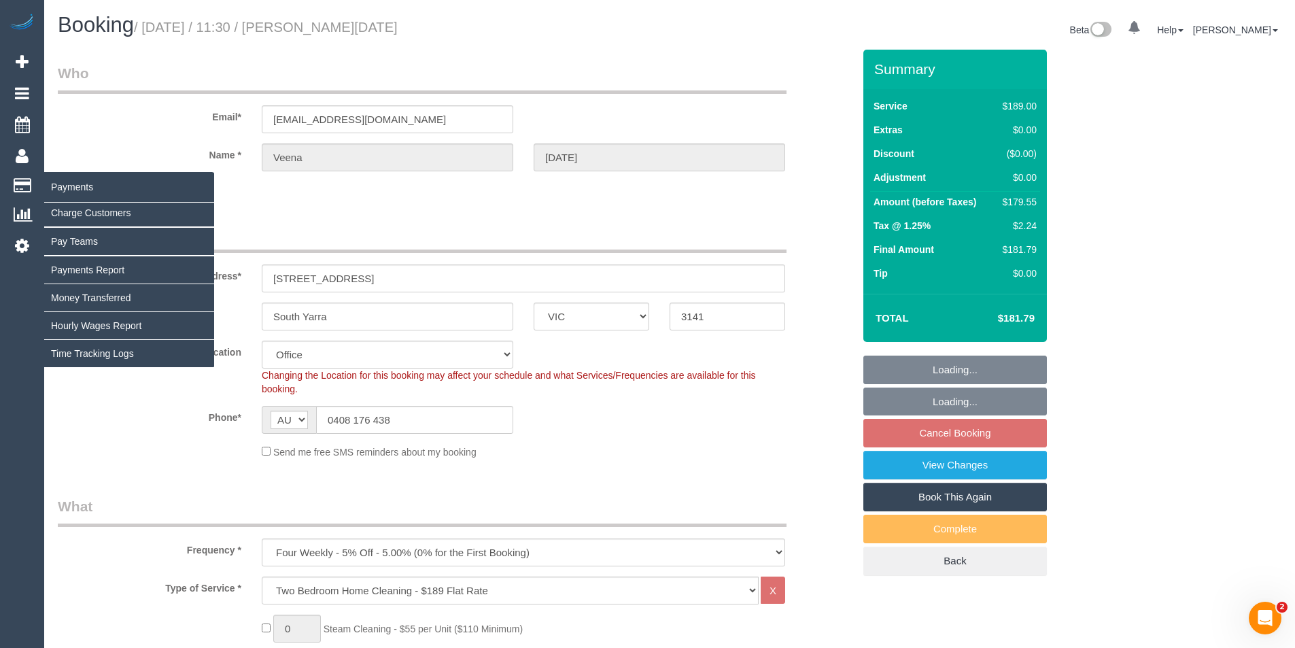
select select "object:17109"
select select "number:28"
select select "number:14"
select select "number:19"
select select "number:24"
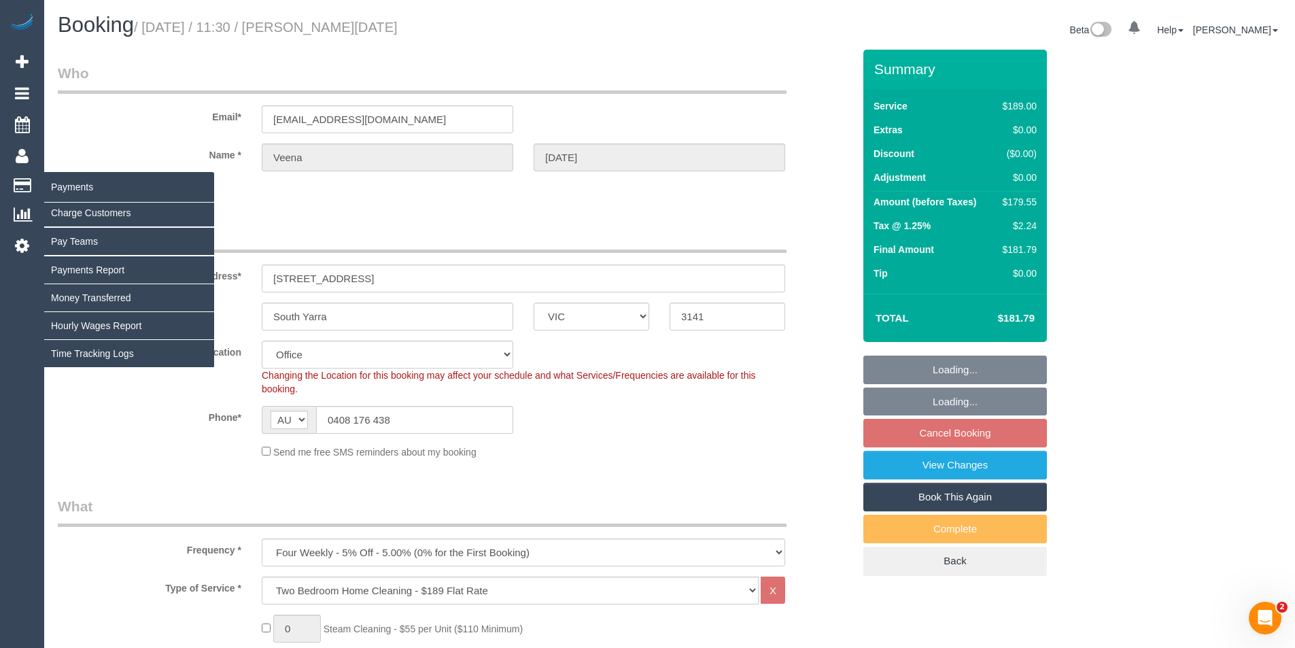
select select "number:34"
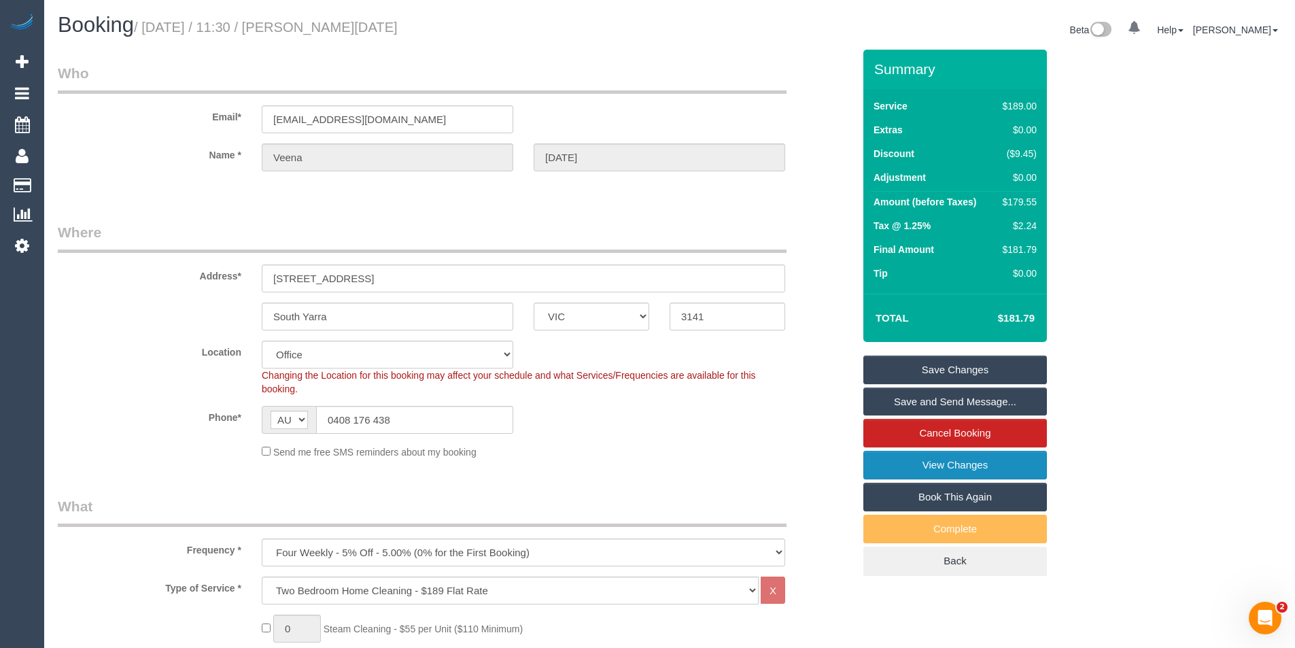
click at [967, 466] on link "View Changes" at bounding box center [955, 465] width 184 height 29
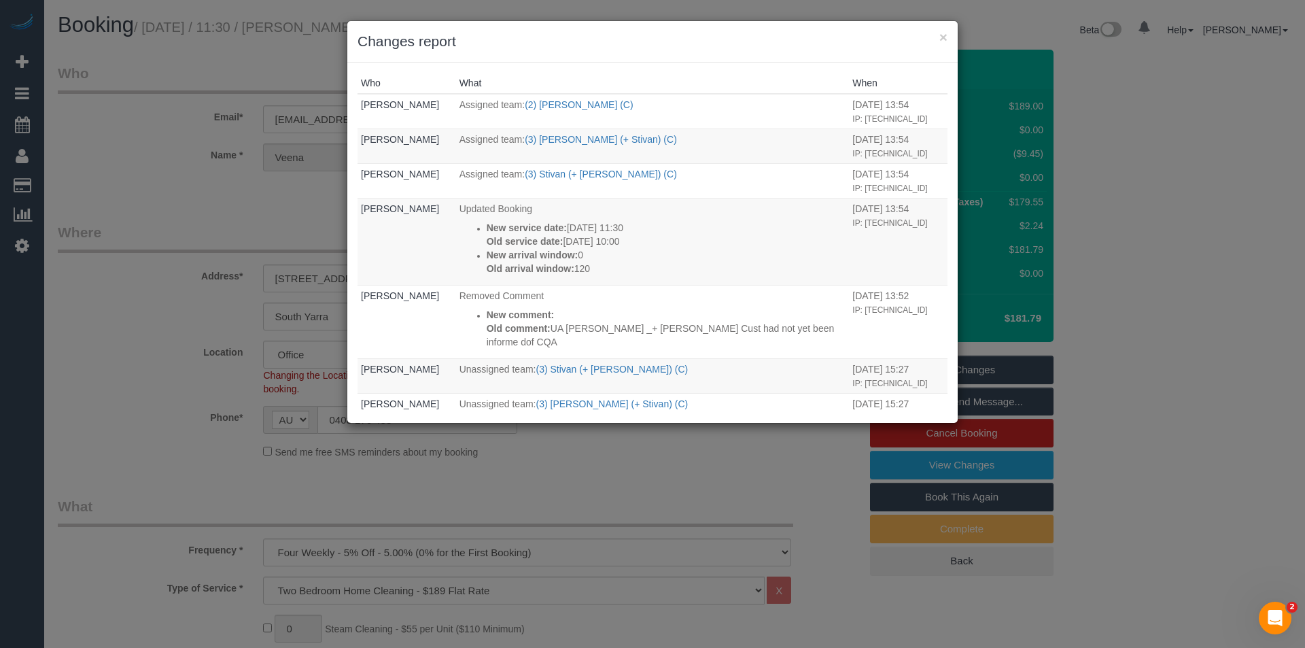
click at [766, 520] on div "× Changes report Who What When Bronie Bryant Assigned team: (2) Kerry Welfare (…" at bounding box center [652, 324] width 1305 height 648
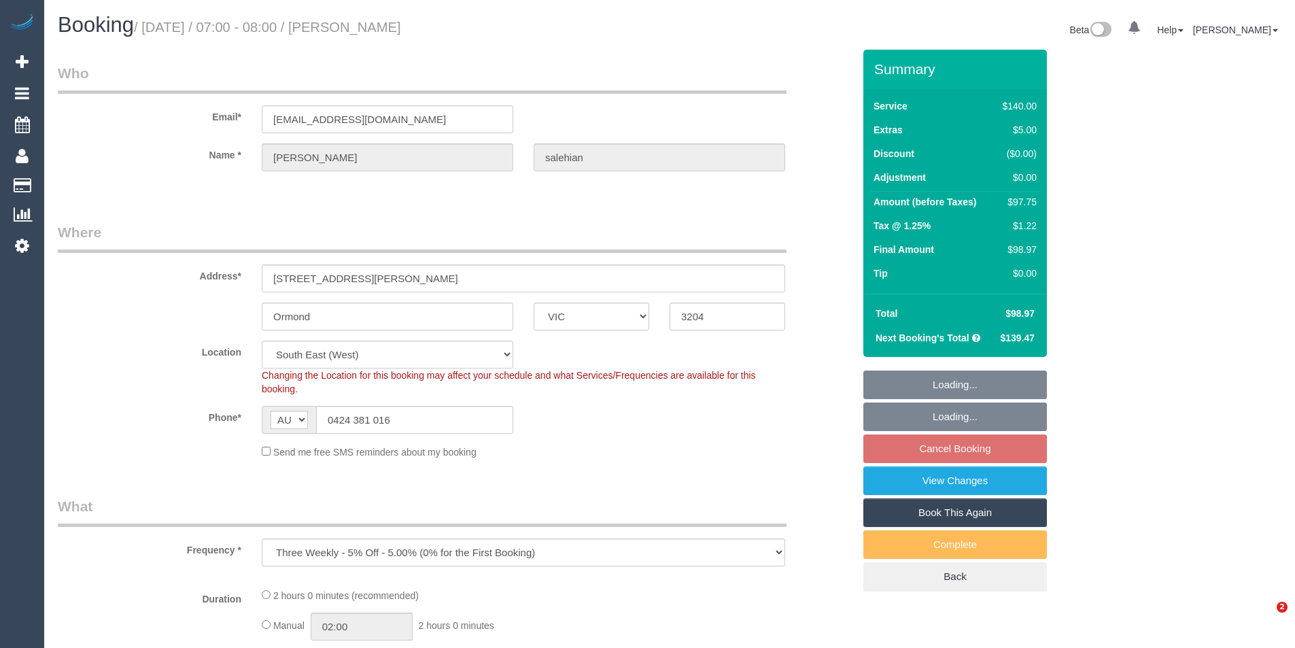
select select "VIC"
select select "number:28"
select select "number:14"
select select "number:18"
select select "number:22"
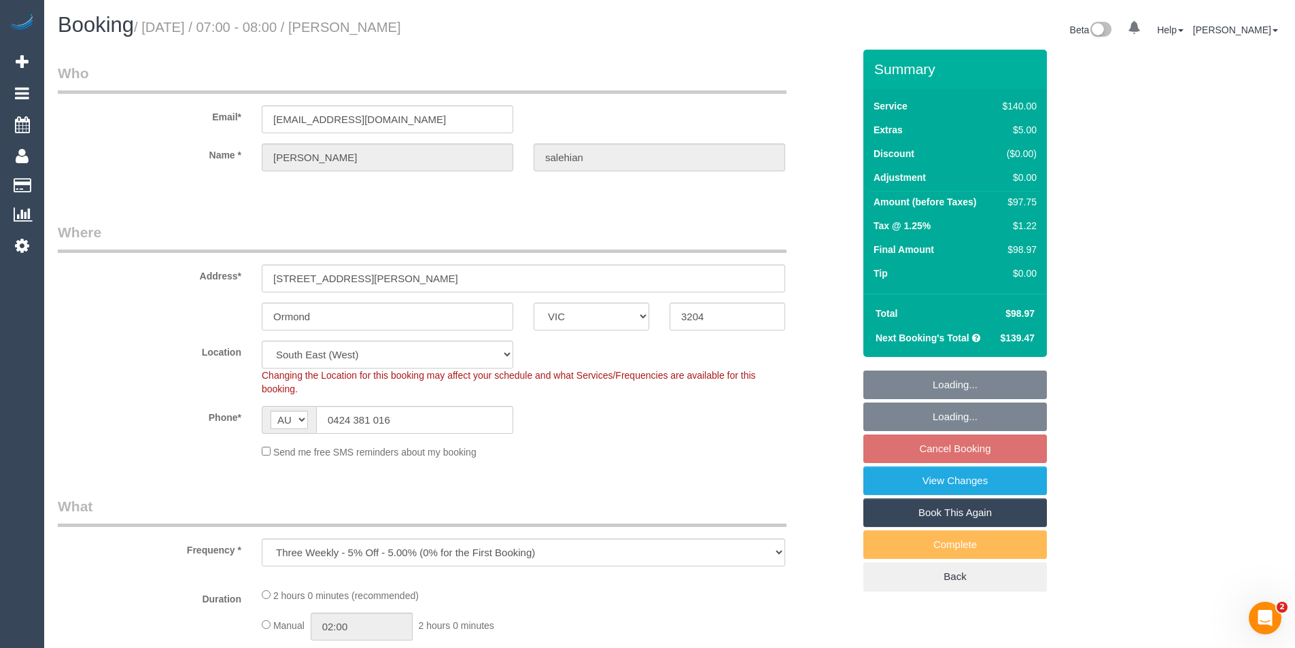
select select "number:34"
select select "number:13"
select select "string:stripe-pm_1QZ5Qn2GScqysDRVFihk4EHb"
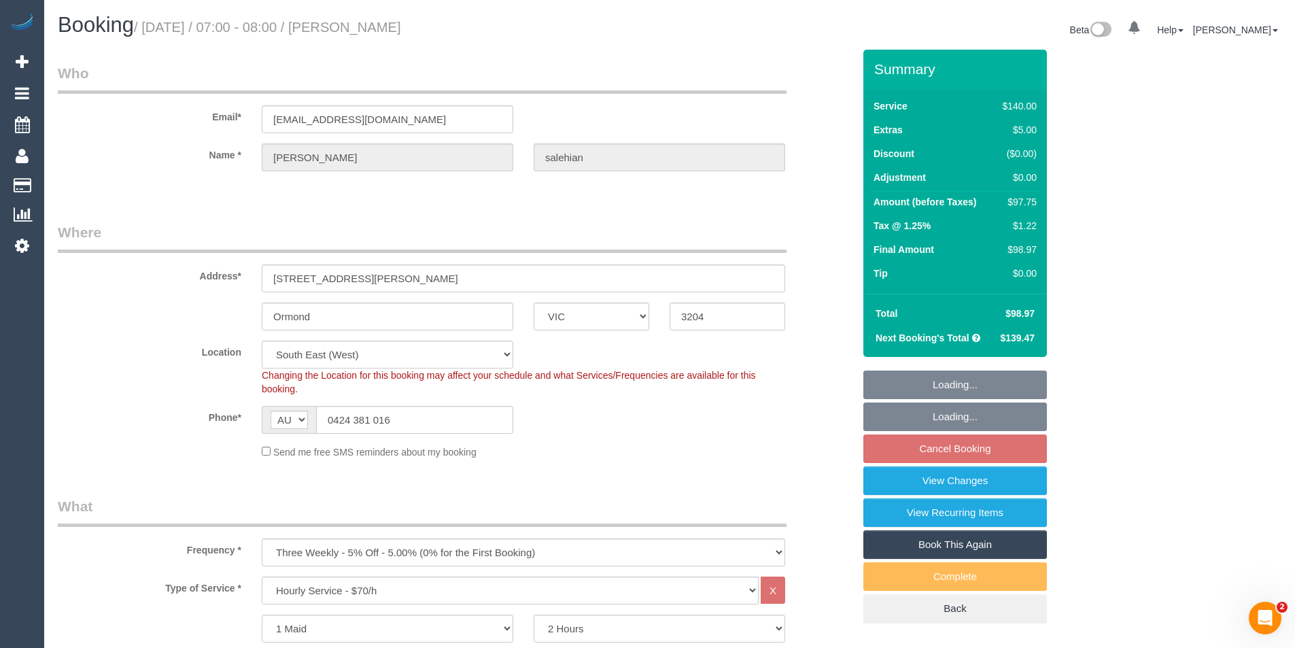
select select "object:861"
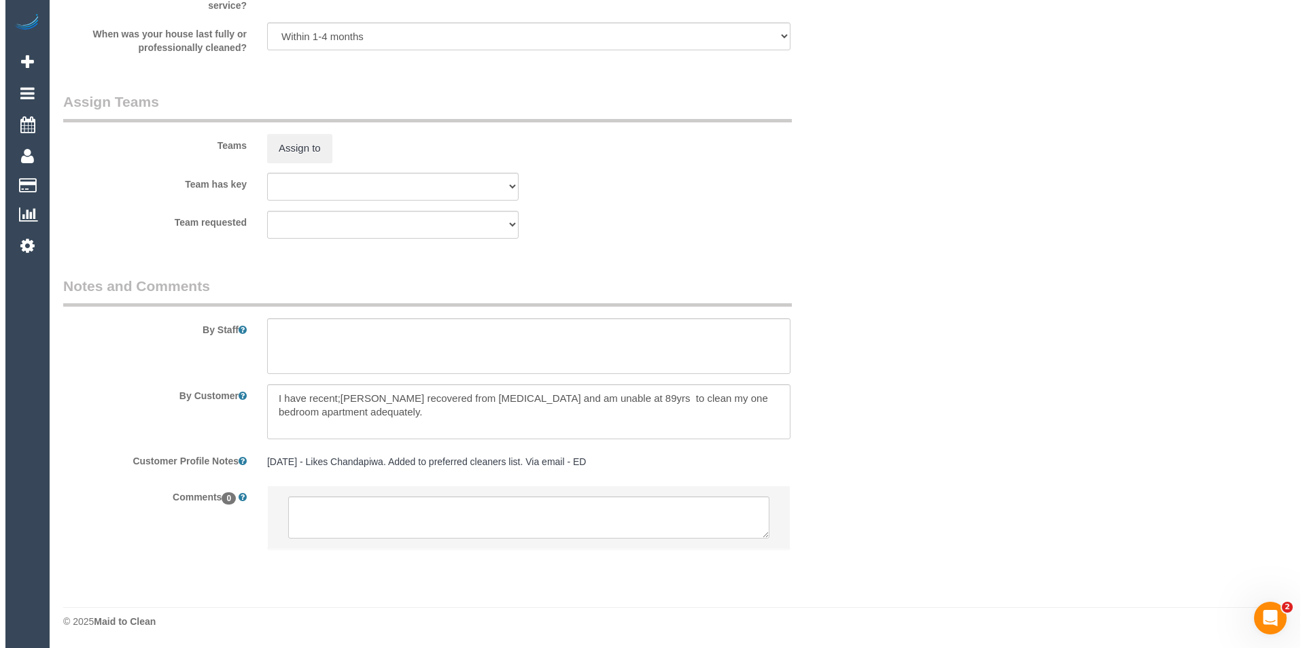
scroll to position [1691, 0]
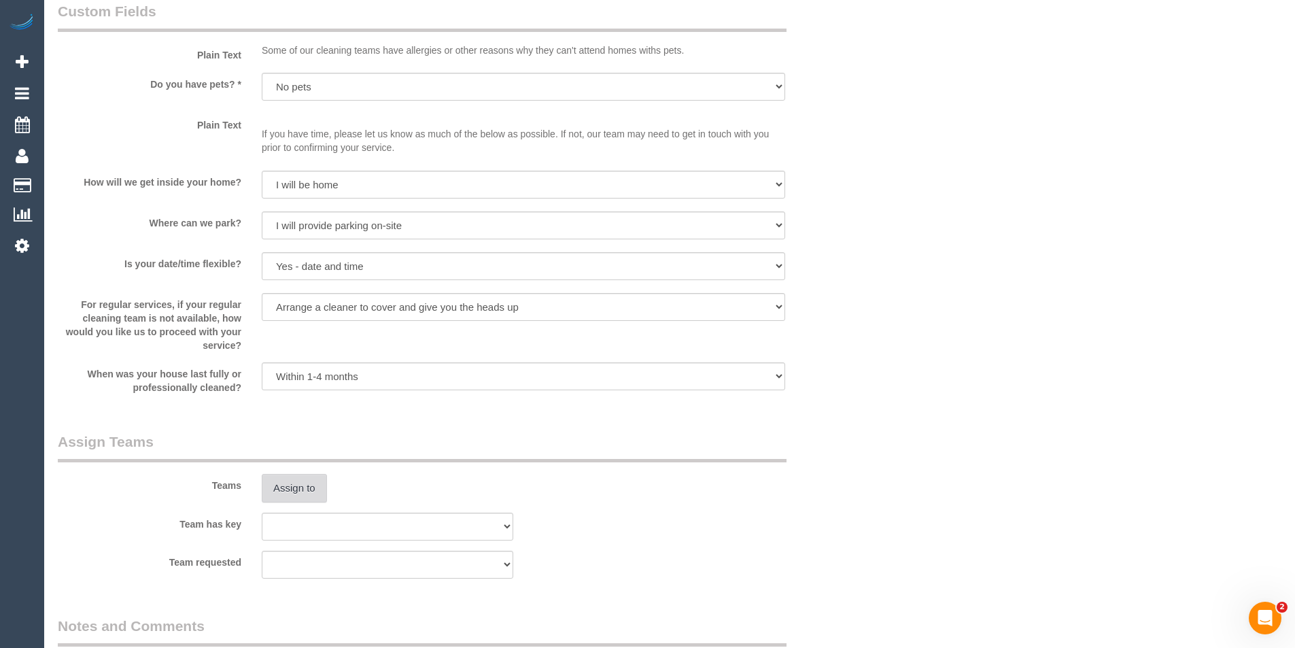
click at [326, 491] on button "Assign to" at bounding box center [294, 488] width 65 height 29
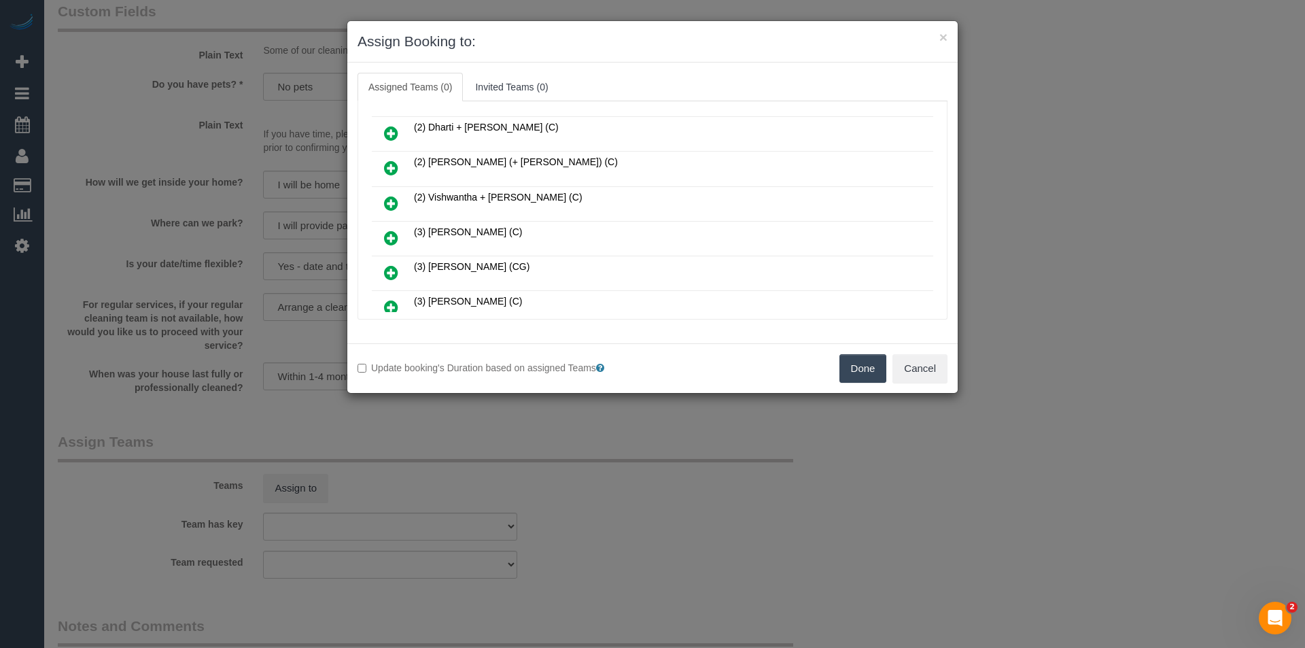
click at [395, 237] on icon at bounding box center [391, 238] width 14 height 16
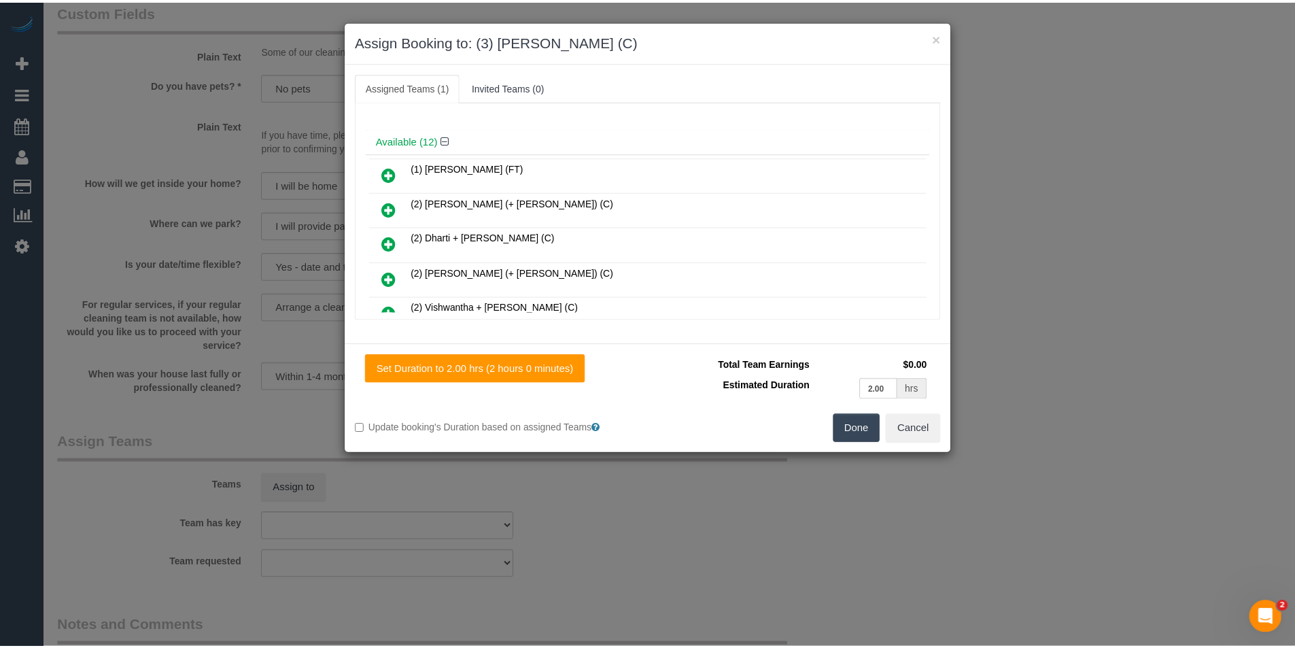
scroll to position [0, 0]
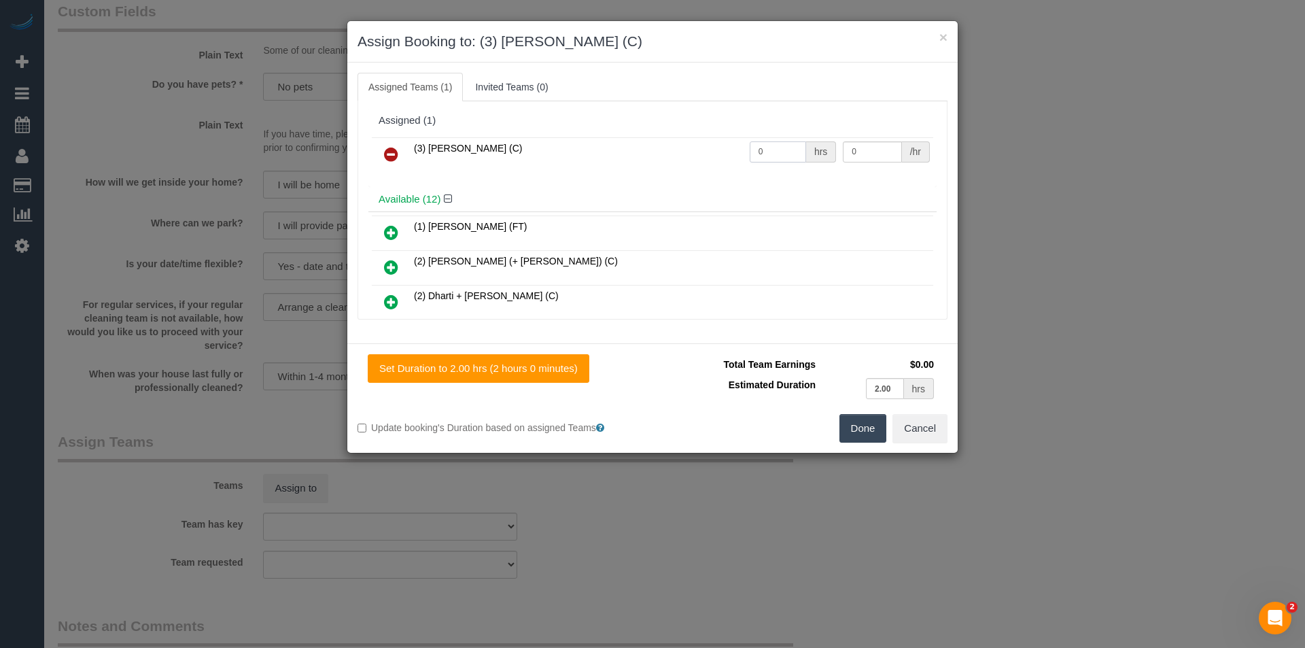
drag, startPoint x: 769, startPoint y: 157, endPoint x: 690, endPoint y: 156, distance: 78.9
click at [697, 157] on tr "(3) [PERSON_NAME] (C) 0 hrs 0 /hr" at bounding box center [653, 154] width 562 height 35
type input "2"
type input "36.25"
click at [876, 430] on button "Done" at bounding box center [864, 428] width 48 height 29
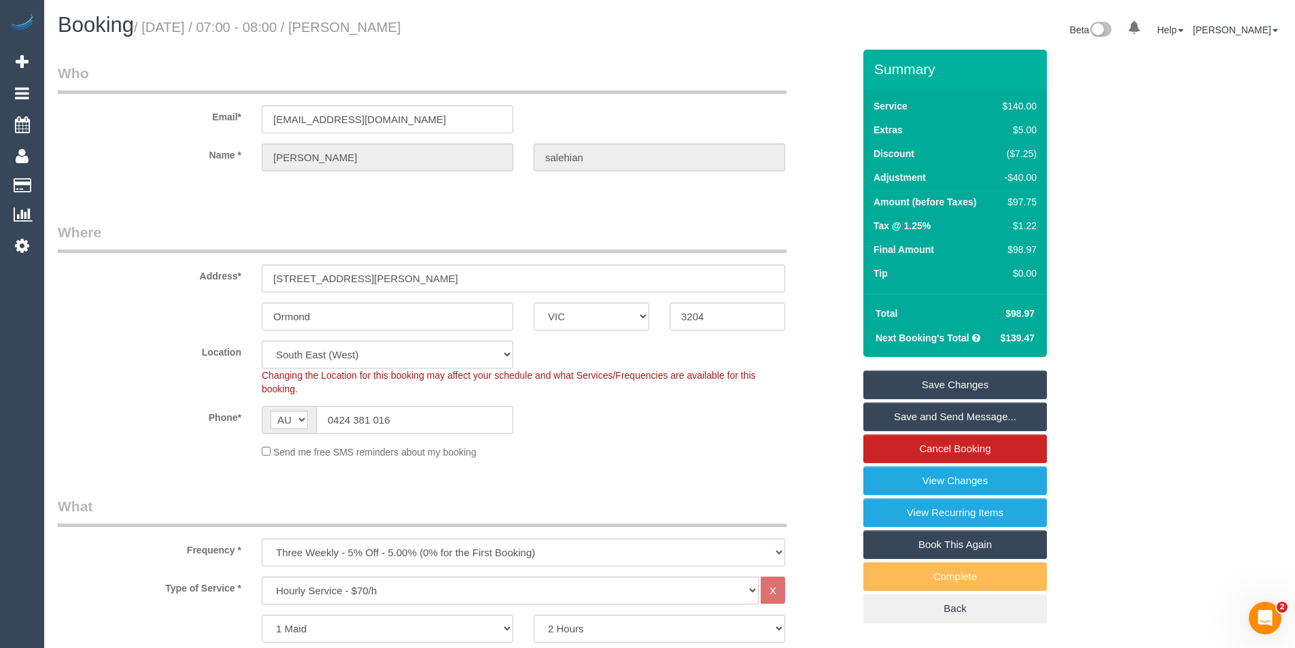
click at [928, 419] on link "Save and Send Message..." at bounding box center [955, 416] width 184 height 29
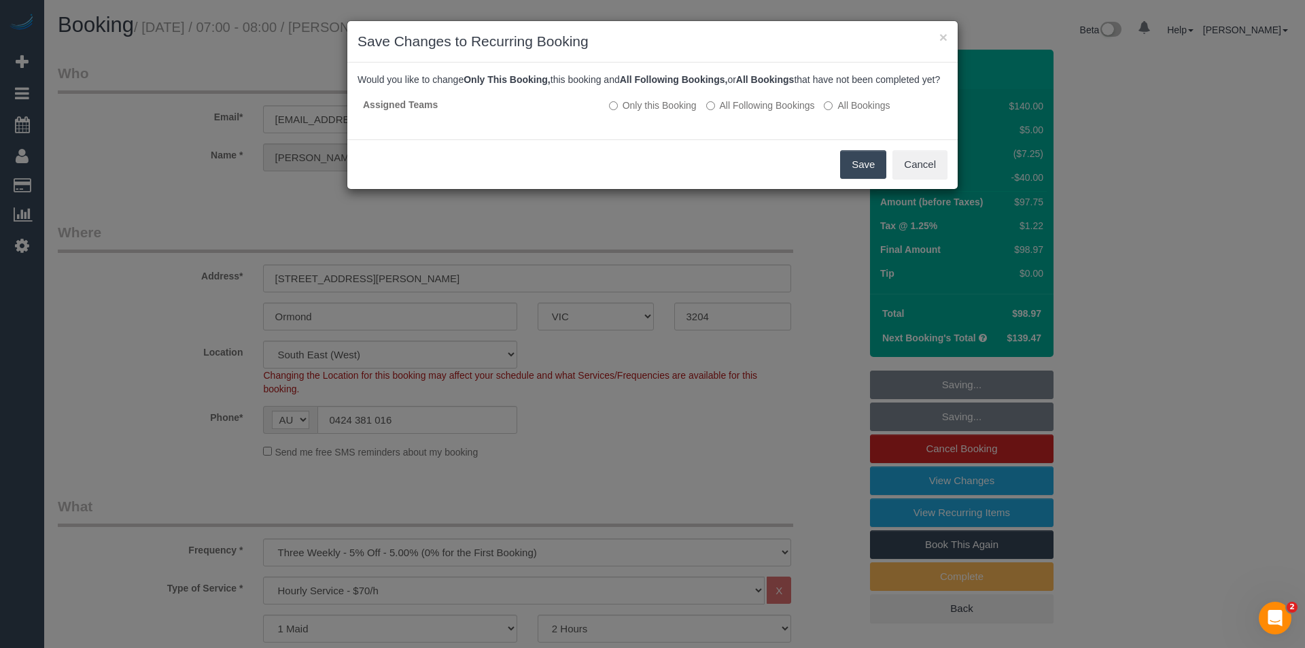
click at [861, 179] on button "Save" at bounding box center [863, 164] width 46 height 29
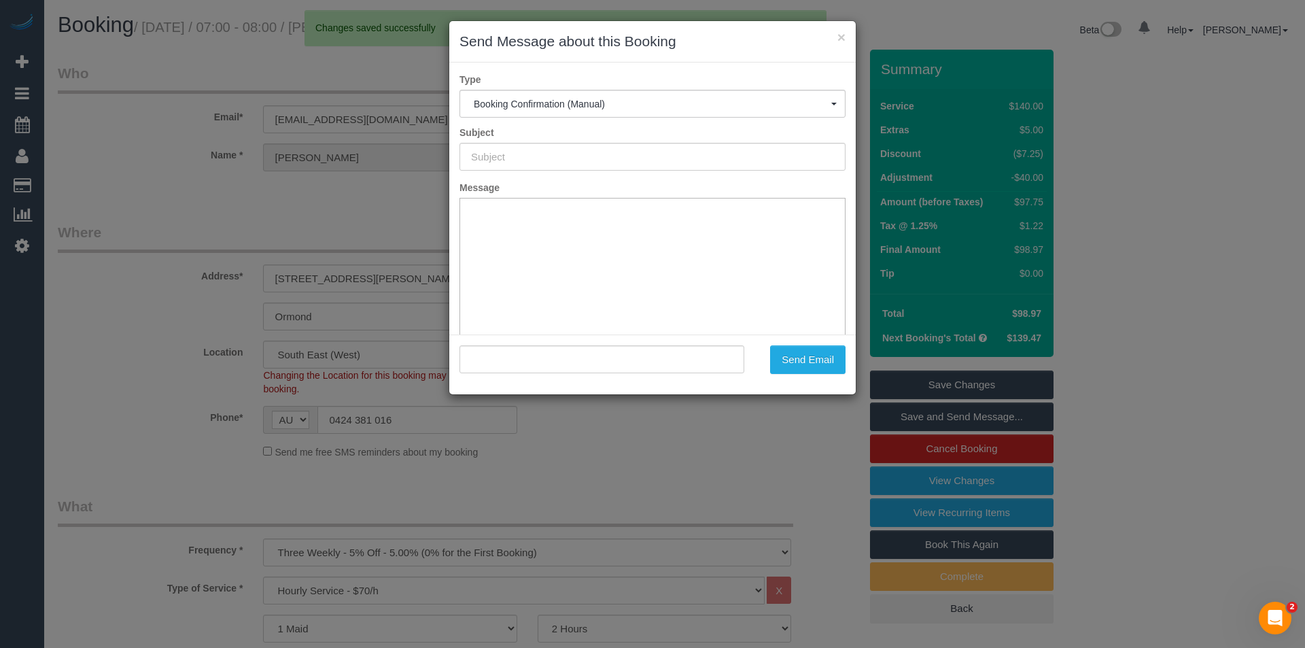
type input "Booking Confirmed"
type input ""tanya salehian" <tamarindartstudio@gmail.com>"
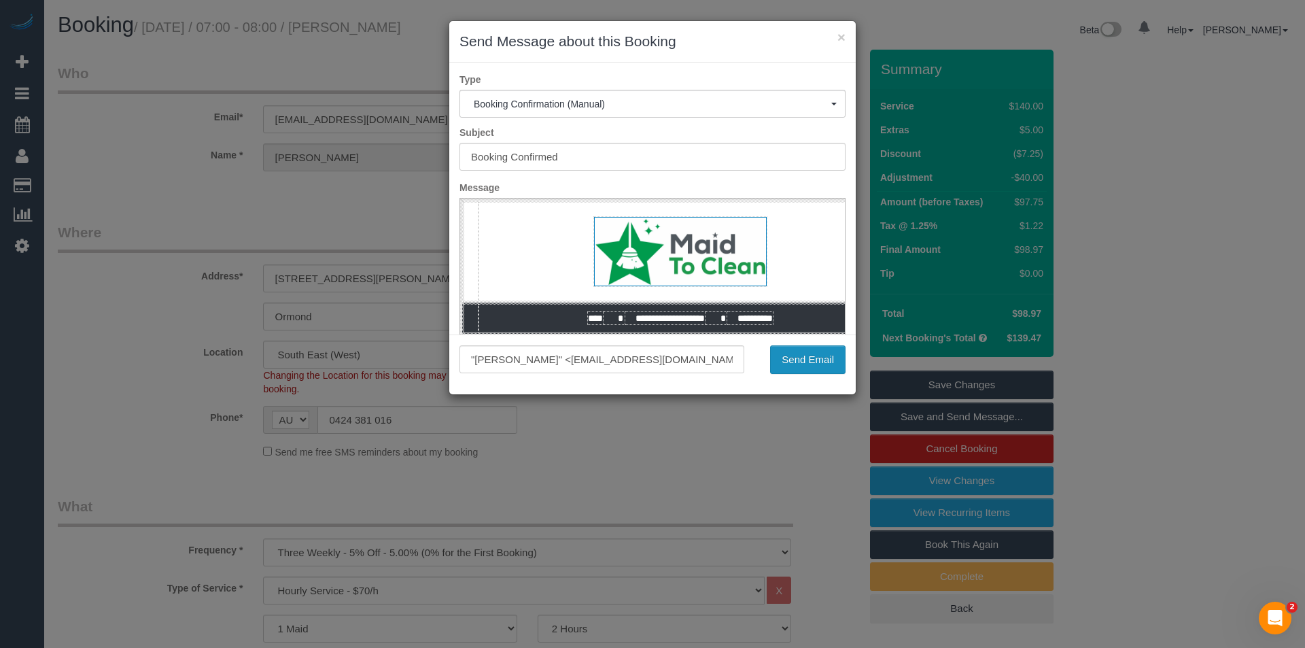
click at [785, 368] on button "Send Email" at bounding box center [807, 359] width 75 height 29
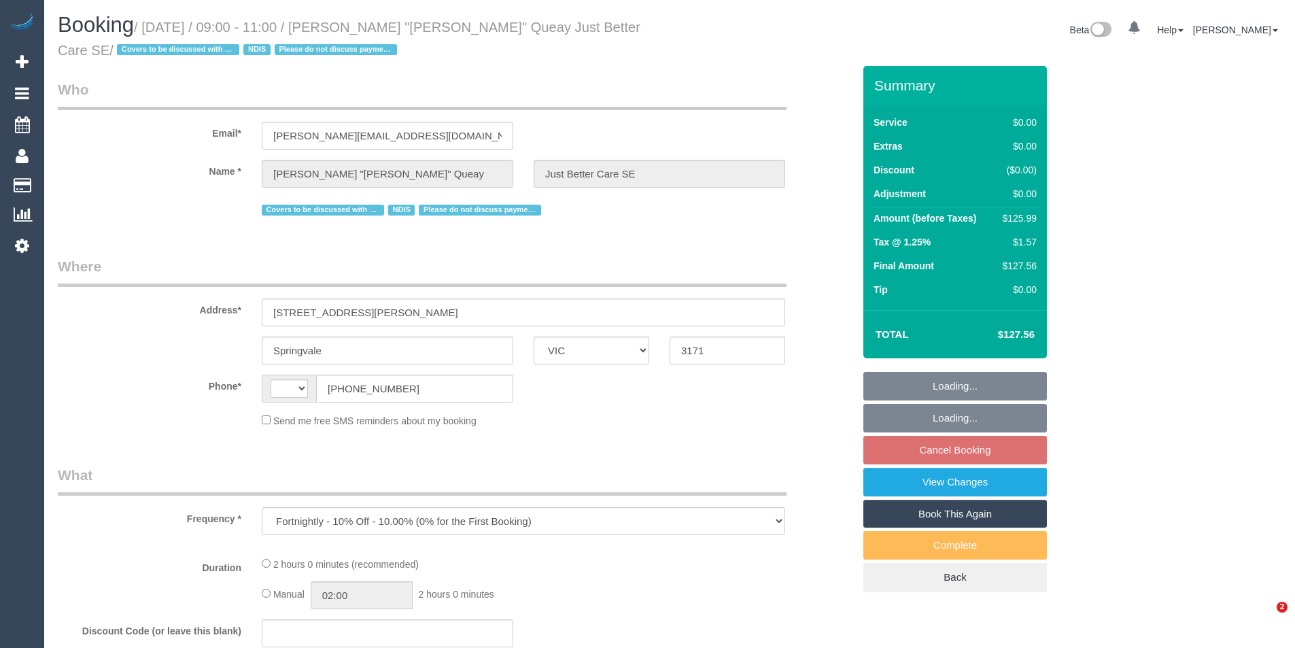
select select "VIC"
select select "string:AU"
select select "120"
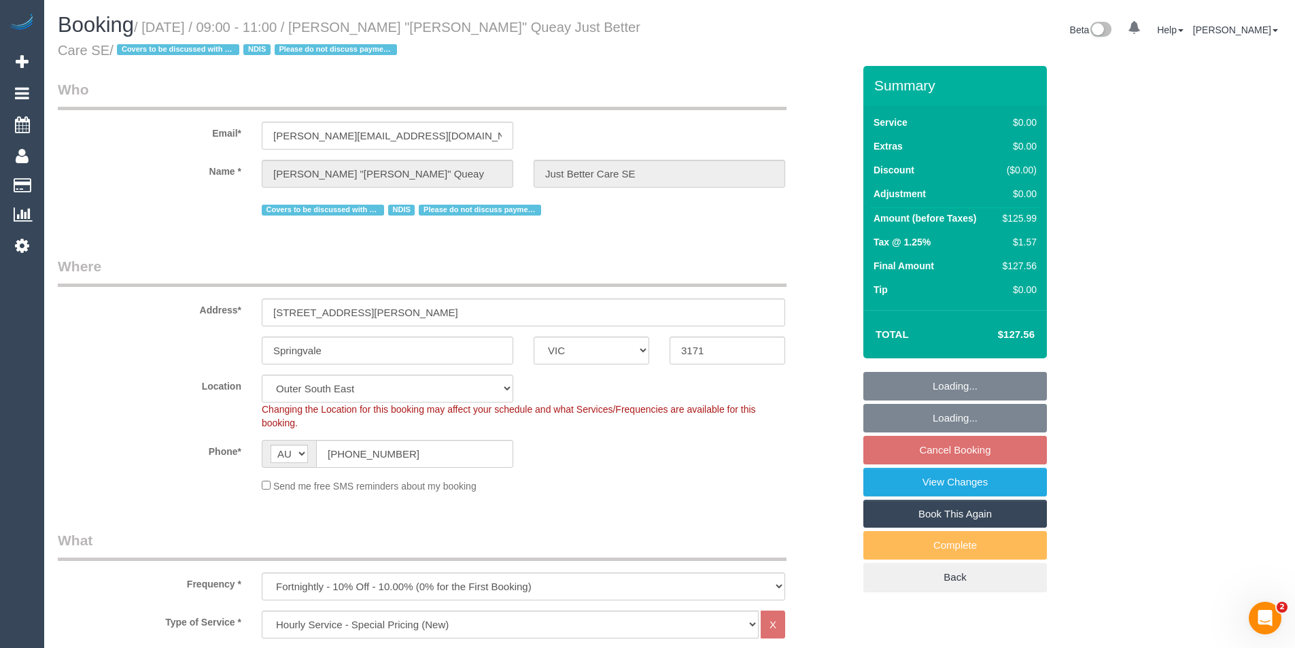
select select "object:688"
select select "number:28"
select select "number:14"
select select "number:18"
select select "number:25"
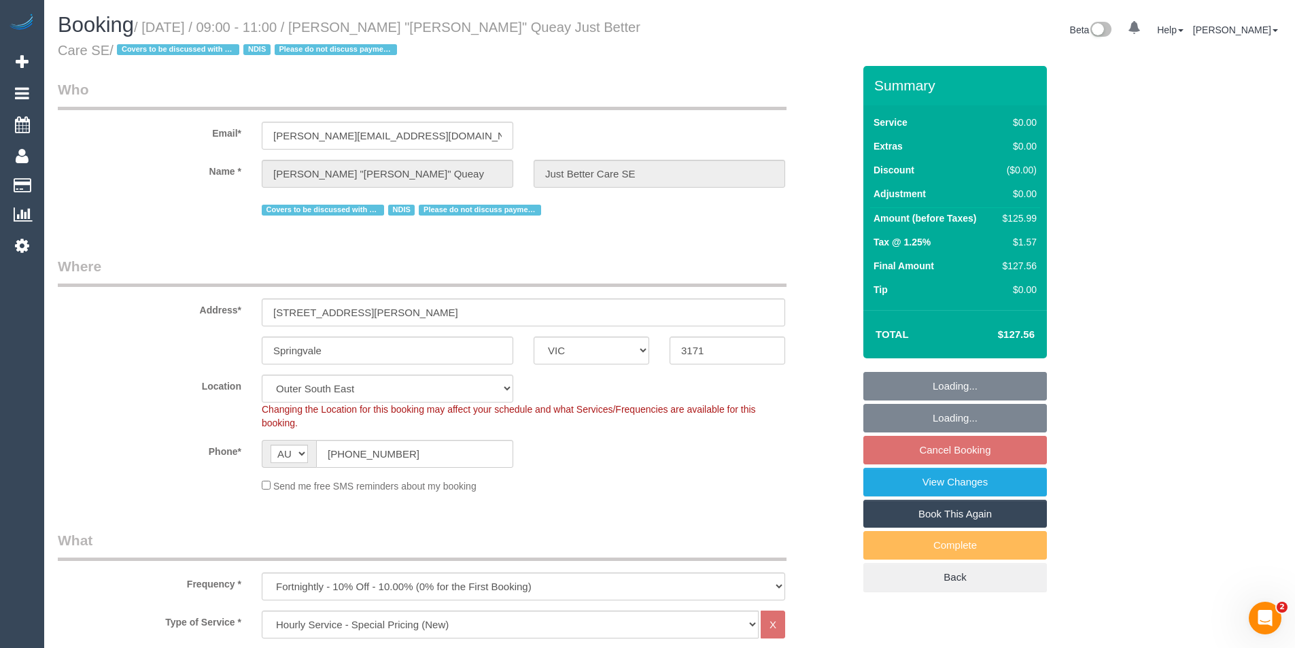
select select "number:35"
select select "number:13"
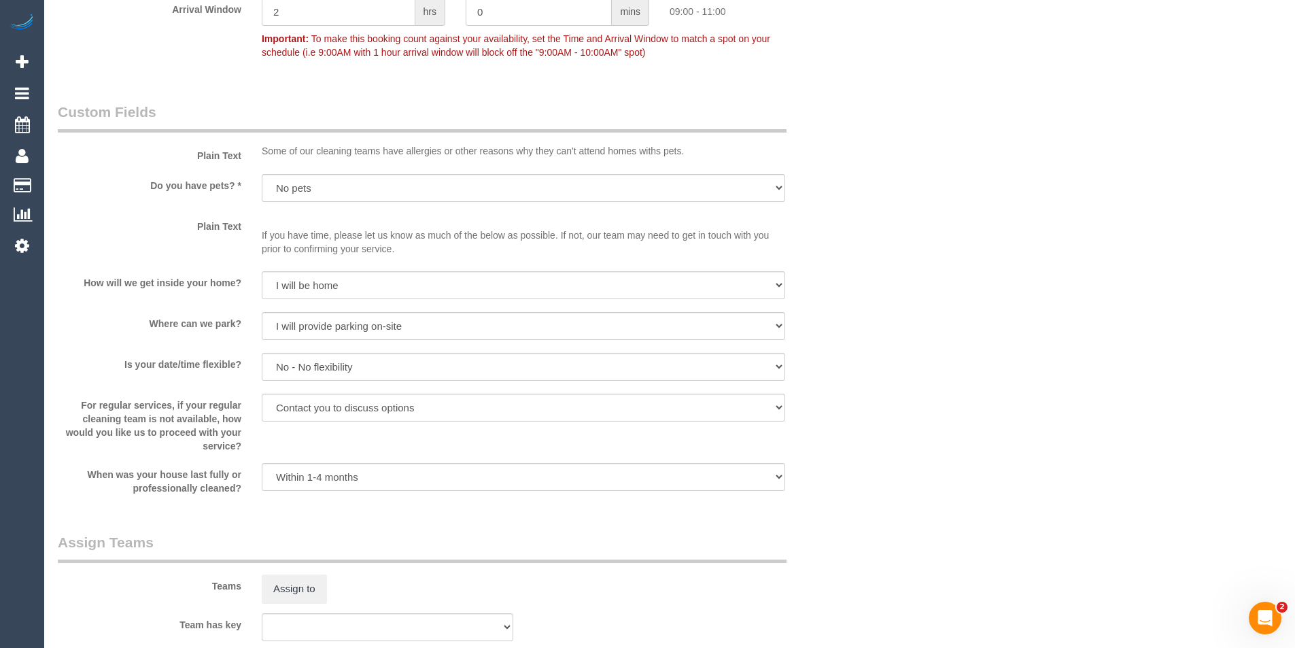
scroll to position [1360, 0]
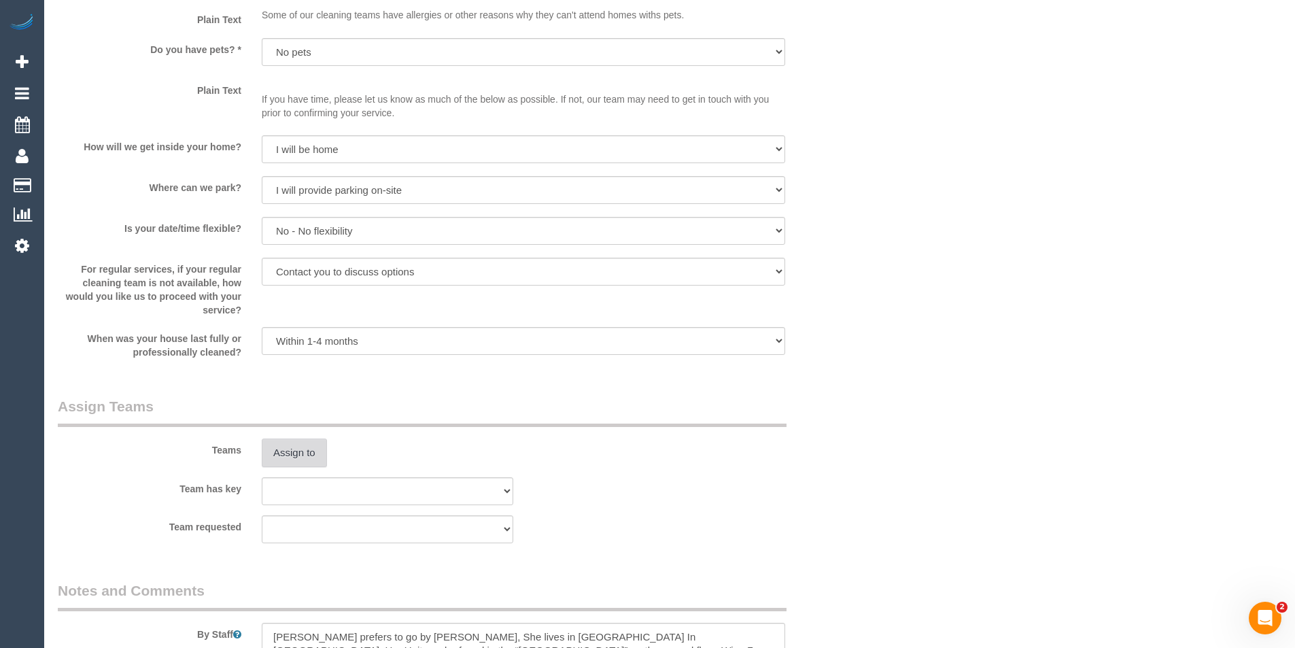
click at [326, 458] on button "Assign to" at bounding box center [294, 453] width 65 height 29
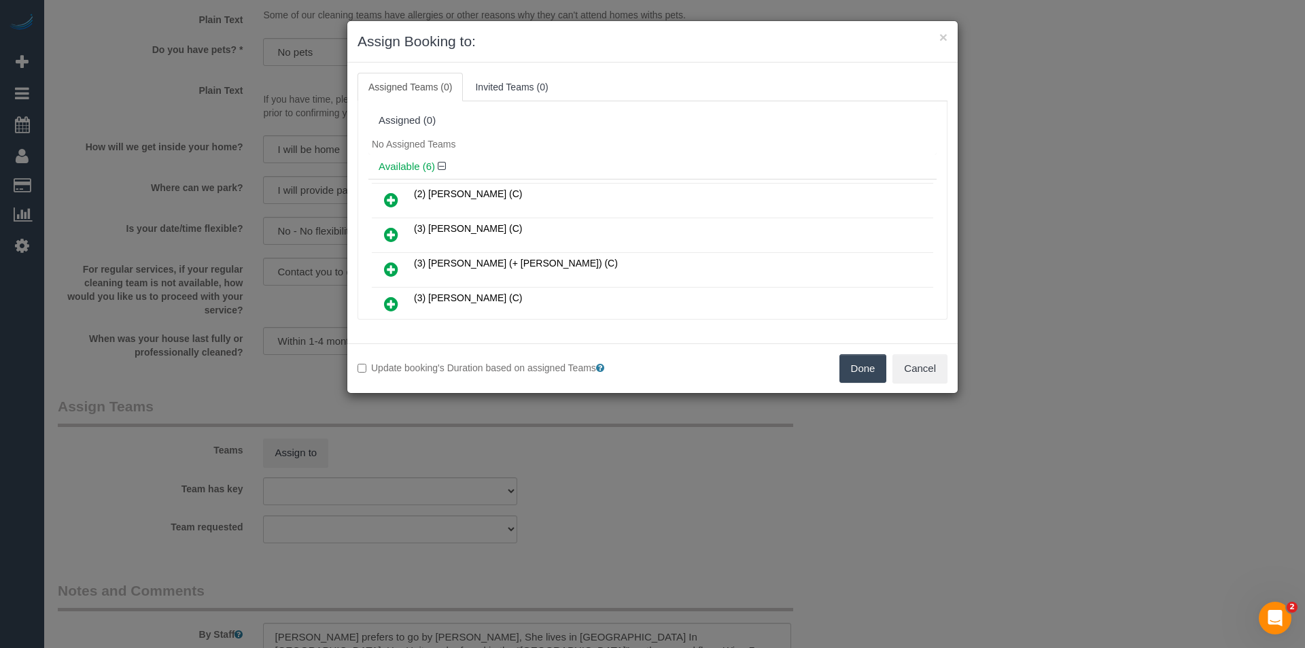
click at [388, 196] on icon at bounding box center [391, 200] width 14 height 16
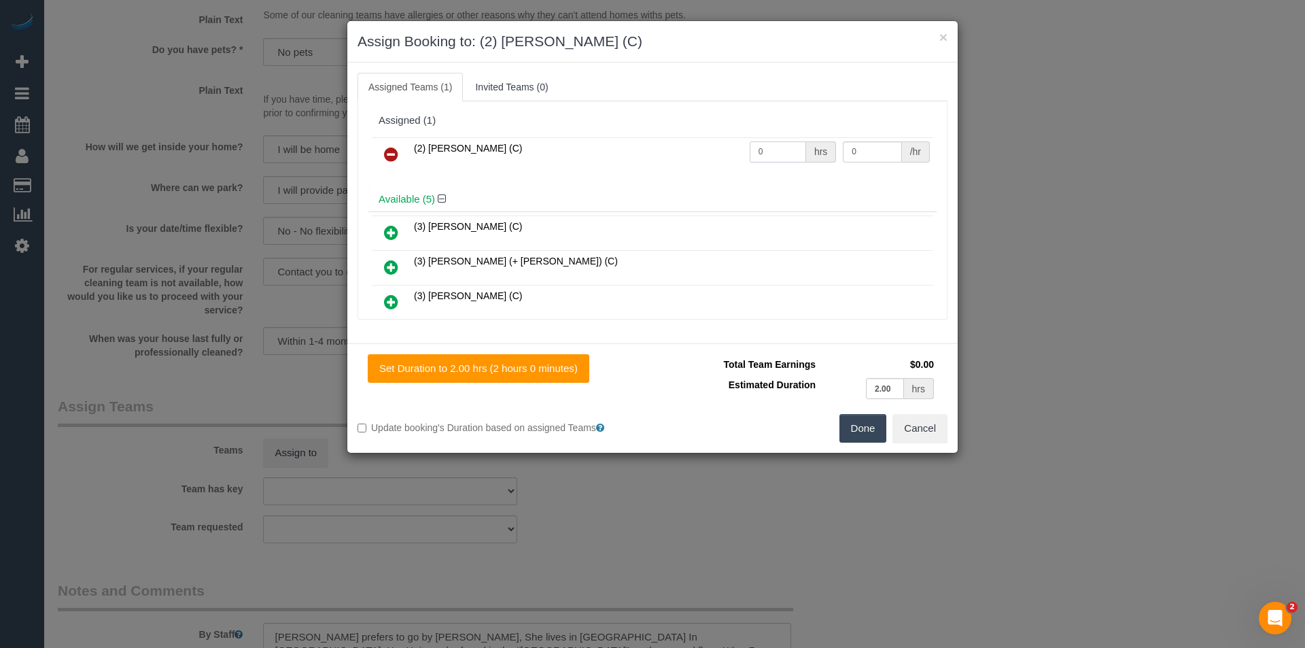
drag, startPoint x: 777, startPoint y: 146, endPoint x: 616, endPoint y: 182, distance: 165.1
click at [617, 182] on div "(2) [PERSON_NAME] (C) 0 hrs 0 /hr" at bounding box center [652, 160] width 568 height 53
type input "2"
type input "37.5"
click at [851, 429] on button "Done" at bounding box center [864, 428] width 48 height 29
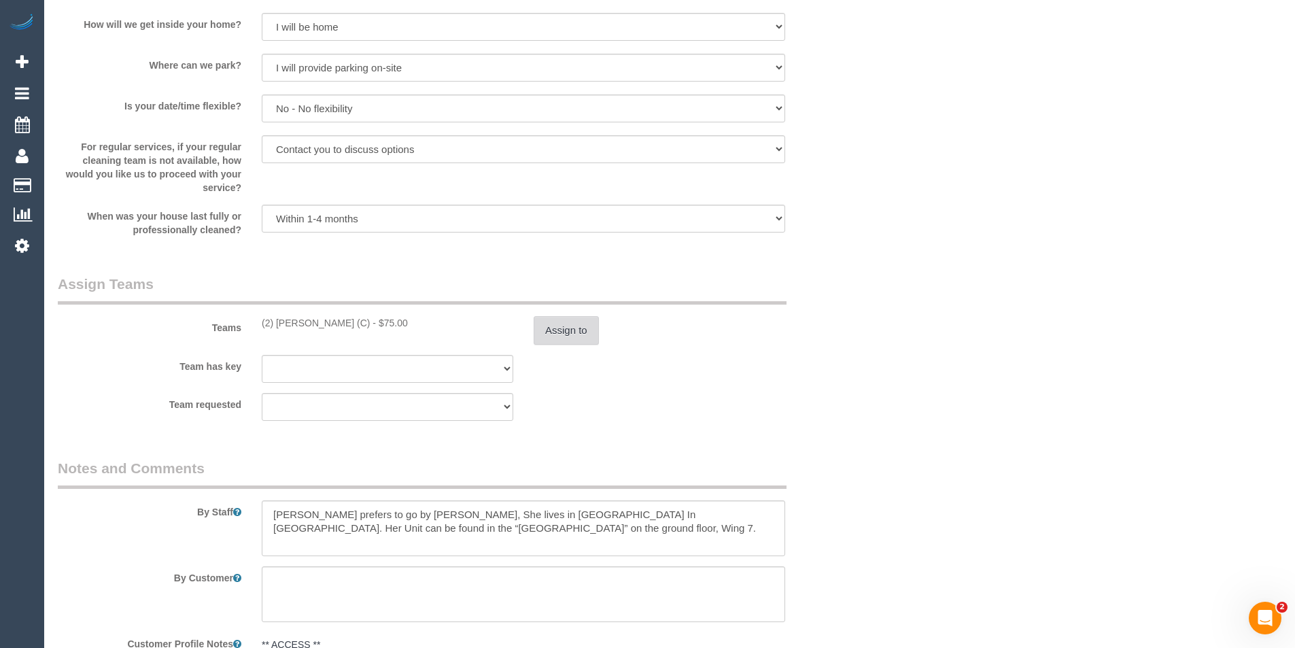
scroll to position [1496, 0]
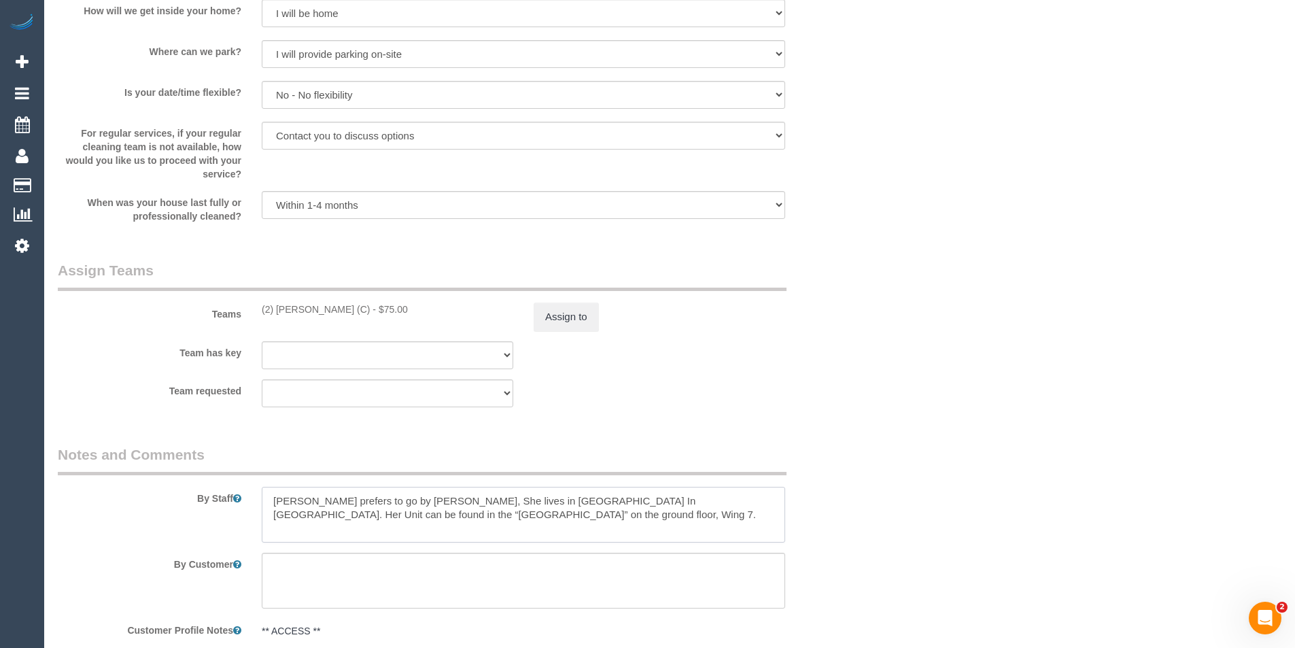
click at [269, 492] on textarea at bounding box center [523, 515] width 523 height 56
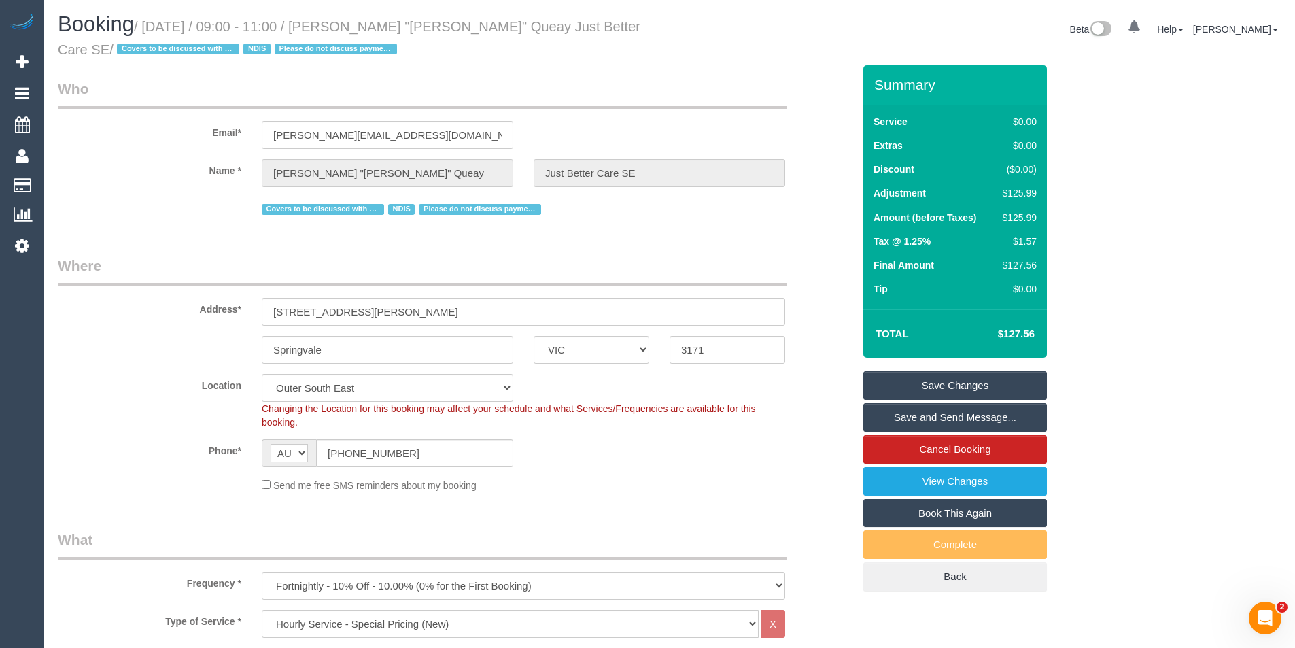
scroll to position [0, 0]
type textarea "*cover* [PERSON_NAME] prefers to go by [PERSON_NAME], She lives in [GEOGRAPHIC_…"
click at [938, 384] on link "Save Changes" at bounding box center [955, 386] width 184 height 29
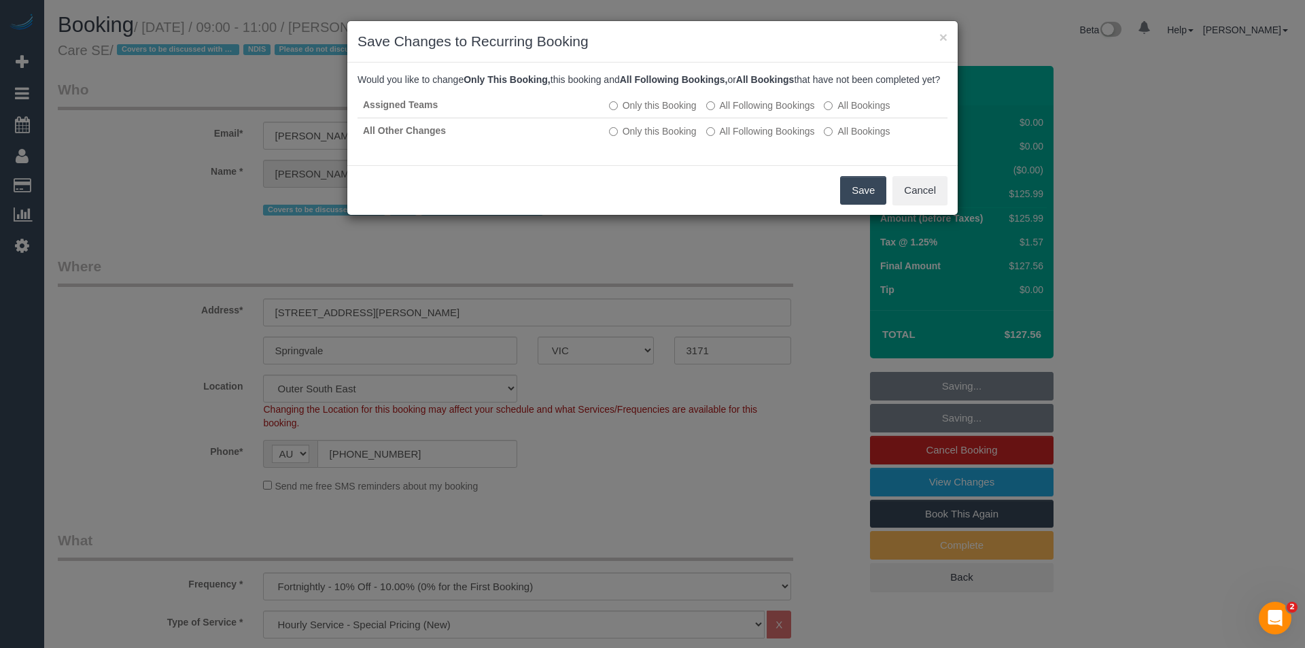
drag, startPoint x: 858, startPoint y: 205, endPoint x: 850, endPoint y: 194, distance: 13.2
click at [858, 205] on button "Save" at bounding box center [863, 190] width 46 height 29
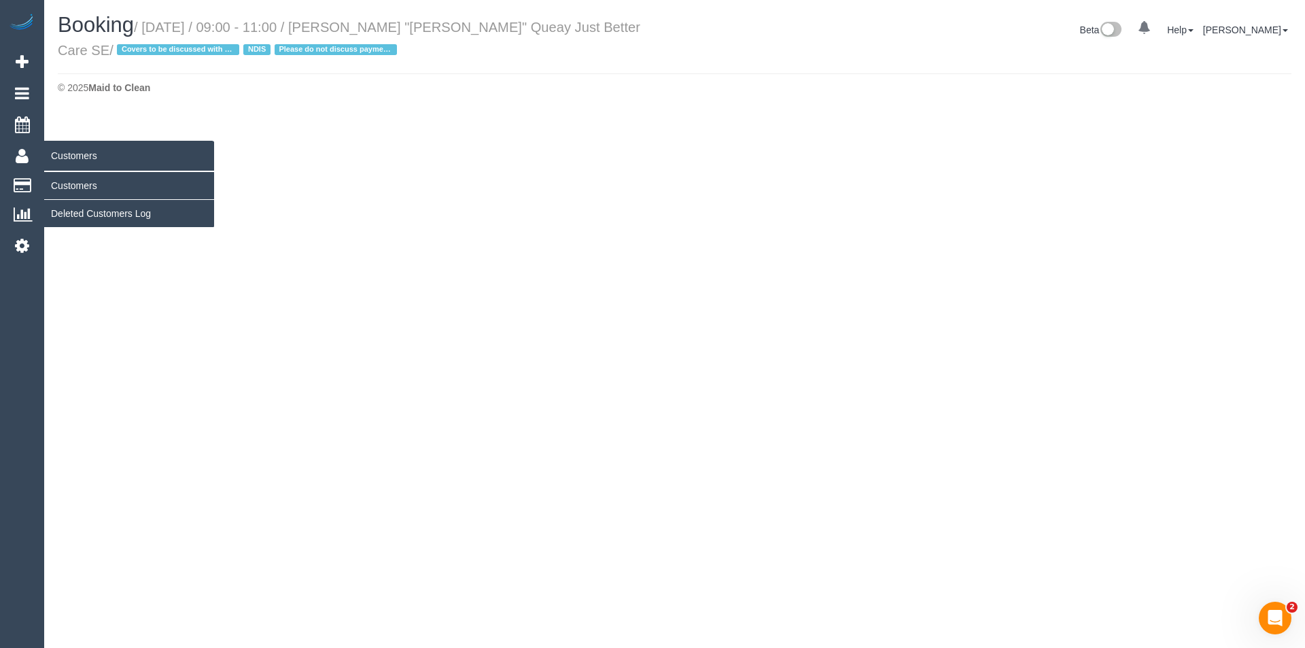
select select "VIC"
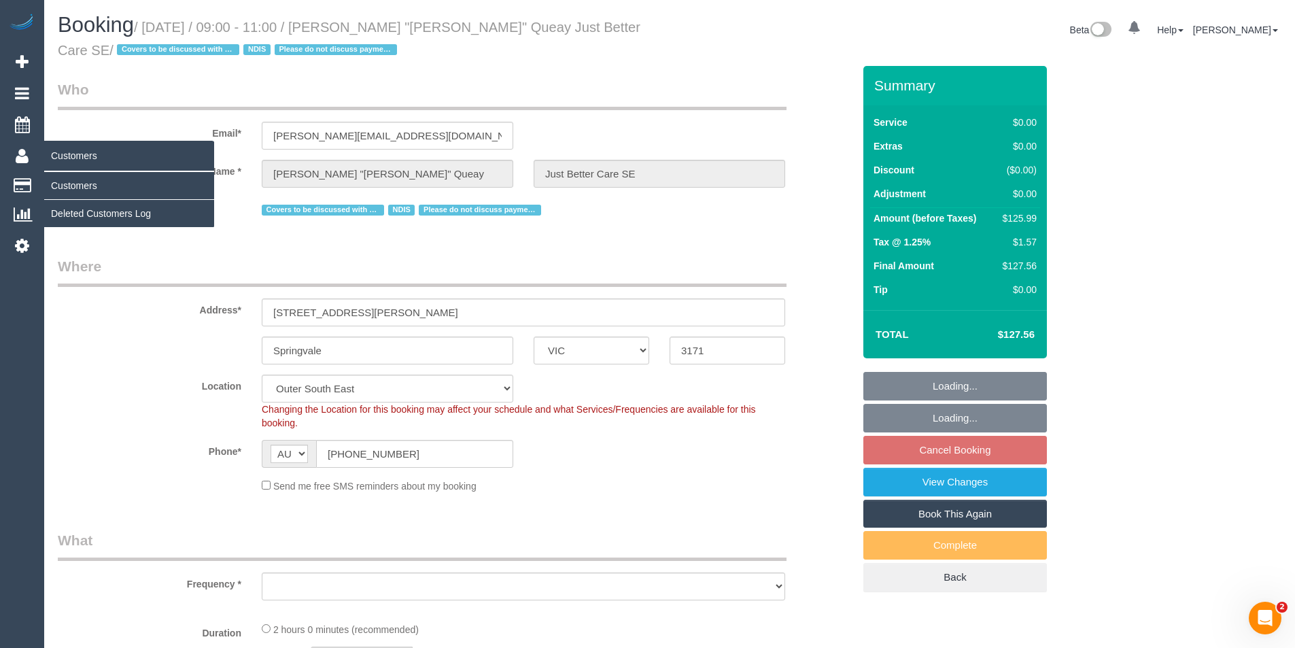
select select "object:3688"
select select "120"
select select "object:3962"
select select "number:28"
select select "number:14"
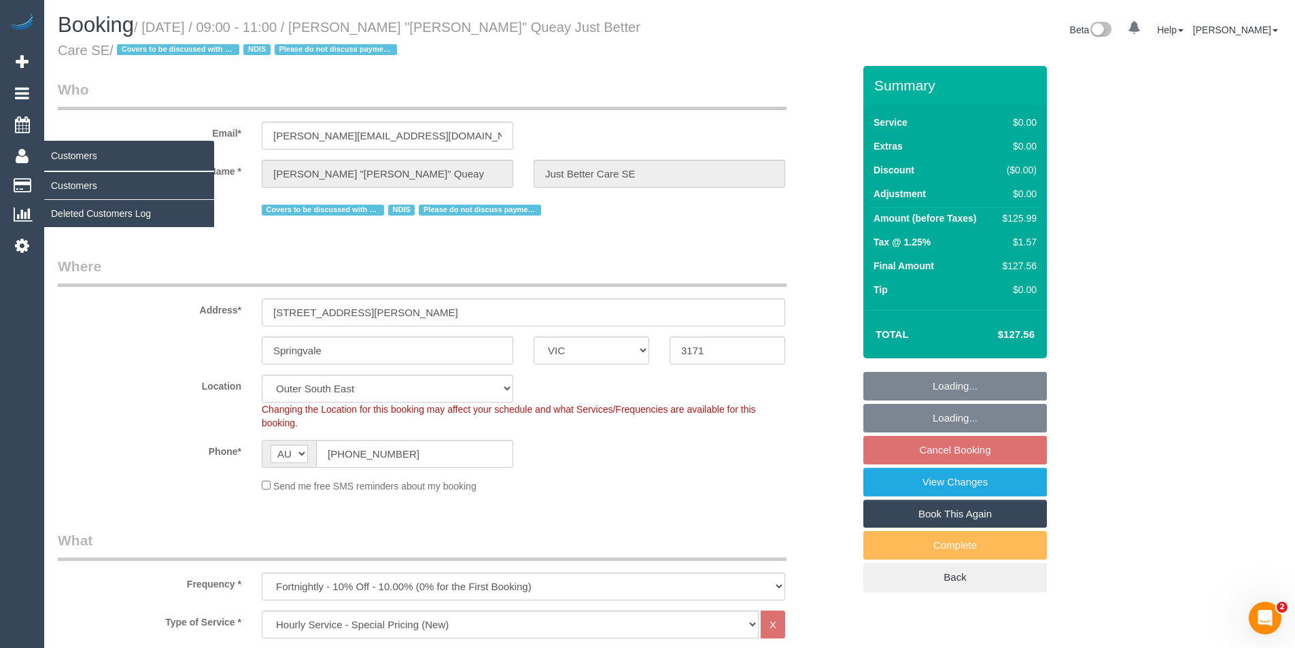
select select "number:18"
select select "number:25"
select select "number:35"
select select "number:13"
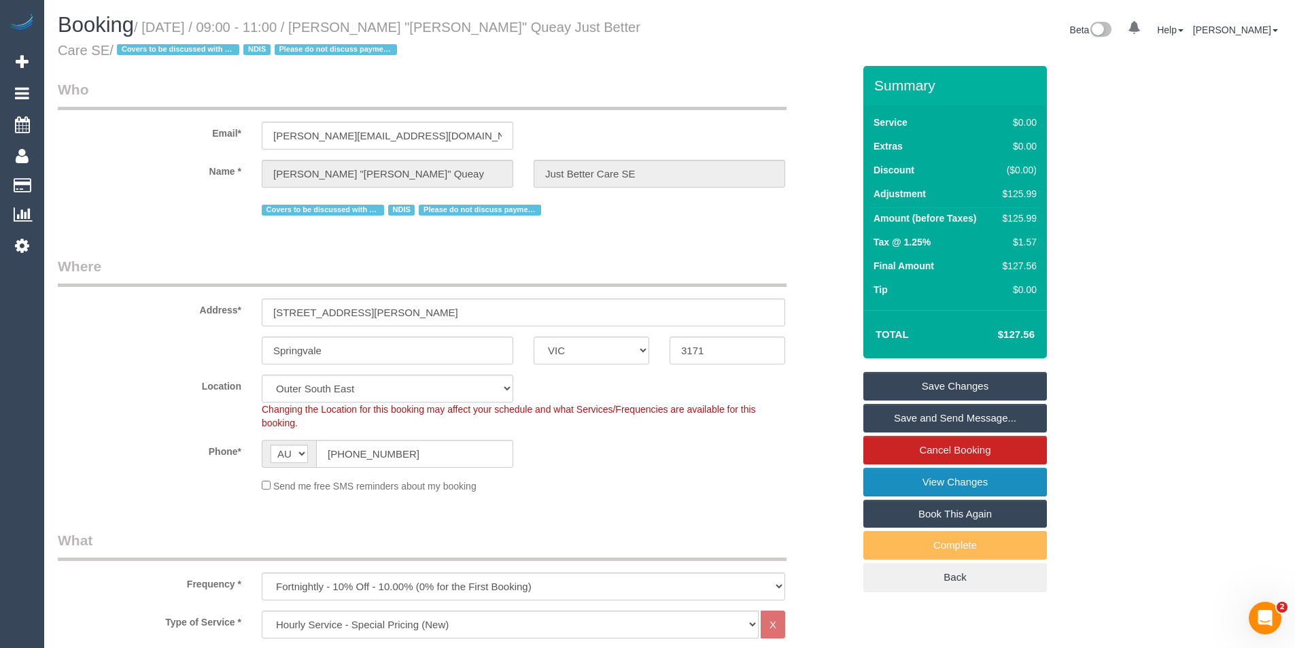
click at [919, 479] on link "View Changes" at bounding box center [955, 482] width 184 height 29
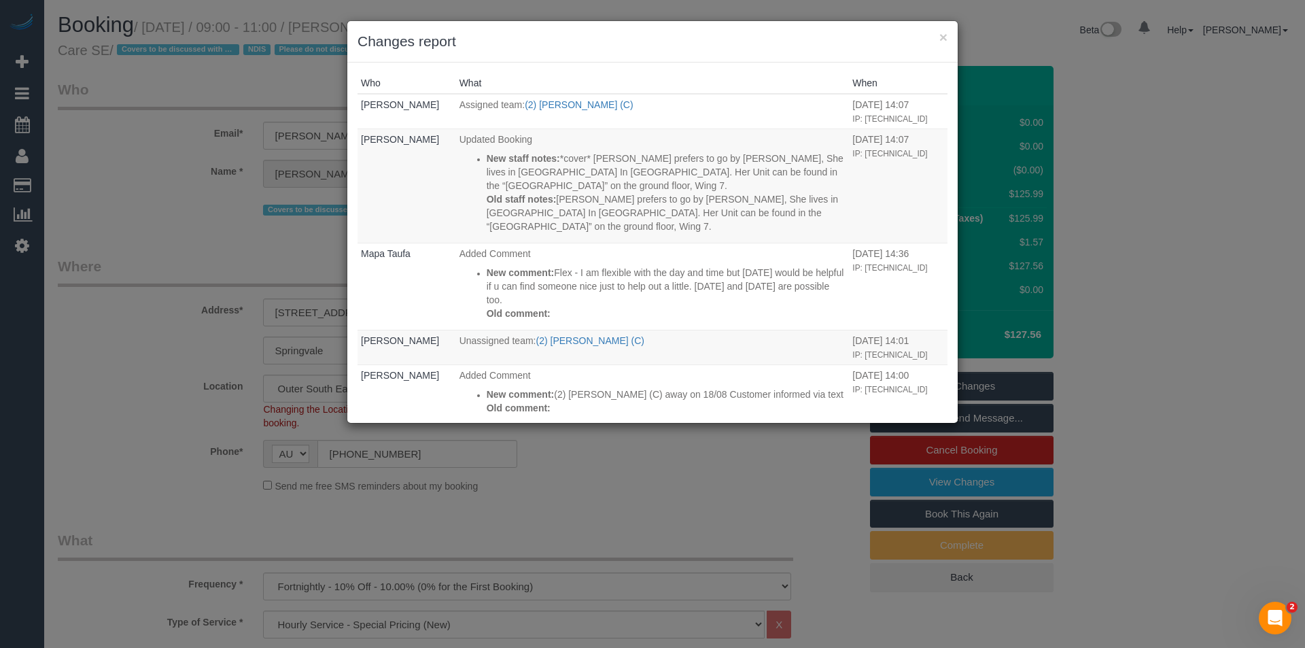
click at [673, 502] on div "× Changes report Who What When Bronie Bryant Assigned team: (2) Priyanshi Patel…" at bounding box center [652, 324] width 1305 height 648
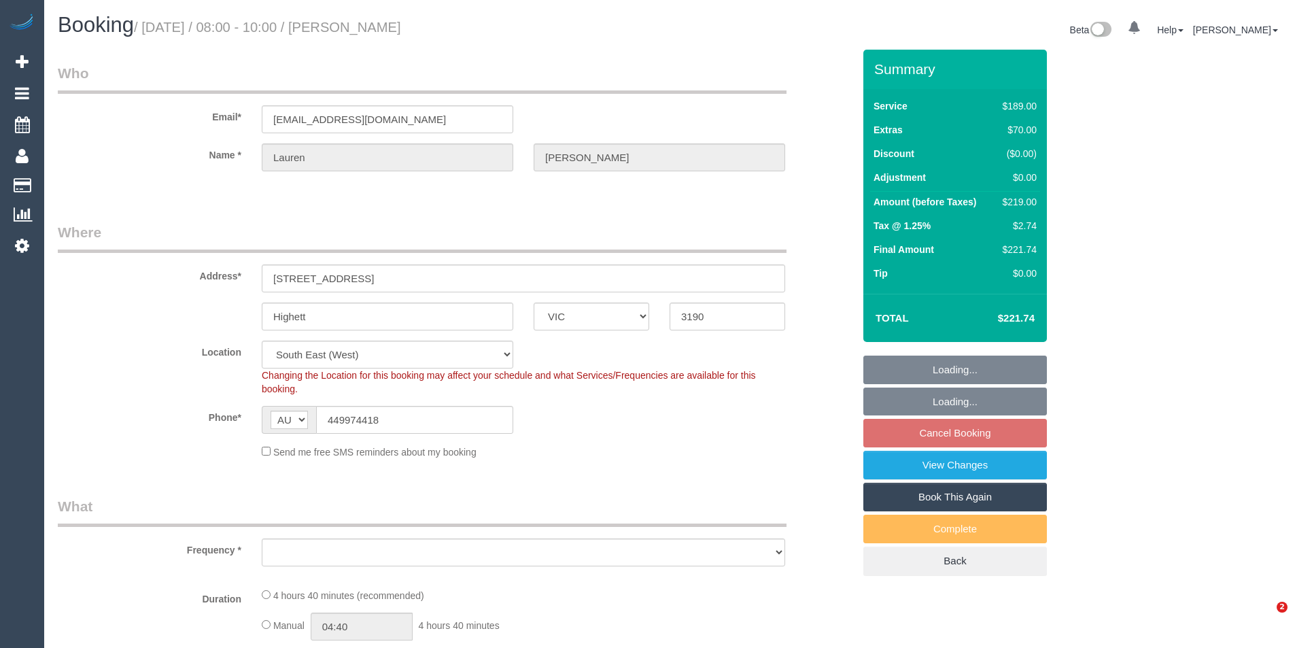
select select "VIC"
select select "number:29"
select select "number:14"
select select "number:19"
select select "number:22"
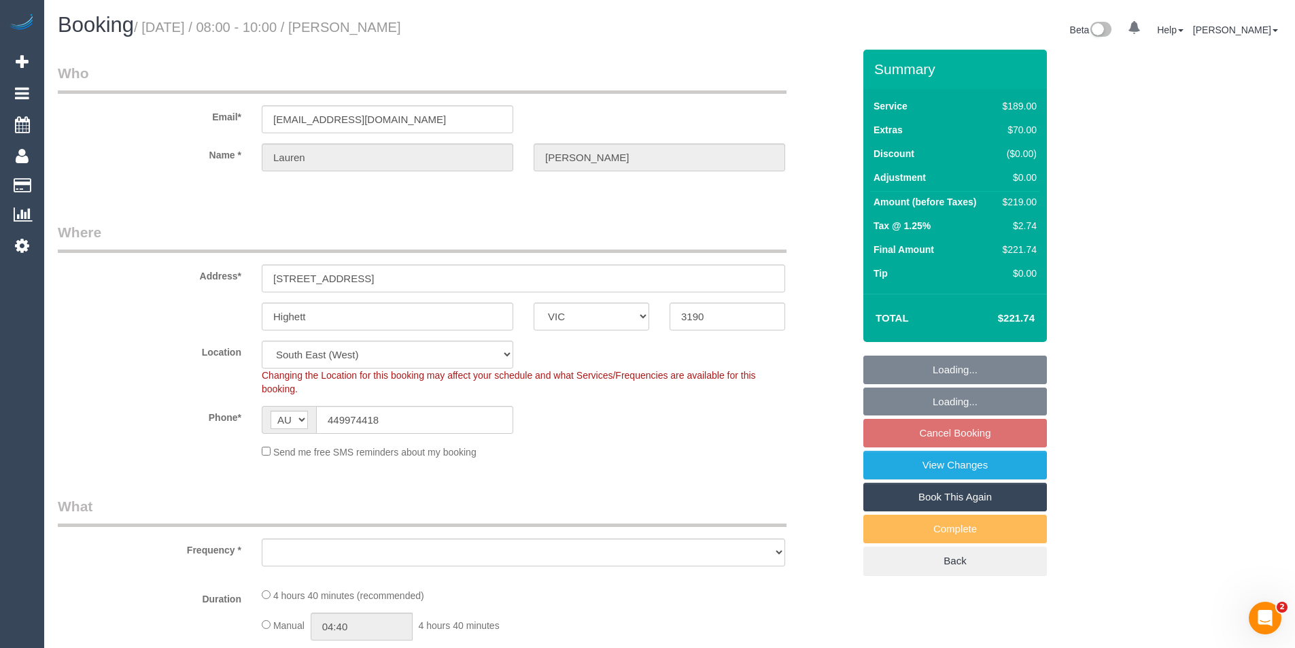
select select "number:33"
select select "number:26"
select select "object:727"
select select "string:stripe-pm_1RtnfB2GScqysDRV7zuGAUcO"
select select "object:828"
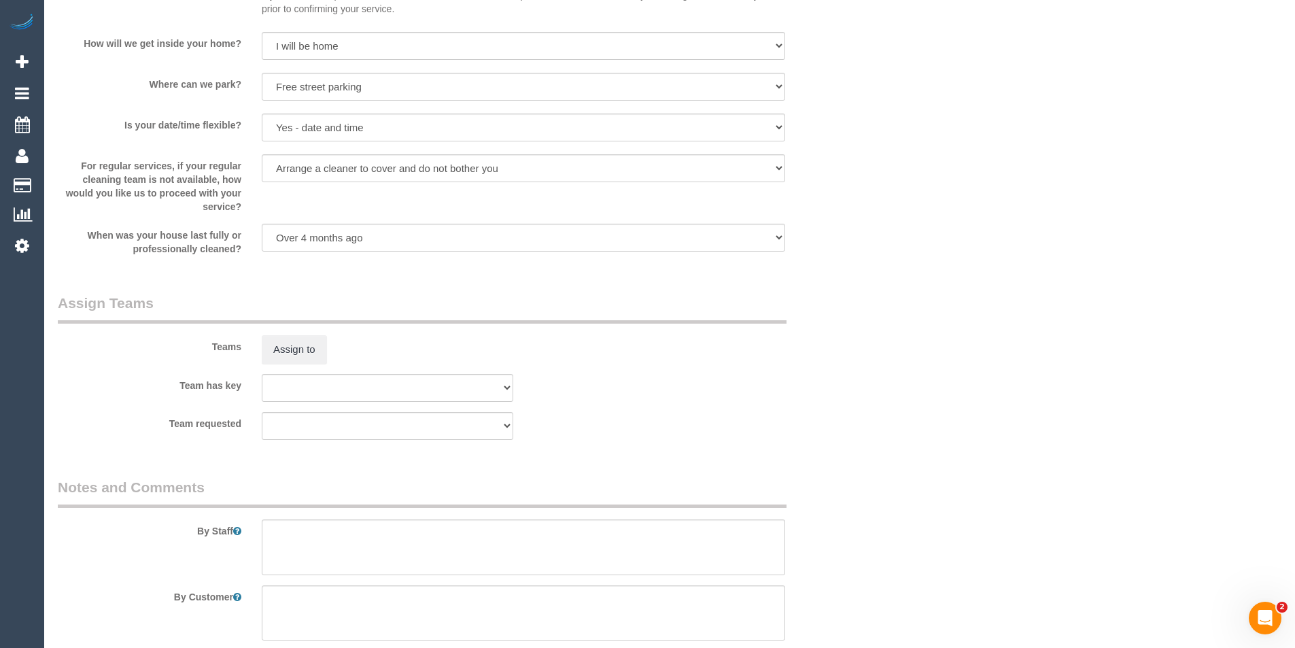
scroll to position [1972, 0]
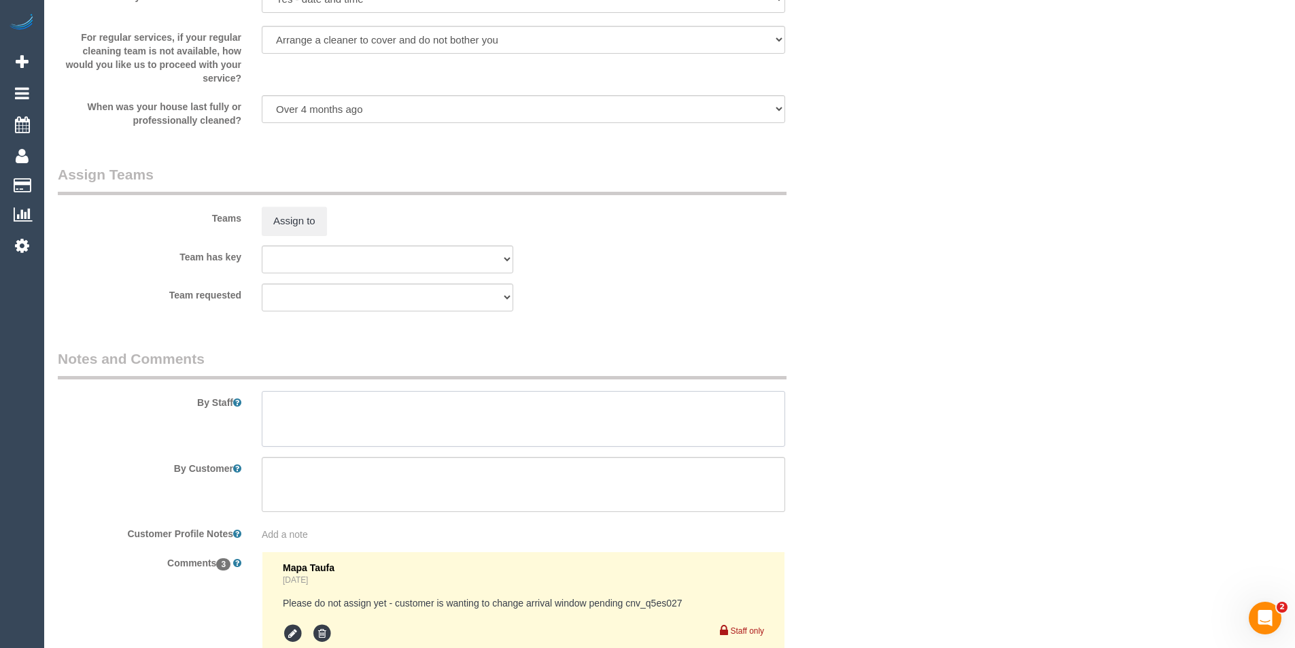
click at [335, 427] on textarea at bounding box center [523, 419] width 523 height 56
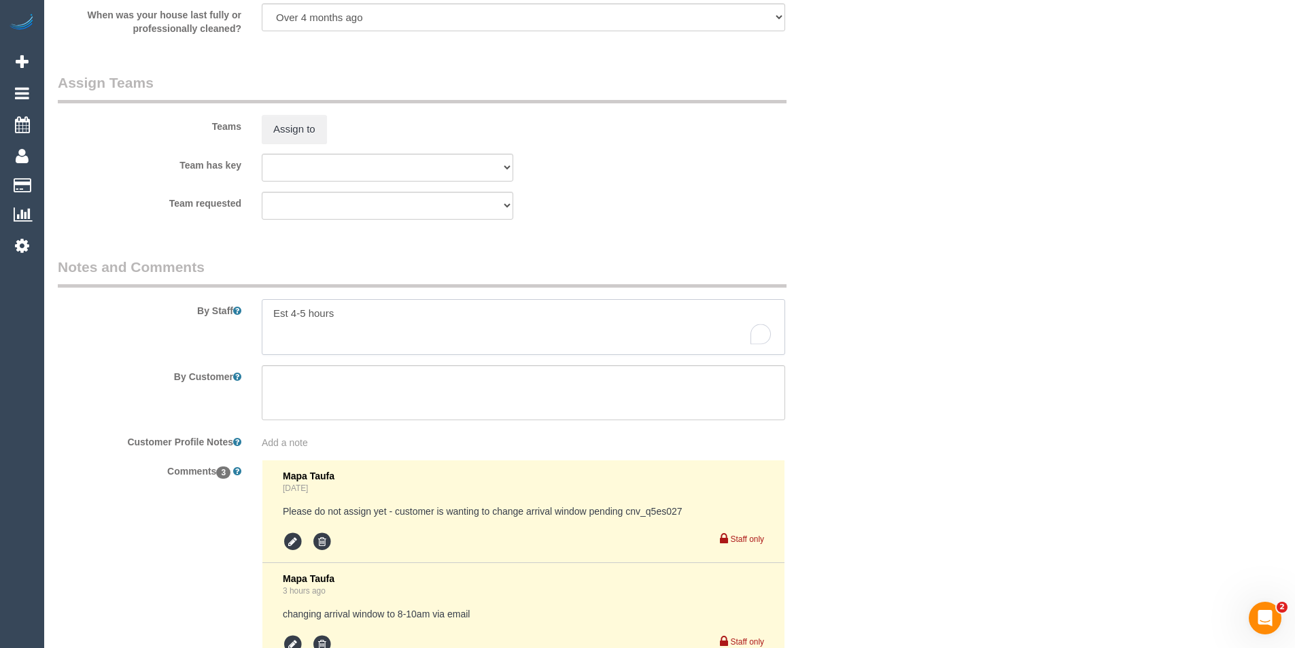
scroll to position [2040, 0]
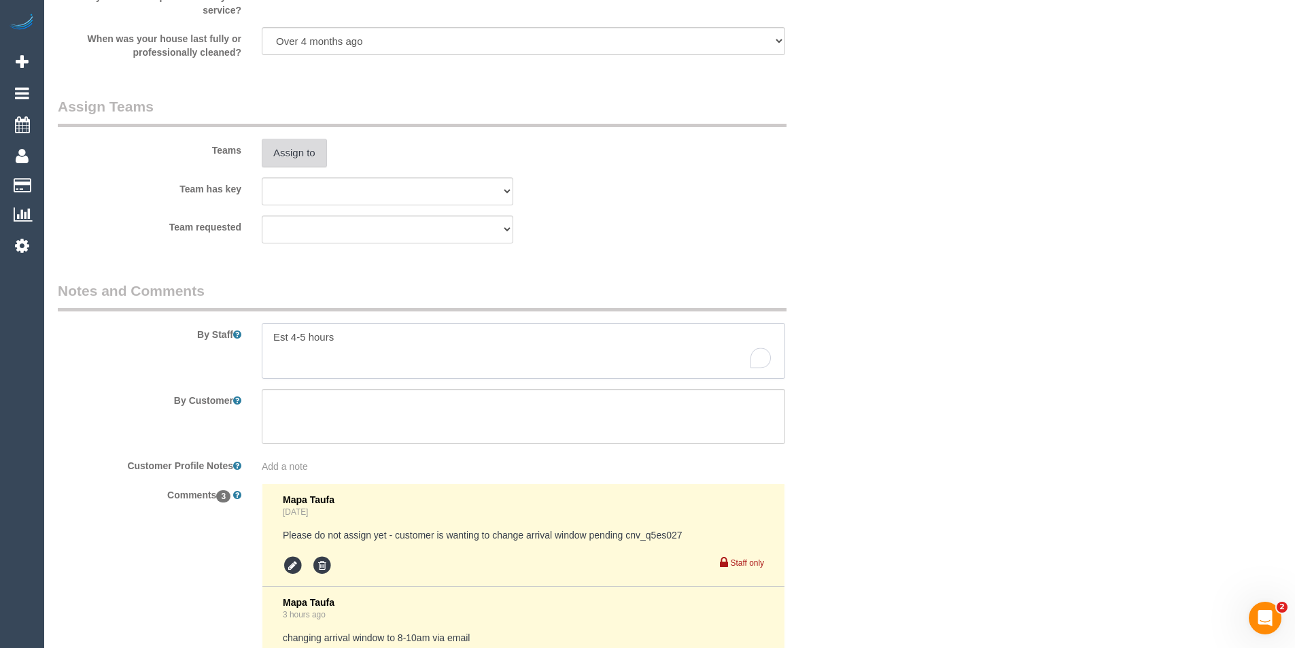
type textarea "Est 4-5 hours"
click at [288, 147] on button "Assign to" at bounding box center [294, 153] width 65 height 29
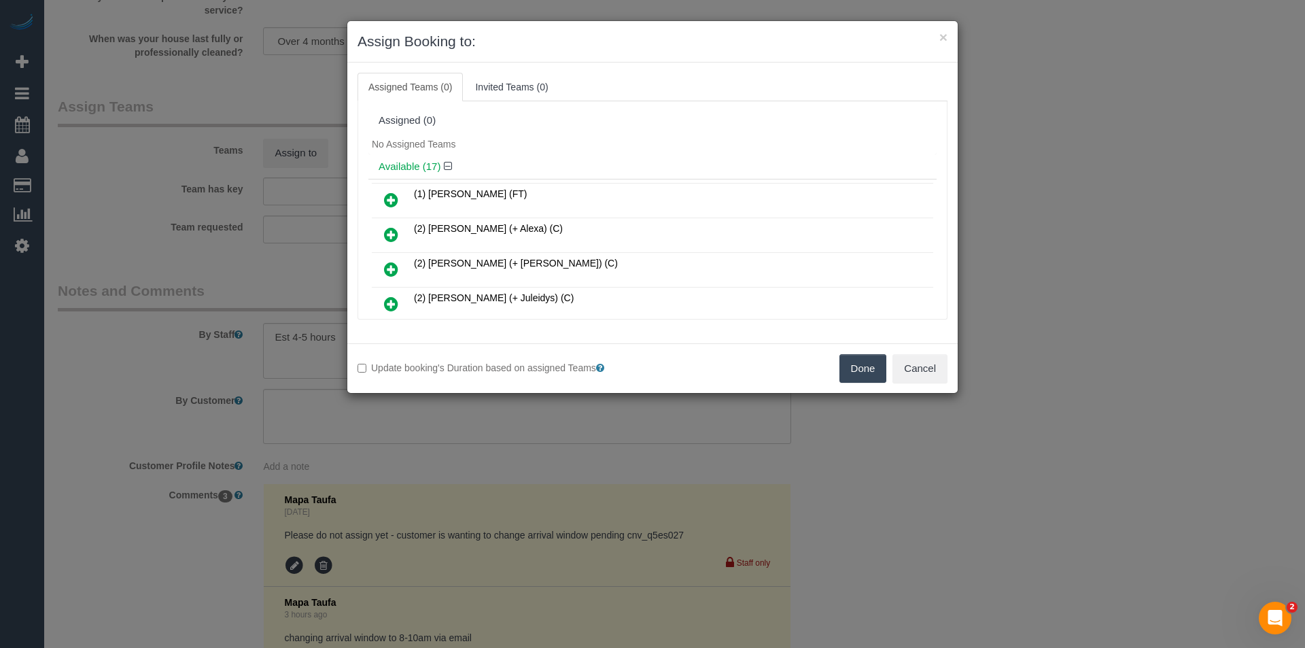
click at [335, 453] on div "× Assign Booking to: Assigned Teams (0) Invited Teams (0) Assigned (0) No Assig…" at bounding box center [652, 324] width 1305 height 648
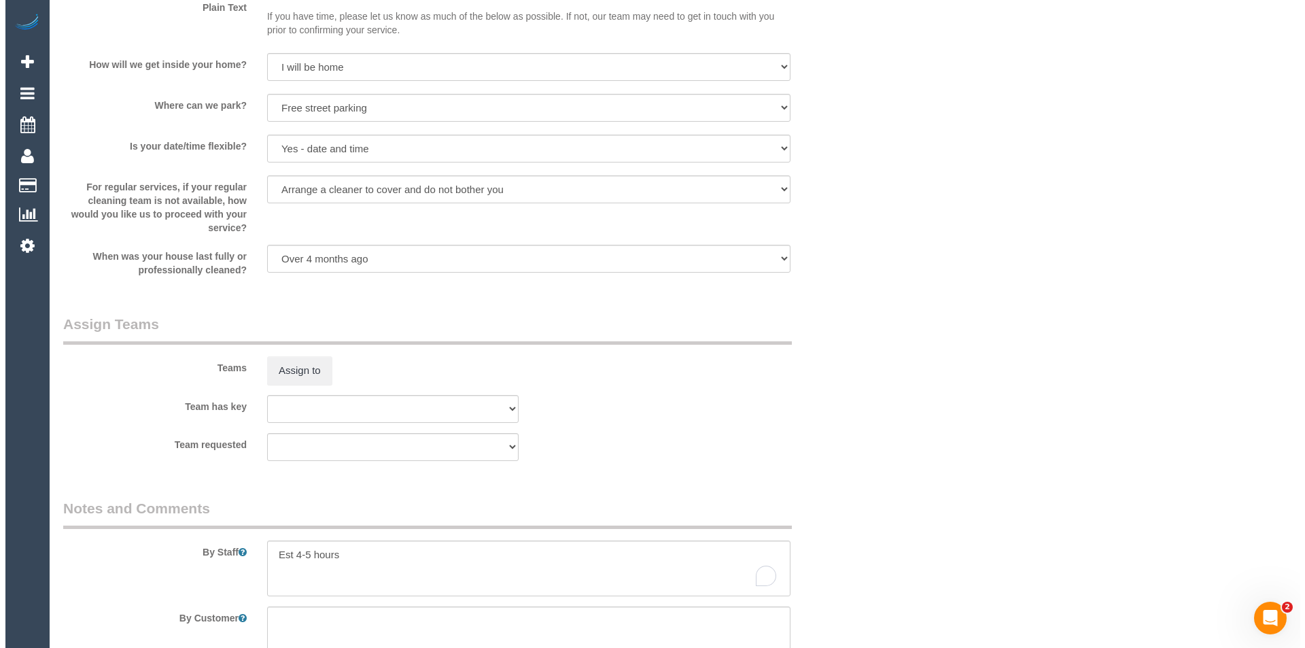
scroll to position [1836, 0]
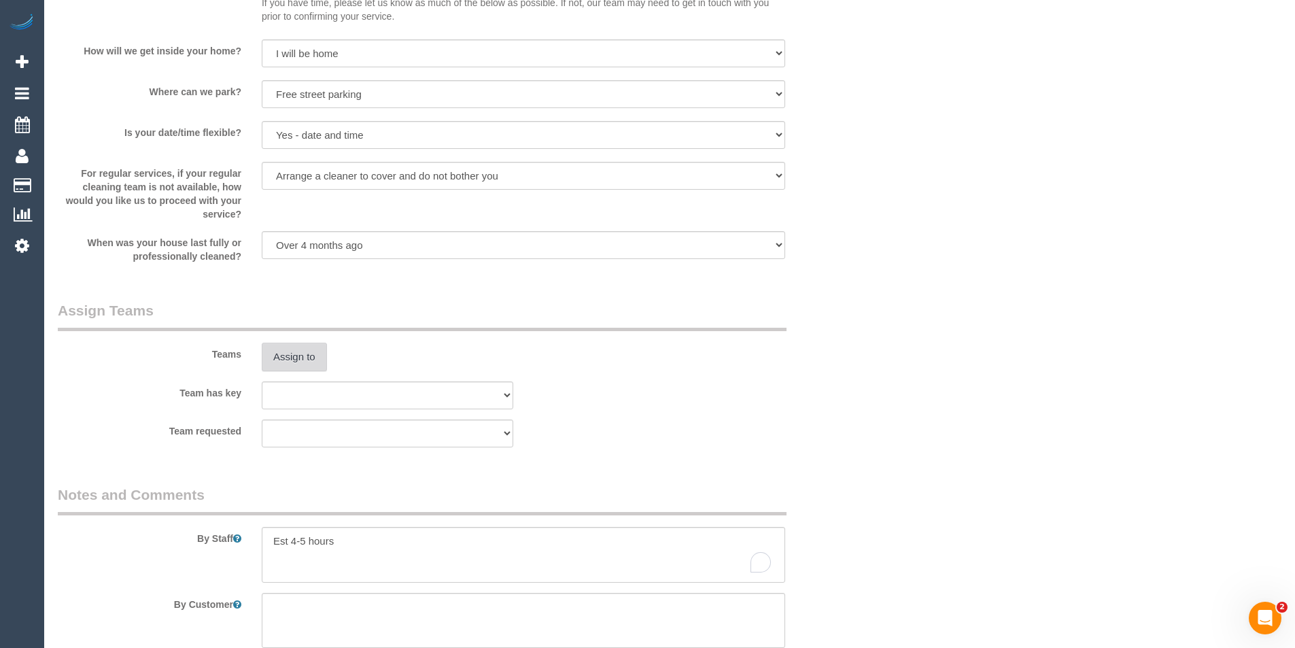
click at [278, 363] on button "Assign to" at bounding box center [294, 357] width 65 height 29
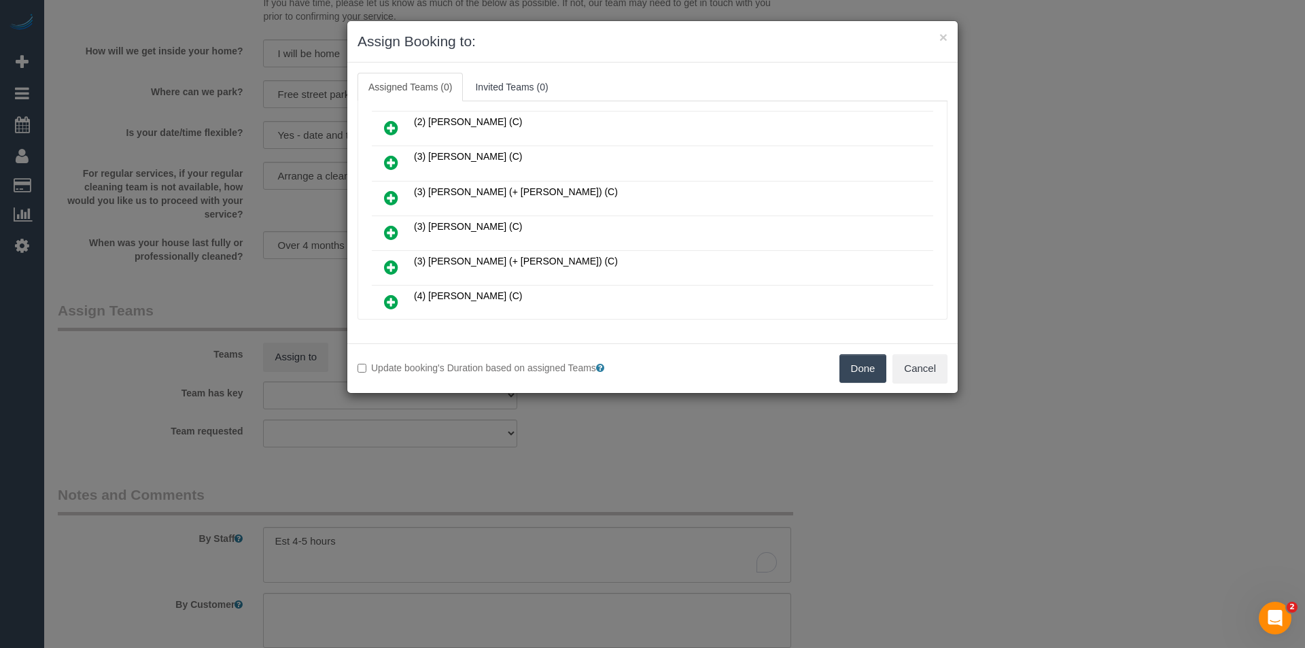
scroll to position [521, 0]
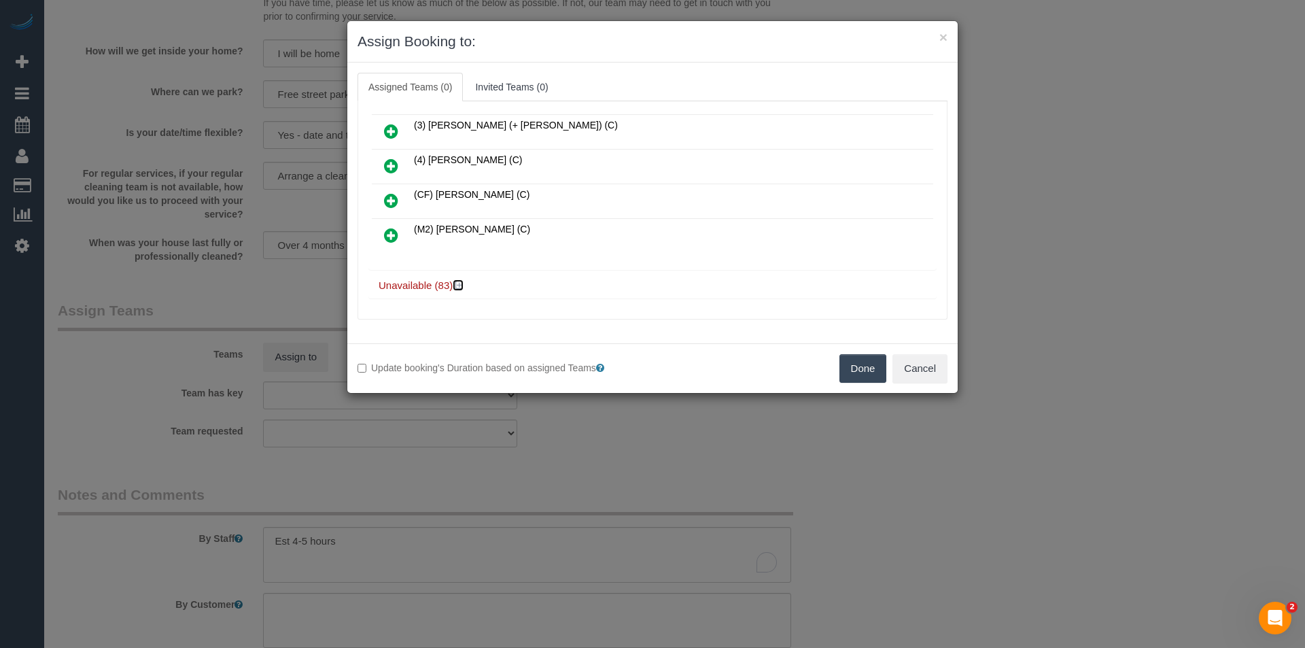
click at [460, 286] on icon at bounding box center [460, 285] width 8 height 10
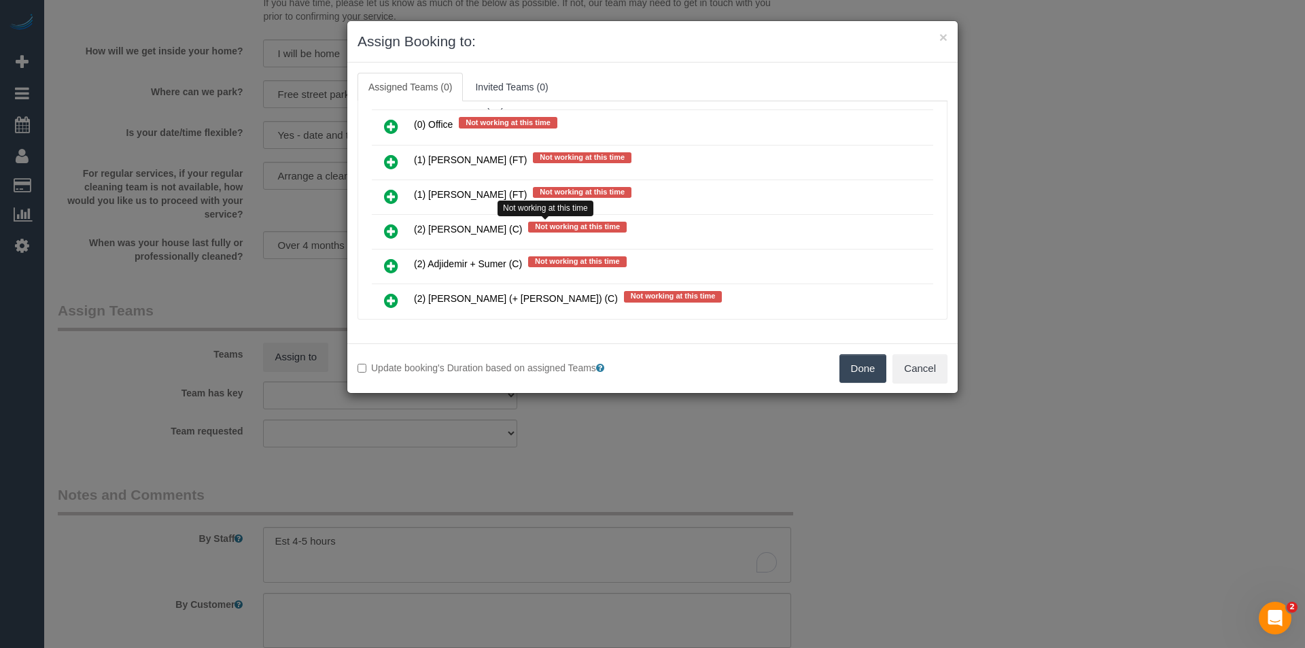
scroll to position [3270, 0]
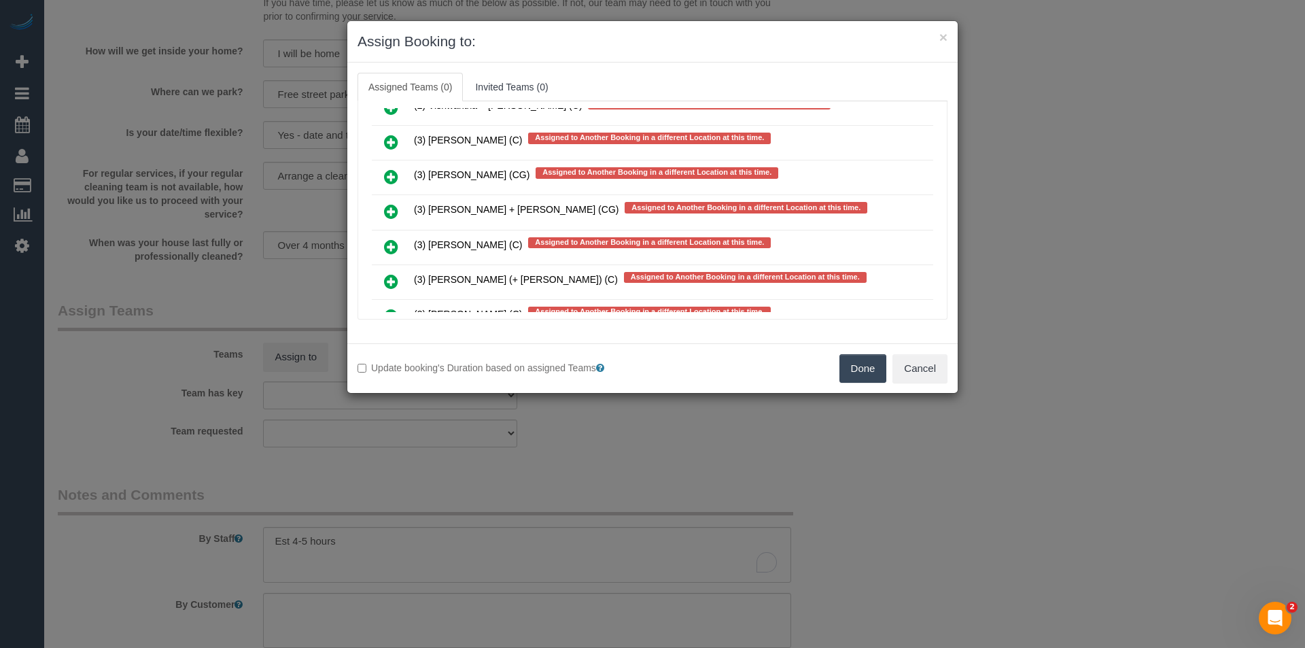
click at [394, 212] on icon at bounding box center [391, 211] width 14 height 16
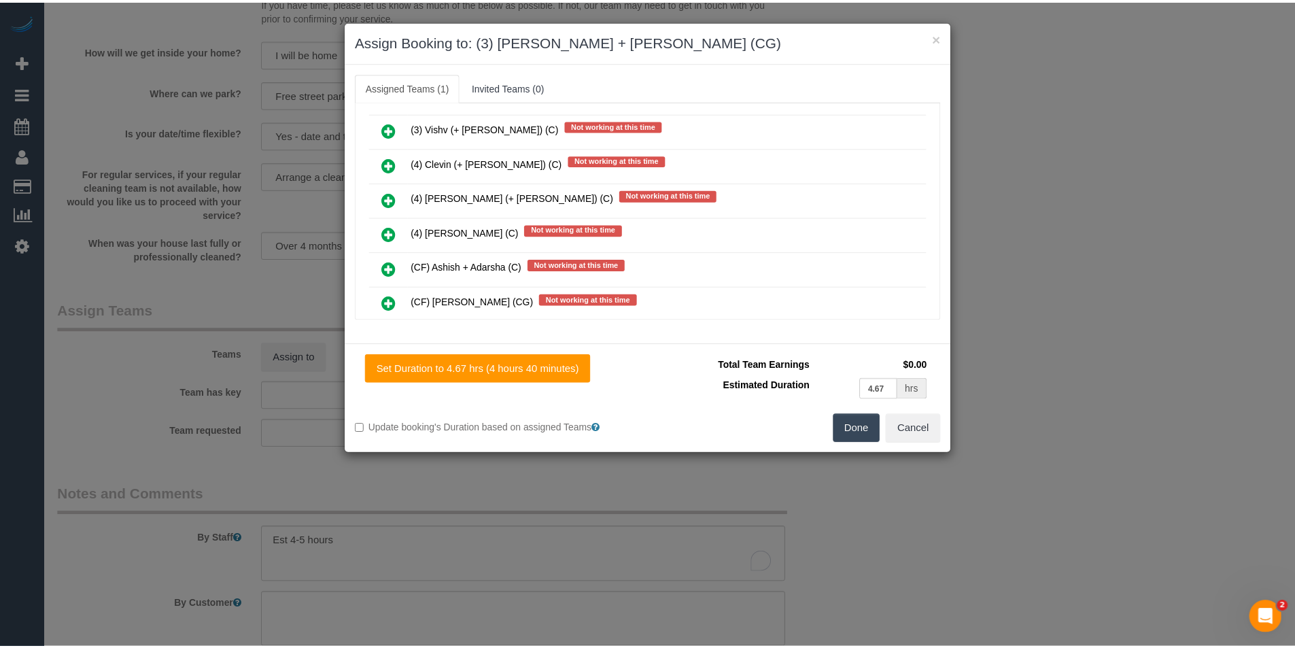
scroll to position [0, 0]
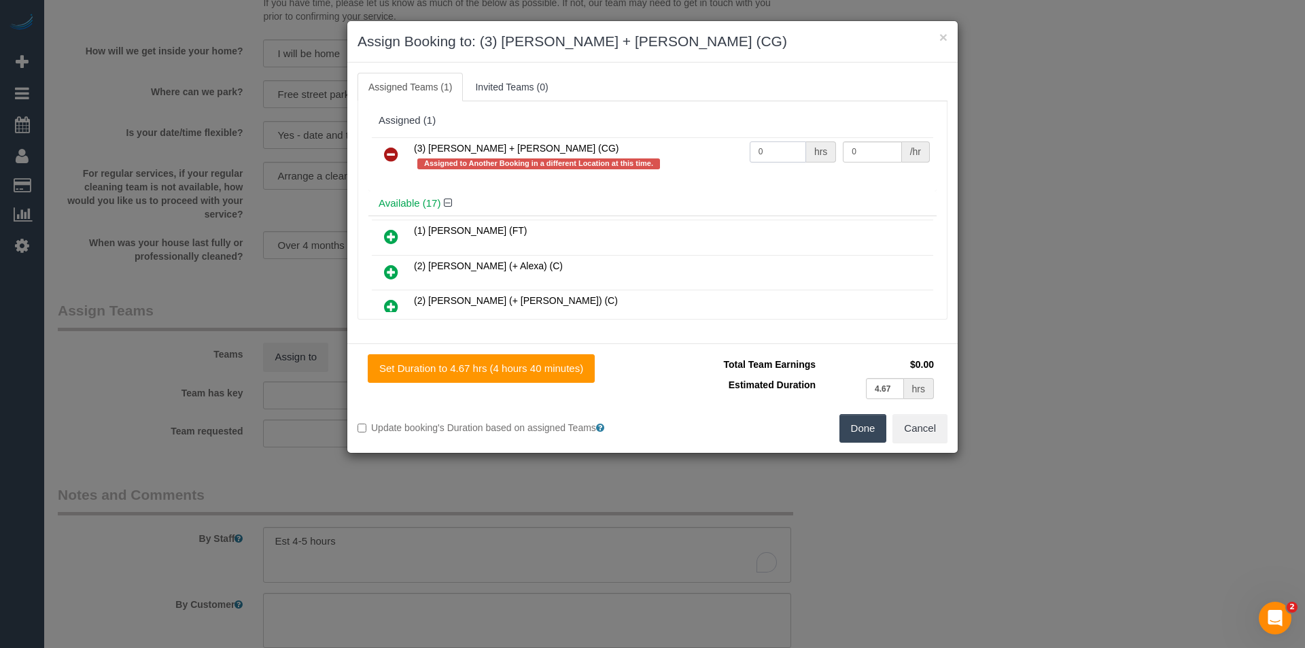
drag, startPoint x: 760, startPoint y: 153, endPoint x: 665, endPoint y: 165, distance: 96.0
click at [665, 165] on tr "(3) Bansari + Bhavesh (CG) Assigned to Another Booking in a different Location …" at bounding box center [653, 156] width 562 height 39
type input "1"
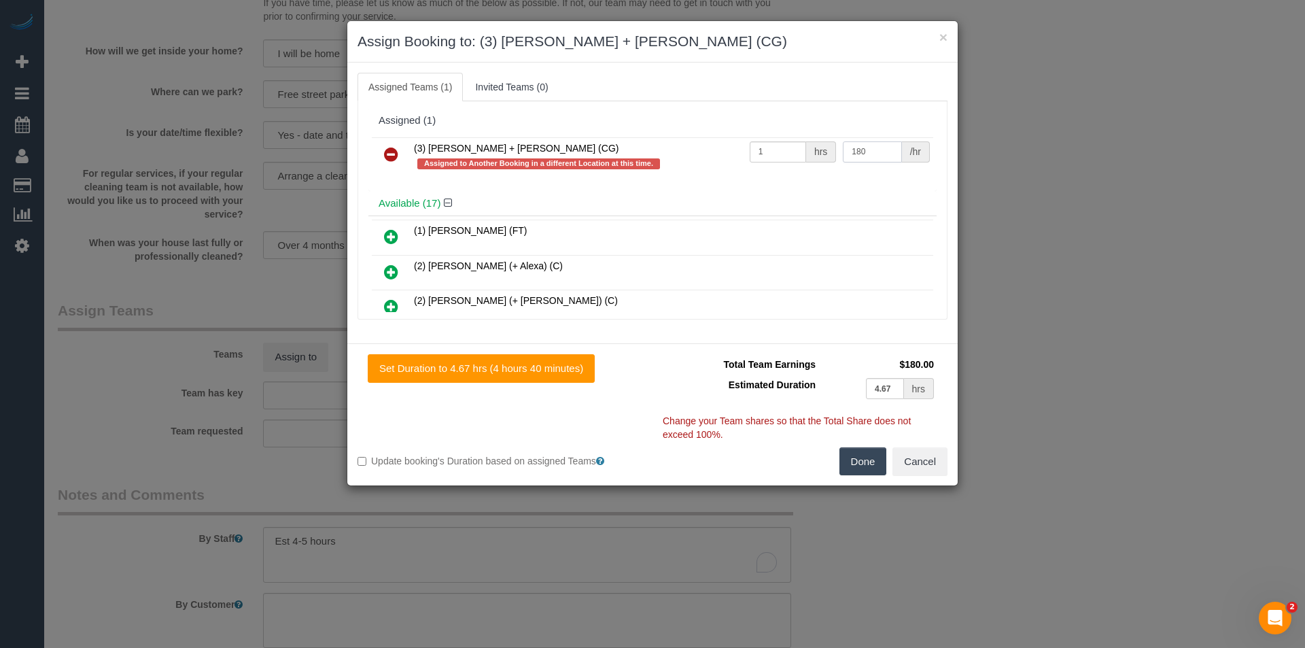
type input "180"
click at [858, 462] on button "Done" at bounding box center [864, 461] width 48 height 29
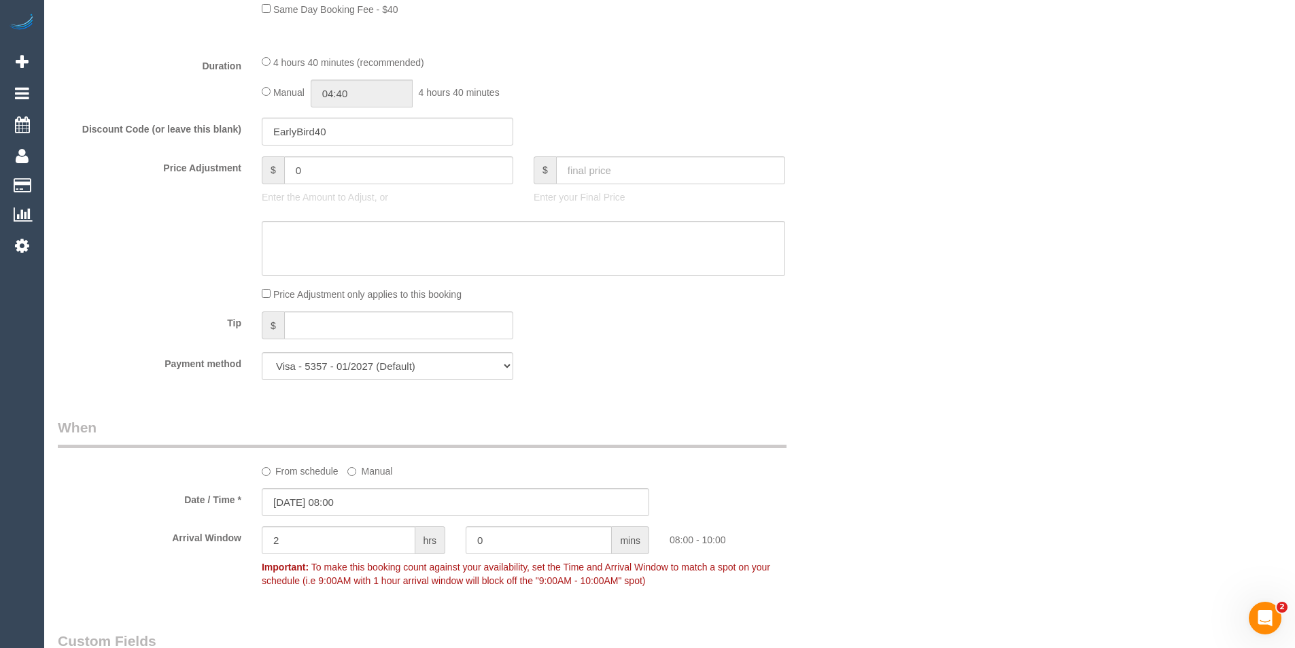
scroll to position [952, 0]
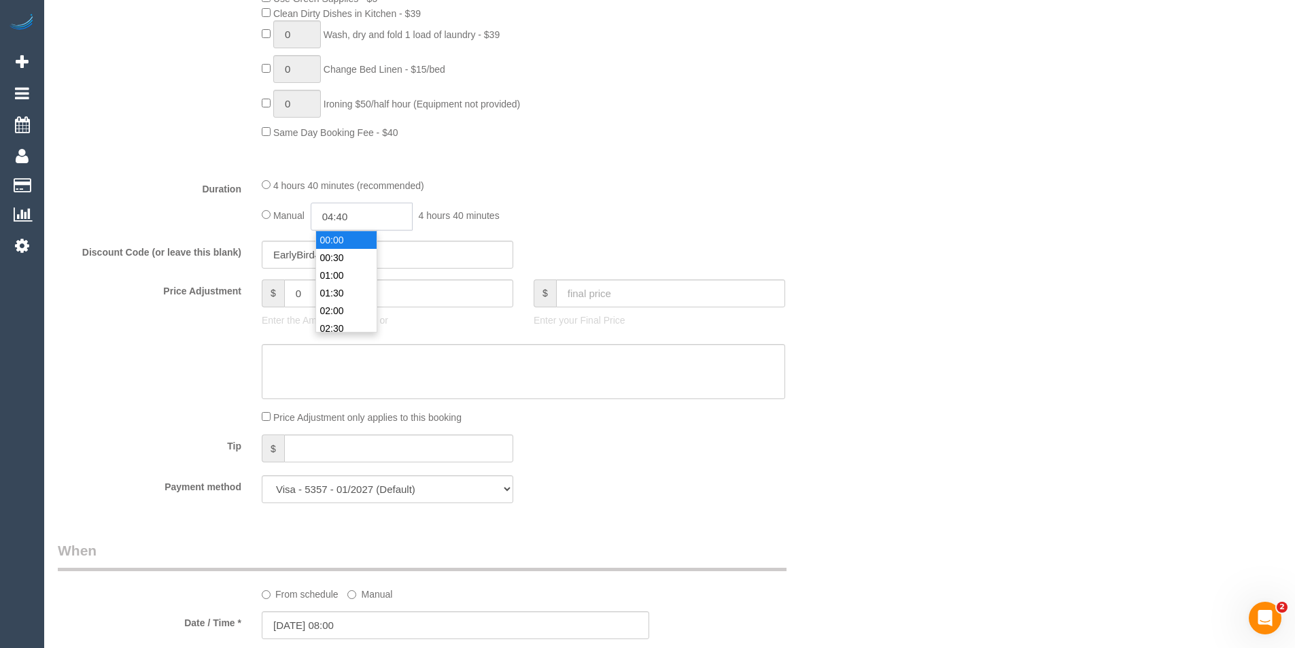
drag, startPoint x: 364, startPoint y: 222, endPoint x: 364, endPoint y: 234, distance: 12.2
click at [364, 222] on input "04:40" at bounding box center [362, 217] width 102 height 28
type input "02:30"
click at [355, 328] on li "02:30" at bounding box center [346, 329] width 61 height 18
click at [706, 222] on div "Manual 02:30 2 hours 30 minutes" at bounding box center [523, 217] width 523 height 28
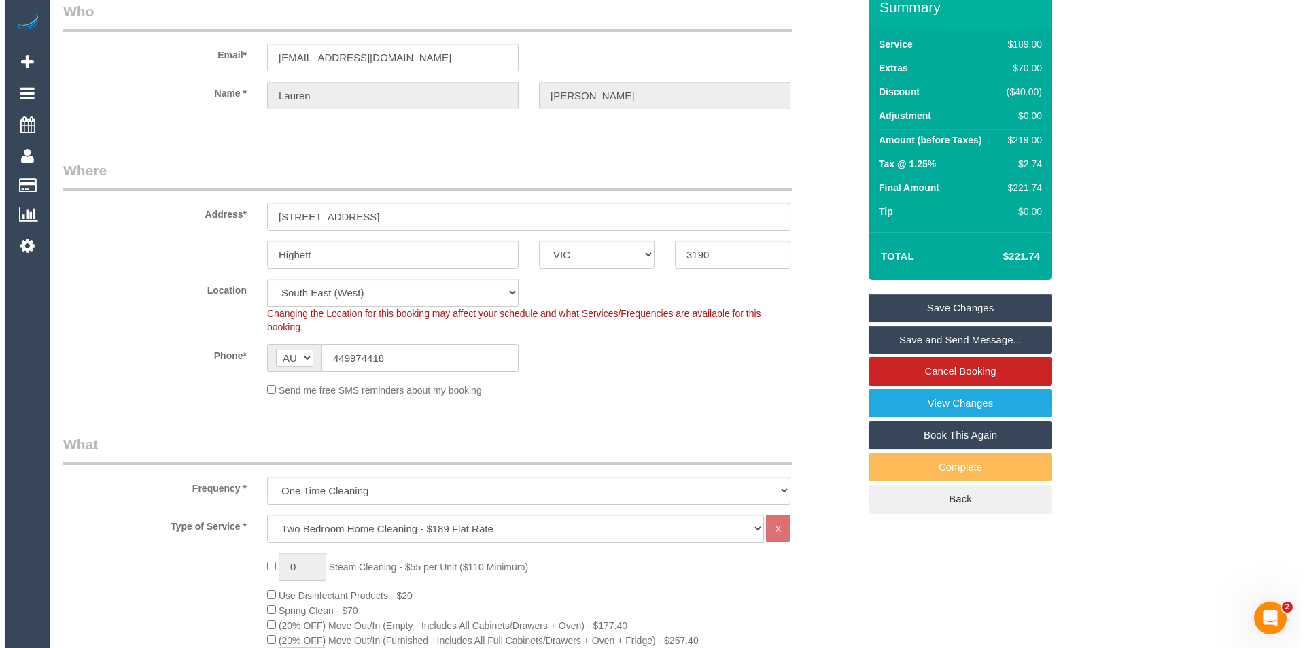
scroll to position [0, 0]
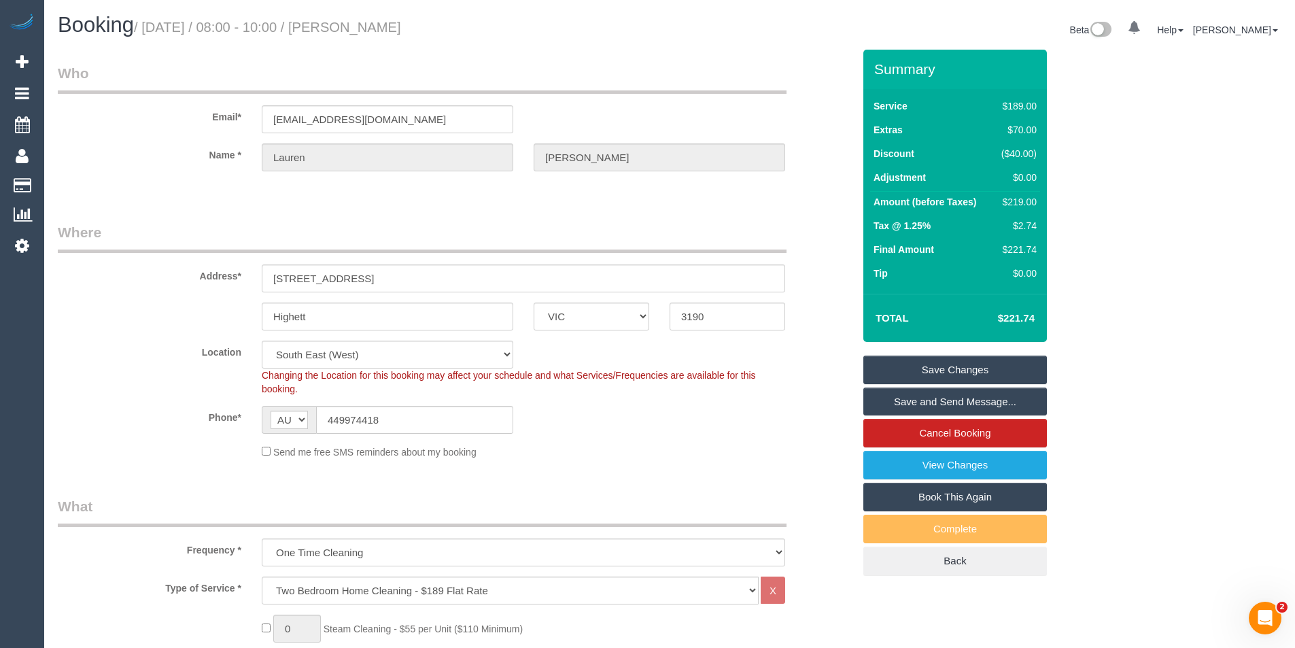
click at [906, 400] on link "Save and Send Message..." at bounding box center [955, 402] width 184 height 29
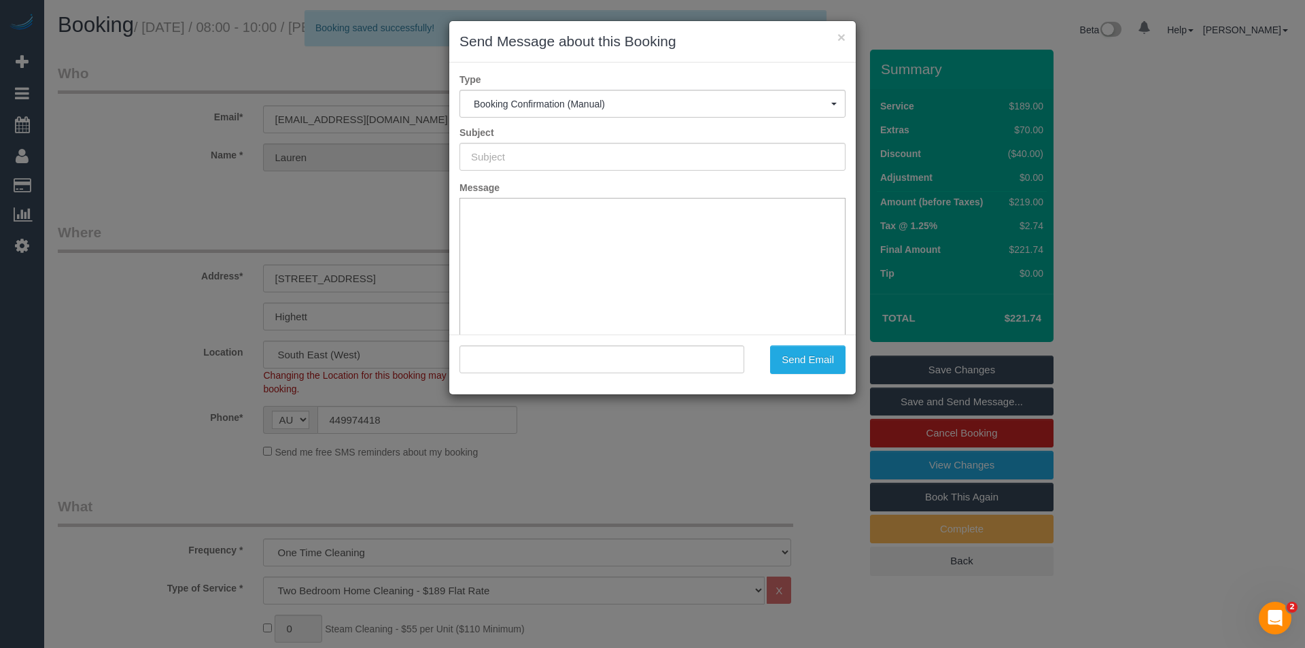
type input "Booking Confirmed"
type input ""Lauren Kelly" <loz_kelly79@yahoo.com.au>"
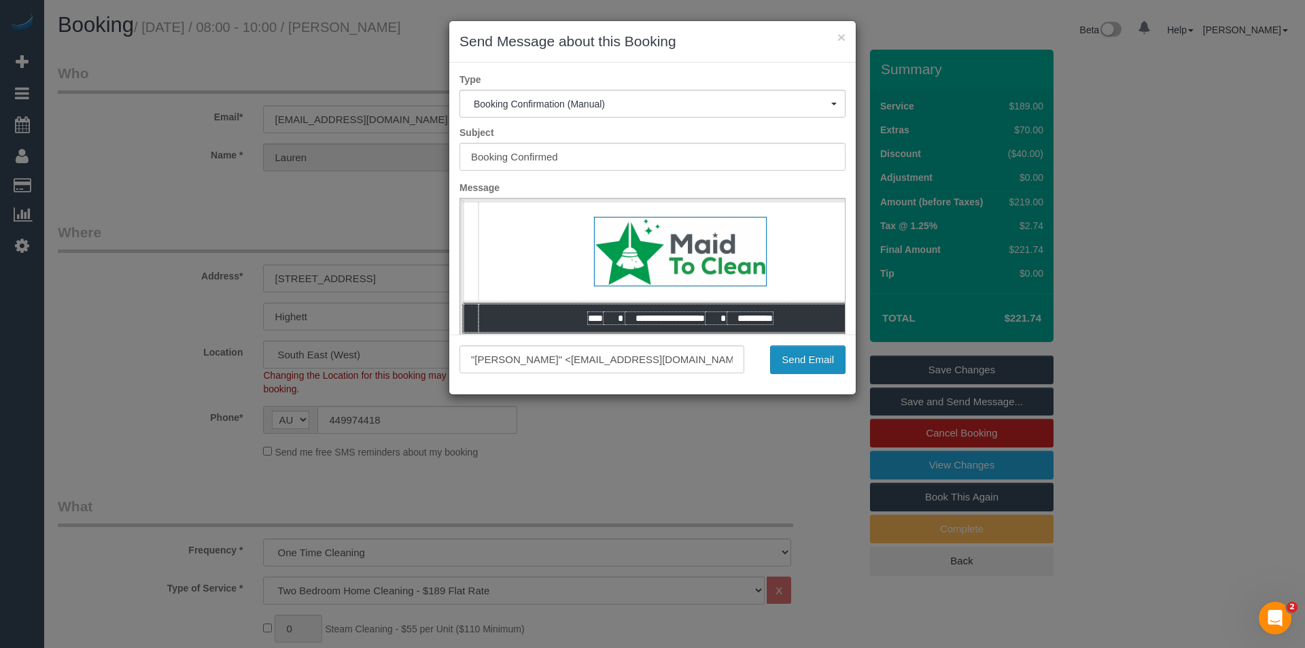
click at [820, 359] on button "Send Email" at bounding box center [807, 359] width 75 height 29
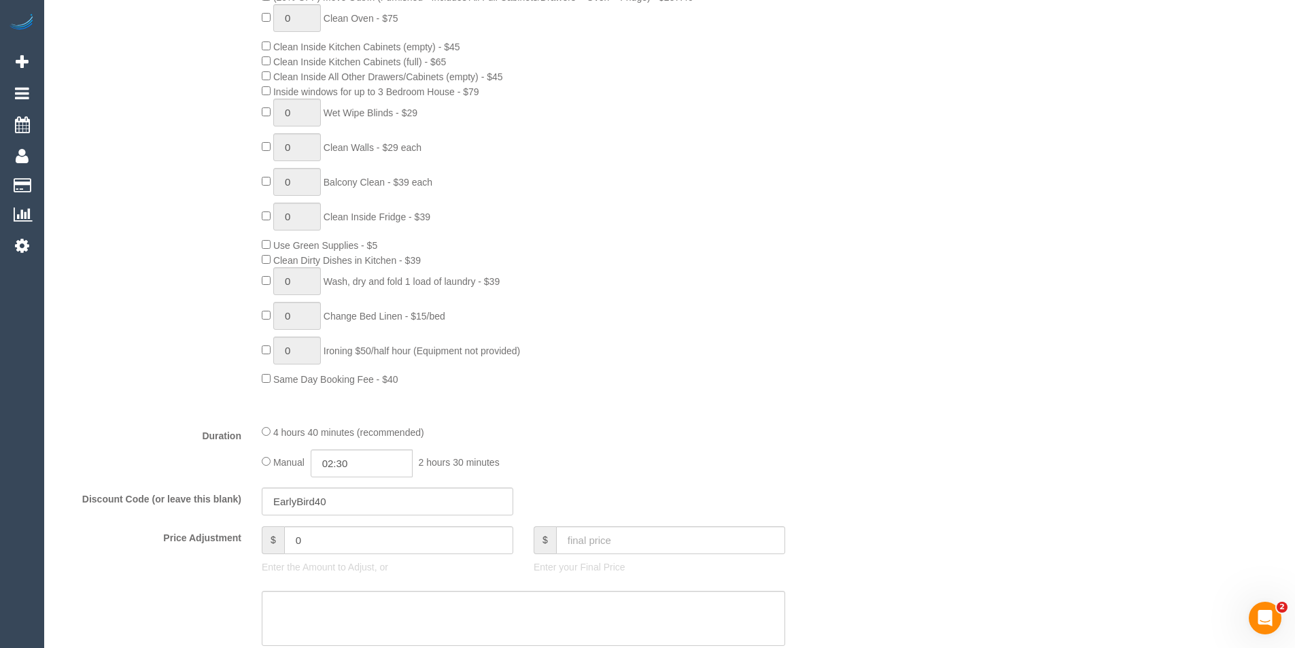
scroll to position [558, 0]
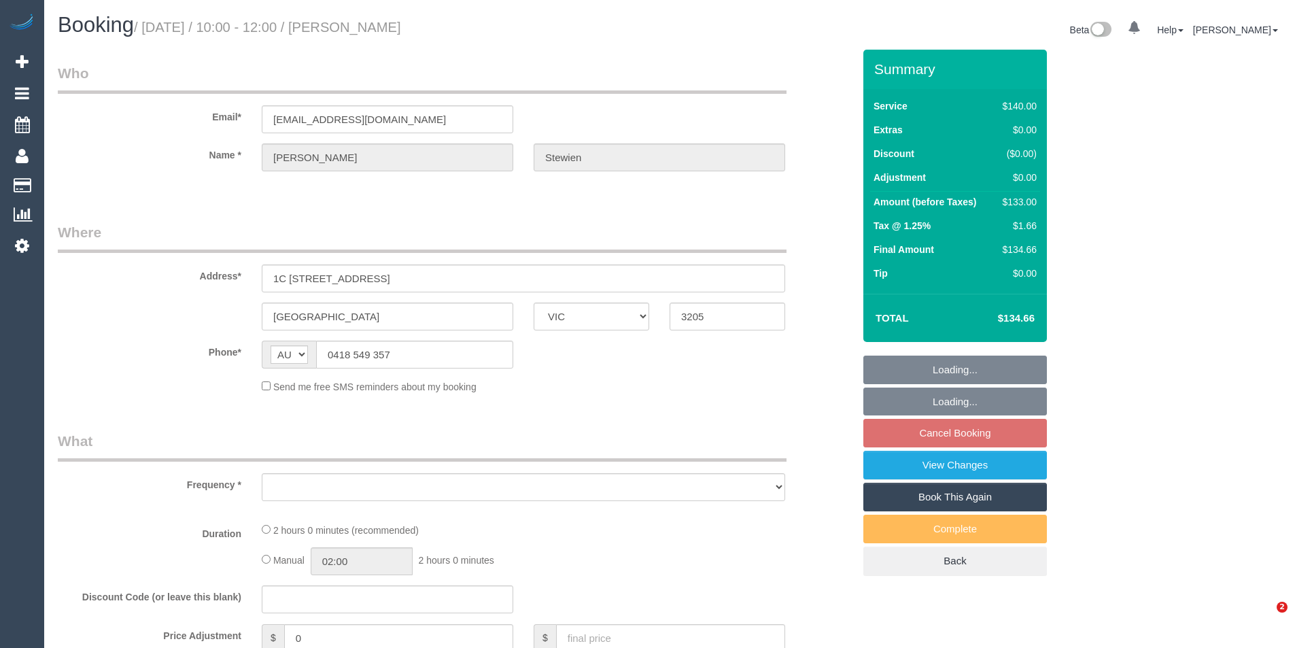
select select "VIC"
select select "number:28"
select select "number:14"
select select "number:18"
select select "number:22"
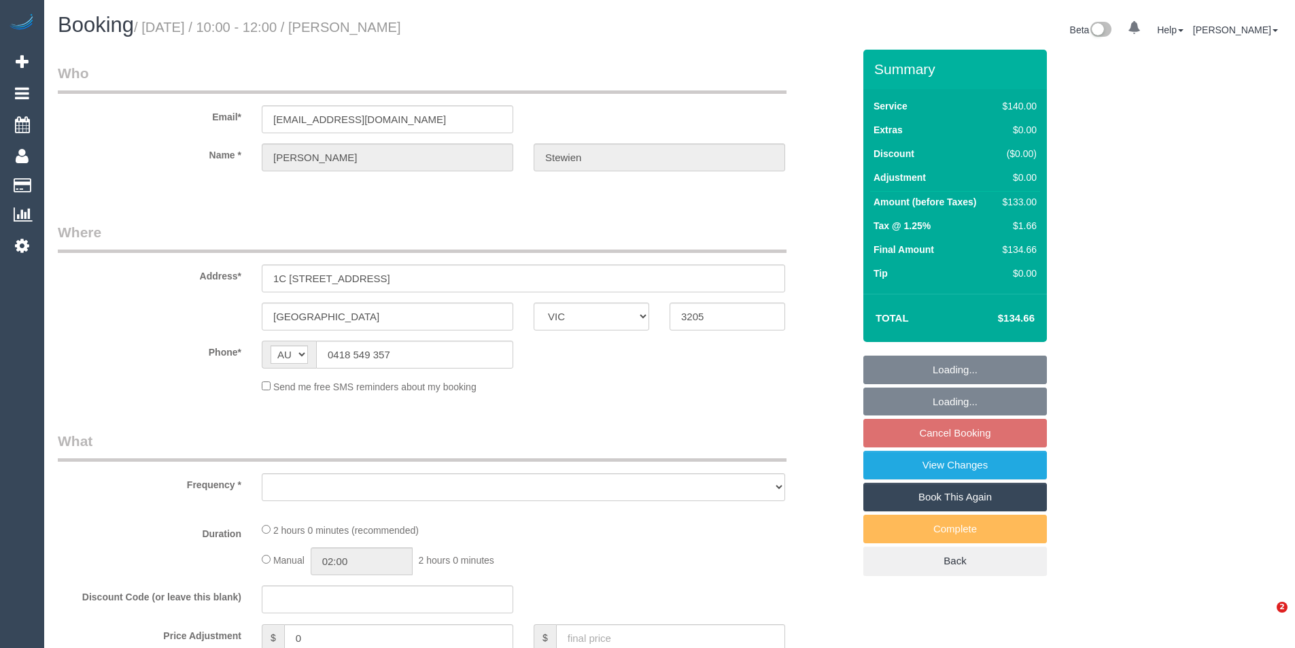
select select "number:26"
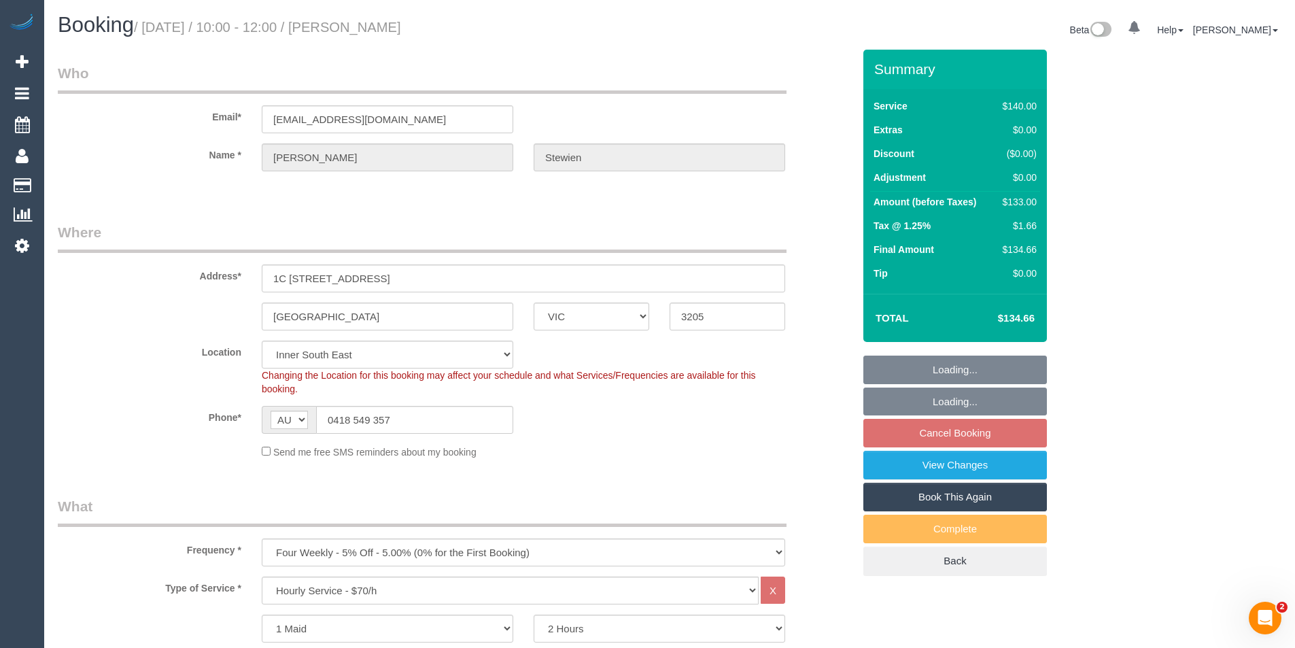
select select "object:1409"
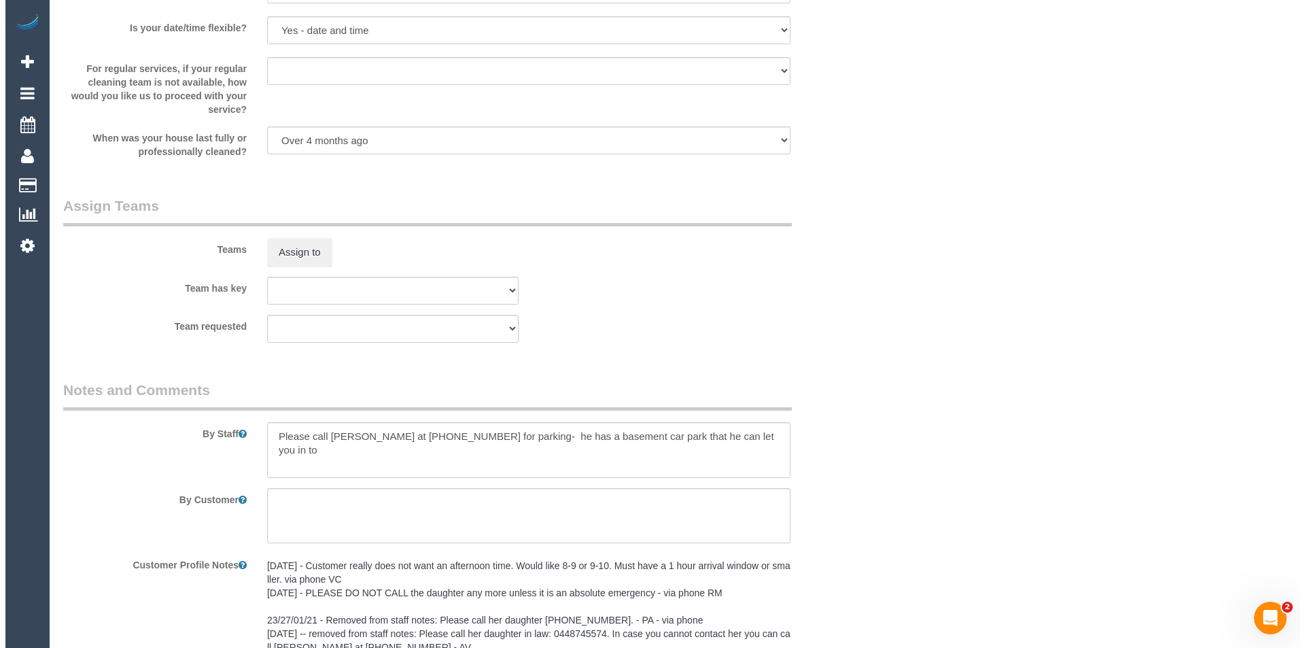
scroll to position [2089, 0]
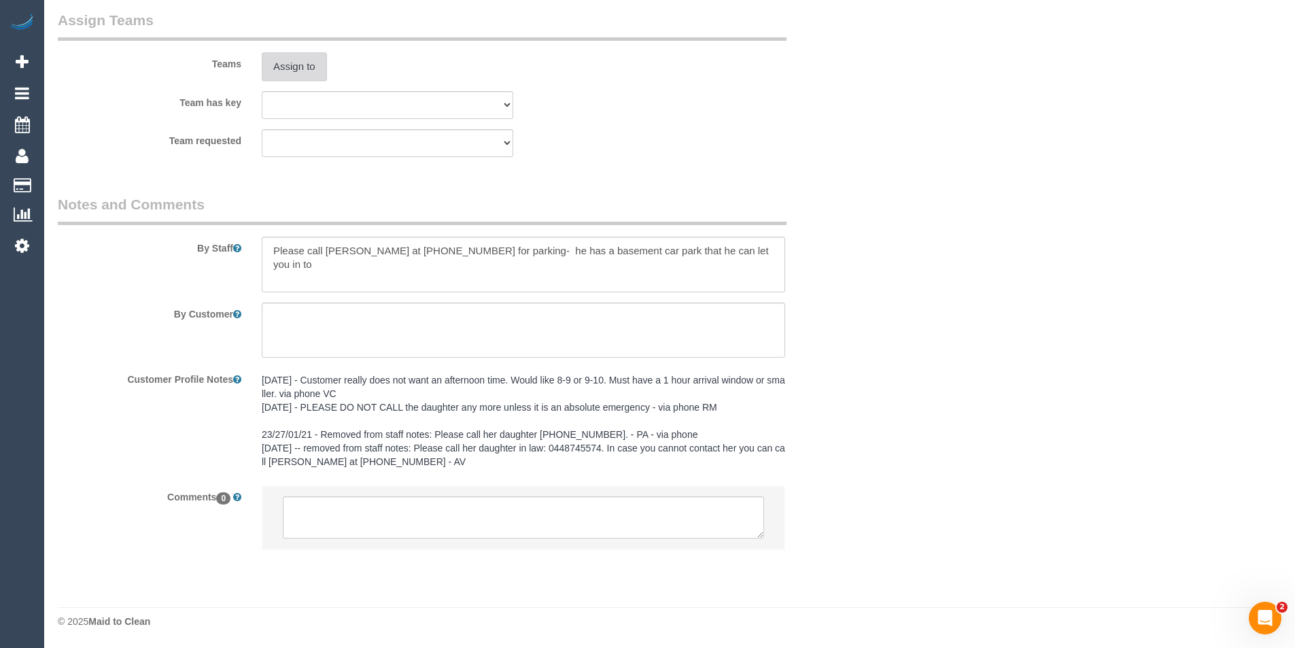
click at [290, 60] on button "Assign to" at bounding box center [294, 66] width 65 height 29
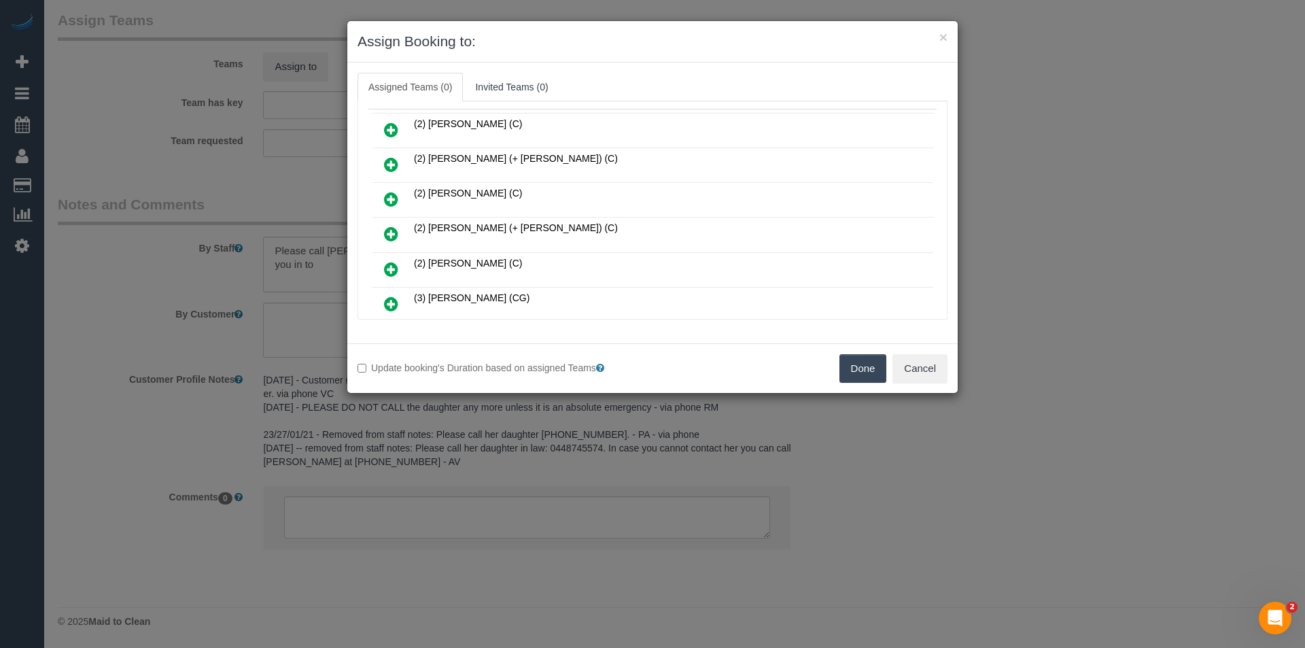
scroll to position [136, 0]
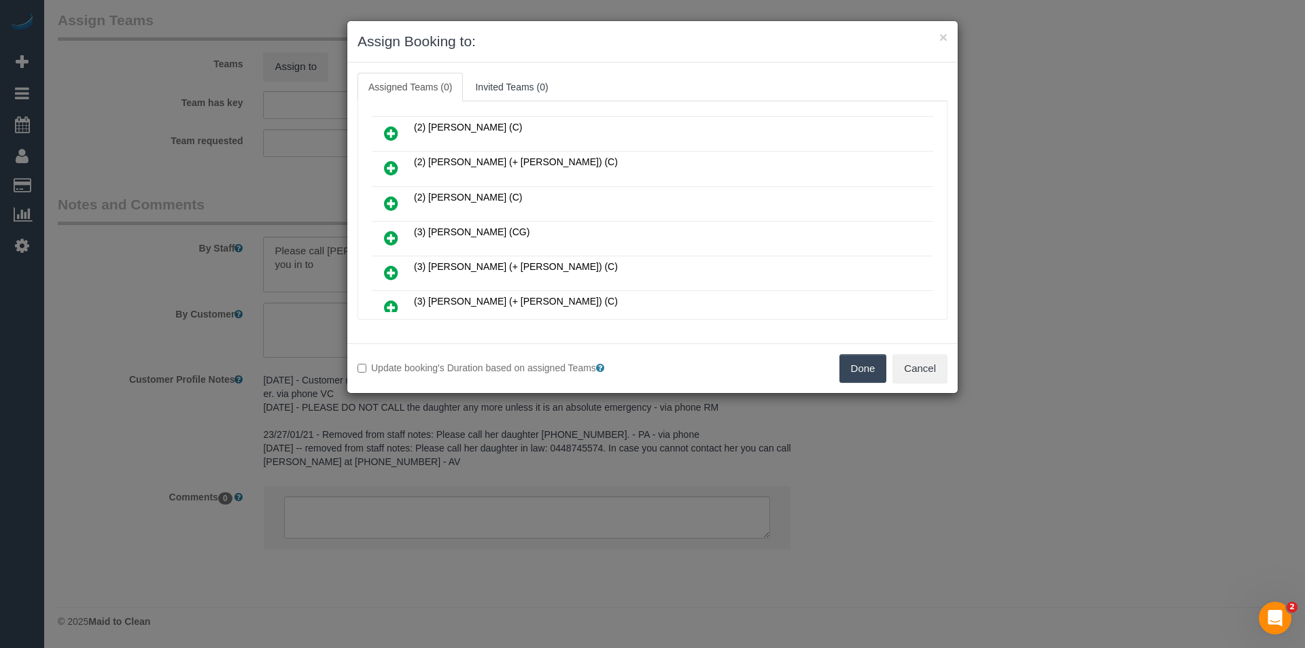
click at [388, 235] on icon at bounding box center [391, 238] width 14 height 16
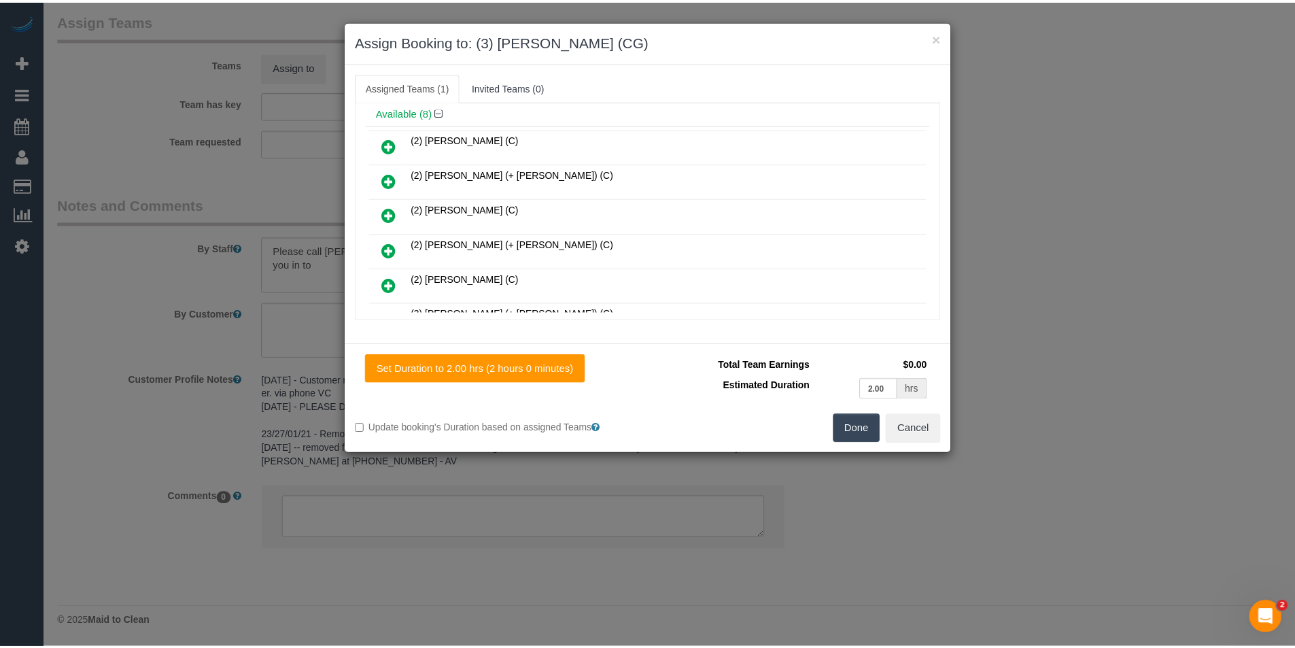
scroll to position [0, 0]
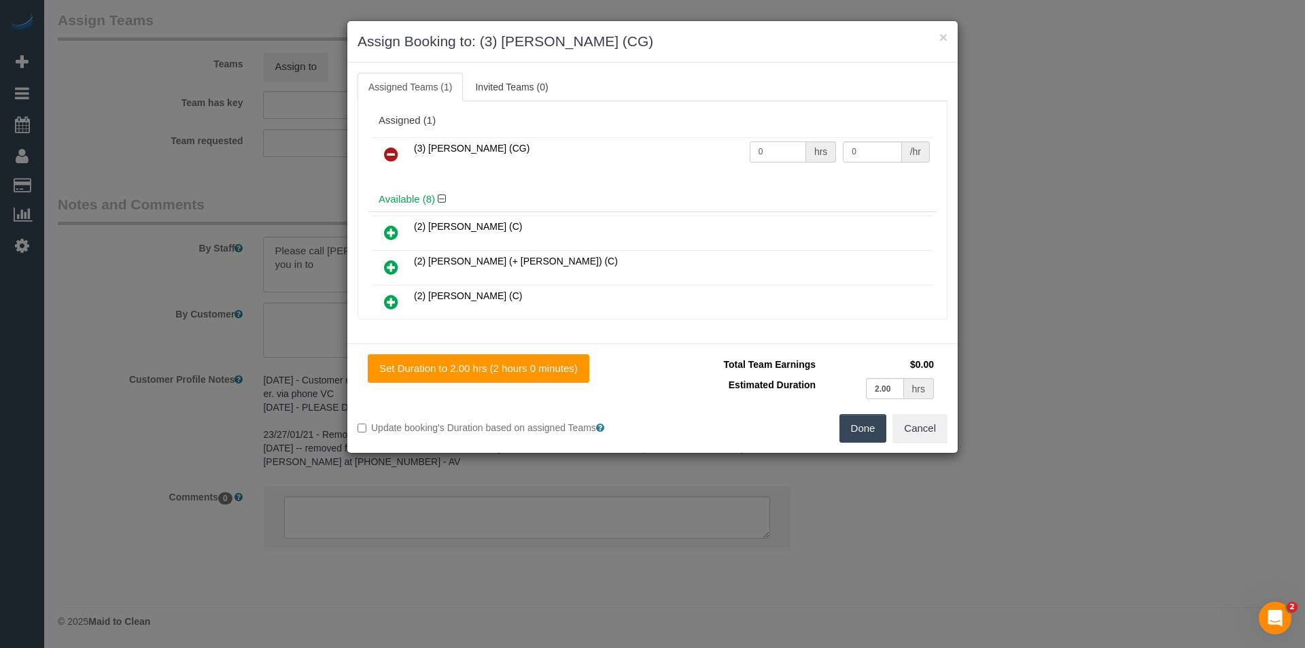
drag, startPoint x: 762, startPoint y: 148, endPoint x: 697, endPoint y: 149, distance: 65.3
click at [700, 151] on tr "(3) [PERSON_NAME] (CG) 0 hrs 0 /hr" at bounding box center [653, 154] width 562 height 35
type input "2"
type input "38.5"
click at [865, 434] on button "Done" at bounding box center [864, 428] width 48 height 29
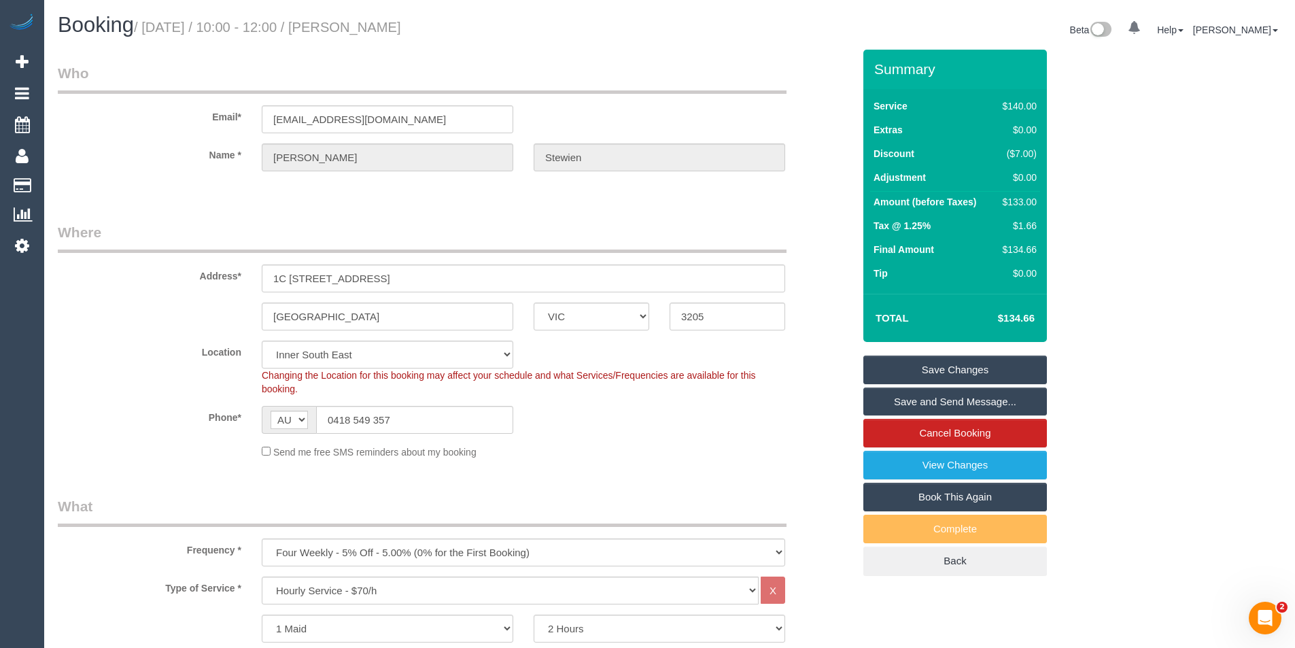
click at [941, 401] on link "Save and Send Message..." at bounding box center [955, 402] width 184 height 29
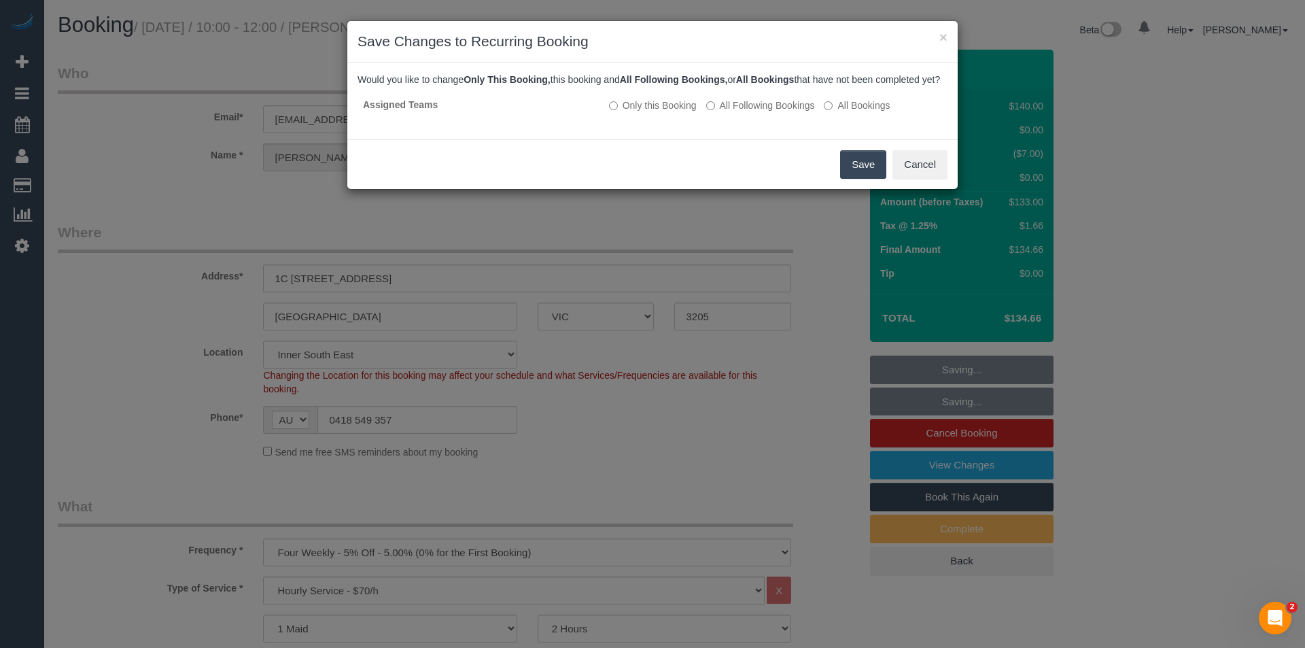
click at [865, 179] on button "Save" at bounding box center [863, 164] width 46 height 29
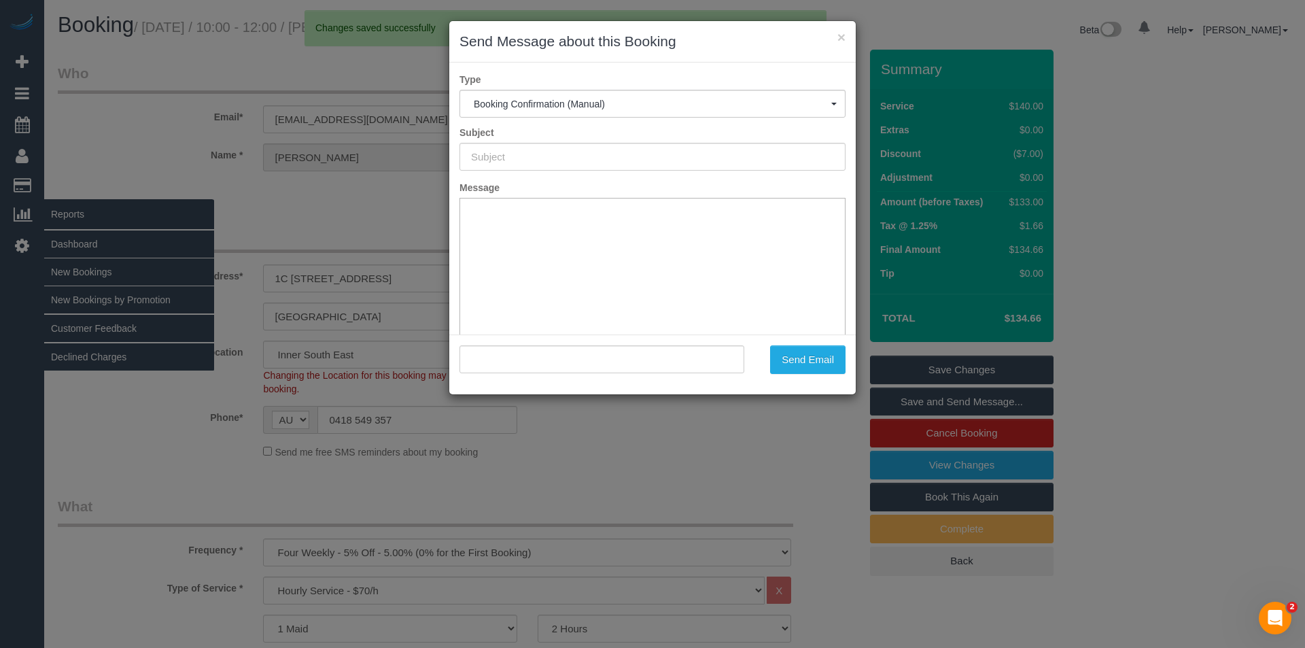
type input "Booking Confirmed"
type input ""[PERSON_NAME]" <[EMAIL_ADDRESS][DOMAIN_NAME]>"
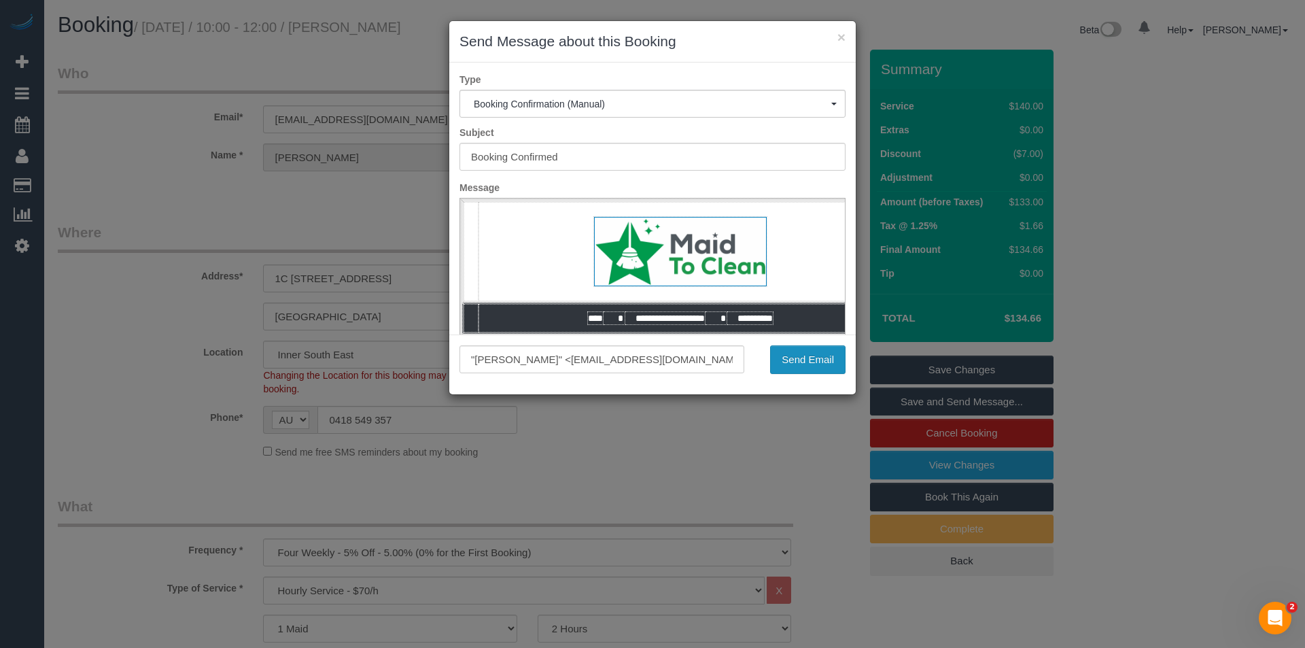
click at [804, 364] on button "Send Email" at bounding box center [807, 359] width 75 height 29
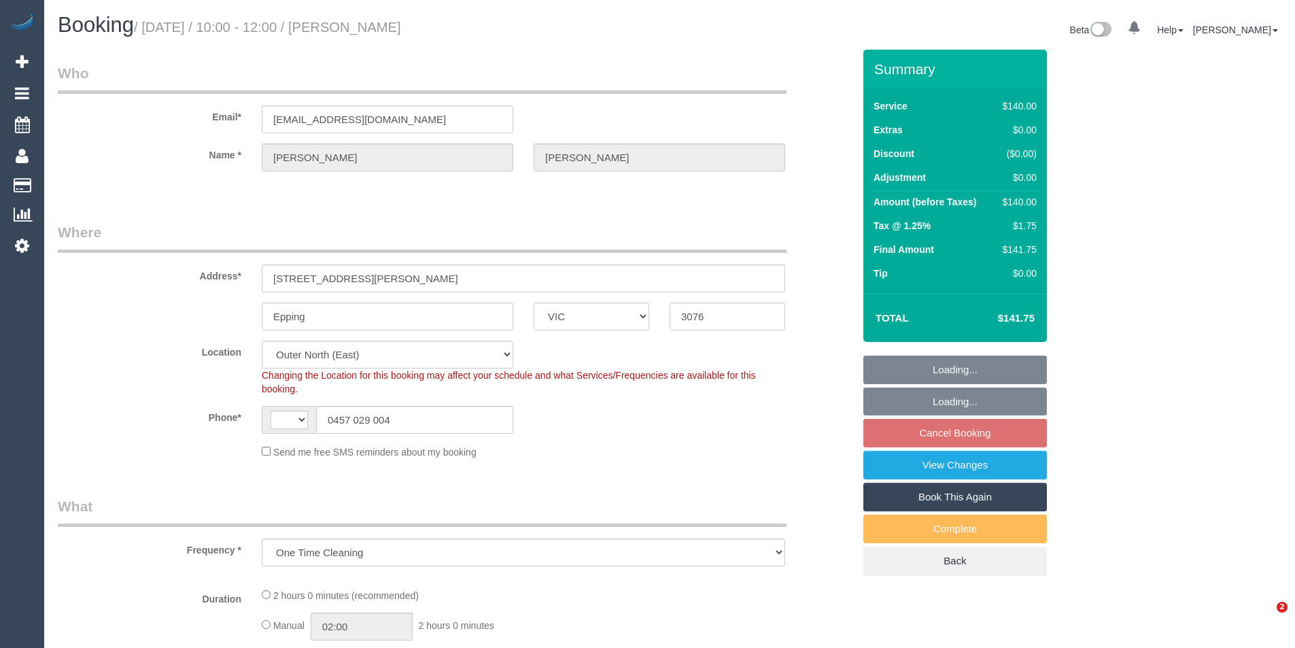
select select "VIC"
select select "string:AU"
select select "number:29"
select select "number:14"
select select "number:18"
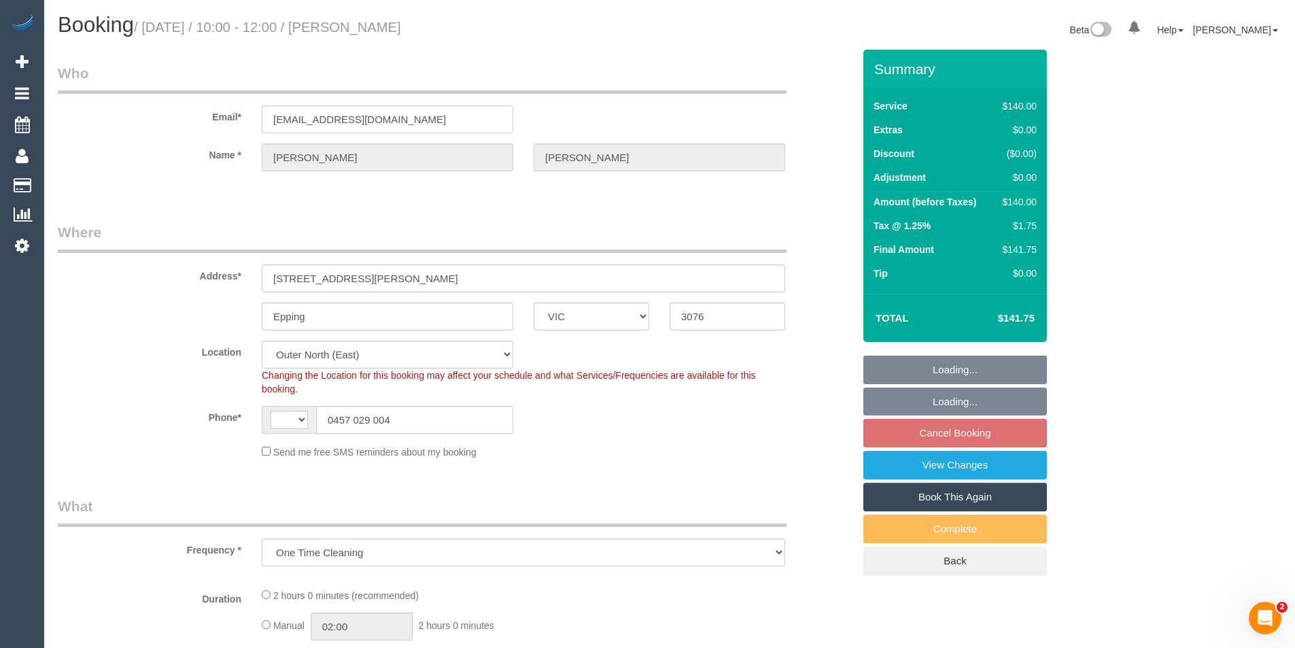
select select "number:24"
select select "number:33"
select select "number:11"
select select "object:839"
select select "string:stripe-pm_1Rj7gg2GScqysDRVU5GcJHts"
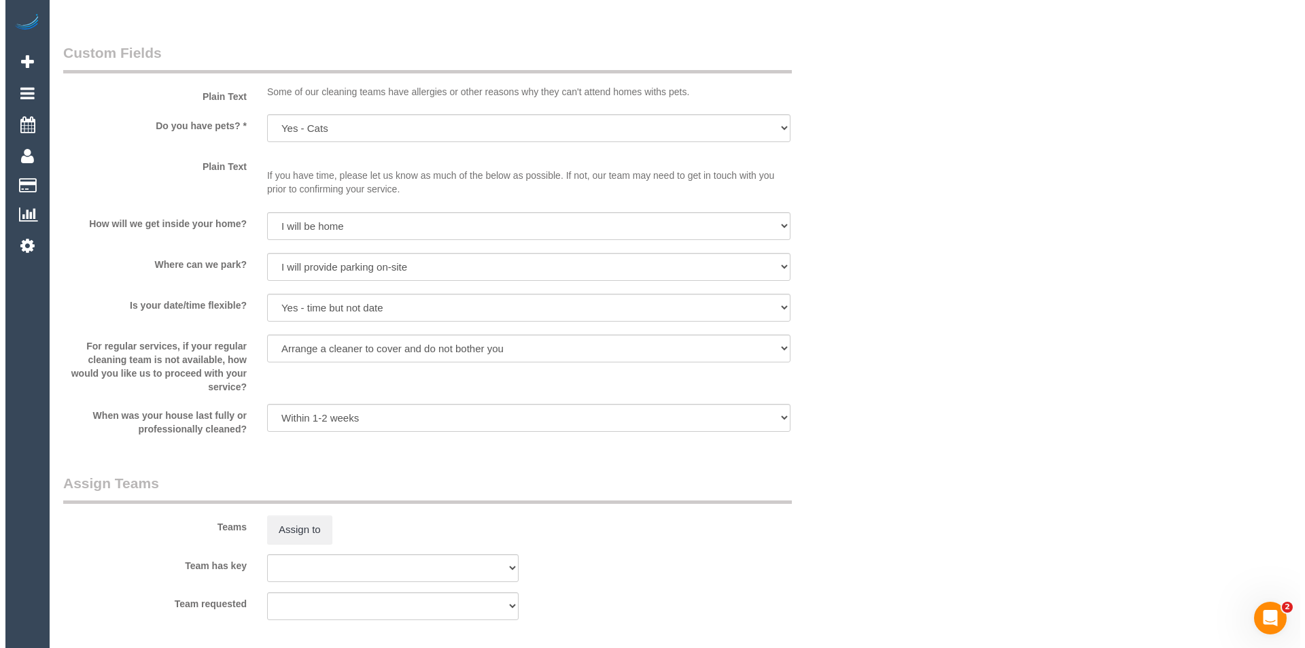
scroll to position [1632, 0]
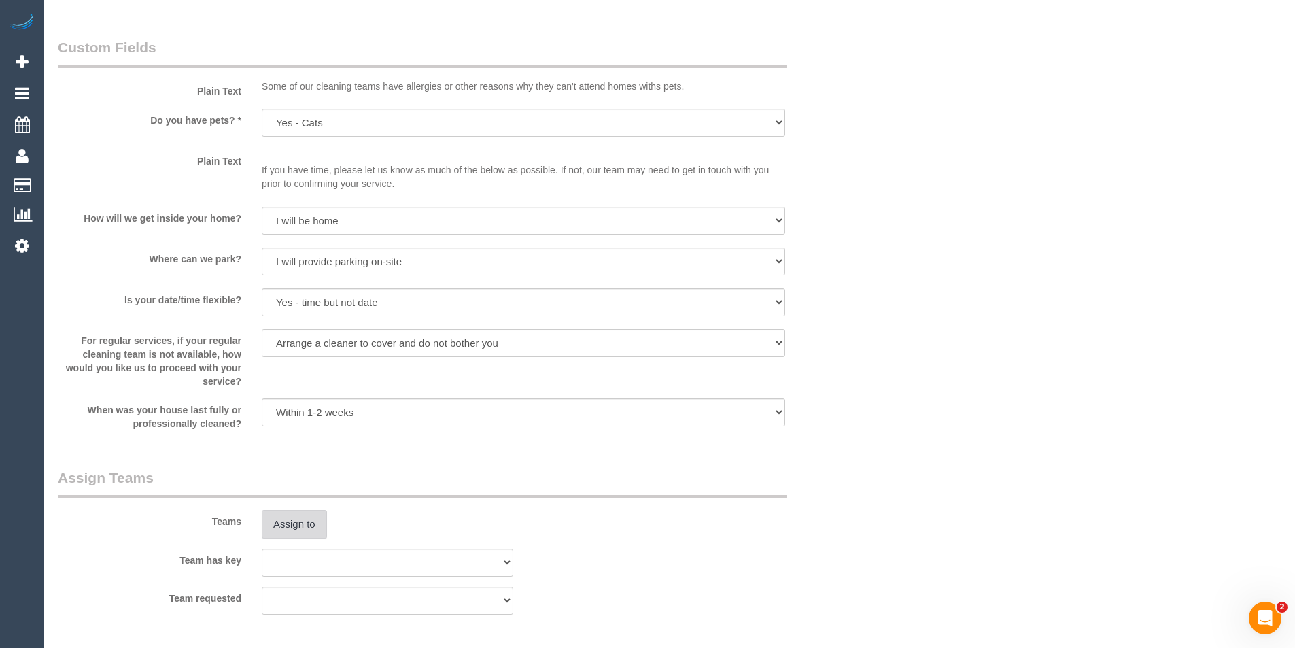
click at [288, 526] on button "Assign to" at bounding box center [294, 524] width 65 height 29
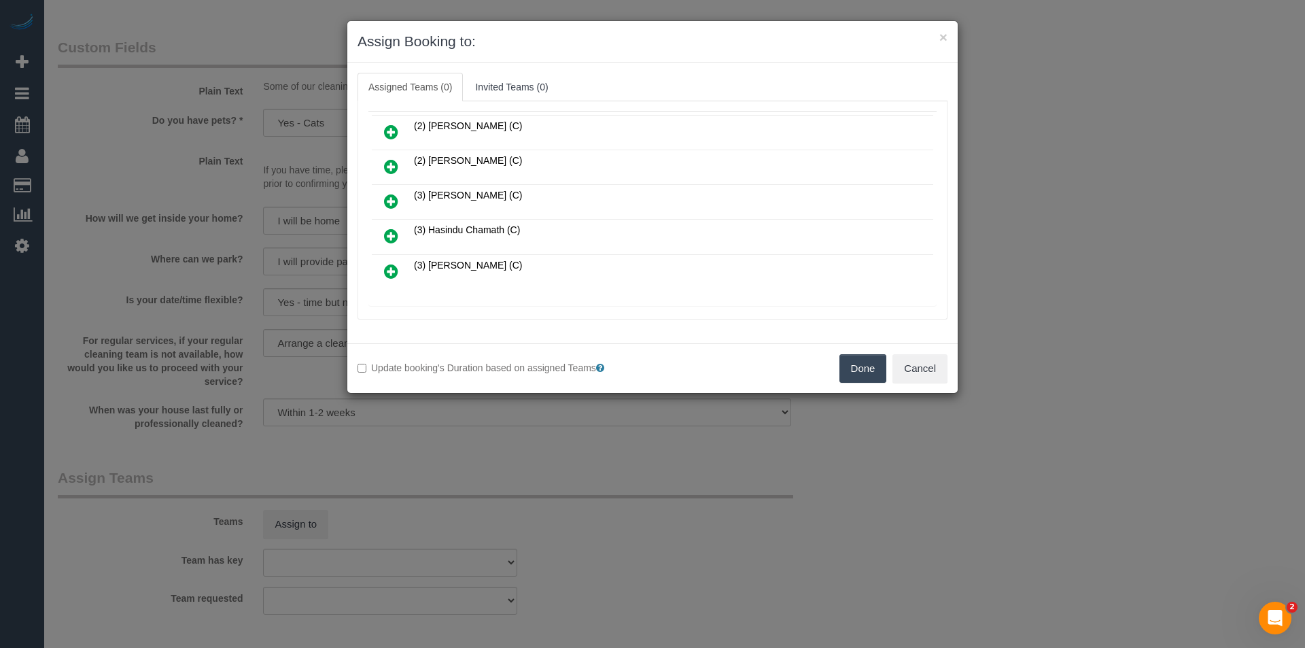
click at [388, 241] on icon at bounding box center [391, 236] width 14 height 16
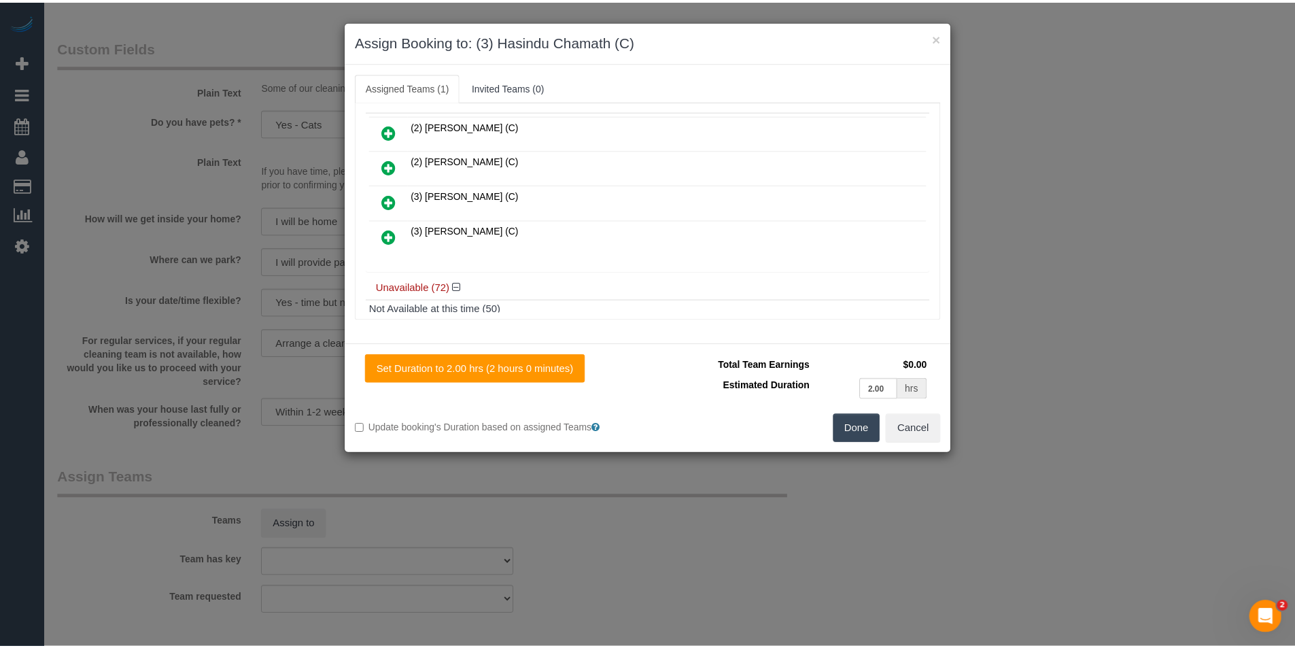
scroll to position [0, 0]
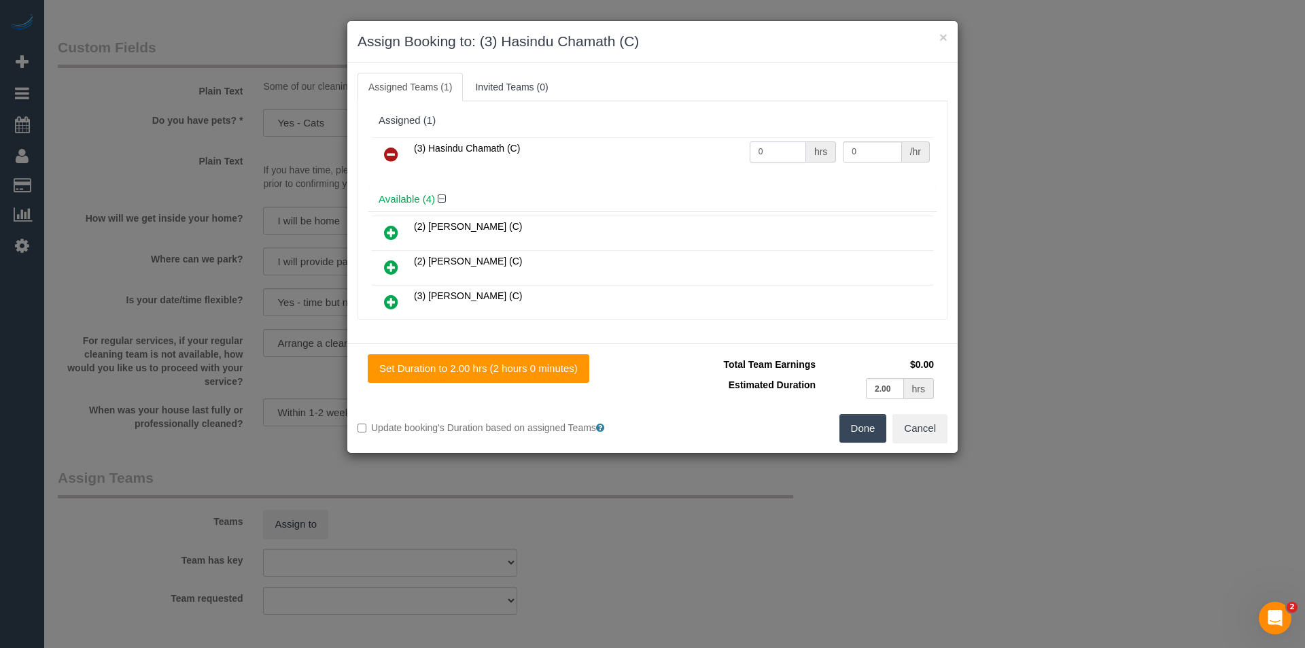
drag, startPoint x: 783, startPoint y: 156, endPoint x: 588, endPoint y: 161, distance: 194.5
click at [588, 161] on tr "(3) Hasindu Chamath (C) 0 hrs 0 /hr" at bounding box center [653, 154] width 562 height 35
type input "2"
type input "35"
click at [855, 430] on button "Done" at bounding box center [864, 428] width 48 height 29
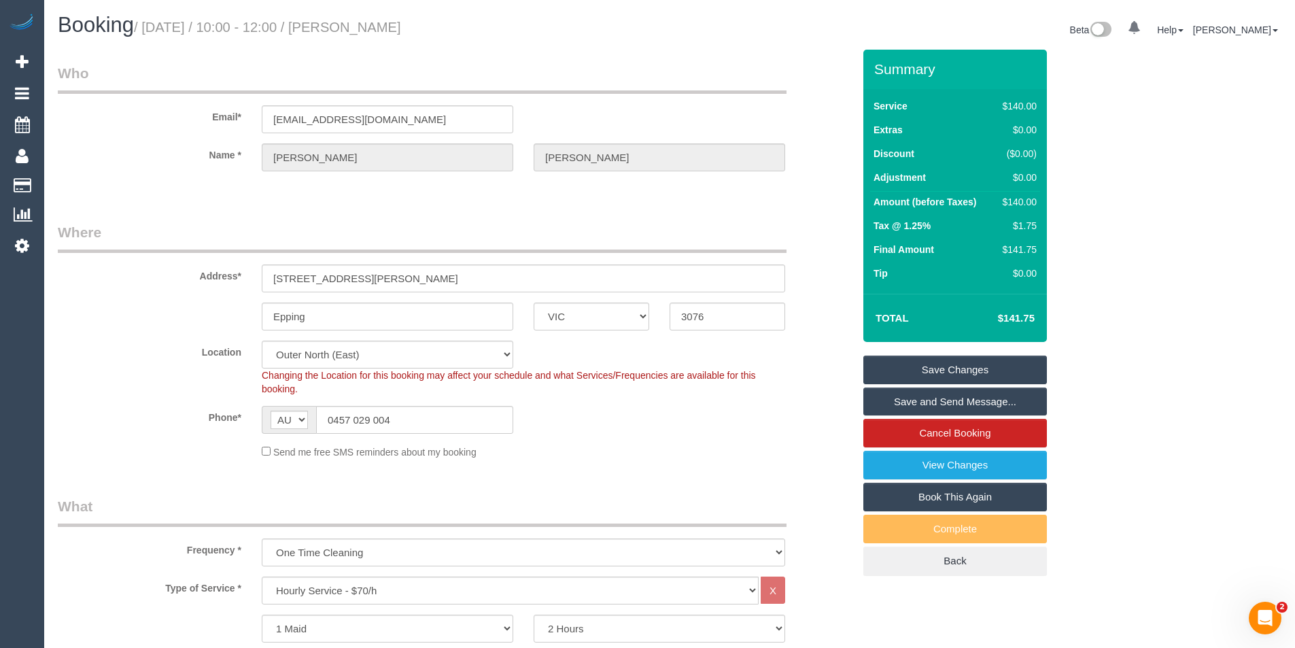
click at [891, 404] on link "Save and Send Message..." at bounding box center [955, 402] width 184 height 29
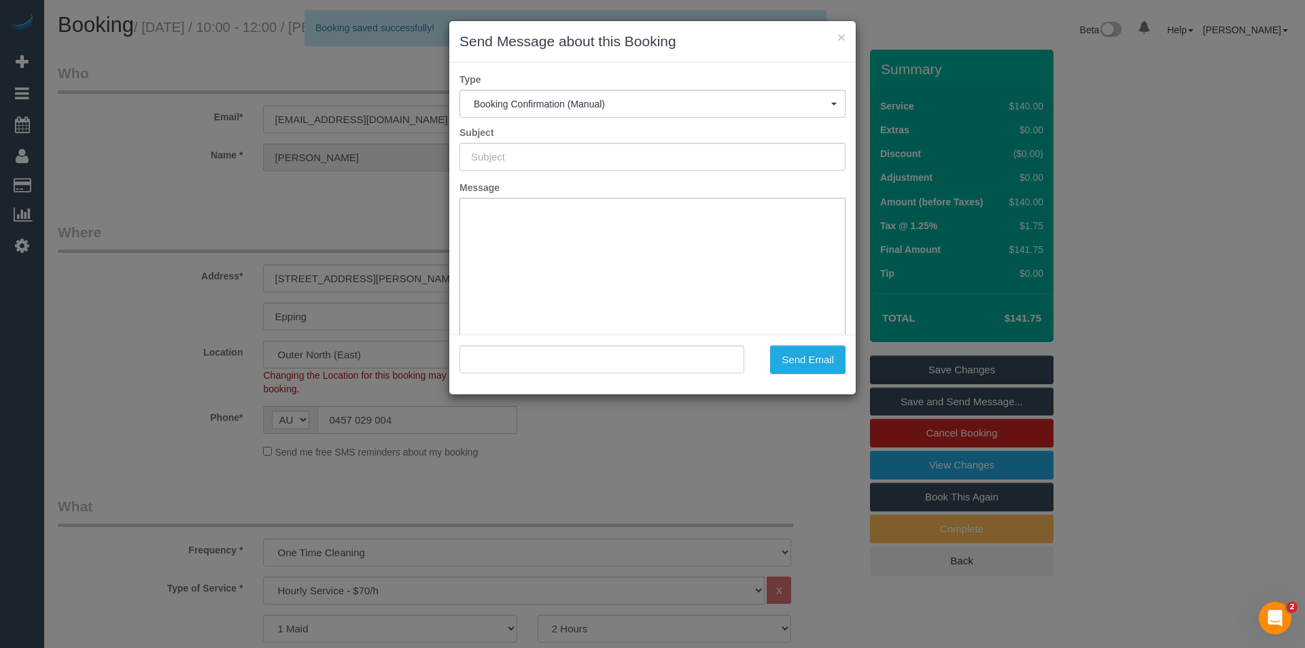
type input "Booking Confirmed"
type input ""Karen Campbell" <kmc164@yahoo.com>"
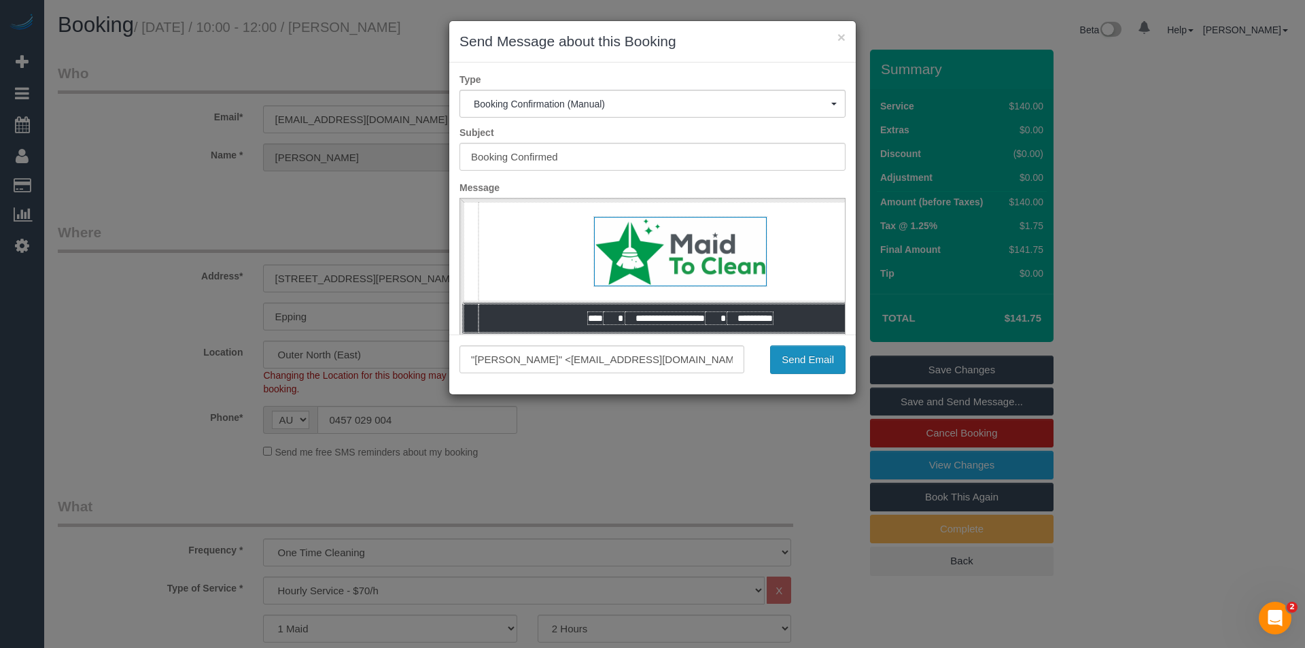
click at [823, 364] on button "Send Email" at bounding box center [807, 359] width 75 height 29
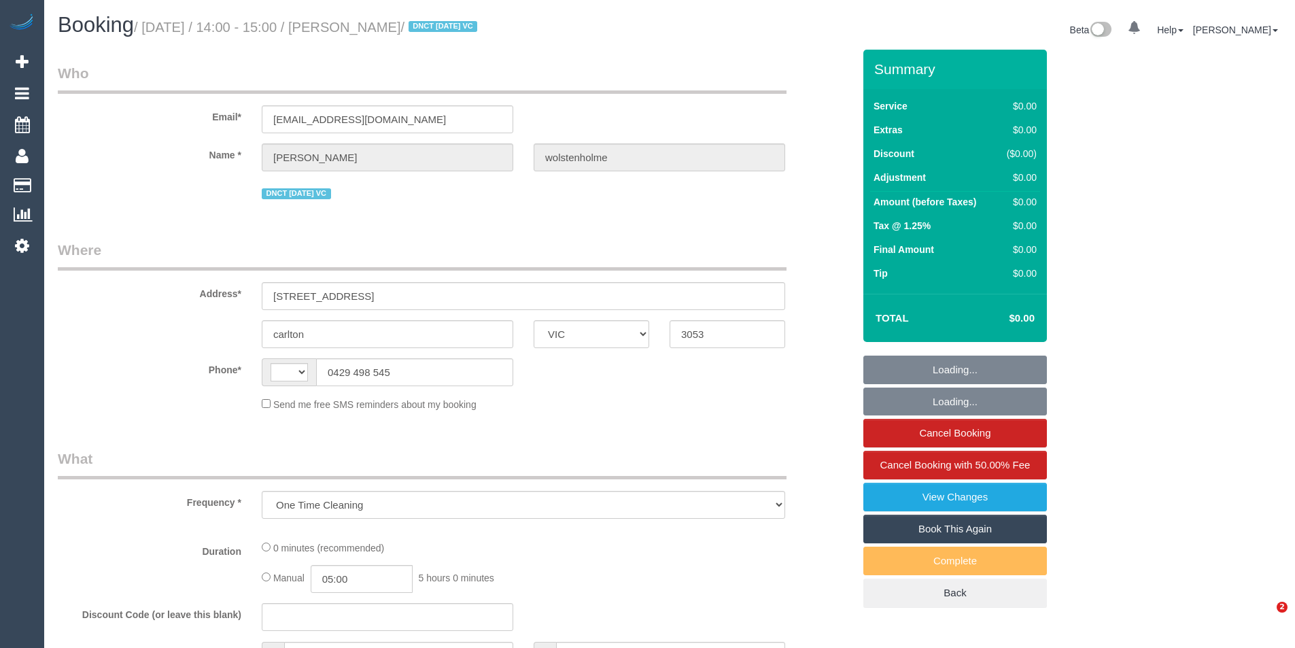
select select "VIC"
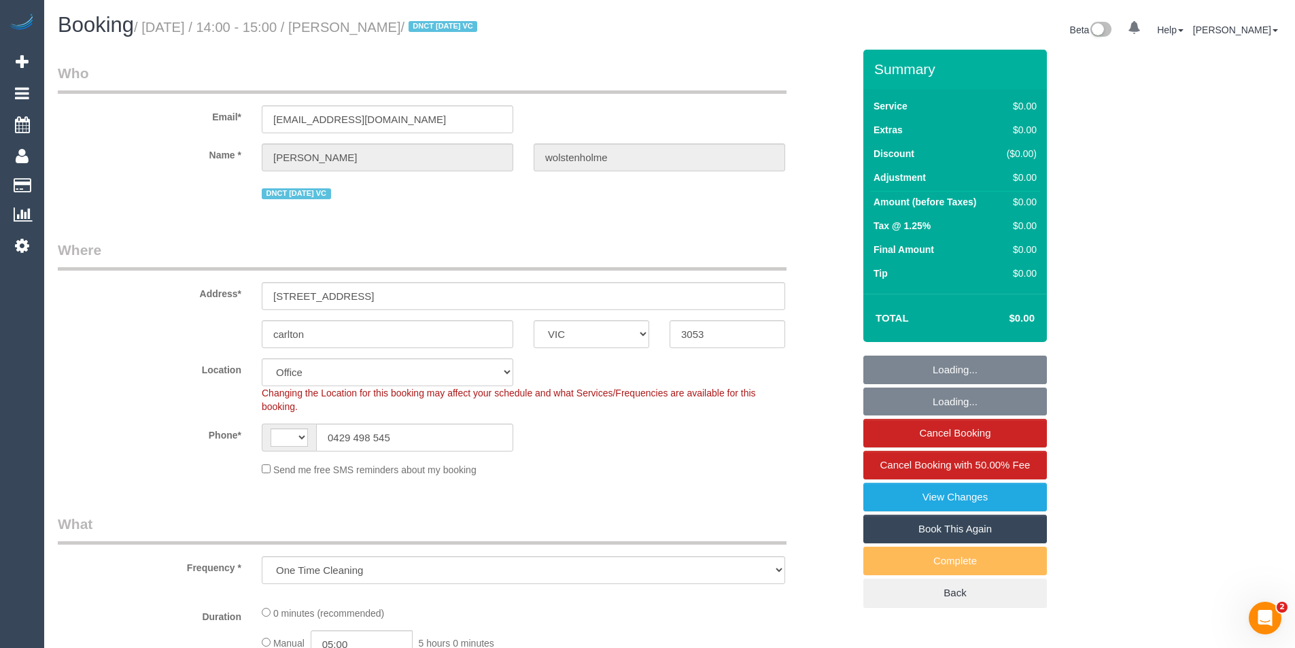
select select "object:599"
select select "string:AU"
select select "string:stripe-pm_1Rk2Is2GScqysDRVzAszKKJf"
select select "number:28"
select select "number:14"
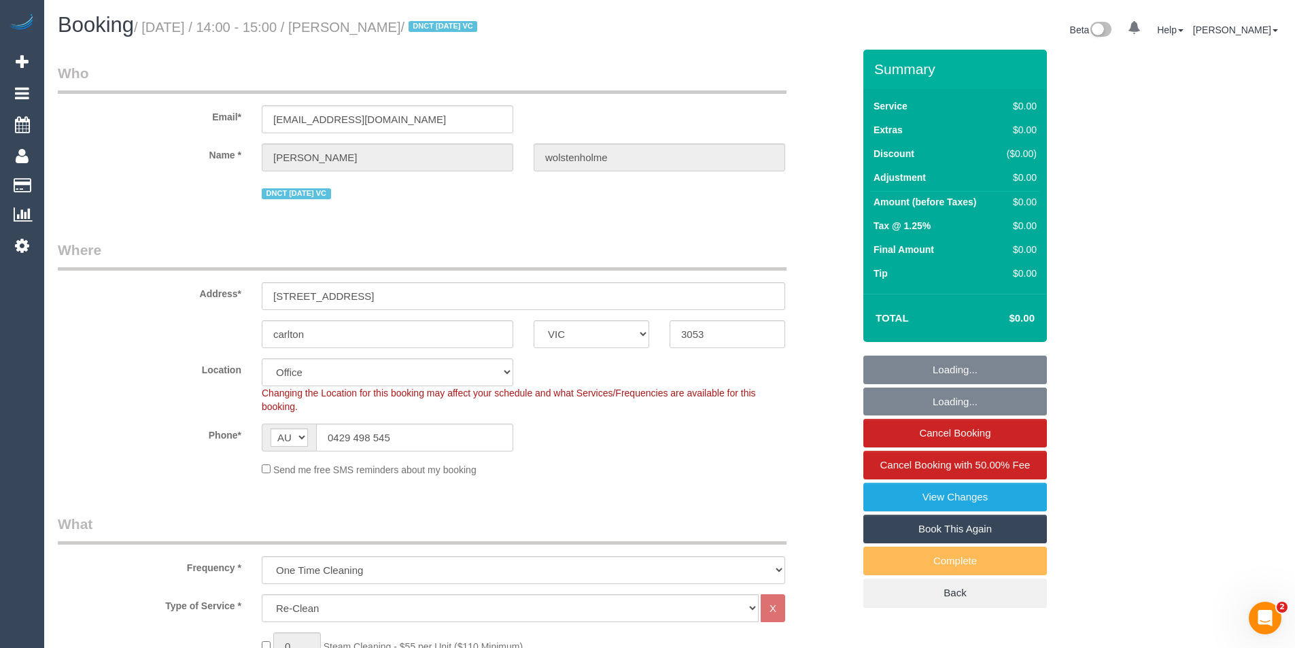
select select "number:18"
select select "number:24"
select select "number:35"
select select "number:26"
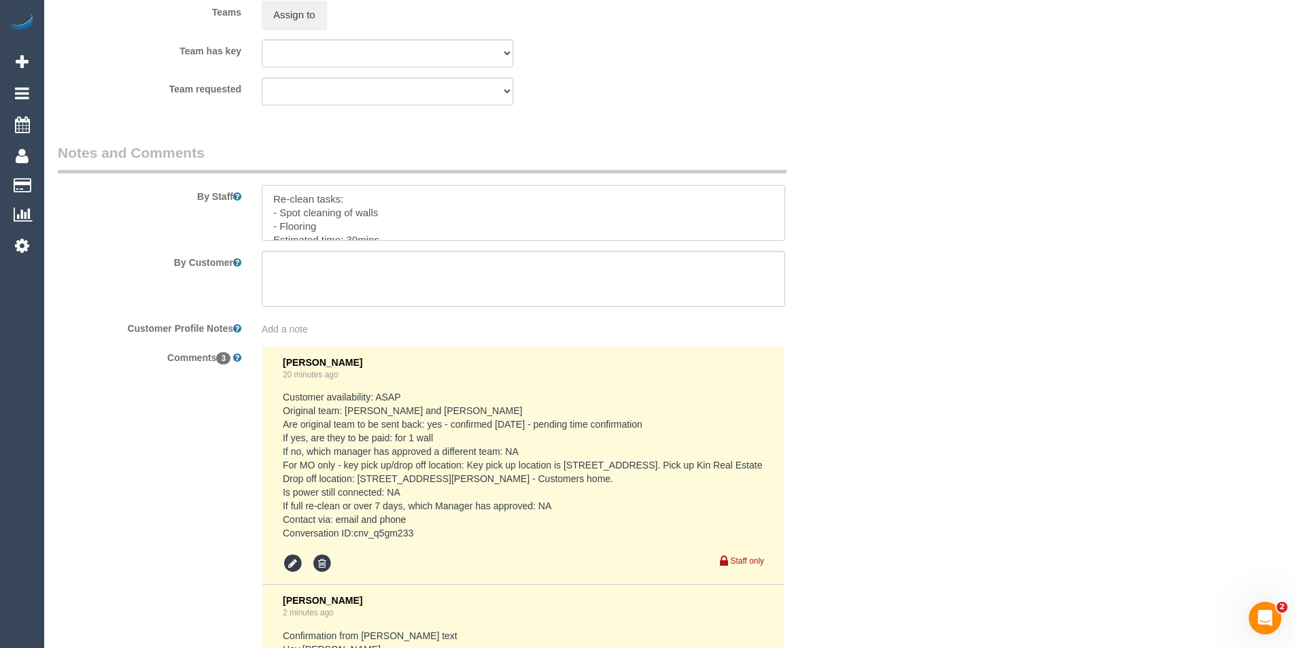
click at [349, 218] on textarea at bounding box center [523, 213] width 523 height 56
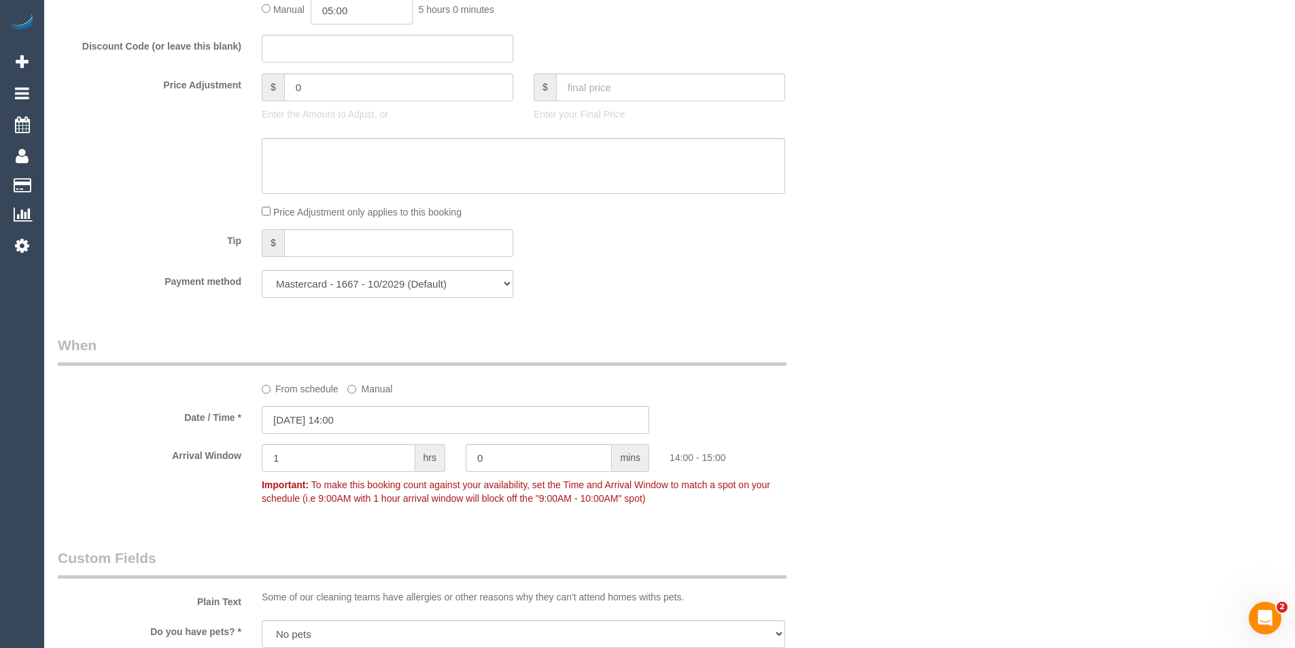
scroll to position [680, 0]
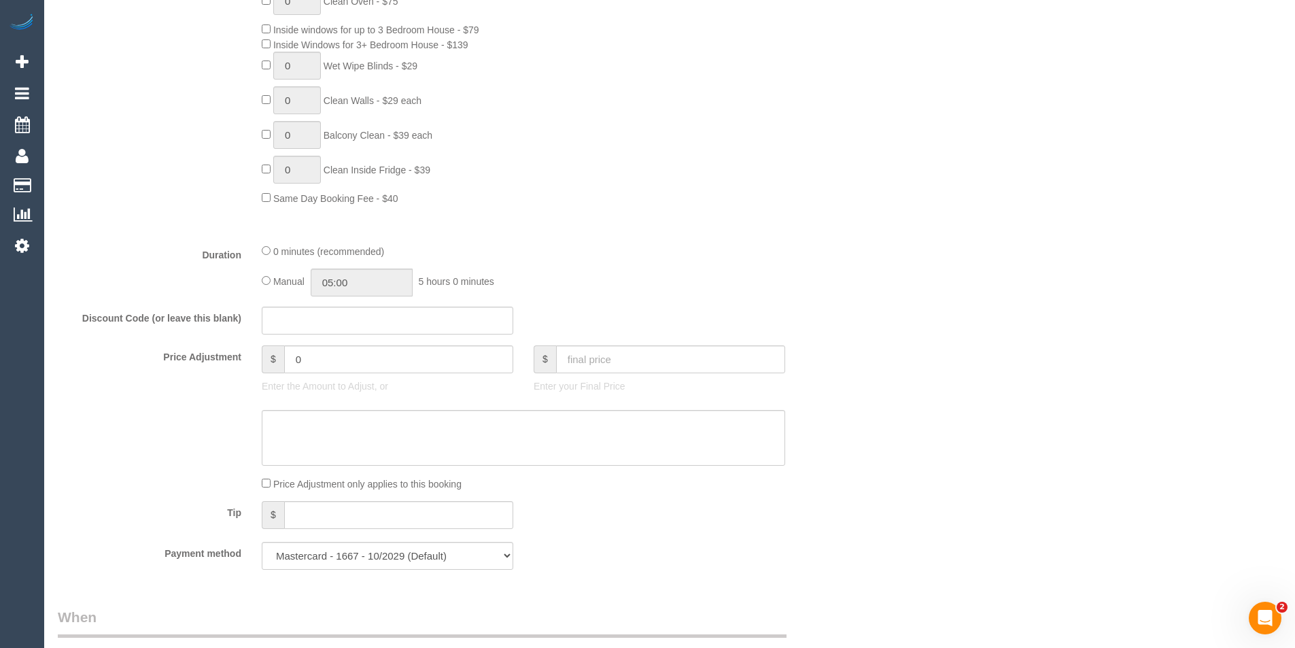
click at [257, 282] on div "0 minutes (recommended) Manual 05:00 5 hours 0 minutes" at bounding box center [524, 269] width 544 height 53
click at [345, 283] on input "00:00" at bounding box center [362, 283] width 102 height 28
type input "00:30"
click at [351, 324] on li "00:30" at bounding box center [346, 324] width 61 height 18
click at [635, 243] on div "0 minutes (recommended)" at bounding box center [523, 250] width 523 height 15
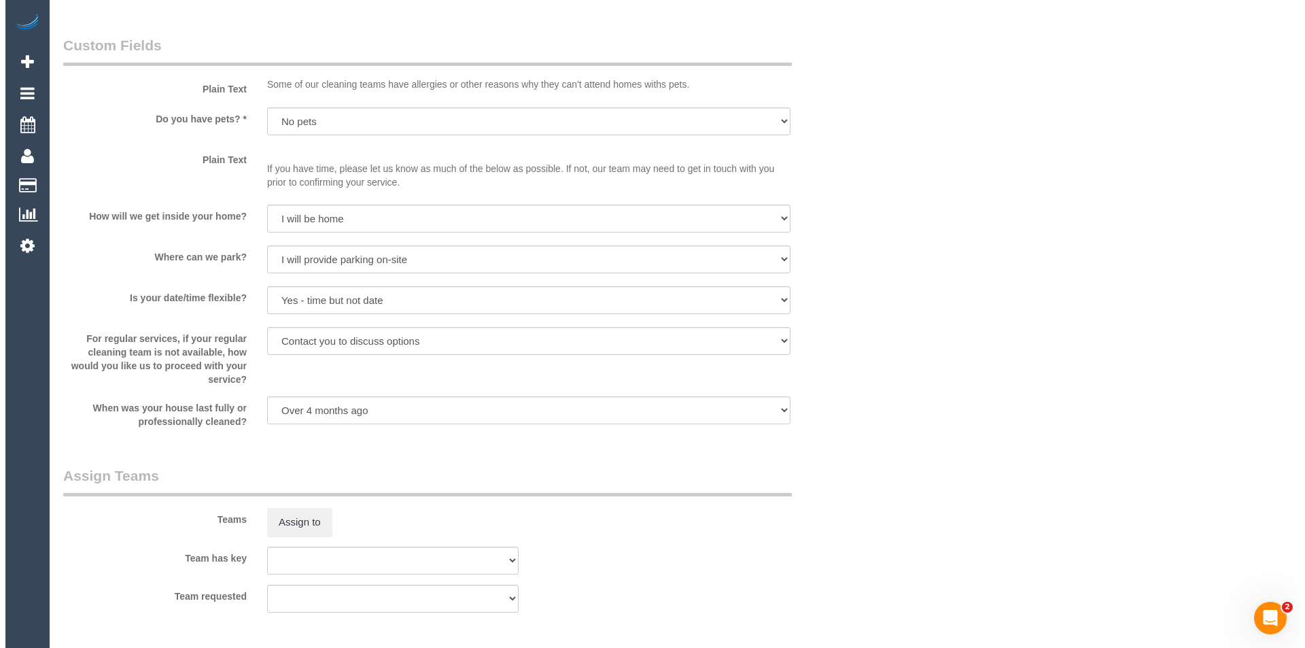
scroll to position [1564, 0]
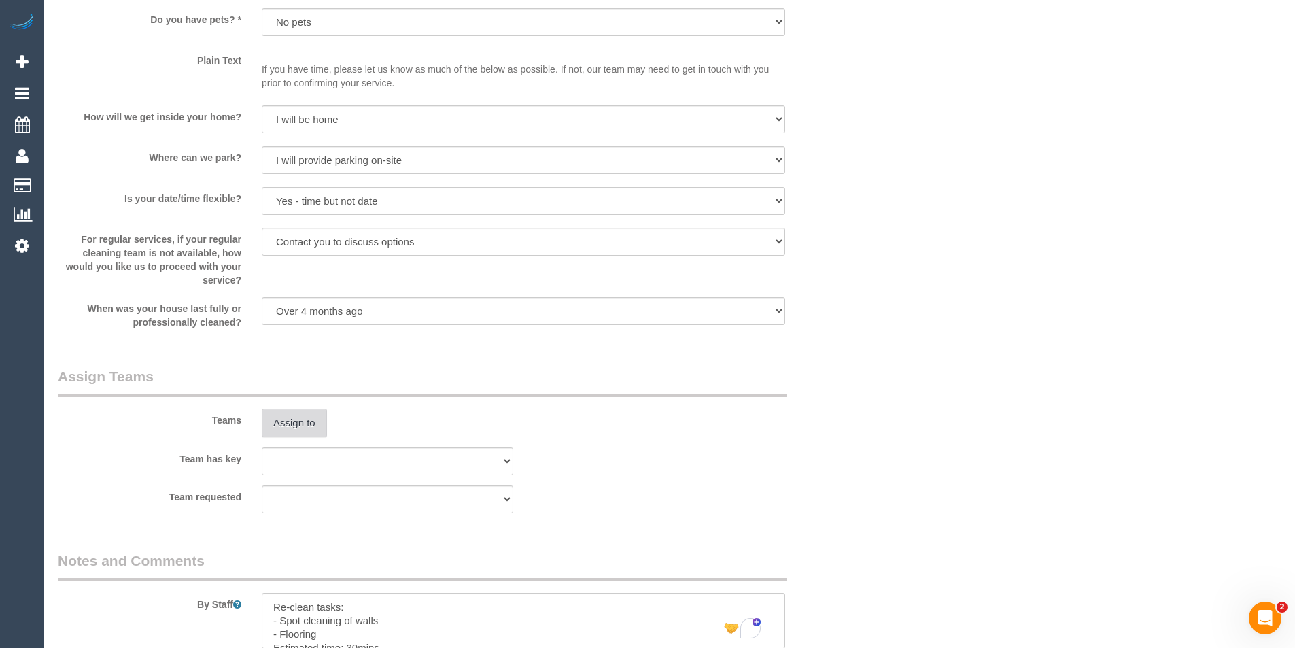
click at [305, 434] on button "Assign to" at bounding box center [294, 423] width 65 height 29
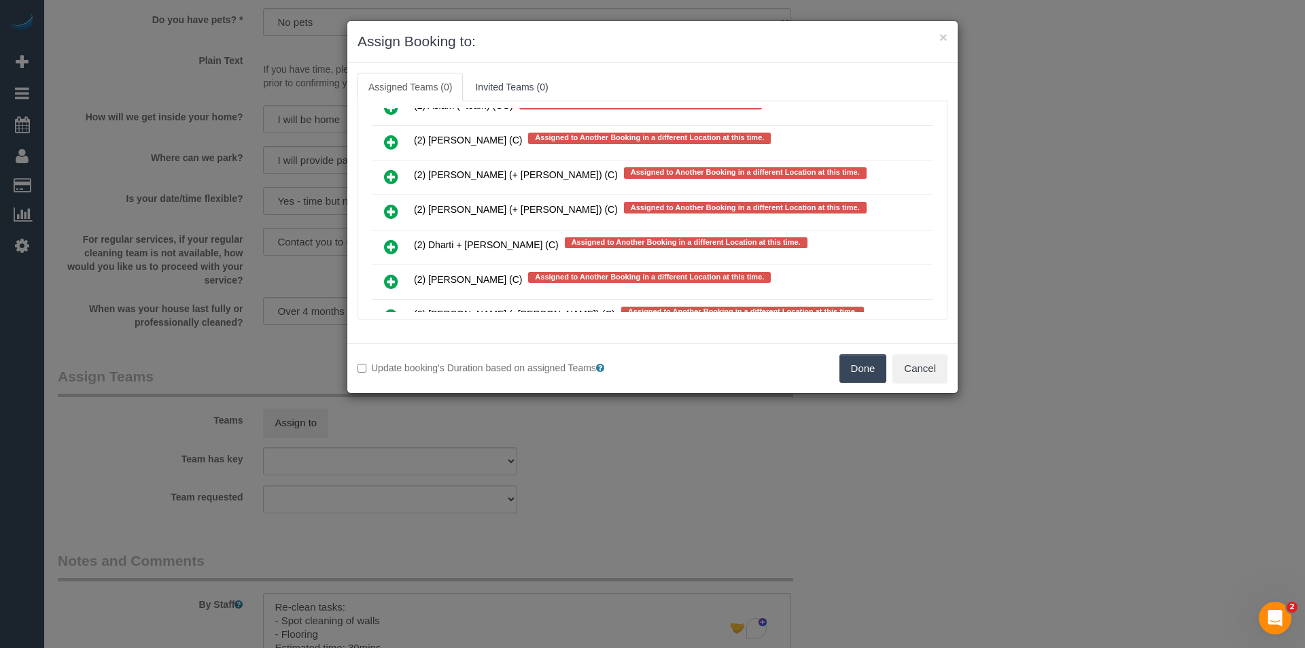
scroll to position [6272, 0]
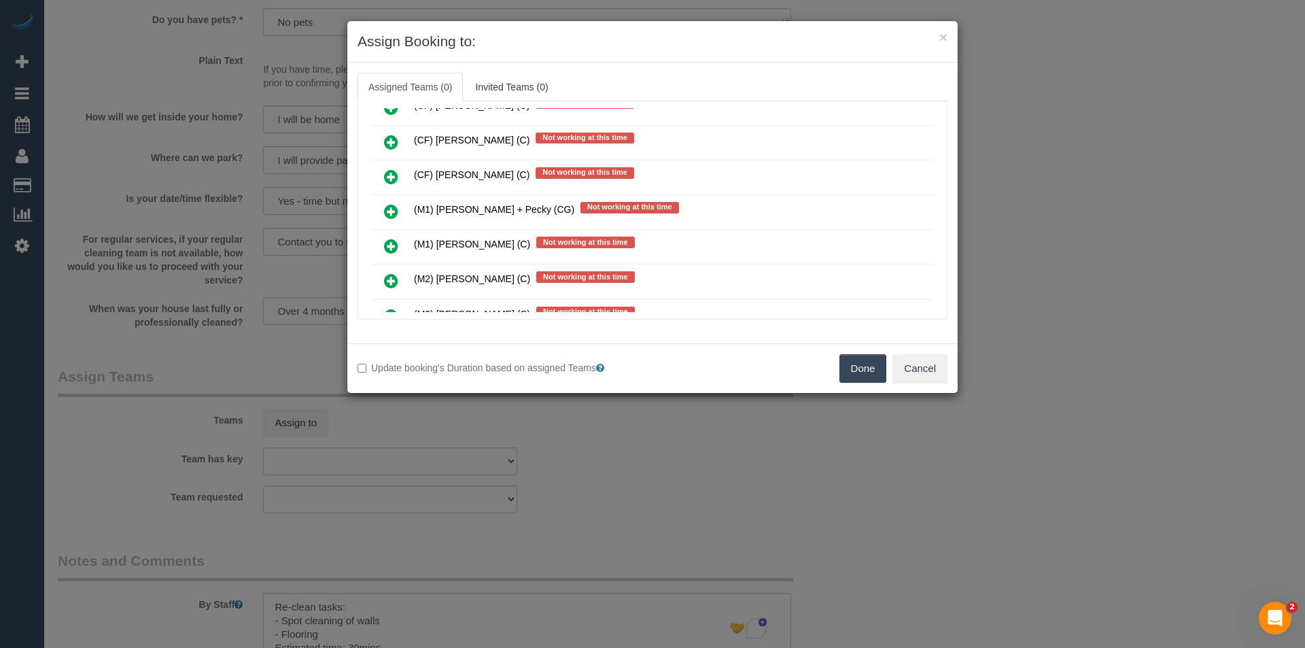
click at [392, 208] on icon at bounding box center [391, 211] width 14 height 16
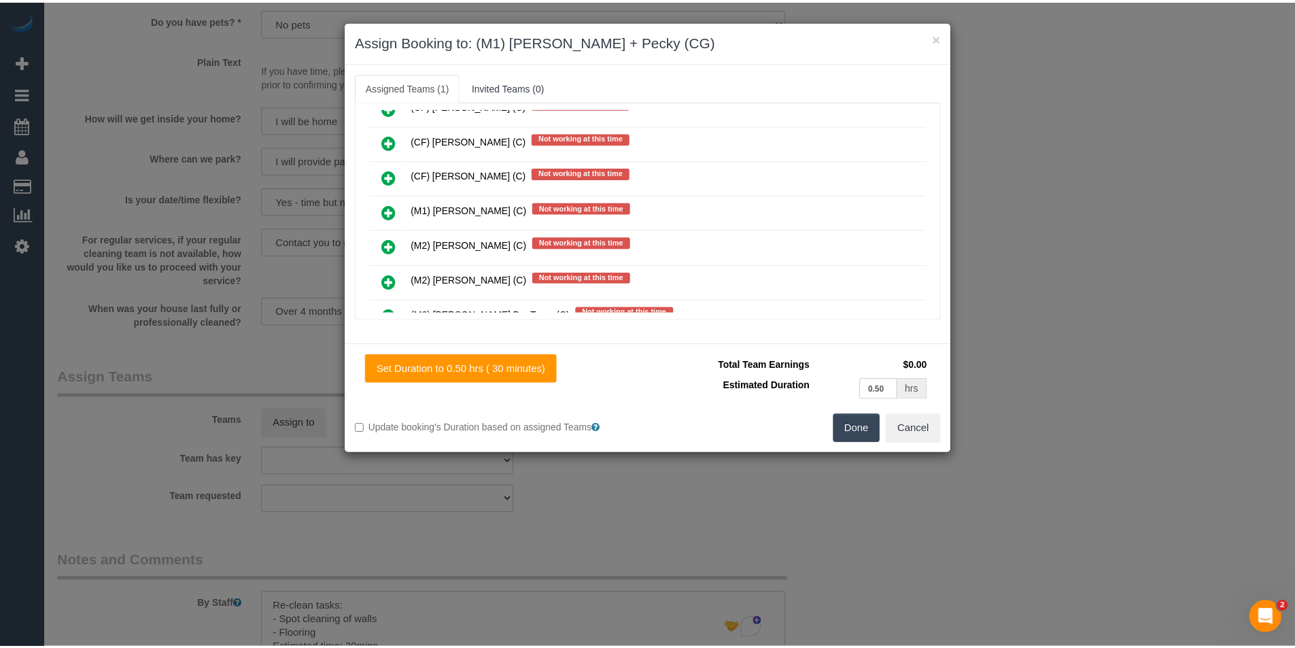
scroll to position [0, 0]
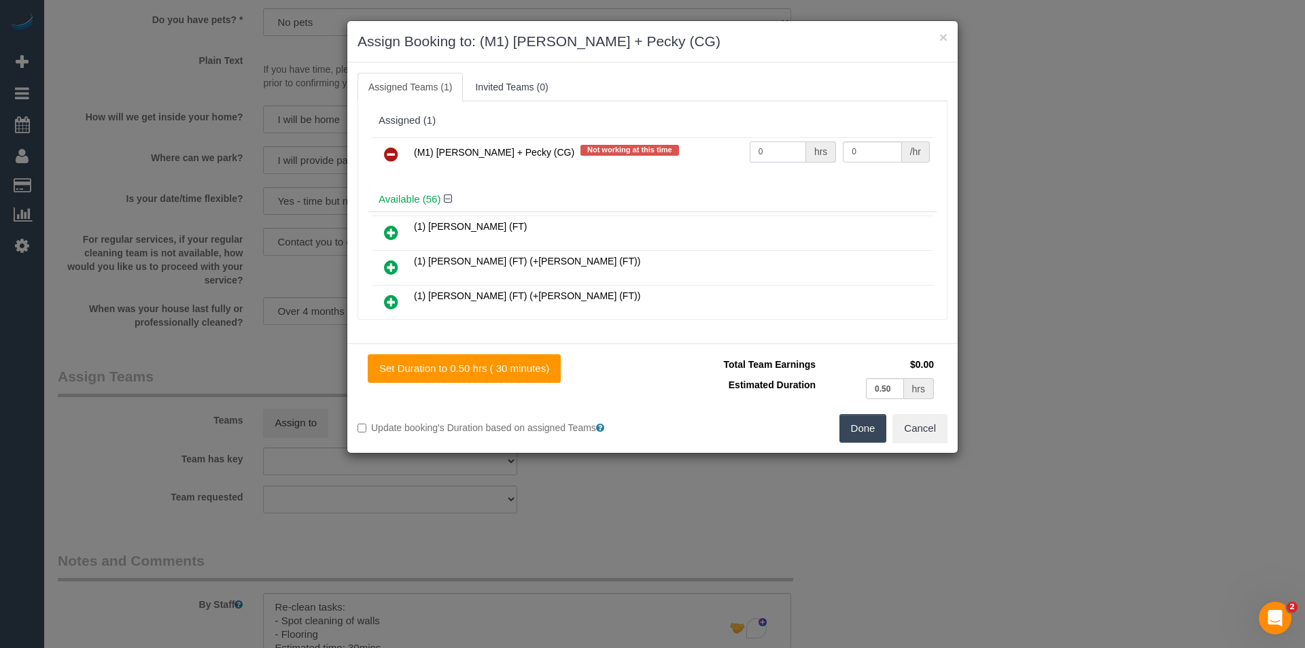
drag, startPoint x: 770, startPoint y: 162, endPoint x: 719, endPoint y: 158, distance: 51.8
click at [719, 158] on tr "(M1) [PERSON_NAME] + Pecky (CG) Not working at this time 0 hrs 0 /hr" at bounding box center [653, 154] width 562 height 35
type input "1"
type input "20"
click at [866, 439] on button "Done" at bounding box center [864, 428] width 48 height 29
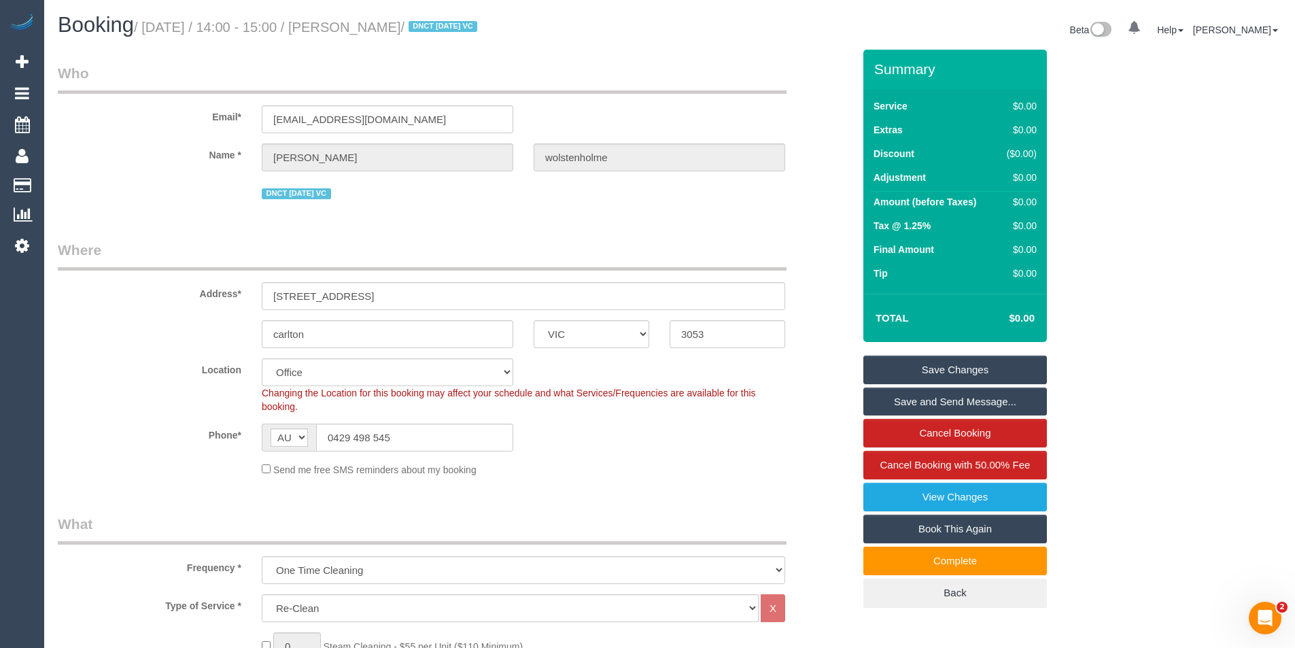
click at [943, 375] on link "Save Changes" at bounding box center [955, 370] width 184 height 29
